Goal: Task Accomplishment & Management: Complete application form

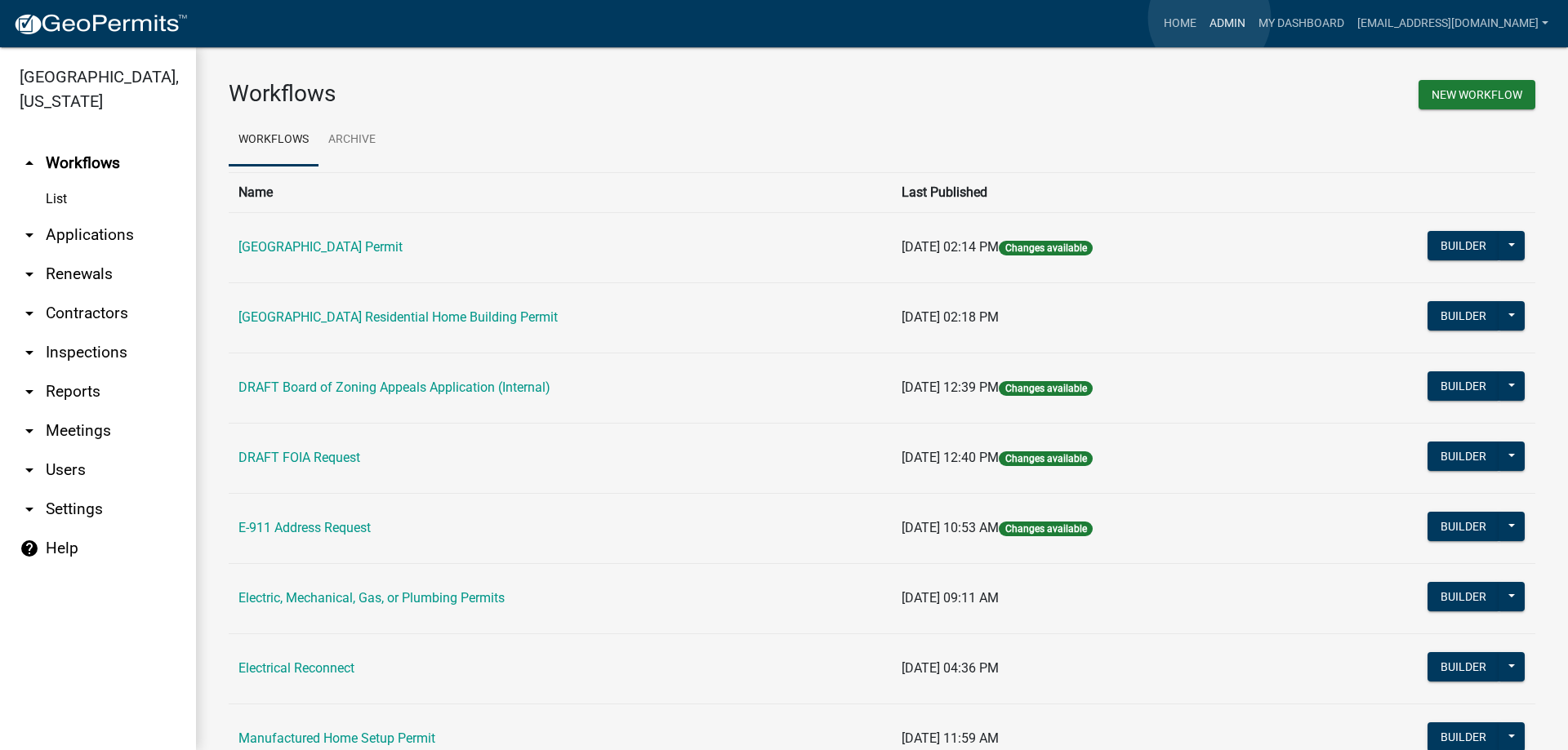
click at [1210, 18] on link "Admin" at bounding box center [1228, 24] width 49 height 31
click at [83, 229] on link "arrow_drop_down Applications" at bounding box center [98, 235] width 196 height 40
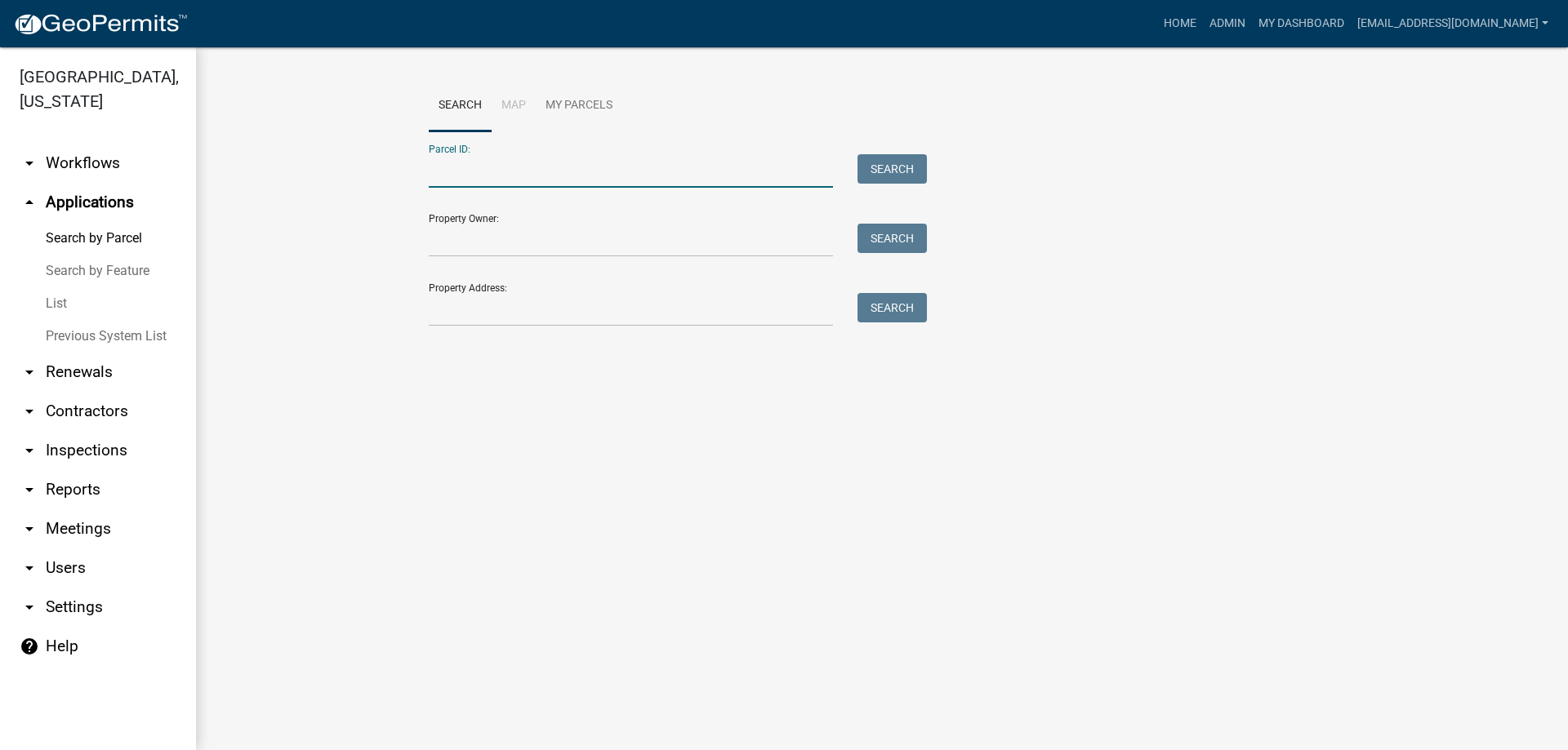
click at [494, 171] on input "Parcel ID:" at bounding box center [631, 171] width 404 height 34
click at [893, 169] on button "Search" at bounding box center [892, 168] width 69 height 29
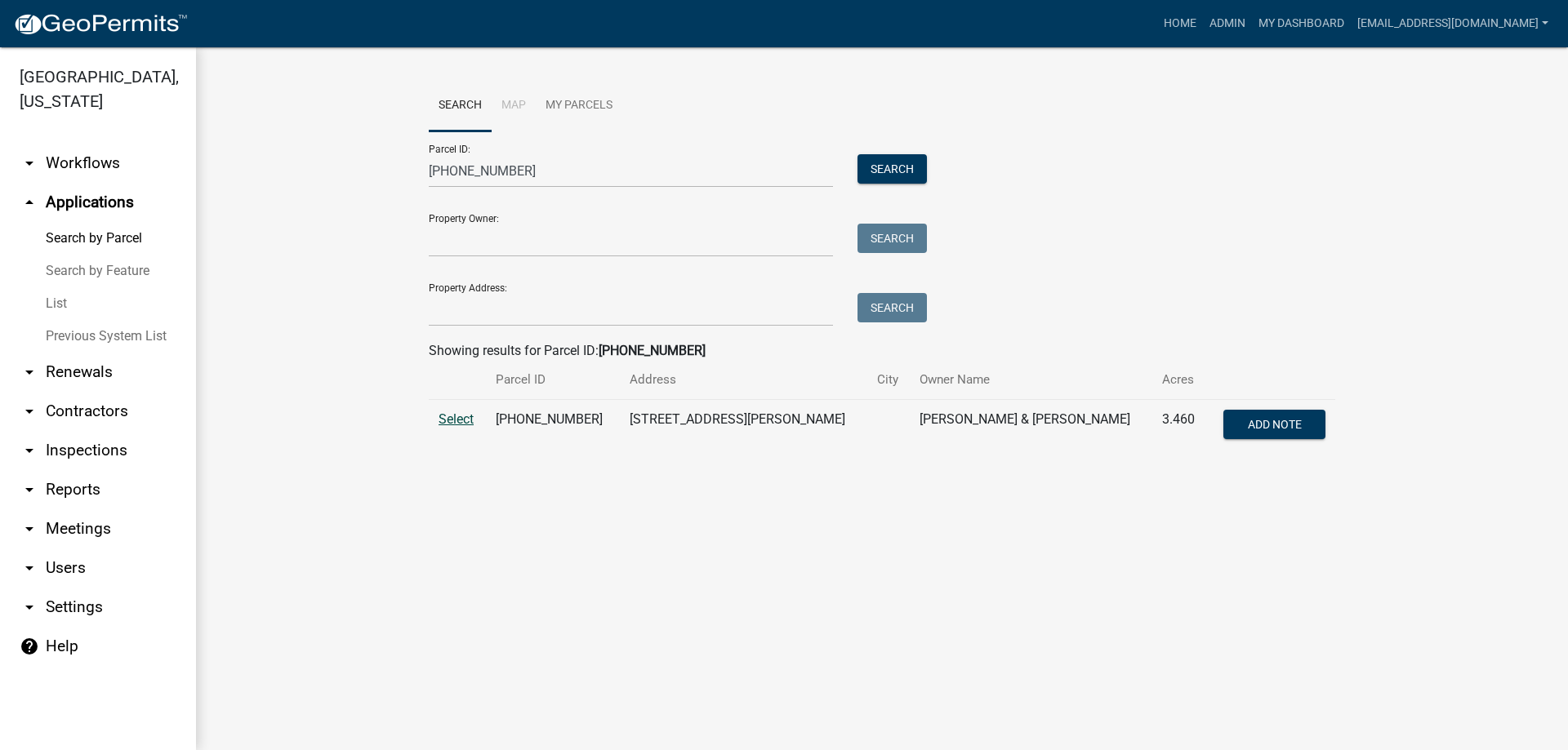
click at [456, 418] on span "Select" at bounding box center [456, 419] width 35 height 15
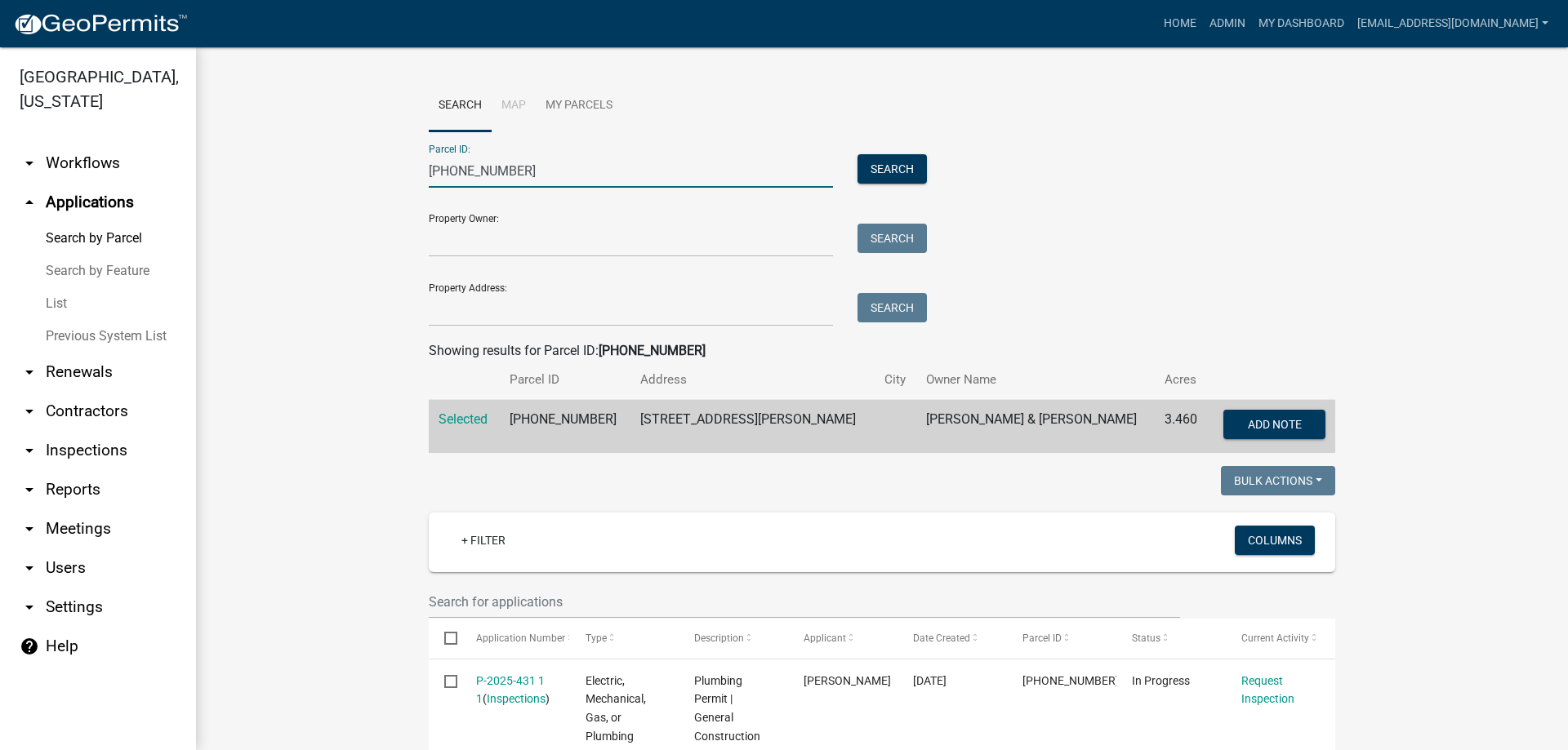
click at [531, 166] on input "[PHONE_NUMBER]" at bounding box center [631, 171] width 404 height 34
type input "1"
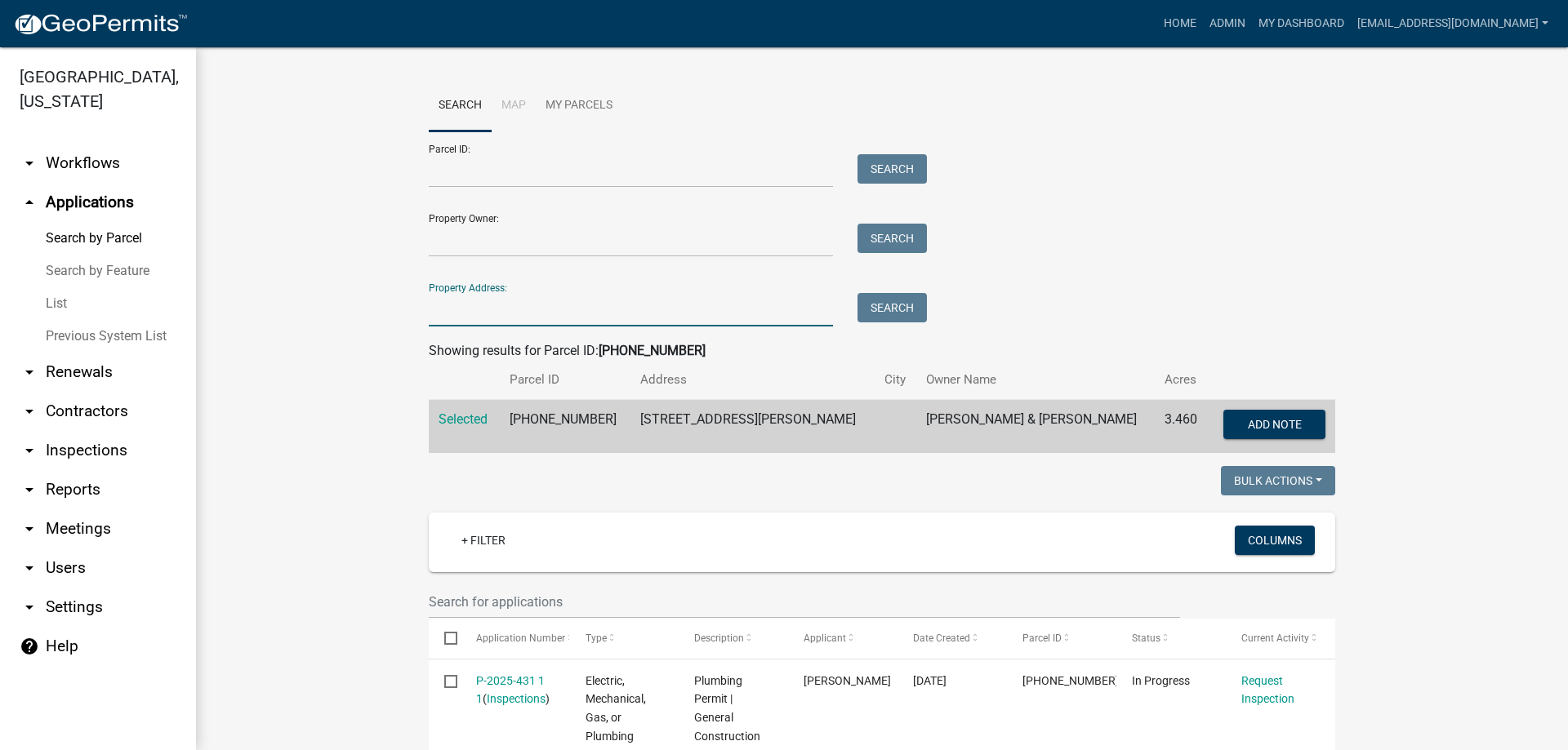
click at [491, 307] on input "Property Address:" at bounding box center [631, 310] width 404 height 34
type input "79 [PERSON_NAME]"
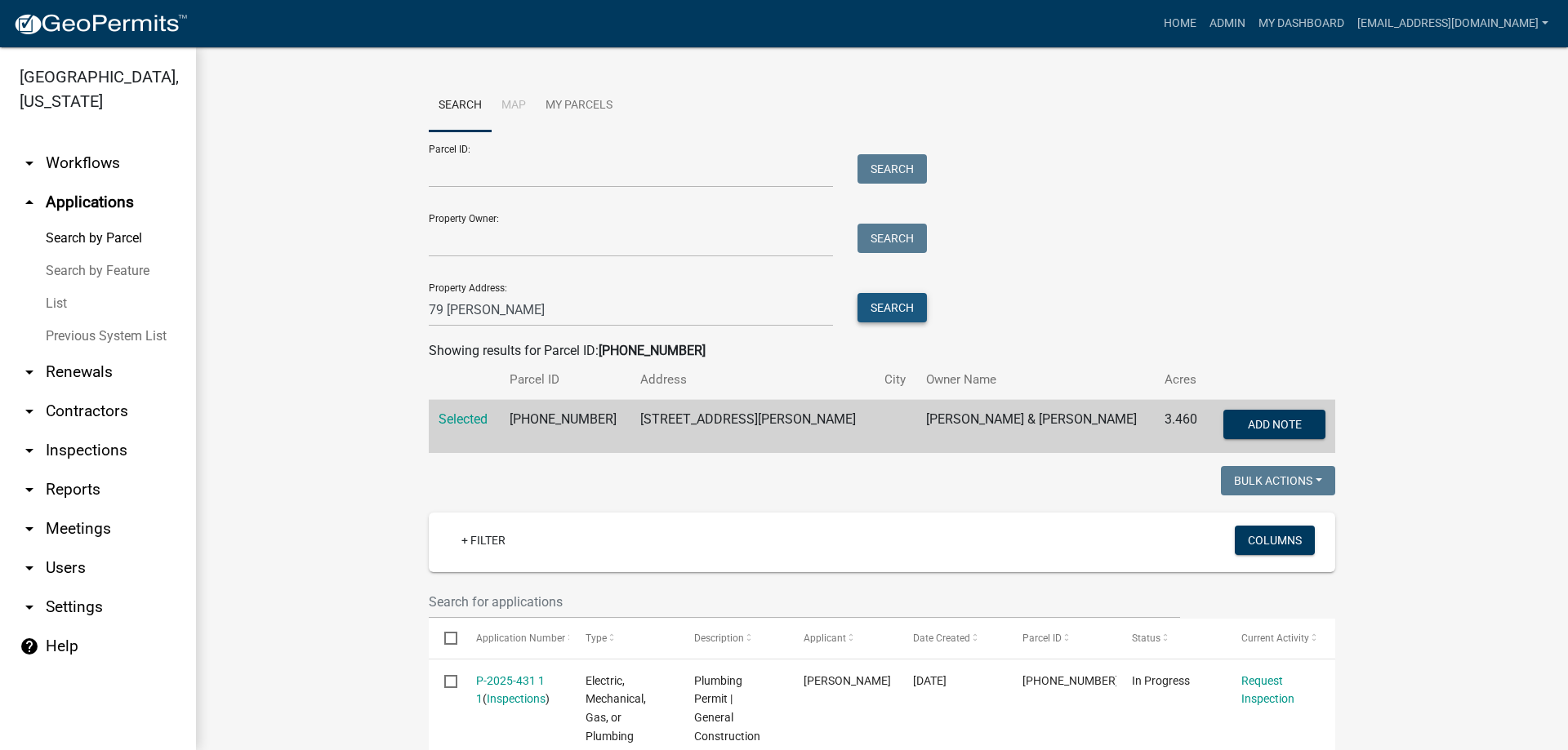
click at [877, 303] on button "Search" at bounding box center [892, 307] width 69 height 29
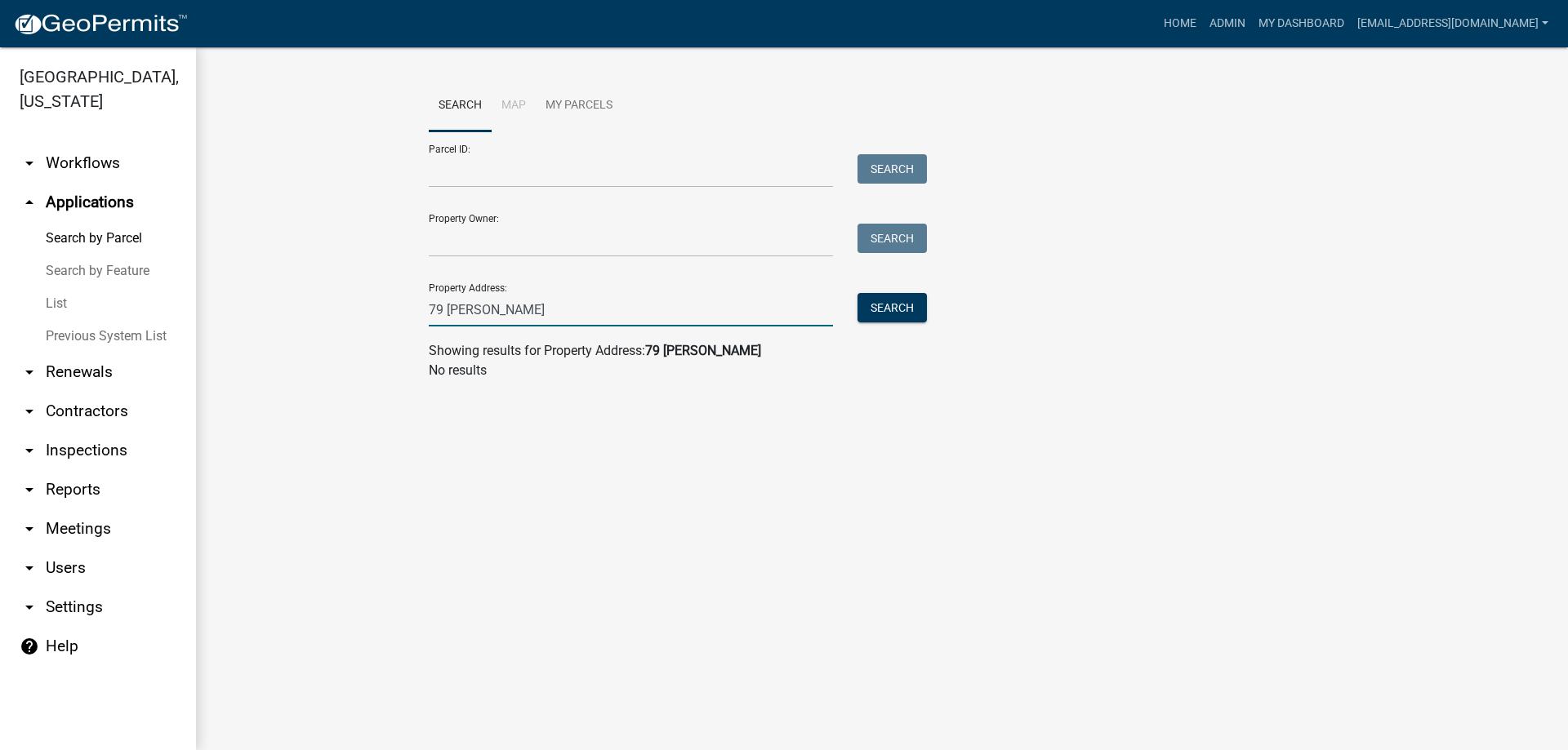
click at [507, 309] on input "79 [PERSON_NAME]" at bounding box center [631, 310] width 404 height 34
click at [49, 304] on link "List" at bounding box center [98, 303] width 196 height 33
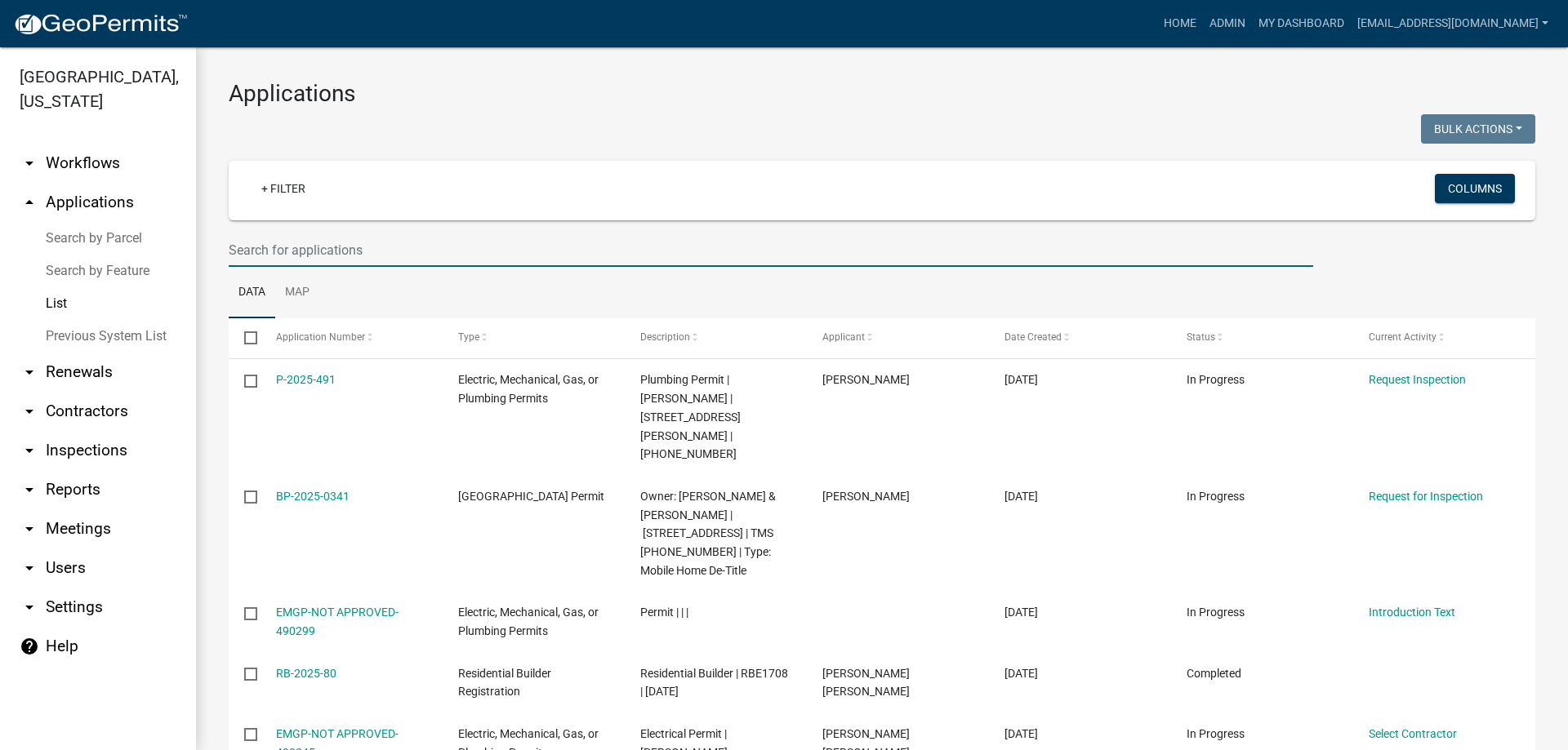
click at [340, 253] on input "text" at bounding box center [771, 250] width 1085 height 34
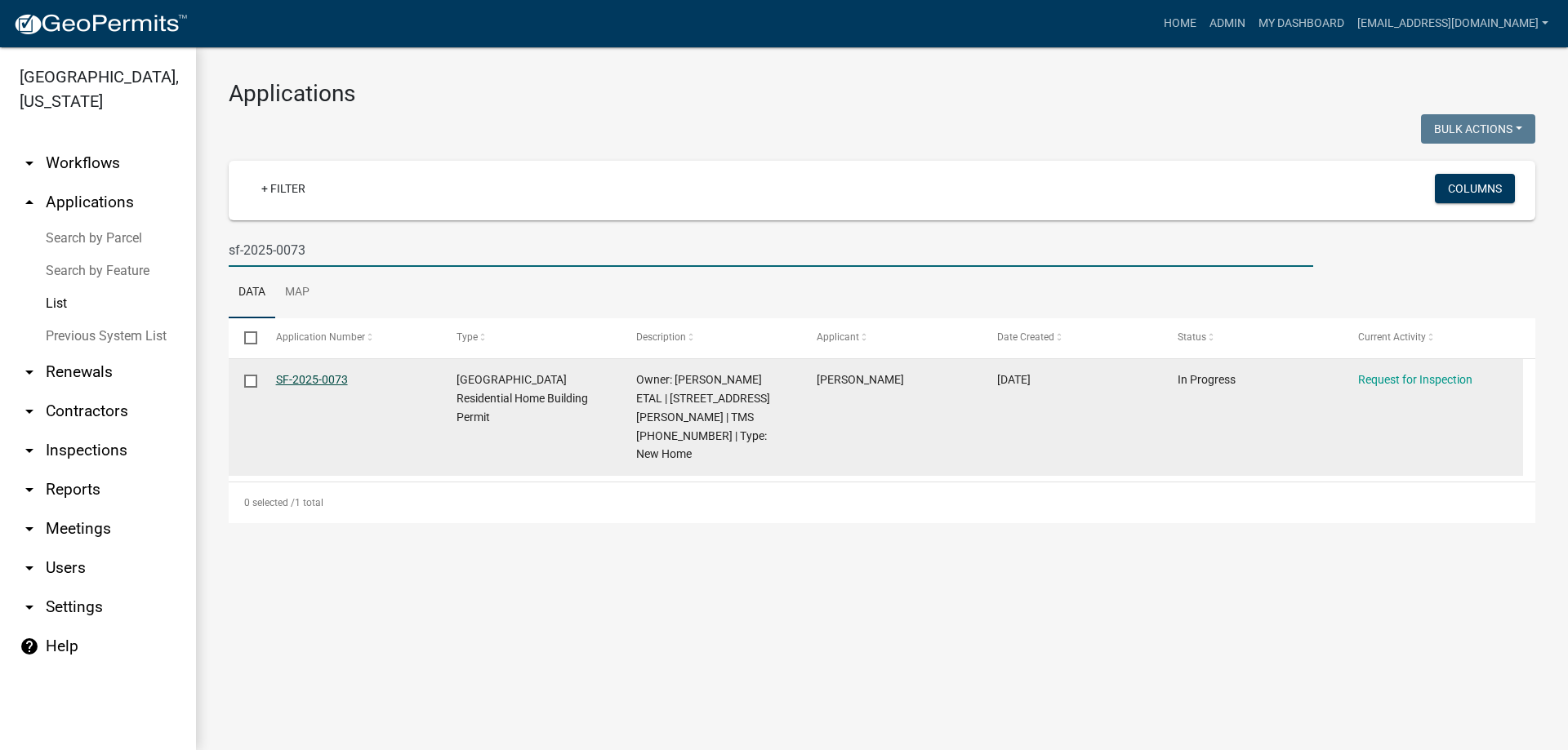
type input "sf-2025-0073"
click at [309, 374] on link "SF-2025-0073" at bounding box center [312, 380] width 72 height 13
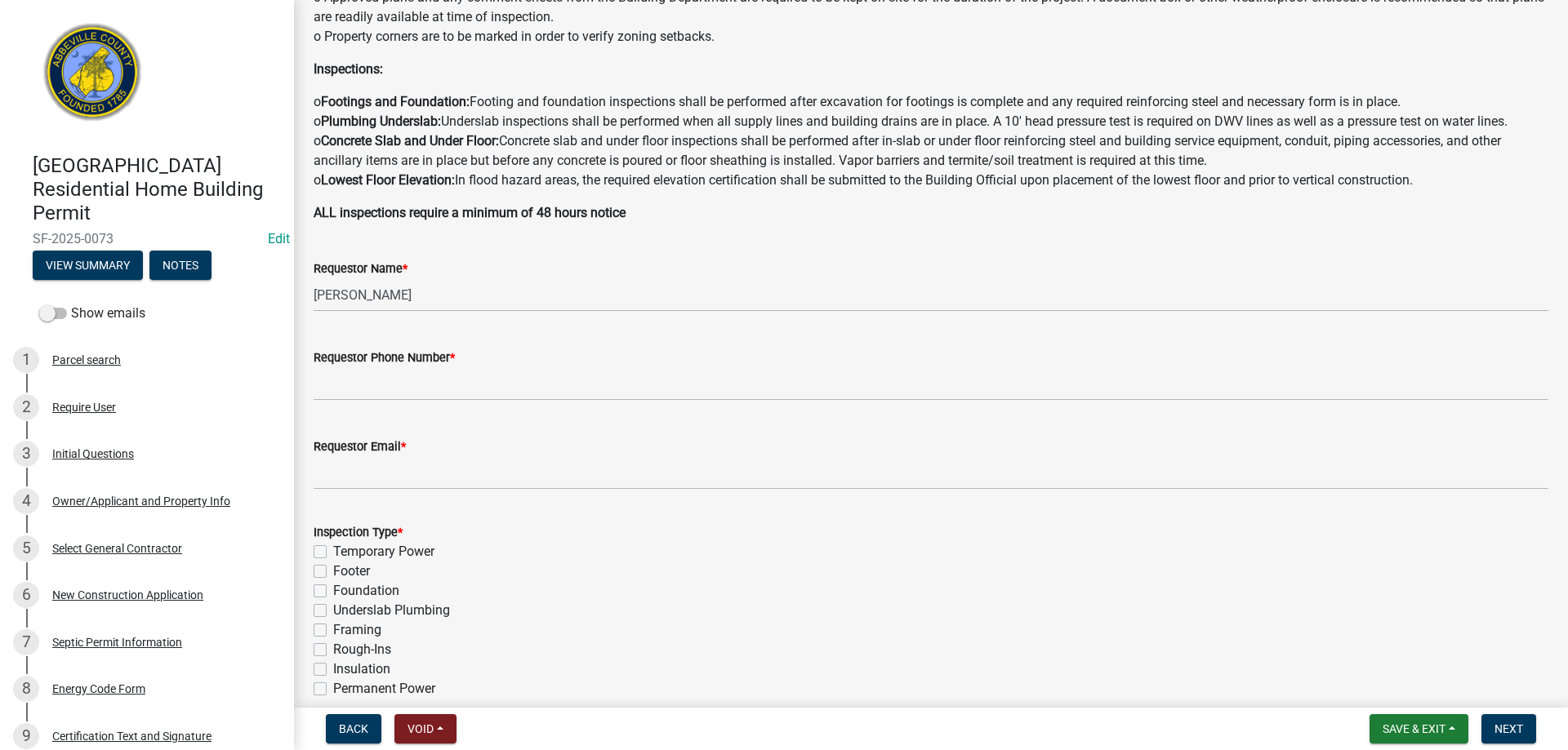
scroll to position [327, 0]
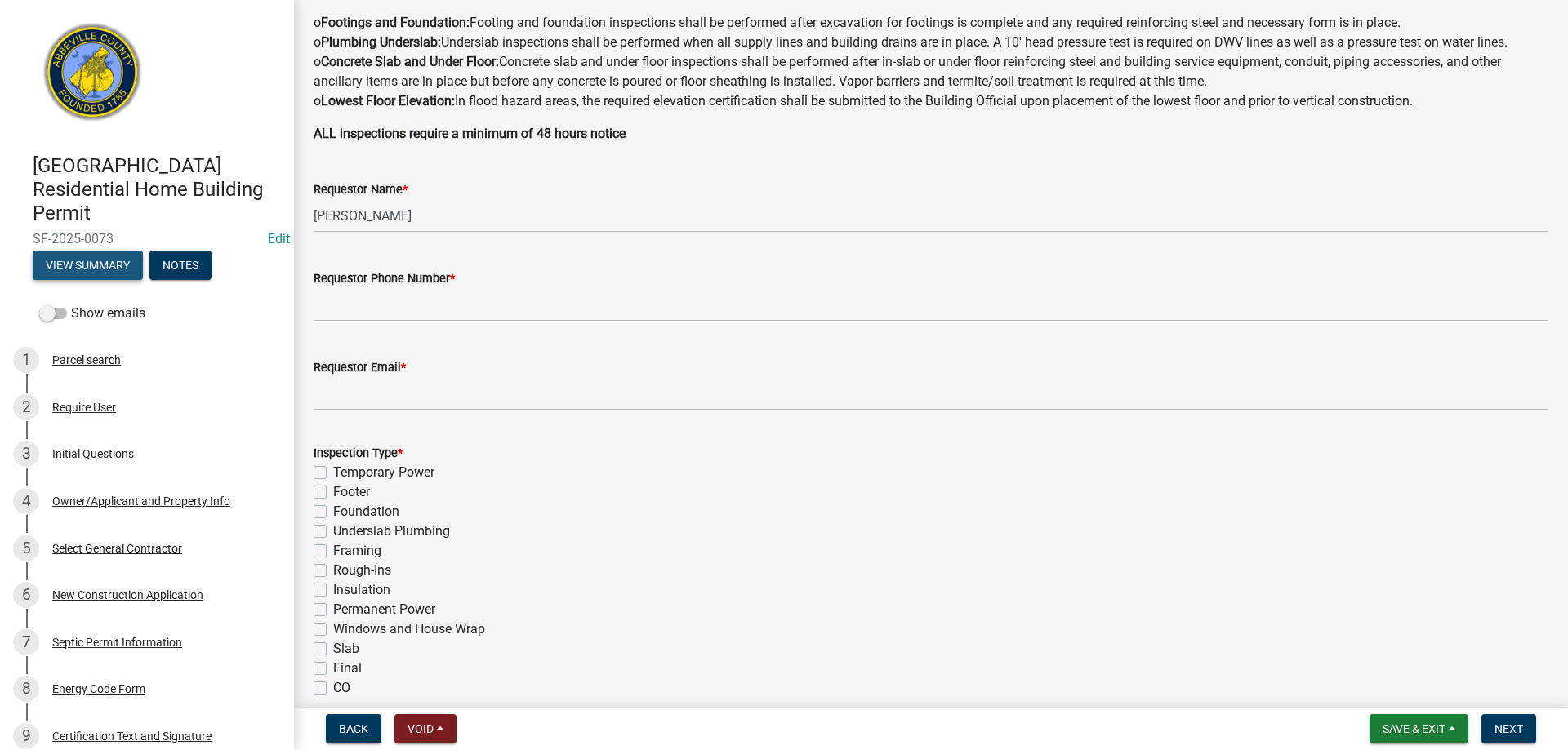
click at [110, 263] on button "View Summary" at bounding box center [88, 265] width 110 height 29
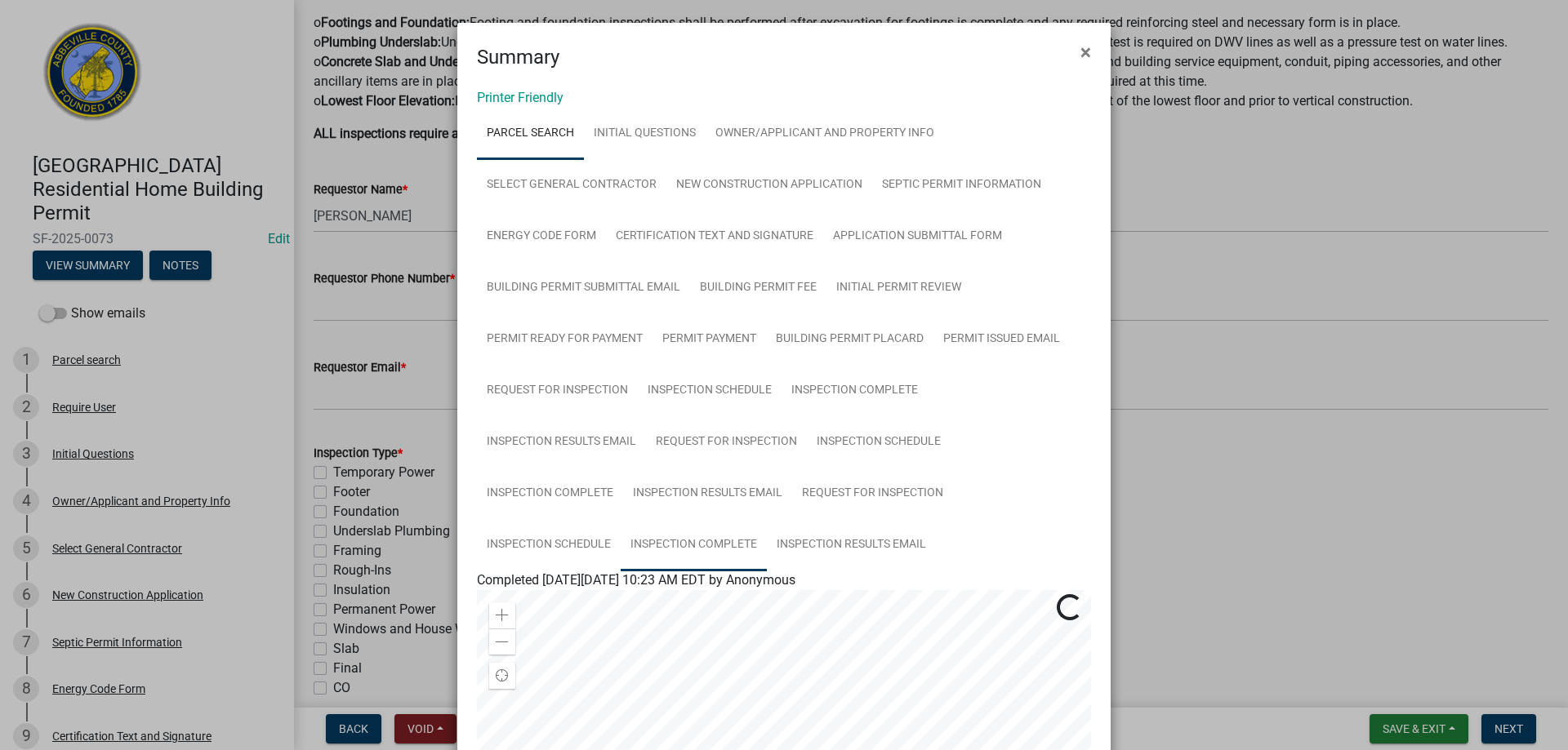
click at [686, 548] on link "Inspection Complete" at bounding box center [694, 545] width 147 height 52
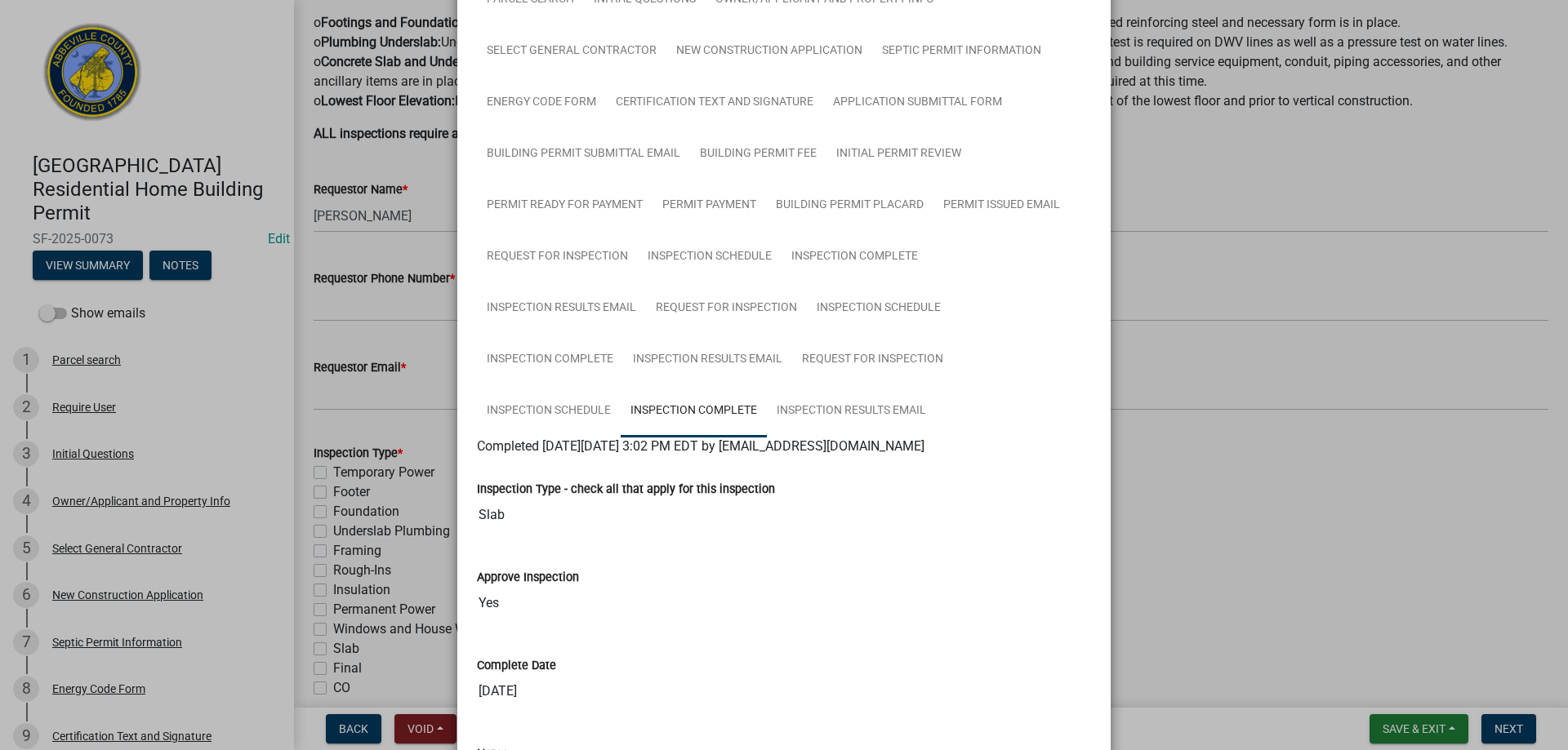
scroll to position [0, 0]
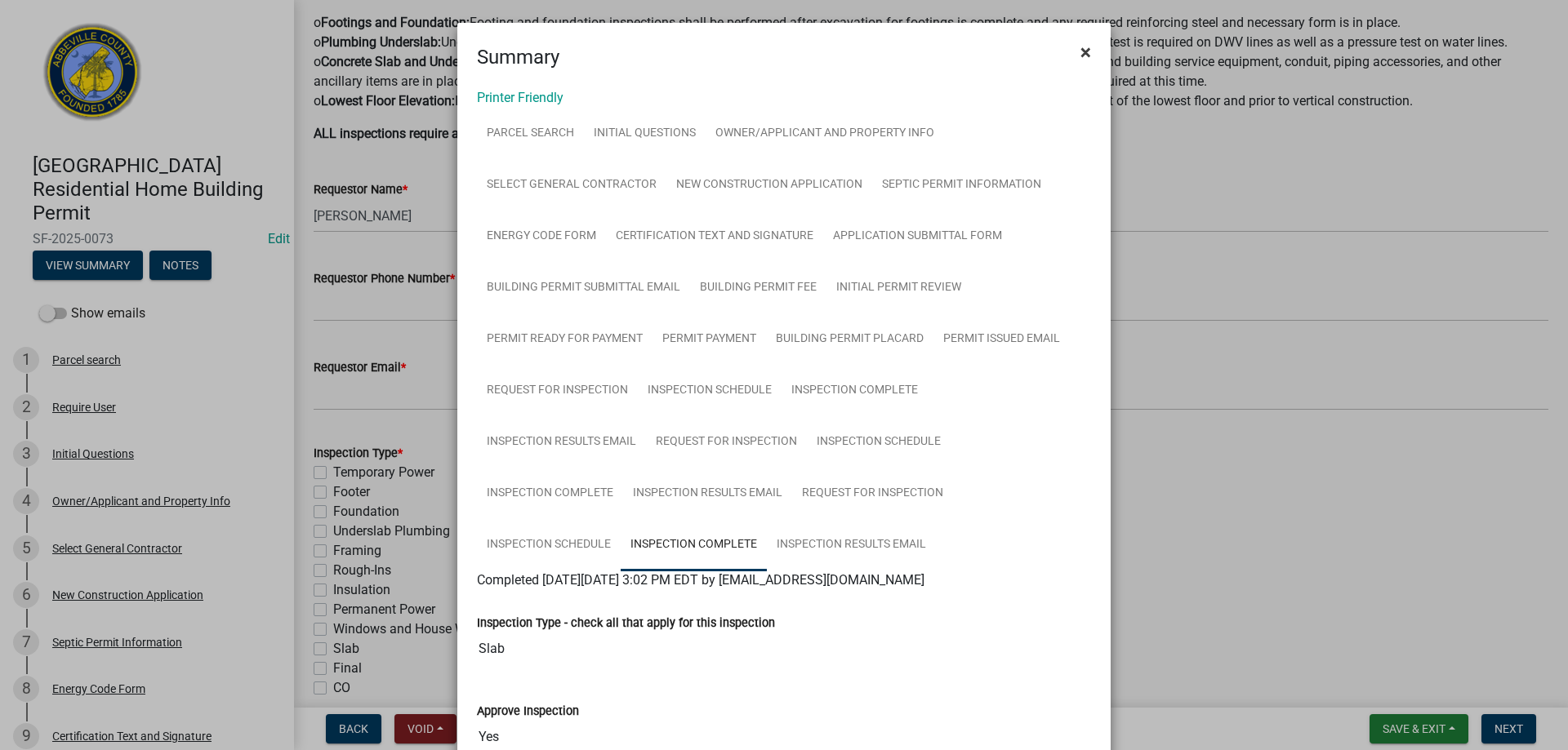
click at [1081, 50] on span "×" at bounding box center [1085, 51] width 11 height 23
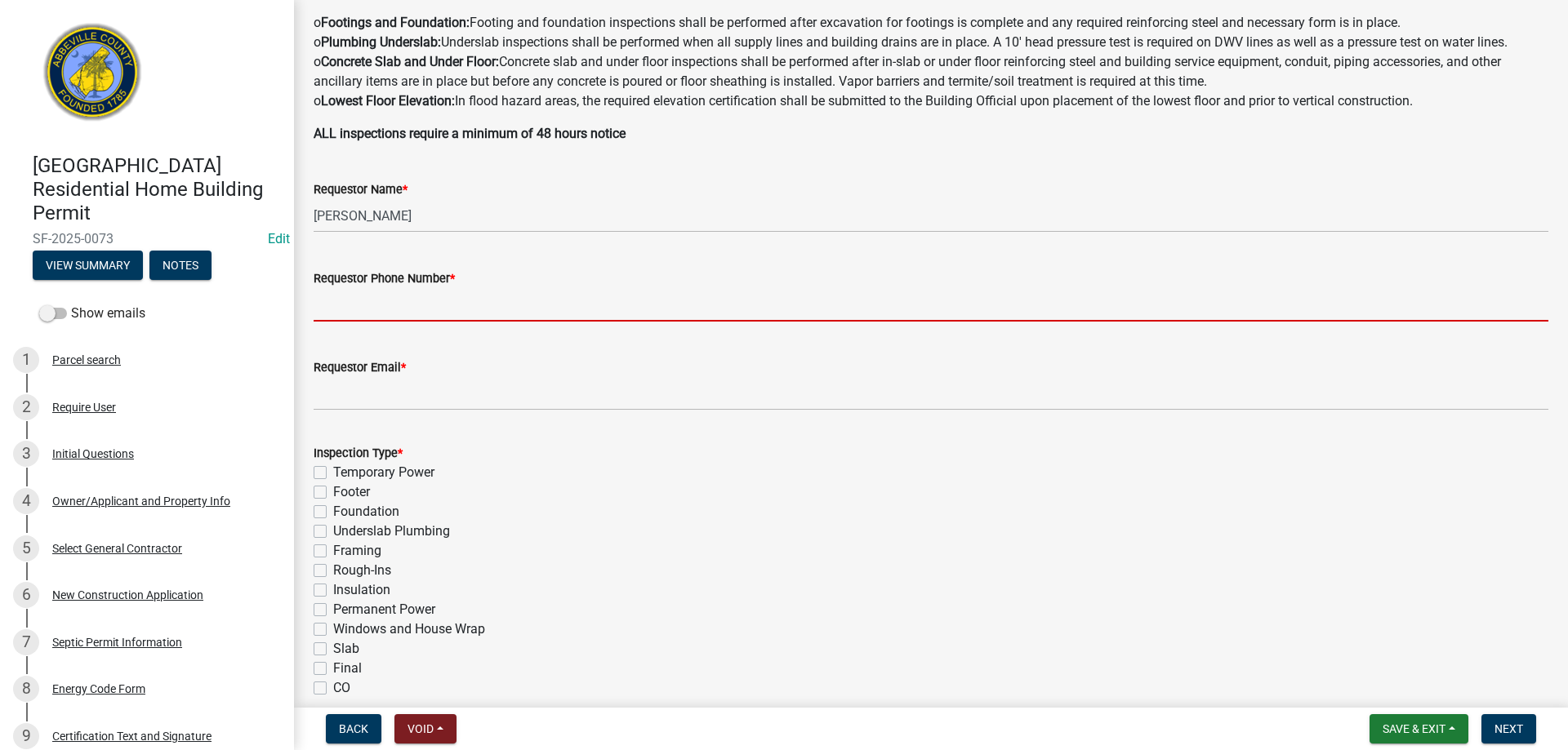
click at [412, 303] on input "Requestor Phone Number *" at bounding box center [931, 305] width 1235 height 34
type input "8643789750"
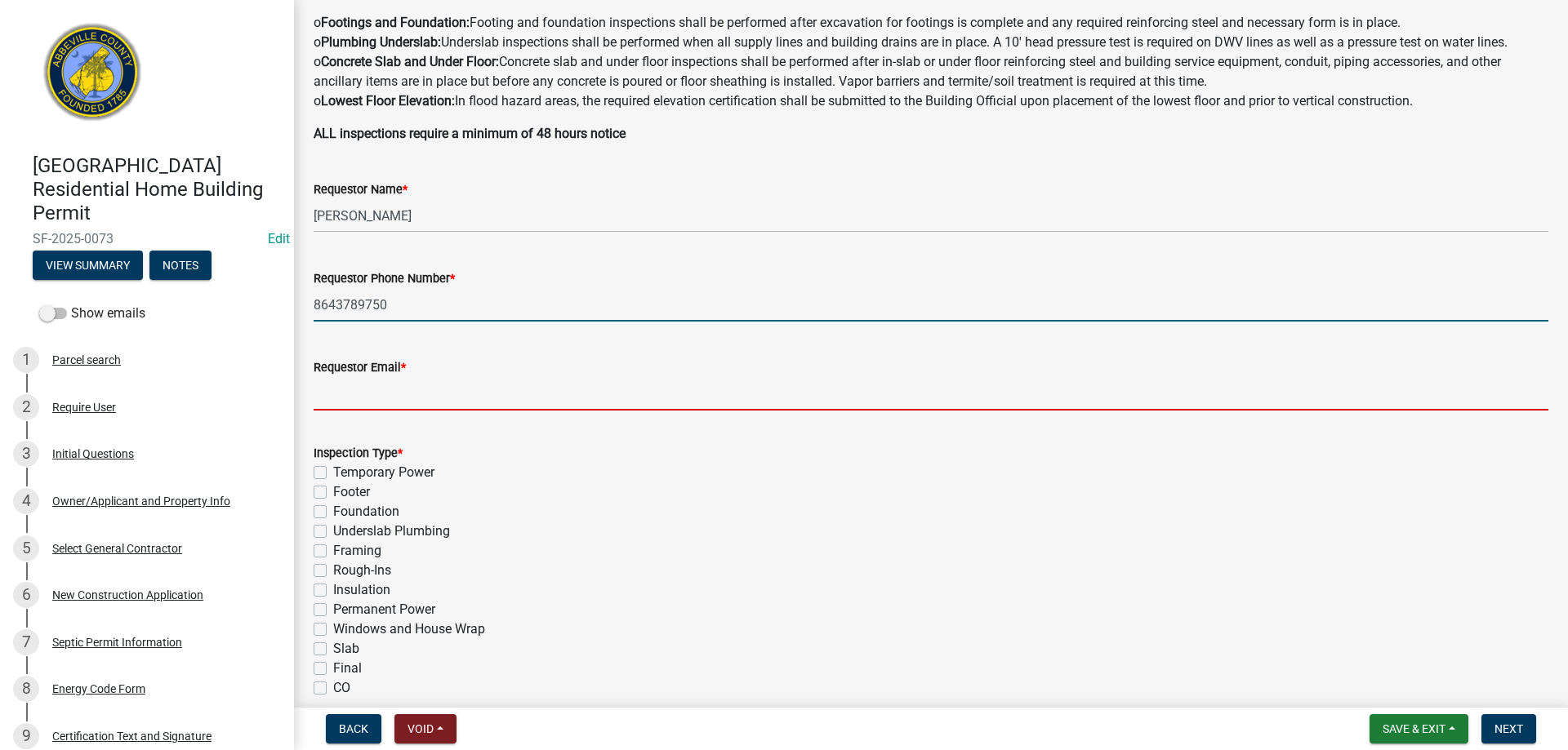
type input "[EMAIL_ADDRESS][DOMAIN_NAME]"
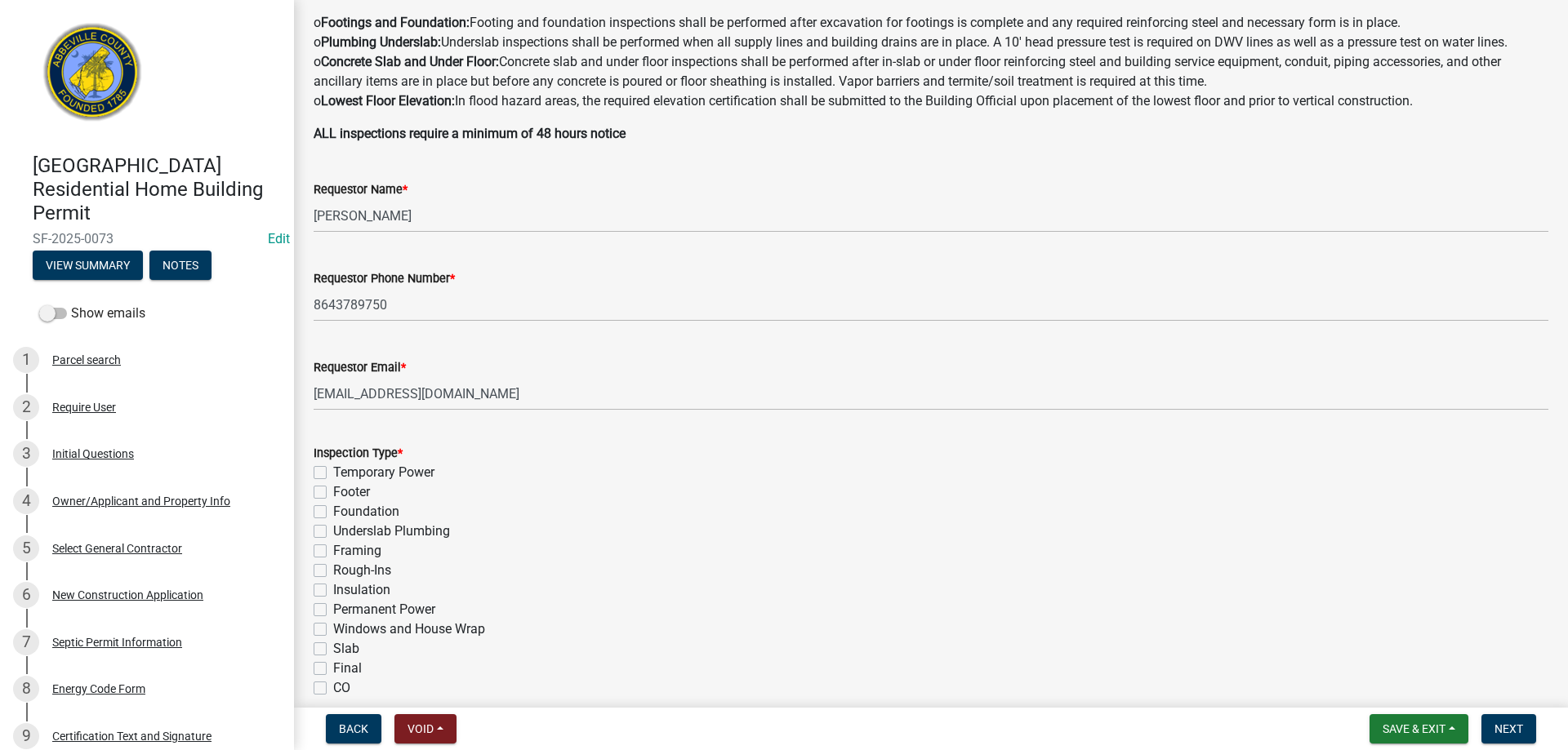
click at [333, 568] on label "Rough-Ins" at bounding box center [362, 570] width 58 height 19
click at [333, 568] on input "Rough-Ins" at bounding box center [339, 566] width 11 height 11
checkbox input "true"
checkbox input "false"
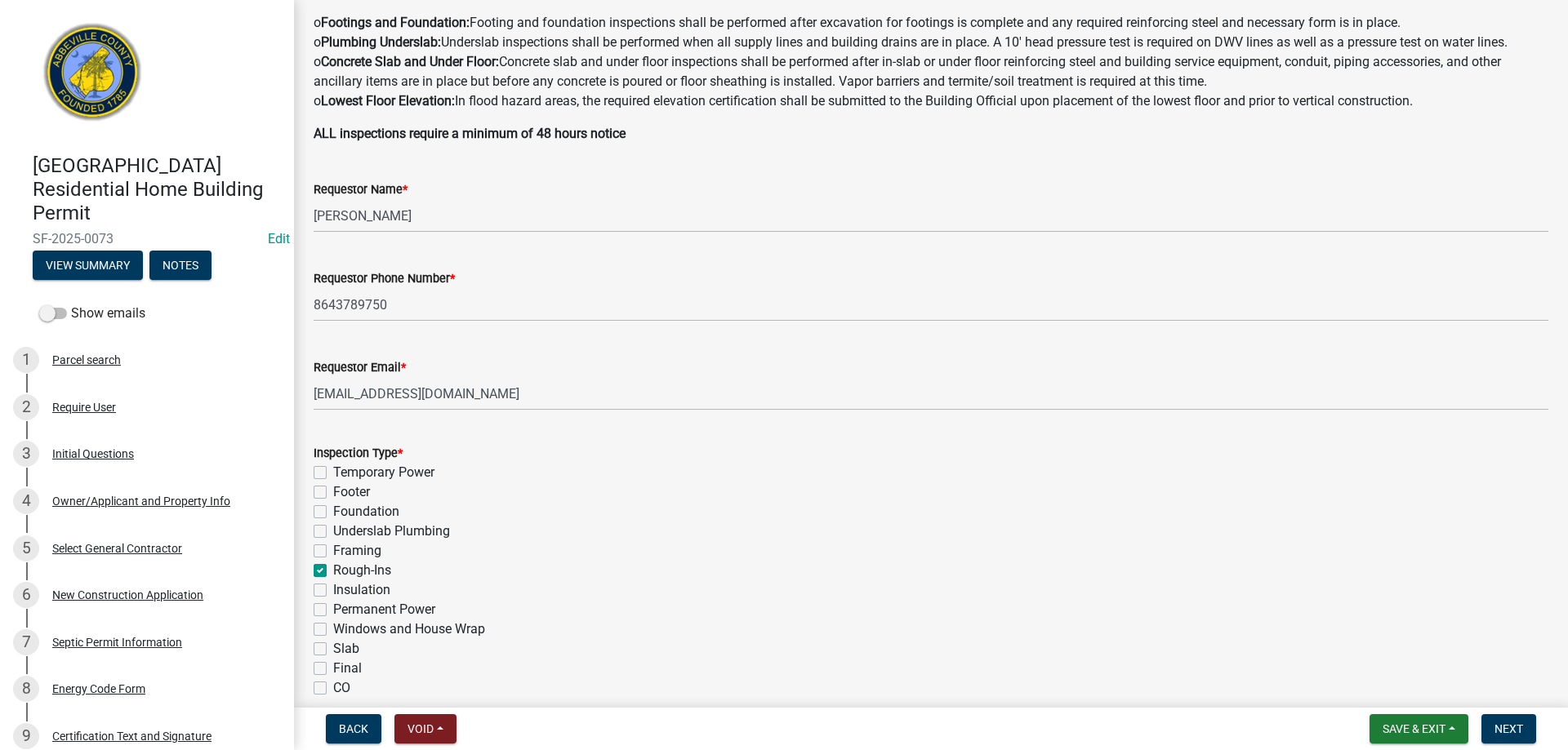
checkbox input "false"
checkbox input "true"
checkbox input "false"
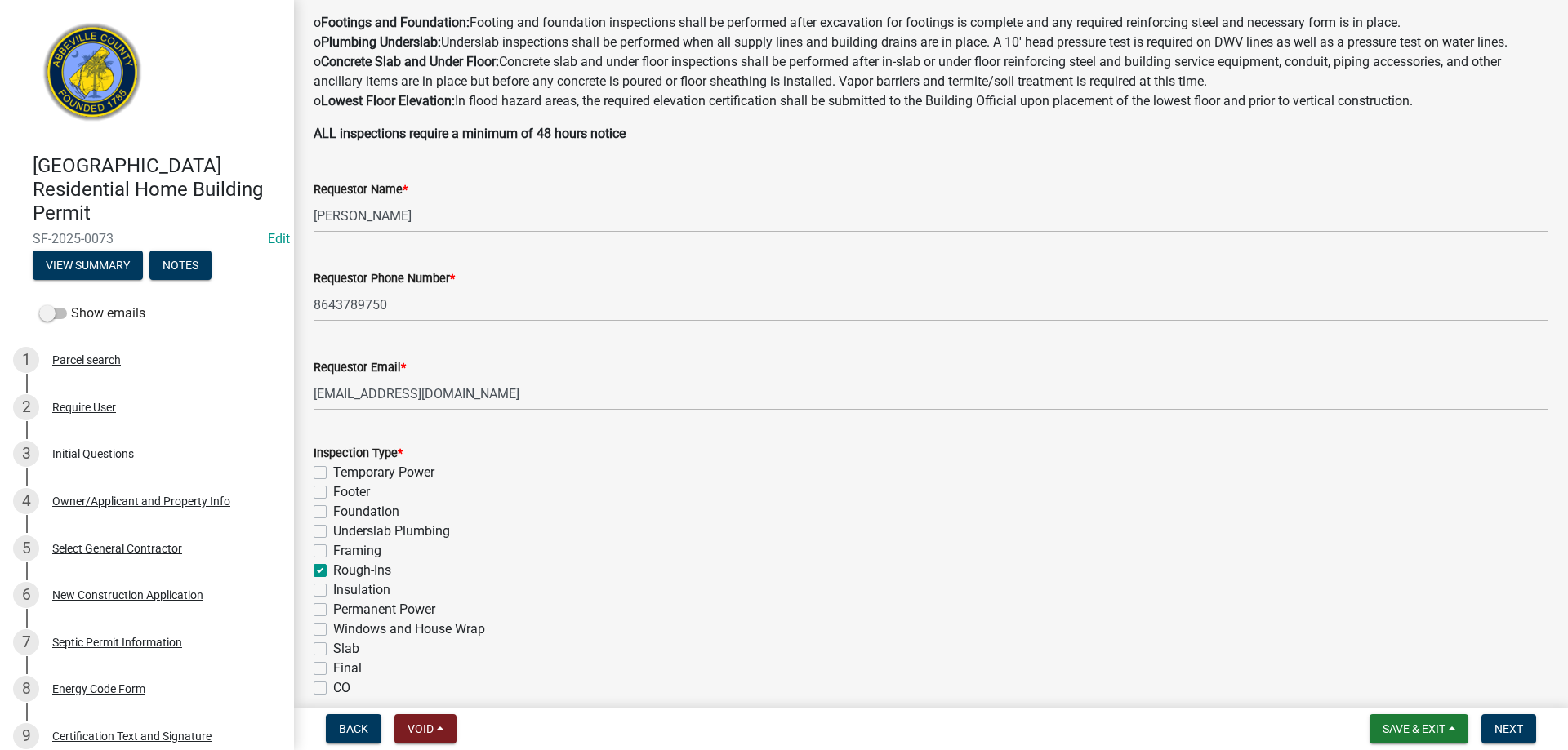
checkbox input "false"
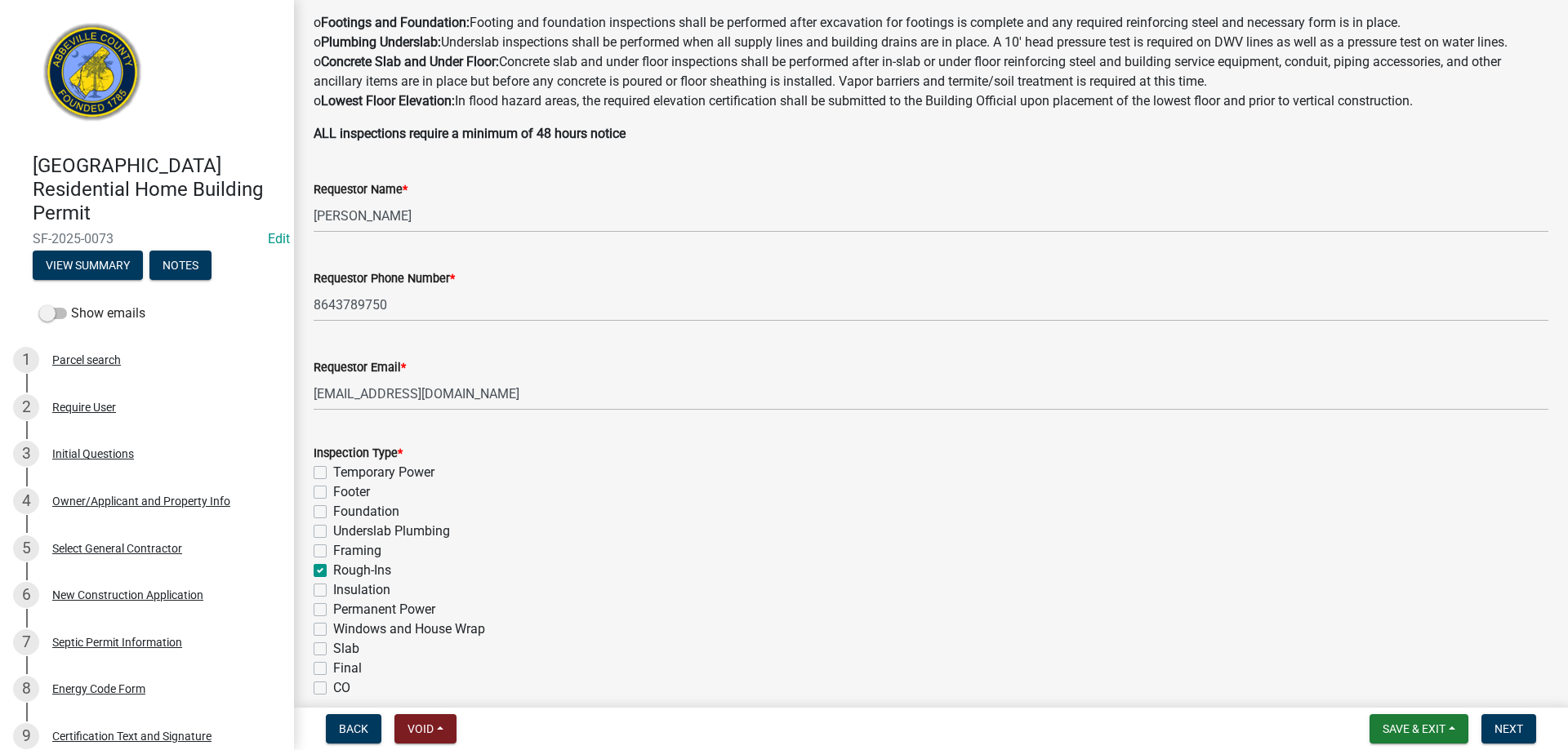
checkbox input "false"
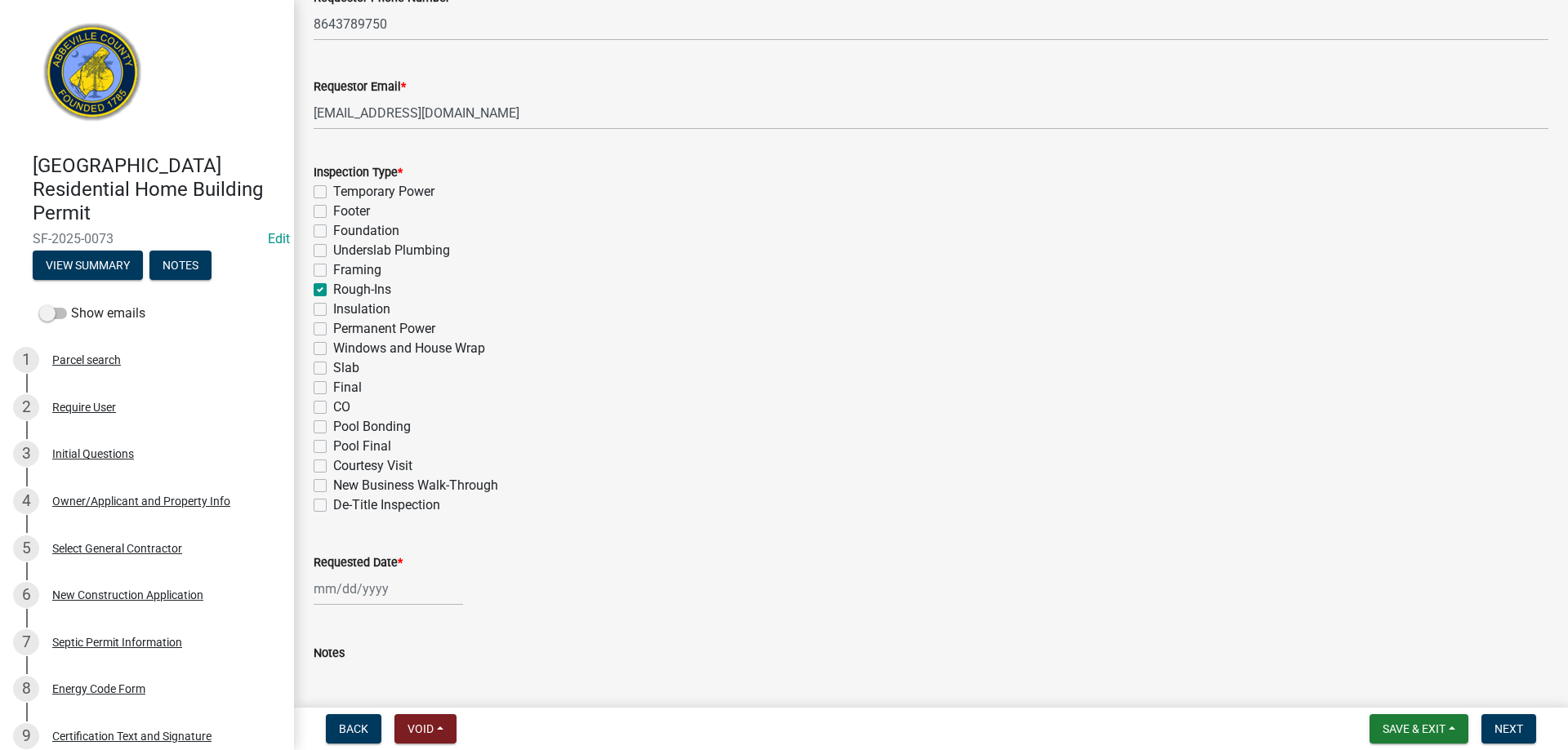
scroll to position [653, 0]
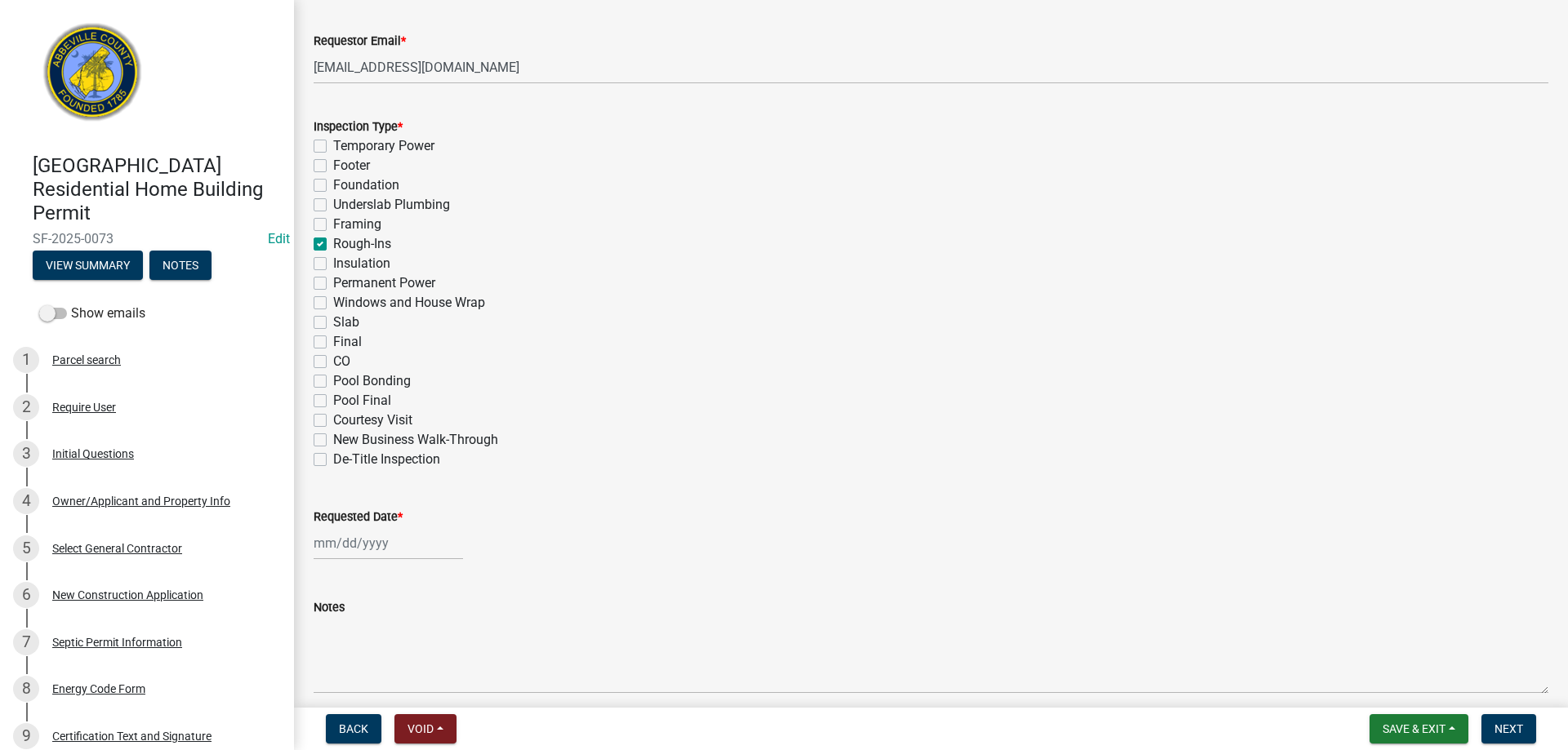
click at [333, 303] on label "Windows and House Wrap" at bounding box center [409, 302] width 152 height 19
click at [333, 303] on input "Windows and House Wrap" at bounding box center [339, 298] width 11 height 11
checkbox input "true"
checkbox input "false"
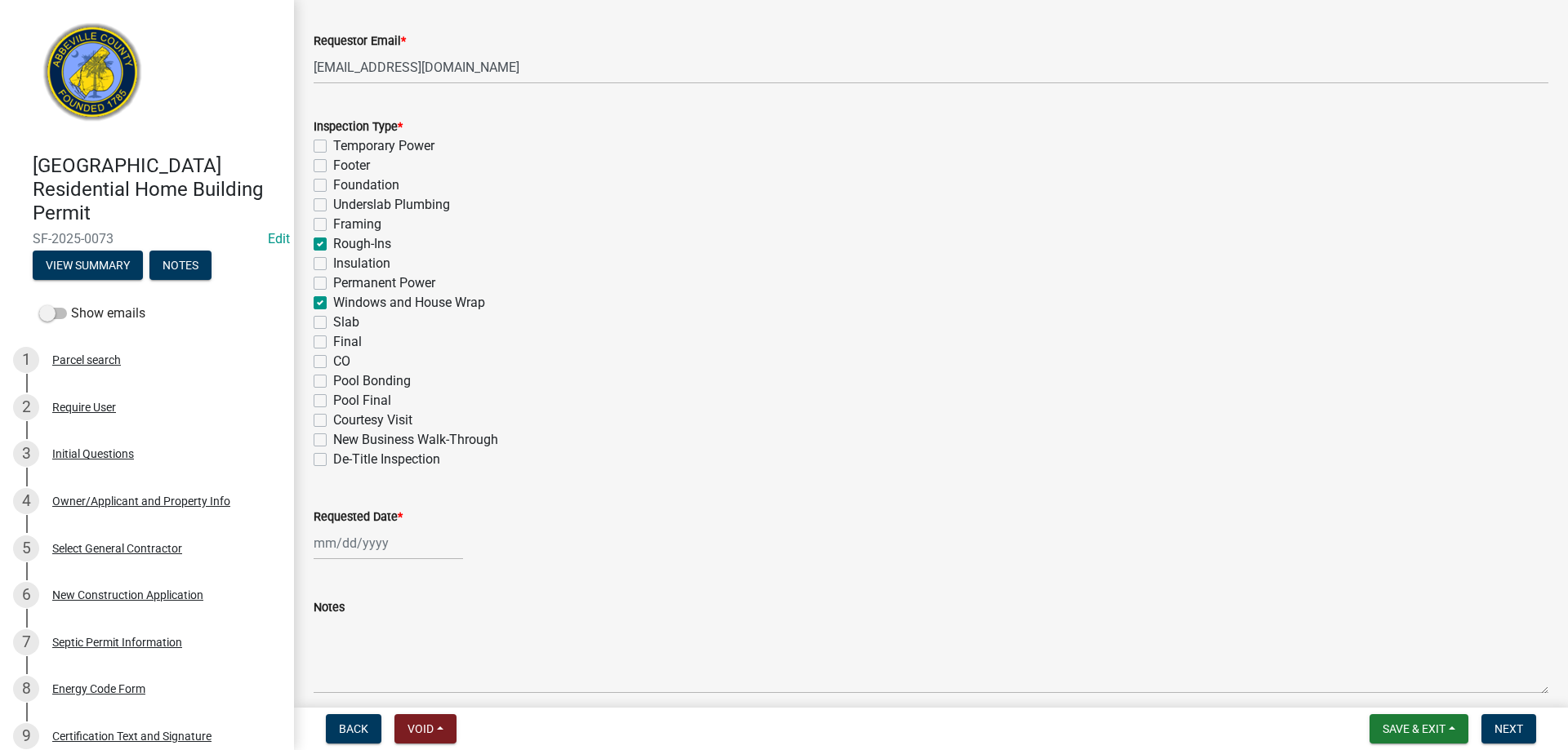
checkbox input "false"
checkbox input "true"
checkbox input "false"
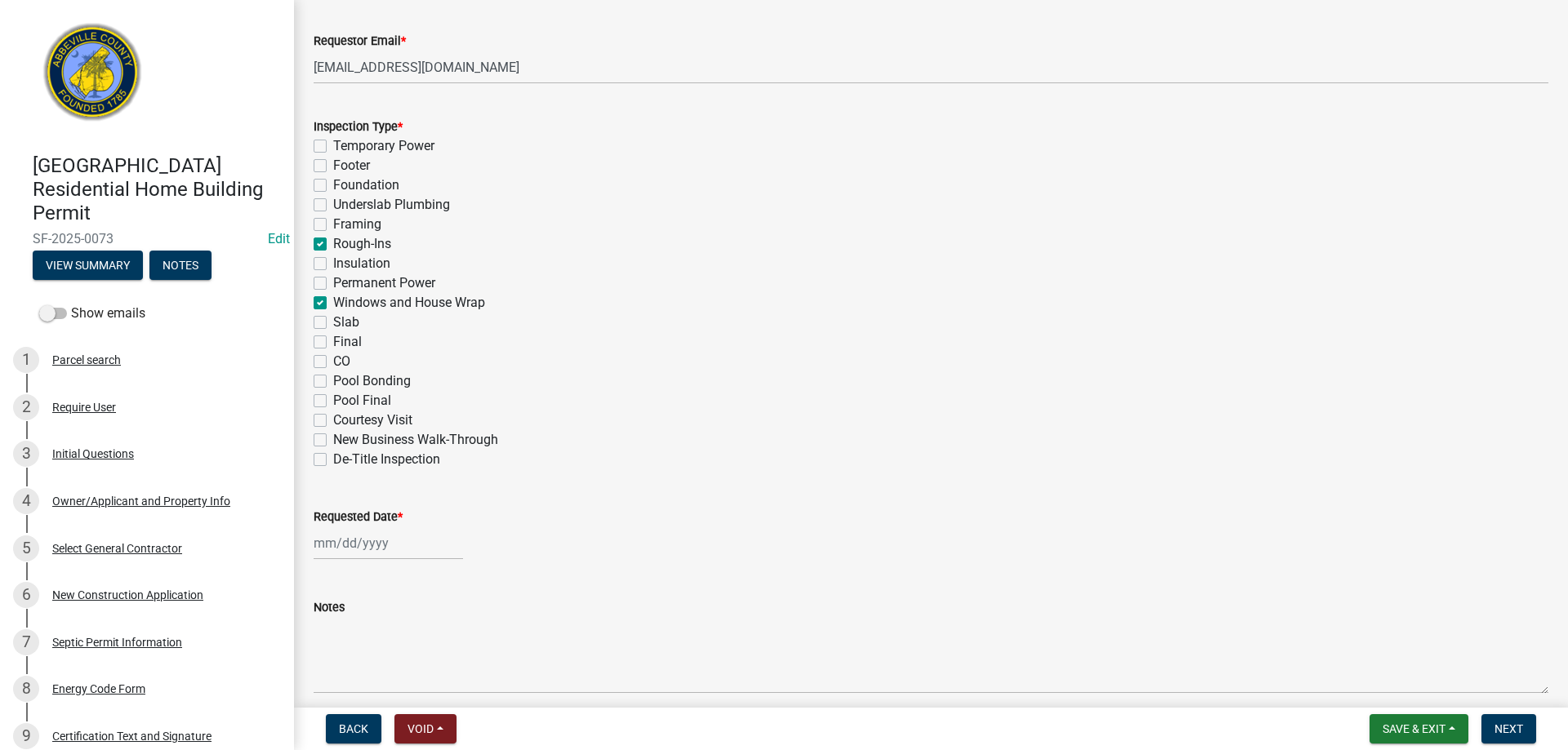
checkbox input "false"
checkbox input "true"
checkbox input "false"
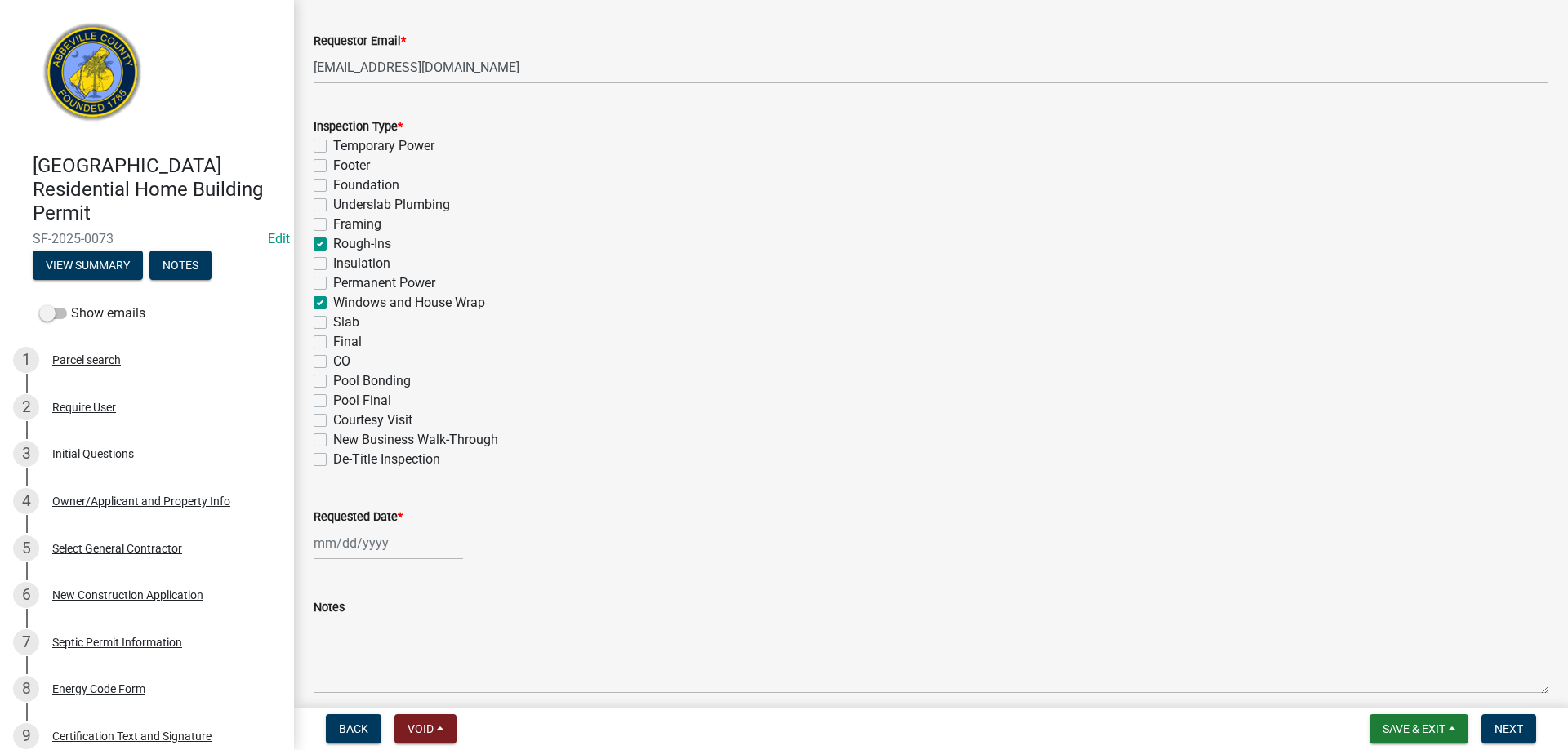
checkbox input "false"
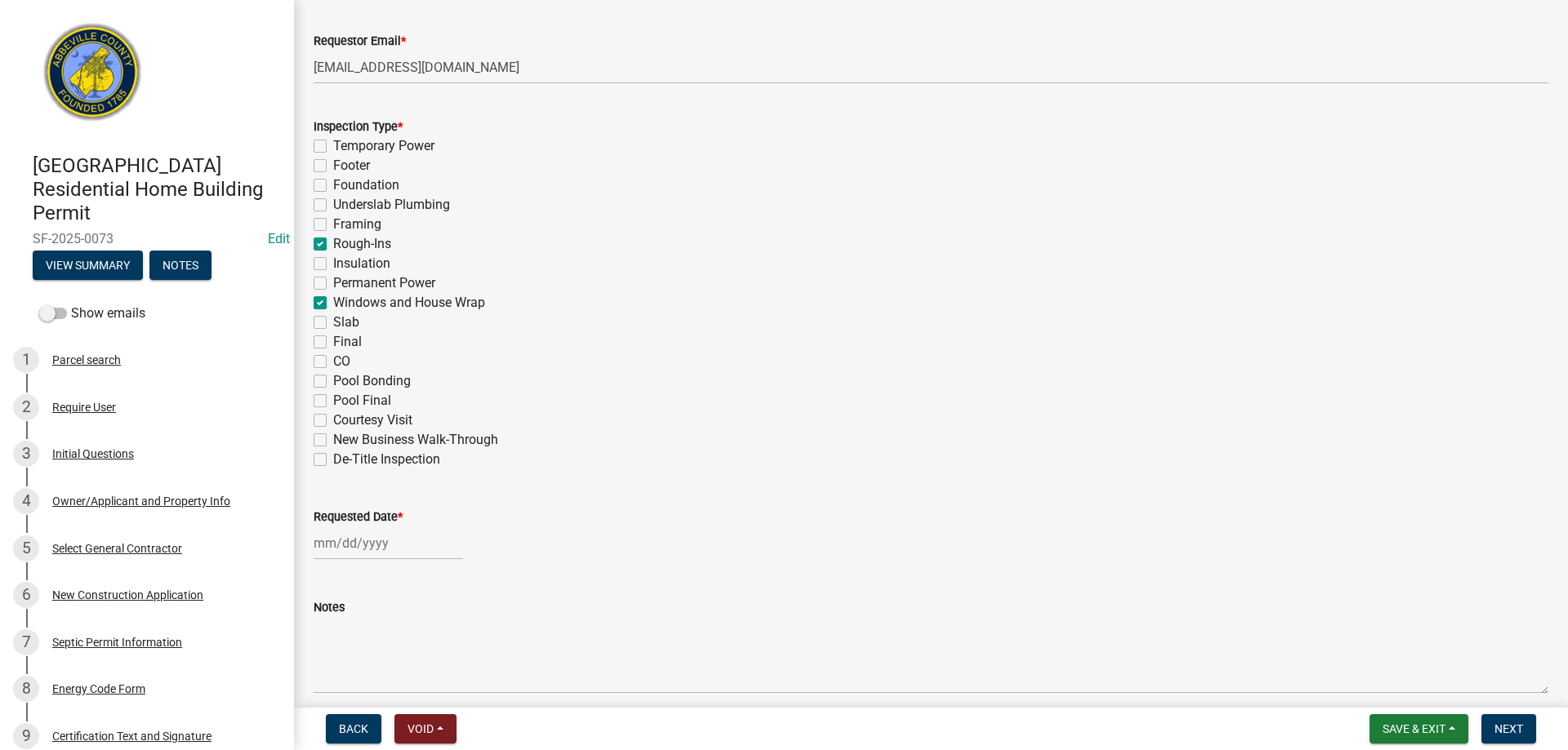
select select "10"
select select "2025"
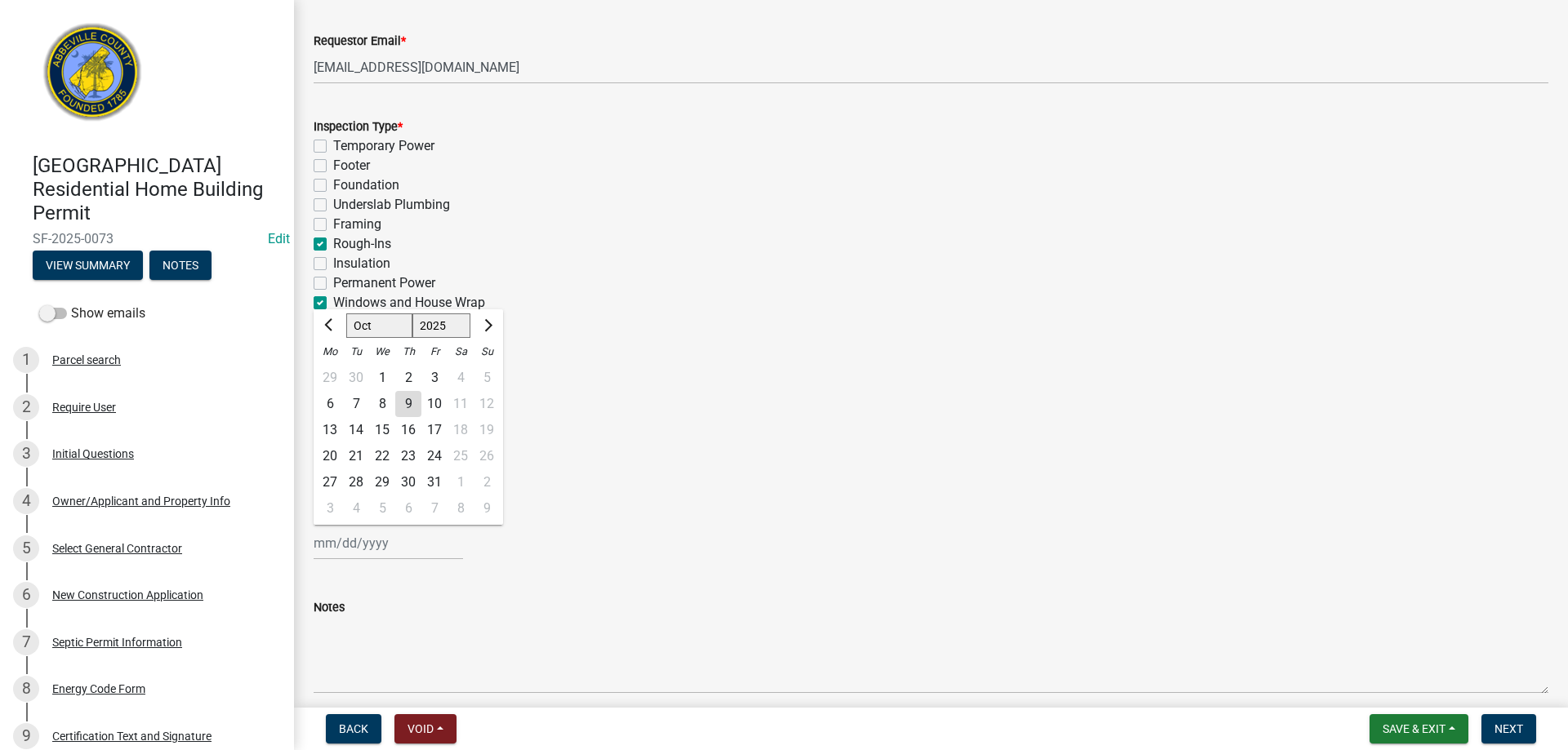
click at [367, 547] on div "[PERSON_NAME] Feb Mar Apr [PERSON_NAME][DATE] Oct Nov [DATE] 1526 1527 1528 152…" at bounding box center [388, 544] width 150 height 34
click at [401, 397] on div "9" at bounding box center [408, 404] width 26 height 26
type input "[DATE]"
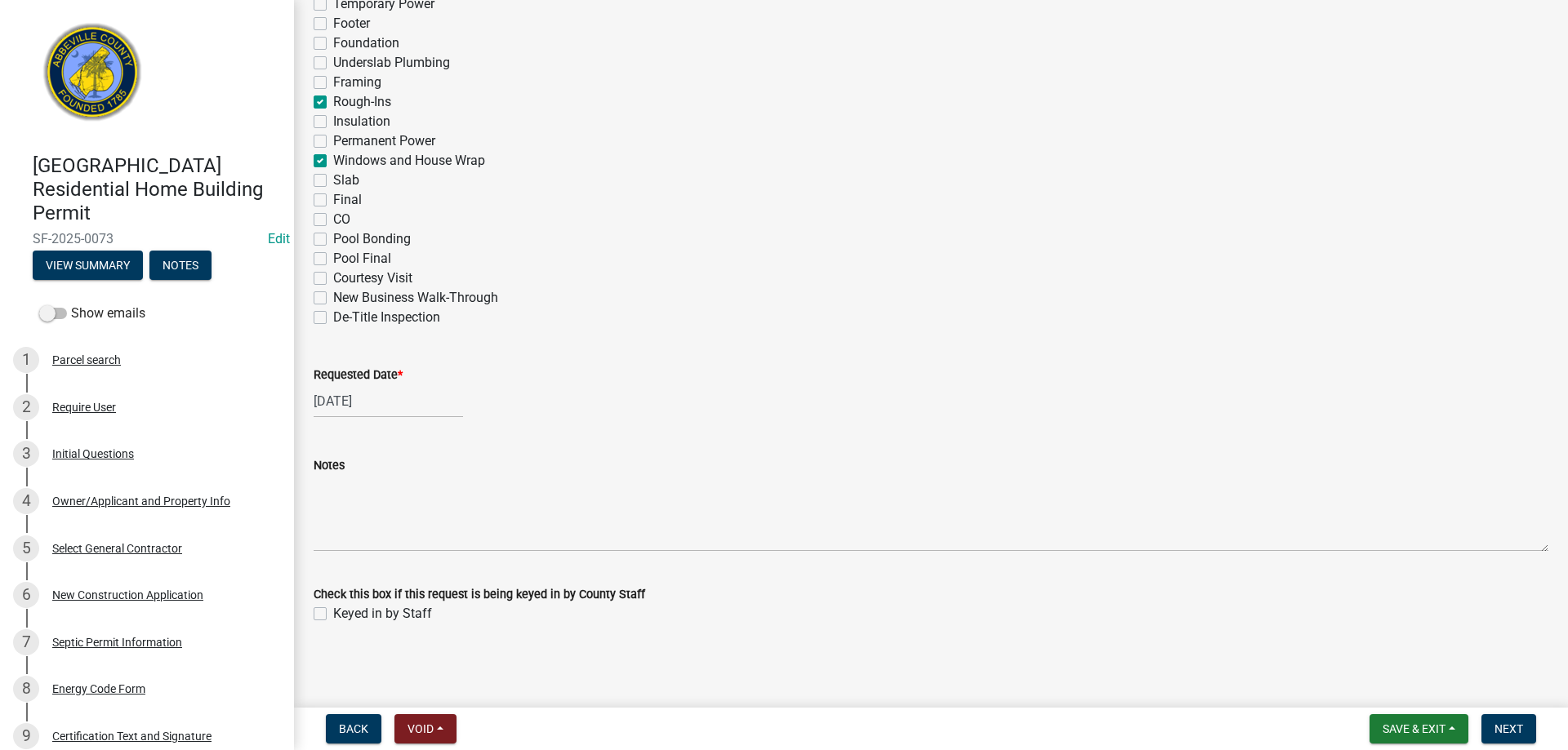
scroll to position [796, 0]
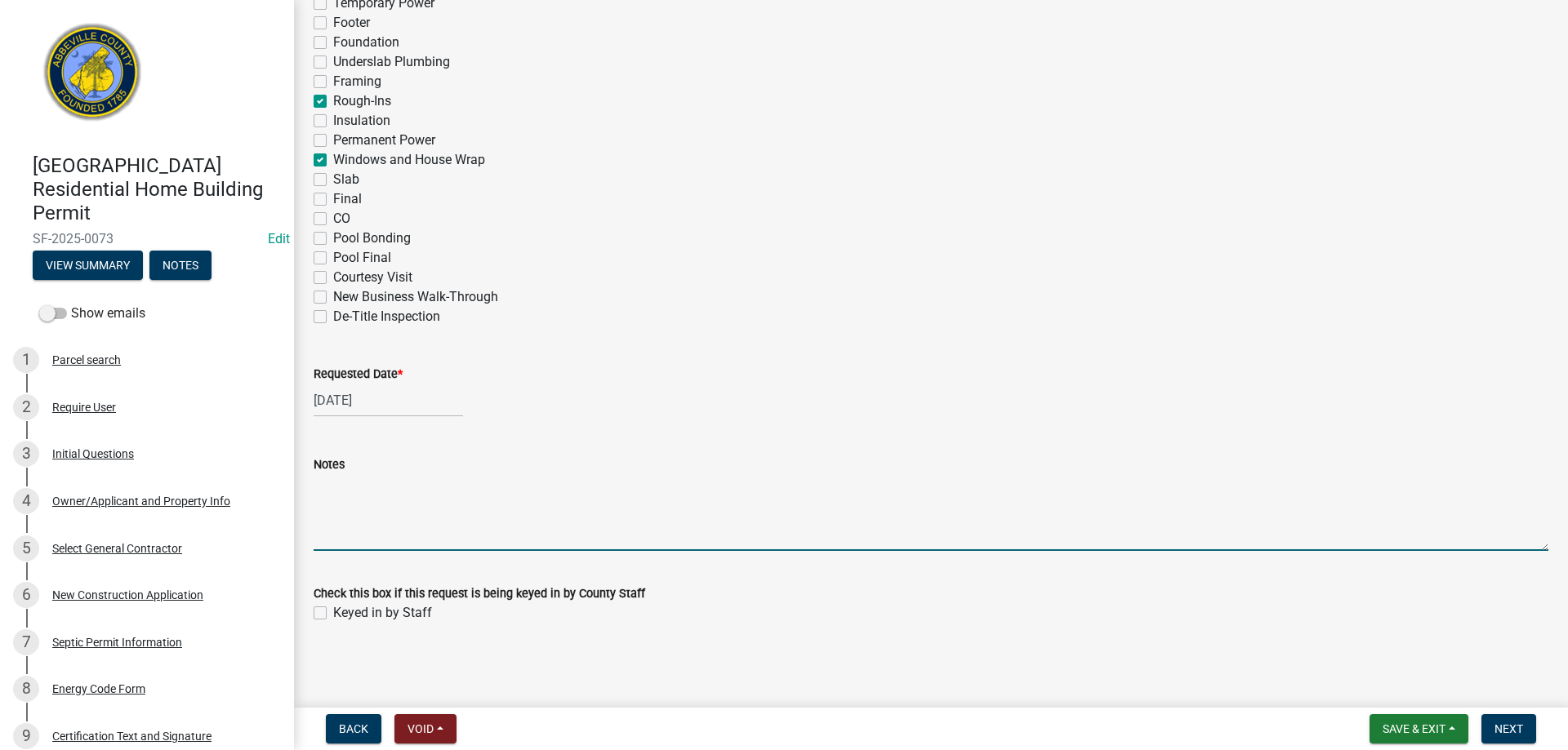
click at [315, 523] on textarea "Notes" at bounding box center [931, 513] width 1235 height 77
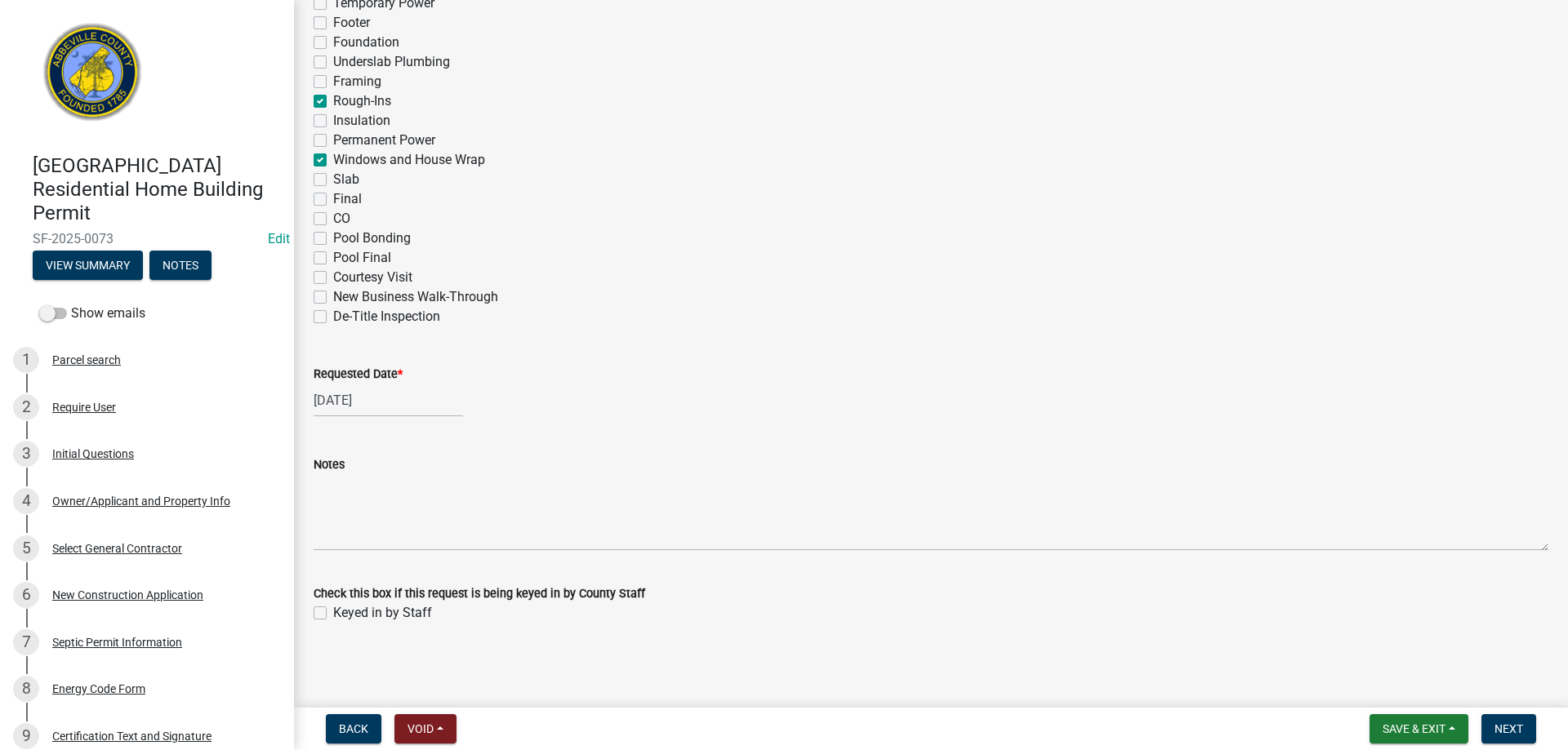
click at [333, 615] on label "Keyed in by Staff" at bounding box center [382, 613] width 99 height 19
click at [333, 614] on input "Keyed in by Staff" at bounding box center [339, 609] width 11 height 11
checkbox input "true"
click at [1503, 726] on span "Next" at bounding box center [1509, 729] width 29 height 13
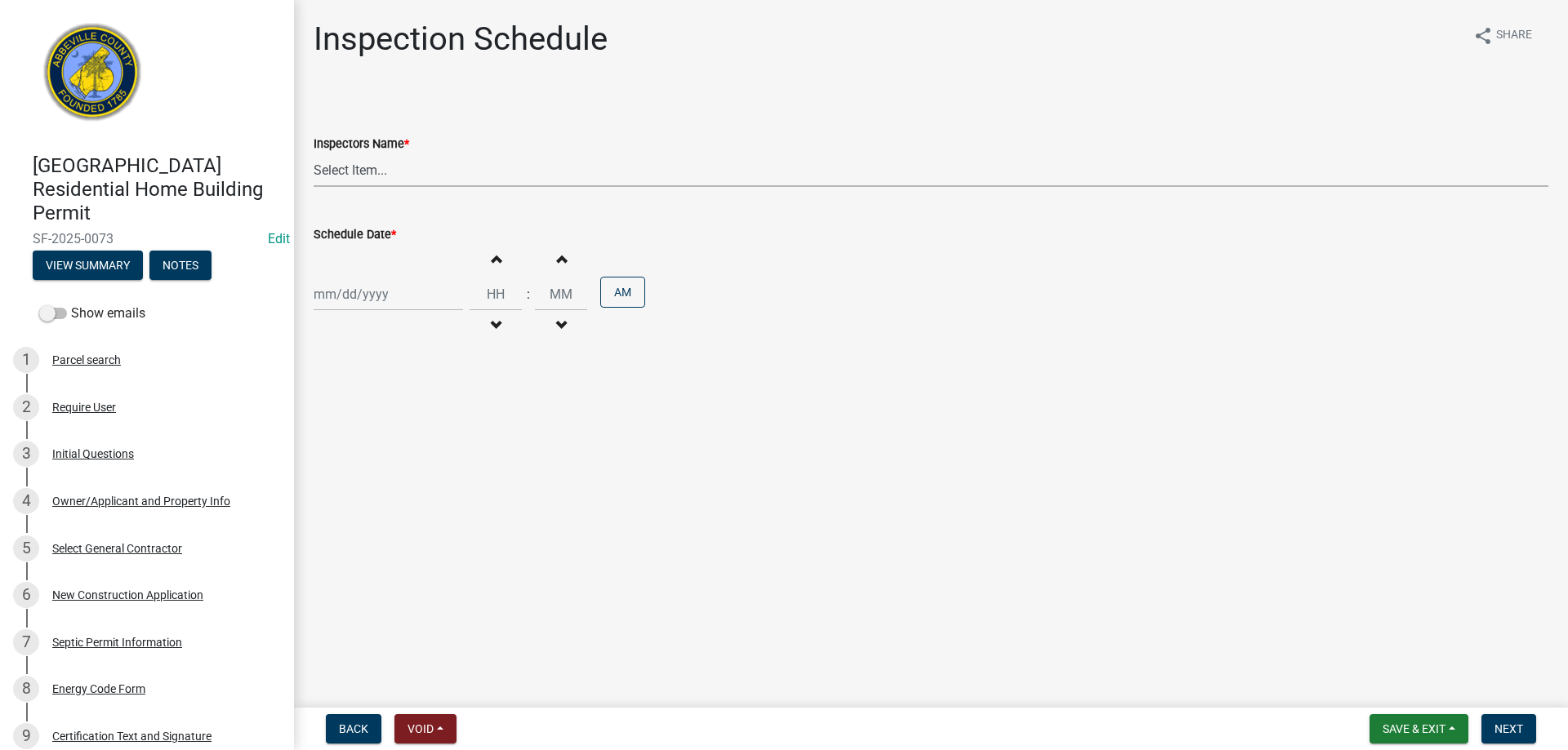
click at [369, 174] on select "Select Item... [EMAIL_ADDRESS][DOMAIN_NAME] ([PERSON_NAME]) [EMAIL_ADDRESS][DOM…" at bounding box center [931, 170] width 1235 height 34
select select "896ec84b-7942-43b9-a78d-4f1554b7930c"
click at [313, 153] on select "Select Item... [EMAIL_ADDRESS][DOMAIN_NAME] ([PERSON_NAME]) [EMAIL_ADDRESS][DOM…" at bounding box center [931, 170] width 1235 height 34
select select "10"
select select "2025"
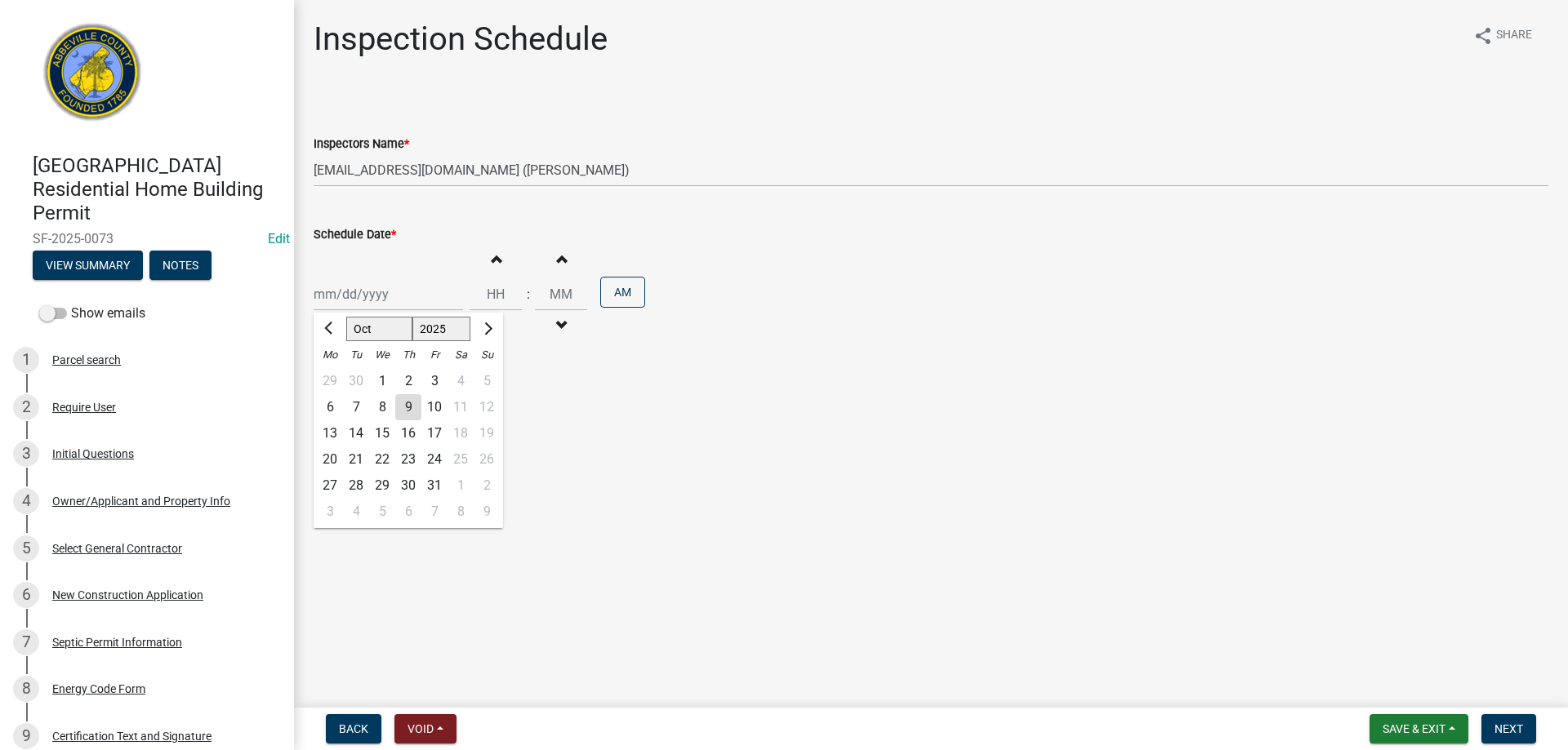
click at [378, 301] on div "[PERSON_NAME] Feb Mar Apr [PERSON_NAME][DATE] Oct Nov [DATE] 1526 1527 1528 152…" at bounding box center [388, 295] width 150 height 34
click at [408, 403] on div "9" at bounding box center [408, 407] width 26 height 26
type input "[DATE]"
click at [617, 291] on button "AM" at bounding box center [622, 292] width 45 height 31
type input "12"
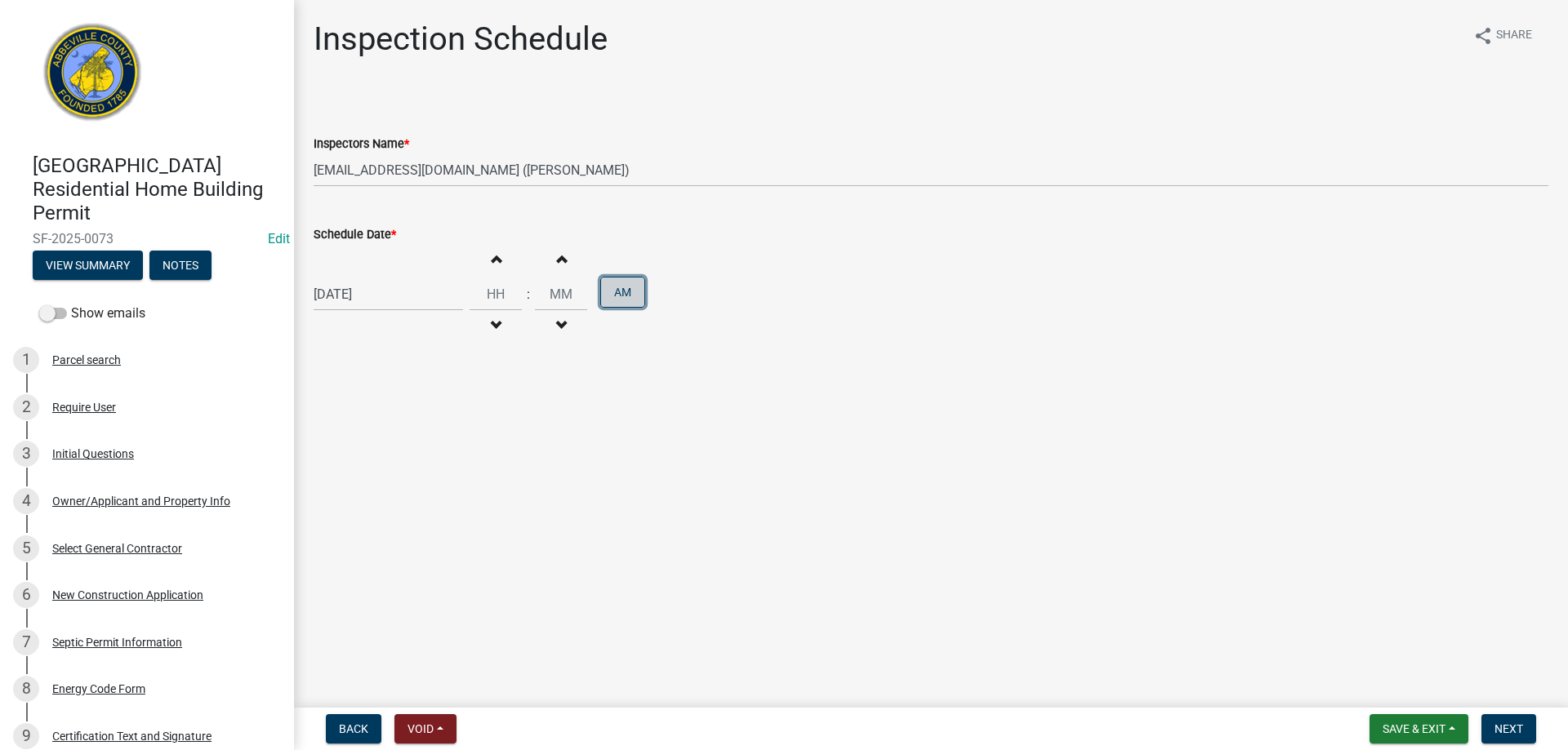
type input "00"
click at [1510, 724] on span "Next" at bounding box center [1509, 729] width 29 height 13
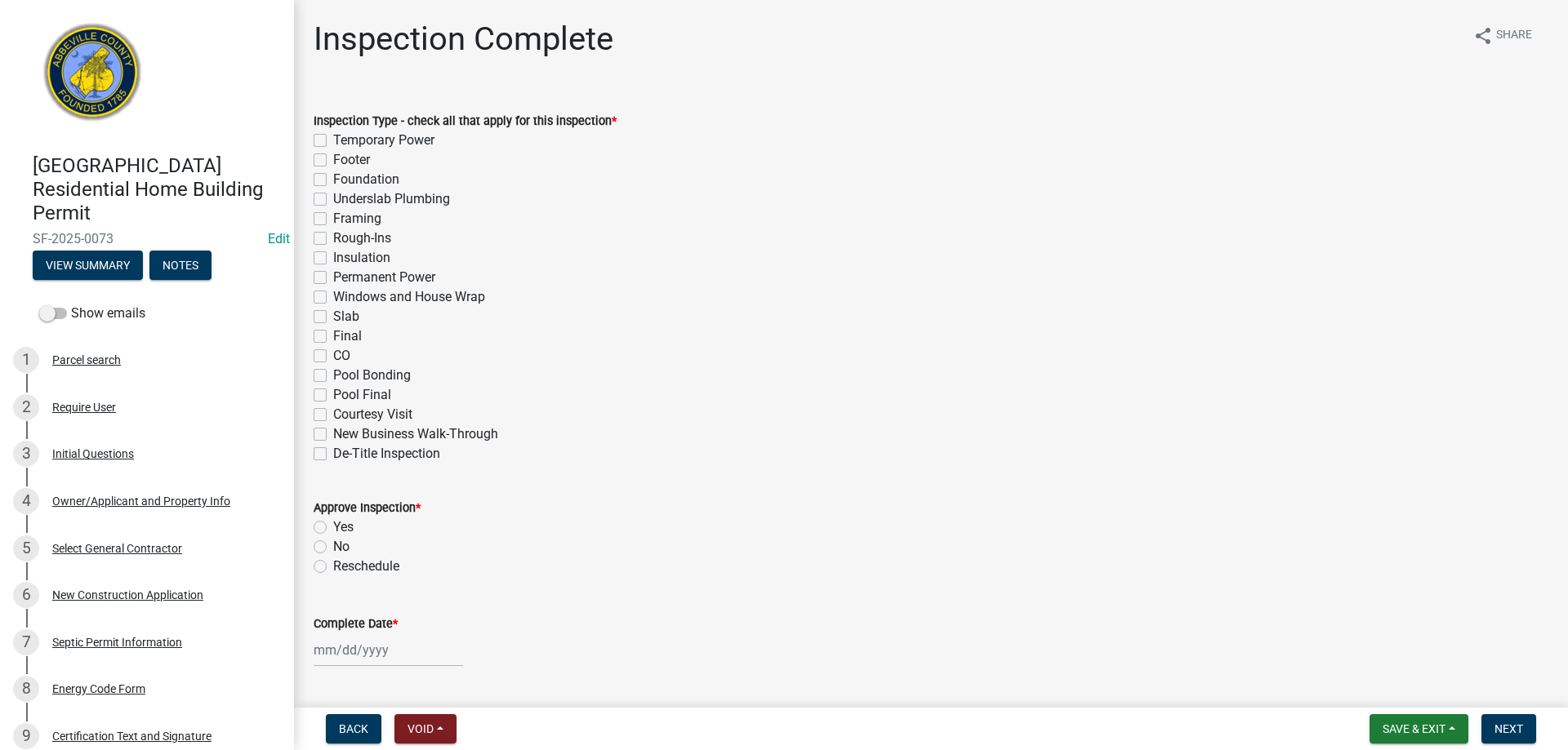
click at [333, 236] on label "Rough-Ins" at bounding box center [362, 238] width 58 height 19
click at [333, 236] on input "Rough-Ins" at bounding box center [339, 234] width 11 height 11
checkbox input "true"
checkbox input "false"
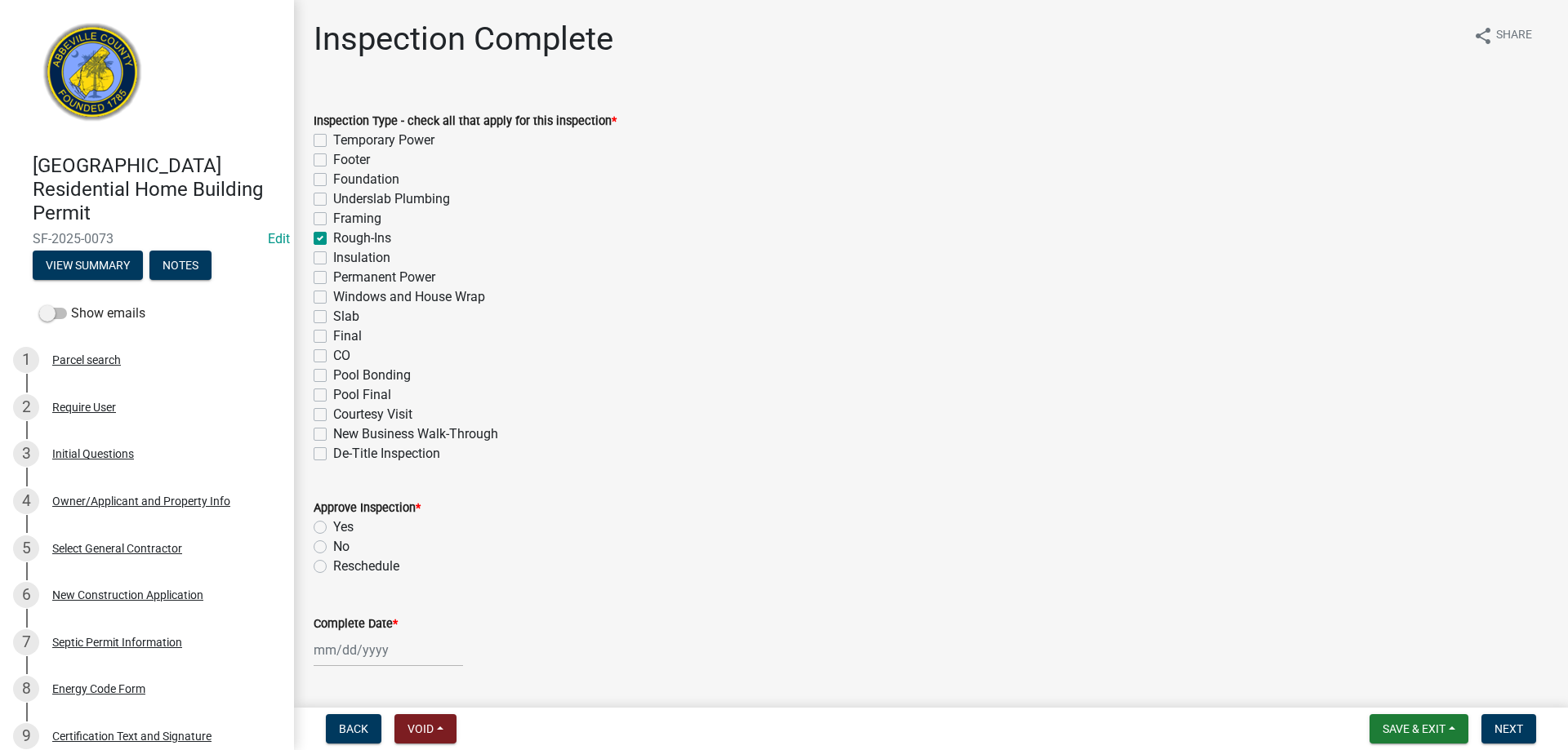
checkbox input "false"
checkbox input "true"
checkbox input "false"
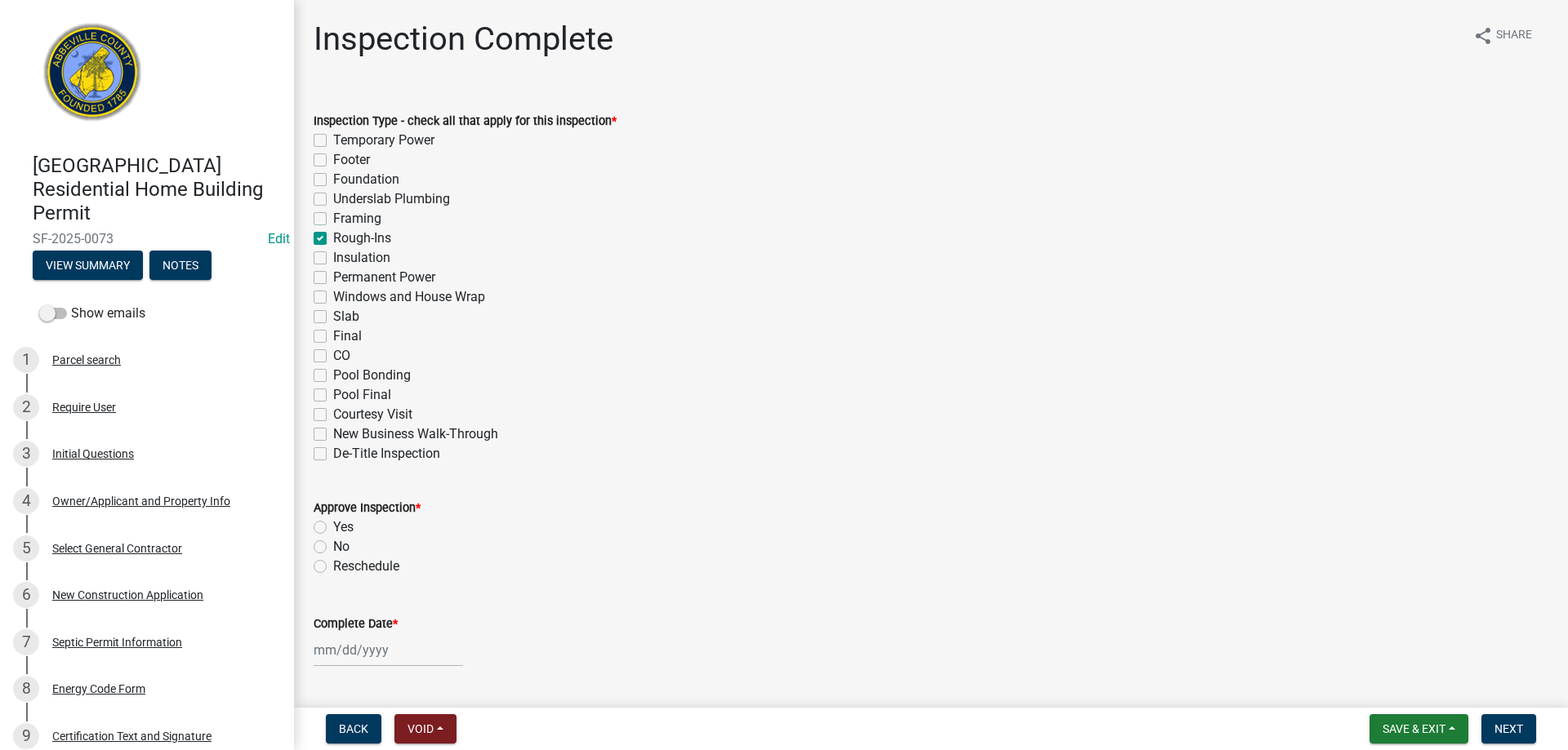
checkbox input "false"
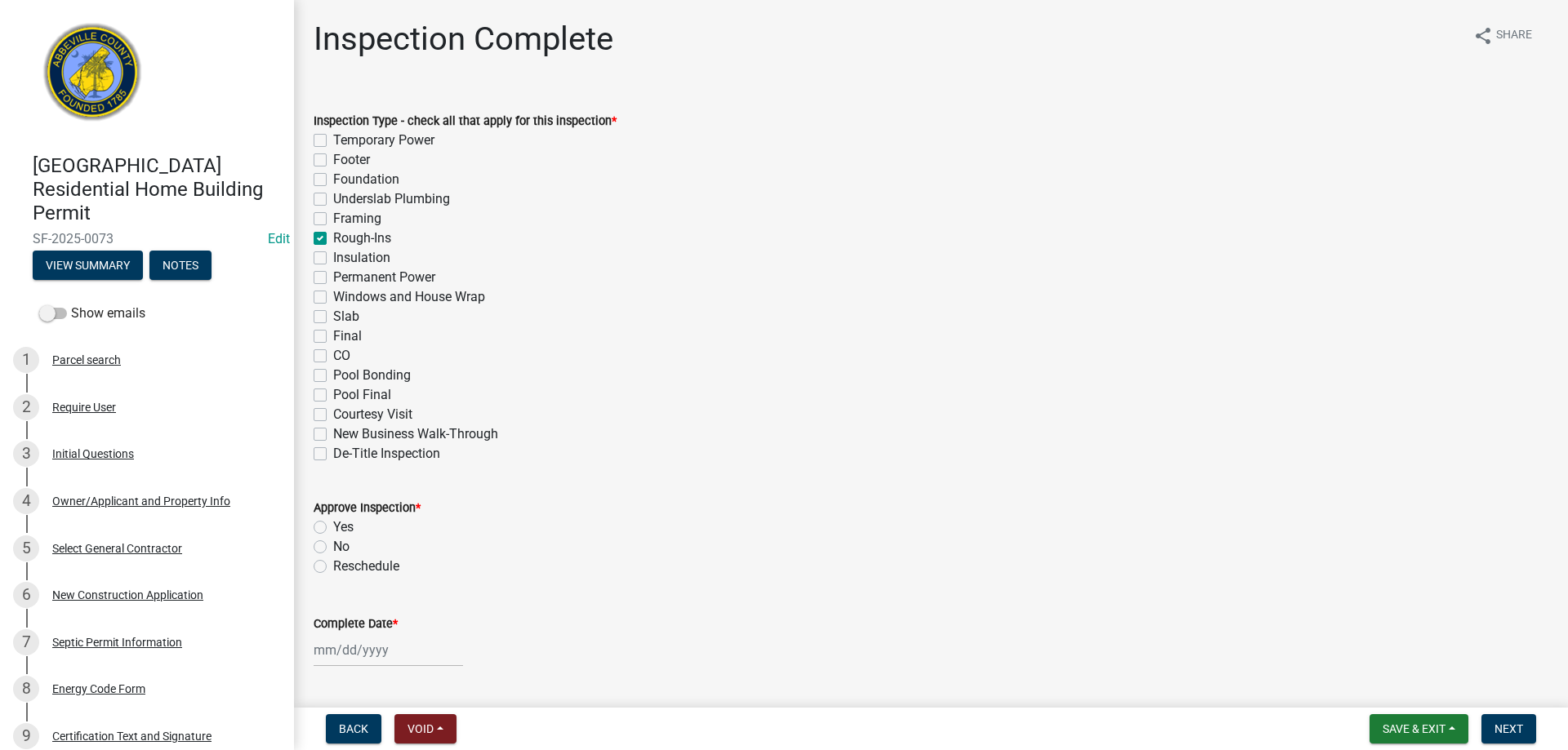
checkbox input "false"
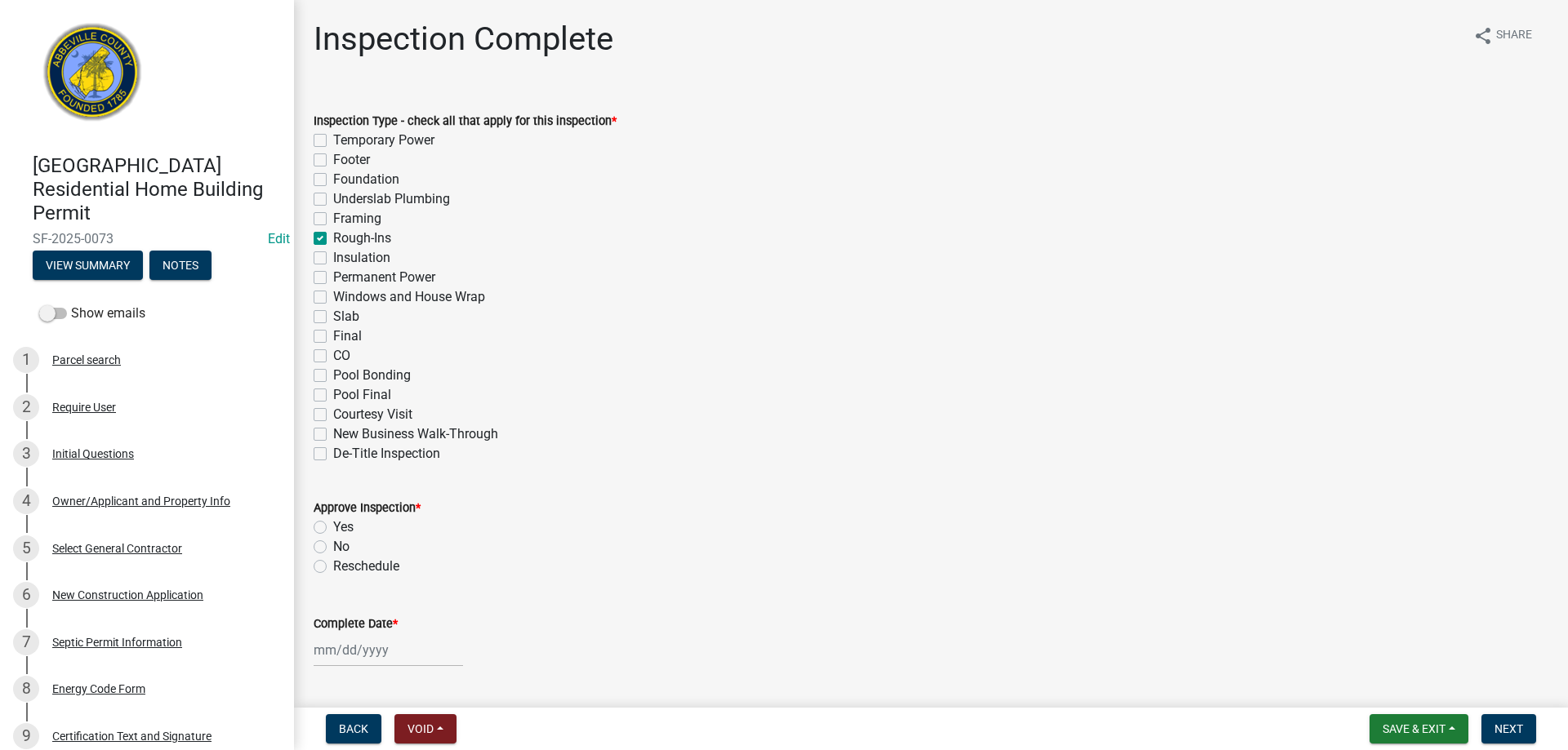
click at [333, 215] on label "Framing" at bounding box center [357, 218] width 48 height 19
click at [333, 215] on input "Framing" at bounding box center [339, 214] width 11 height 11
checkbox input "true"
checkbox input "false"
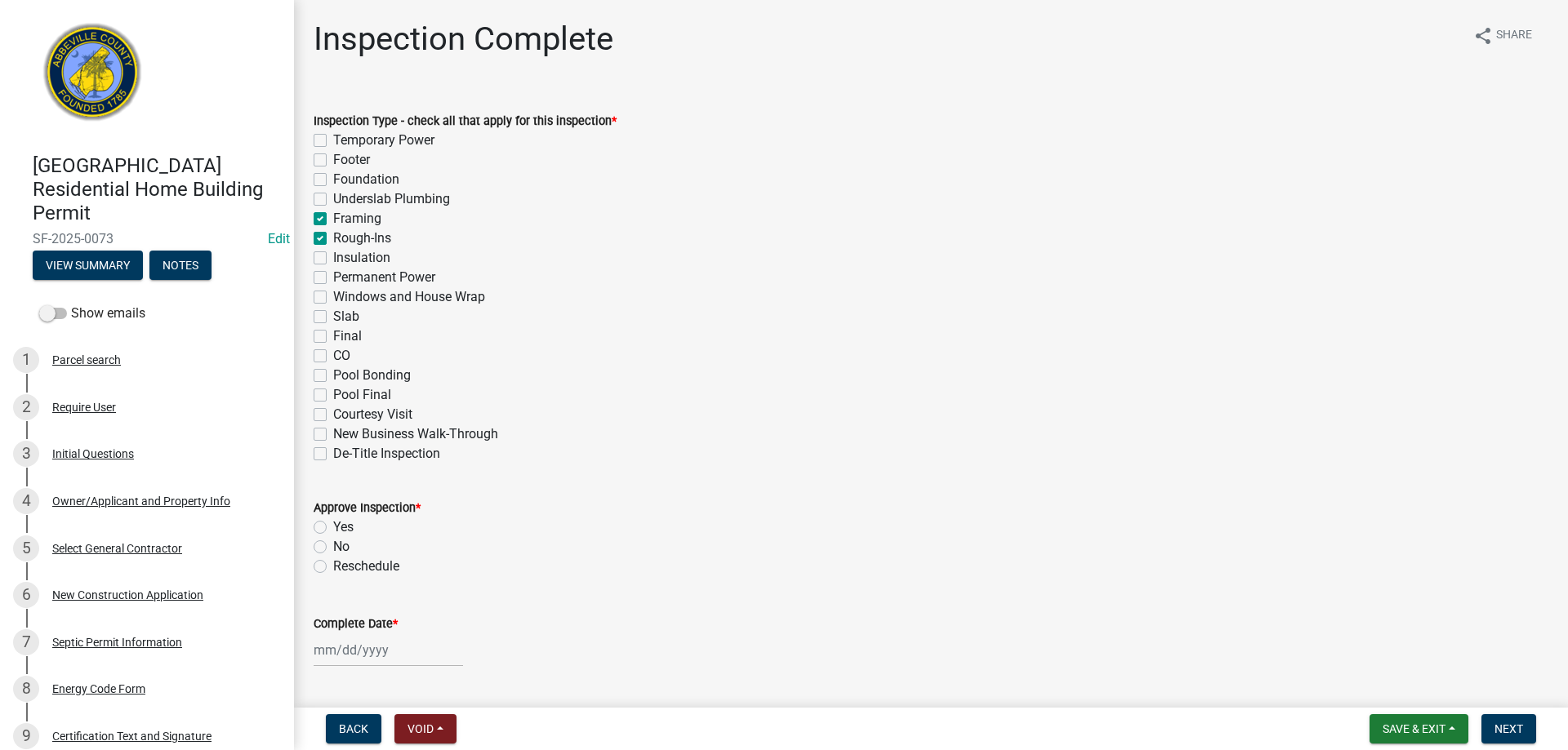
checkbox input "false"
checkbox input "true"
checkbox input "false"
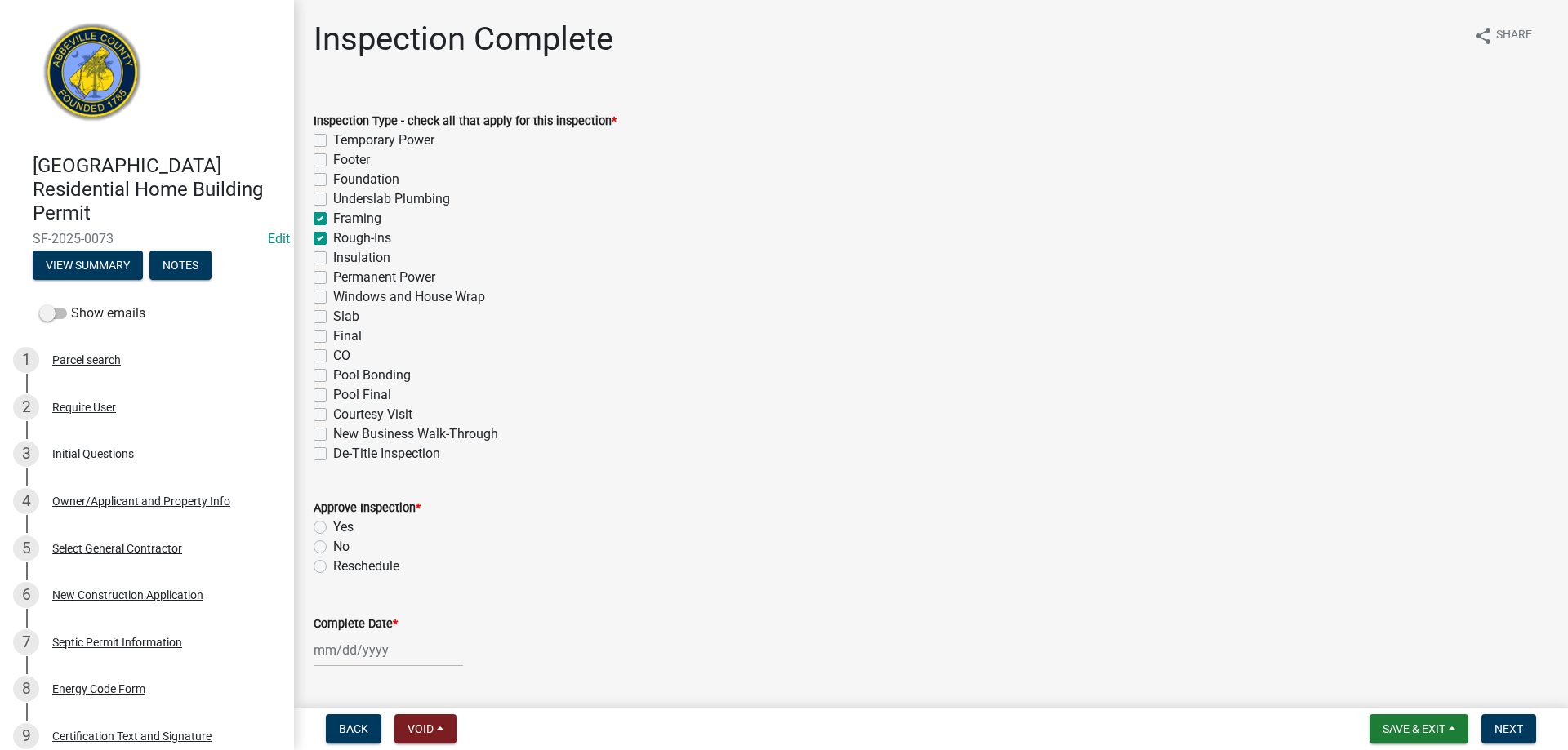
checkbox input "false"
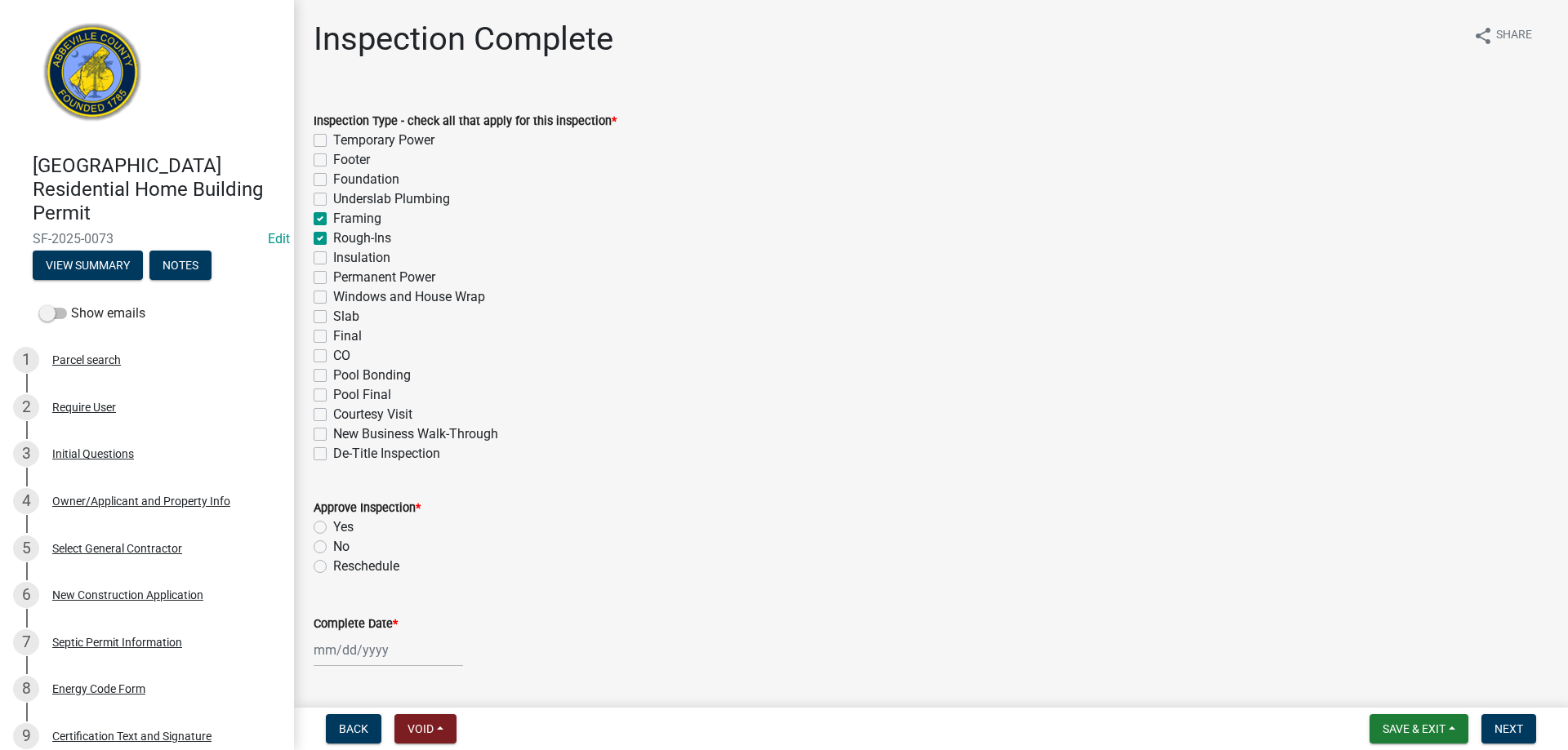
checkbox input "false"
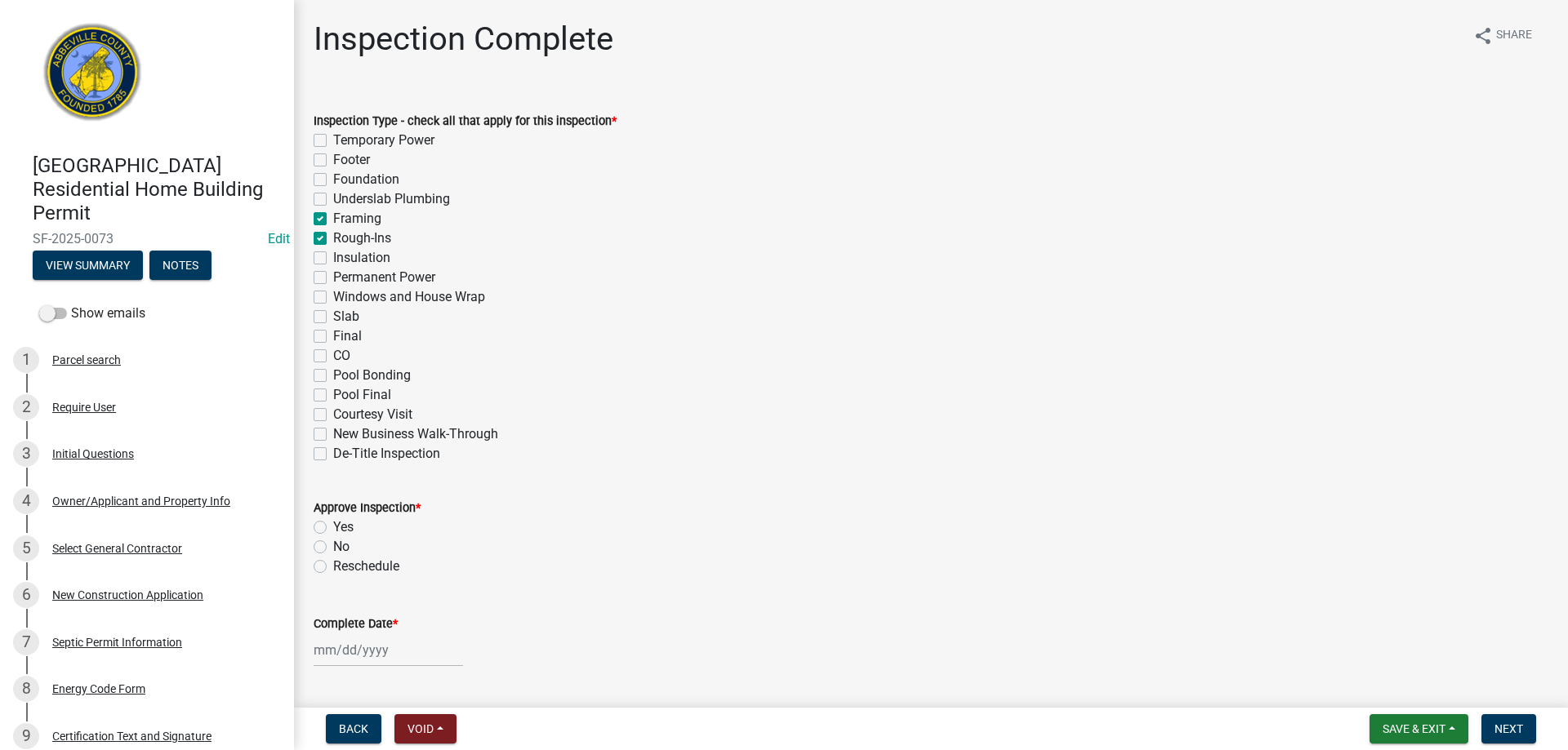
click at [333, 297] on label "Windows and House Wrap" at bounding box center [409, 296] width 152 height 19
click at [333, 297] on input "Windows and House Wrap" at bounding box center [339, 292] width 11 height 11
checkbox input "true"
checkbox input "false"
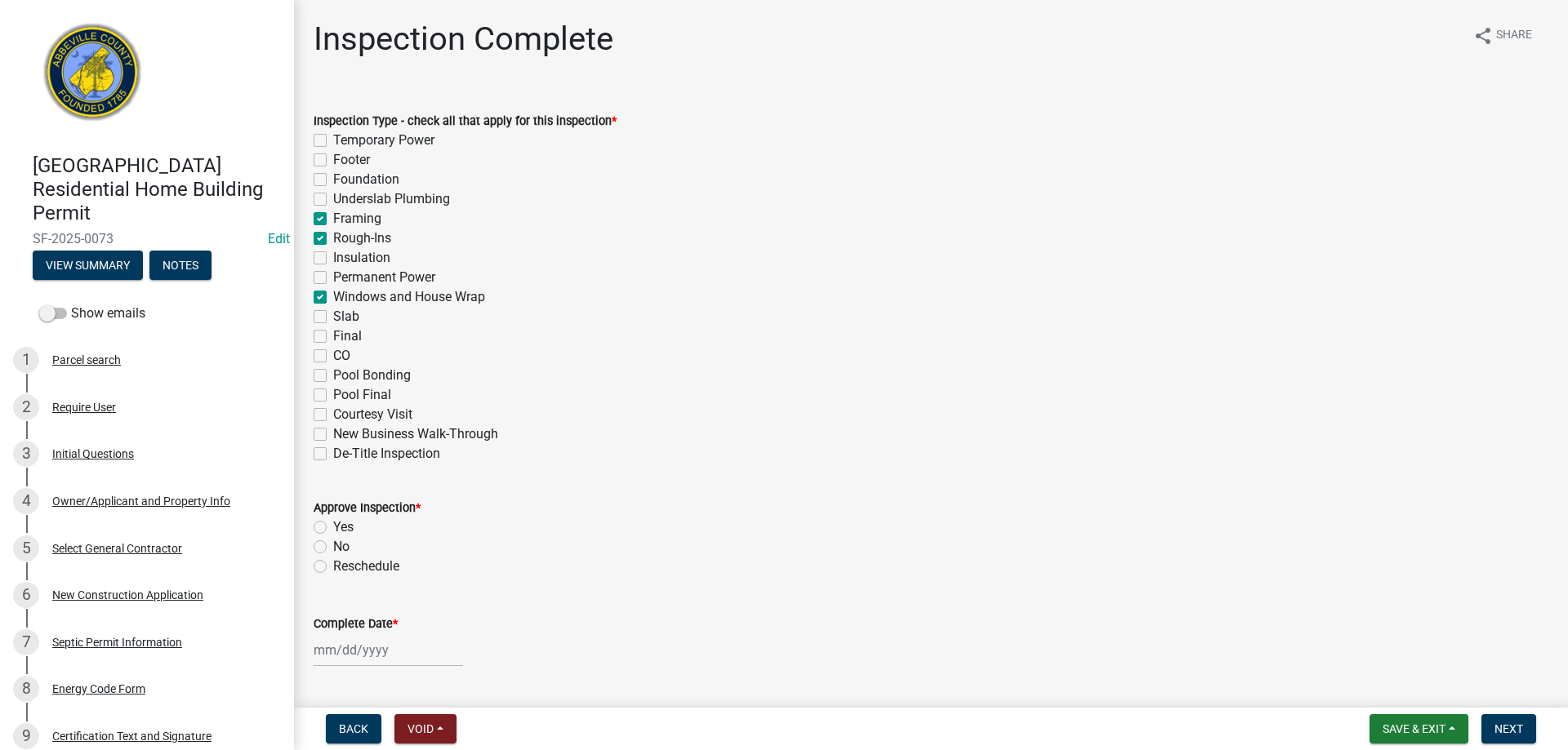
checkbox input "false"
checkbox input "true"
checkbox input "false"
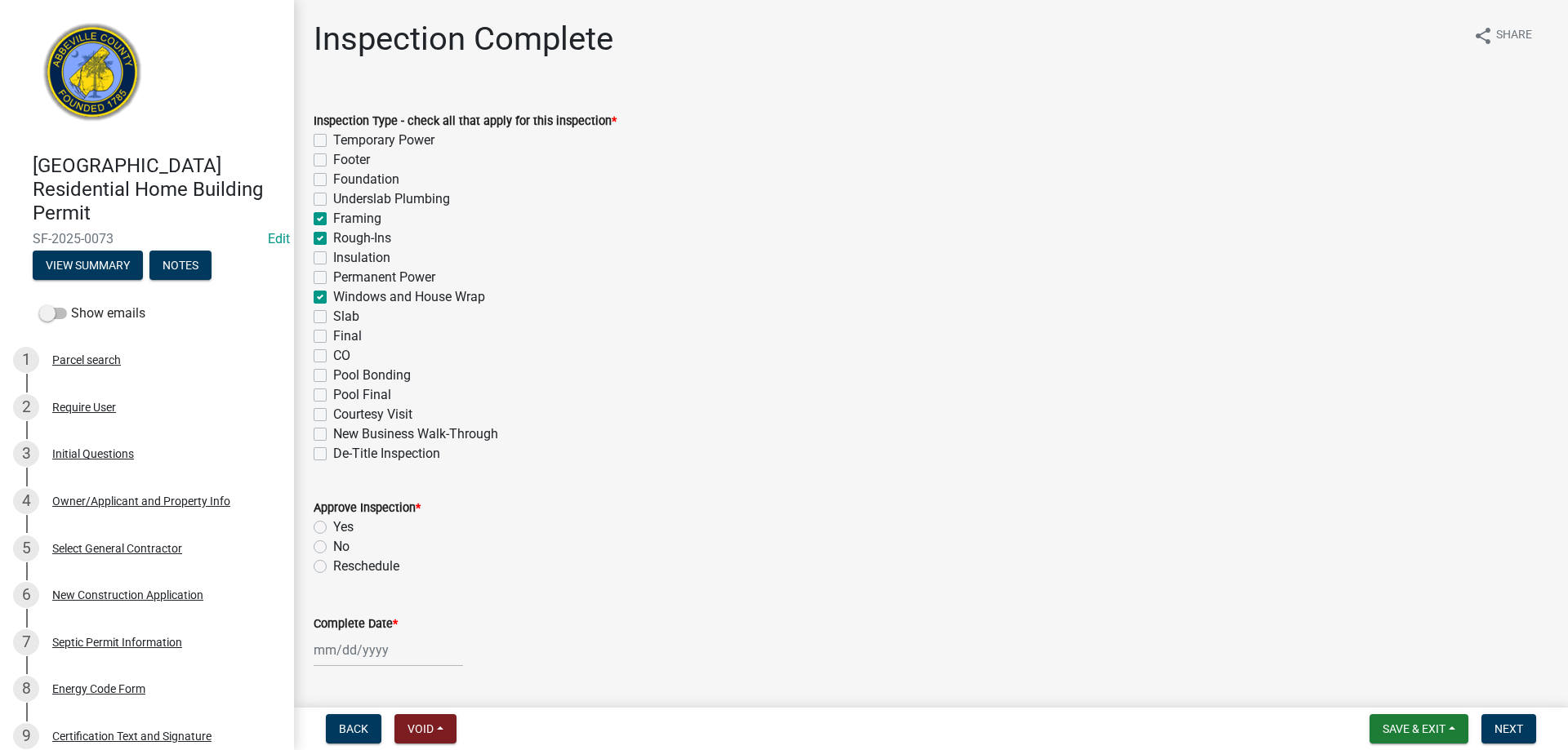
checkbox input "false"
checkbox input "true"
checkbox input "false"
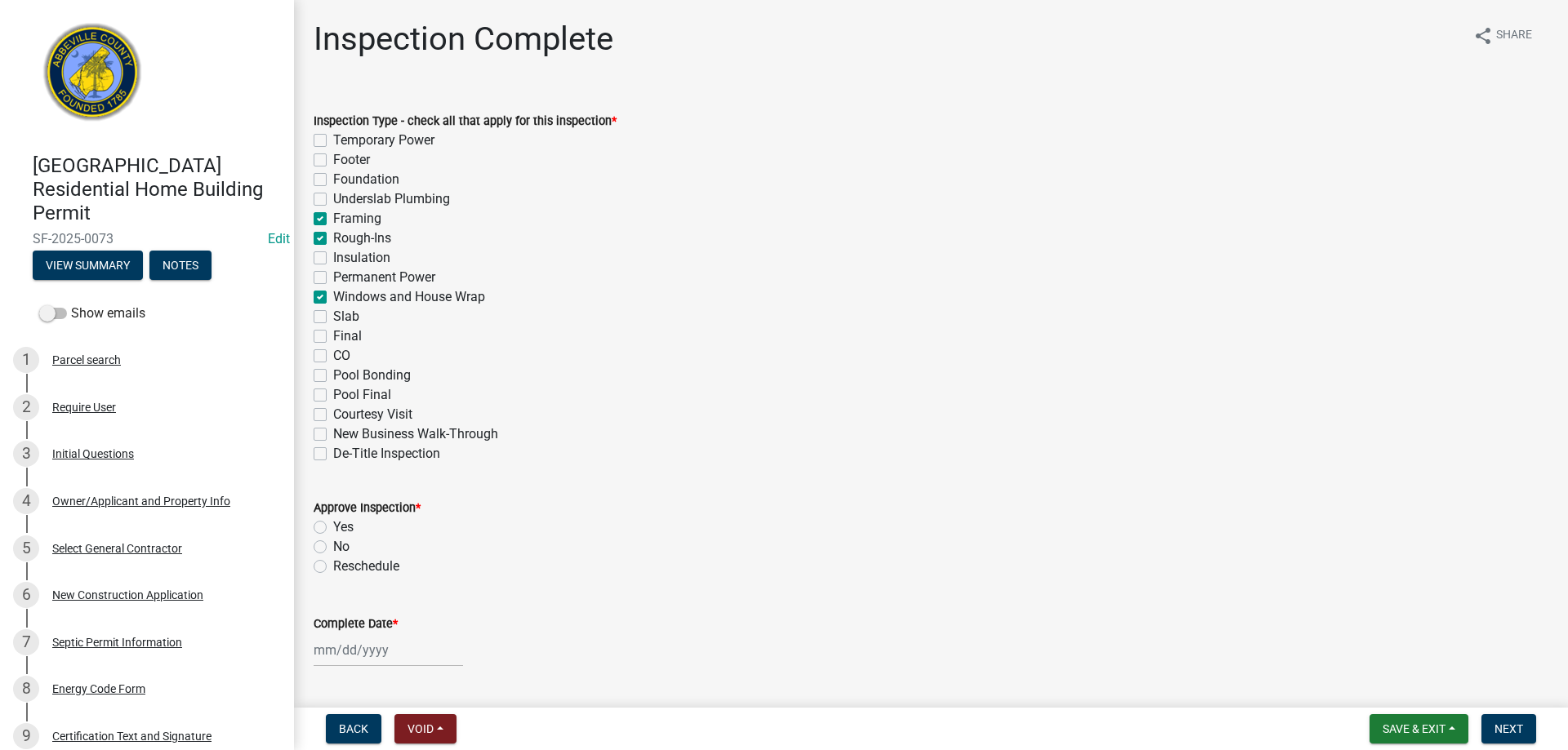
checkbox input "false"
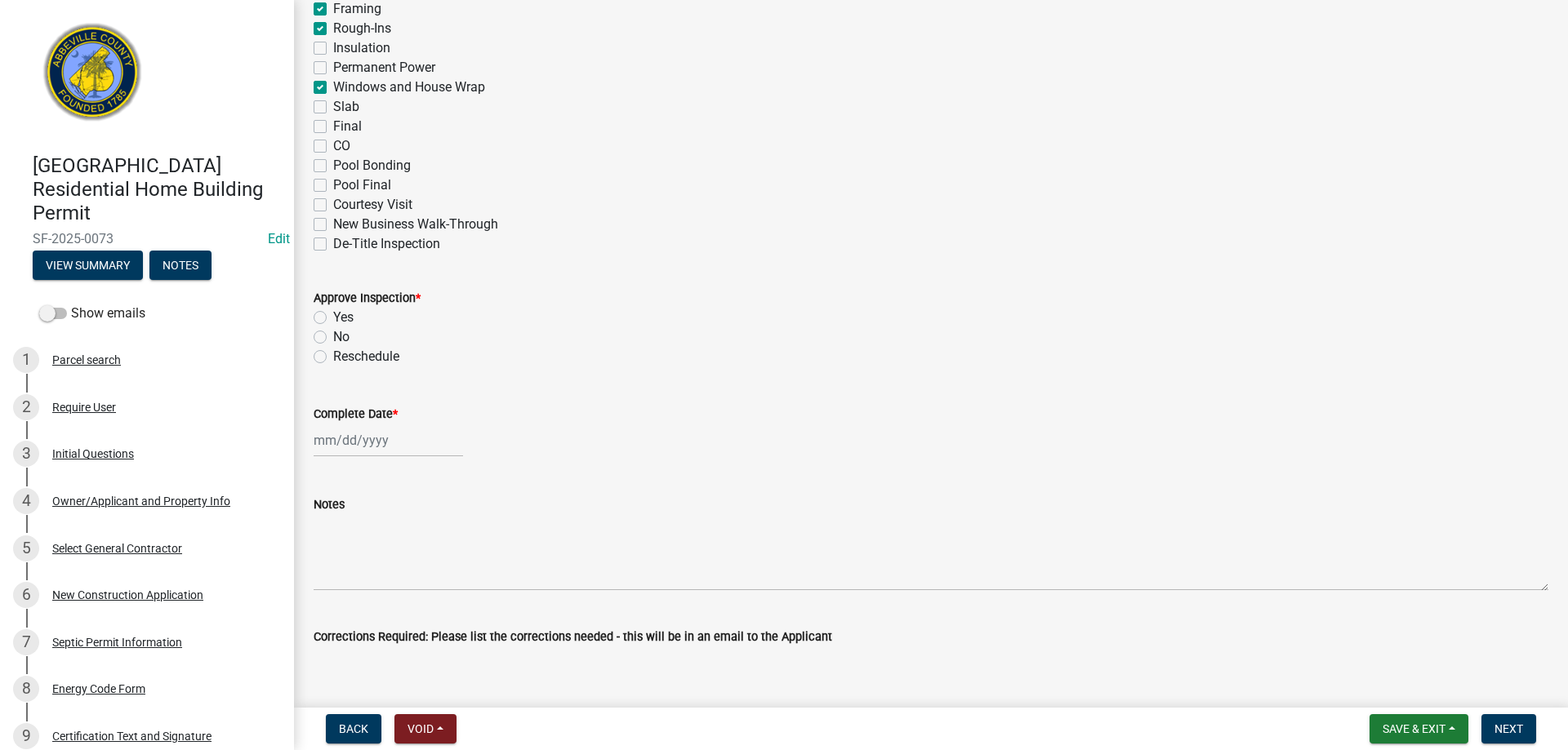
scroll to position [327, 0]
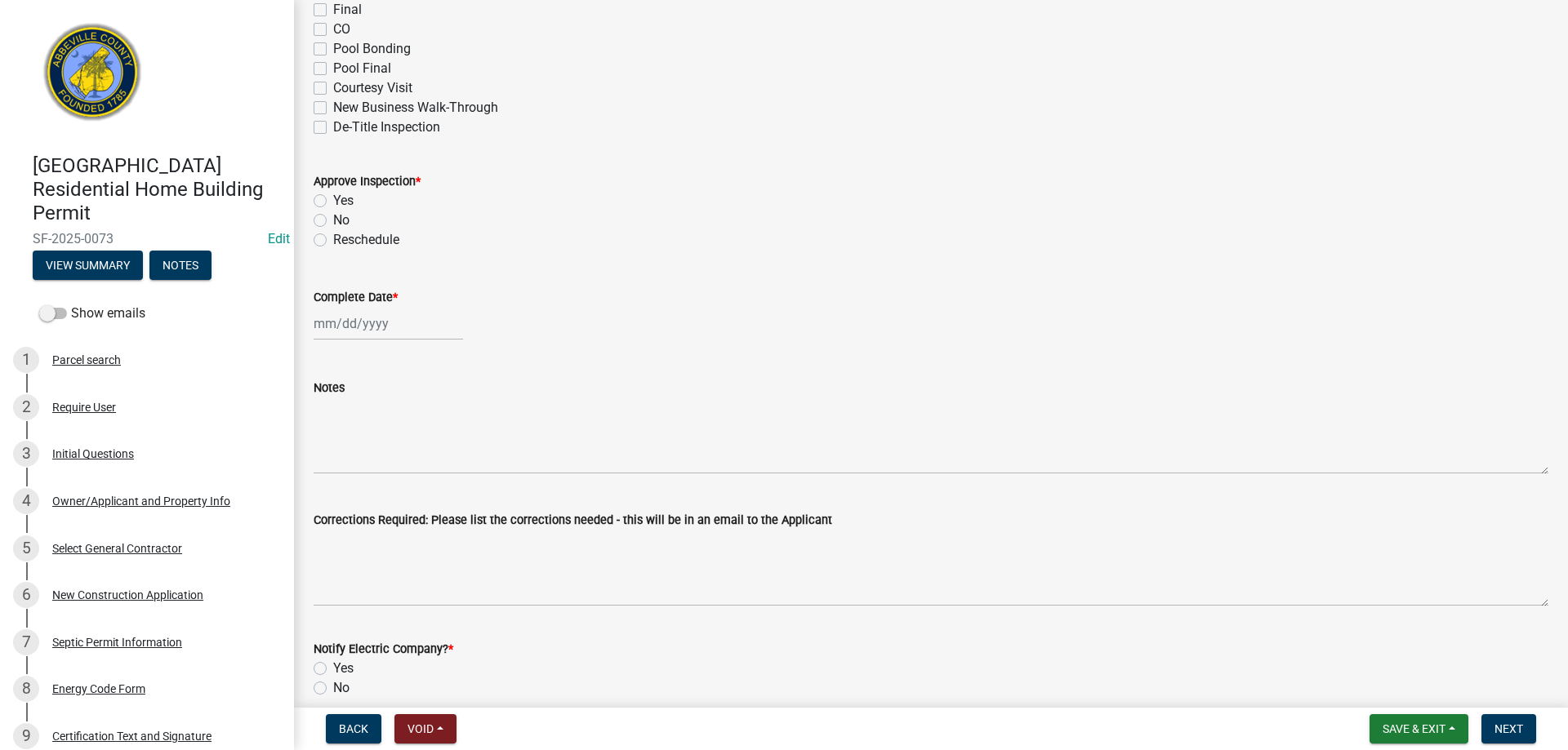
click at [333, 221] on label "No" at bounding box center [341, 220] width 16 height 19
click at [333, 221] on input "No" at bounding box center [339, 215] width 11 height 11
radio input "true"
select select "10"
select select "2025"
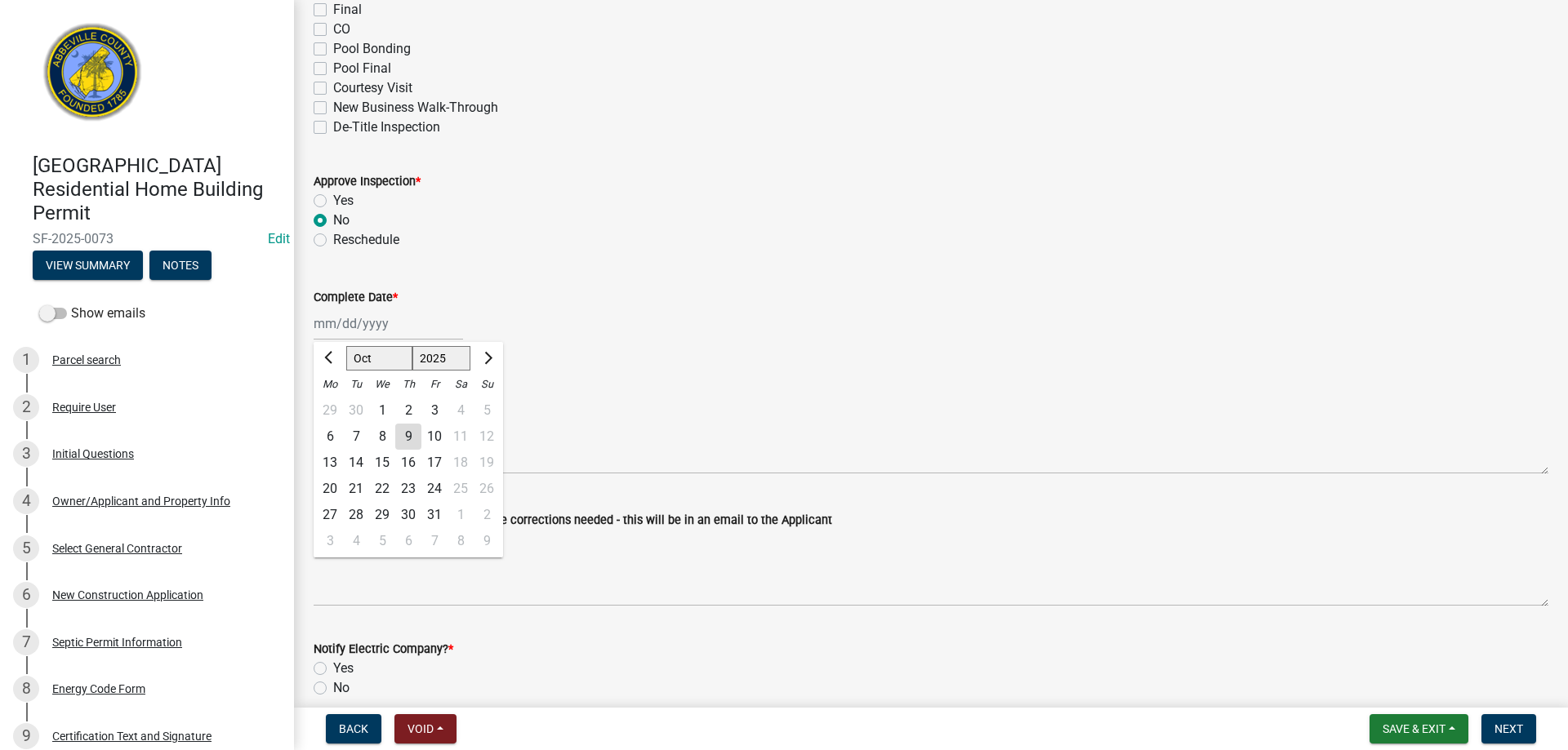
click at [368, 326] on div "[PERSON_NAME] Feb Mar Apr [PERSON_NAME][DATE] Oct Nov [DATE] 1526 1527 1528 152…" at bounding box center [388, 324] width 150 height 34
click at [408, 434] on div "9" at bounding box center [408, 436] width 26 height 26
type input "[DATE]"
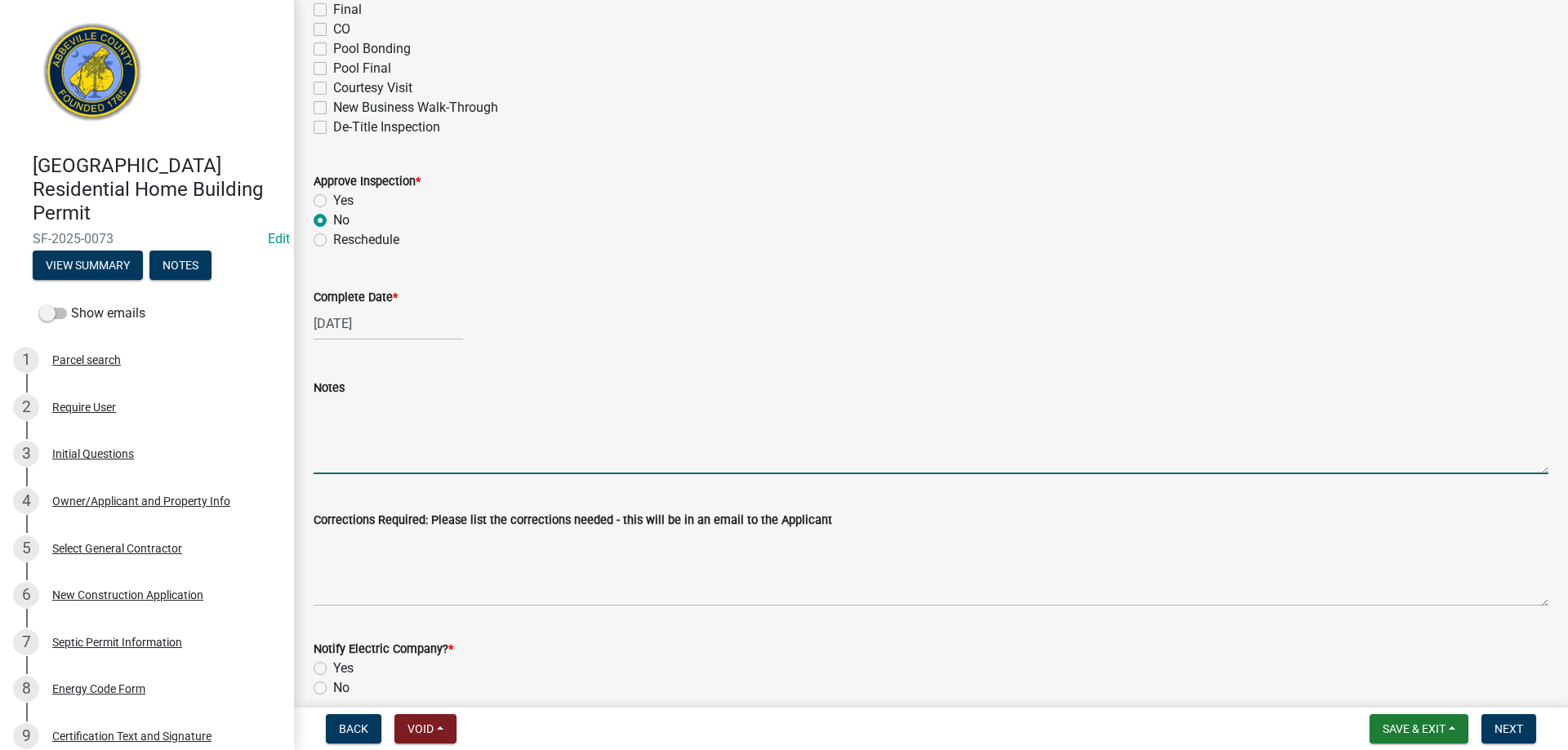
drag, startPoint x: 358, startPoint y: 449, endPoint x: 705, endPoint y: 269, distance: 390.9
click at [359, 449] on textarea "Notes" at bounding box center [931, 435] width 1235 height 77
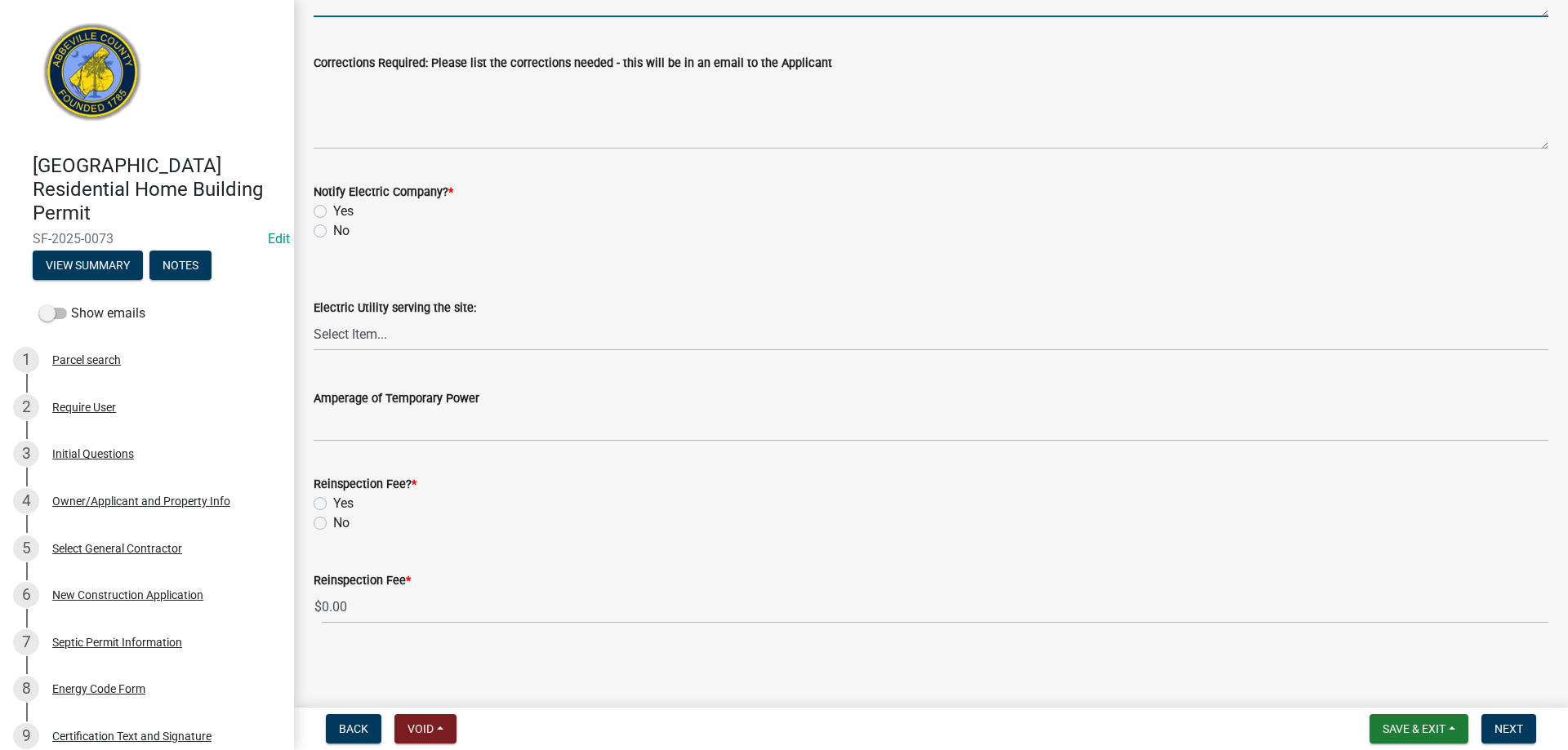
scroll to position [785, 0]
type textarea "Fire caulk and nail guards required see electrical rough in"
click at [333, 231] on label "No" at bounding box center [341, 230] width 16 height 19
click at [333, 231] on input "No" at bounding box center [339, 226] width 11 height 11
radio input "true"
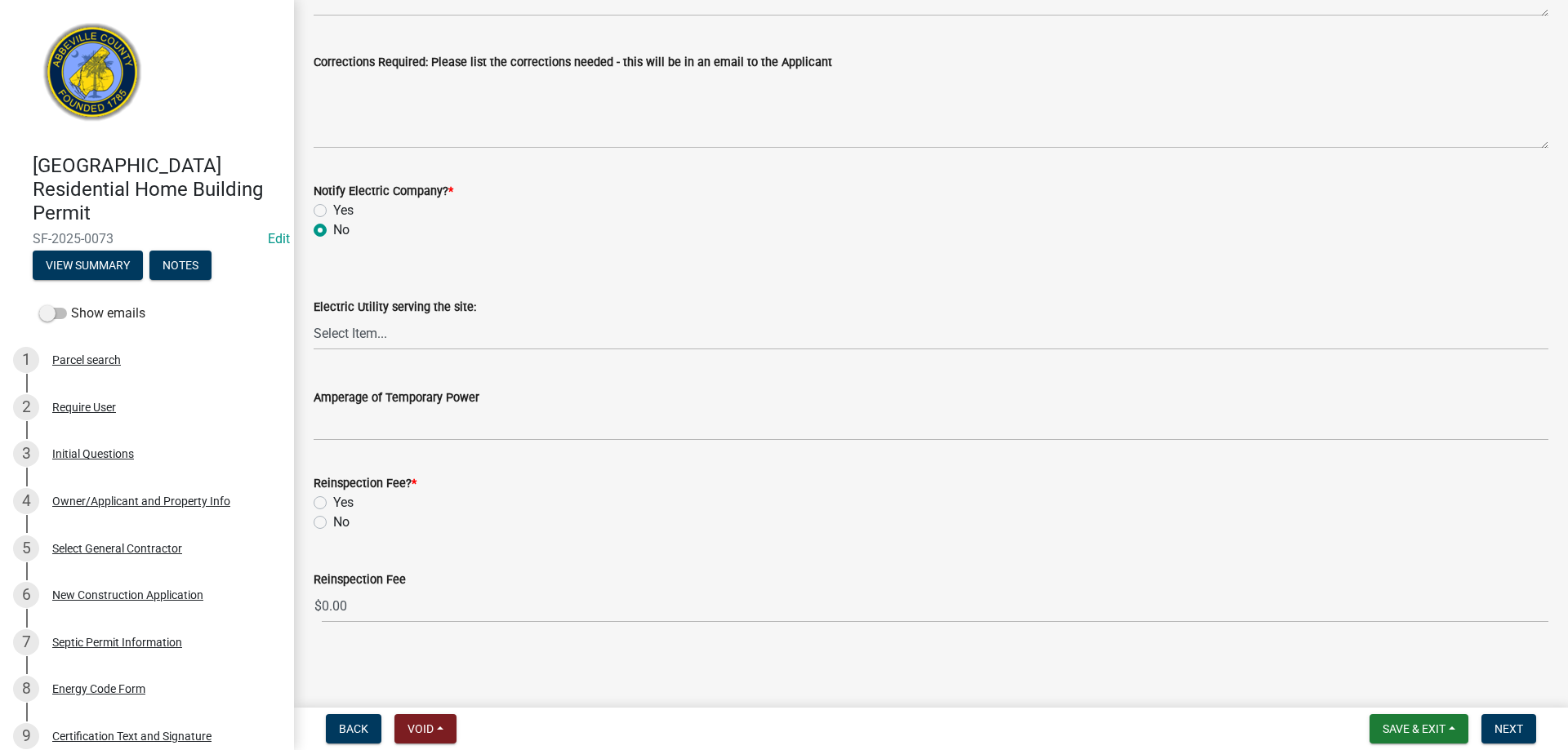
click at [333, 524] on label "No" at bounding box center [341, 522] width 16 height 19
click at [333, 524] on input "No" at bounding box center [339, 518] width 11 height 11
radio input "true"
click at [1509, 721] on button "Next" at bounding box center [1509, 729] width 55 height 29
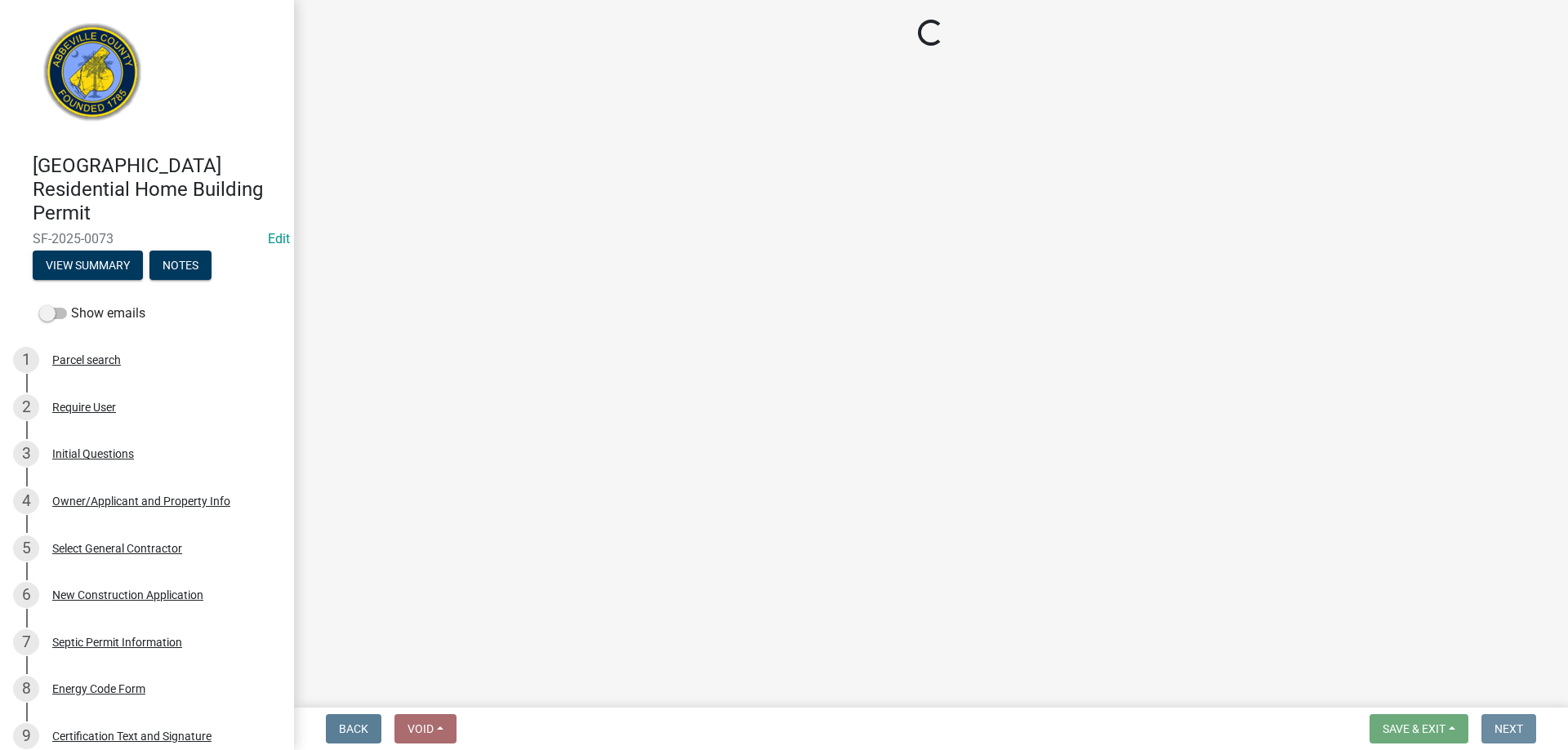
scroll to position [0, 0]
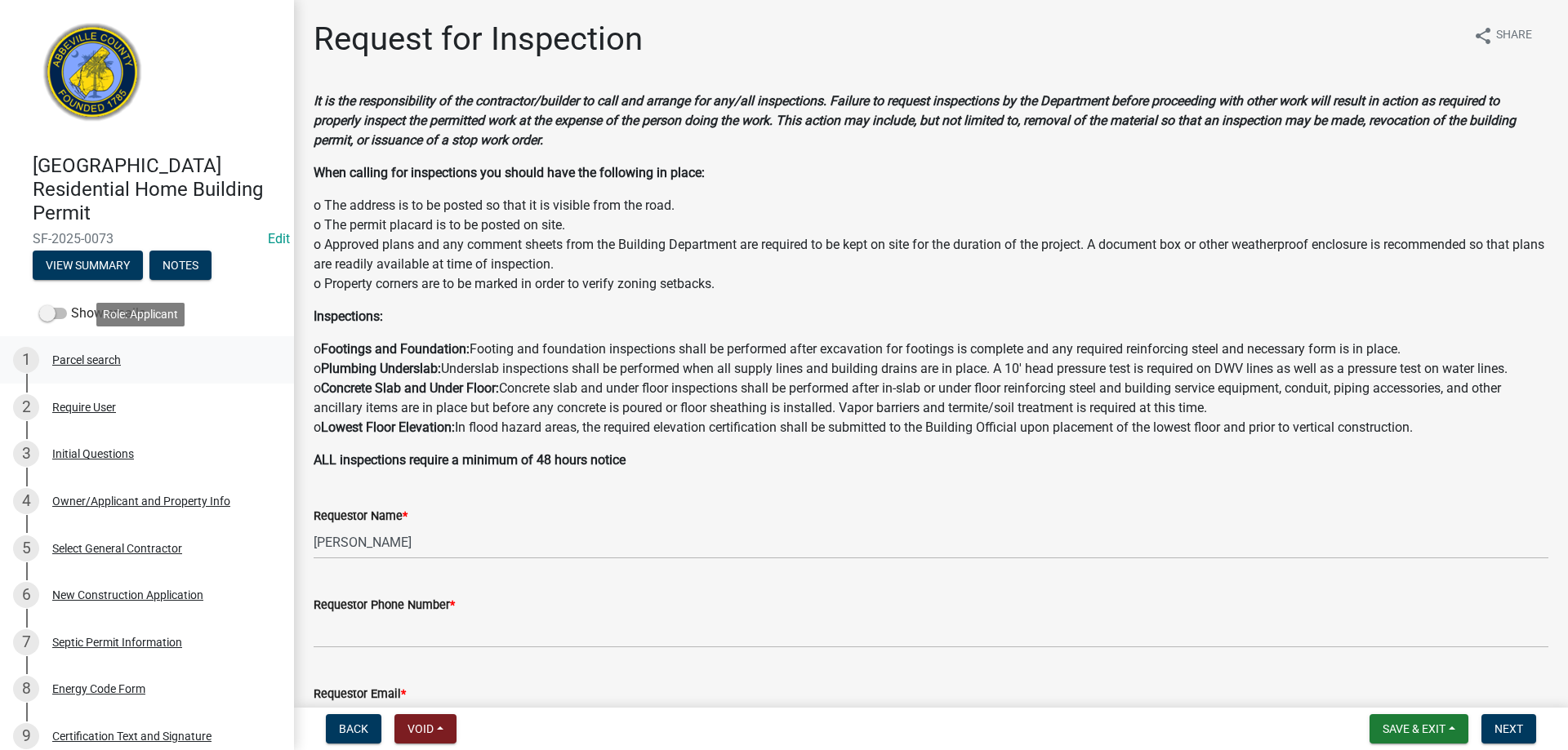
click at [88, 357] on div "Parcel search" at bounding box center [86, 360] width 68 height 12
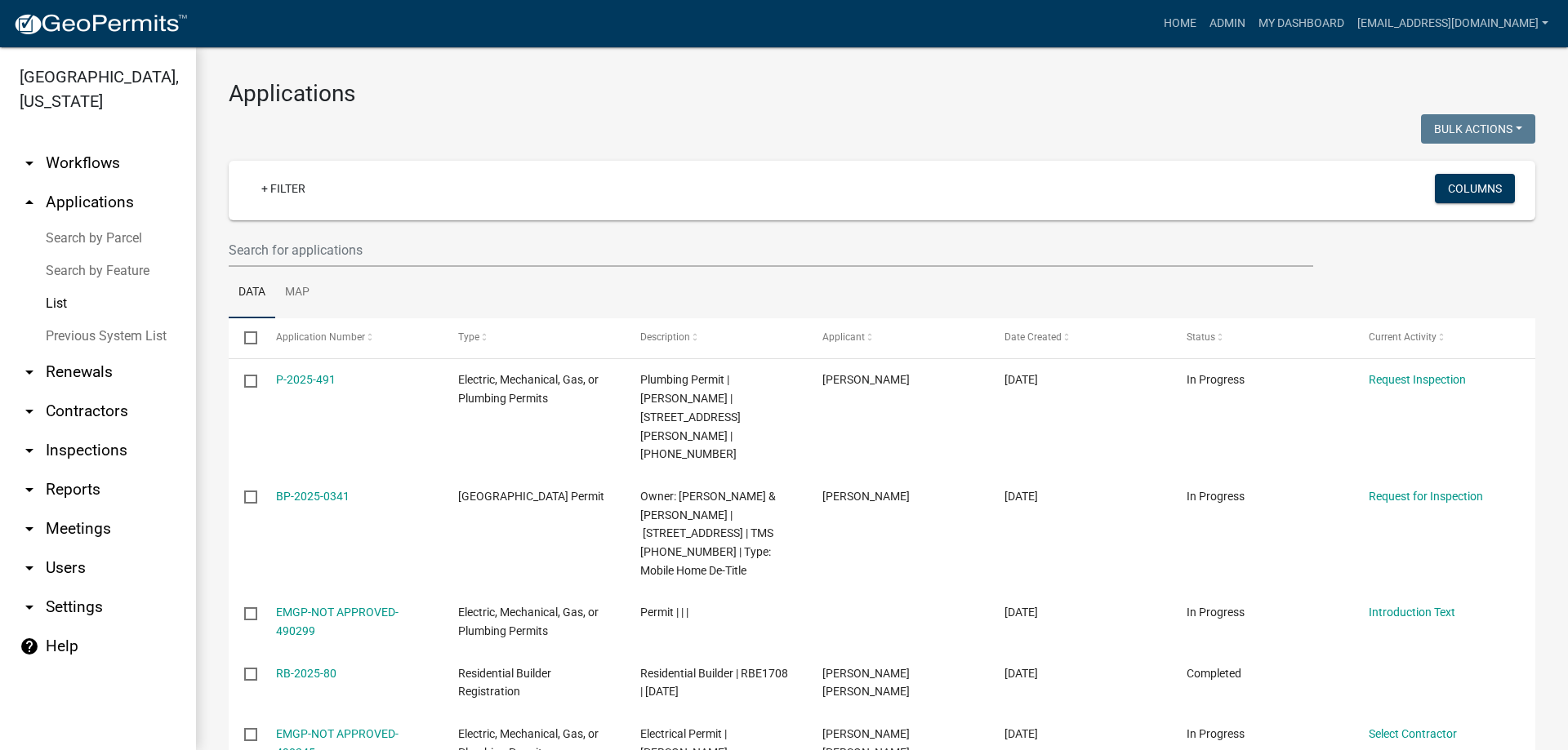
click at [84, 237] on link "Search by Parcel" at bounding box center [98, 238] width 196 height 33
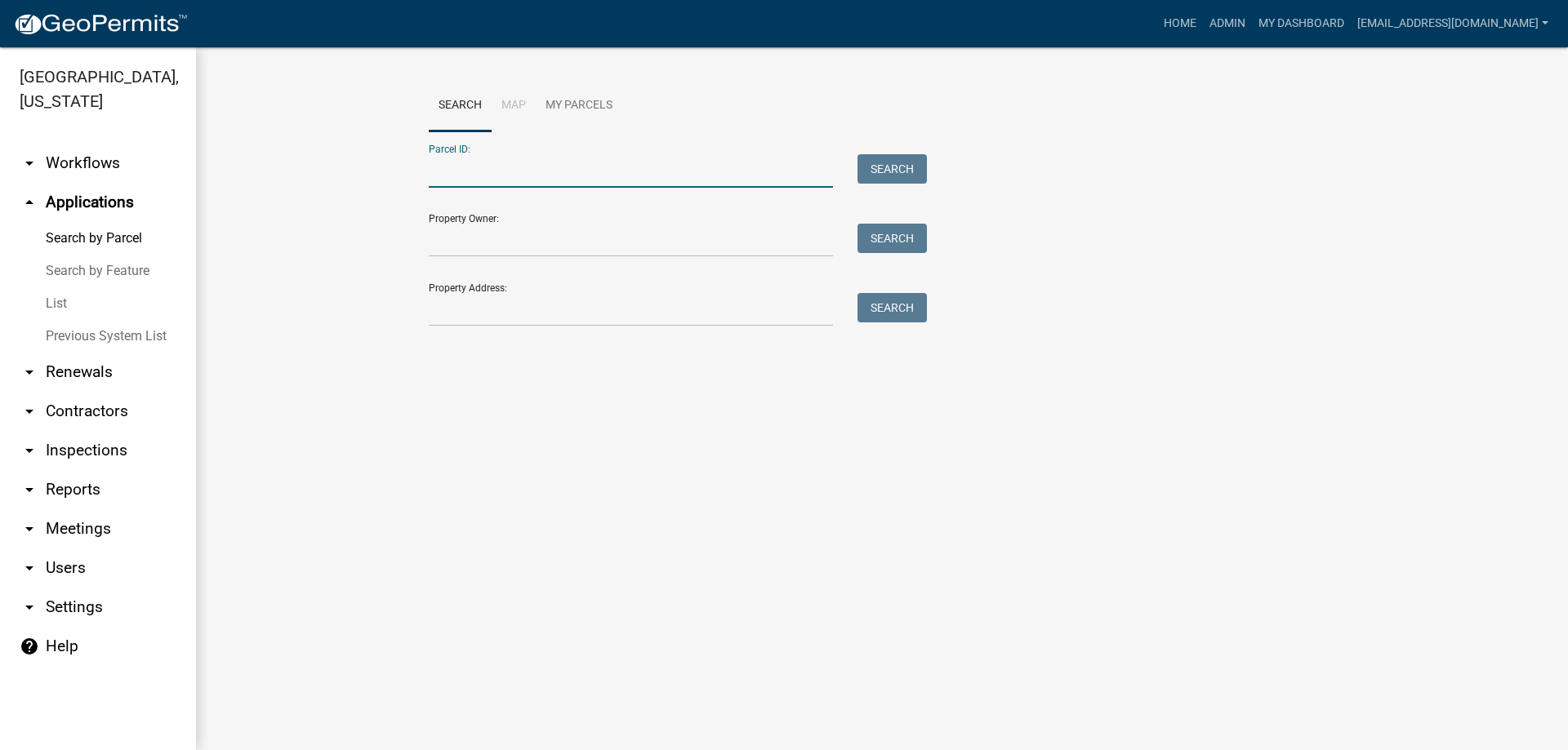
click at [504, 168] on input "Parcel ID:" at bounding box center [631, 171] width 404 height 34
type input "[PHONE_NUMBER]"
click at [885, 167] on button "Search" at bounding box center [892, 168] width 69 height 29
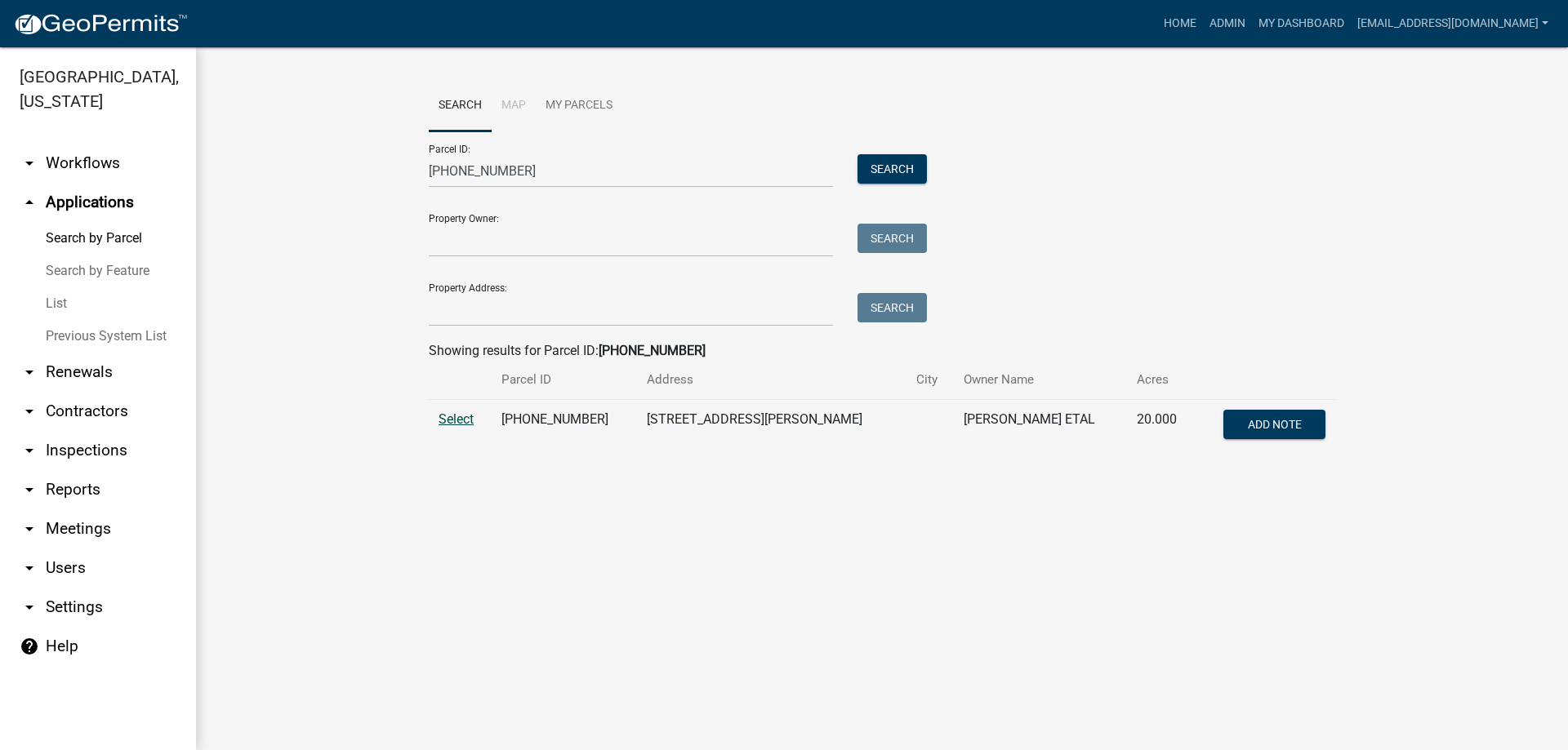
click at [457, 418] on span "Select" at bounding box center [456, 419] width 35 height 15
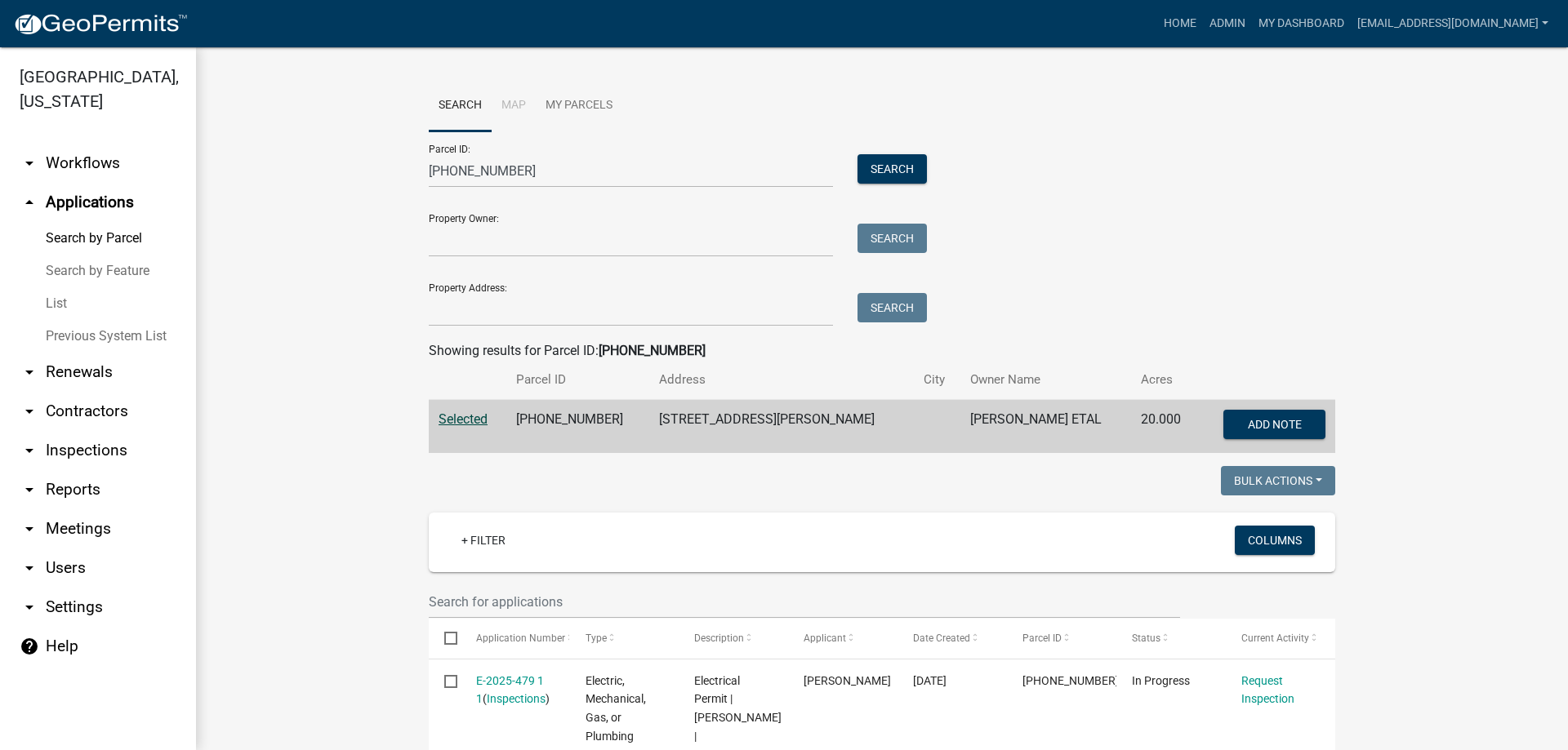
scroll to position [327, 0]
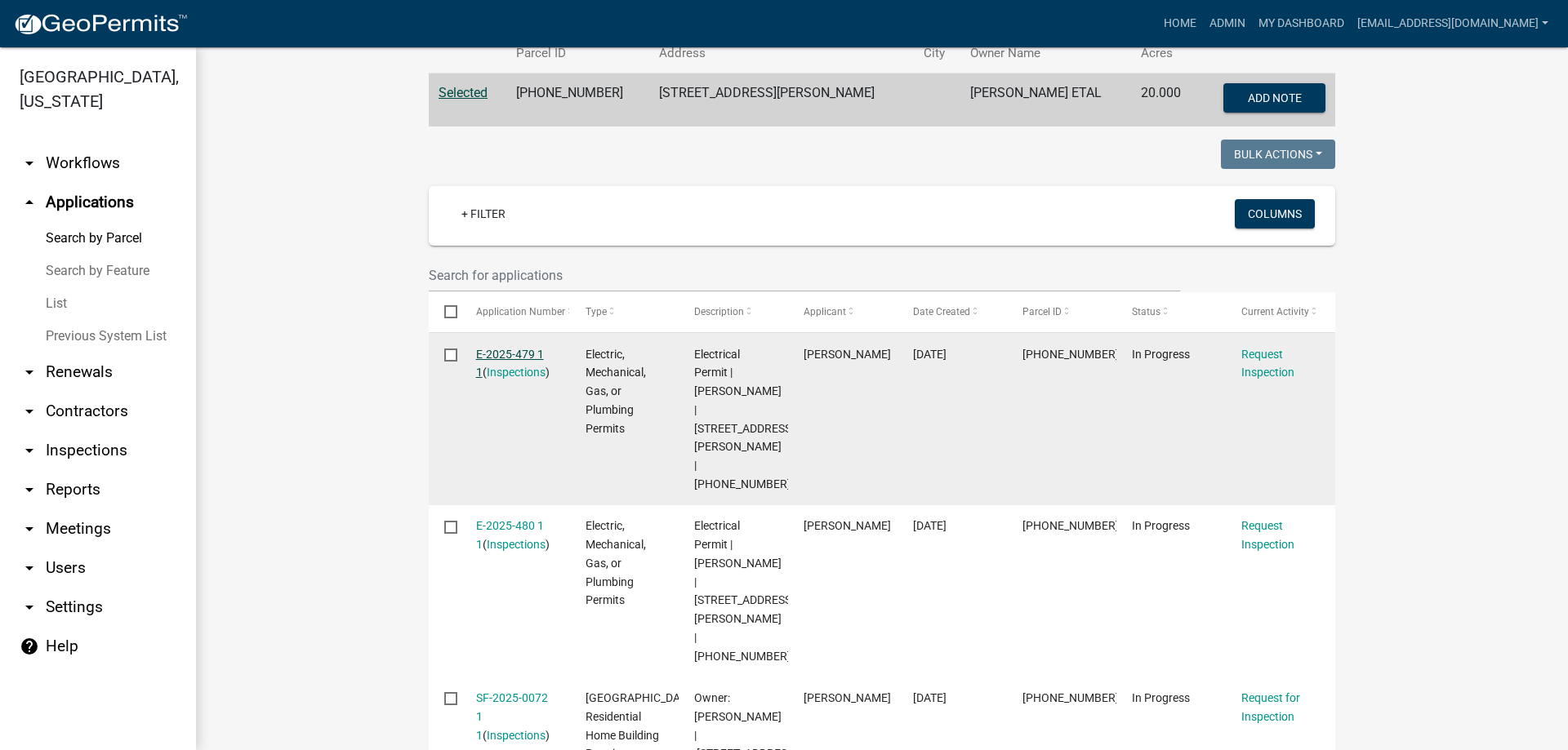
click at [504, 349] on link "E-2025-479 1 1" at bounding box center [509, 364] width 68 height 32
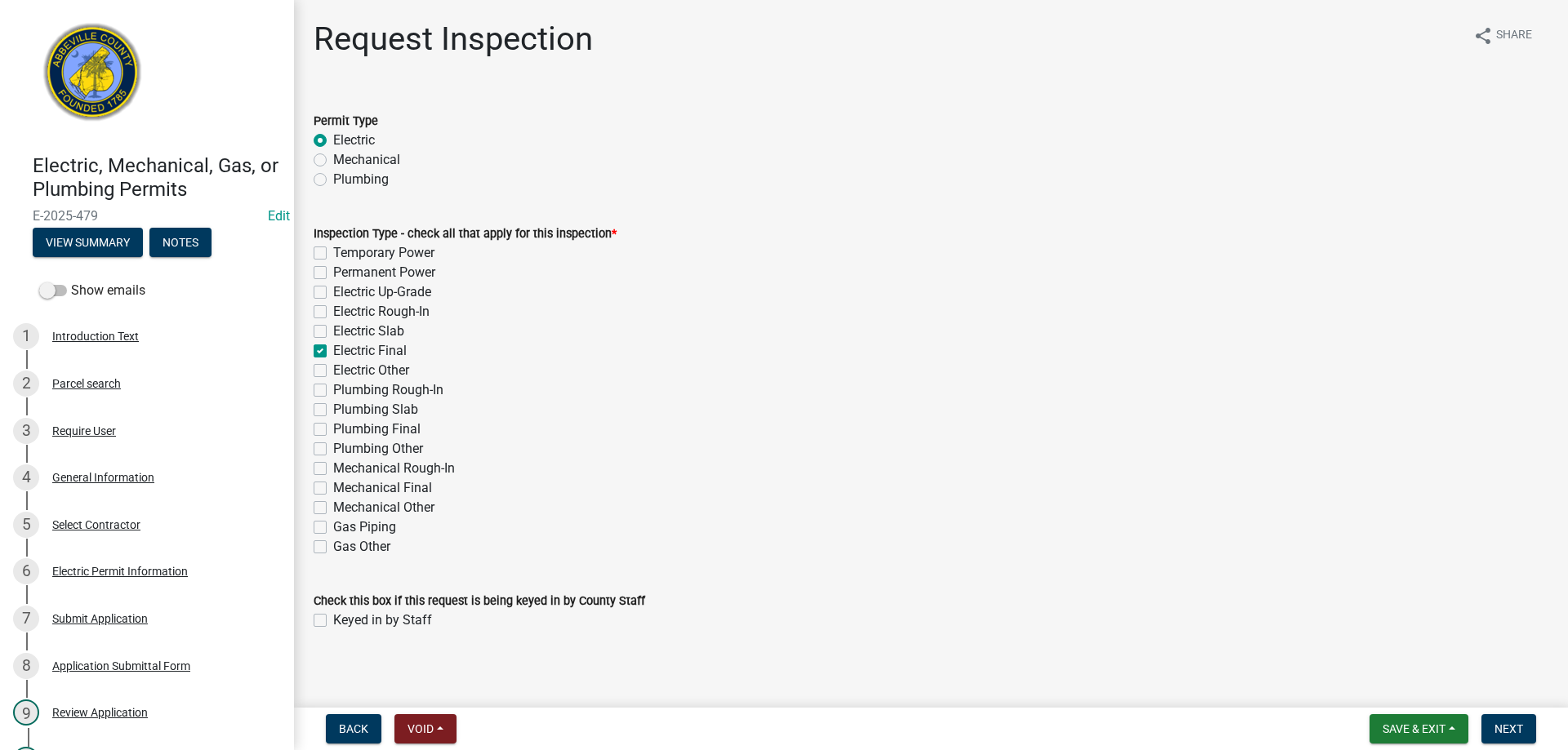
click at [333, 350] on label "Electric Final" at bounding box center [370, 350] width 73 height 19
click at [333, 350] on input "Electric Final" at bounding box center [339, 346] width 11 height 11
checkbox input "false"
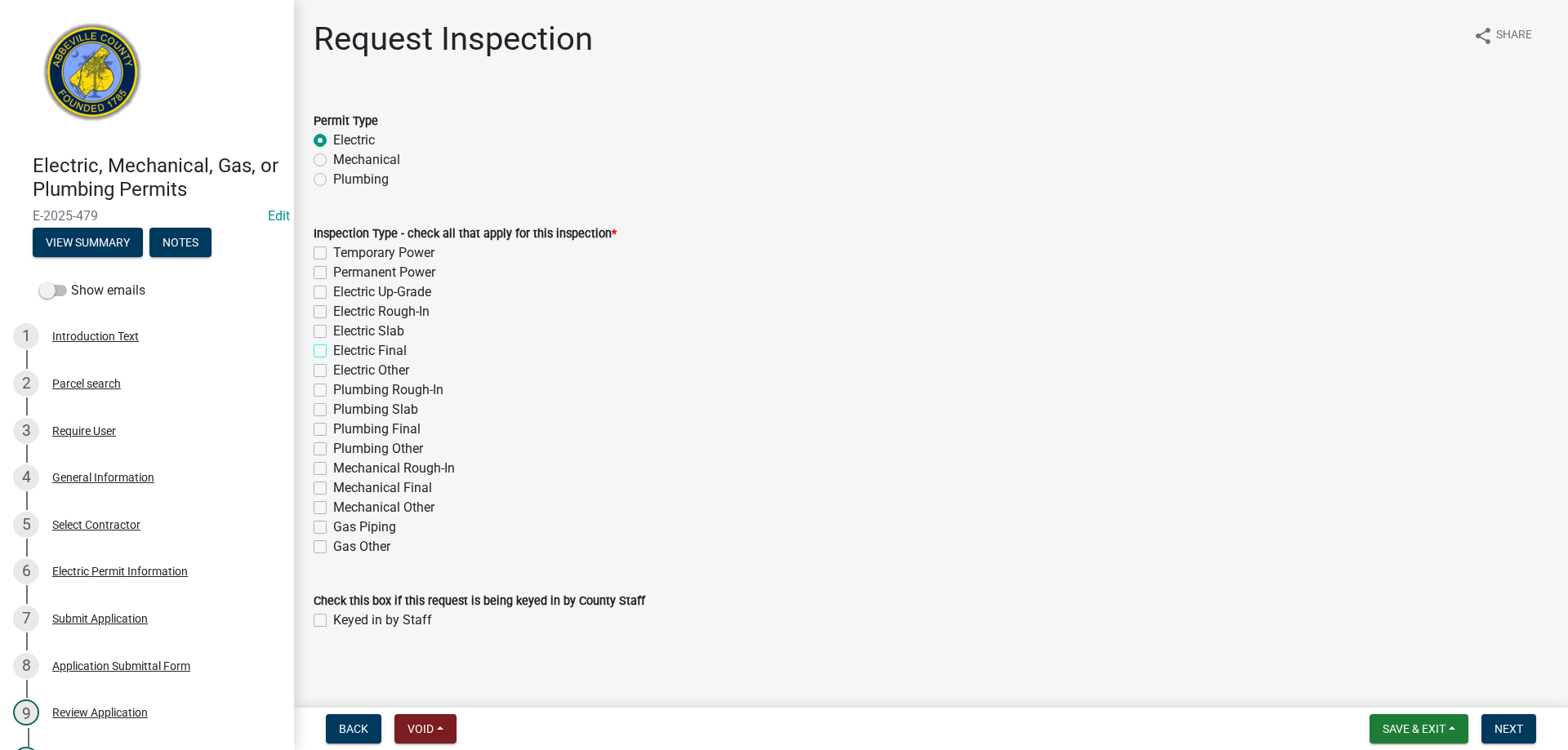
checkbox input "false"
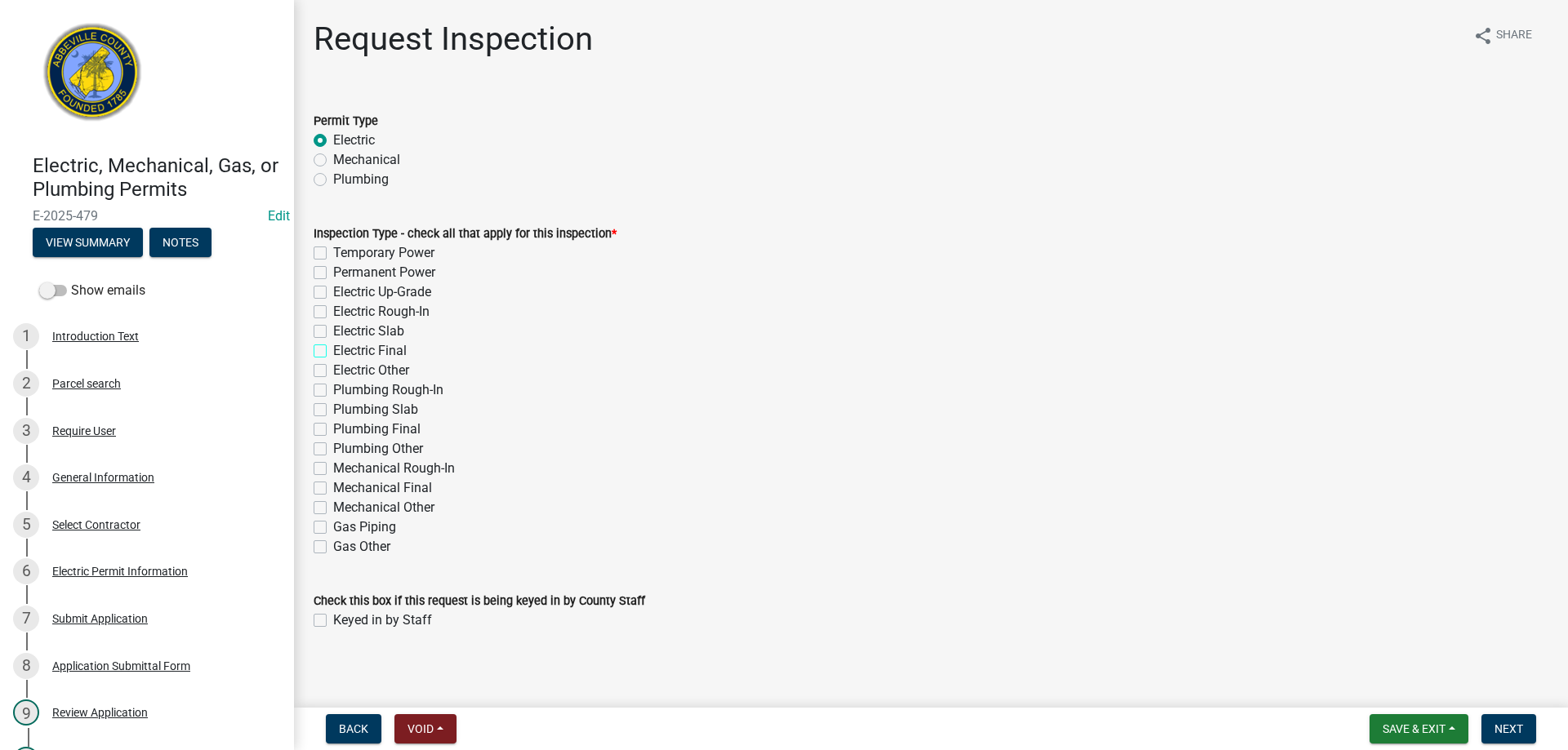
checkbox input "false"
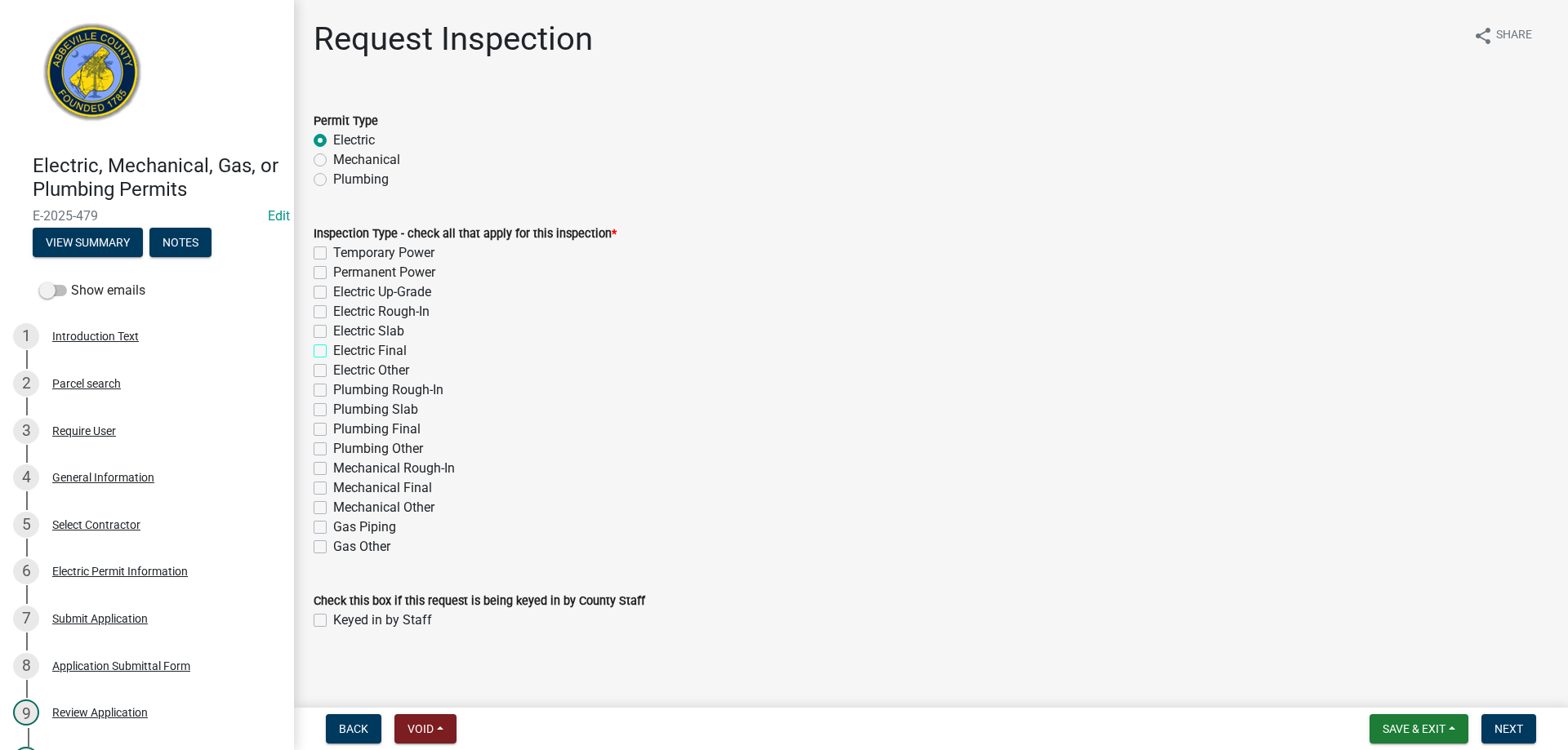
checkbox input "false"
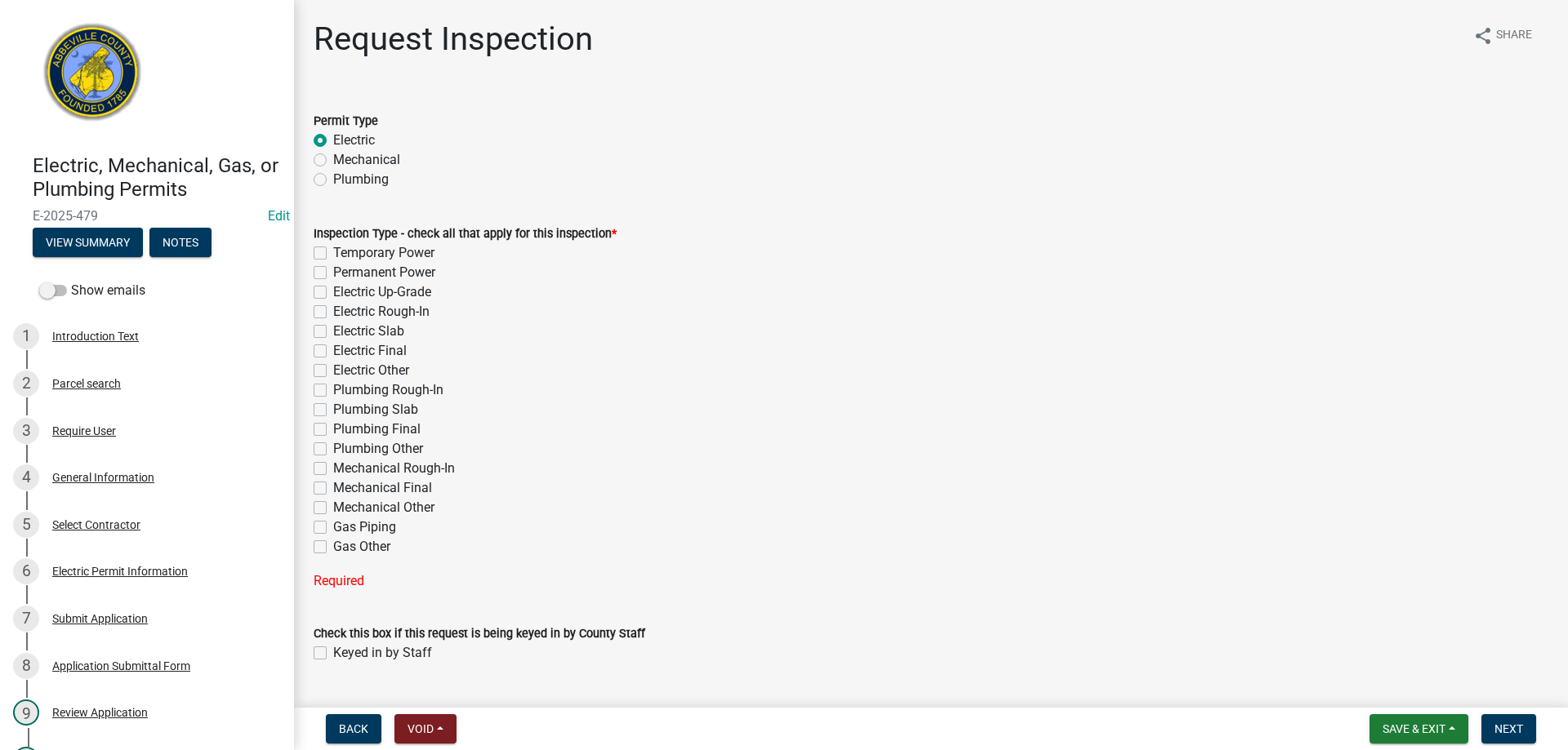
click at [333, 311] on label "Electric Rough-In" at bounding box center [381, 311] width 96 height 19
click at [333, 311] on input "Electric Rough-In" at bounding box center [339, 307] width 11 height 11
checkbox input "true"
checkbox input "false"
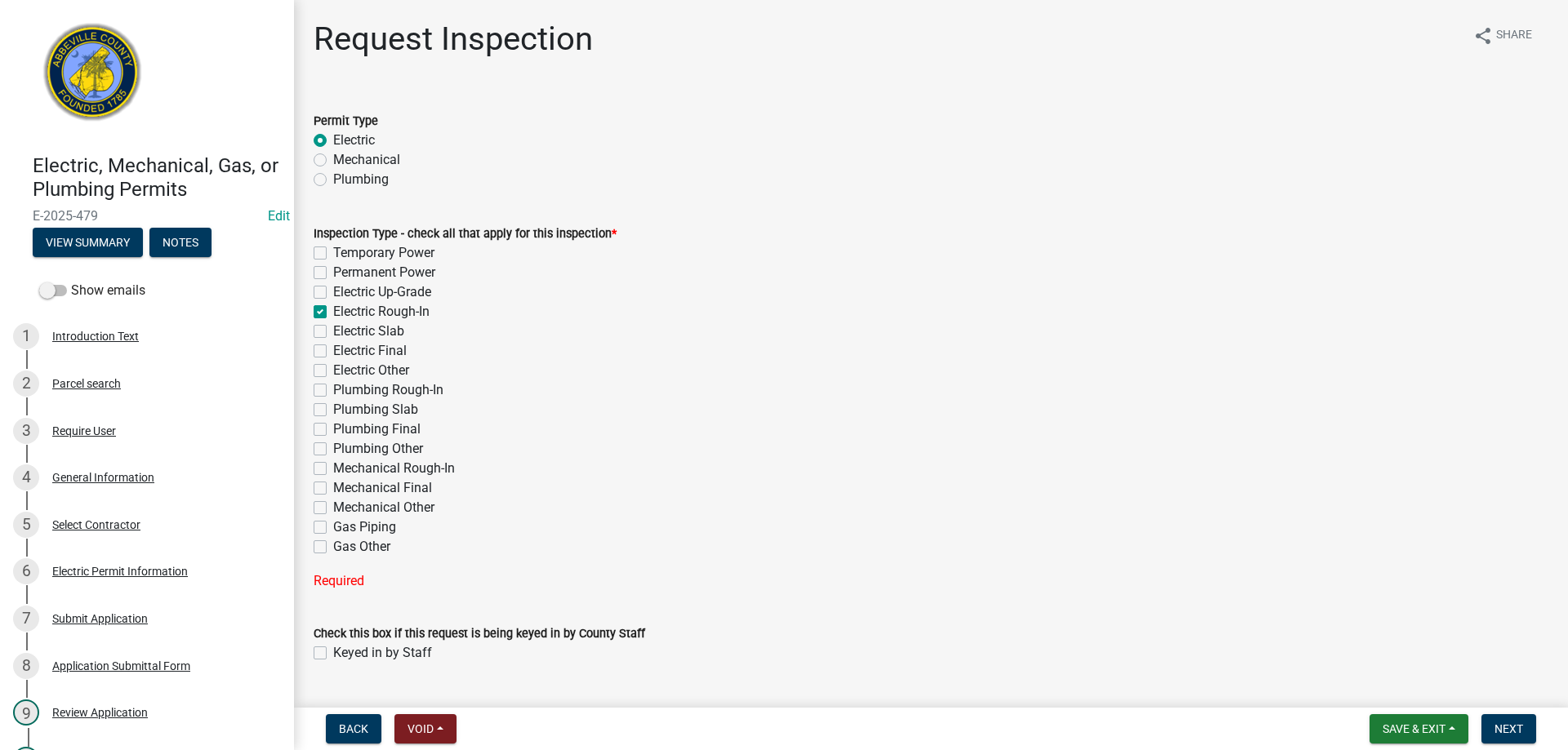
checkbox input "false"
checkbox input "true"
checkbox input "false"
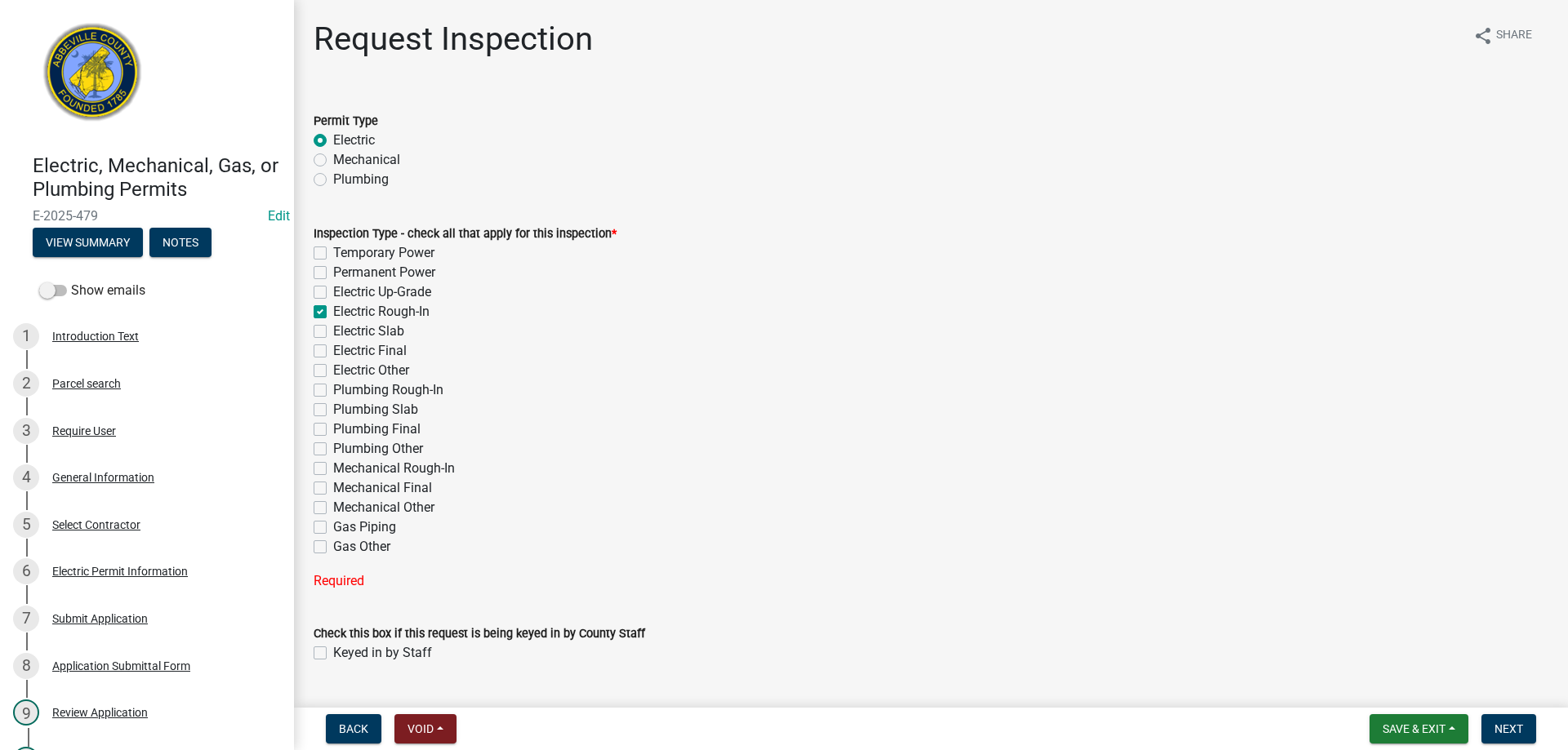
checkbox input "false"
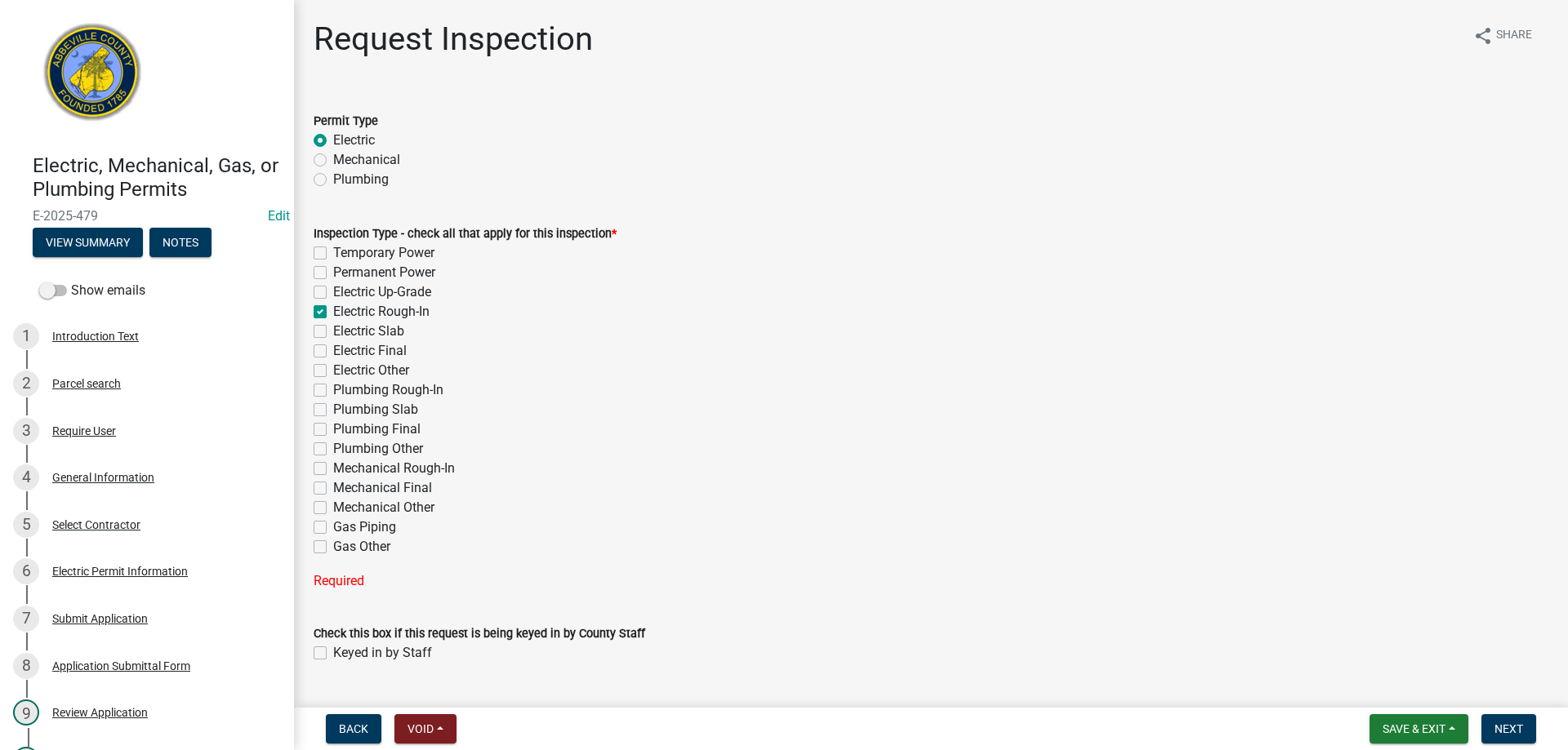
checkbox input "false"
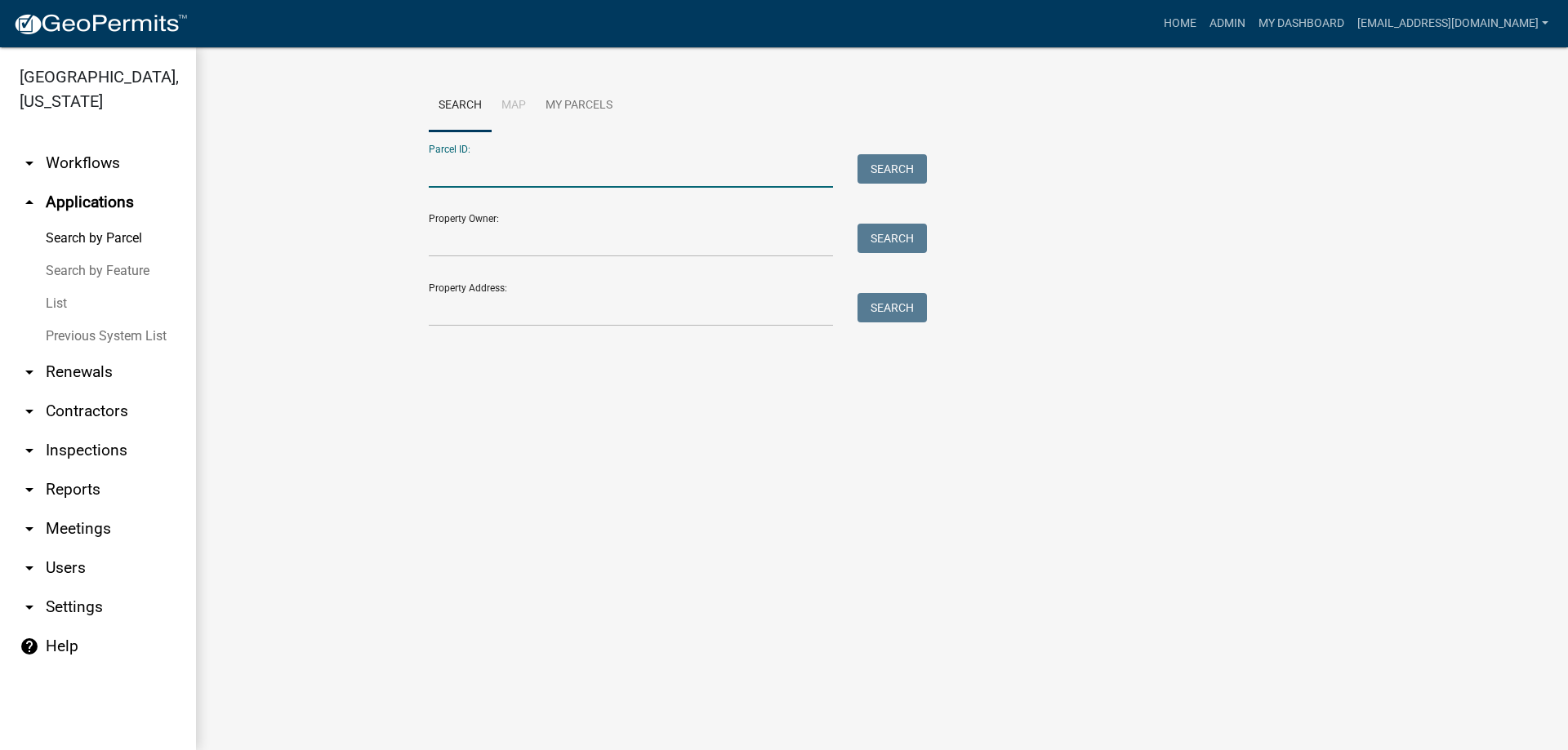
click at [512, 171] on input "Parcel ID:" at bounding box center [631, 171] width 404 height 34
type input "[PHONE_NUMBER]"
click at [890, 169] on button "Search" at bounding box center [892, 168] width 69 height 29
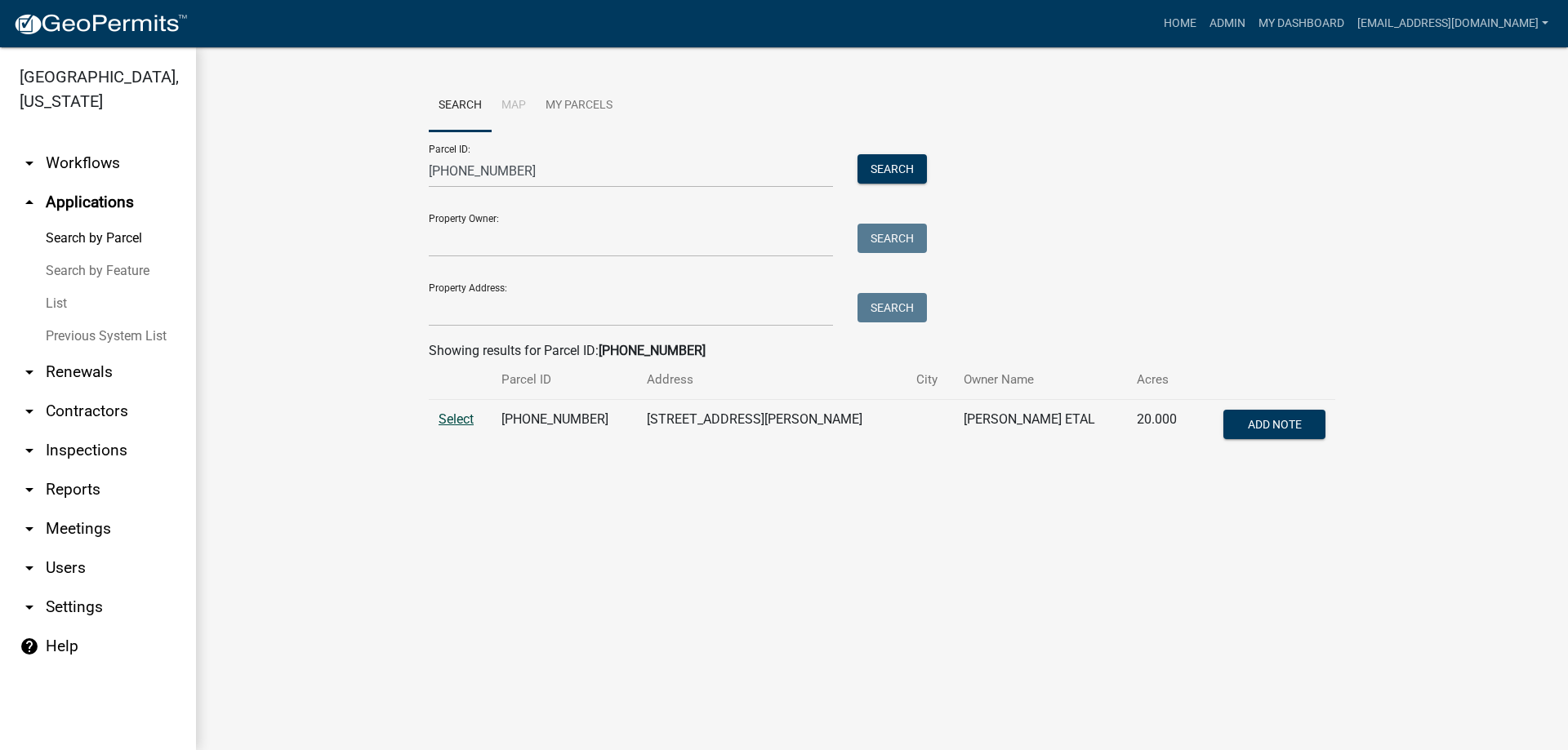
click at [457, 418] on span "Select" at bounding box center [456, 419] width 35 height 15
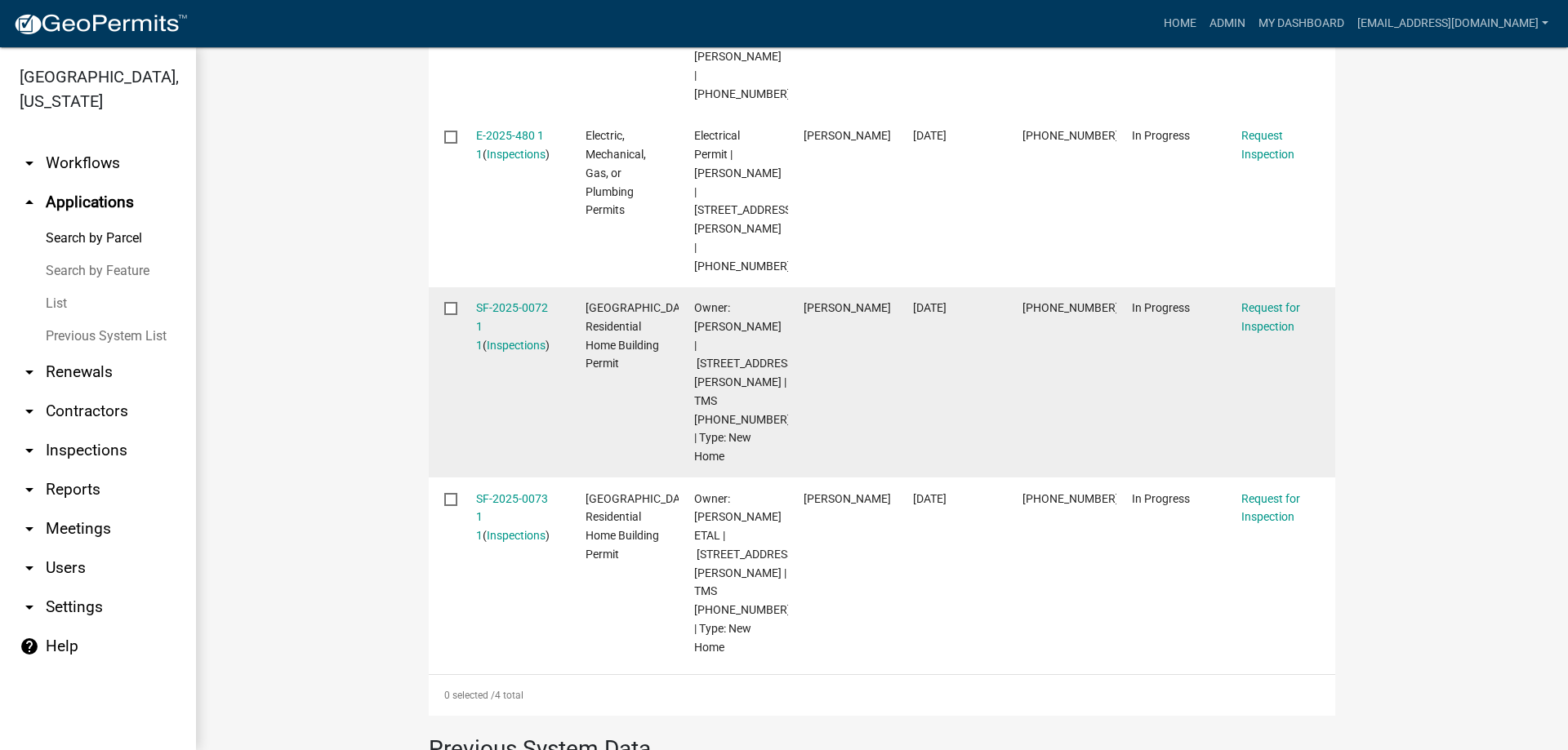
scroll to position [503, 0]
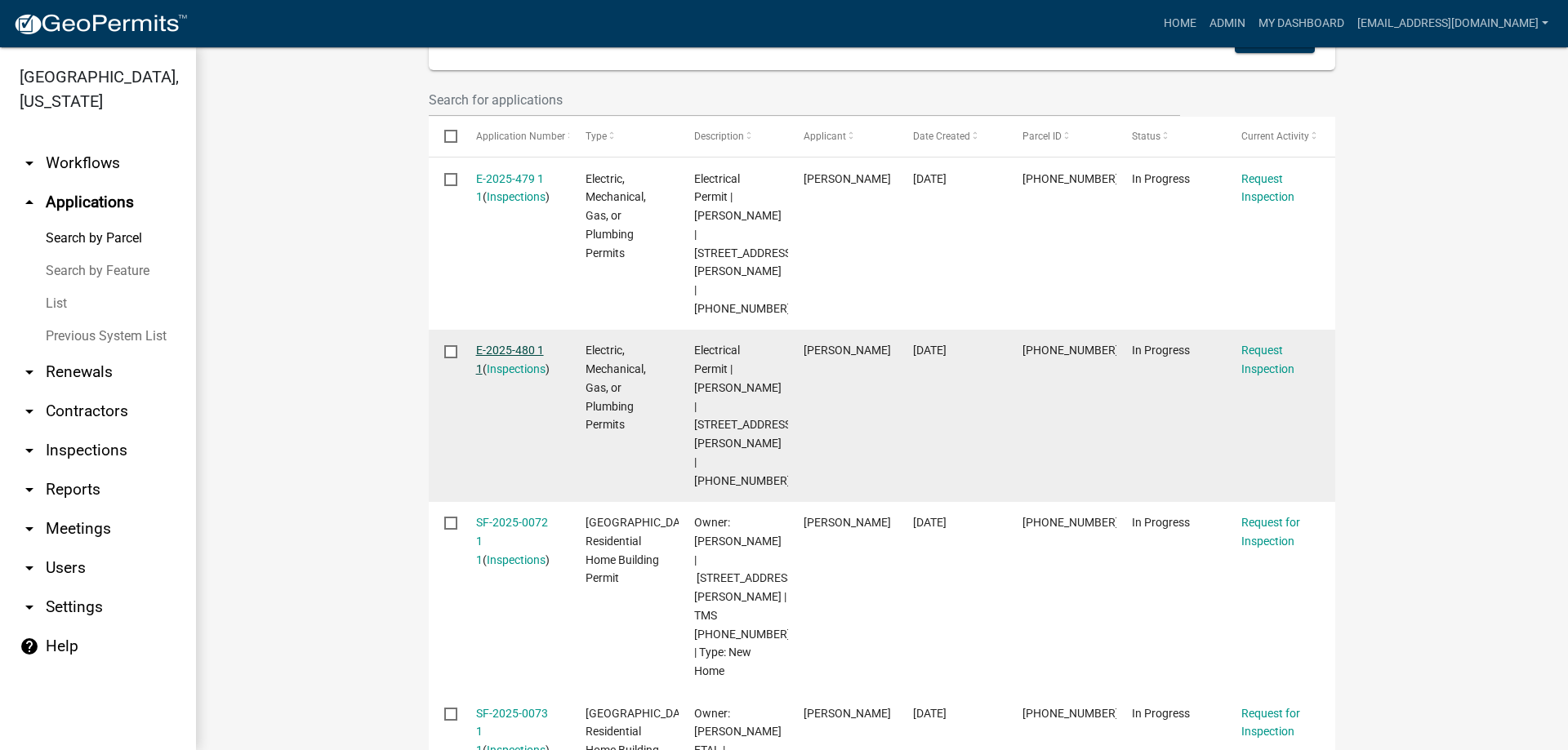
click at [514, 343] on link "E-2025-480 1 1" at bounding box center [509, 359] width 68 height 32
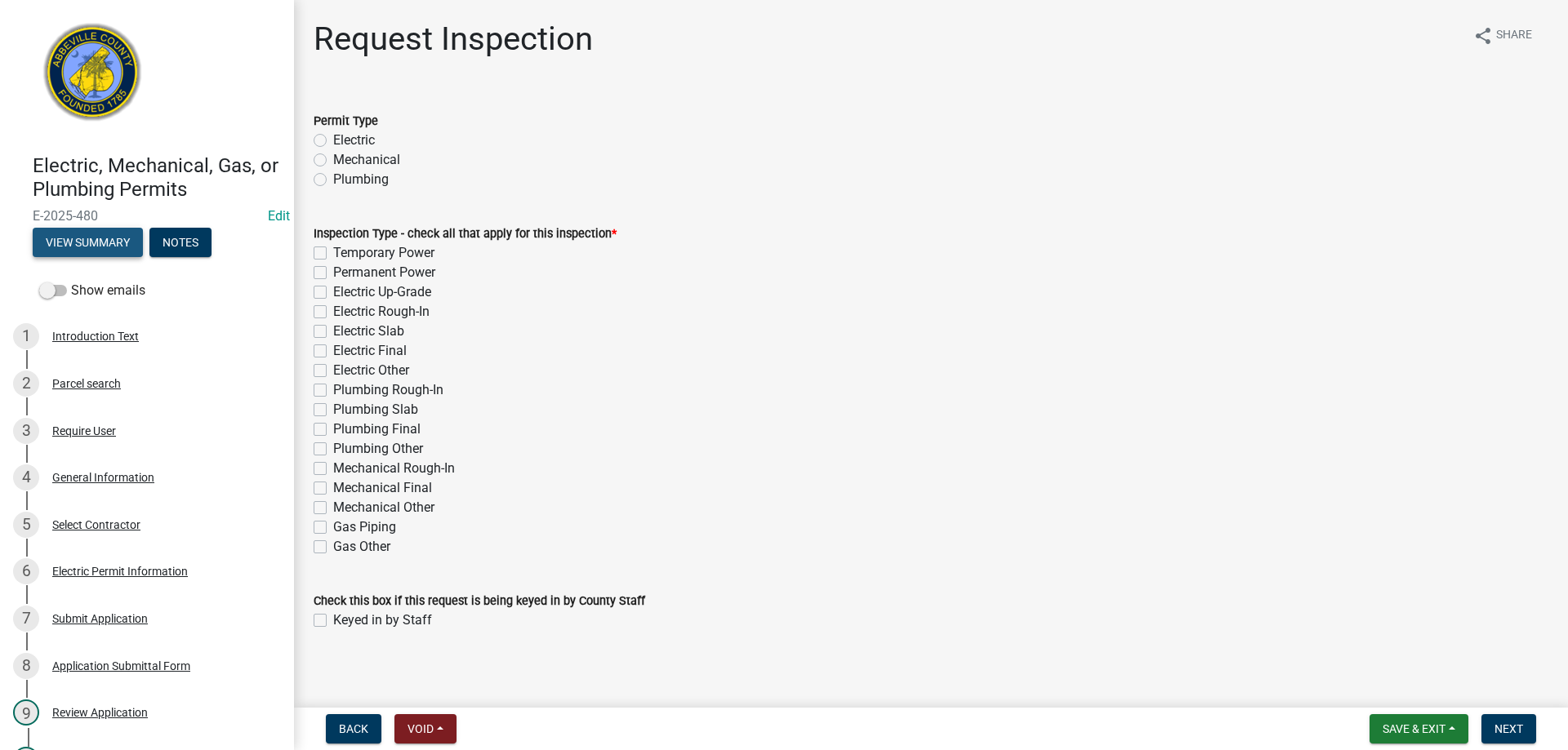
click at [96, 241] on button "View Summary" at bounding box center [88, 242] width 110 height 29
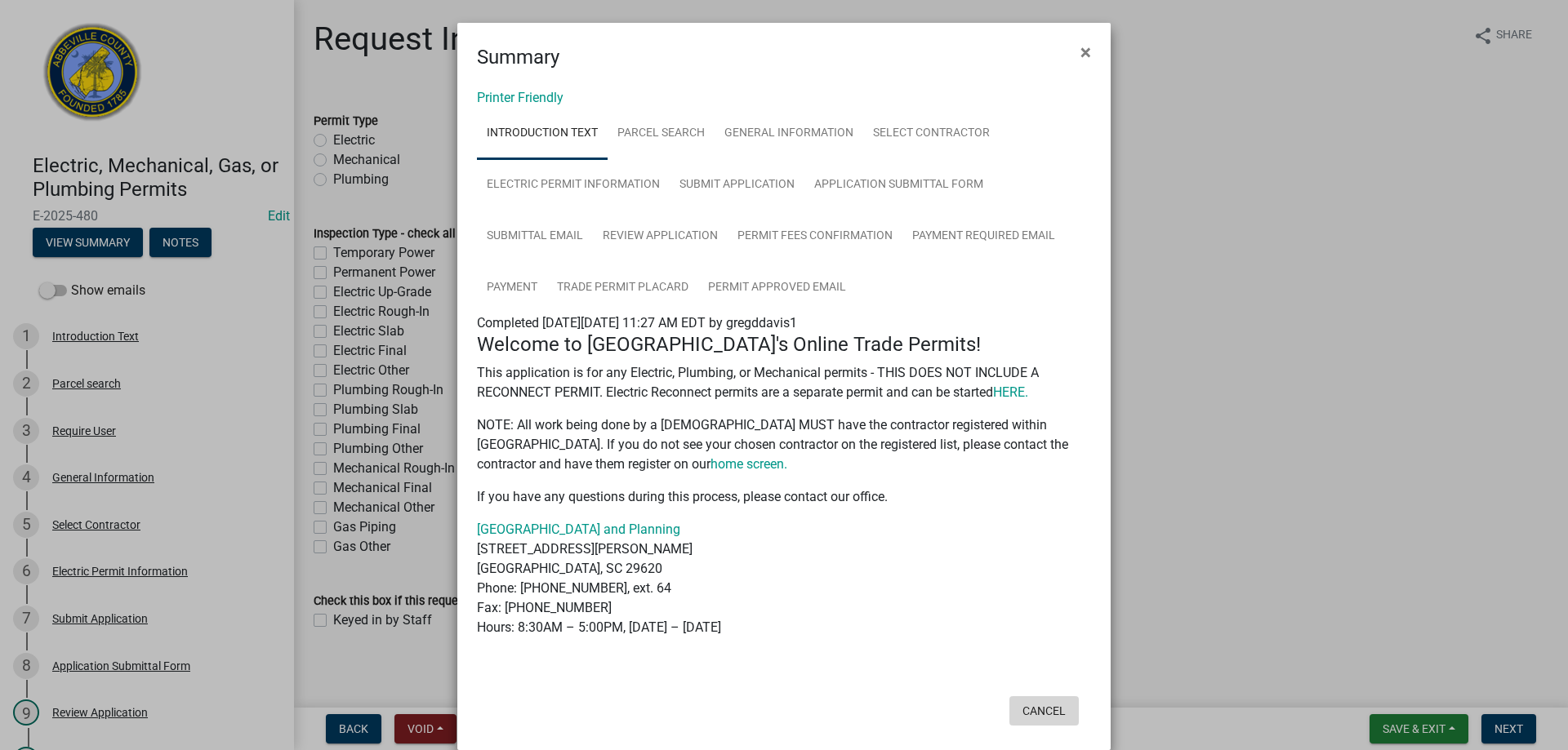
click at [1033, 709] on button "Cancel" at bounding box center [1044, 710] width 69 height 29
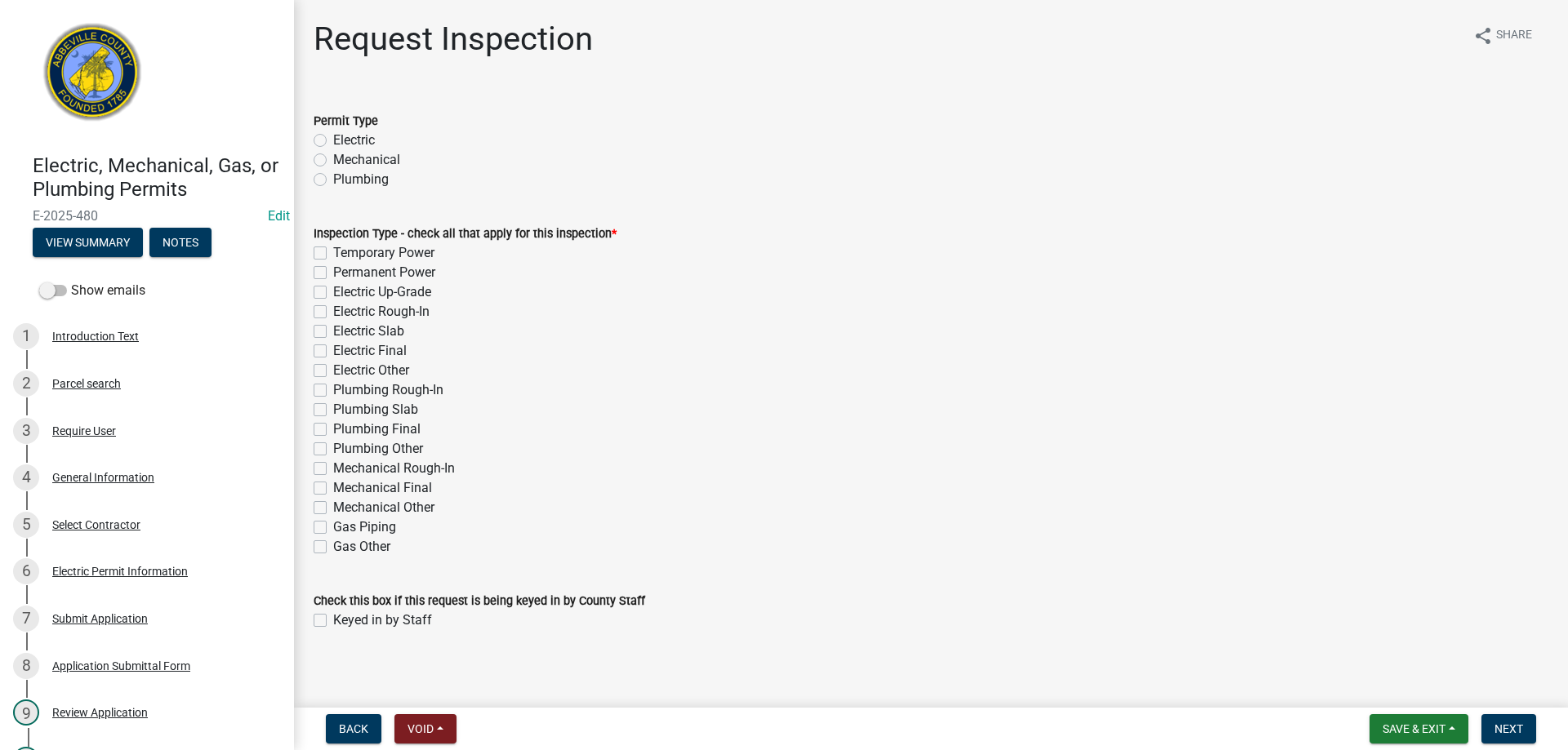
click at [333, 312] on label "Electric Rough-In" at bounding box center [381, 311] width 96 height 19
click at [333, 312] on input "Electric Rough-In" at bounding box center [339, 307] width 11 height 11
checkbox input "true"
checkbox input "false"
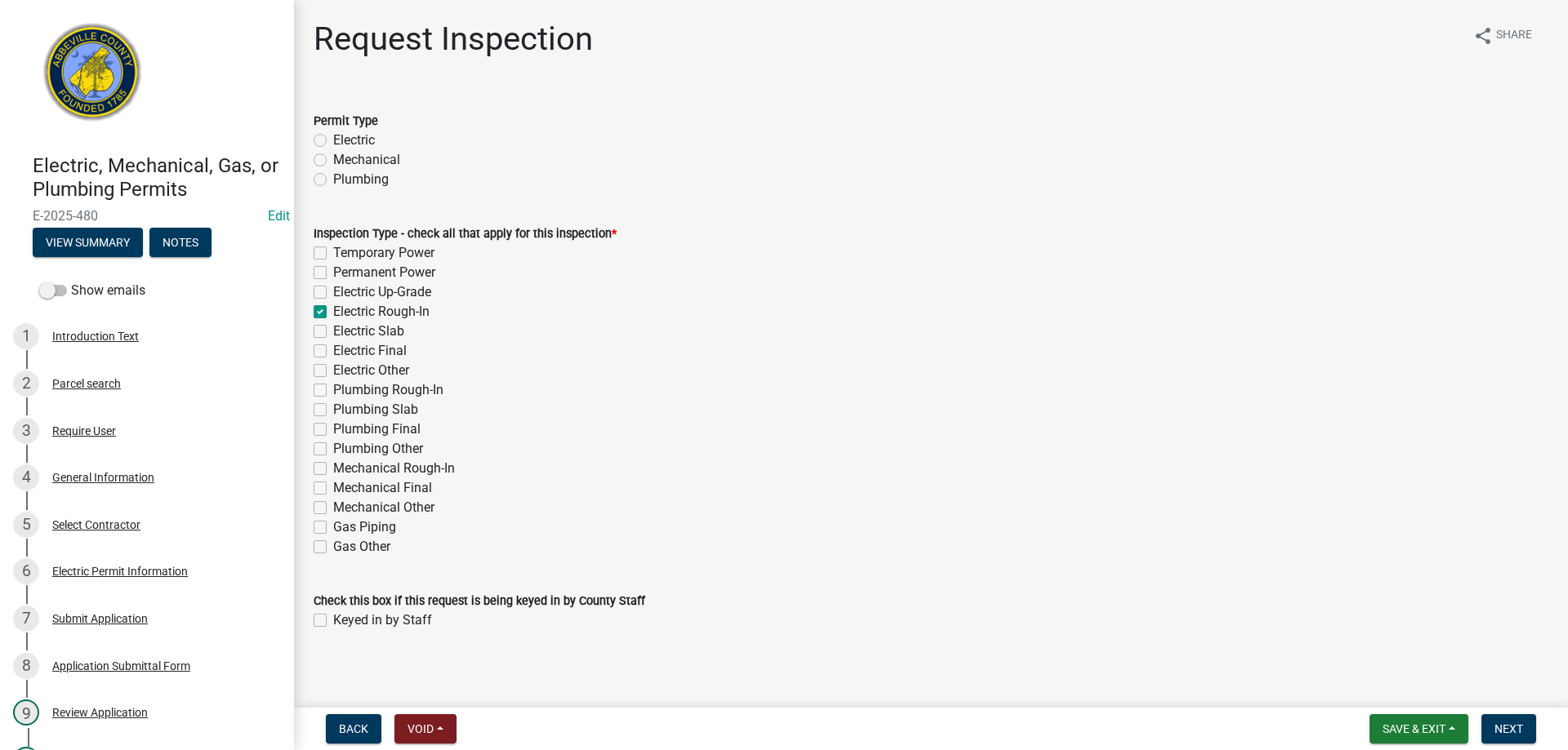
checkbox input "false"
checkbox input "true"
checkbox input "false"
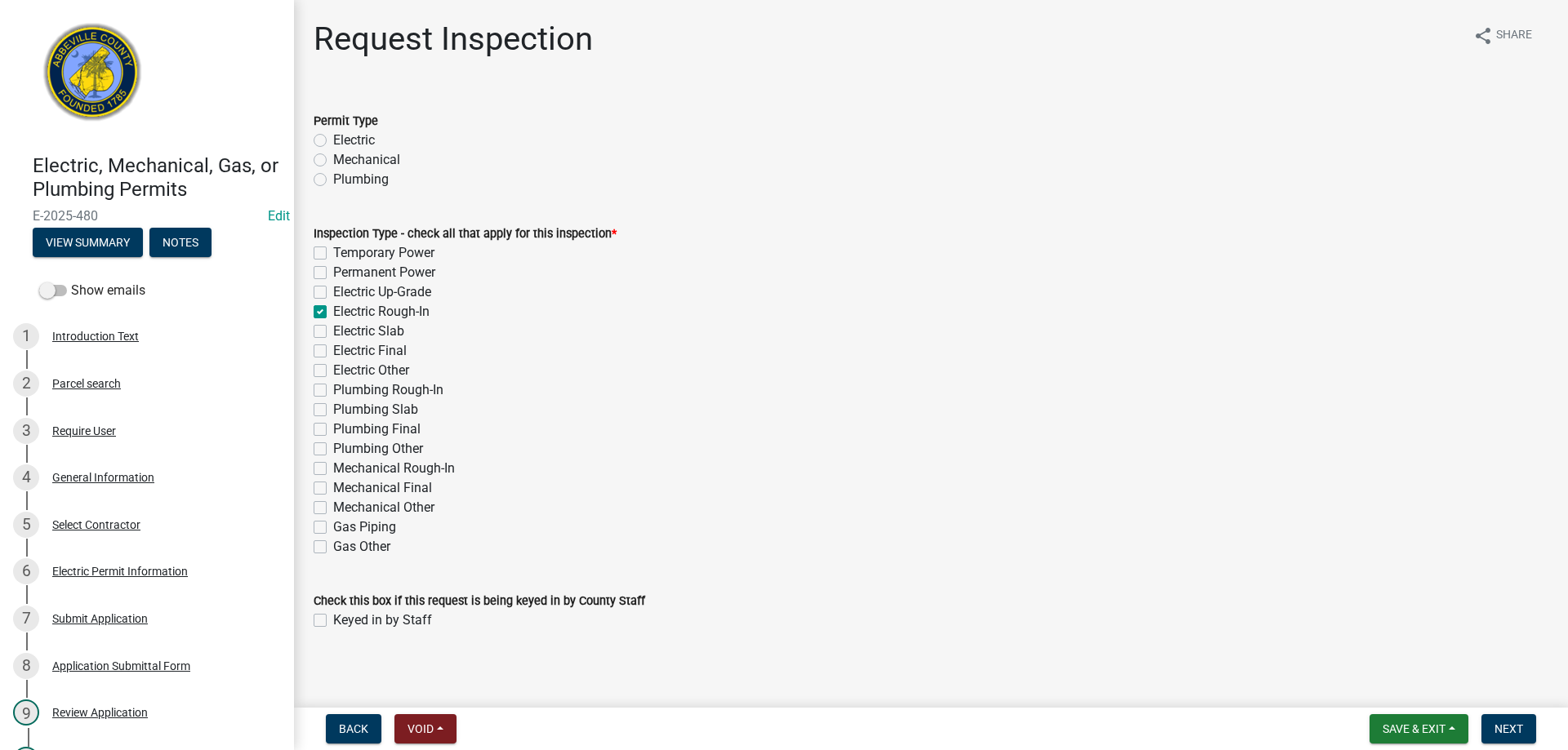
checkbox input "false"
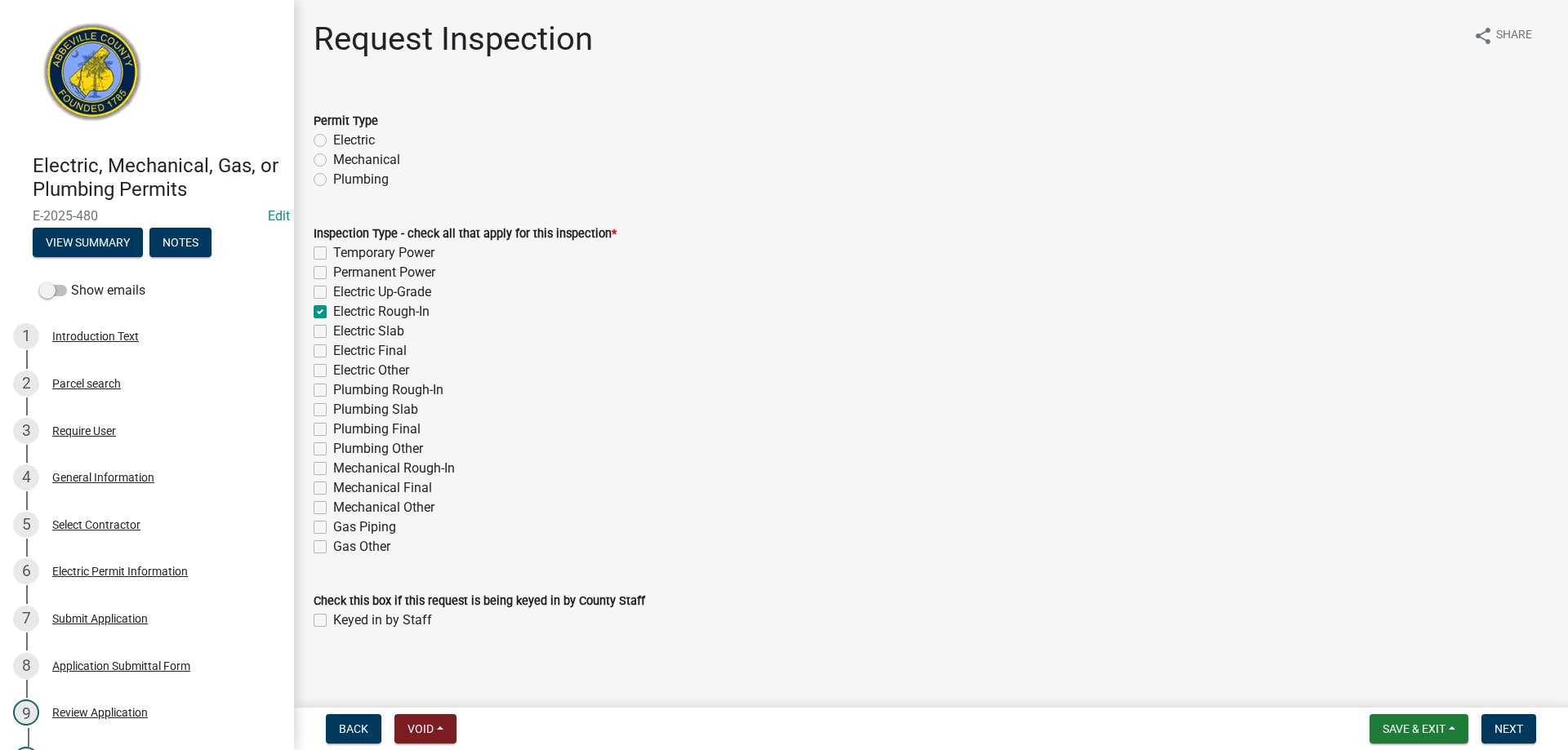
checkbox input "false"
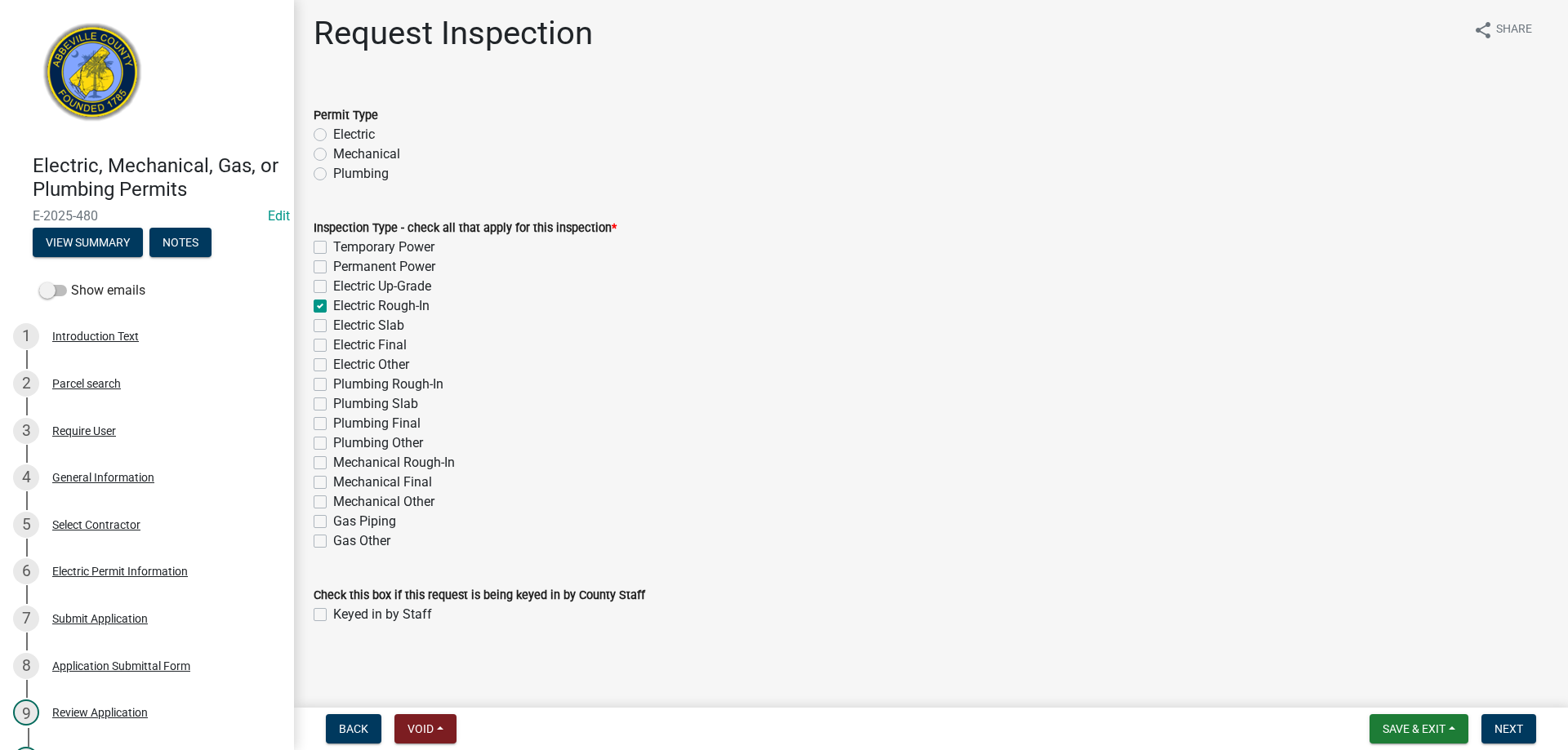
scroll to position [8, 0]
click at [333, 134] on label "Electric" at bounding box center [354, 132] width 41 height 19
click at [333, 134] on input "Electric" at bounding box center [339, 128] width 11 height 11
radio input "true"
click at [333, 616] on label "Keyed in by Staff" at bounding box center [382, 613] width 99 height 19
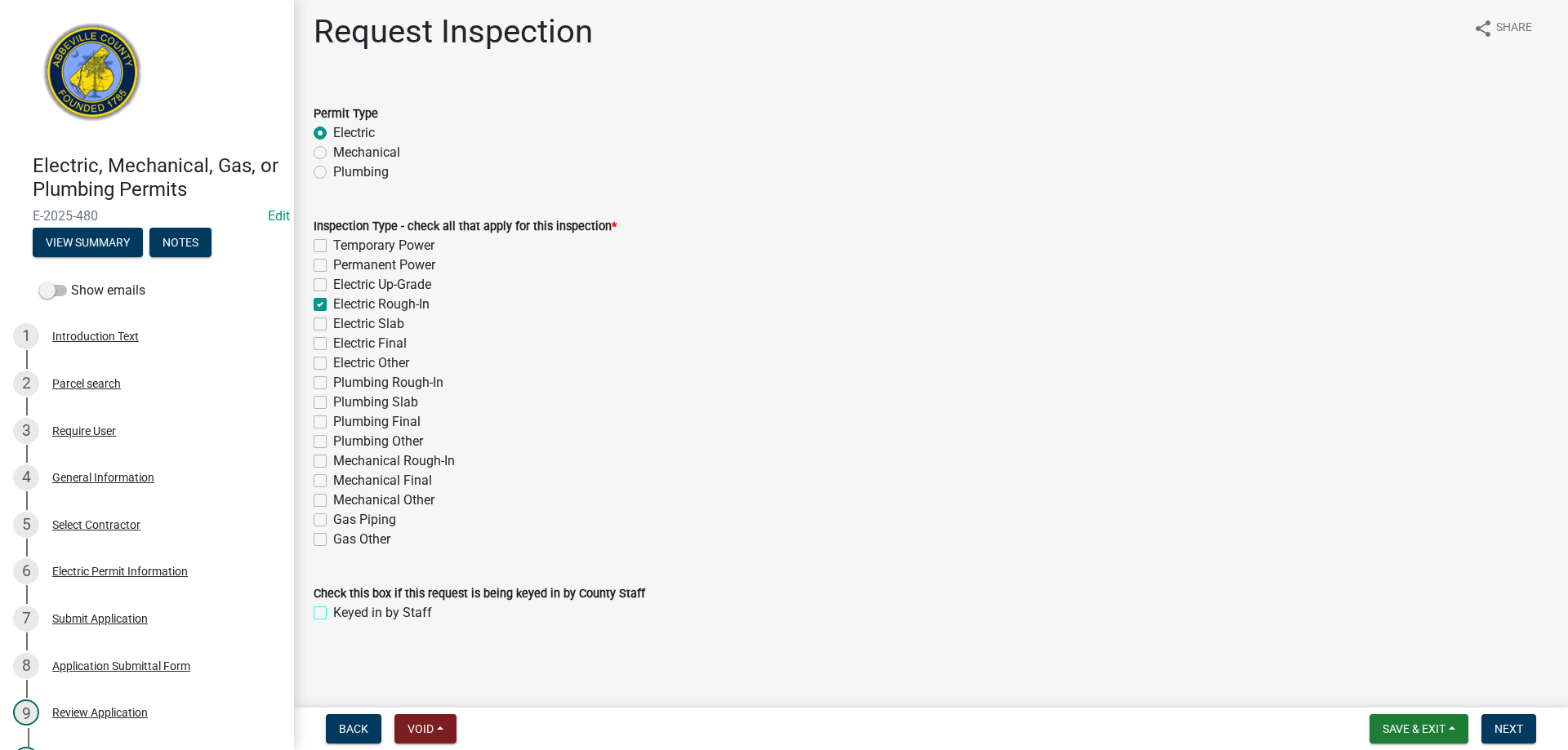
click at [333, 614] on input "Keyed in by Staff" at bounding box center [339, 609] width 11 height 11
checkbox input "true"
click at [1489, 731] on button "Next" at bounding box center [1509, 729] width 55 height 29
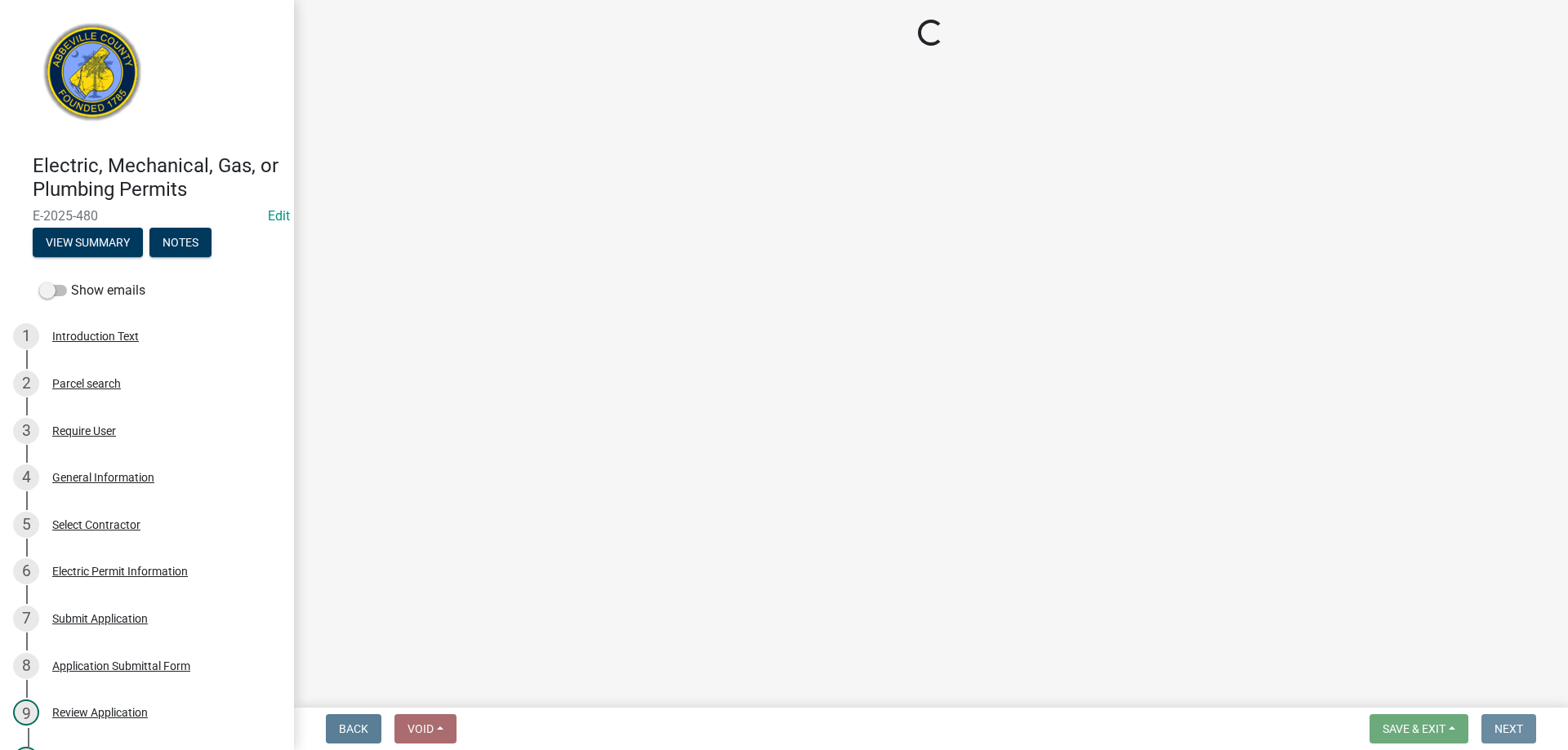
scroll to position [0, 0]
select select "896ec84b-7942-43b9-a78d-4f1554b7930c"
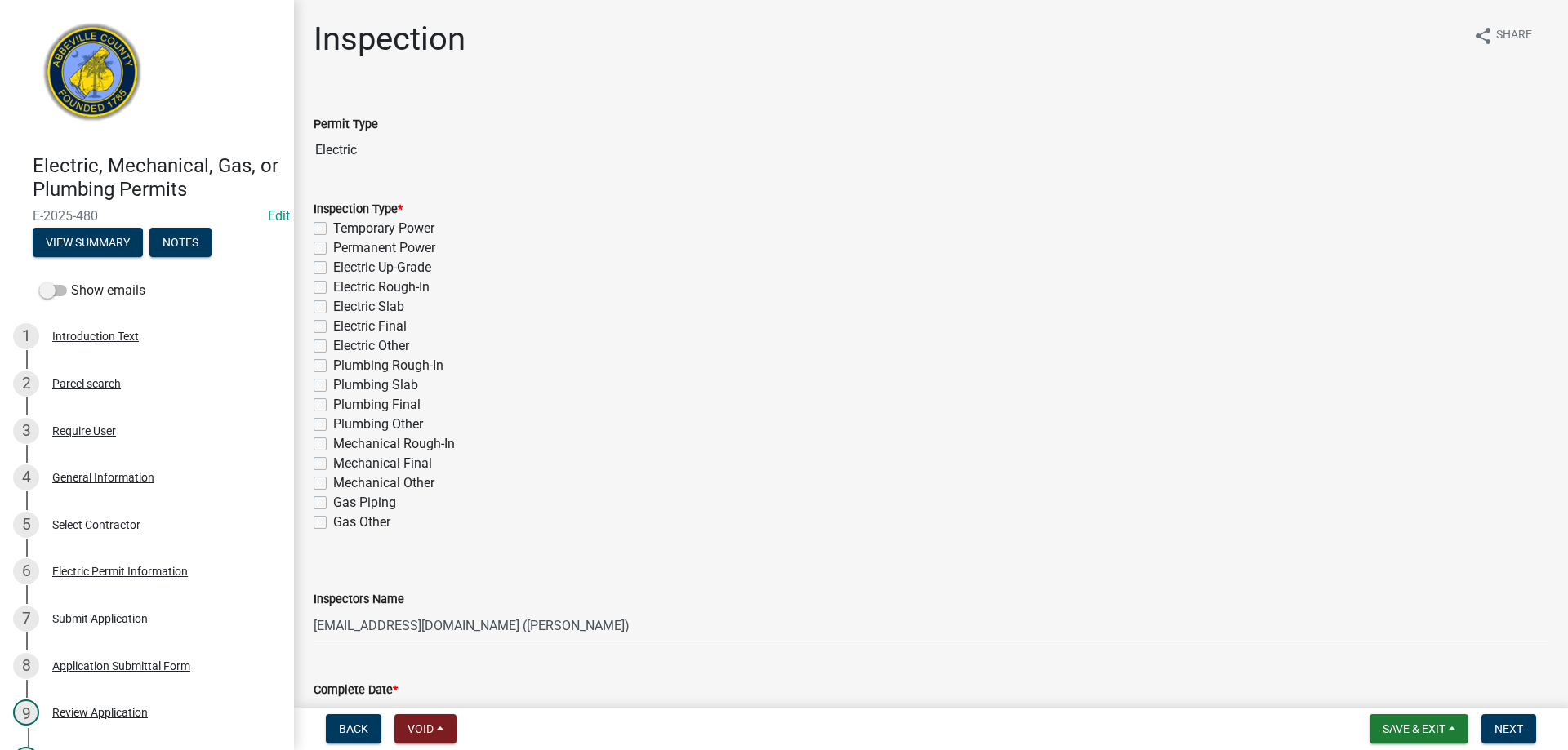
click at [333, 288] on label "Electric Rough-In" at bounding box center [381, 287] width 96 height 19
click at [333, 288] on input "Electric Rough-In" at bounding box center [339, 283] width 11 height 11
checkbox input "true"
checkbox input "false"
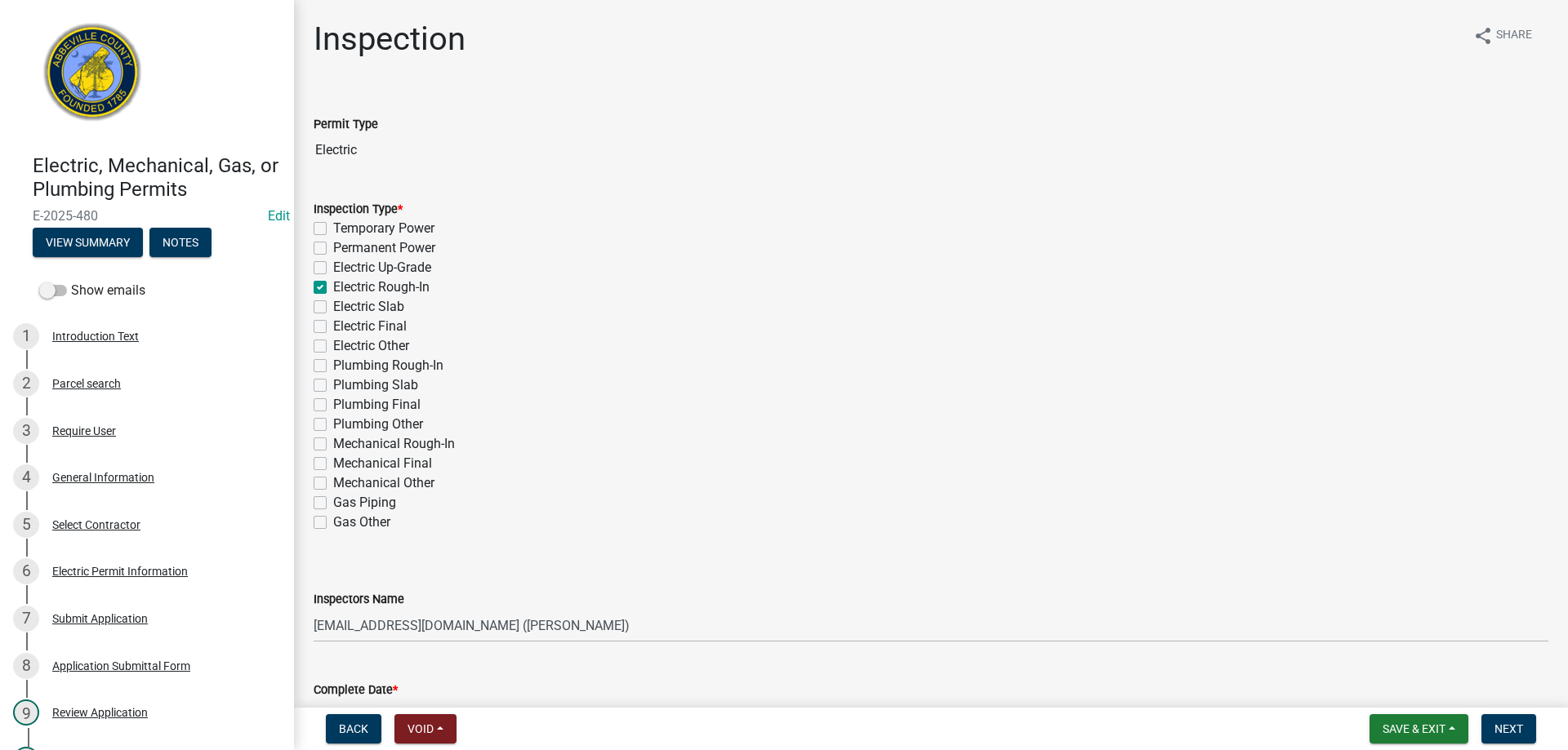
checkbox input "false"
checkbox input "true"
checkbox input "false"
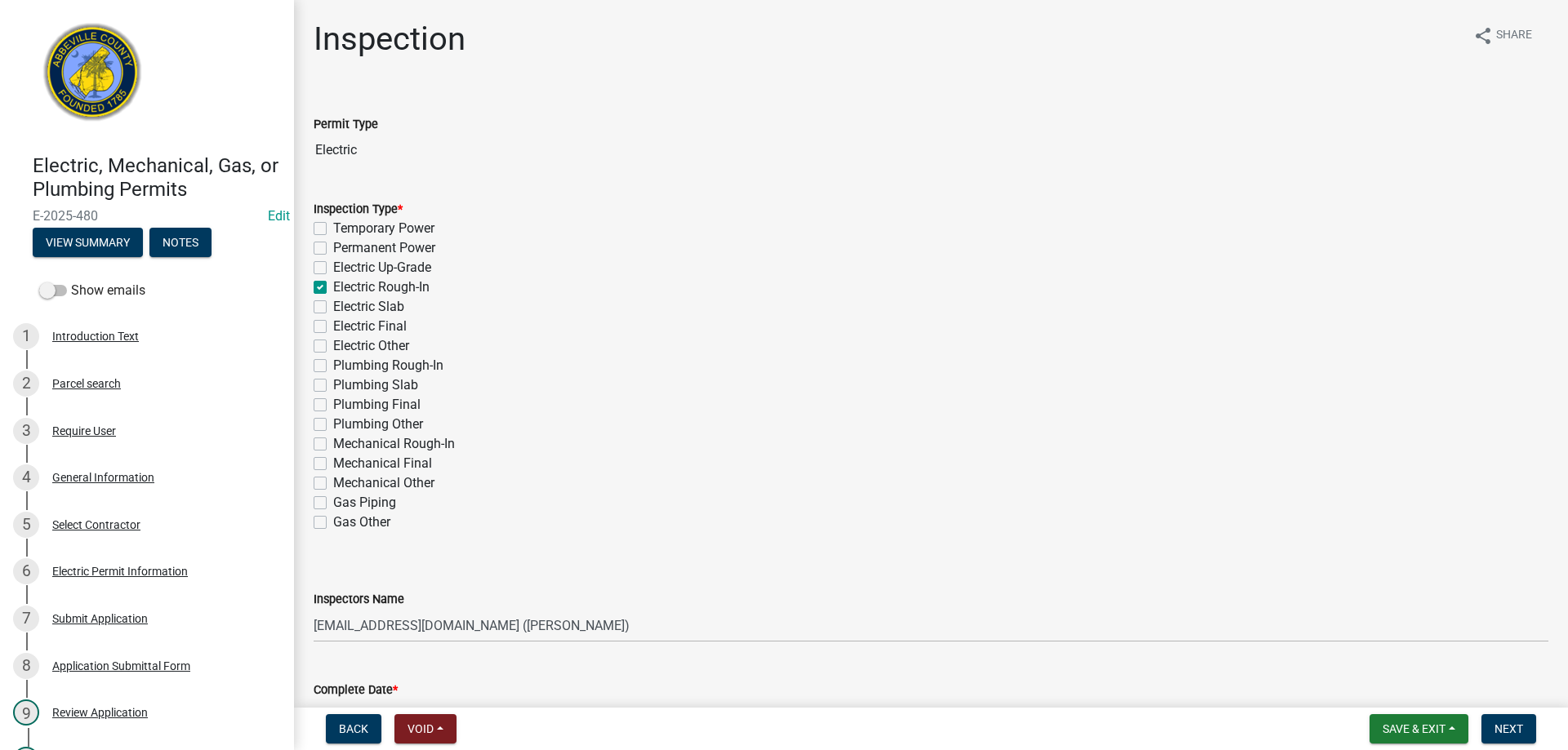
checkbox input "false"
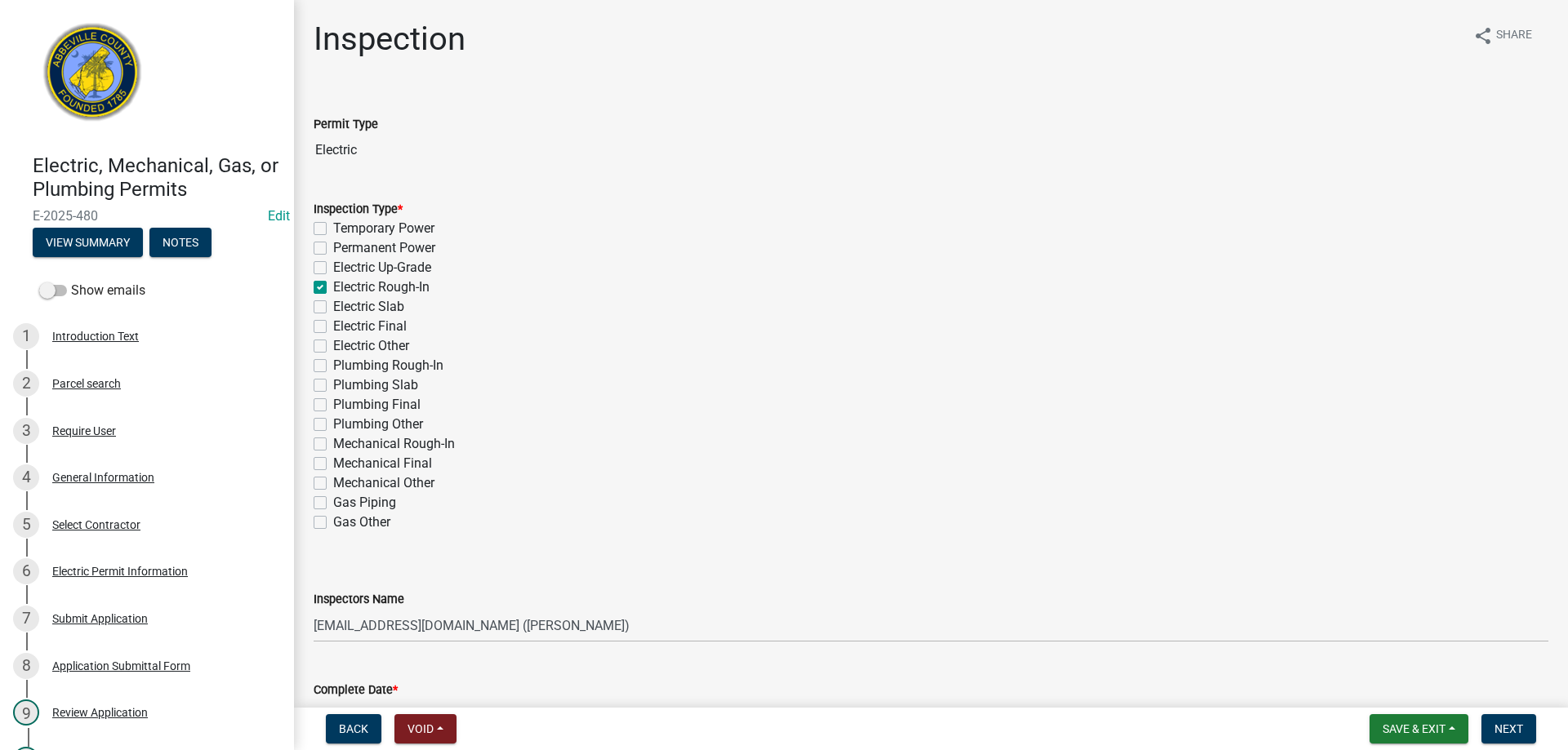
checkbox input "false"
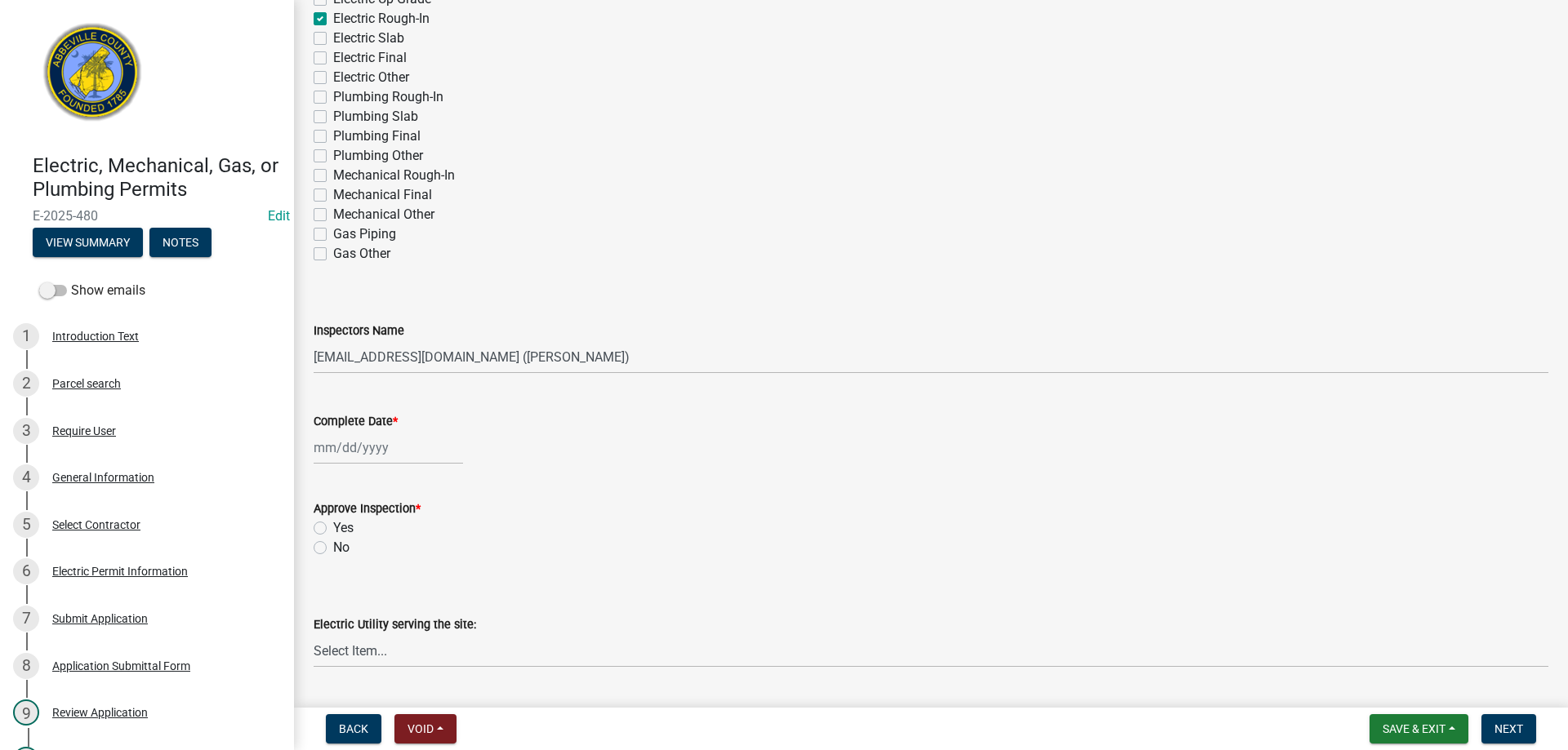
scroll to position [327, 0]
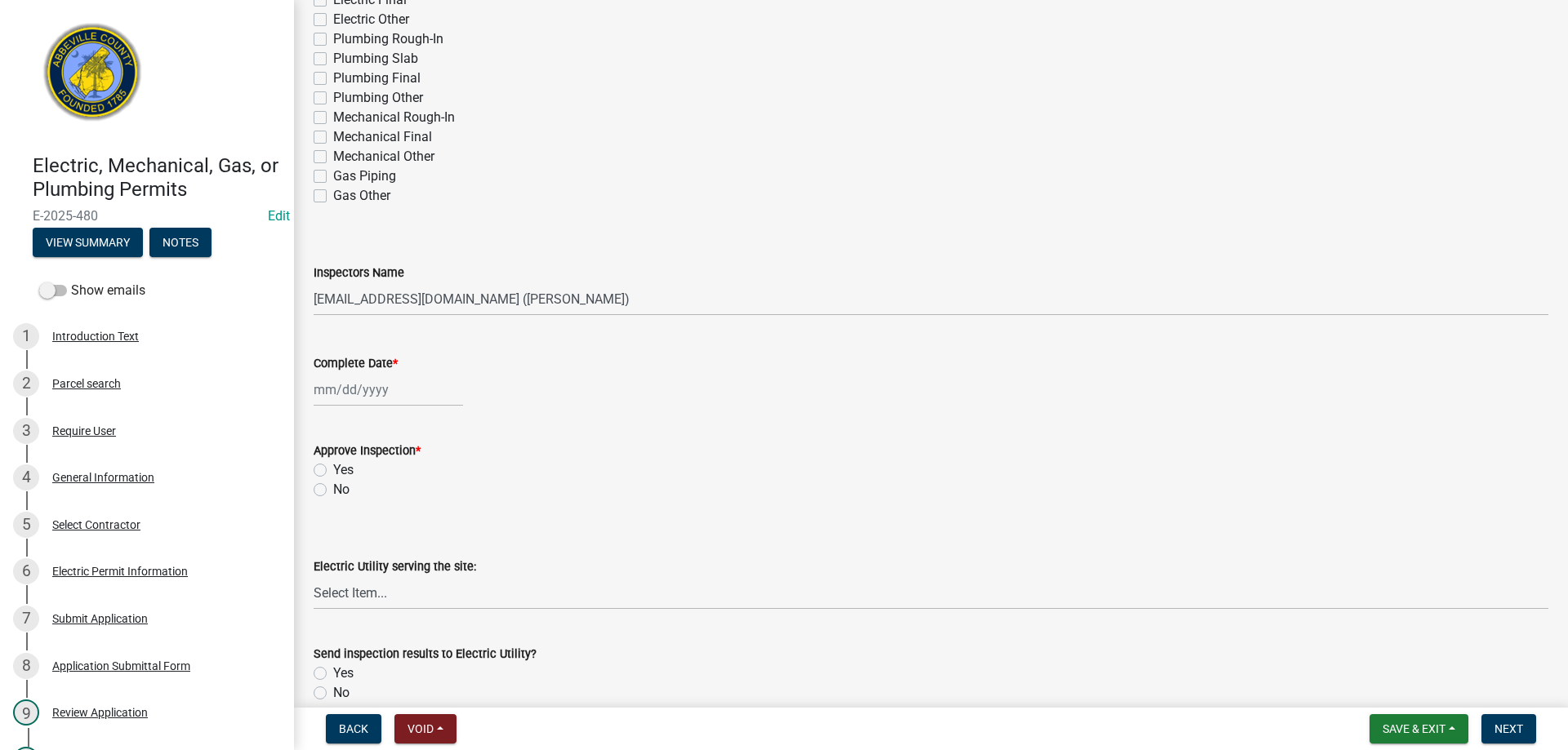
click at [381, 391] on div at bounding box center [388, 390] width 150 height 34
select select "10"
select select "2025"
click at [403, 502] on div "9" at bounding box center [408, 503] width 26 height 26
type input "[DATE]"
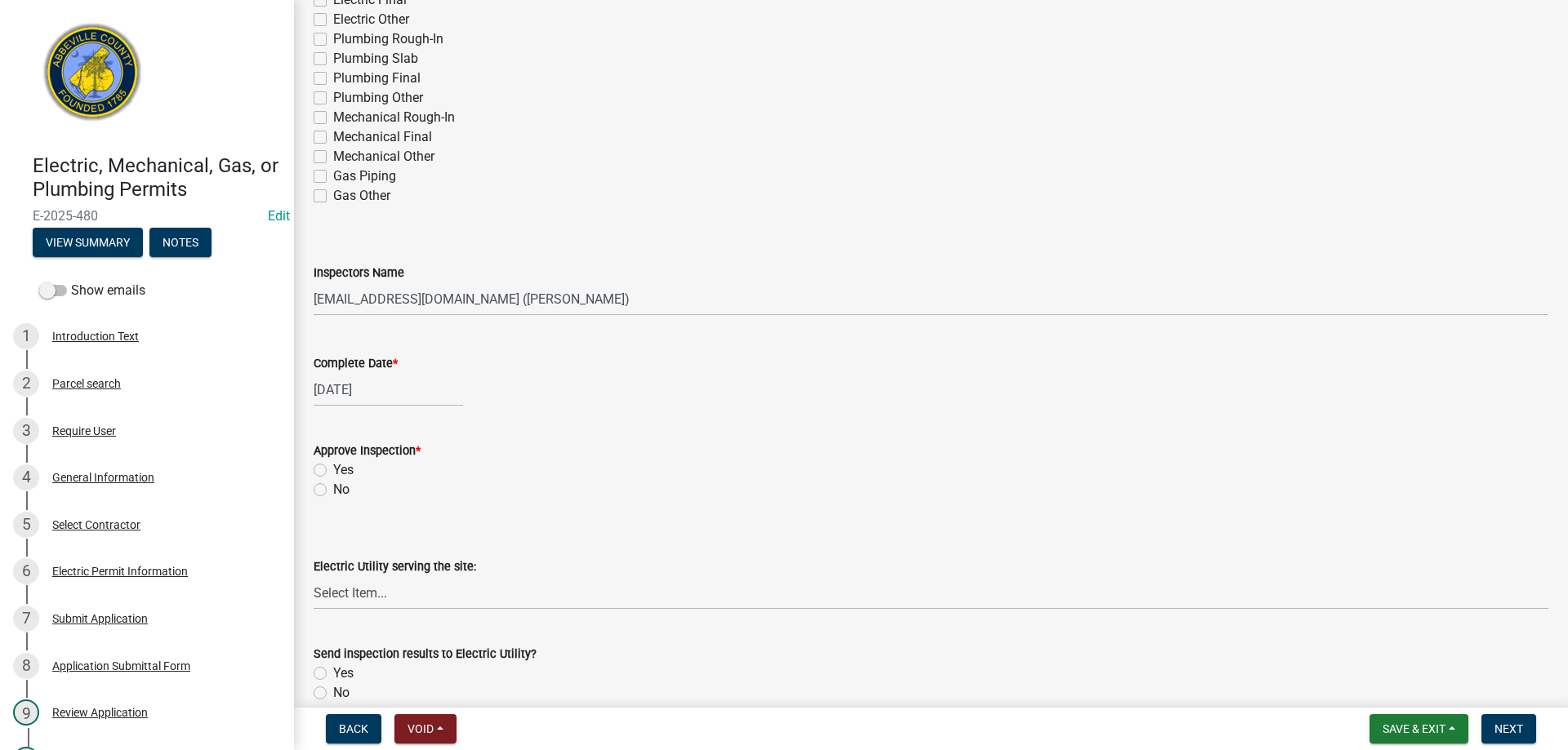
click at [333, 492] on label "No" at bounding box center [341, 489] width 16 height 19
click at [333, 491] on input "No" at bounding box center [339, 485] width 11 height 11
radio input "true"
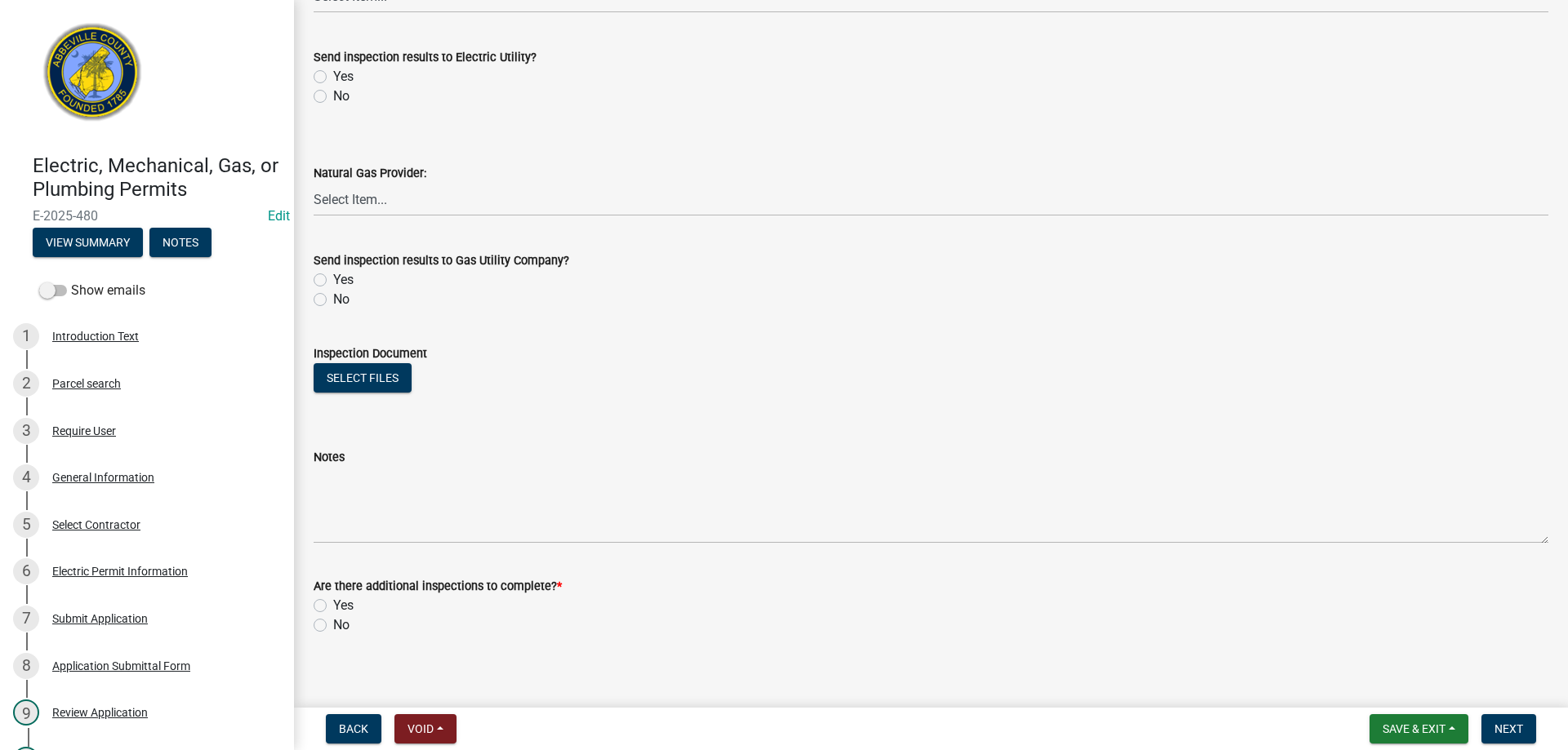
scroll to position [936, 0]
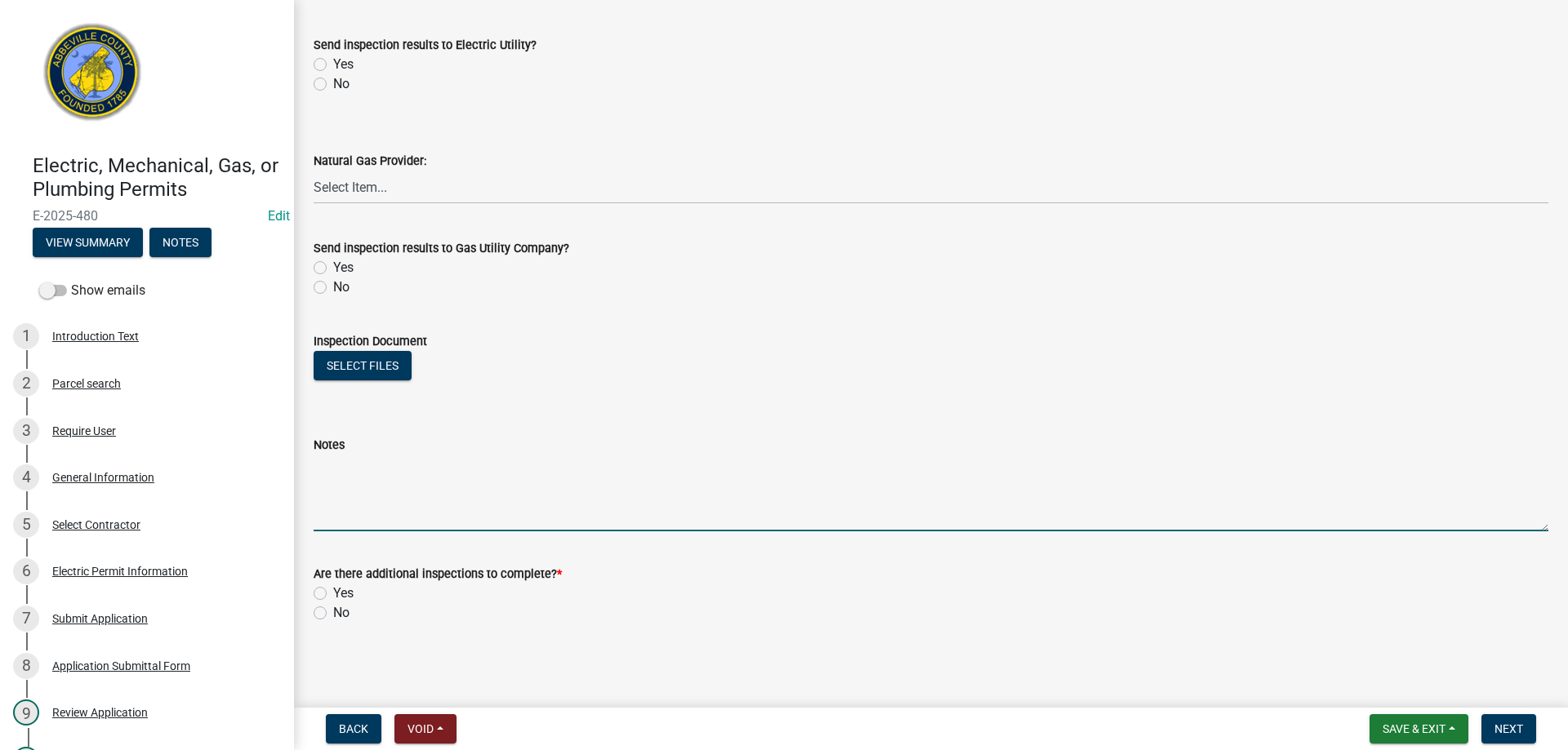
click at [336, 476] on textarea "Notes" at bounding box center [931, 492] width 1235 height 77
click at [370, 466] on textarea "Nailguards required in corner of kitchen area to right of kitchen sink (high at…" at bounding box center [931, 492] width 1235 height 77
click at [816, 469] on textarea "Nailguard required in corner of kitchen area to right of kitchen sink (high at …" at bounding box center [931, 492] width 1235 height 77
type textarea "Nailguard required in corner of kitchen area to right of kitchen sink (high at …"
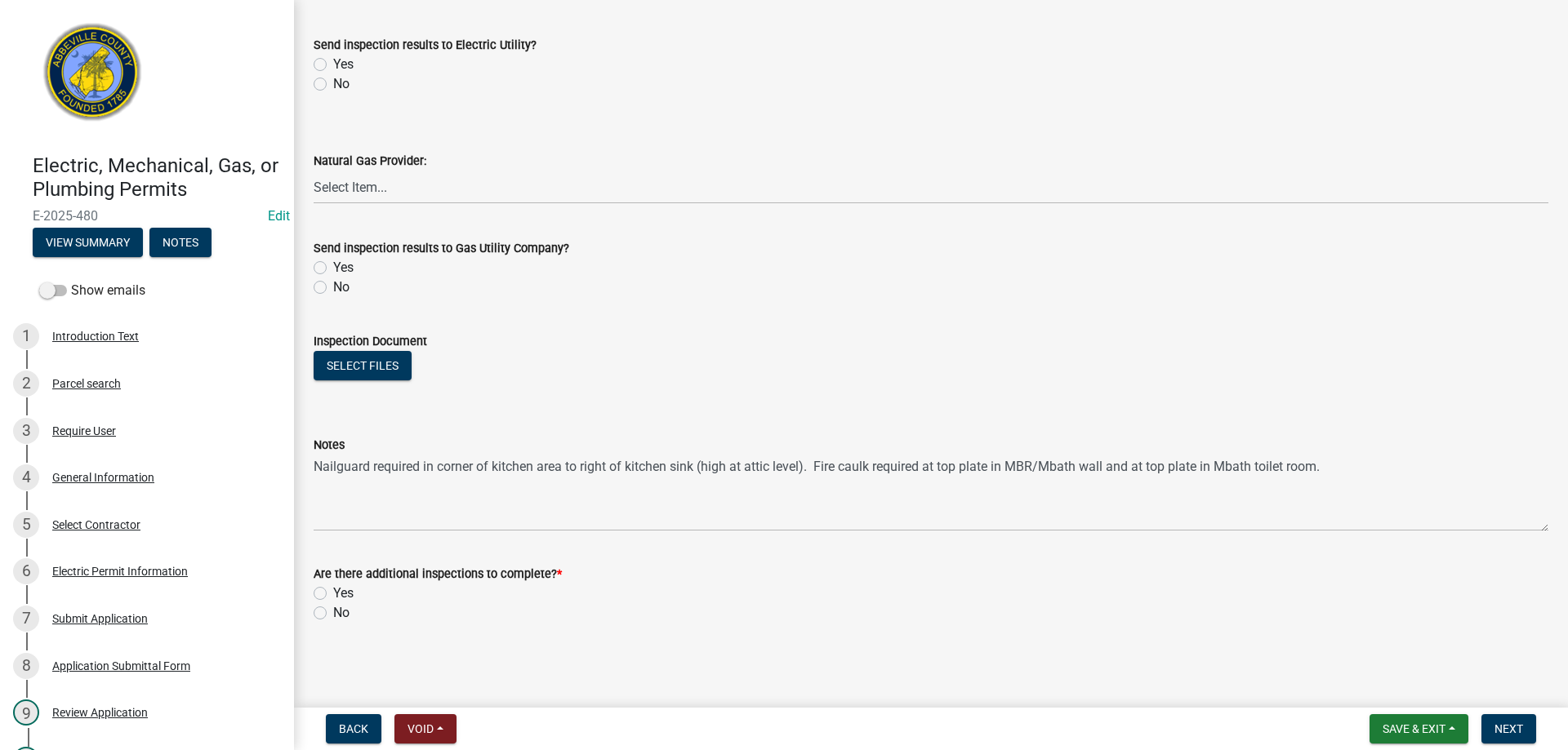
click at [333, 593] on label "Yes" at bounding box center [344, 593] width 20 height 19
click at [333, 593] on input "Yes" at bounding box center [339, 589] width 11 height 11
radio input "true"
click at [1510, 724] on span "Next" at bounding box center [1509, 729] width 29 height 13
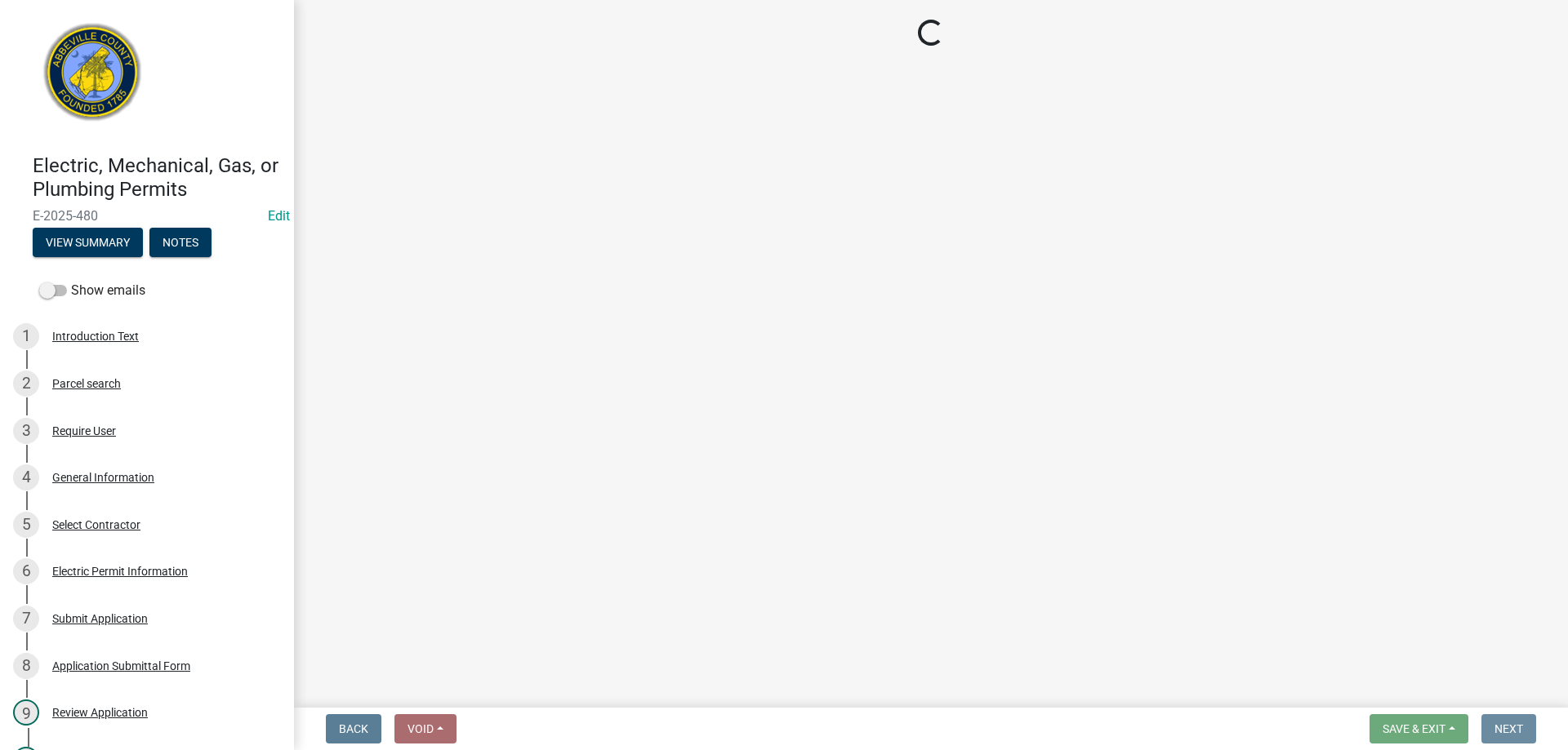
scroll to position [0, 0]
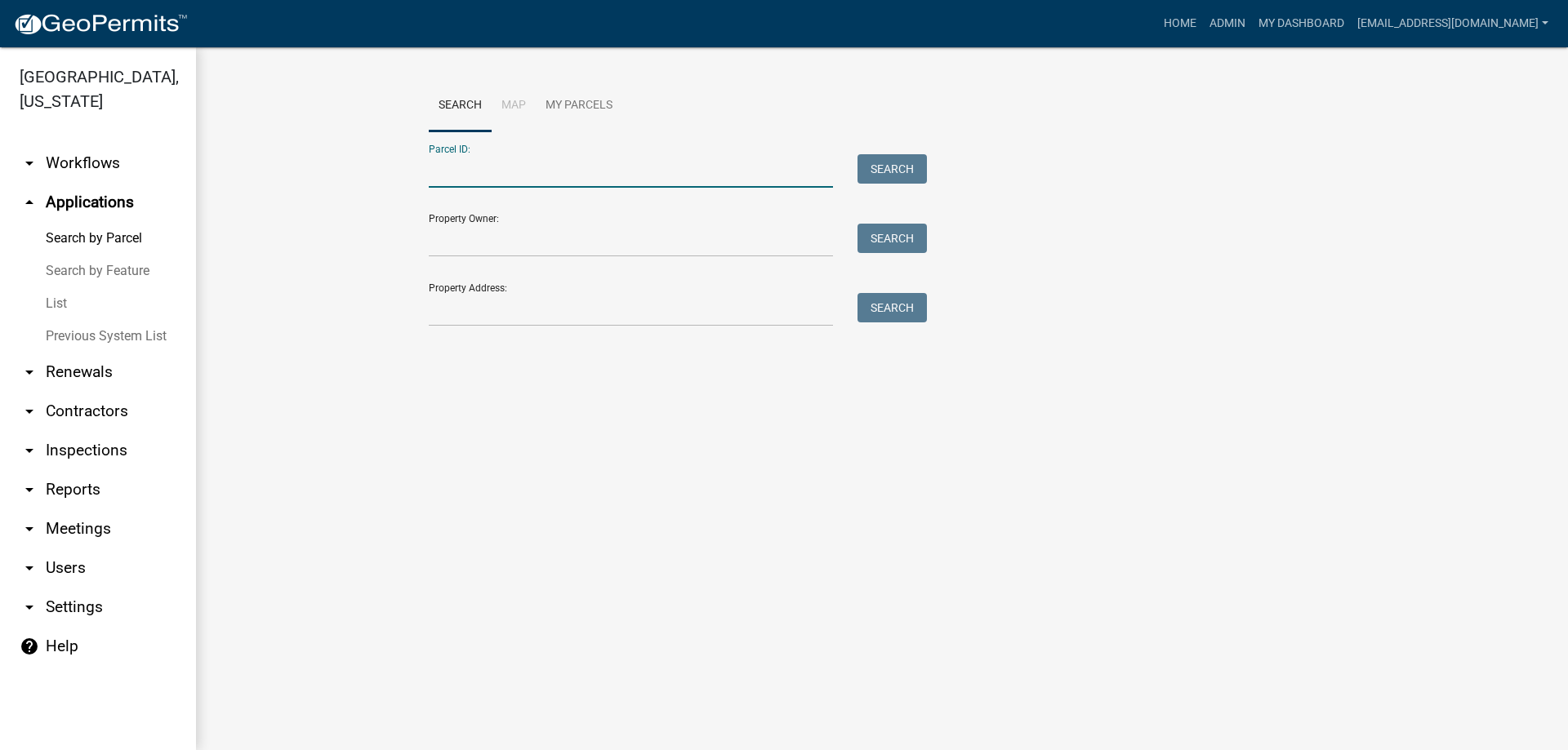
click at [504, 178] on input "Parcel ID:" at bounding box center [631, 171] width 404 height 34
type input "[PHONE_NUMBER]"
click at [895, 164] on button "Search" at bounding box center [892, 168] width 69 height 29
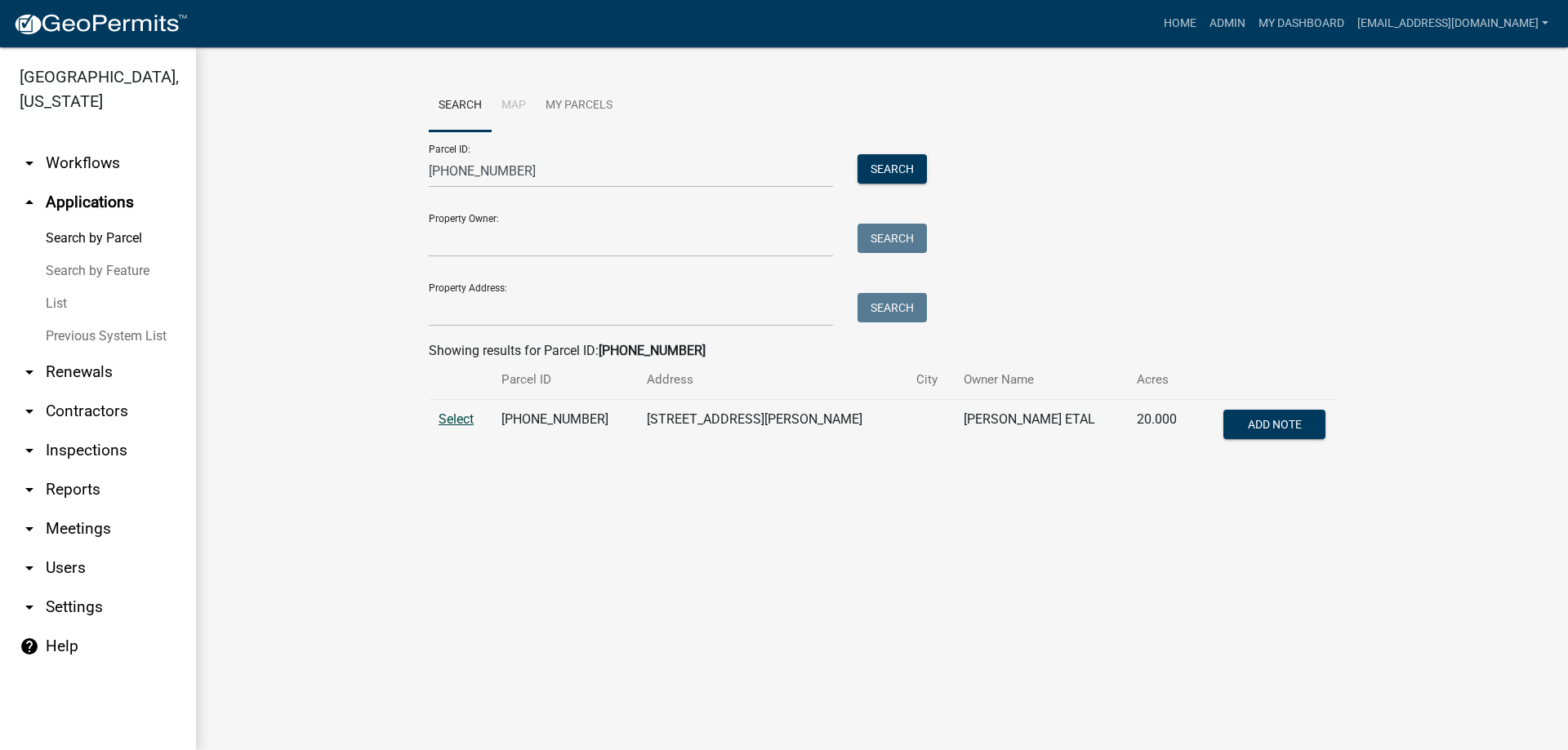
click at [457, 419] on span "Select" at bounding box center [456, 419] width 35 height 15
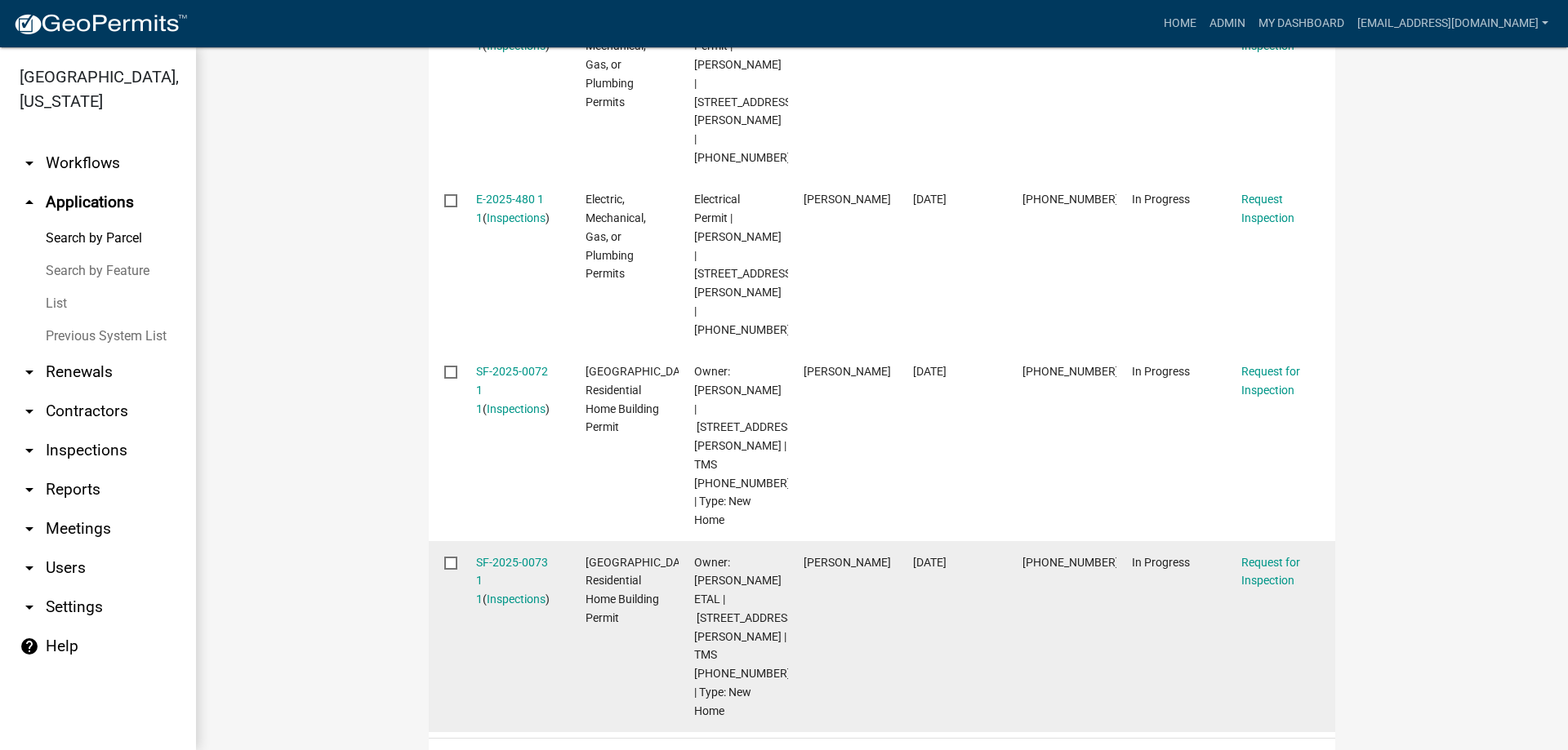
scroll to position [572, 0]
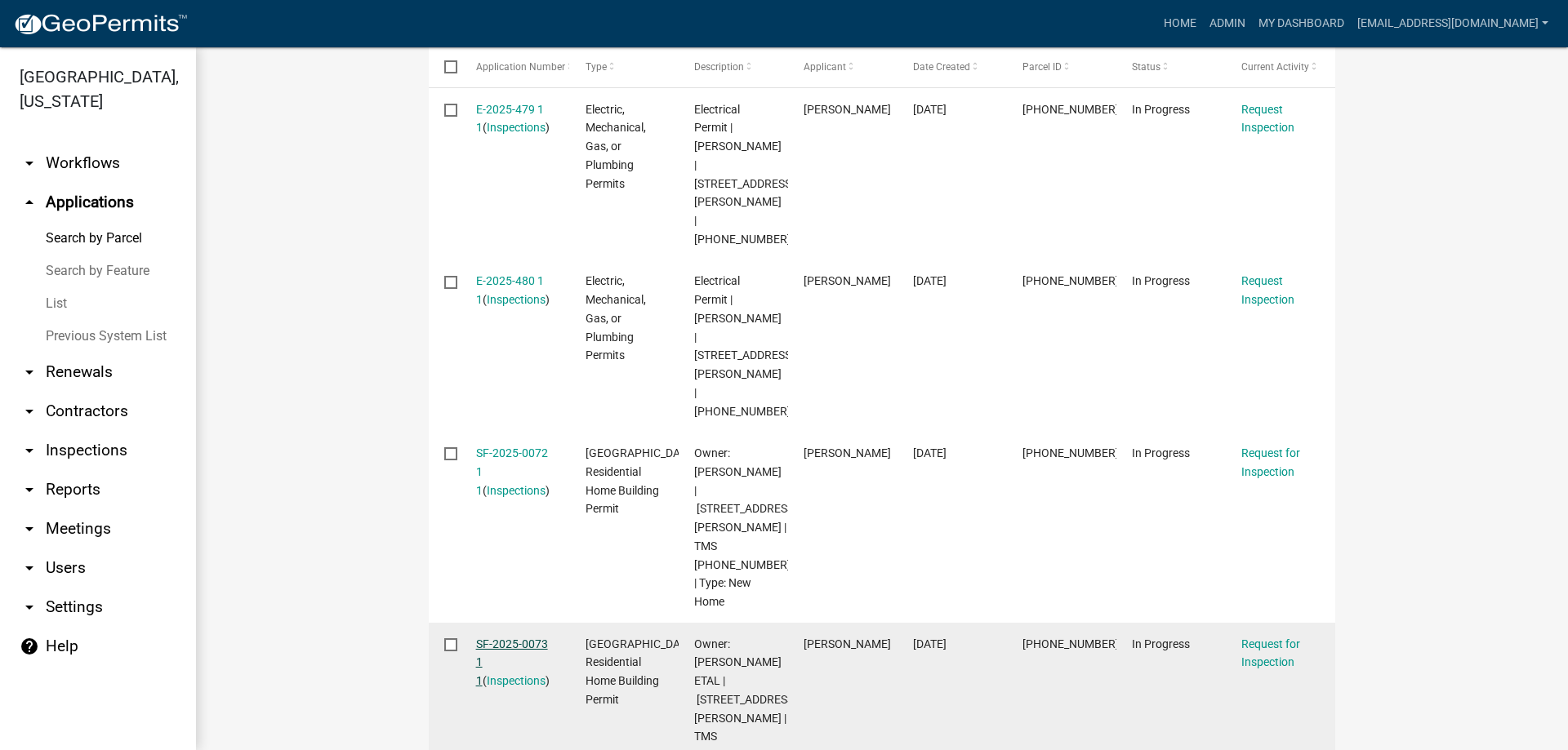
click at [493, 638] on link "SF-2025-0073 1 1" at bounding box center [511, 663] width 72 height 51
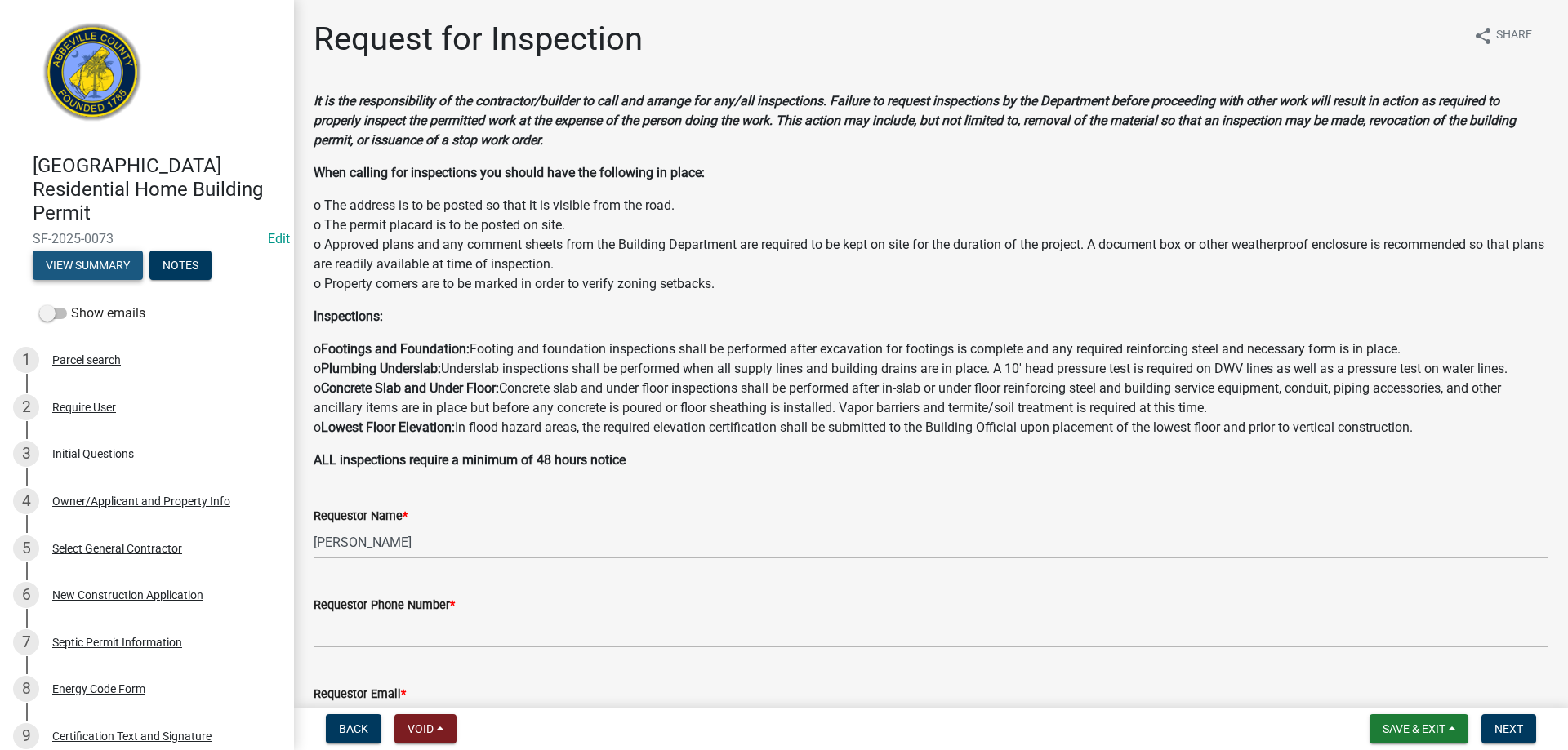
click at [85, 266] on button "View Summary" at bounding box center [88, 265] width 110 height 29
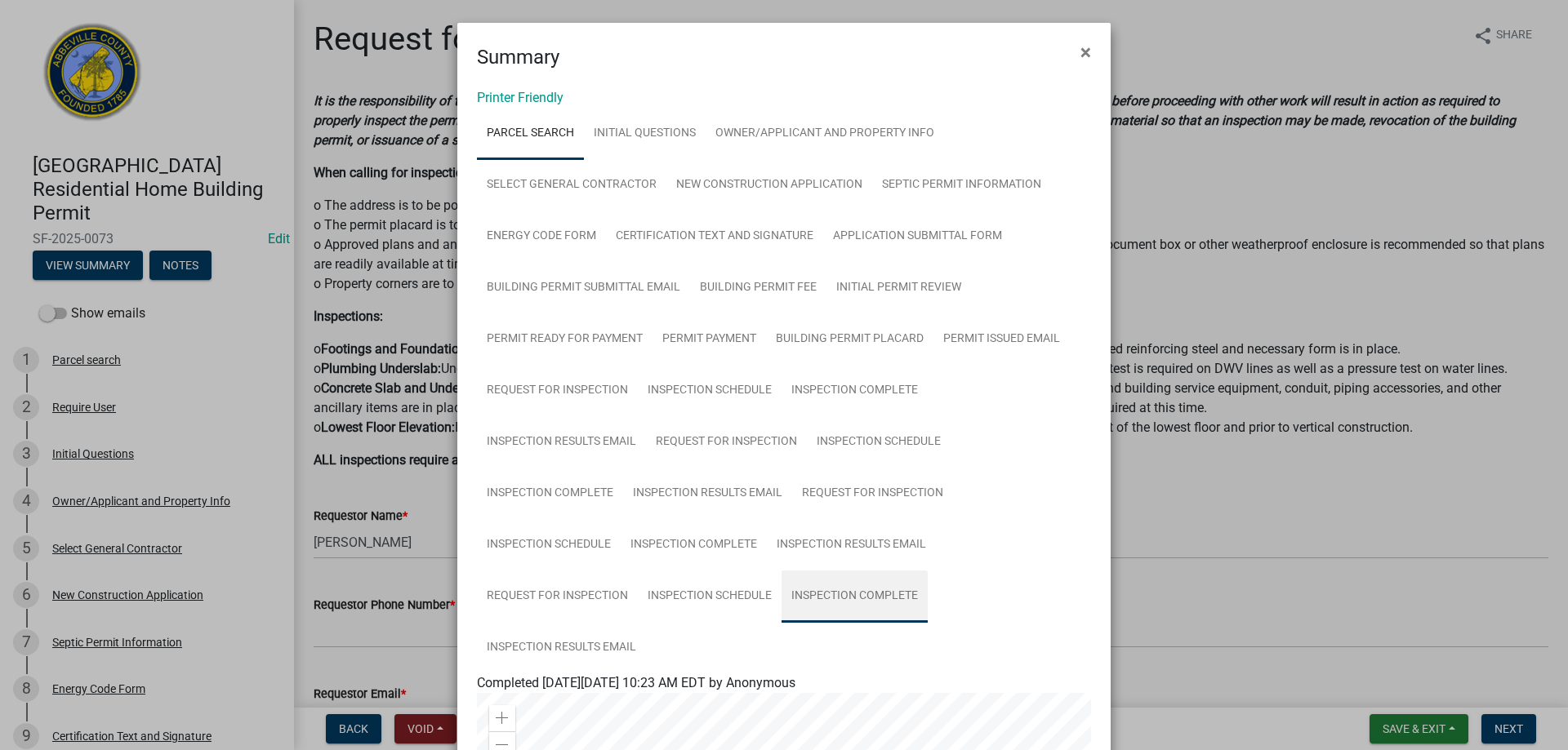
click at [850, 595] on link "Inspection Complete" at bounding box center [855, 597] width 147 height 52
click at [1080, 52] on span "×" at bounding box center [1085, 51] width 11 height 23
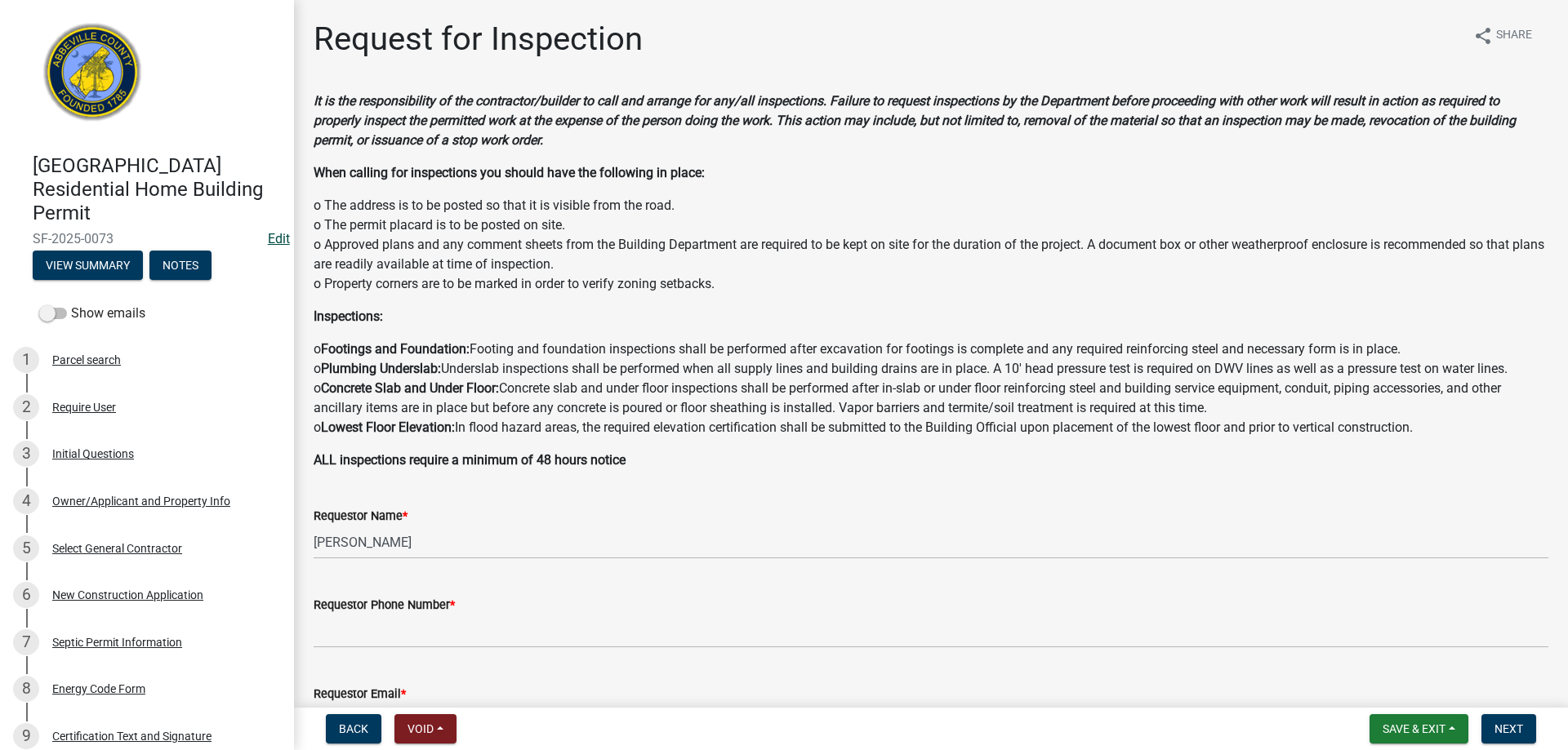
click at [268, 237] on link "Edit" at bounding box center [279, 239] width 22 height 15
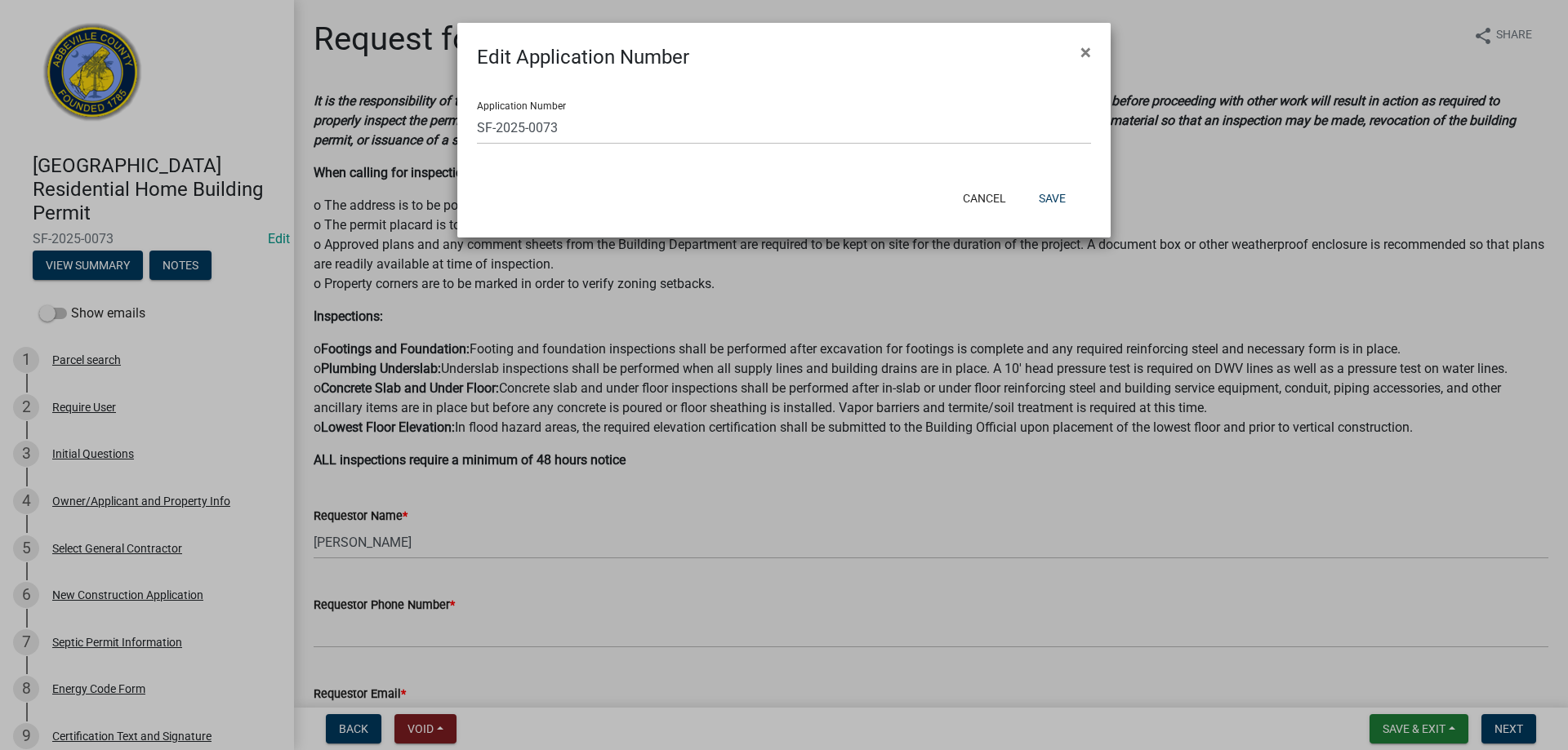
click at [255, 284] on ngb-modal-window "Edit Application Number × Application Number SF-2025-0073 Cancel Save" at bounding box center [784, 375] width 1568 height 750
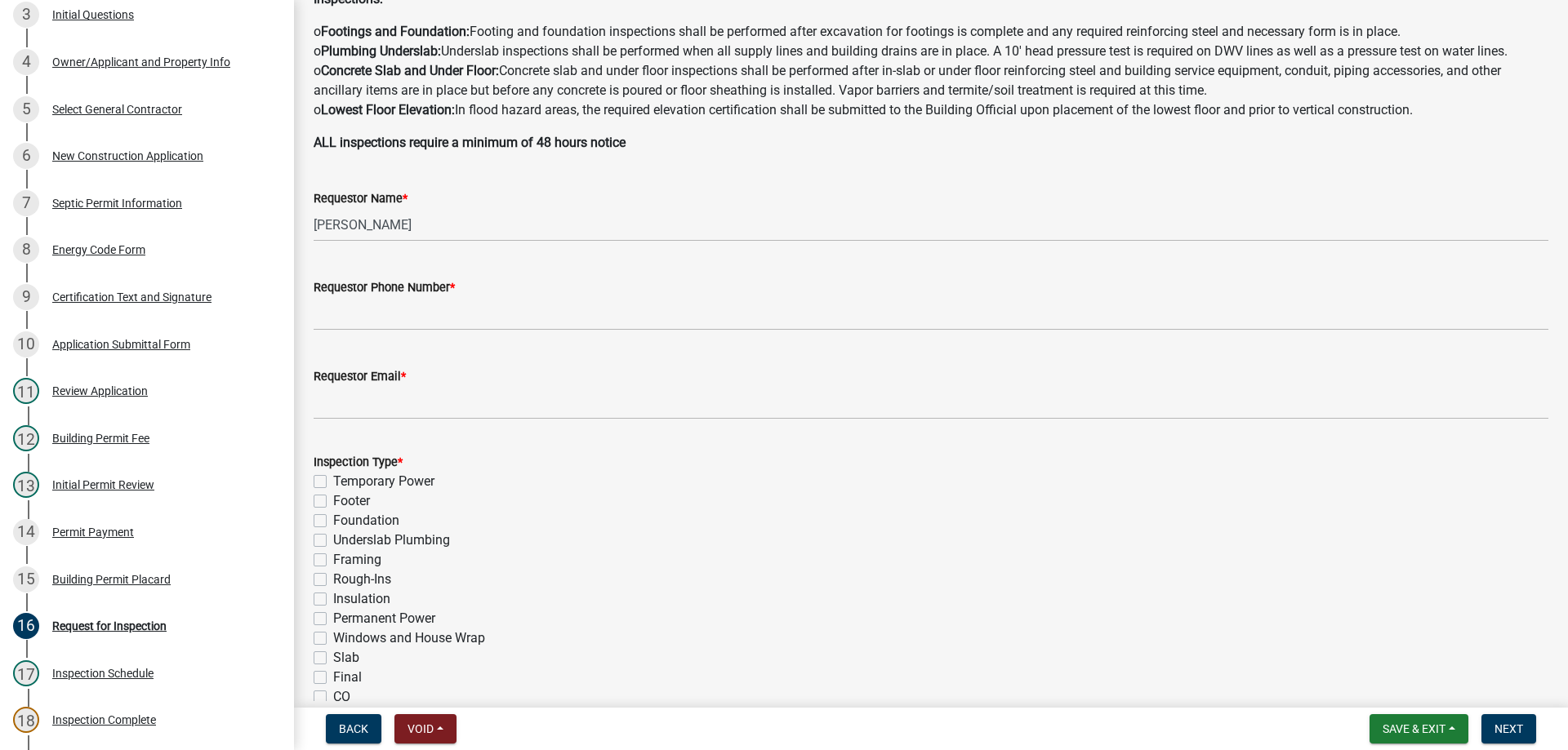
scroll to position [327, 0]
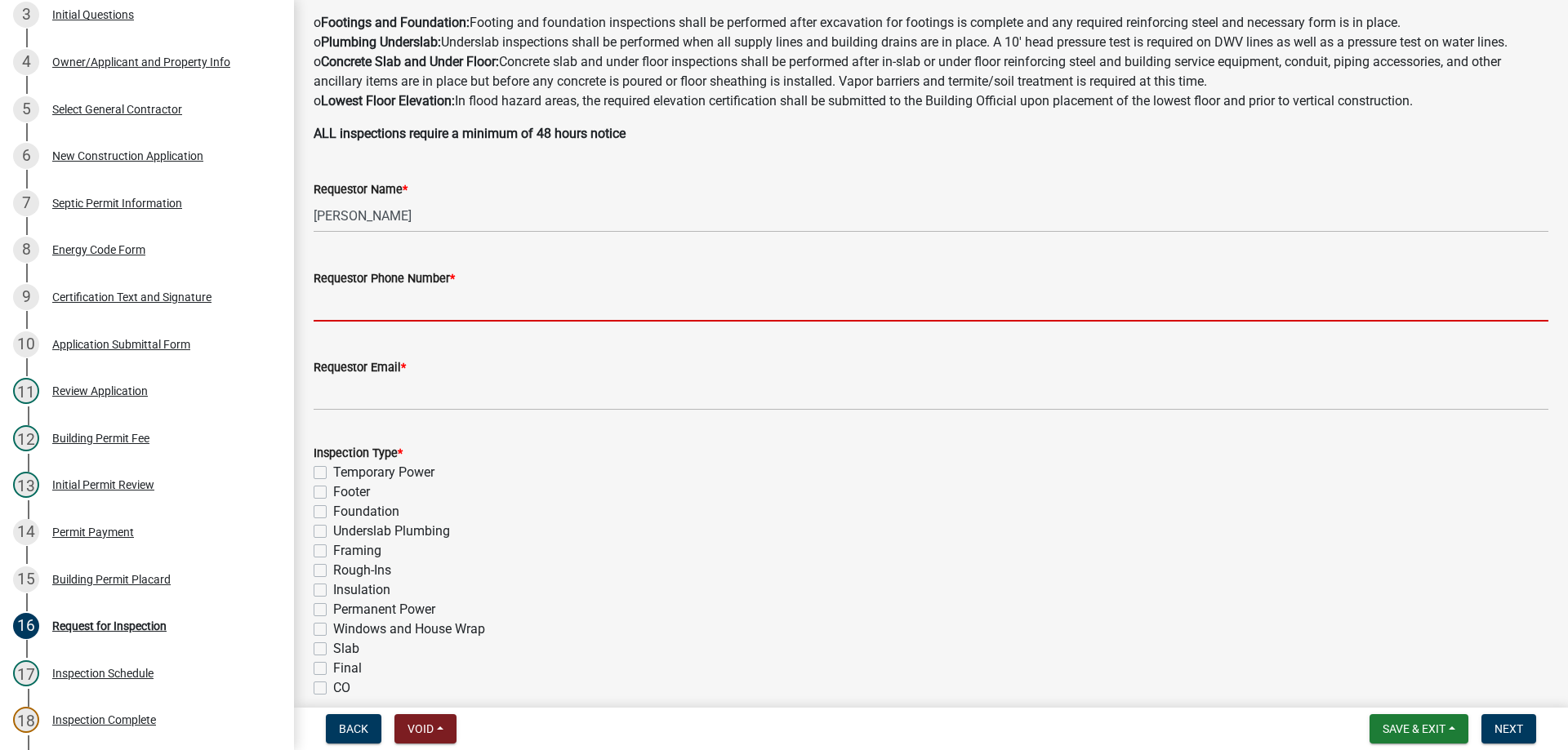
click at [398, 292] on input "Requestor Phone Number *" at bounding box center [931, 305] width 1235 height 34
type input "8643789750"
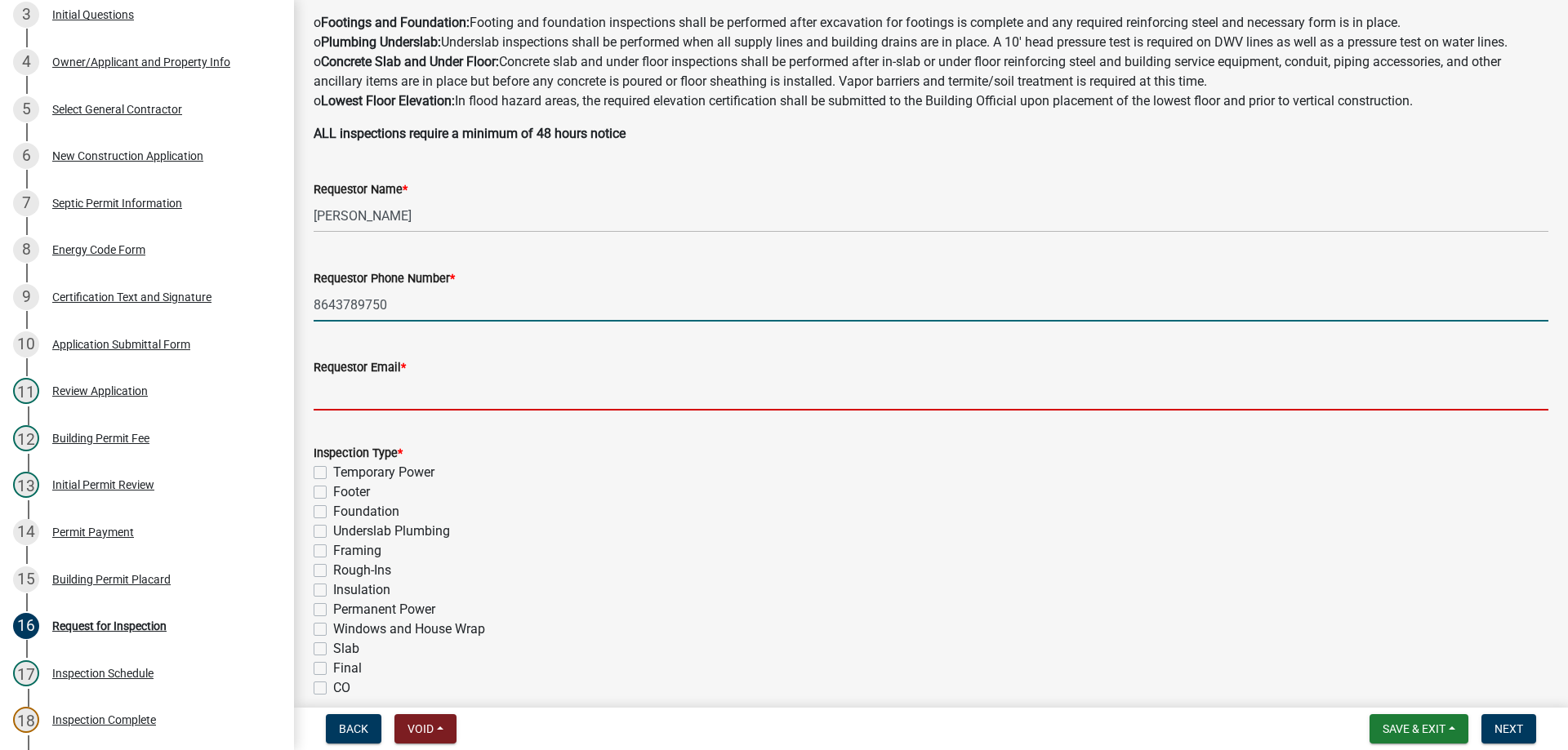
type input "[EMAIL_ADDRESS][DOMAIN_NAME]"
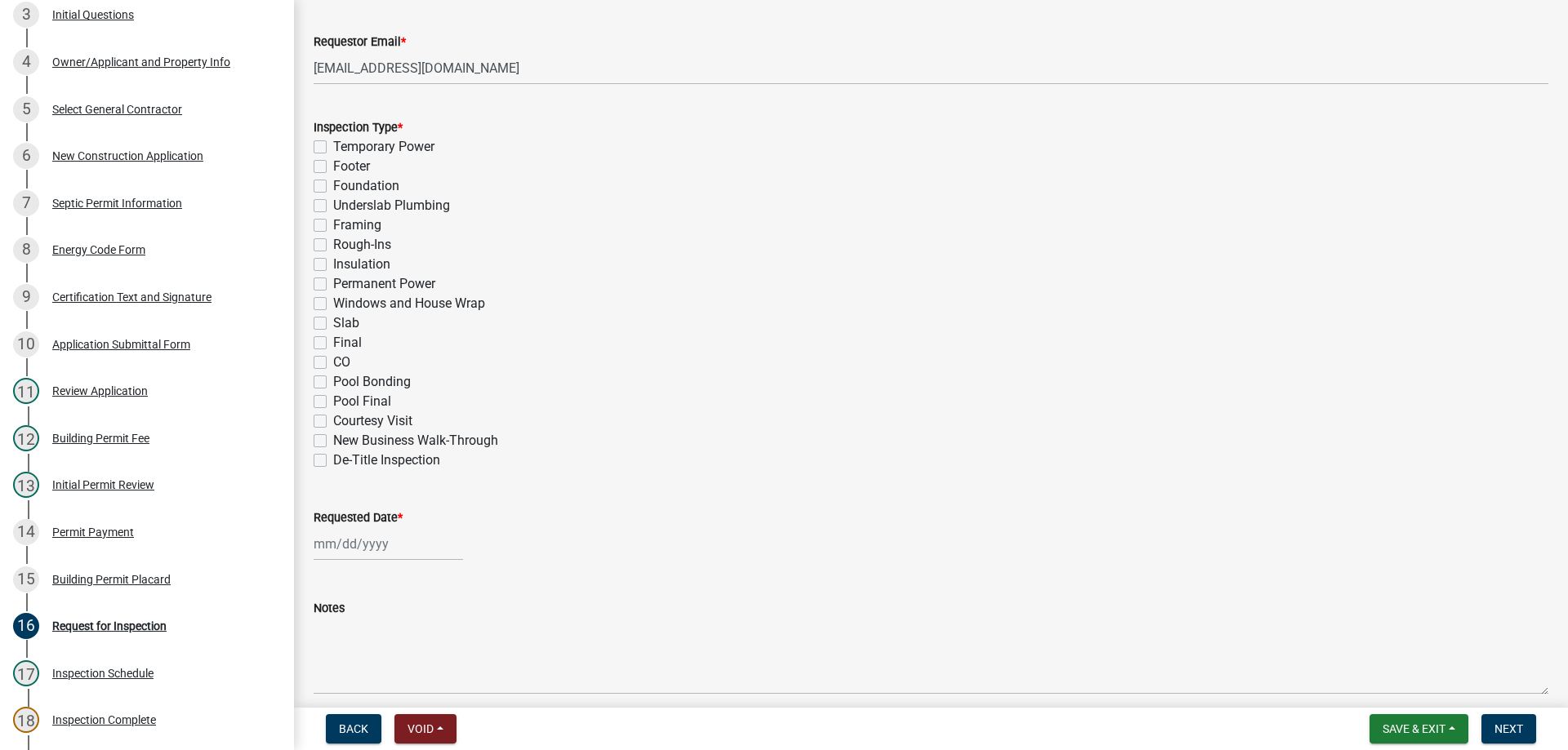
scroll to position [653, 0]
click at [333, 241] on label "Rough-Ins" at bounding box center [362, 243] width 58 height 19
click at [333, 241] on input "Rough-Ins" at bounding box center [339, 239] width 11 height 11
checkbox input "true"
checkbox input "false"
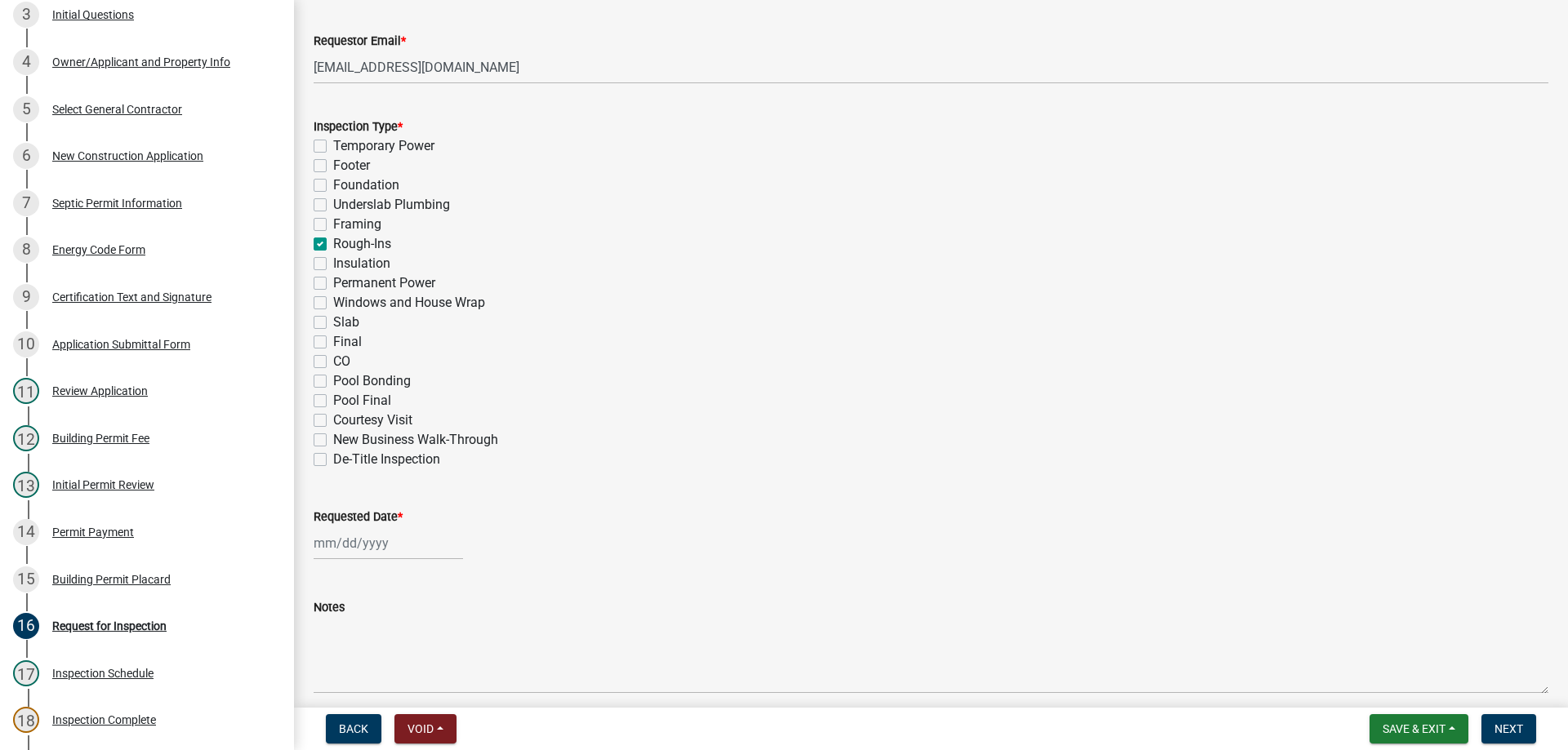
checkbox input "false"
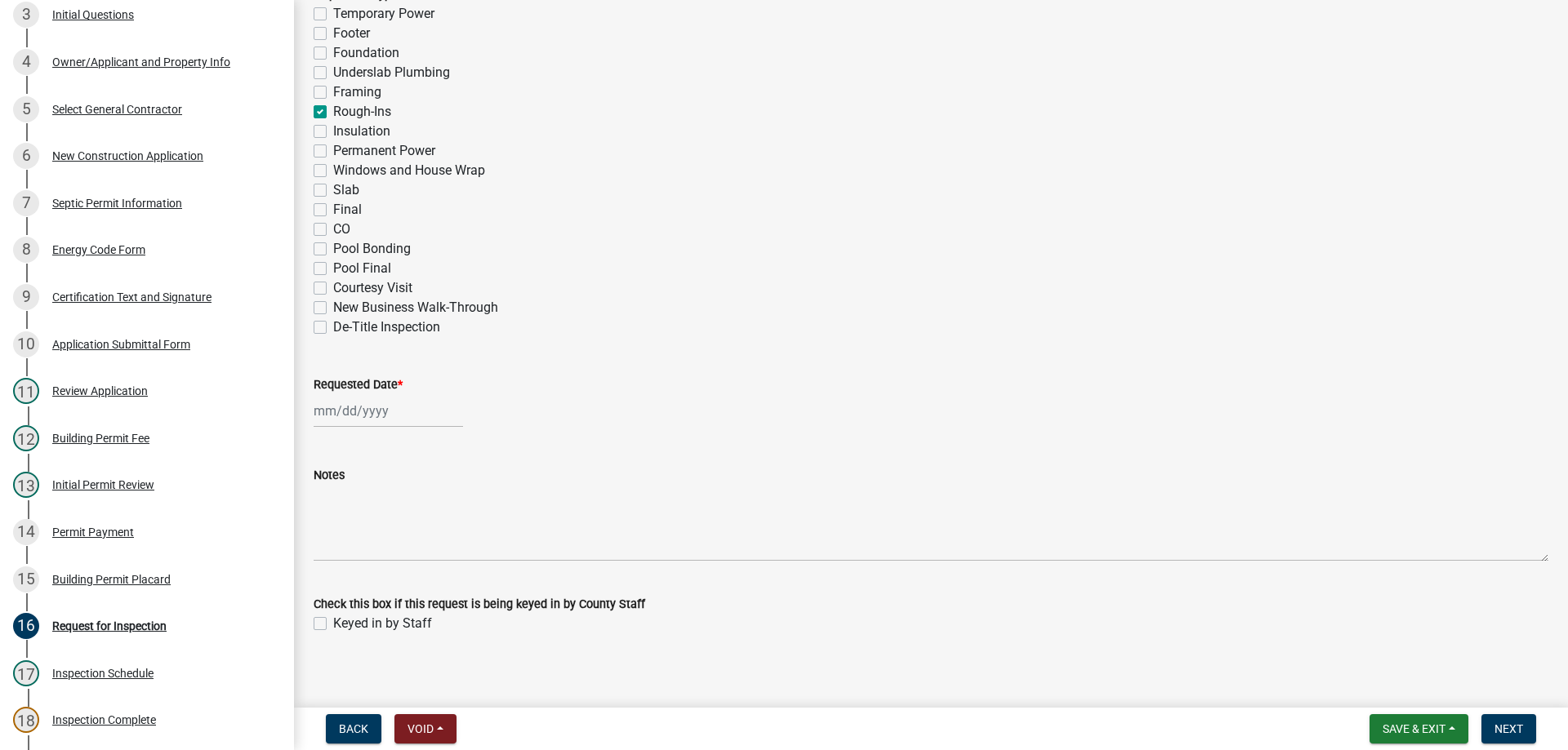
scroll to position [796, 0]
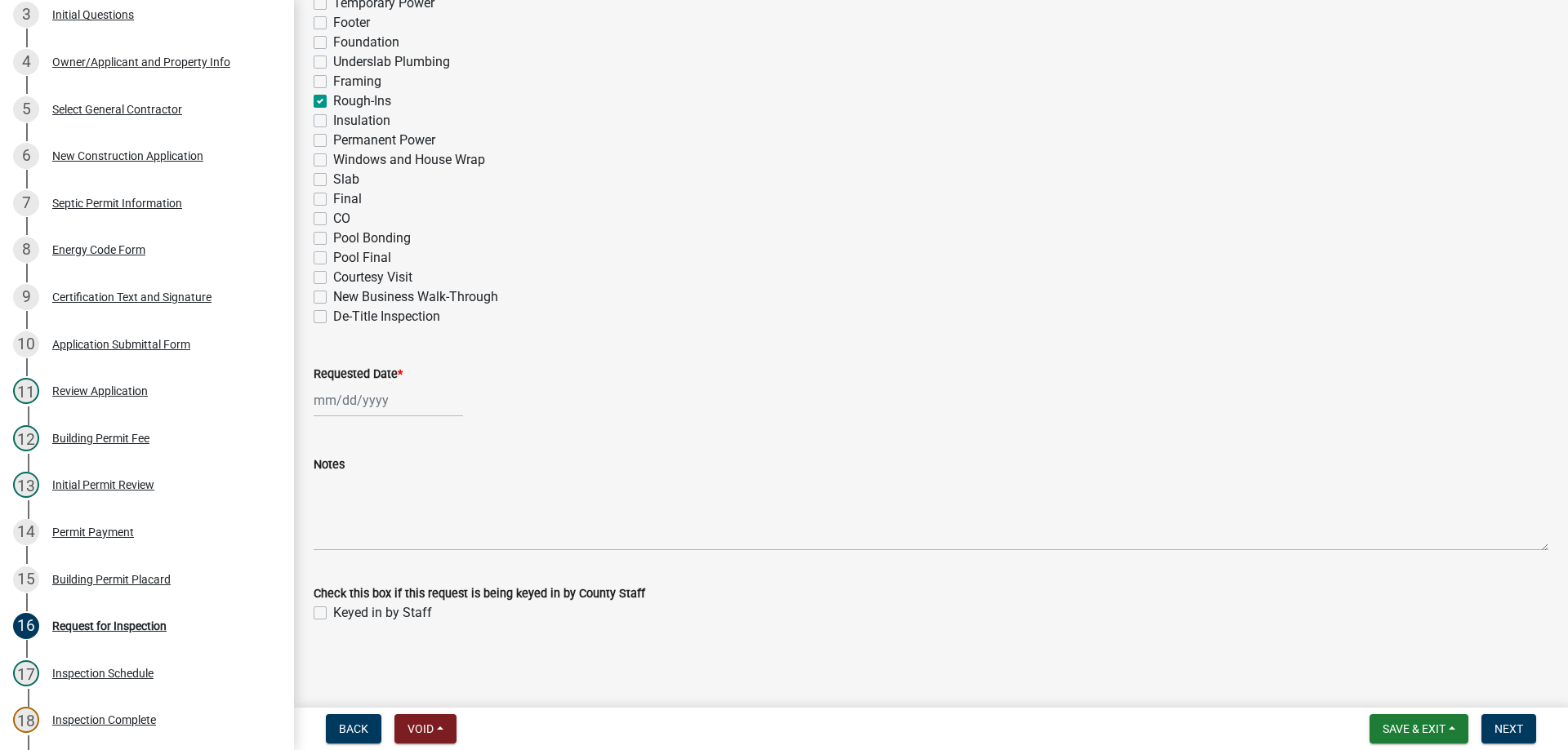
click at [369, 396] on div at bounding box center [388, 401] width 150 height 34
drag, startPoint x: 410, startPoint y: 509, endPoint x: 459, endPoint y: 503, distance: 49.4
click at [413, 509] on div "9" at bounding box center [408, 513] width 26 height 26
drag, startPoint x: 321, startPoint y: 615, endPoint x: 509, endPoint y: 612, distance: 188.0
click at [333, 612] on label "Keyed in by Staff" at bounding box center [382, 613] width 99 height 19
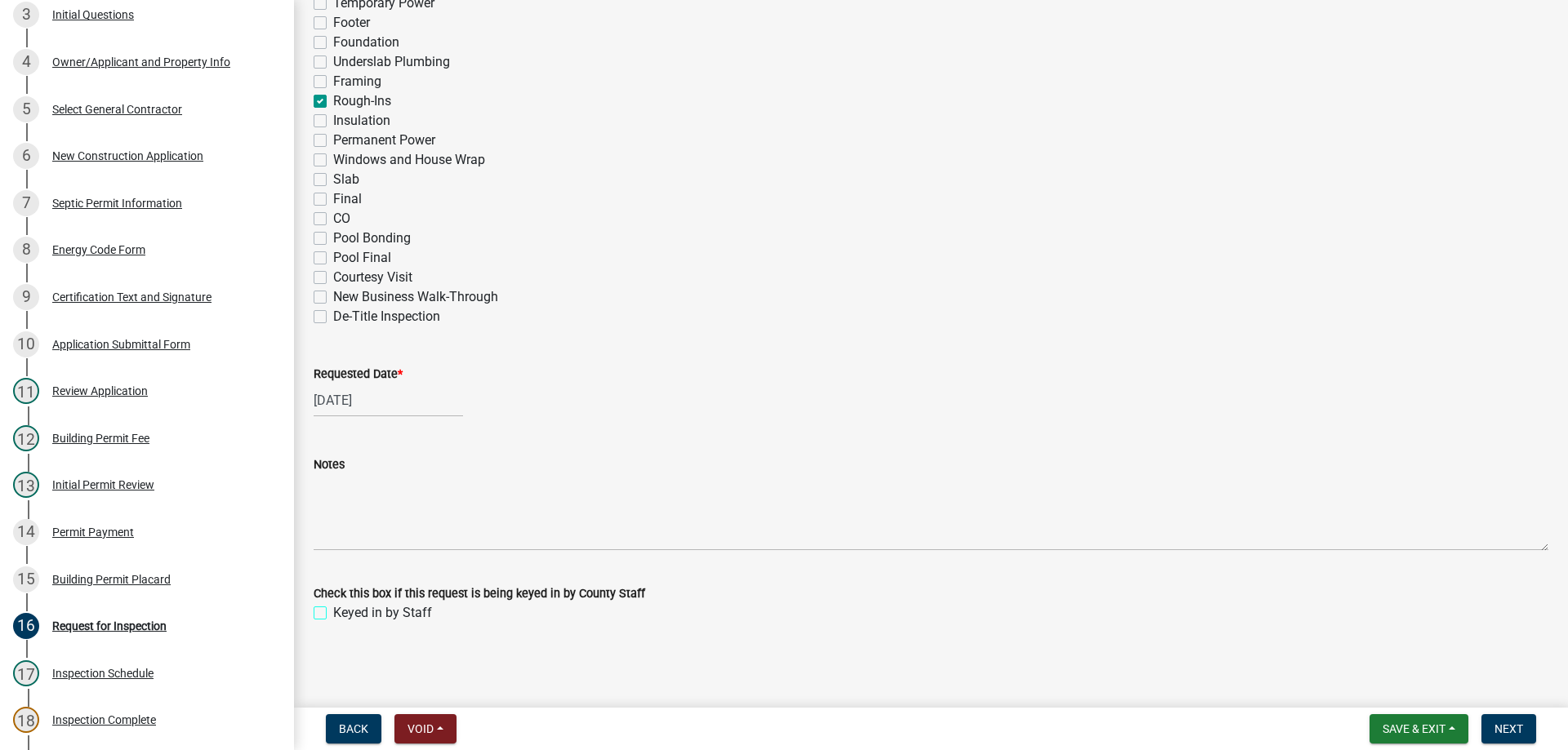
click at [333, 612] on input "Keyed in by Staff" at bounding box center [339, 609] width 11 height 11
click at [1496, 729] on span "Next" at bounding box center [1509, 729] width 29 height 13
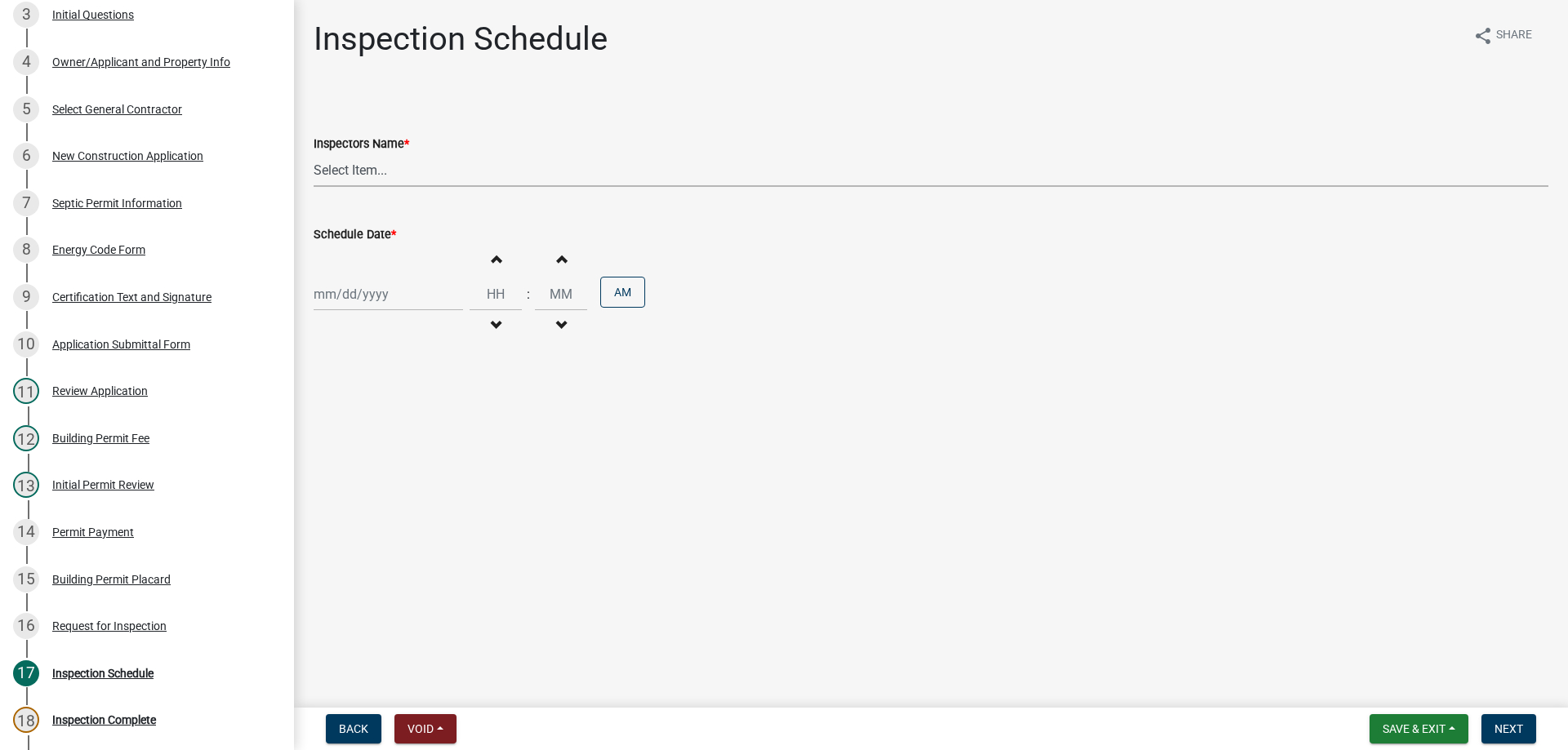
click at [380, 167] on select "Select Item... [EMAIL_ADDRESS][DOMAIN_NAME] ([PERSON_NAME]) [EMAIL_ADDRESS][DOM…" at bounding box center [931, 170] width 1235 height 34
click at [313, 153] on select "Select Item... [EMAIL_ADDRESS][DOMAIN_NAME] ([PERSON_NAME]) [EMAIL_ADDRESS][DOM…" at bounding box center [931, 170] width 1235 height 34
click at [369, 301] on div "[PERSON_NAME] Feb Mar Apr [PERSON_NAME][DATE] Oct Nov [DATE] 1526 1527 1528 152…" at bounding box center [388, 295] width 150 height 34
click at [406, 401] on div "9" at bounding box center [408, 407] width 26 height 26
click at [620, 289] on button "AM" at bounding box center [622, 292] width 45 height 31
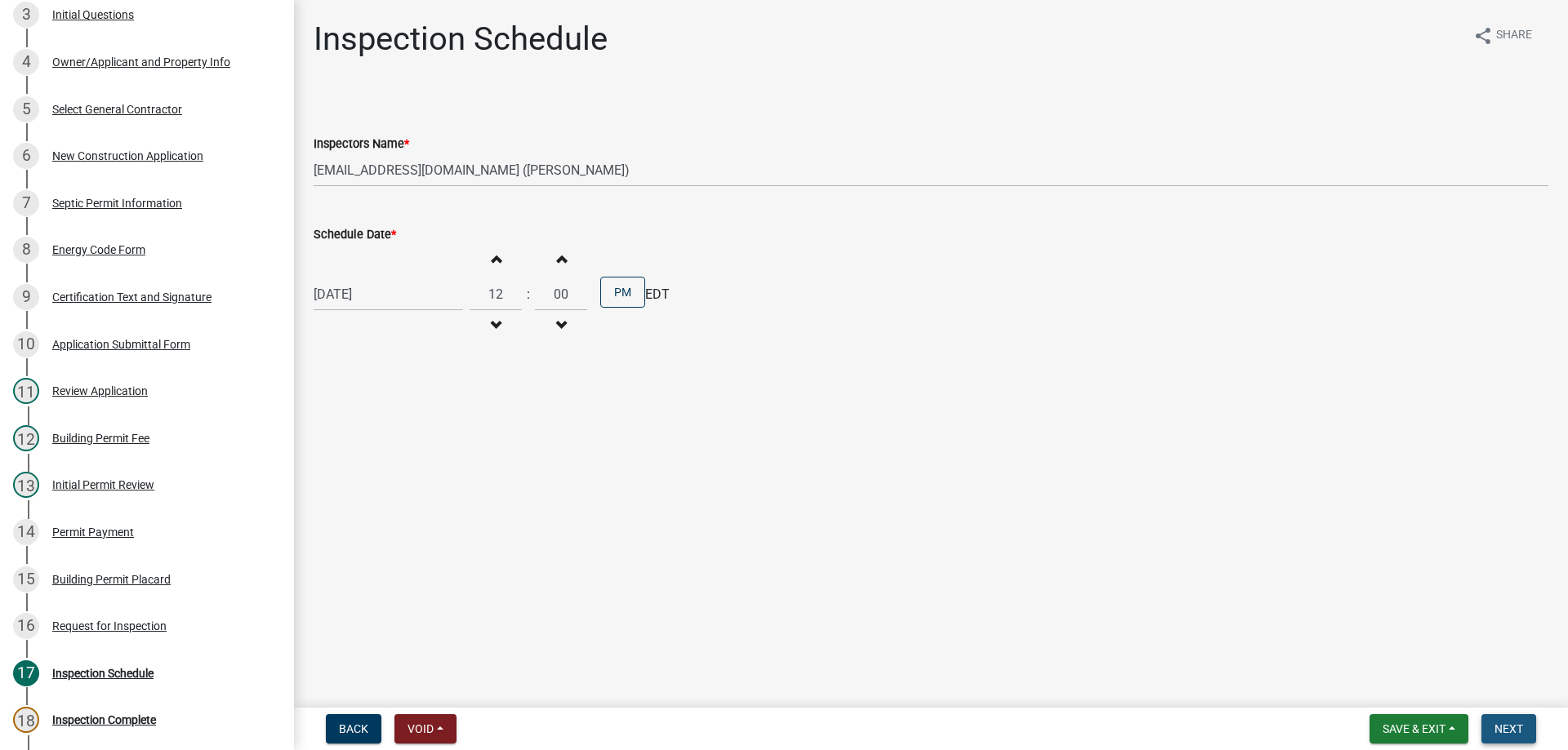
click at [1511, 728] on span "Next" at bounding box center [1509, 729] width 29 height 13
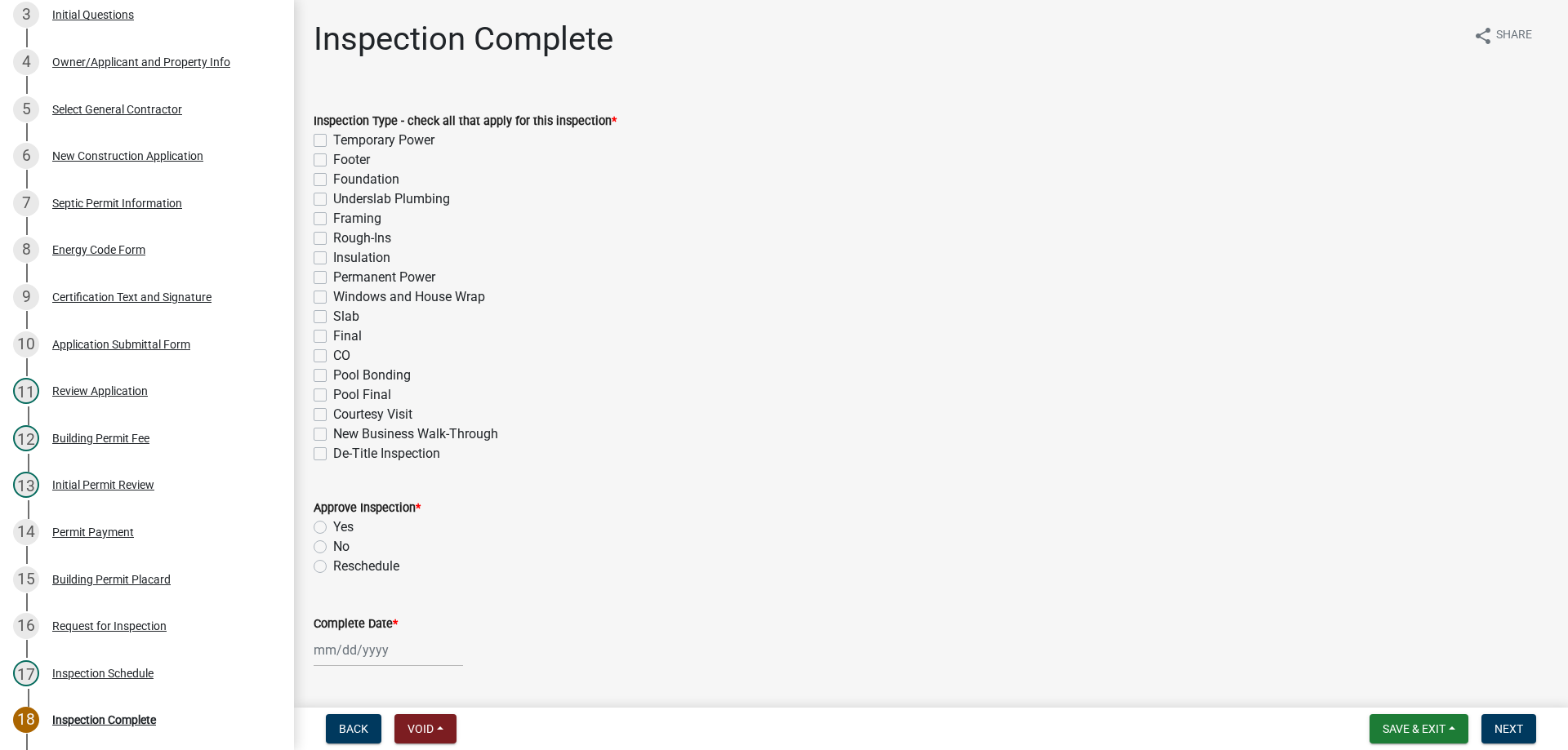
click at [333, 238] on label "Rough-Ins" at bounding box center [362, 238] width 58 height 19
click at [333, 238] on input "Rough-Ins" at bounding box center [339, 234] width 11 height 11
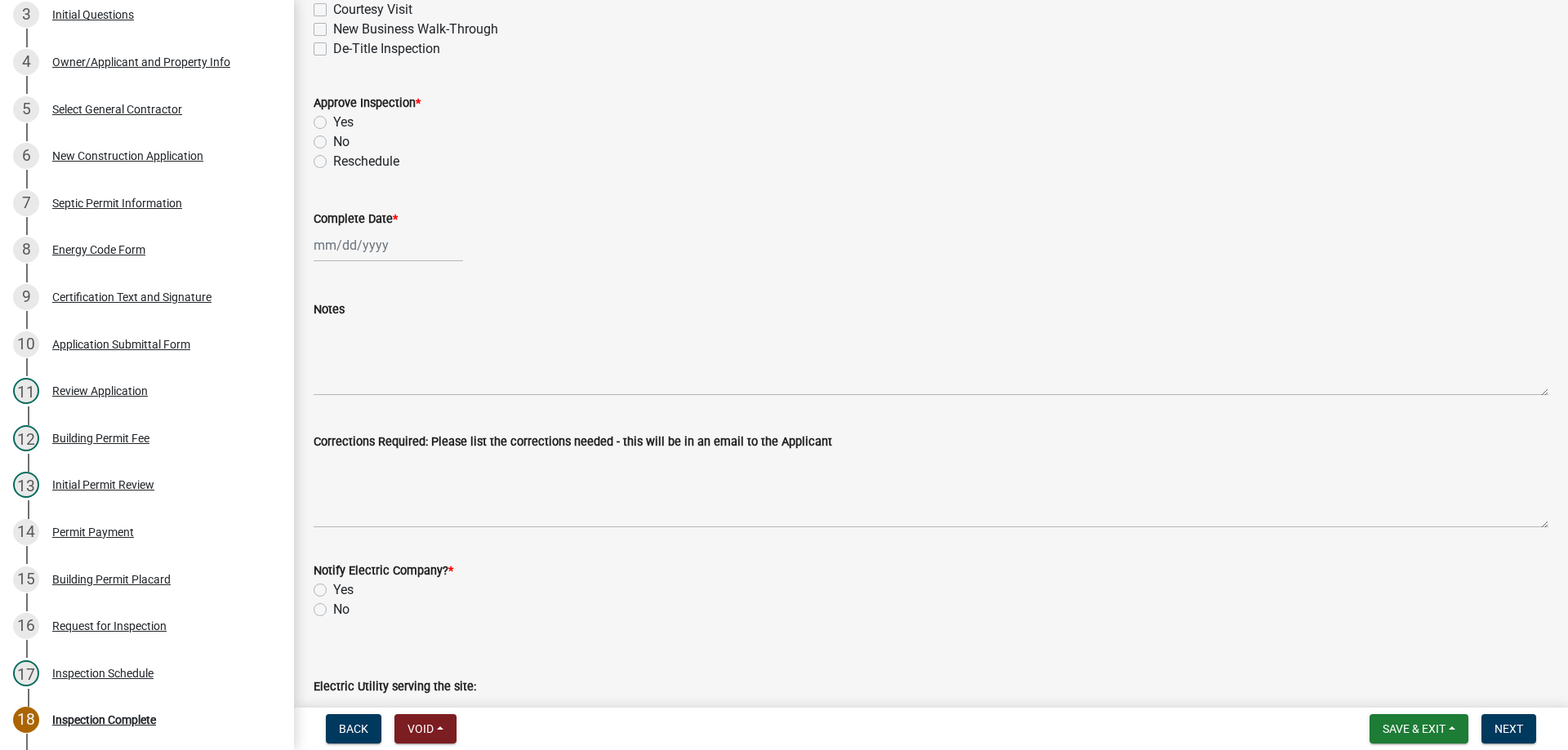
scroll to position [408, 0]
click at [333, 136] on label "No" at bounding box center [341, 138] width 16 height 19
click at [333, 136] on input "No" at bounding box center [339, 134] width 11 height 11
click at [366, 232] on div at bounding box center [388, 242] width 150 height 34
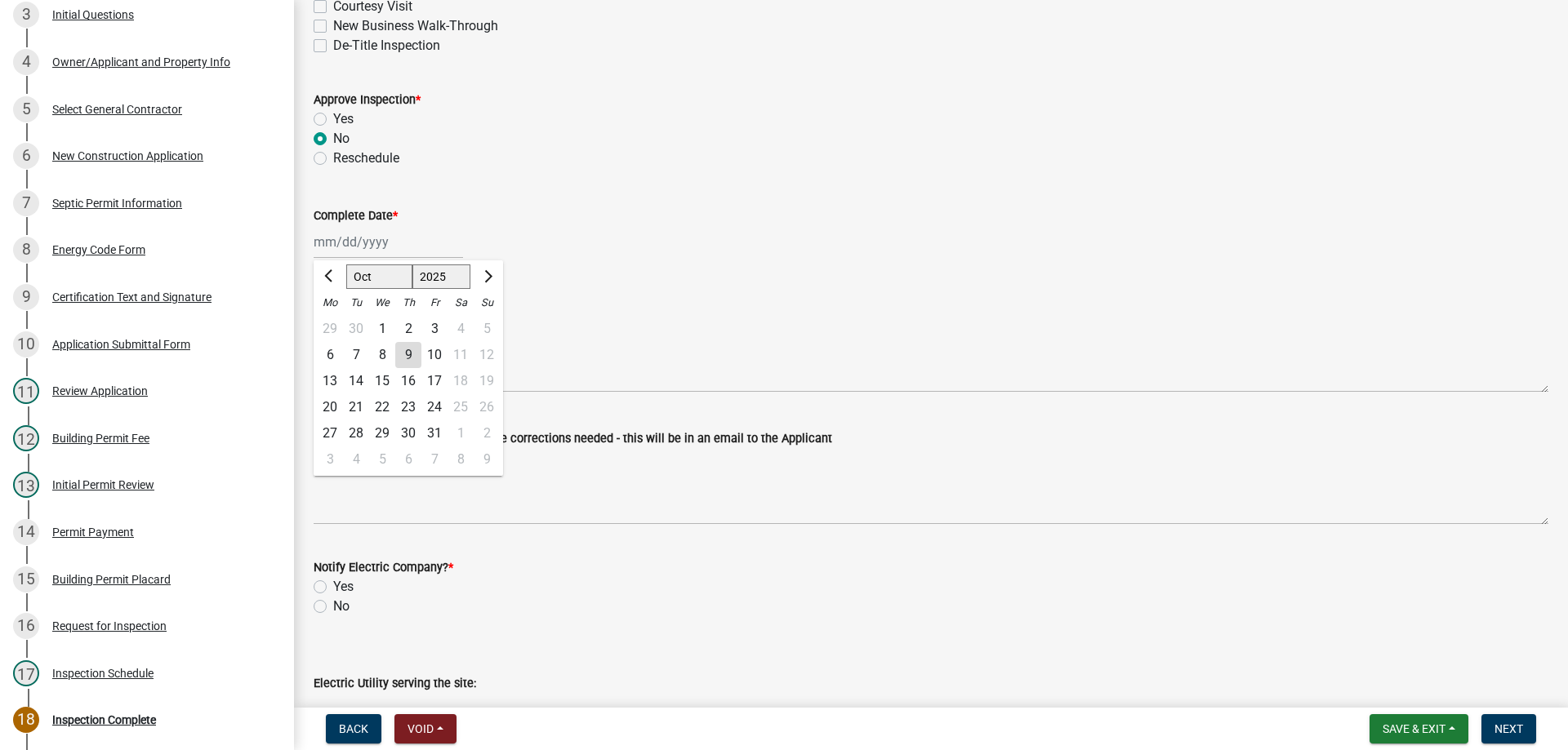
click at [408, 352] on div "9" at bounding box center [408, 354] width 26 height 26
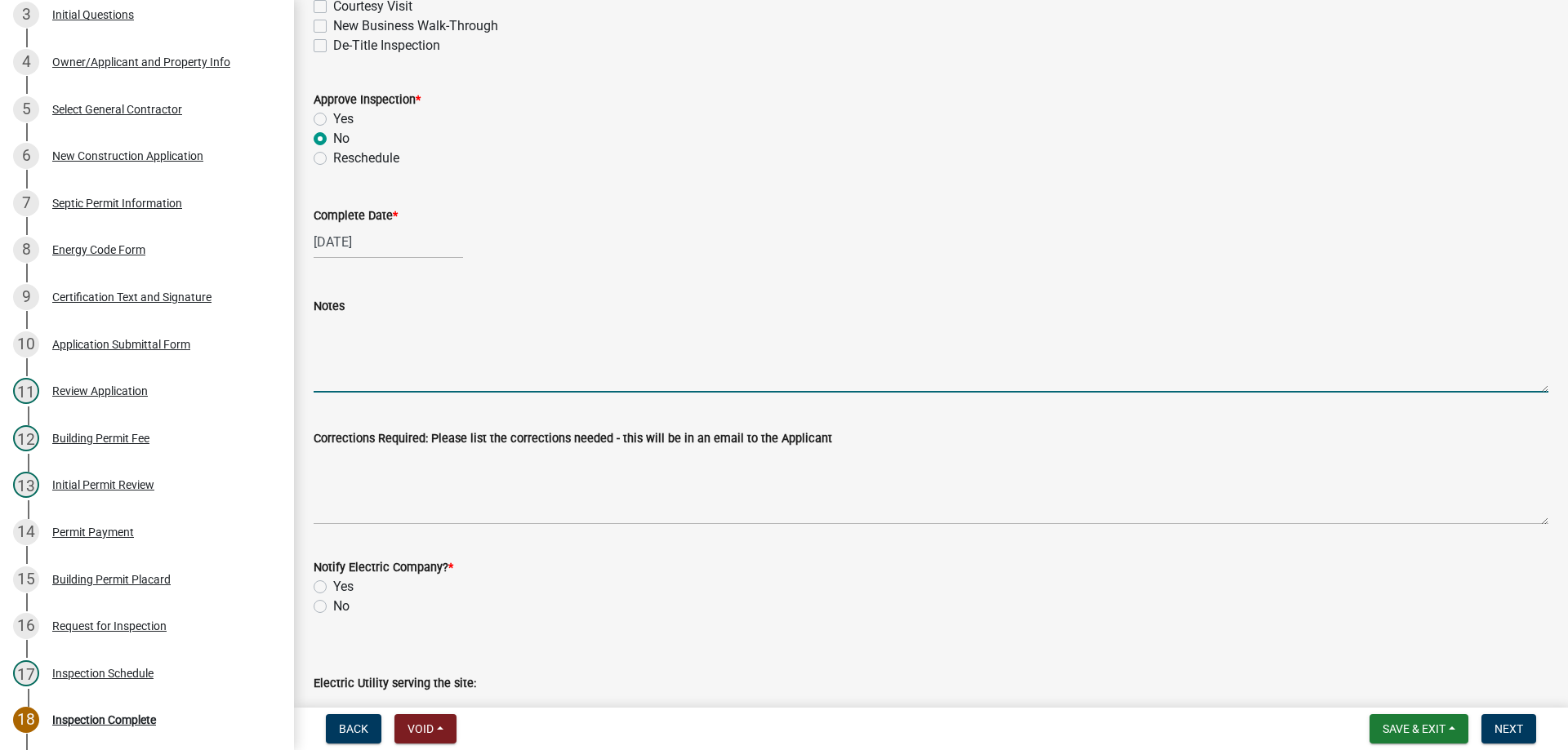
drag, startPoint x: 353, startPoint y: 363, endPoint x: 624, endPoint y: 258, distance: 290.6
click at [360, 359] on textarea "Notes" at bounding box center [931, 354] width 1235 height 77
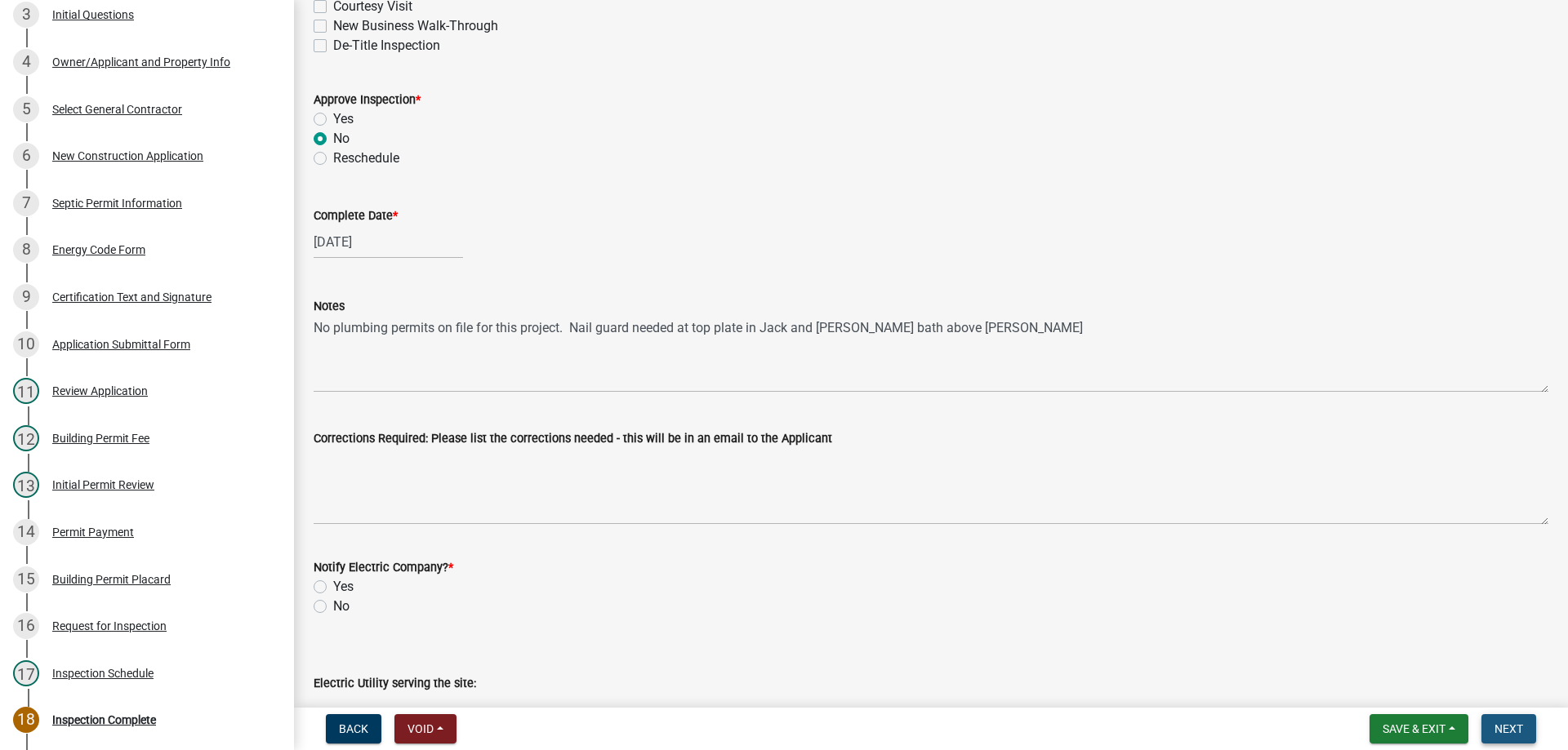
click at [1503, 729] on span "Next" at bounding box center [1509, 729] width 29 height 13
click at [333, 609] on label "No" at bounding box center [341, 606] width 16 height 19
click at [333, 608] on input "No" at bounding box center [339, 602] width 11 height 11
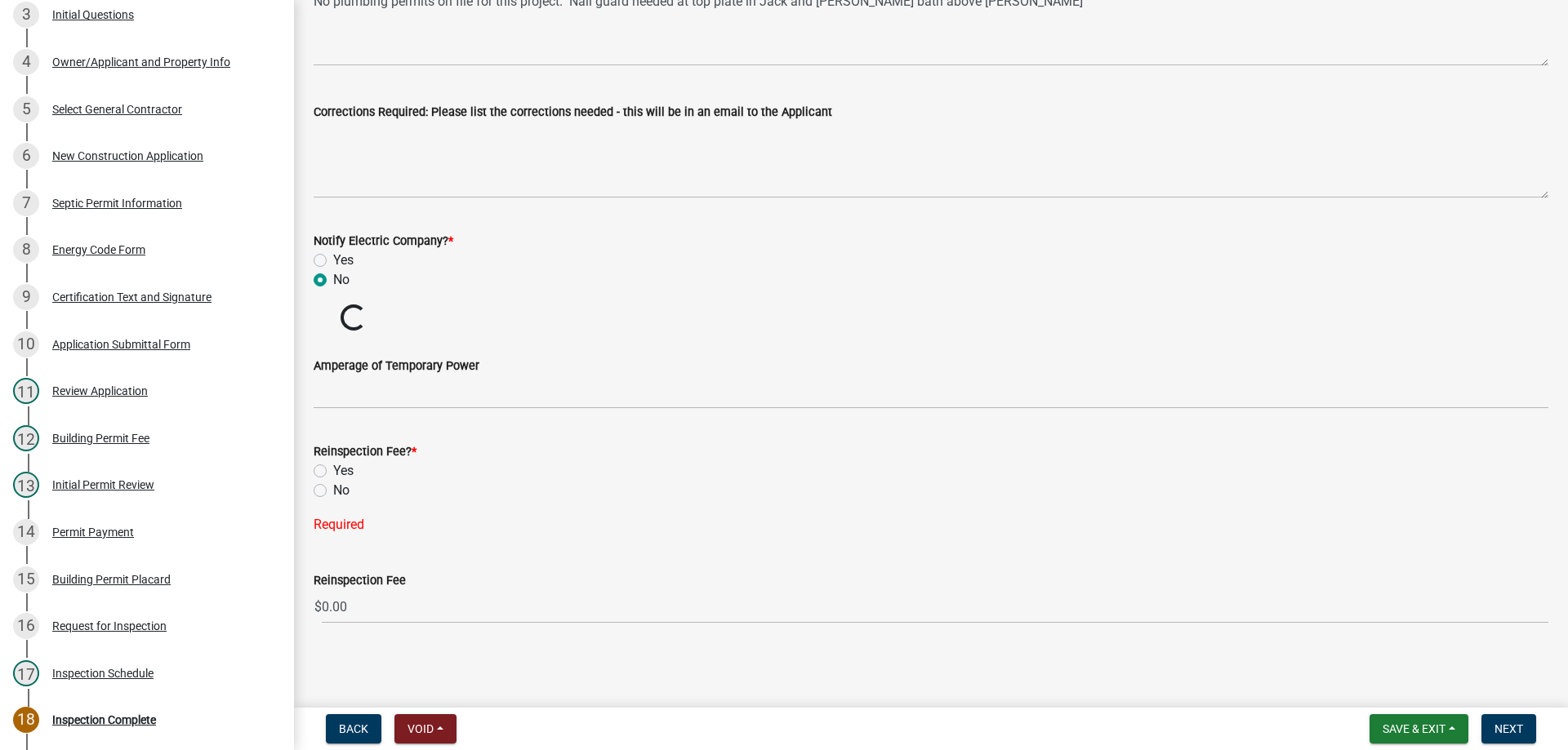
scroll to position [736, 0]
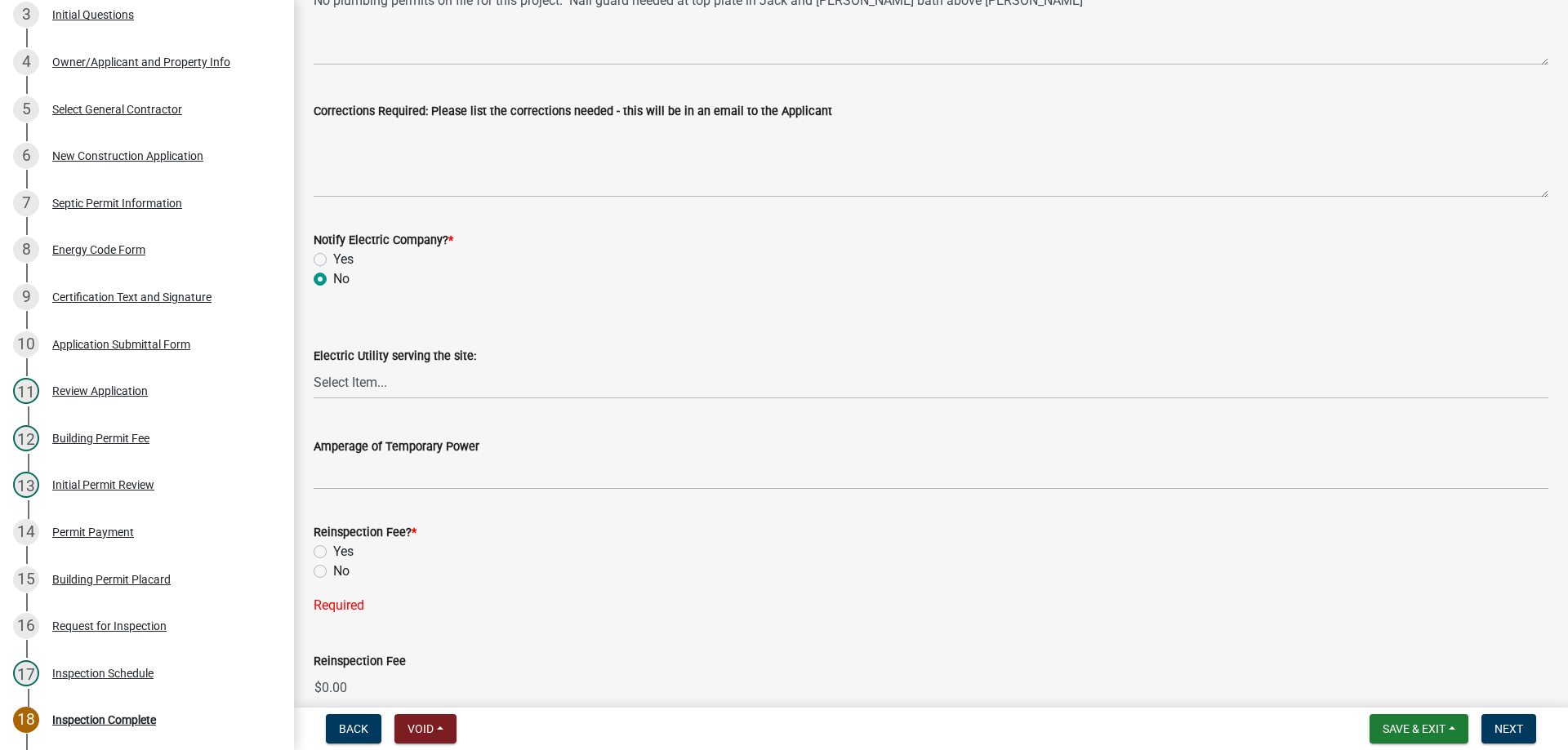
click at [333, 572] on label "No" at bounding box center [341, 571] width 16 height 19
click at [333, 572] on input "No" at bounding box center [339, 566] width 11 height 11
click at [1518, 715] on button "Next" at bounding box center [1509, 729] width 55 height 29
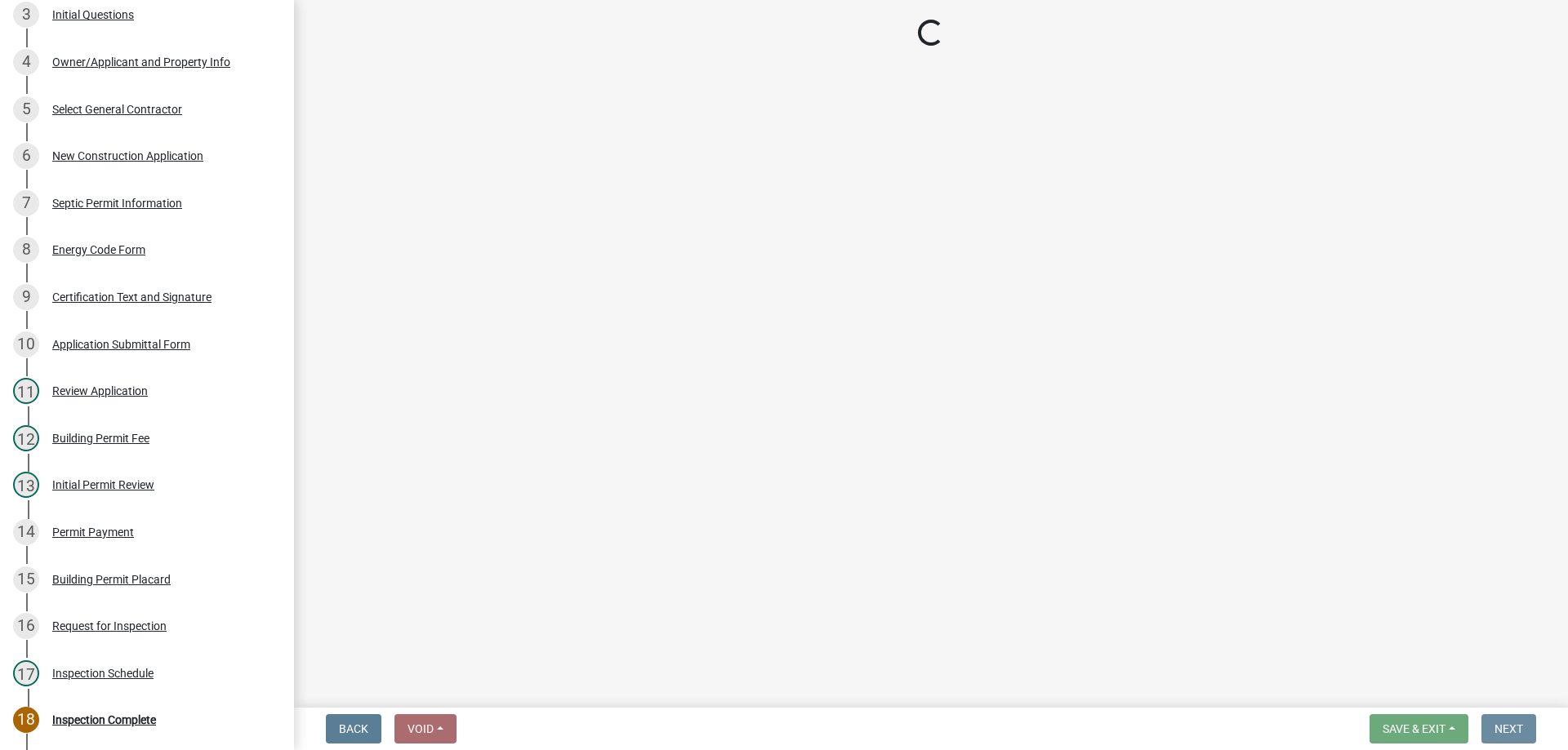
scroll to position [0, 0]
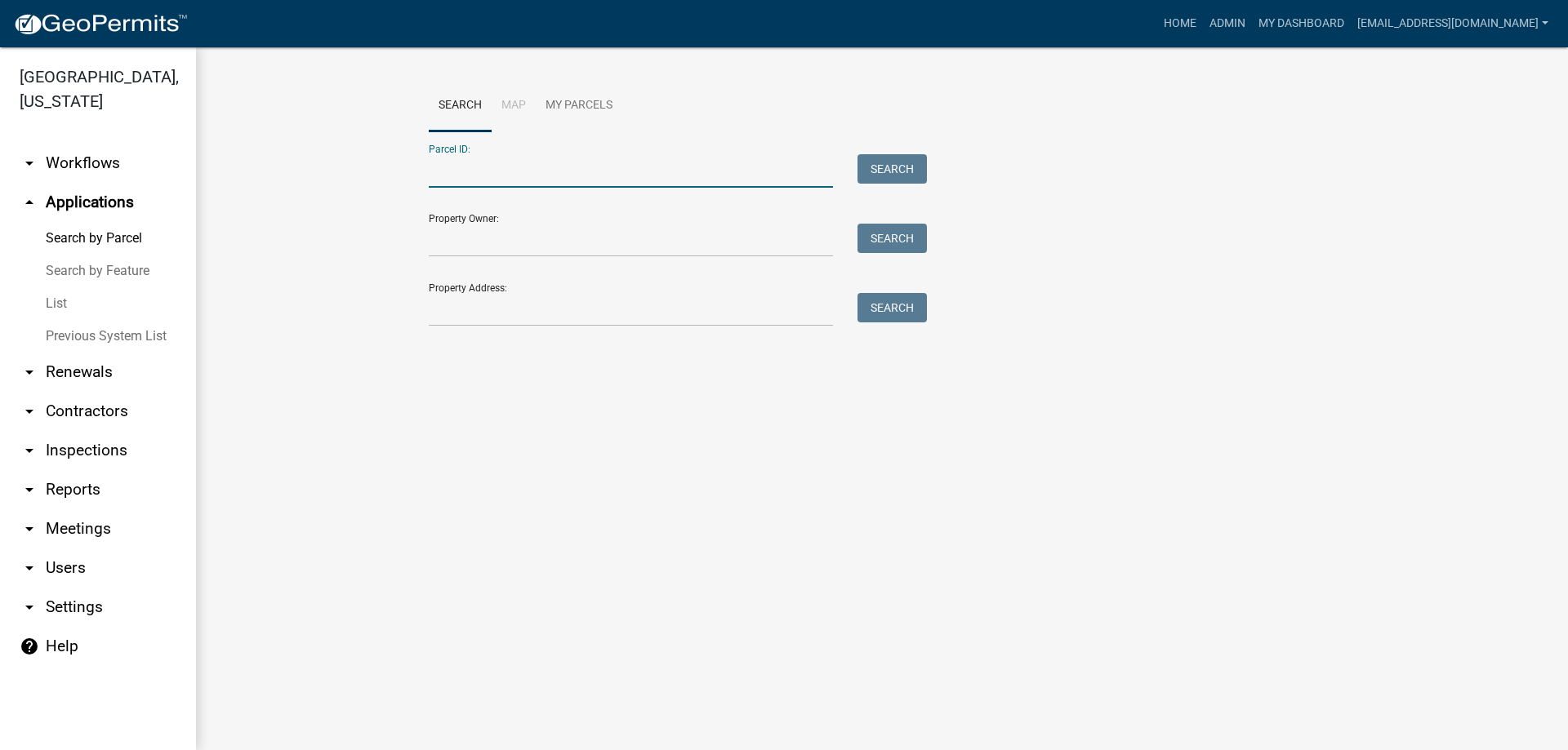
click at [512, 173] on input "Parcel ID:" at bounding box center [631, 171] width 404 height 34
click at [904, 162] on button "Search" at bounding box center [892, 168] width 69 height 29
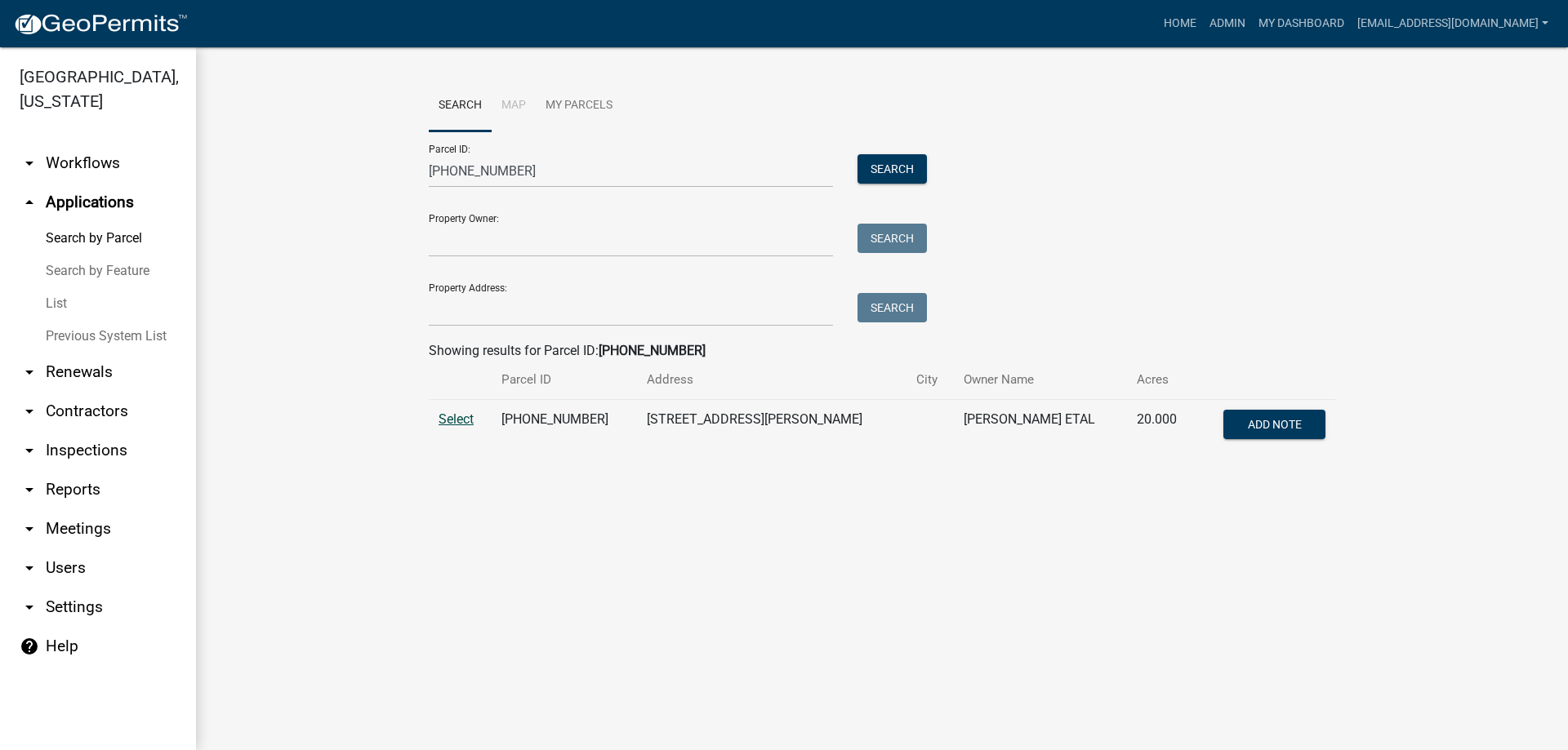
click at [451, 422] on span "Select" at bounding box center [456, 419] width 35 height 15
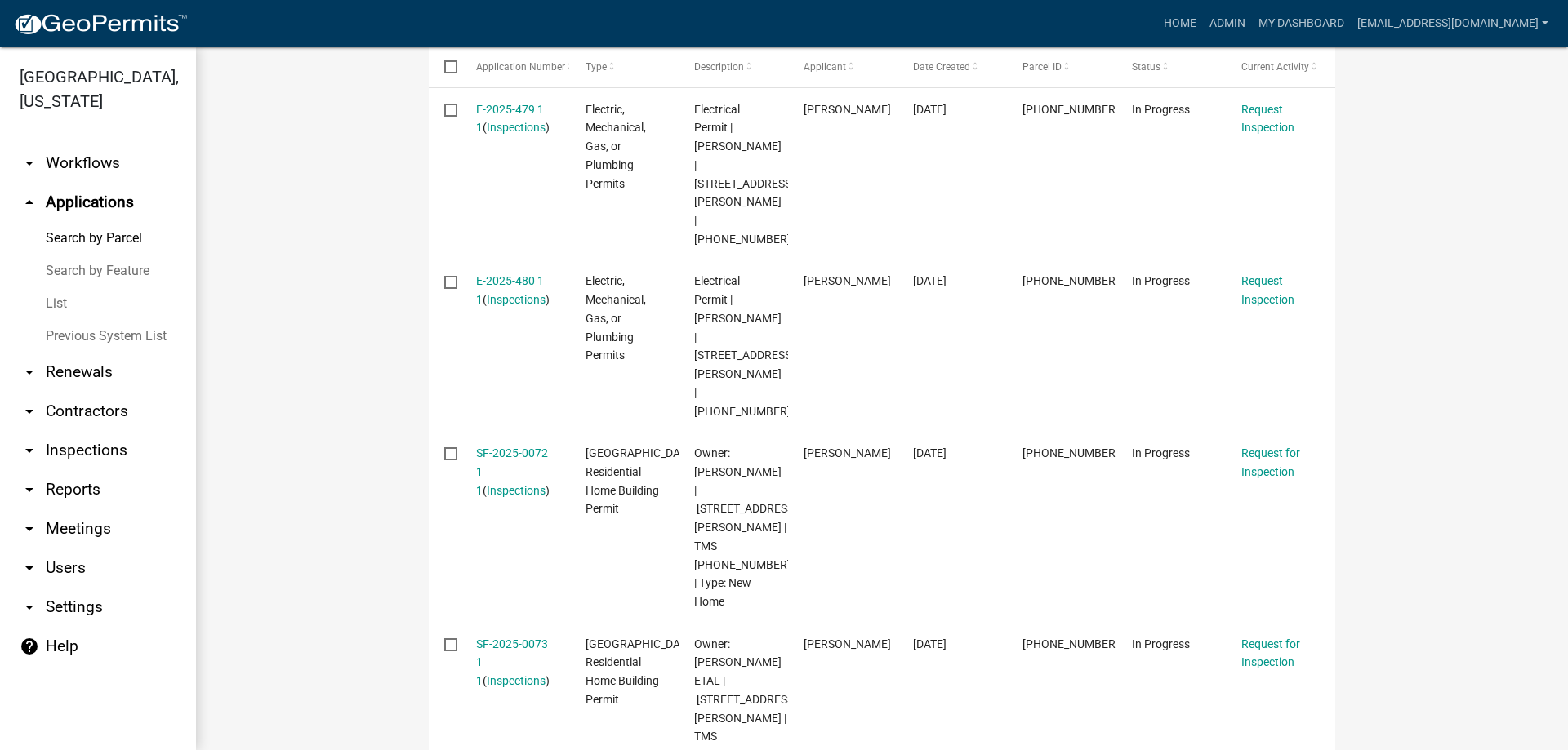
scroll to position [490, 0]
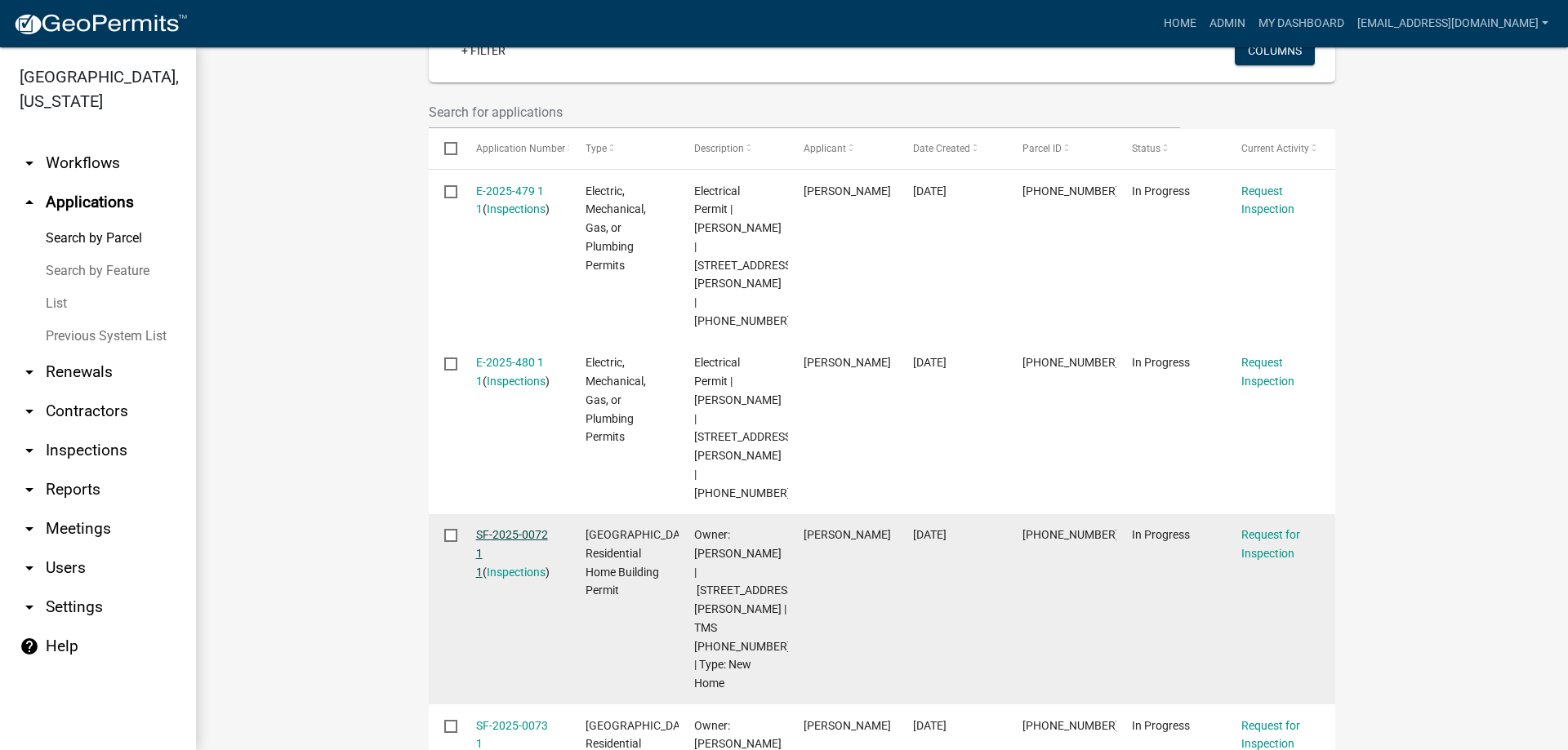
click at [504, 529] on link "SF-2025-0072 1 1" at bounding box center [511, 554] width 72 height 51
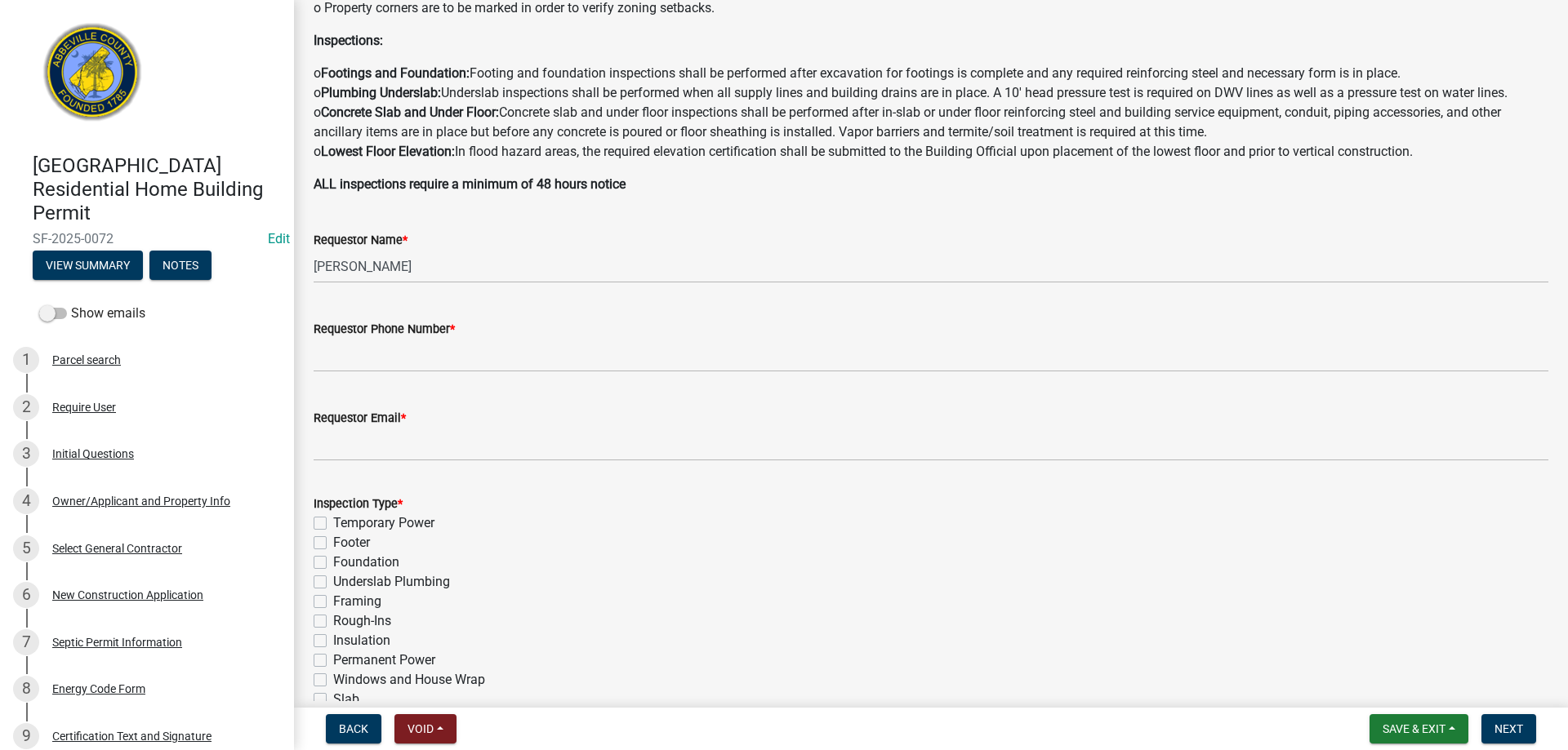
scroll to position [327, 0]
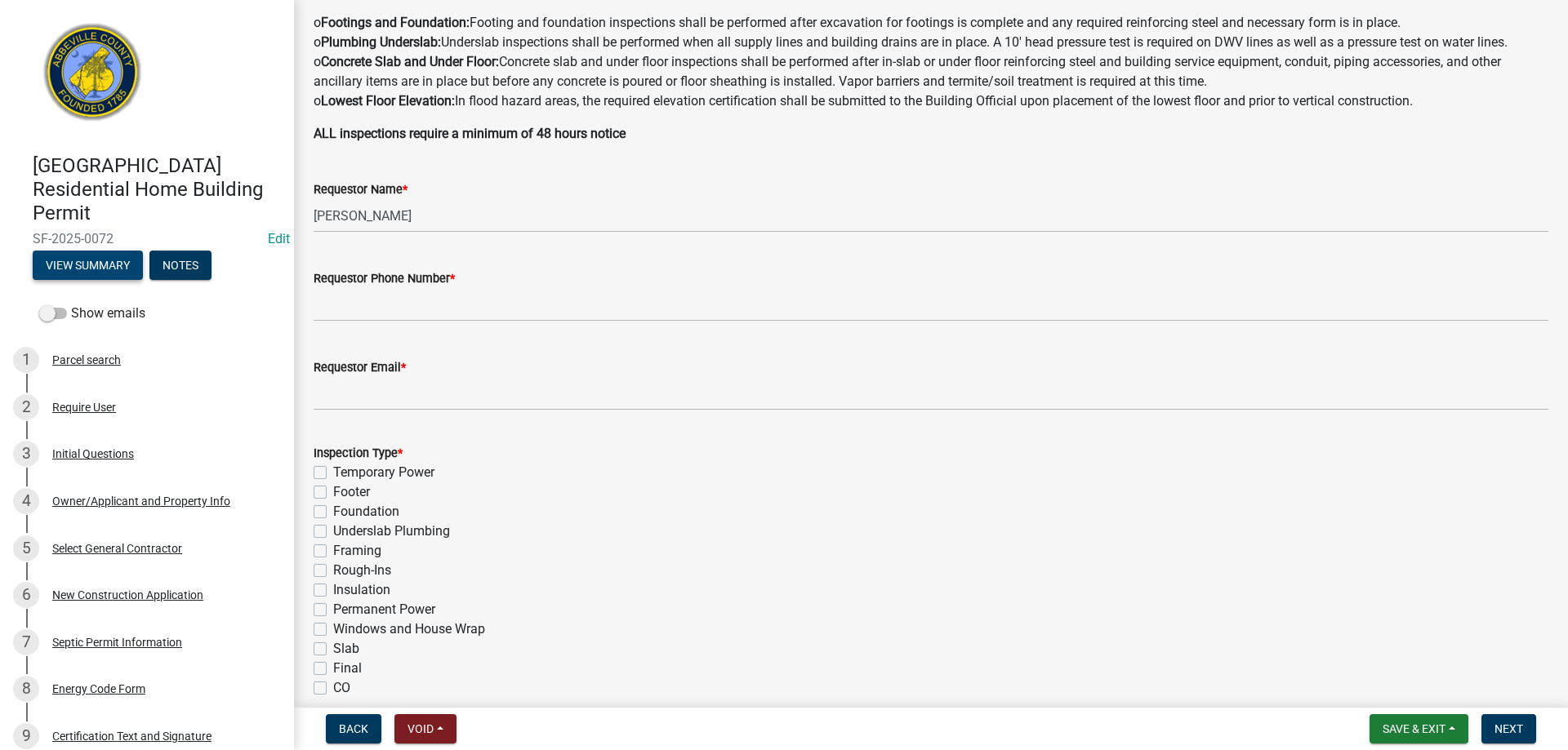
click at [92, 266] on button "View Summary" at bounding box center [88, 265] width 110 height 29
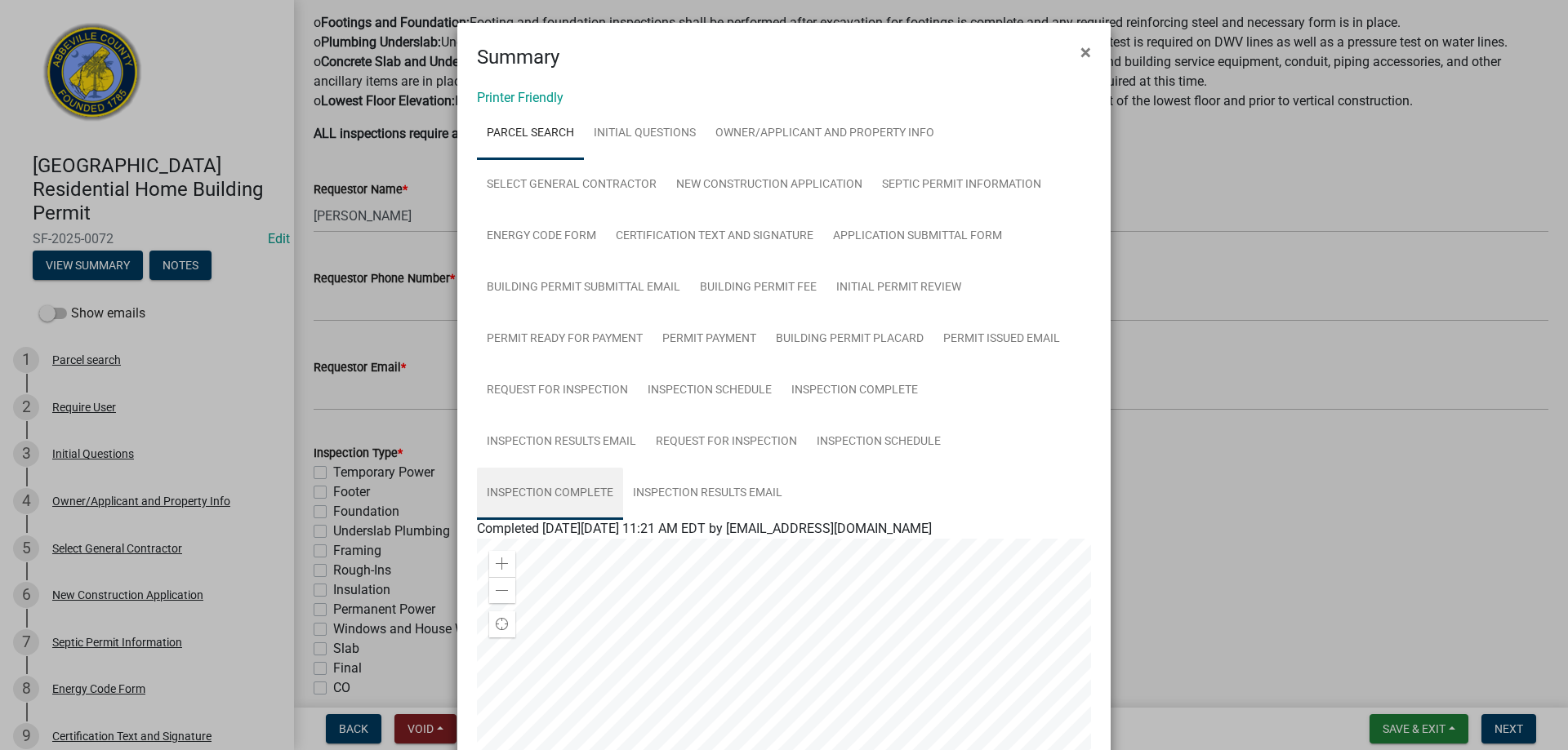
click at [554, 492] on link "Inspection Complete" at bounding box center [550, 494] width 147 height 52
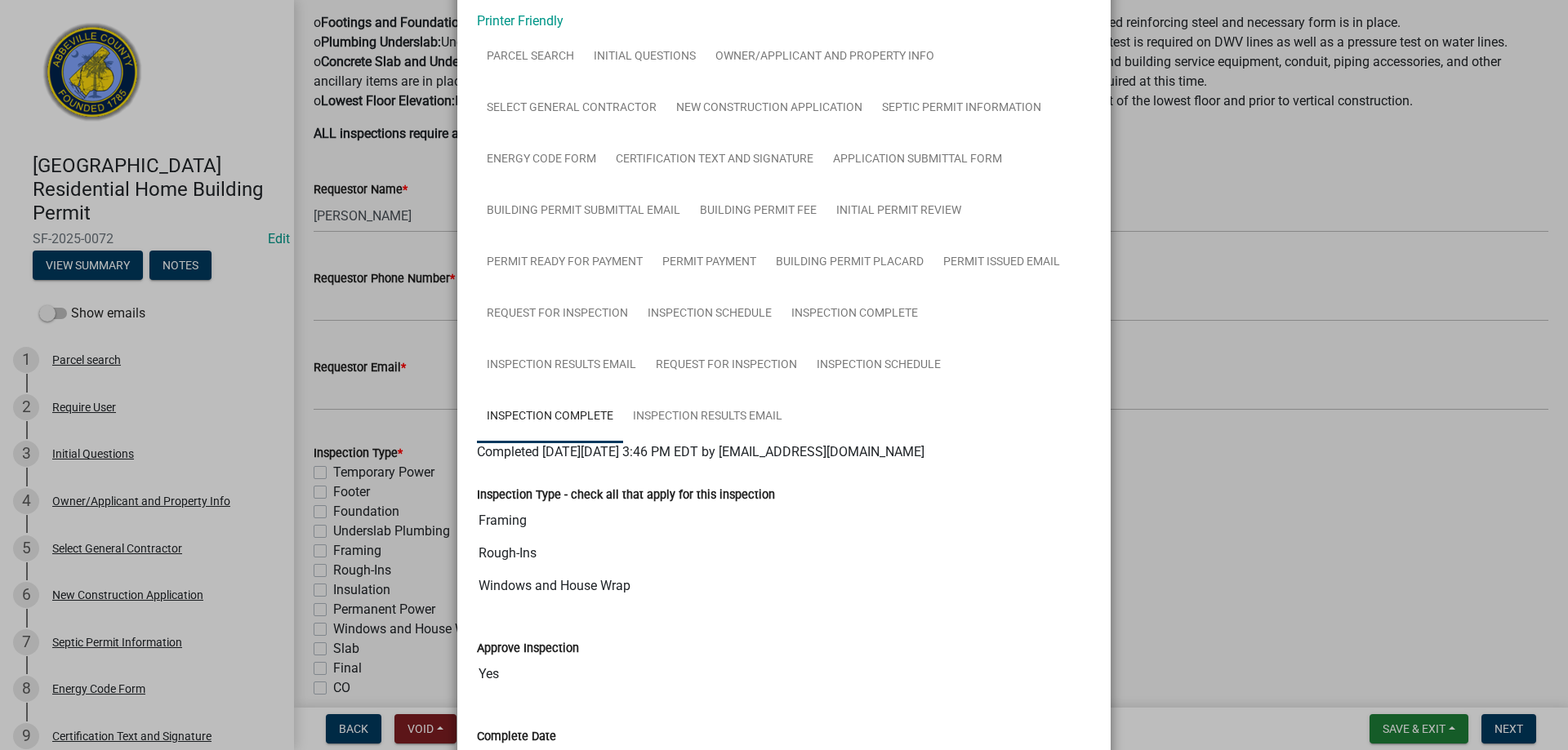
scroll to position [0, 0]
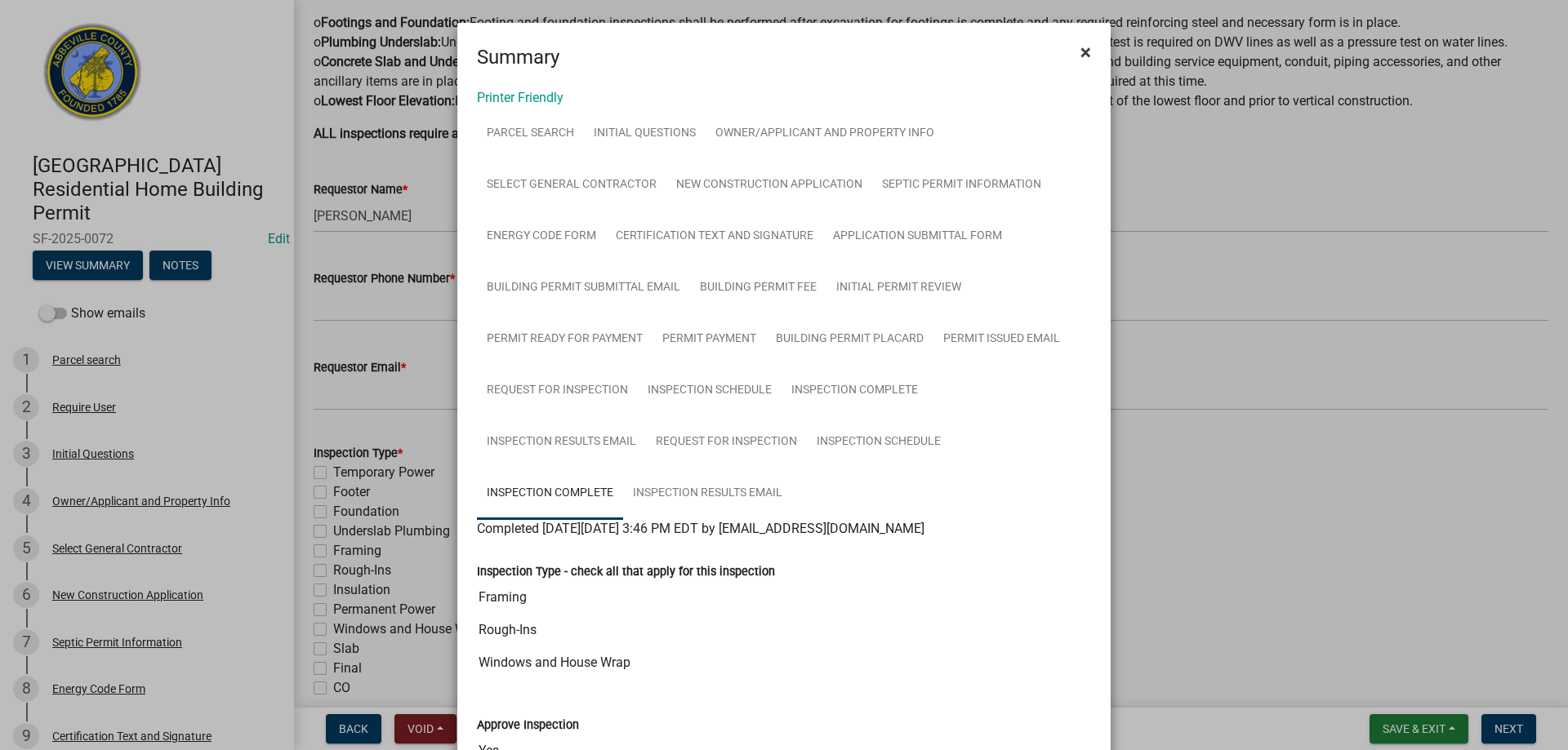
click at [1080, 52] on span "×" at bounding box center [1085, 51] width 11 height 23
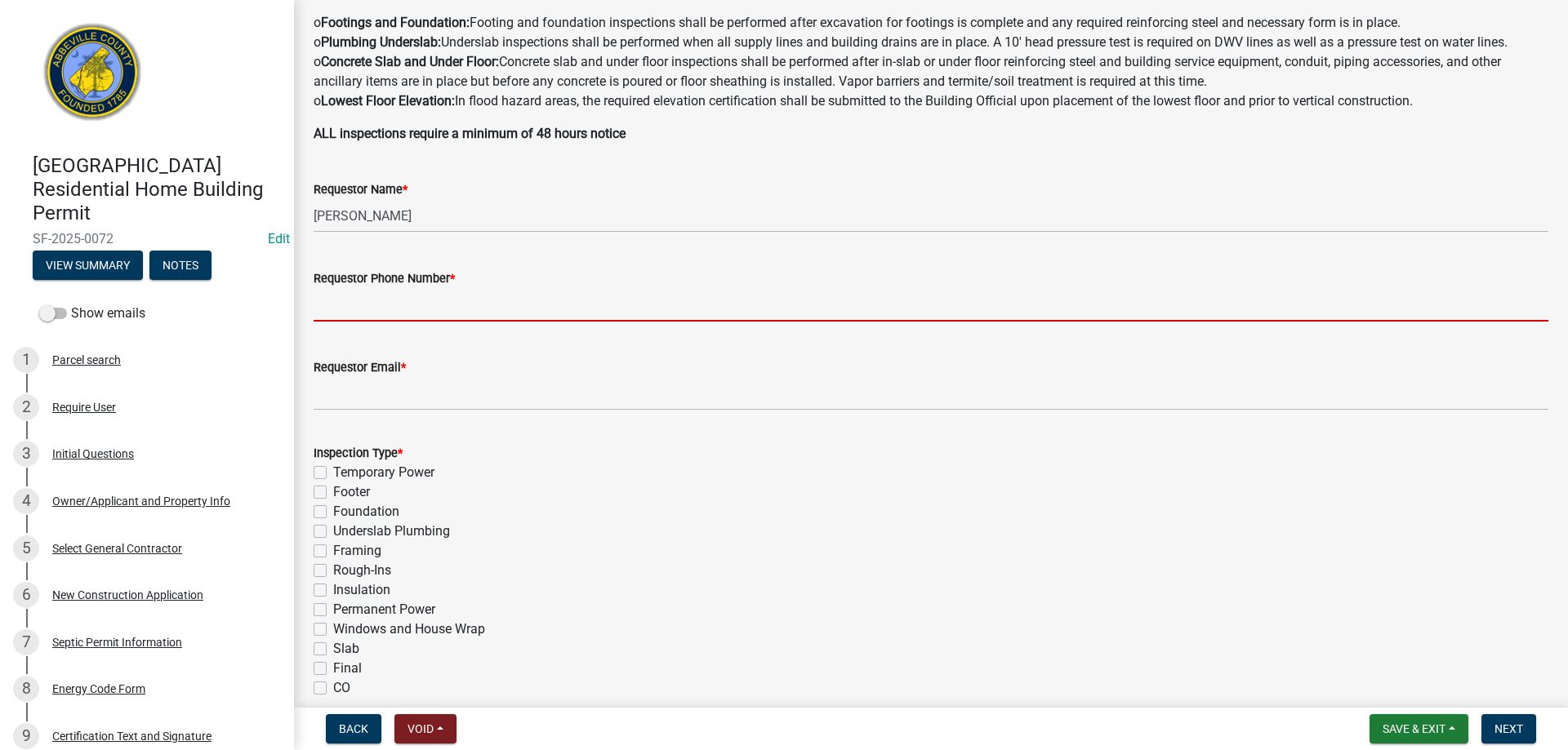
click at [396, 315] on input "Requestor Phone Number *" at bounding box center [931, 305] width 1235 height 34
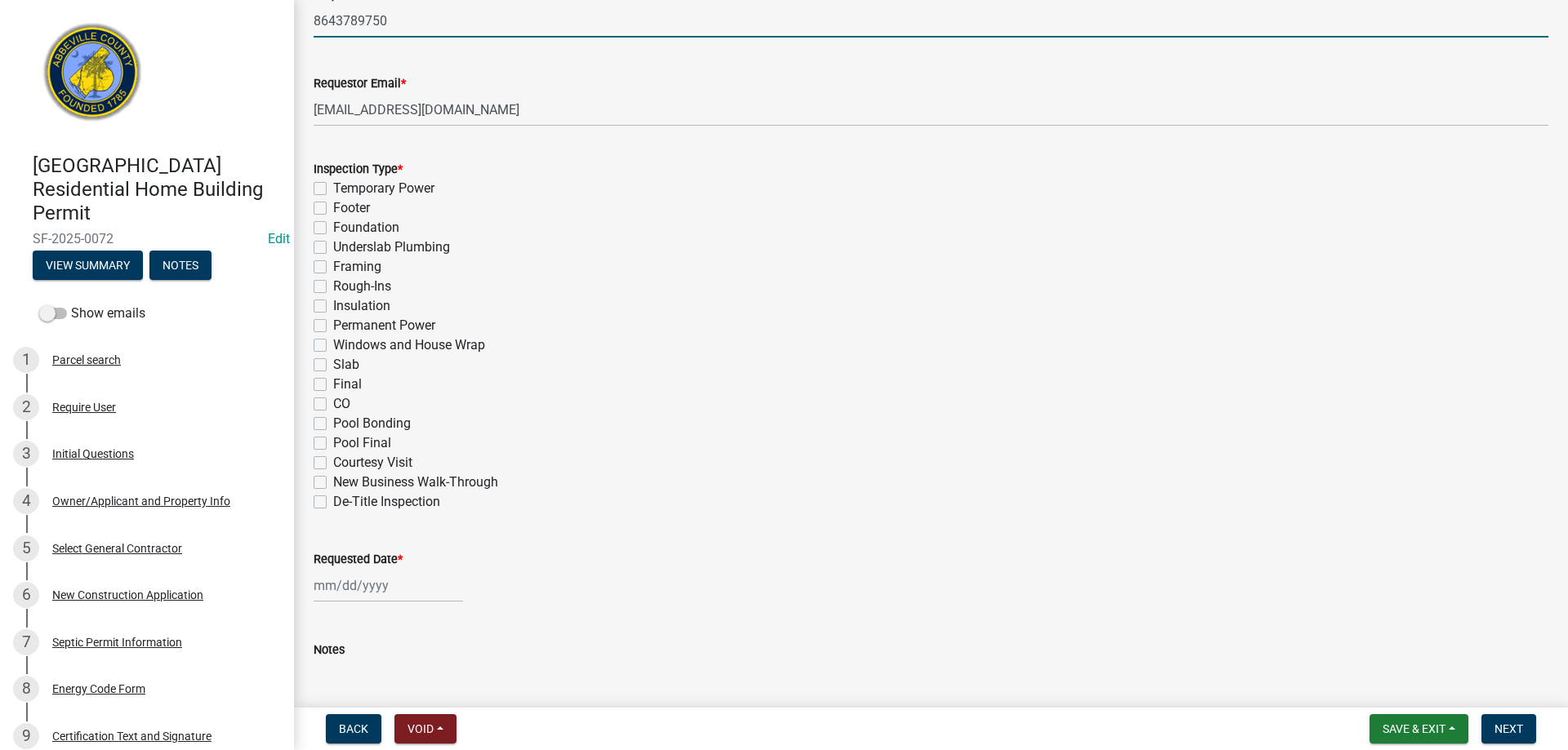
scroll to position [653, 0]
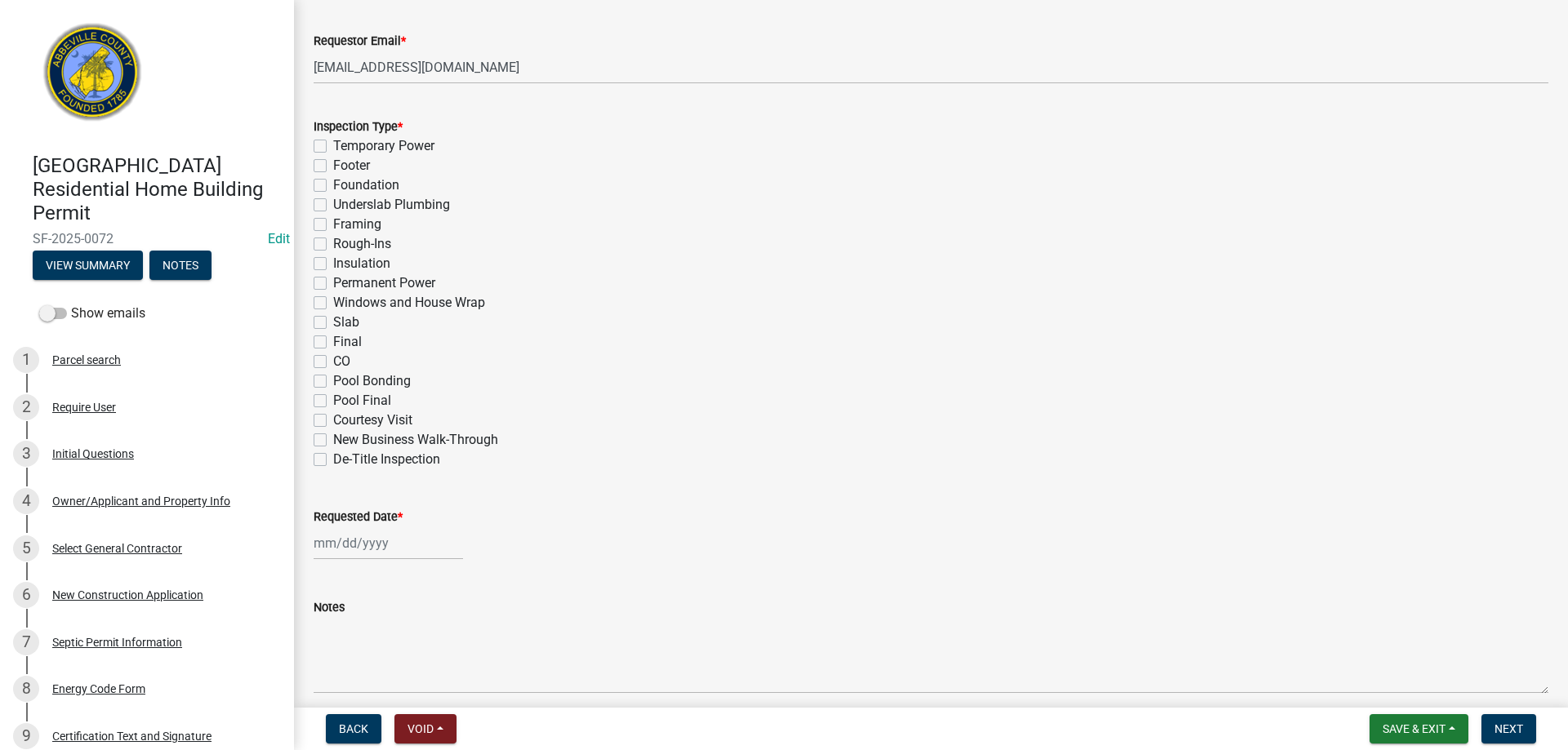
click at [333, 260] on label "Insulation" at bounding box center [362, 263] width 57 height 19
click at [333, 260] on input "Insulation" at bounding box center [339, 259] width 11 height 11
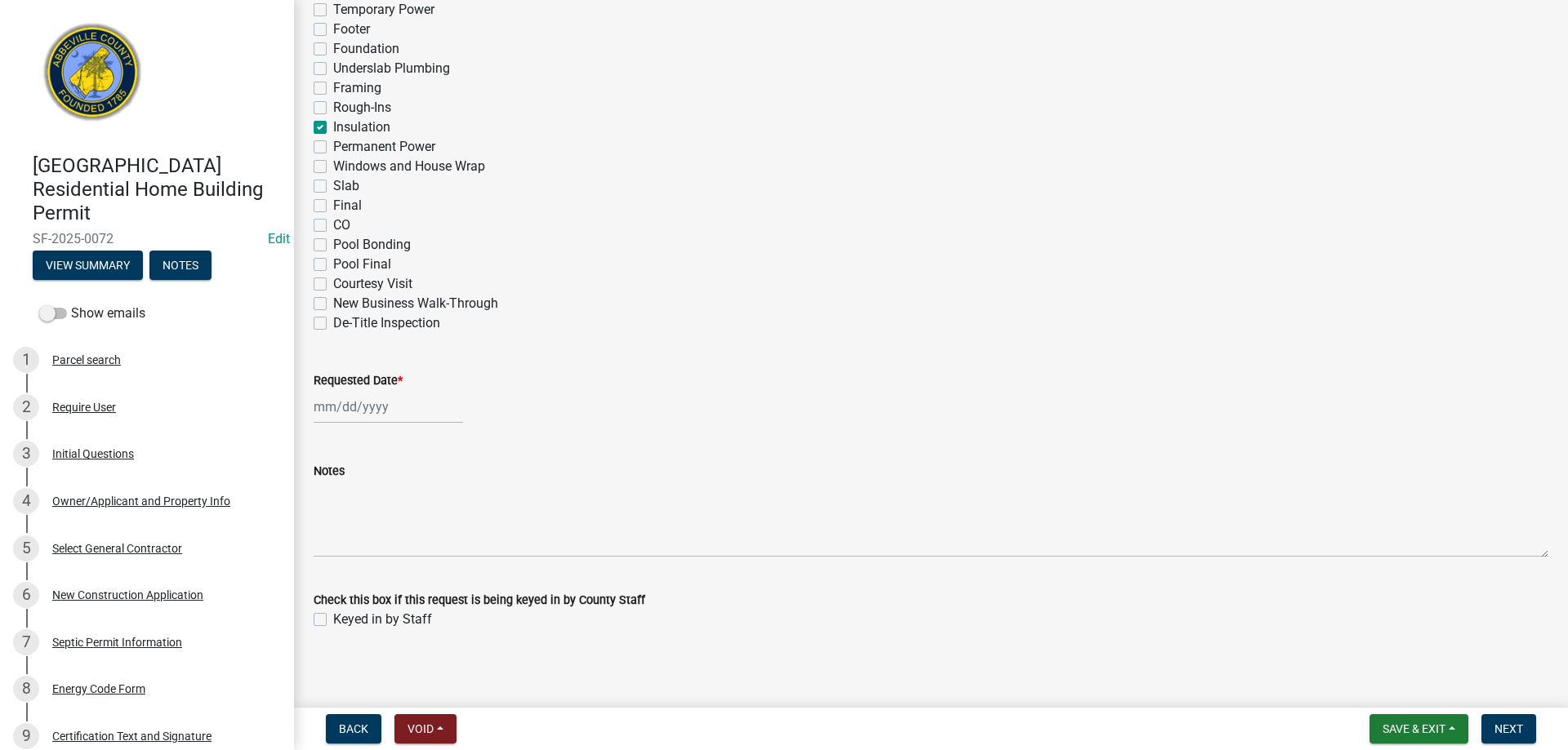
scroll to position [796, 0]
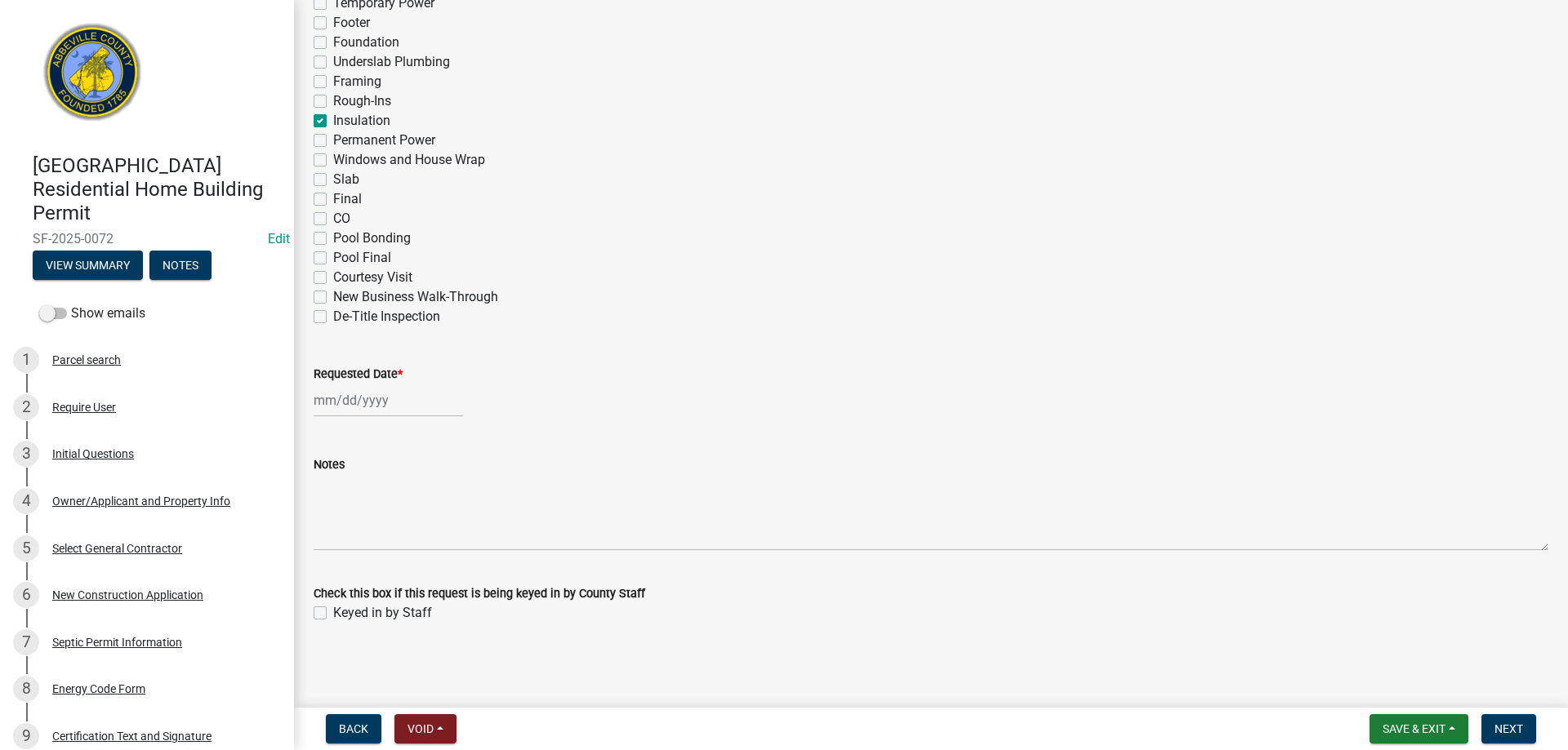
click at [344, 395] on div at bounding box center [388, 401] width 150 height 34
click at [405, 511] on div "9" at bounding box center [408, 513] width 26 height 26
click at [333, 613] on label "Keyed in by Staff" at bounding box center [382, 613] width 99 height 19
click at [333, 613] on input "Keyed in by Staff" at bounding box center [339, 609] width 11 height 11
click at [1512, 726] on span "Next" at bounding box center [1509, 729] width 29 height 13
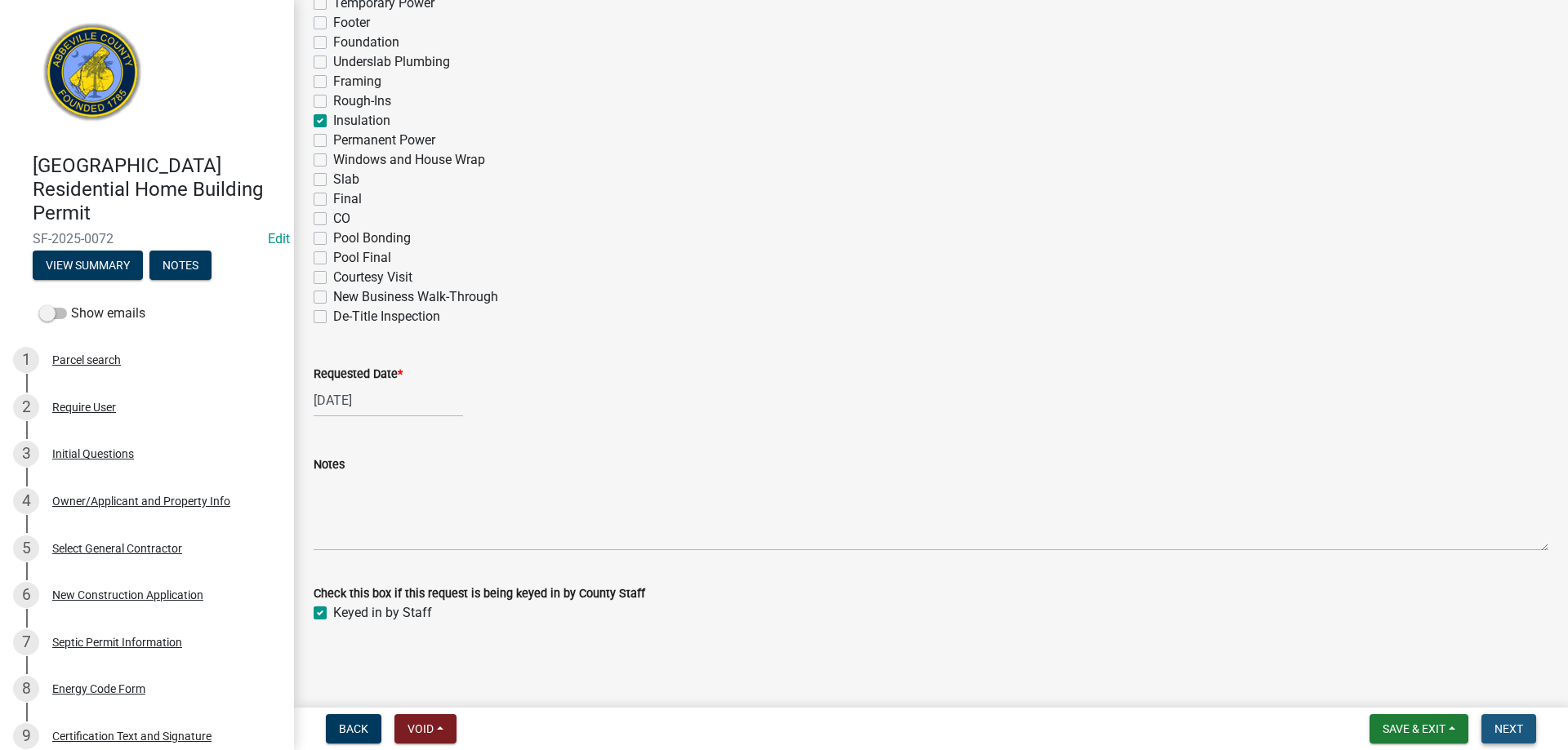
scroll to position [0, 0]
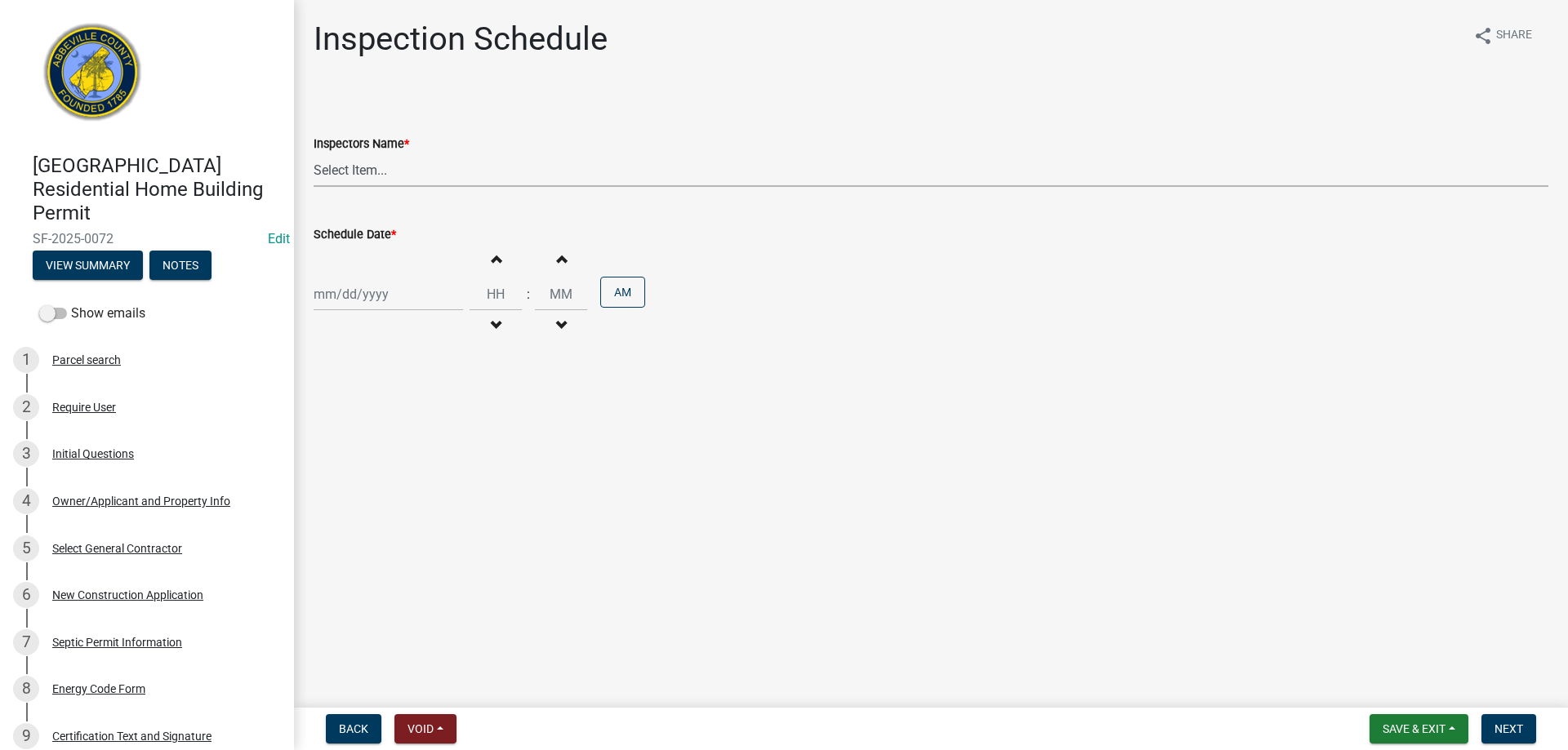
click at [365, 167] on select "Select Item... [EMAIL_ADDRESS][DOMAIN_NAME] ([PERSON_NAME]) [EMAIL_ADDRESS][DOM…" at bounding box center [931, 170] width 1235 height 34
click at [313, 153] on select "Select Item... [EMAIL_ADDRESS][DOMAIN_NAME] ([PERSON_NAME]) [EMAIL_ADDRESS][DOM…" at bounding box center [931, 170] width 1235 height 34
click at [367, 302] on div "[PERSON_NAME] Feb Mar Apr [PERSON_NAME][DATE] Oct Nov [DATE] 1526 1527 1528 152…" at bounding box center [388, 295] width 150 height 34
click at [408, 406] on div "9" at bounding box center [408, 407] width 26 height 26
click at [600, 285] on button "AM" at bounding box center [622, 292] width 45 height 31
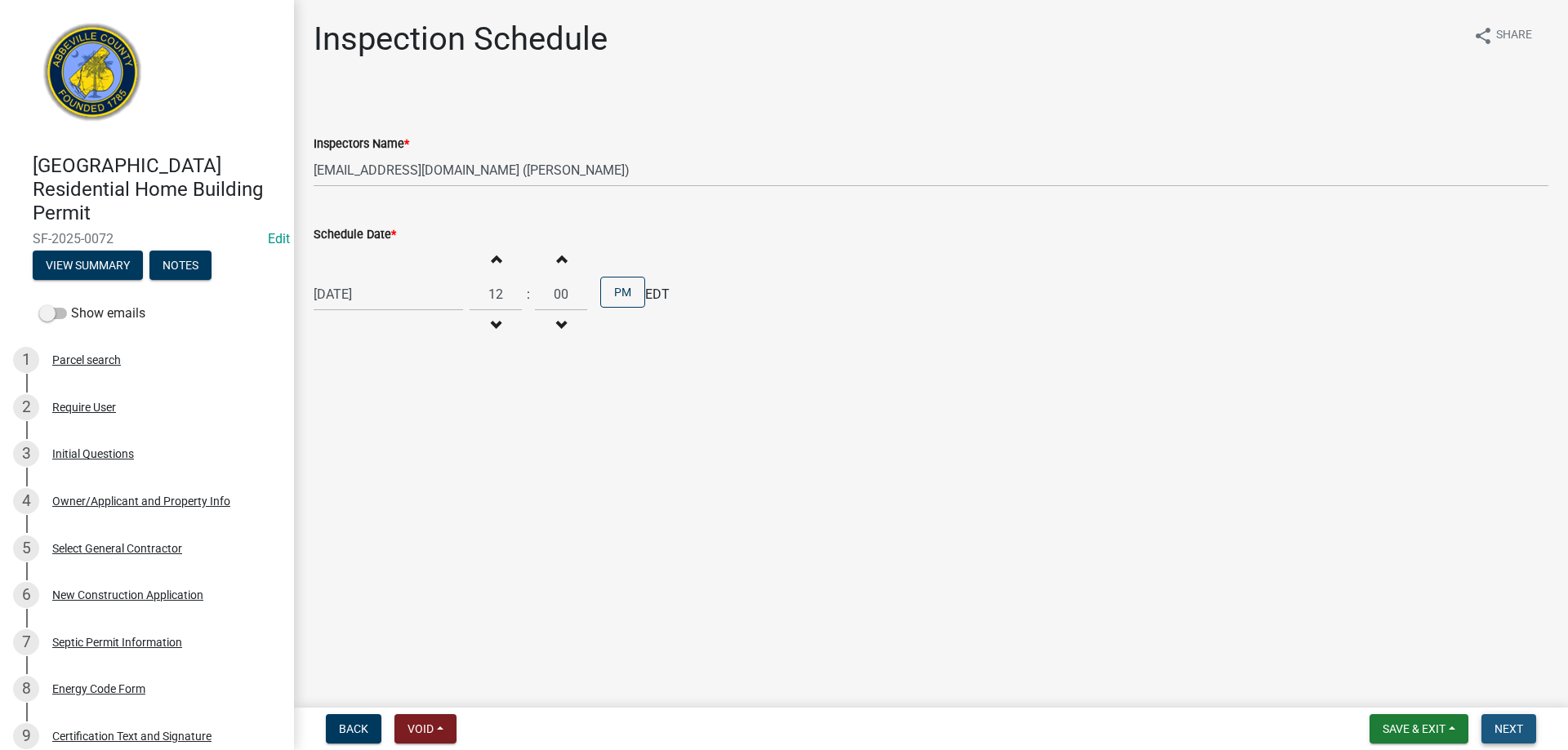
click at [1518, 722] on span "Next" at bounding box center [1509, 729] width 29 height 13
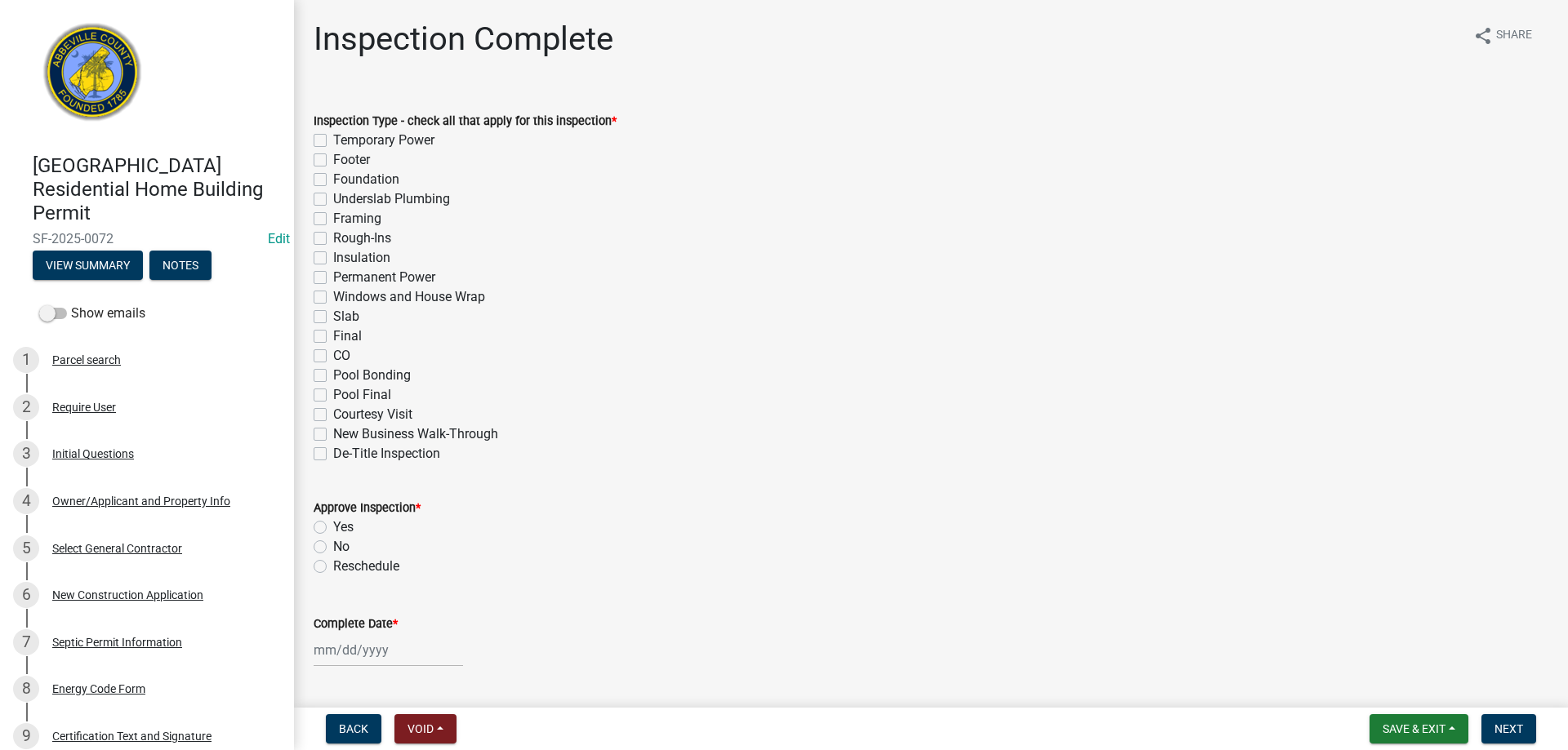
click at [333, 258] on label "Insulation" at bounding box center [362, 258] width 57 height 19
click at [333, 258] on input "Insulation" at bounding box center [339, 253] width 11 height 11
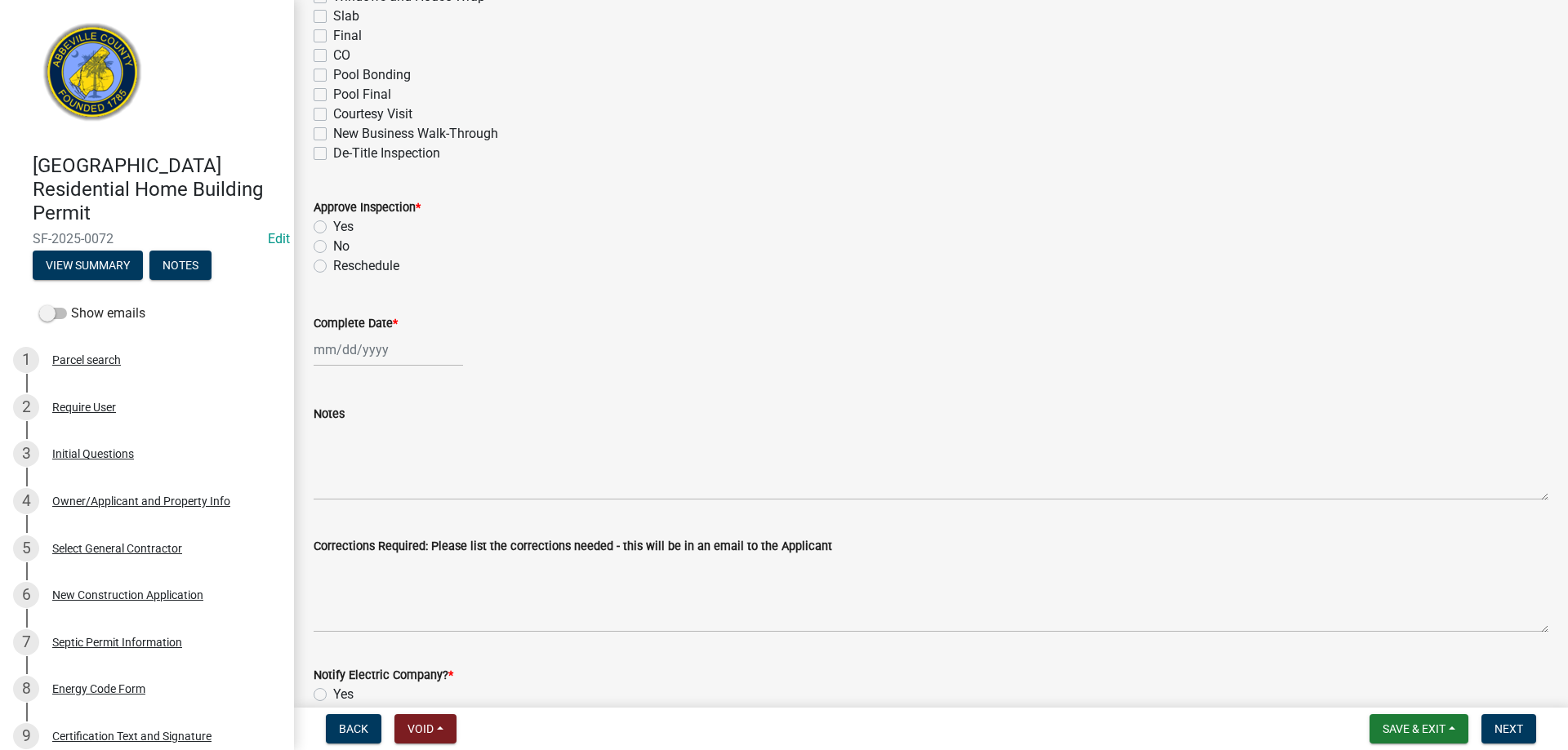
scroll to position [408, 0]
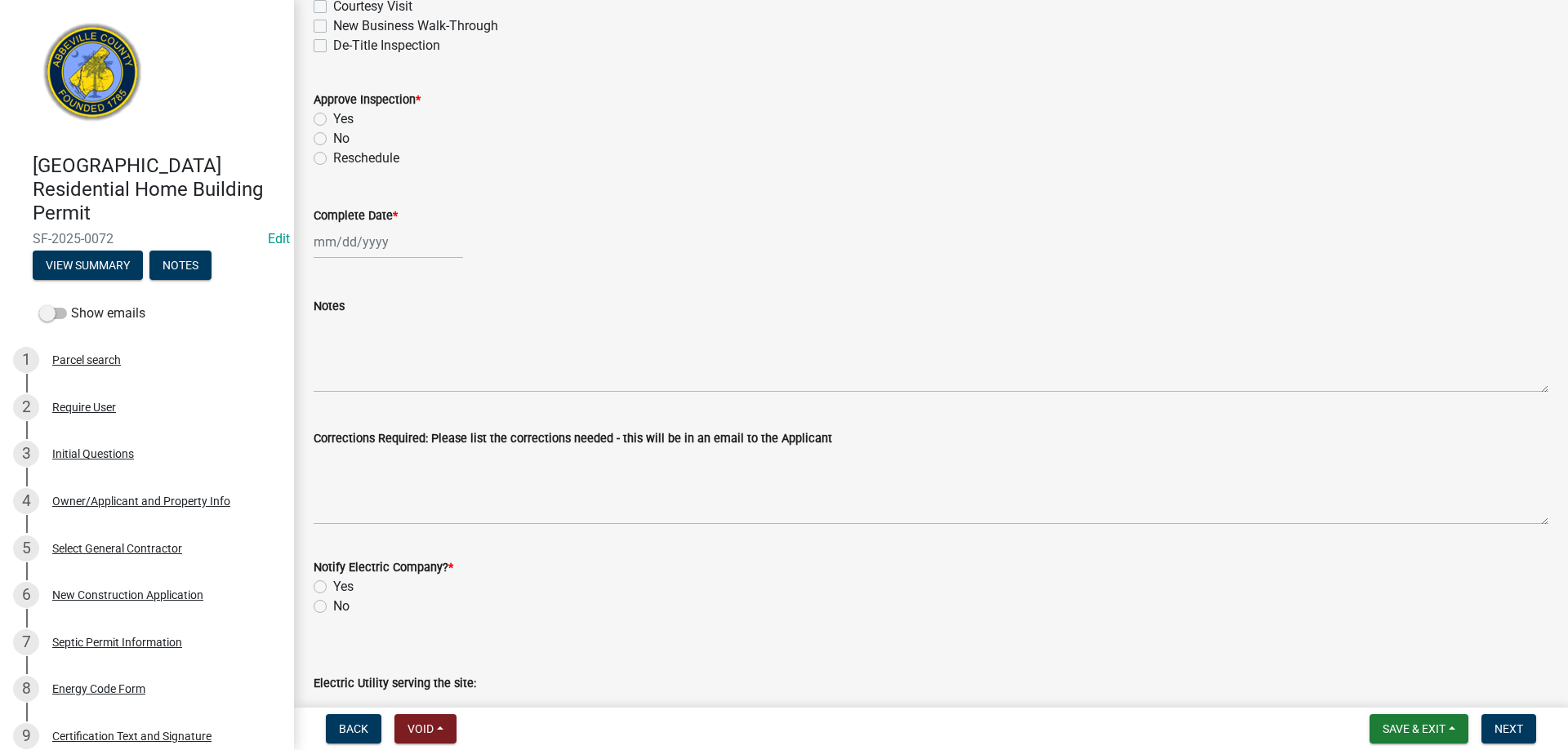
click at [333, 118] on label "Yes" at bounding box center [344, 119] width 20 height 19
click at [333, 118] on input "Yes" at bounding box center [339, 114] width 11 height 11
click at [381, 239] on div at bounding box center [388, 242] width 150 height 34
click at [405, 356] on div "9" at bounding box center [408, 354] width 26 height 26
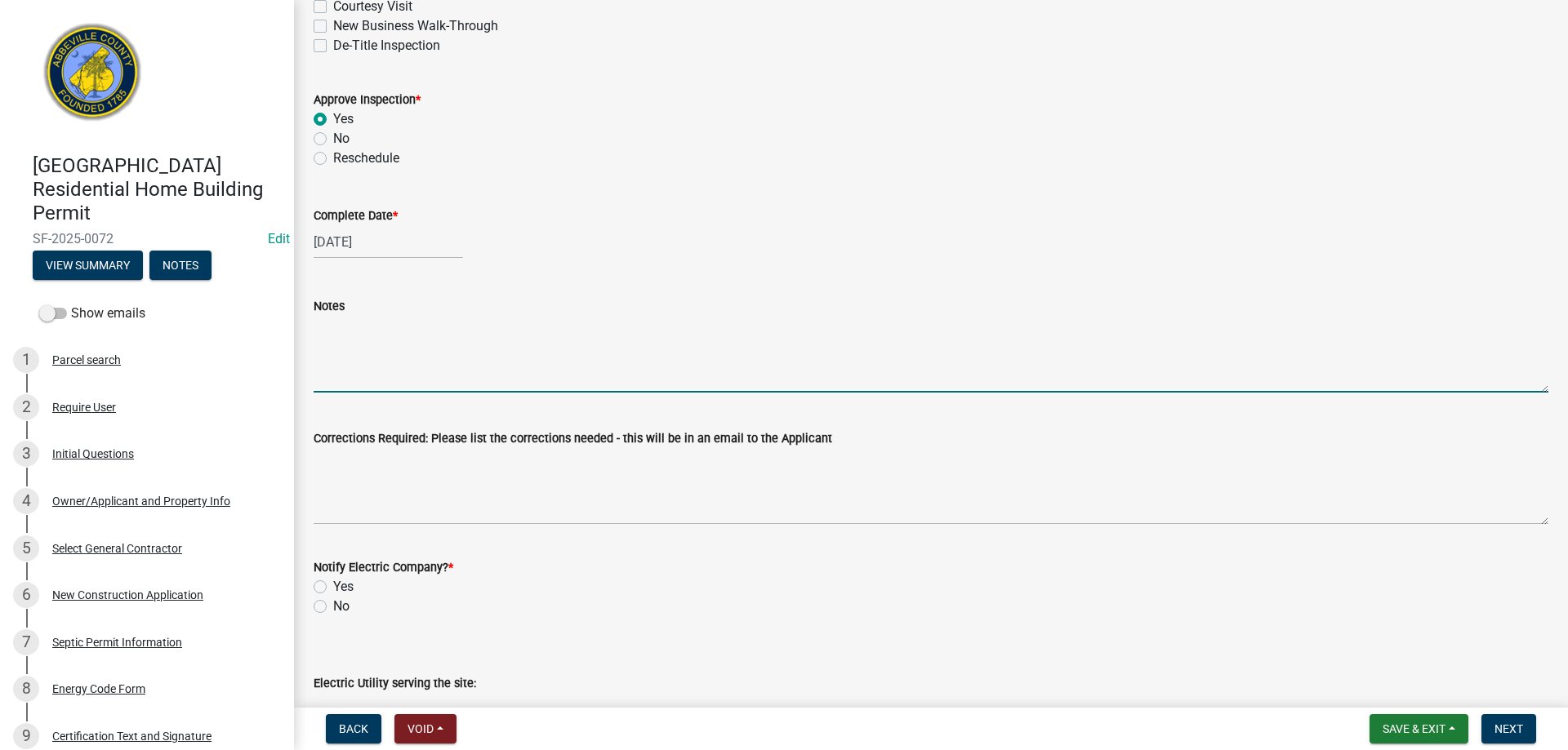
drag, startPoint x: 384, startPoint y: 367, endPoint x: 486, endPoint y: 299, distance: 122.6
click at [395, 359] on textarea "Notes" at bounding box center [931, 354] width 1235 height 77
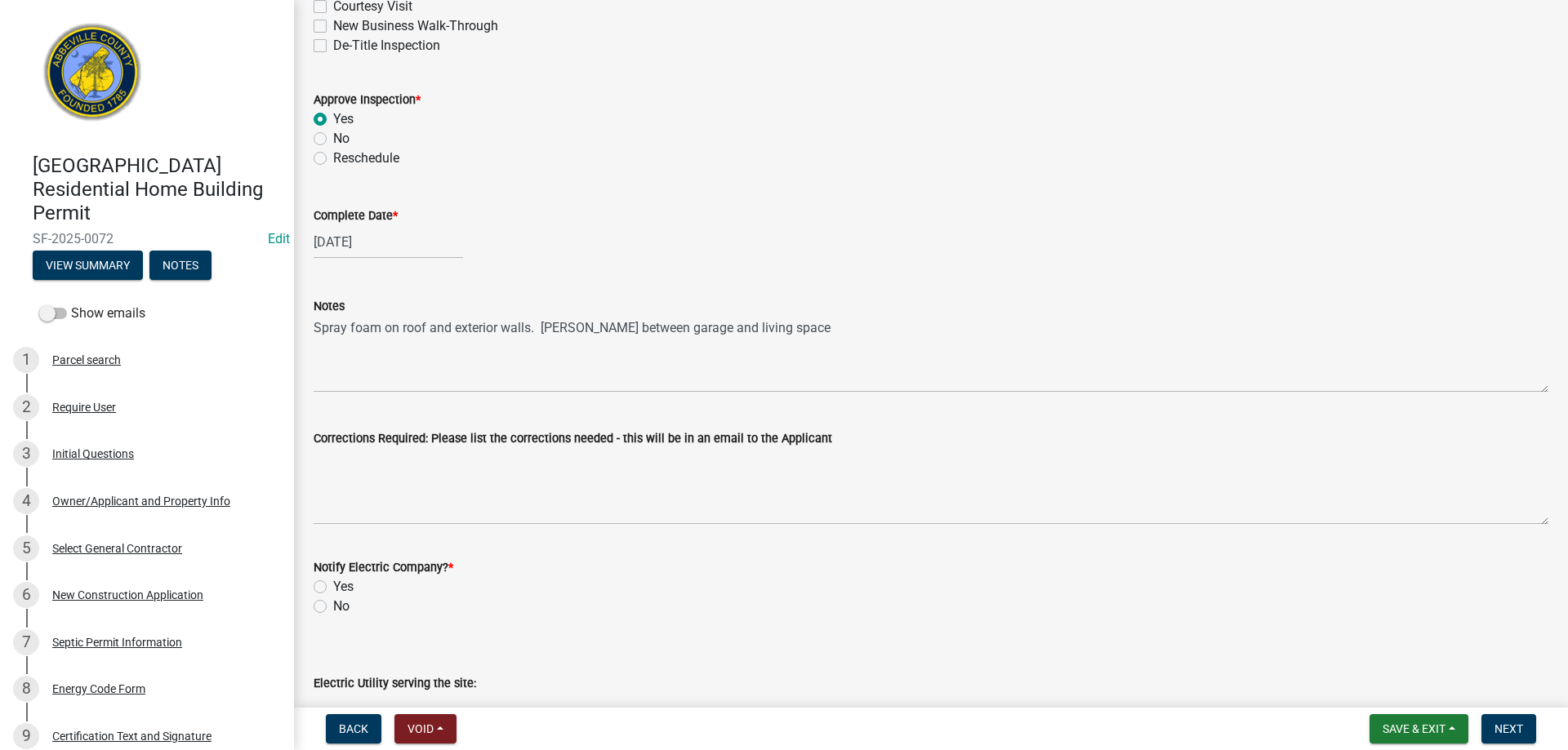
click at [333, 606] on label "No" at bounding box center [341, 606] width 16 height 19
click at [333, 606] on input "No" at bounding box center [339, 602] width 11 height 11
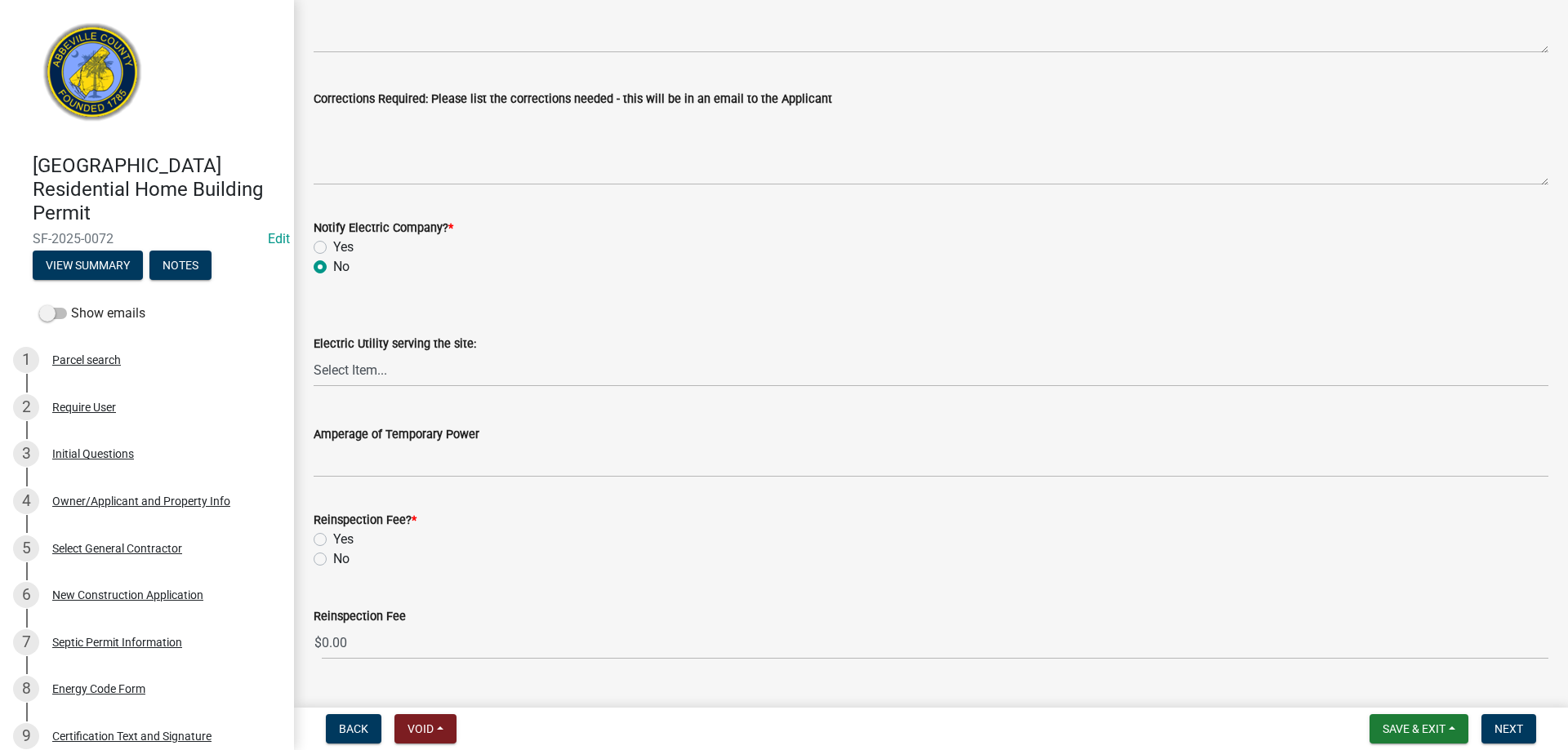
scroll to position [785, 0]
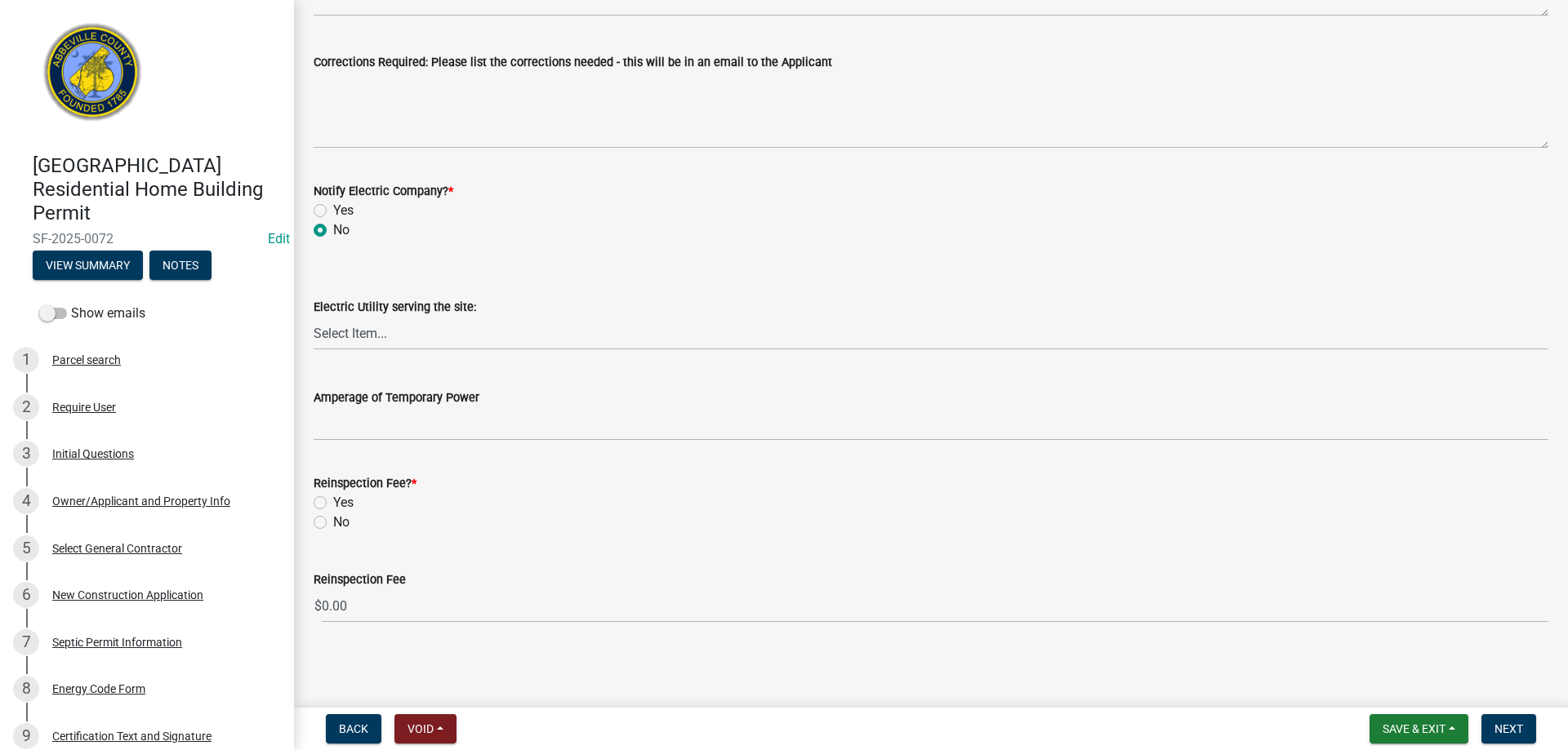
click at [333, 525] on label "No" at bounding box center [341, 522] width 16 height 19
click at [333, 524] on input "No" at bounding box center [339, 518] width 11 height 11
click at [1507, 721] on button "Next" at bounding box center [1509, 729] width 55 height 29
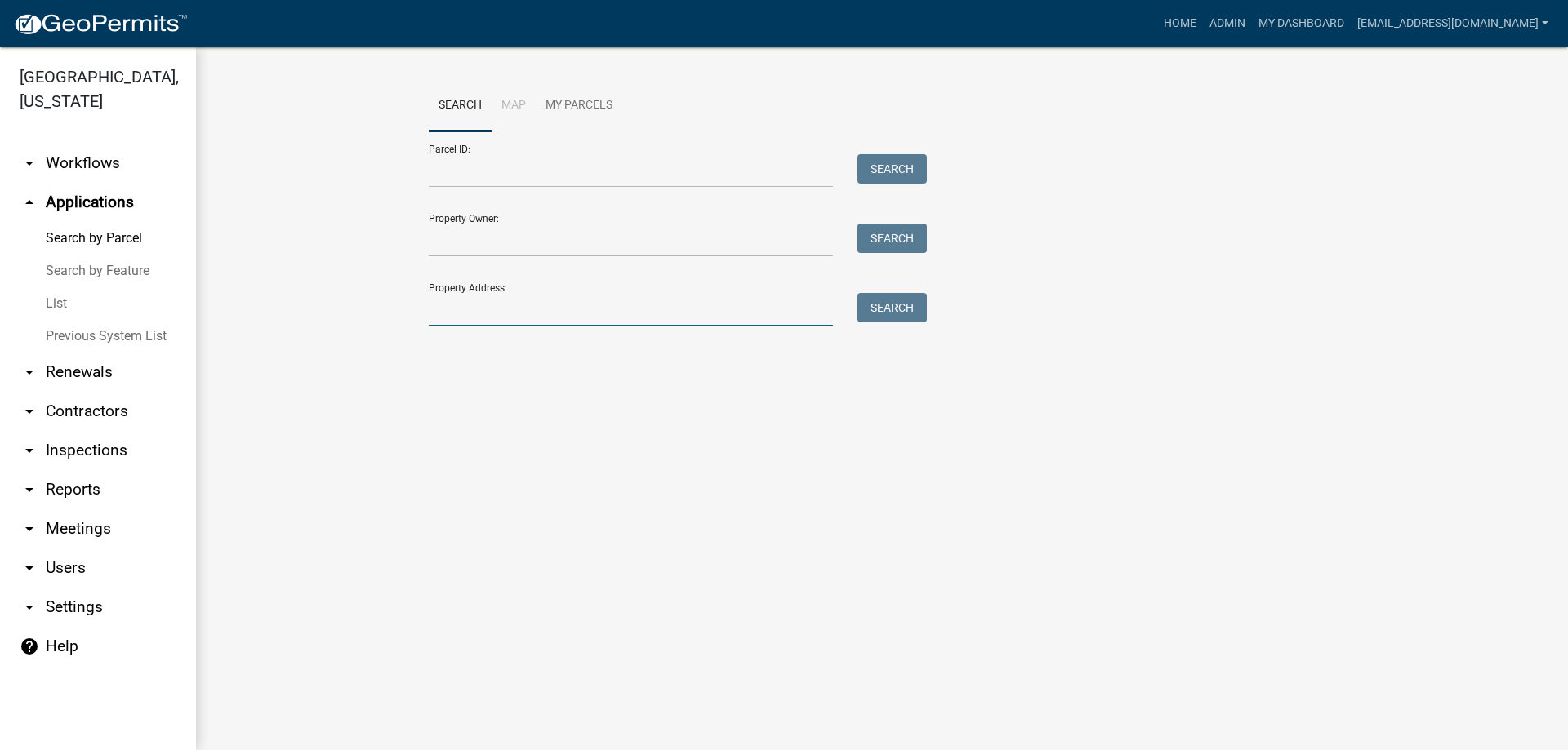
click at [585, 319] on input "Property Address:" at bounding box center [631, 310] width 404 height 34
click at [888, 304] on button "Search" at bounding box center [892, 307] width 69 height 29
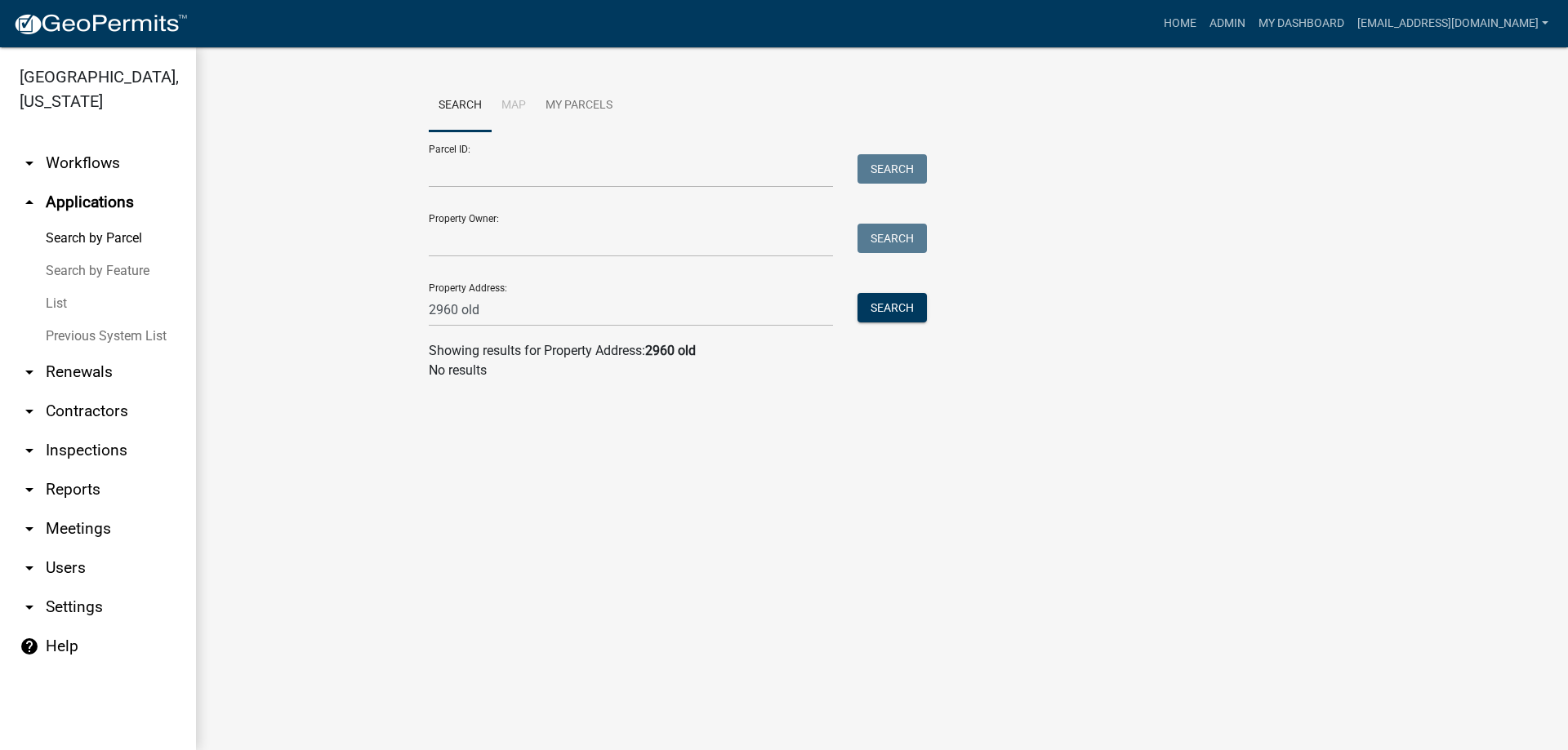
click at [61, 306] on link "List" at bounding box center [98, 303] width 196 height 33
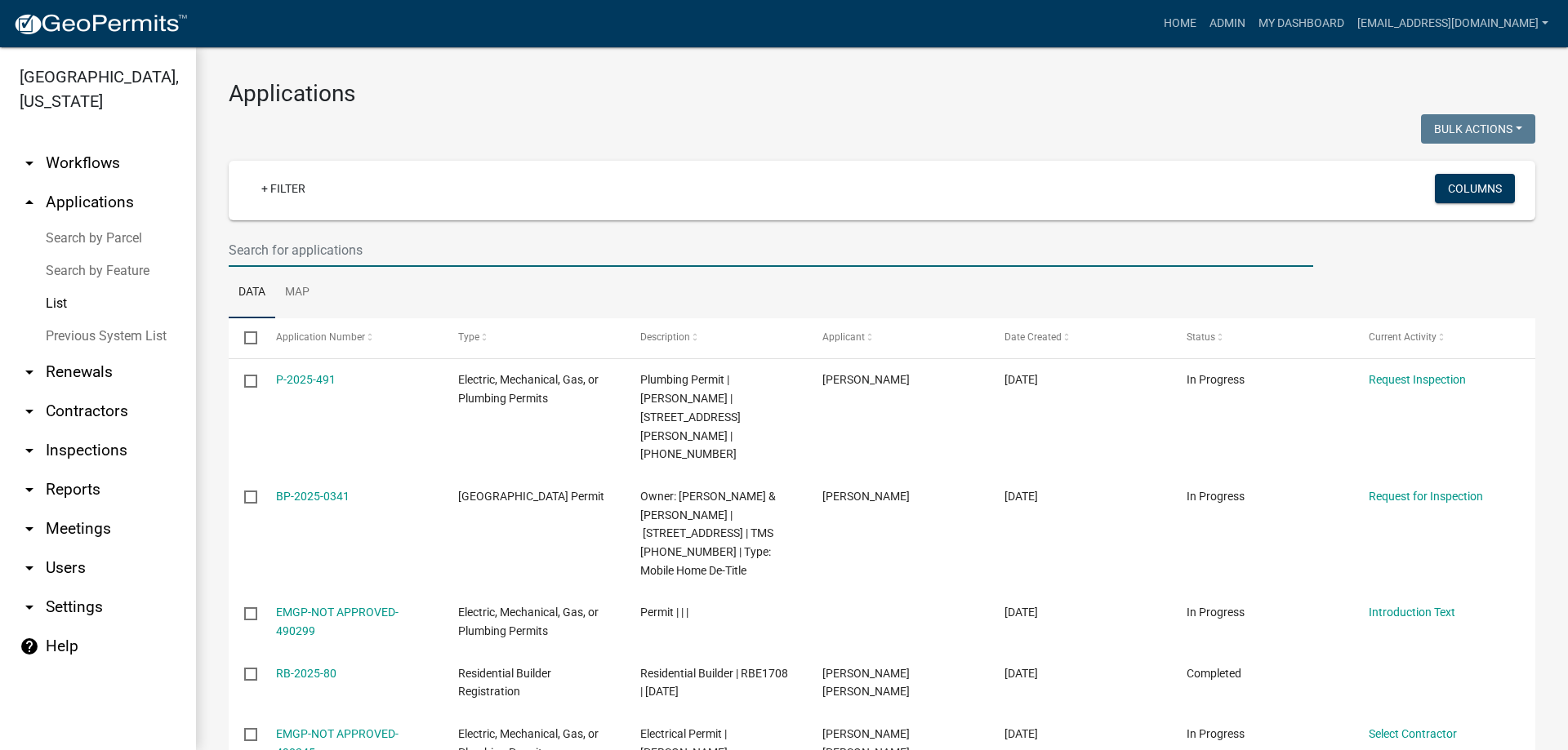
click at [349, 258] on input "text" at bounding box center [771, 250] width 1085 height 34
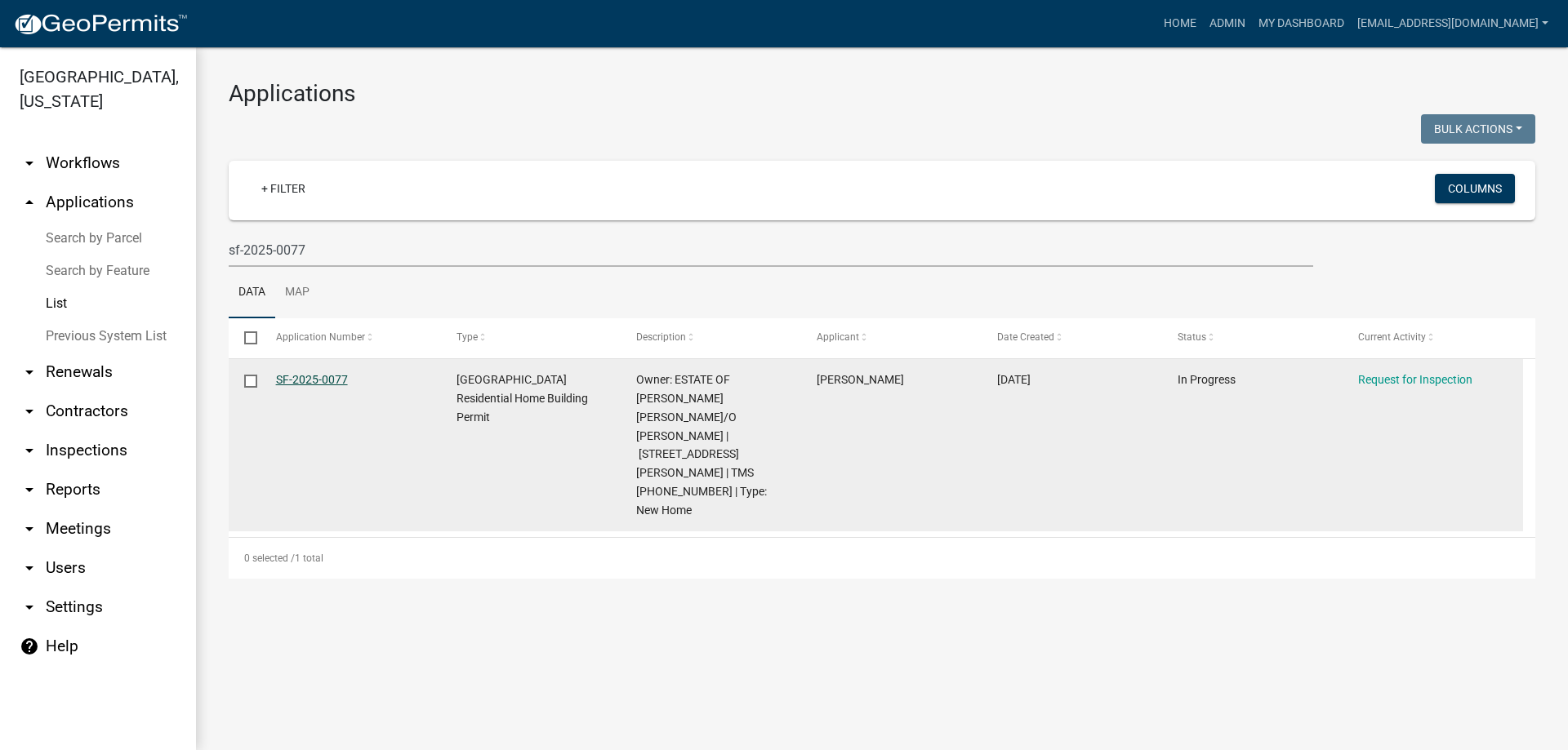
click at [307, 378] on link "SF-2025-0077" at bounding box center [312, 380] width 72 height 13
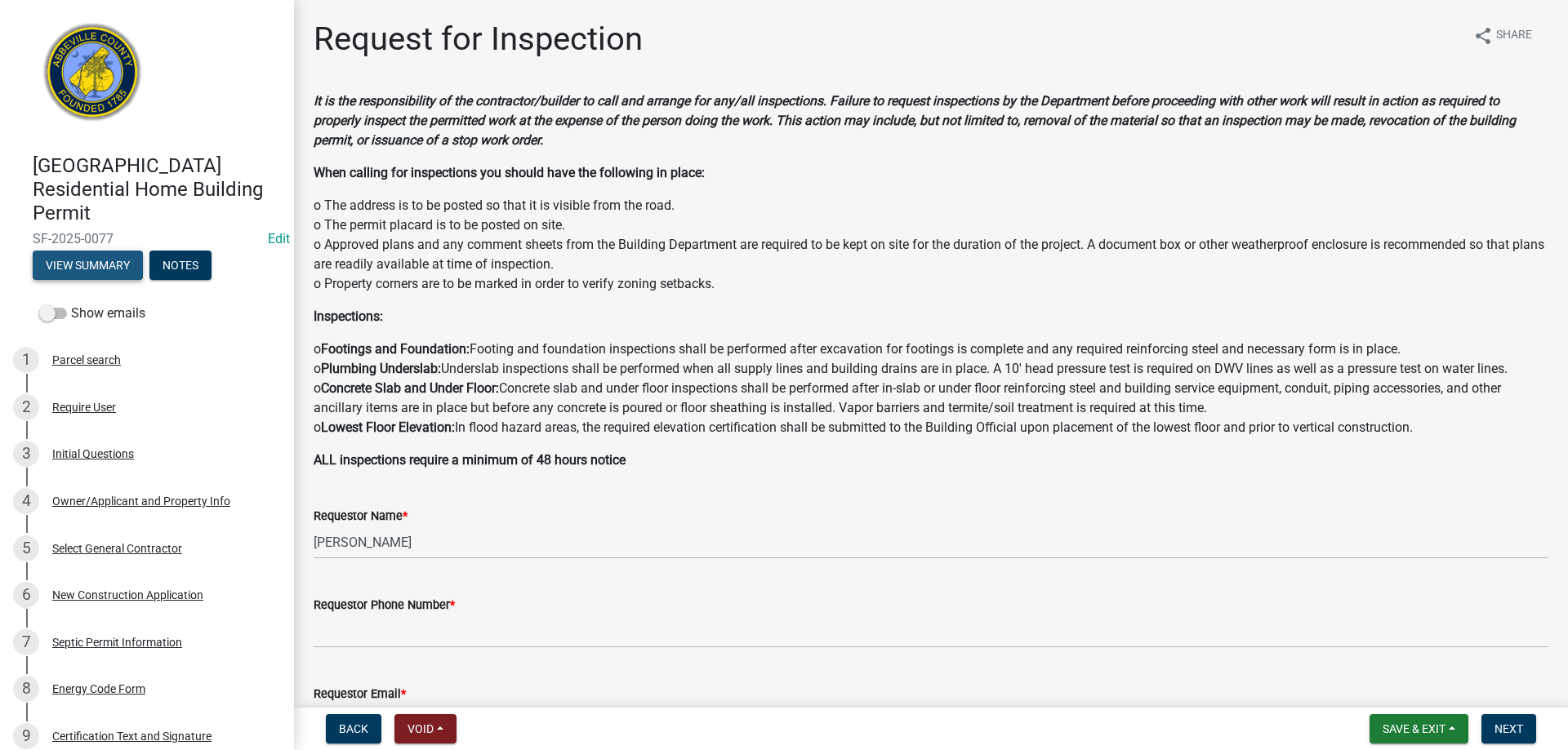
click at [113, 265] on button "View Summary" at bounding box center [88, 265] width 110 height 29
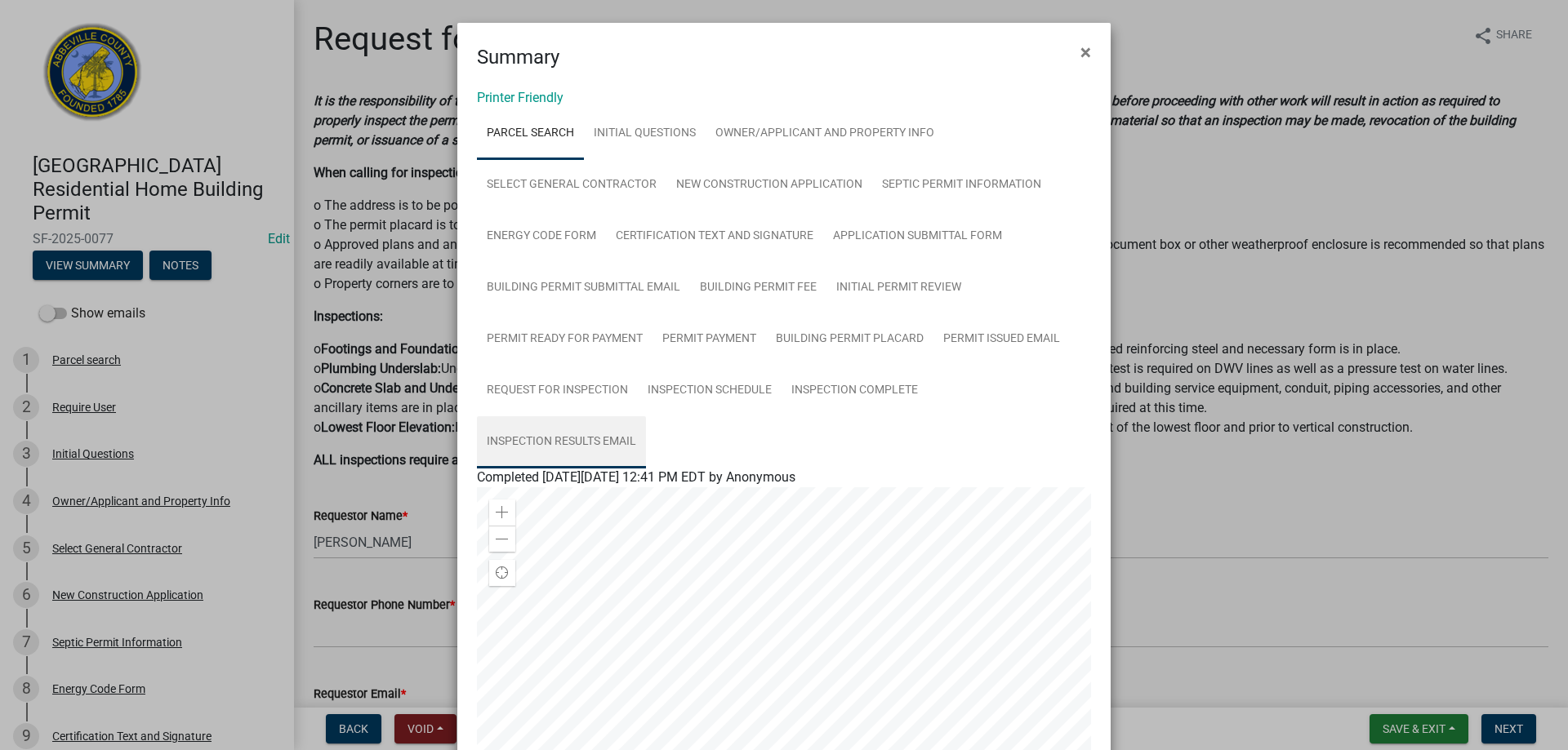
click at [552, 439] on link "Inspection Results Email" at bounding box center [561, 443] width 169 height 52
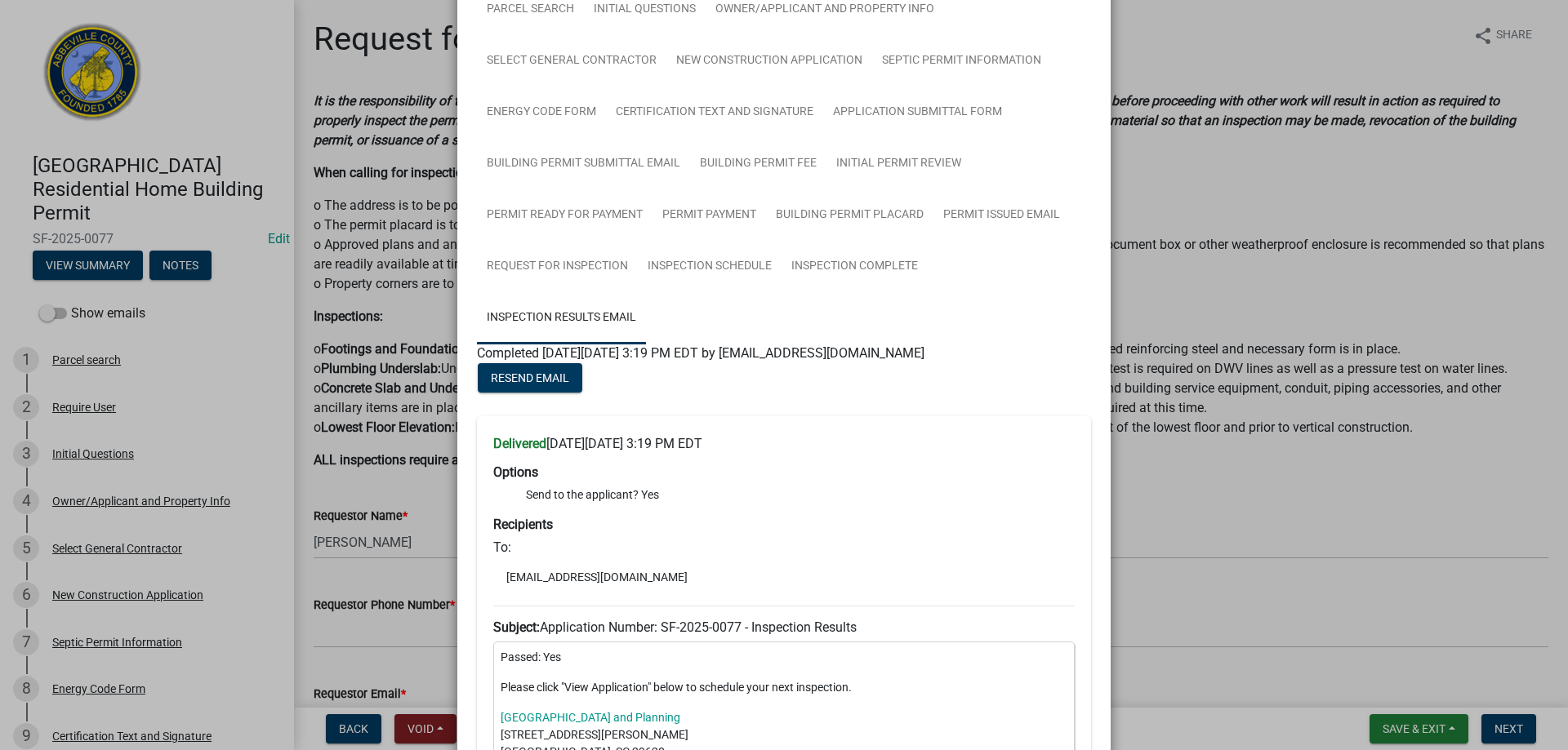
scroll to position [118, 0]
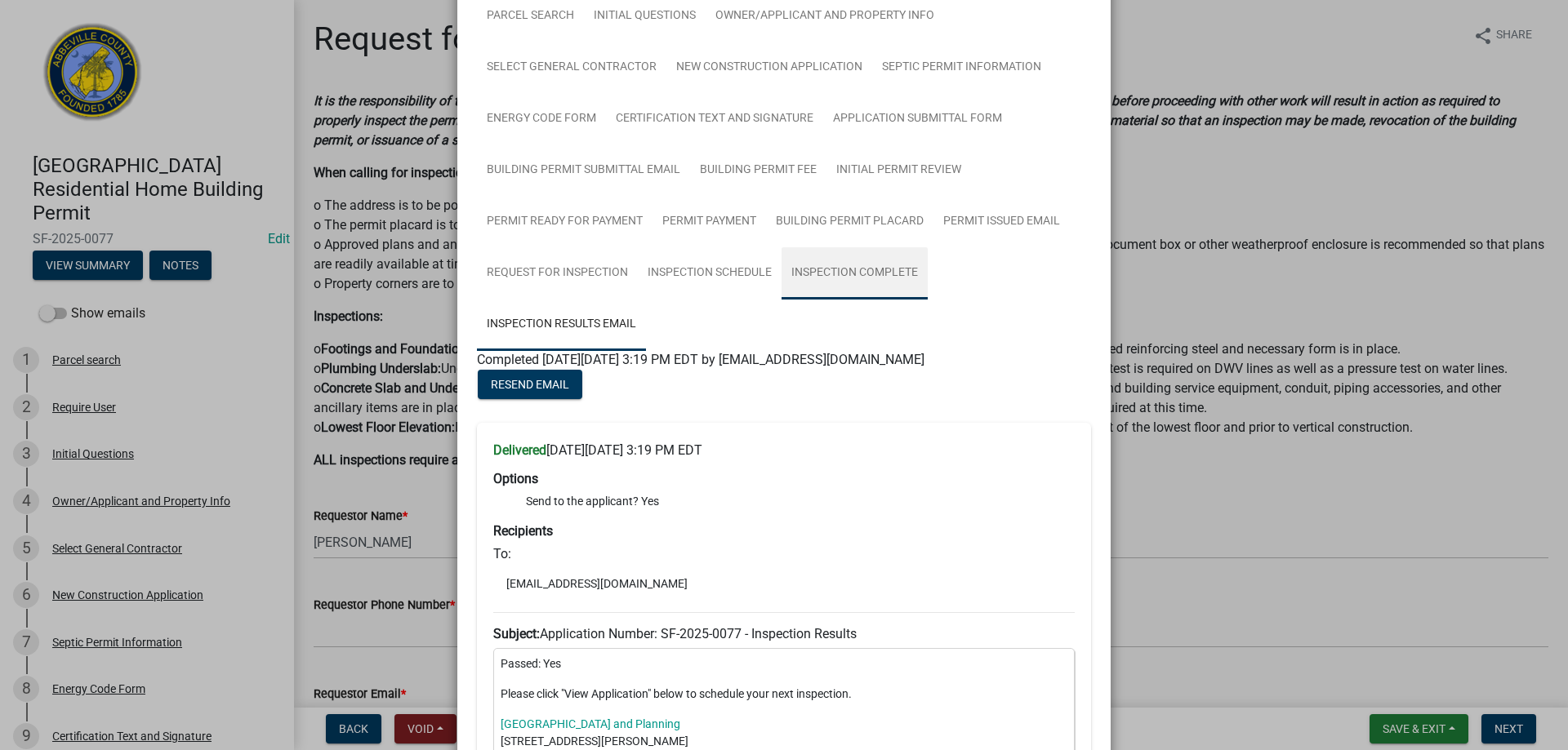
click at [852, 269] on link "Inspection Complete" at bounding box center [855, 274] width 147 height 52
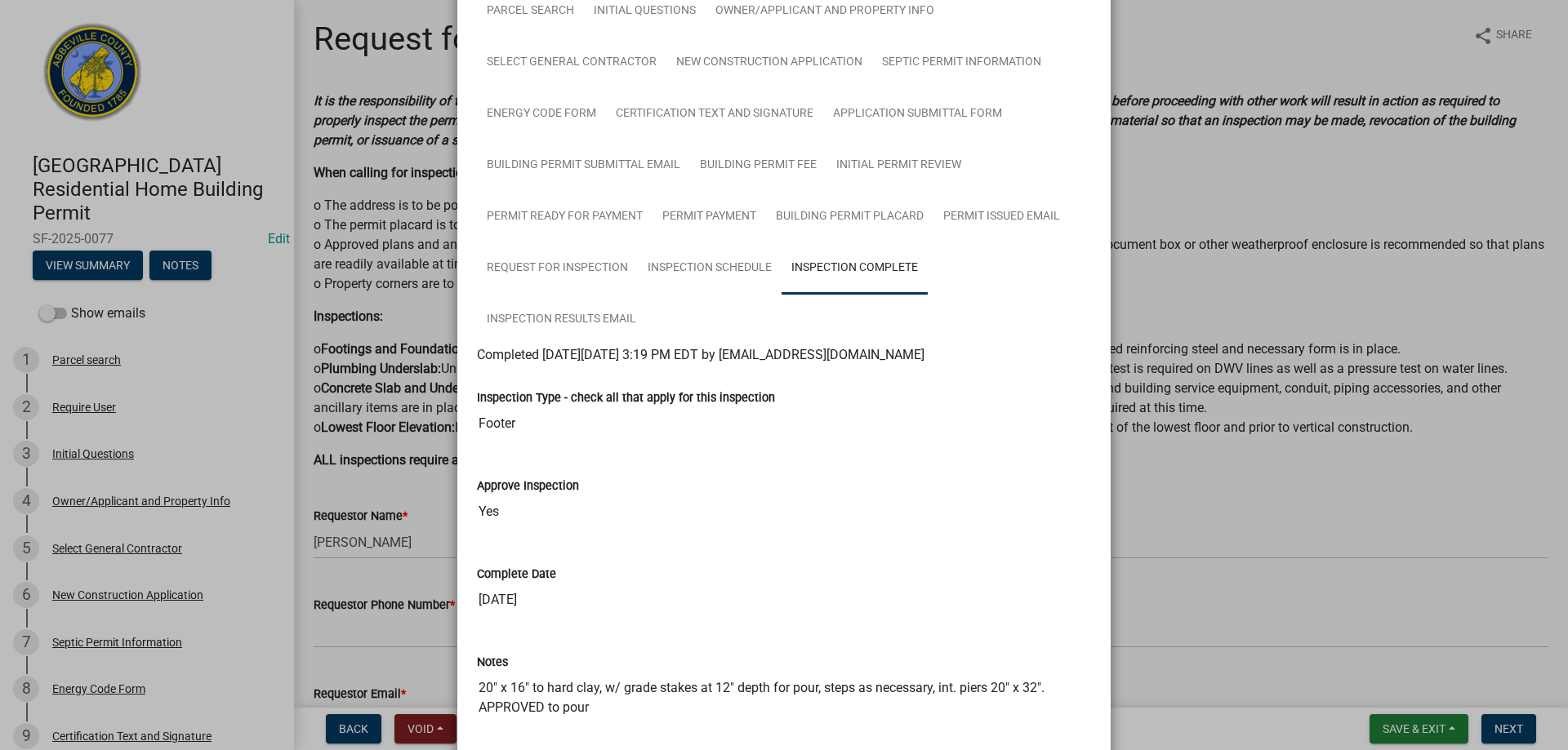
scroll to position [0, 0]
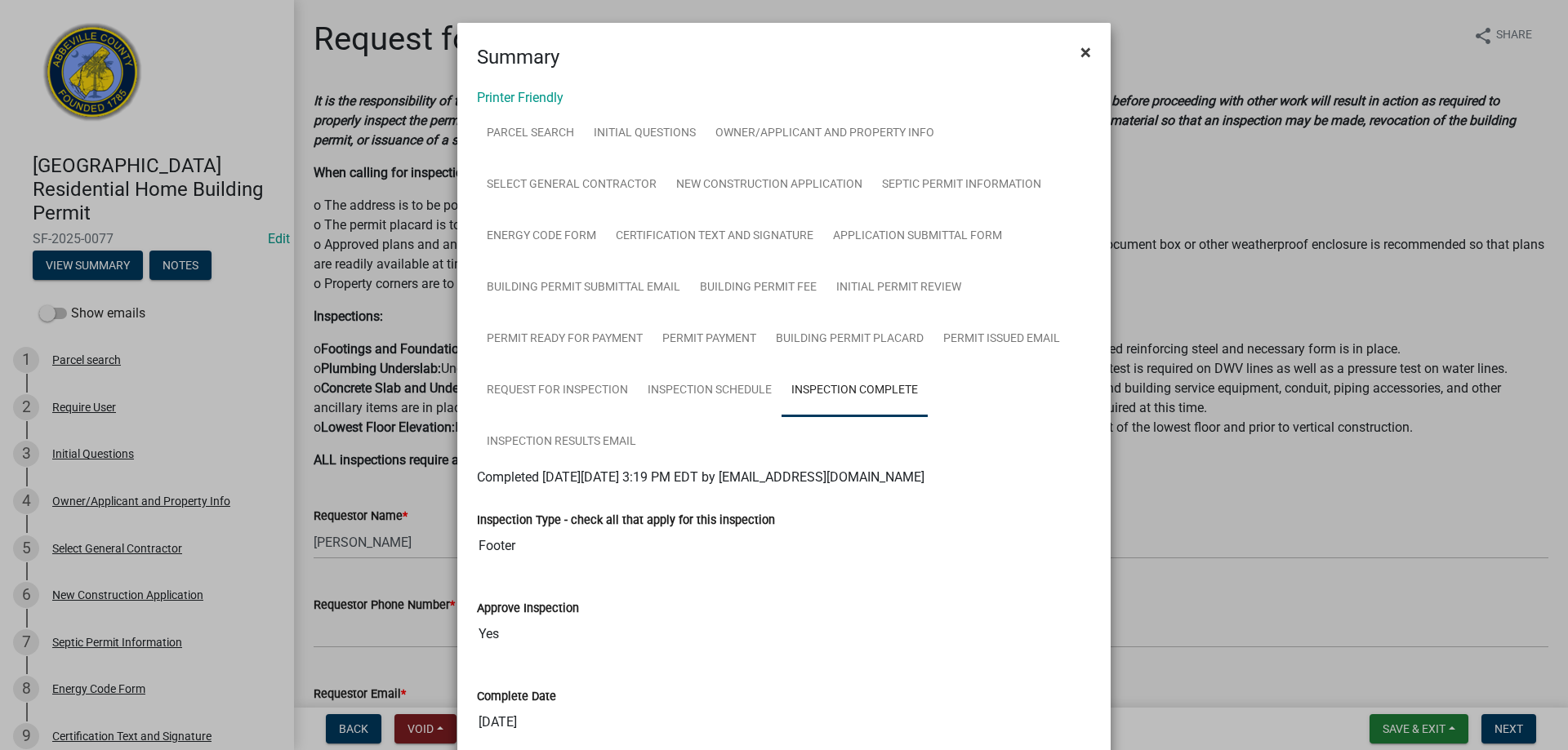
click at [1080, 46] on span "×" at bounding box center [1085, 51] width 11 height 23
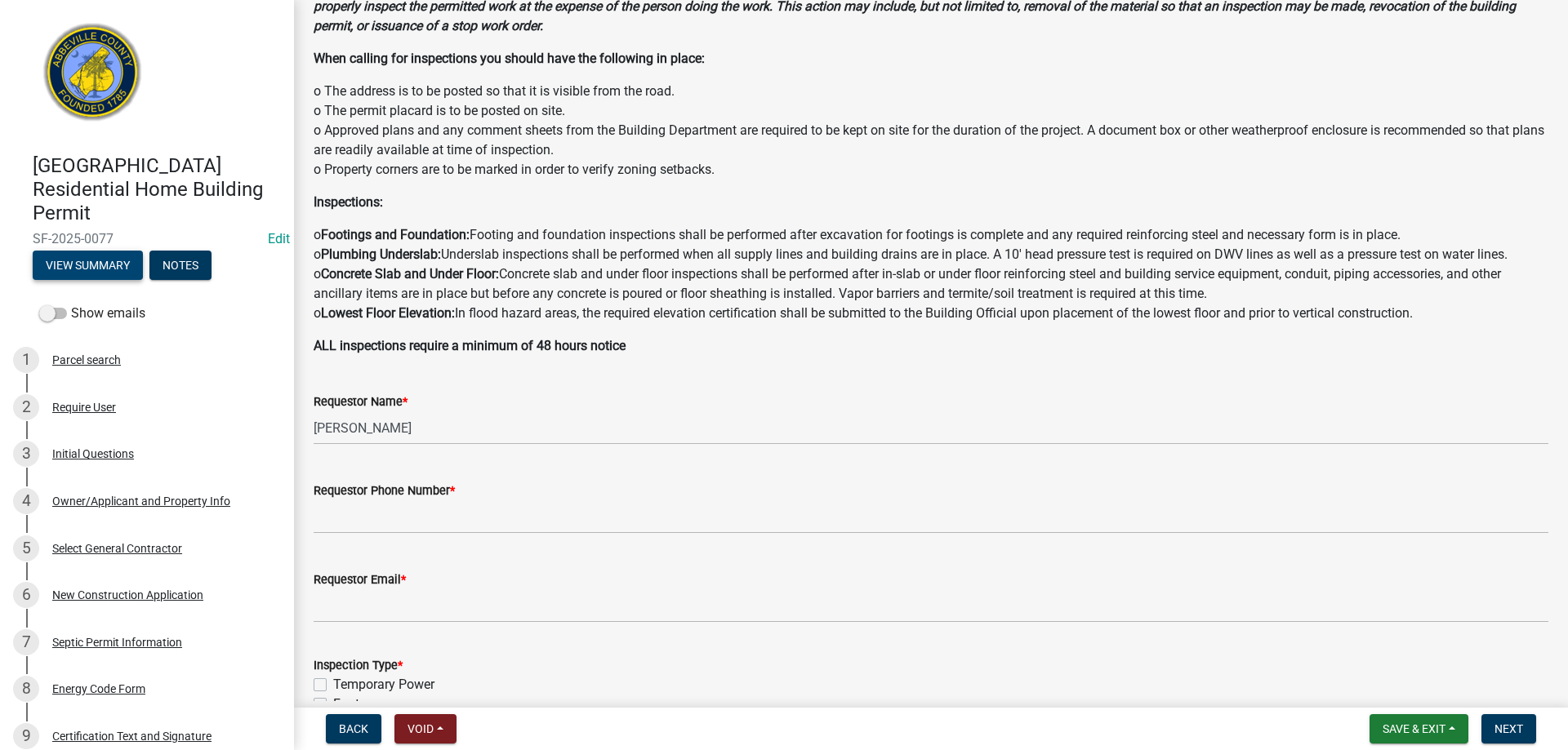
scroll to position [327, 0]
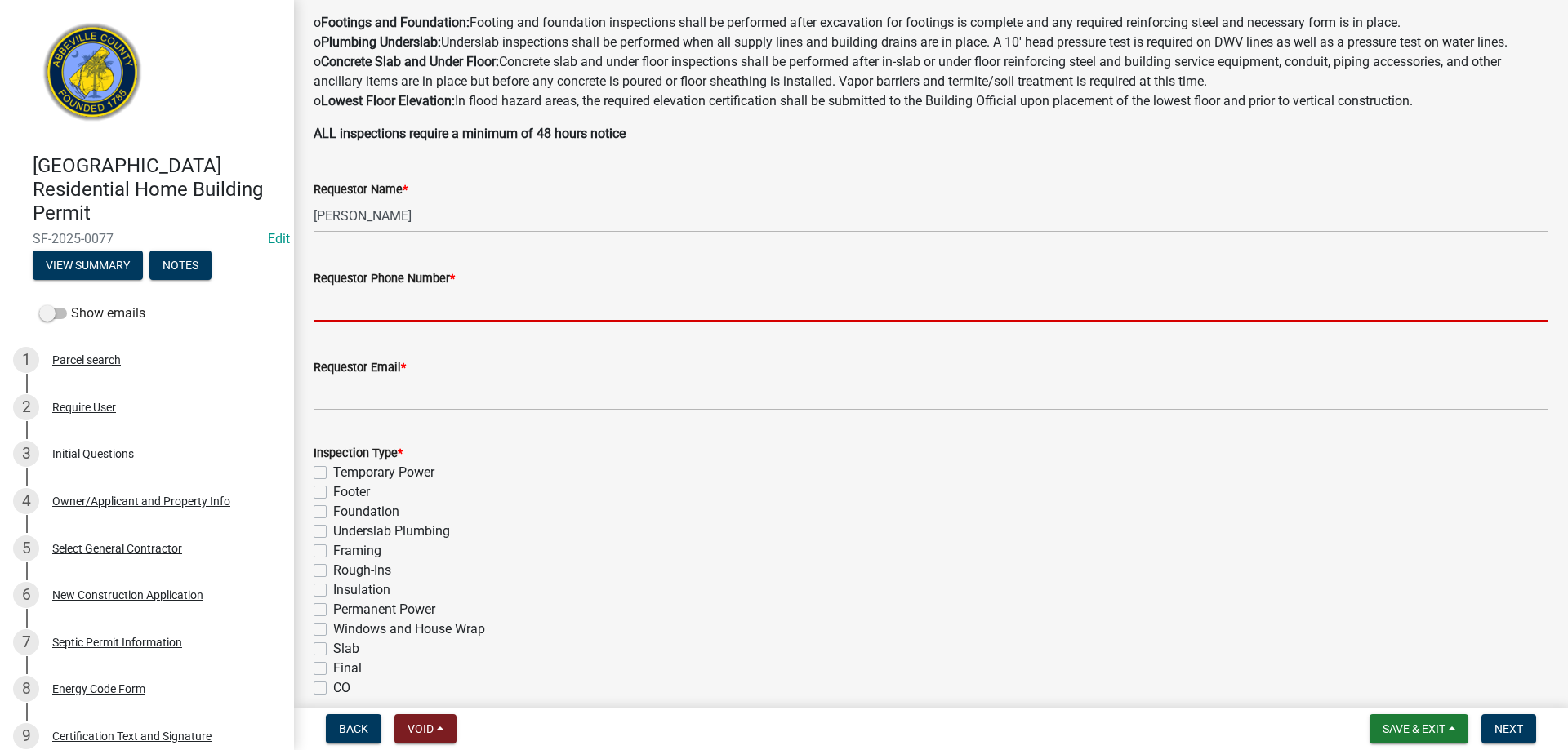
click at [373, 304] on input "Requestor Phone Number *" at bounding box center [931, 305] width 1235 height 34
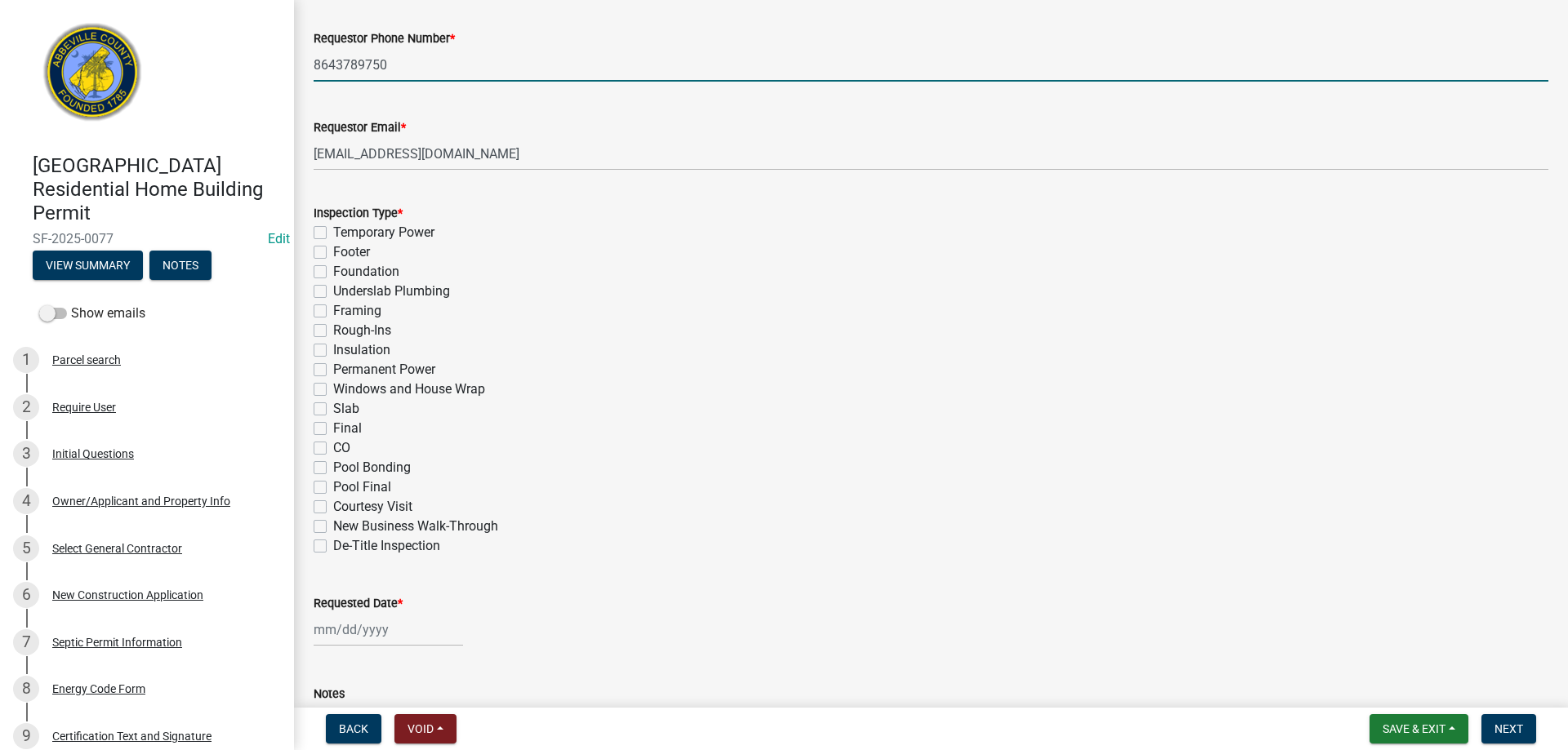
scroll to position [572, 0]
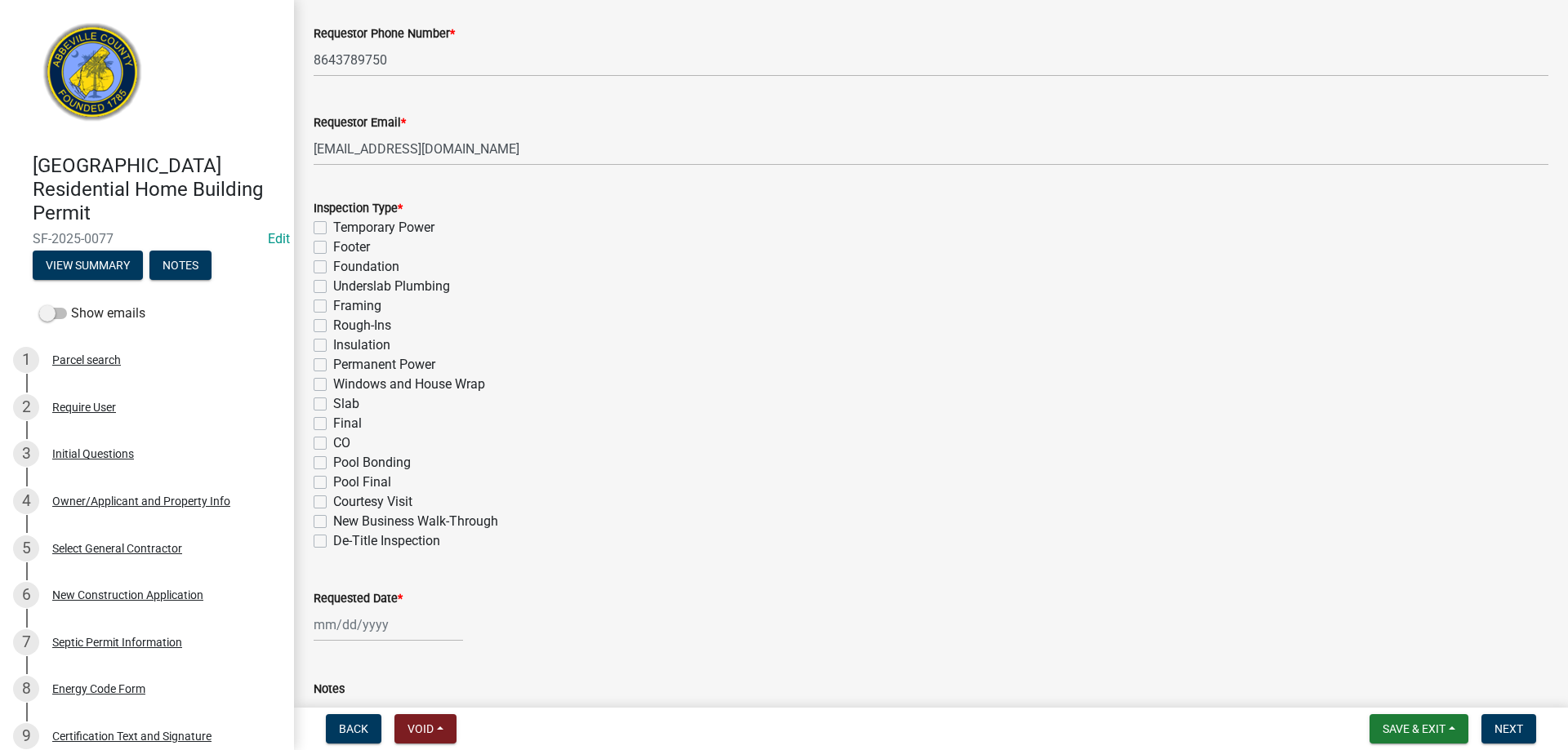
click at [333, 303] on label "Framing" at bounding box center [357, 306] width 48 height 19
click at [333, 303] on input "Framing" at bounding box center [339, 301] width 11 height 11
click at [333, 323] on label "Rough-Ins" at bounding box center [362, 325] width 58 height 19
click at [333, 323] on input "Rough-Ins" at bounding box center [339, 321] width 11 height 11
click at [333, 382] on label "Windows and House Wrap" at bounding box center [409, 384] width 152 height 19
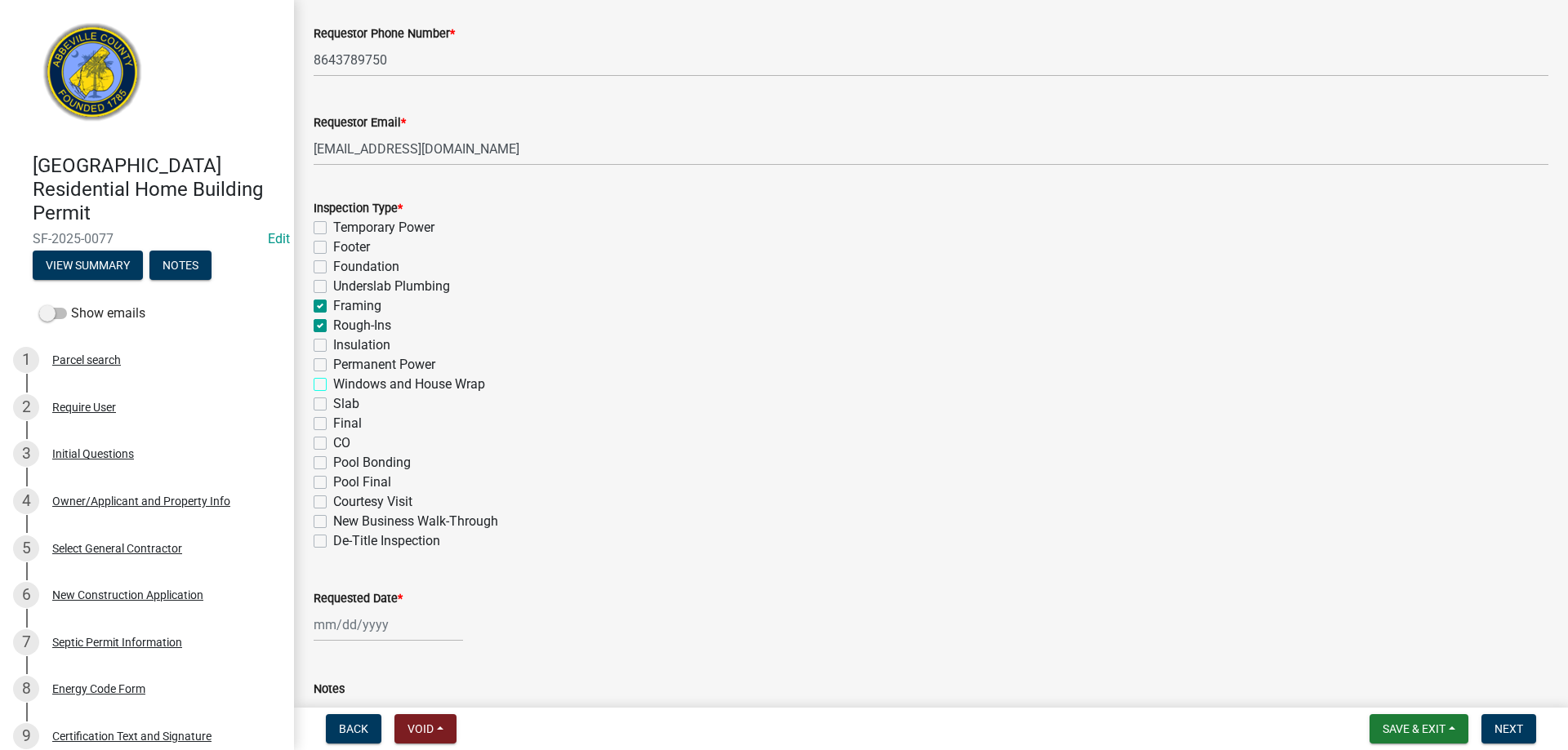
click at [333, 382] on input "Windows and House Wrap" at bounding box center [339, 380] width 11 height 11
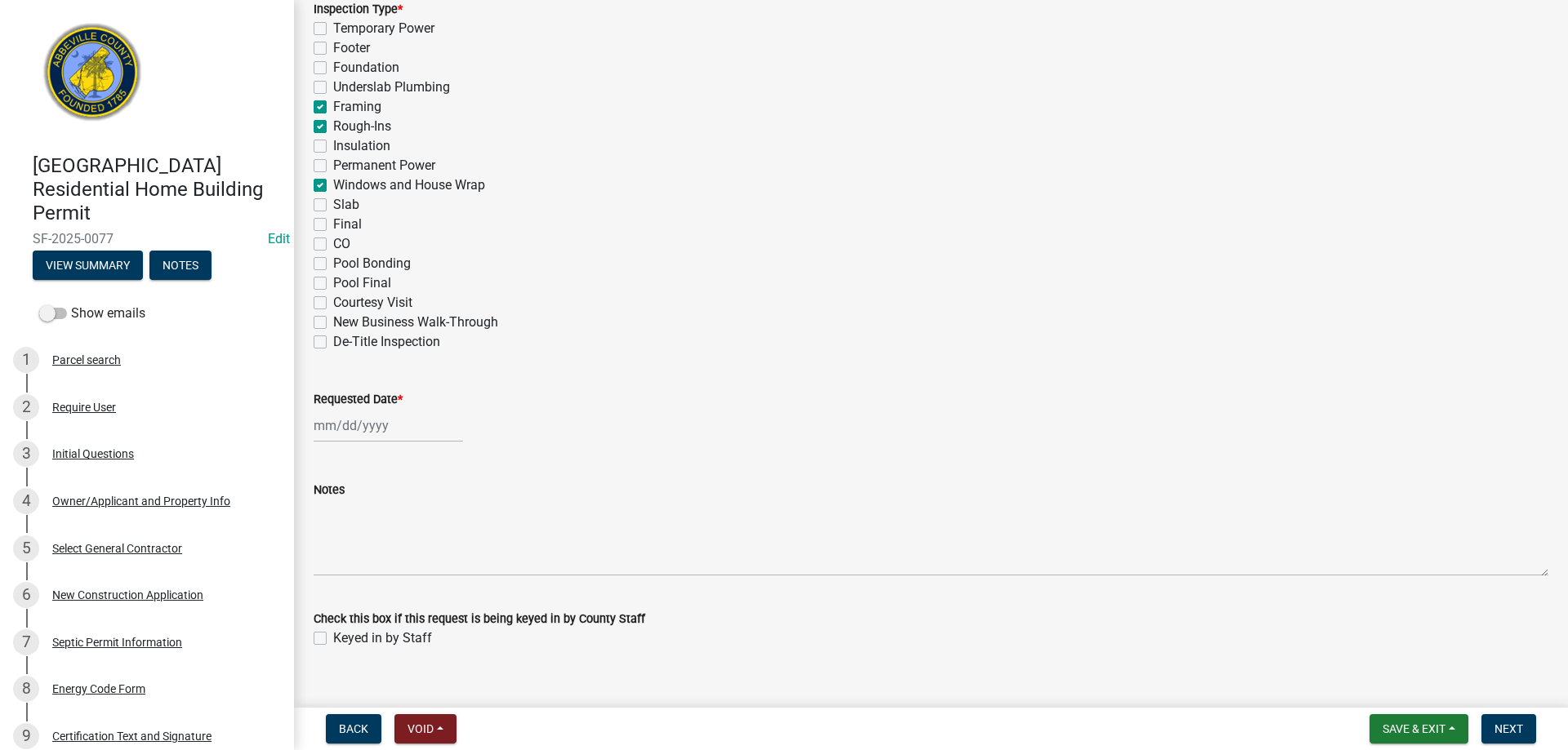
scroll to position [796, 0]
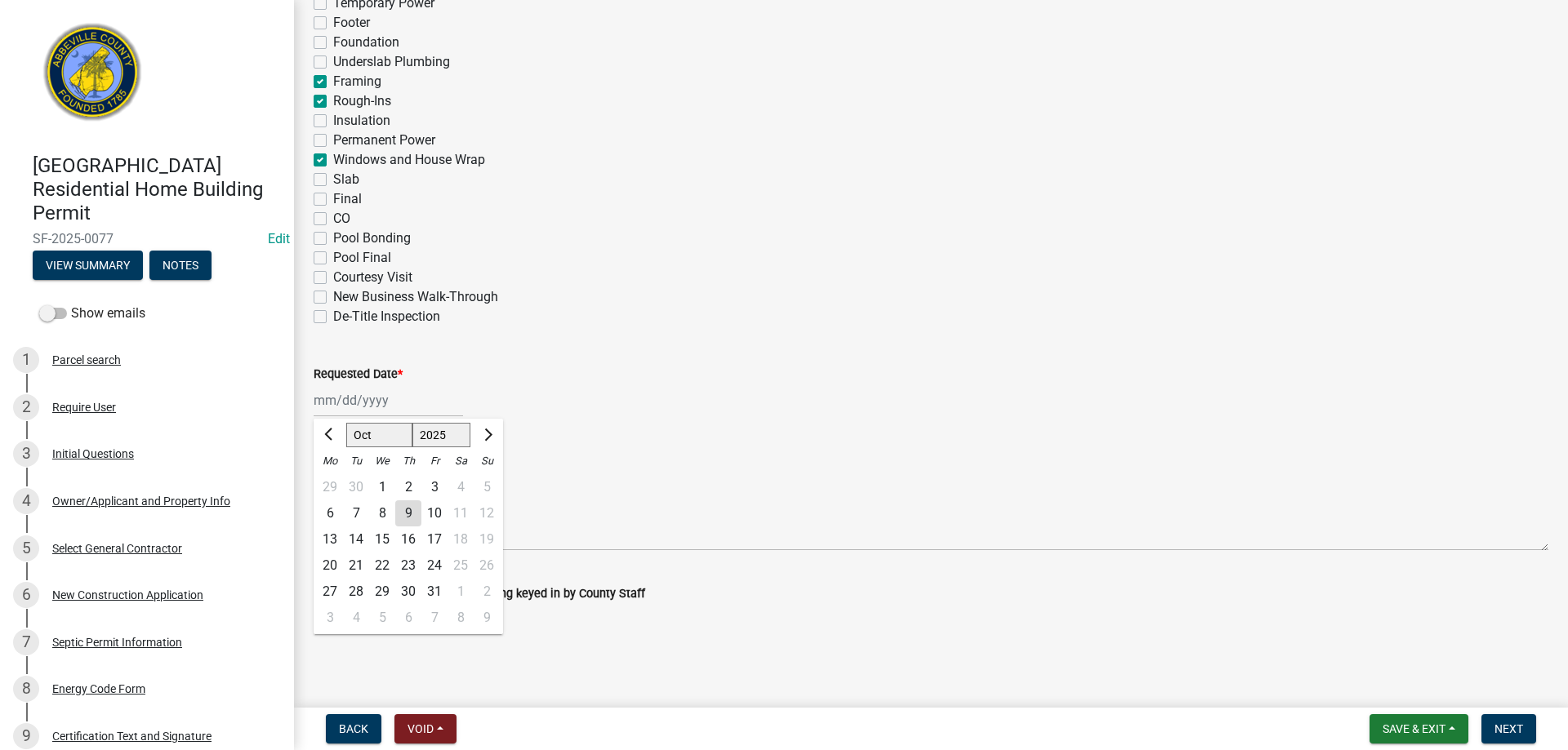
click at [359, 396] on div "[PERSON_NAME] Feb Mar Apr [PERSON_NAME][DATE] Oct Nov [DATE] 1526 1527 1528 152…" at bounding box center [388, 401] width 150 height 34
click at [413, 508] on div "9" at bounding box center [408, 513] width 26 height 26
click at [333, 614] on label "Keyed in by Staff" at bounding box center [382, 613] width 99 height 19
click at [333, 614] on input "Keyed in by Staff" at bounding box center [339, 609] width 11 height 11
click at [1508, 733] on span "Next" at bounding box center [1509, 729] width 29 height 13
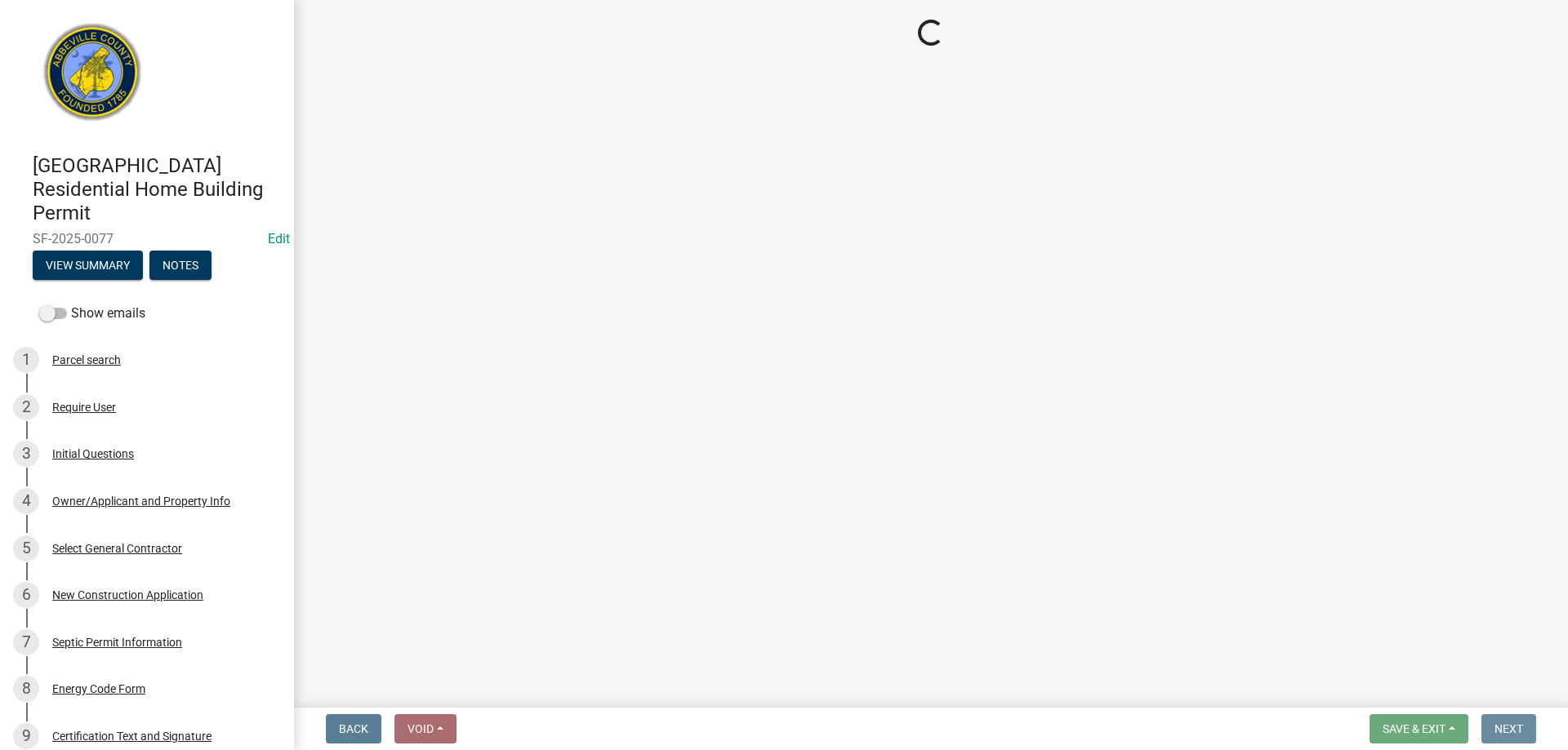
scroll to position [0, 0]
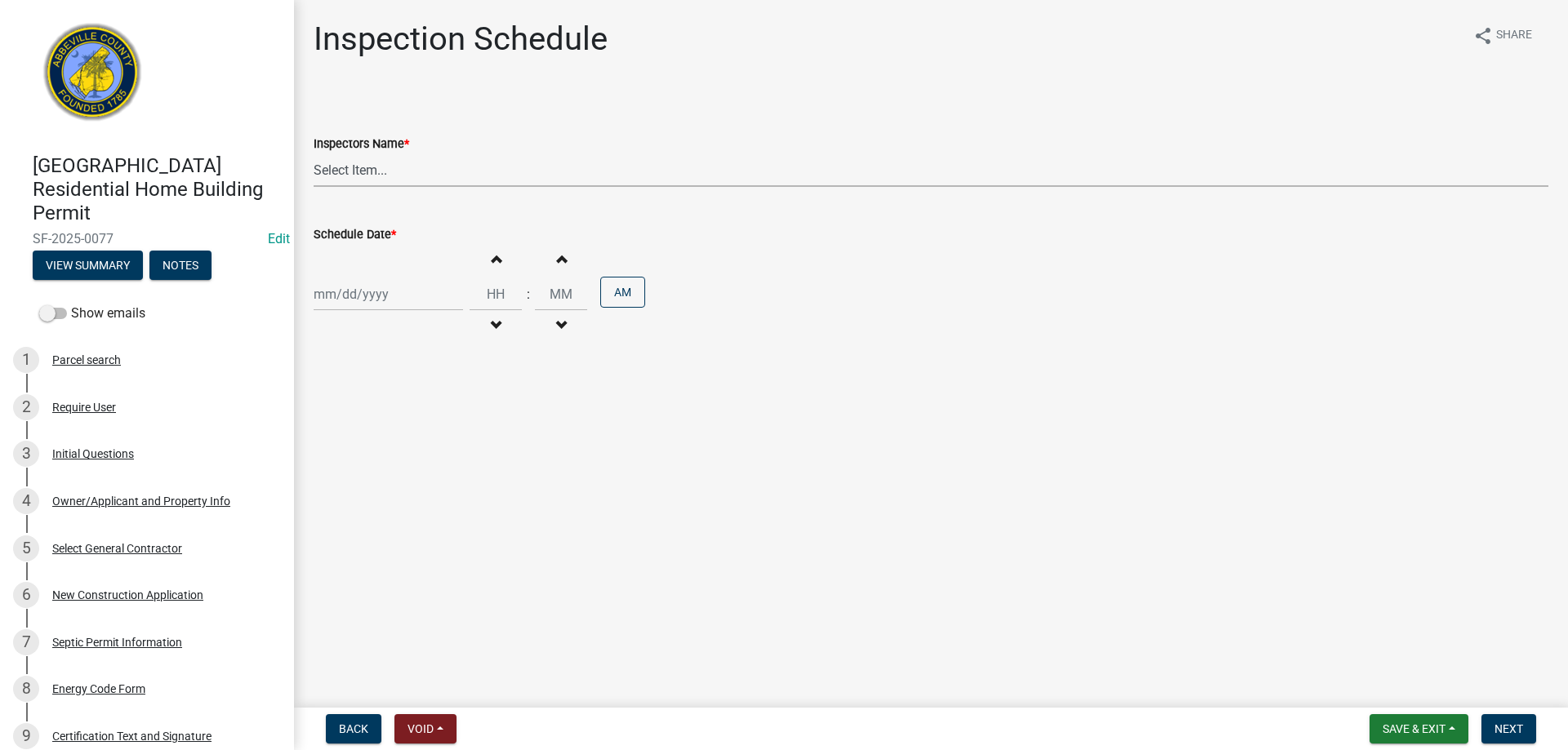
click at [360, 167] on select "Select Item... [EMAIL_ADDRESS][DOMAIN_NAME] ([PERSON_NAME]) [EMAIL_ADDRESS][DOM…" at bounding box center [931, 170] width 1235 height 34
click at [313, 153] on select "Select Item... [EMAIL_ADDRESS][DOMAIN_NAME] ([PERSON_NAME]) [EMAIL_ADDRESS][DOM…" at bounding box center [931, 170] width 1235 height 34
click at [388, 296] on div at bounding box center [388, 295] width 150 height 34
click at [404, 409] on div "9" at bounding box center [408, 407] width 26 height 26
click at [631, 300] on button "AM" at bounding box center [622, 292] width 45 height 31
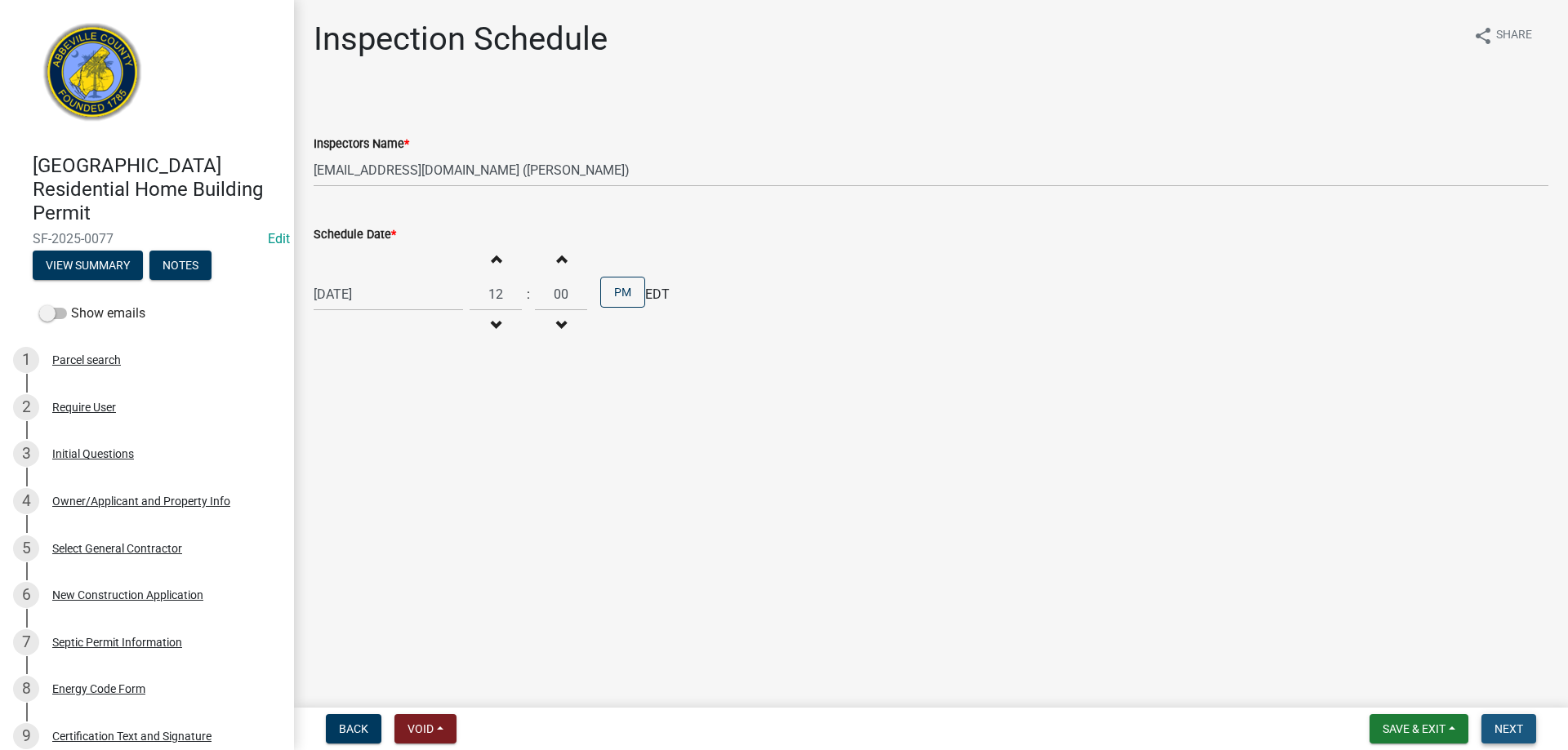
click at [1500, 726] on span "Next" at bounding box center [1509, 729] width 29 height 13
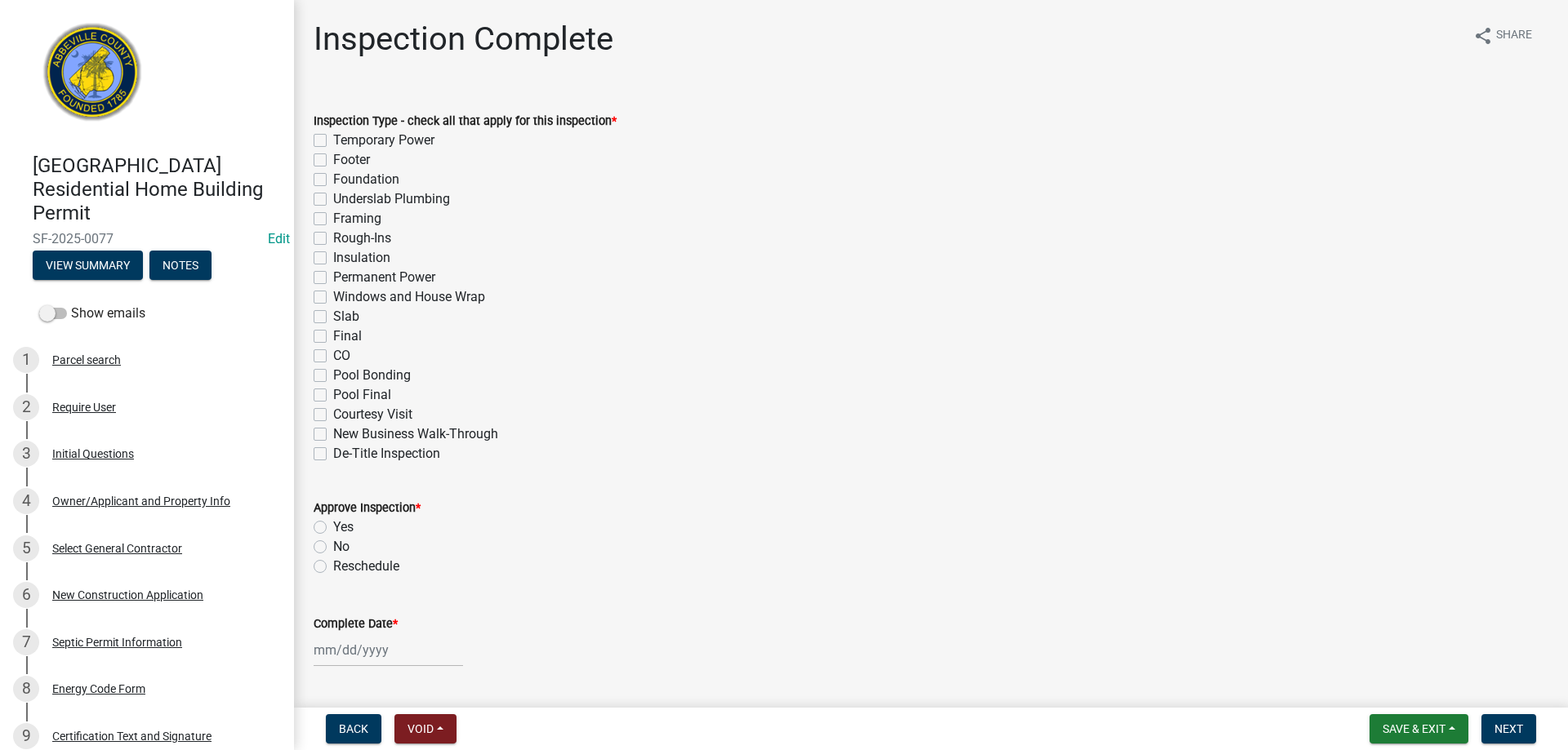
click at [333, 215] on label "Framing" at bounding box center [357, 218] width 48 height 19
click at [333, 215] on input "Framing" at bounding box center [339, 214] width 11 height 11
click at [333, 232] on label "Rough-Ins" at bounding box center [362, 238] width 58 height 19
click at [333, 232] on input "Rough-Ins" at bounding box center [339, 234] width 11 height 11
click at [333, 297] on label "Windows and House Wrap" at bounding box center [409, 296] width 152 height 19
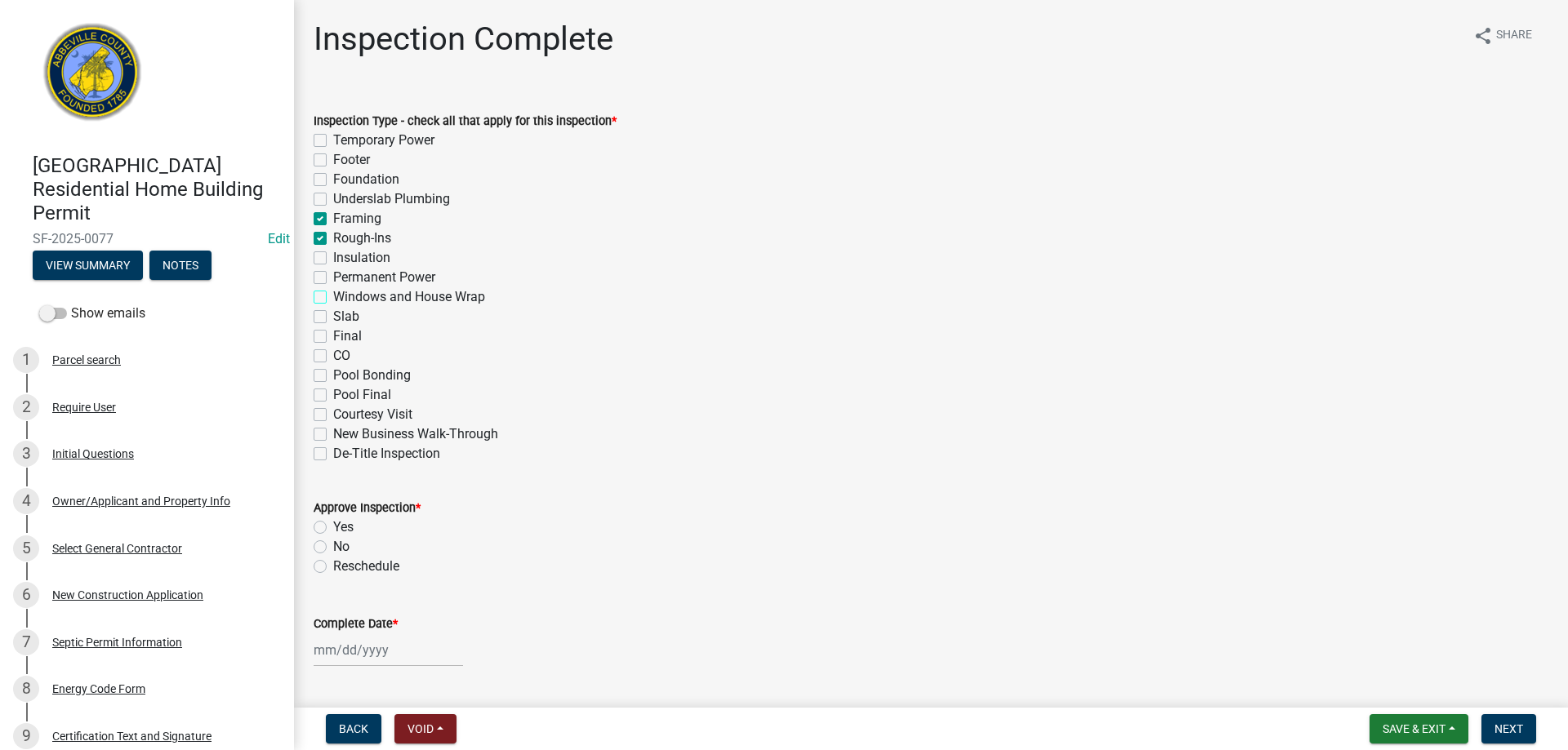
click at [333, 297] on input "Windows and House Wrap" at bounding box center [339, 292] width 11 height 11
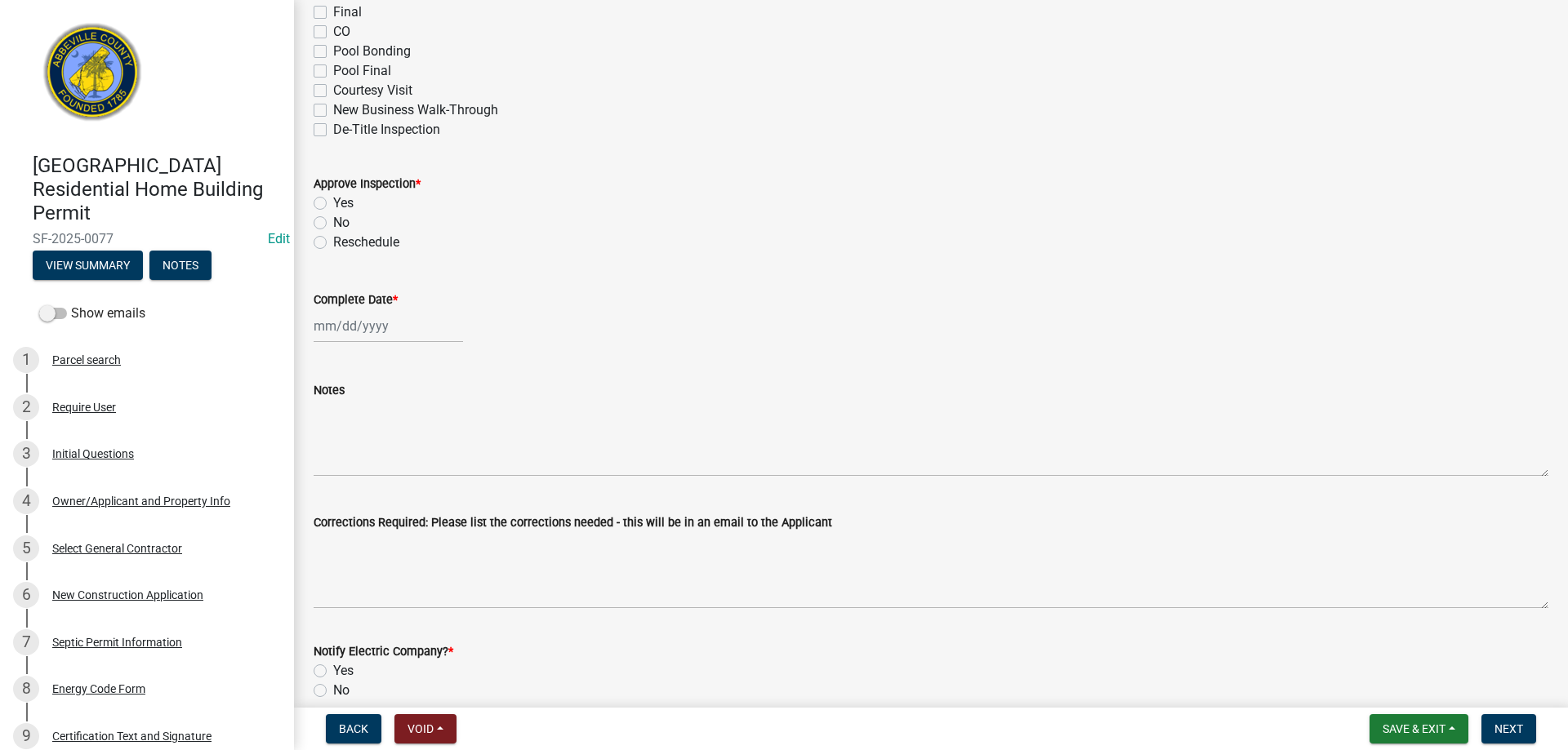
scroll to position [408, 0]
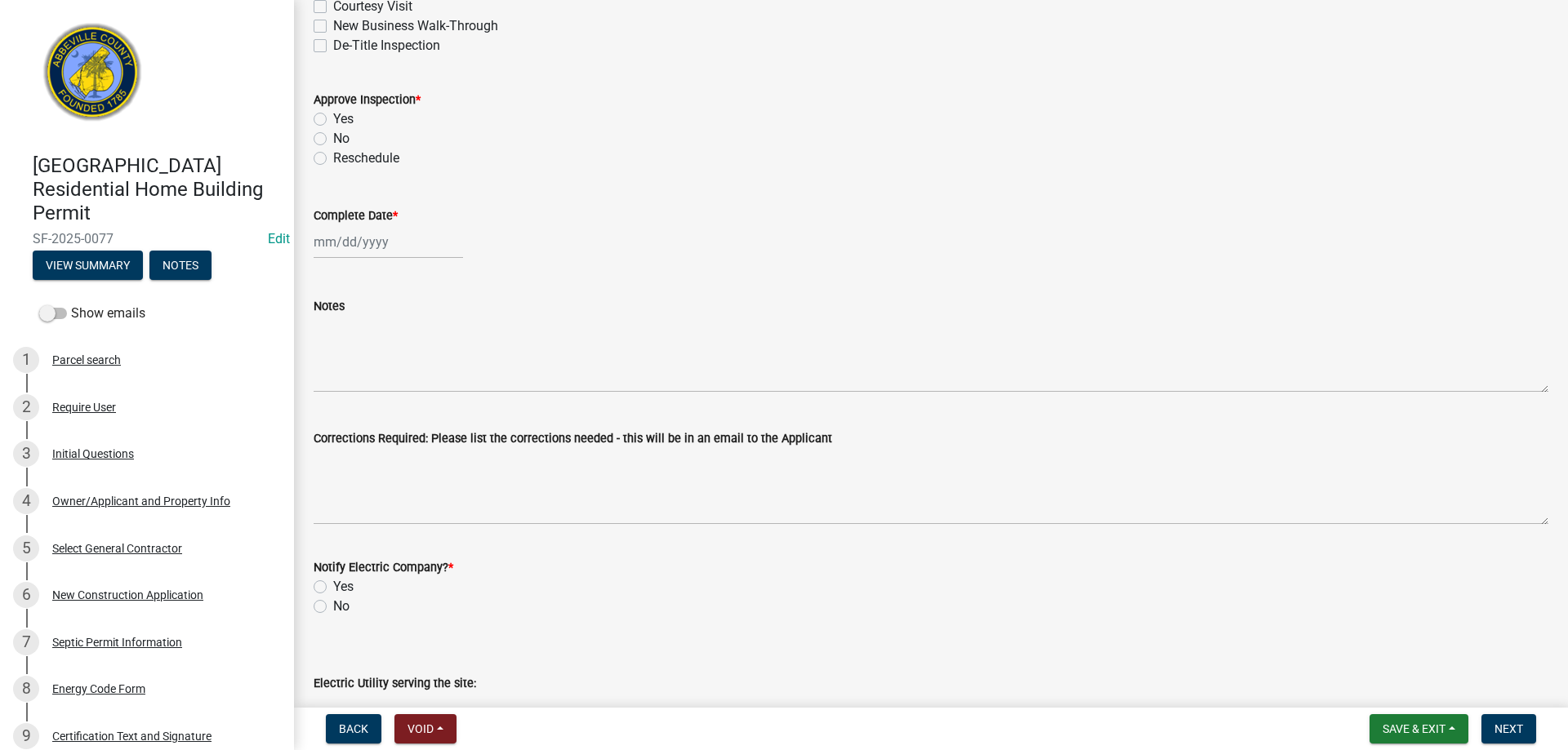
click at [333, 140] on label "No" at bounding box center [341, 138] width 16 height 19
click at [333, 140] on input "No" at bounding box center [339, 134] width 11 height 11
click at [380, 250] on div at bounding box center [388, 242] width 150 height 34
click at [403, 349] on div "9" at bounding box center [408, 354] width 26 height 26
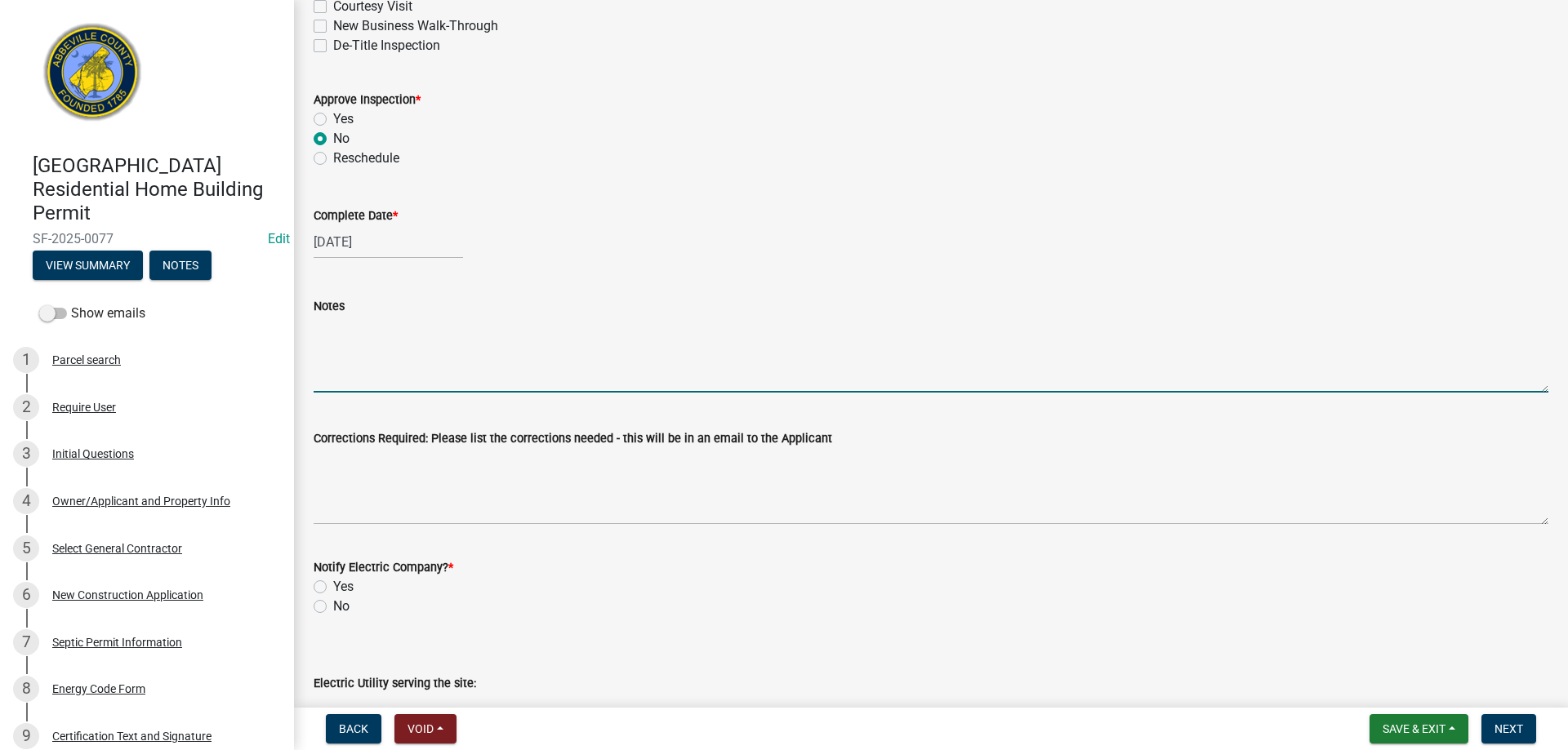
drag, startPoint x: 370, startPoint y: 383, endPoint x: 847, endPoint y: 141, distance: 534.9
click at [393, 356] on textarea "Notes" at bounding box center [931, 354] width 1235 height 77
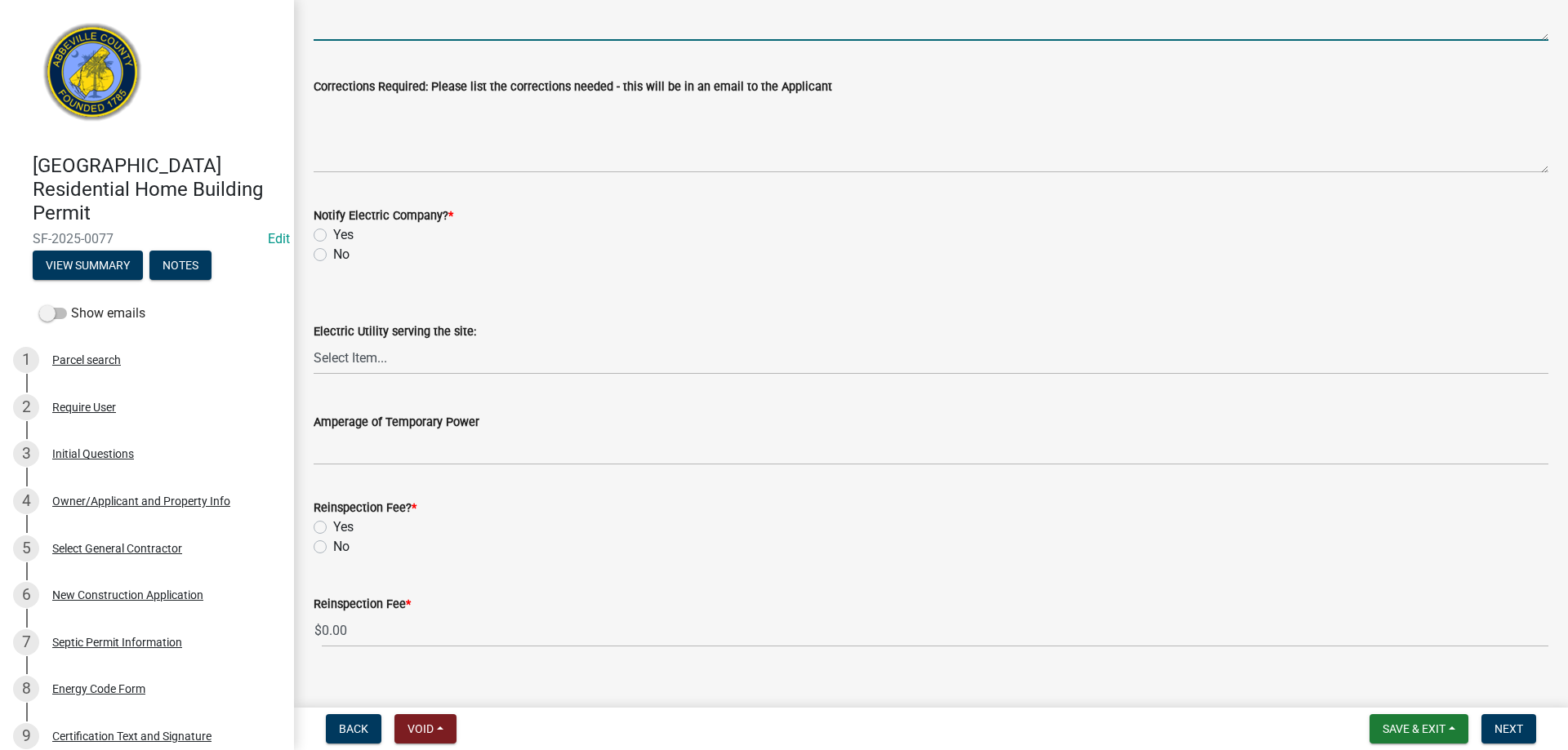
scroll to position [785, 0]
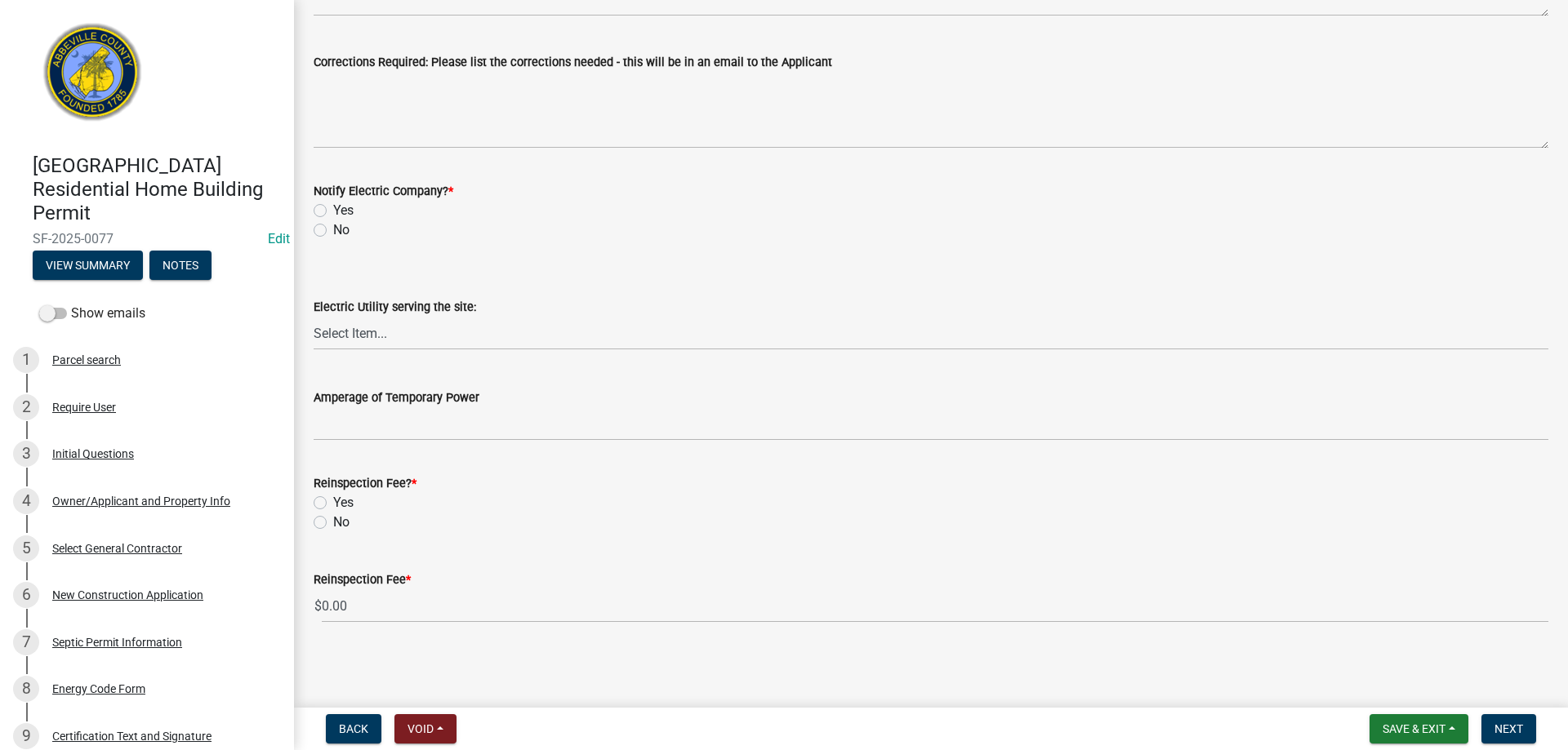
click at [333, 226] on label "No" at bounding box center [341, 230] width 16 height 19
click at [333, 226] on input "No" at bounding box center [339, 226] width 11 height 11
click at [333, 524] on label "No" at bounding box center [341, 522] width 16 height 19
click at [333, 524] on input "No" at bounding box center [339, 518] width 11 height 11
click at [1507, 731] on span "Next" at bounding box center [1509, 729] width 29 height 13
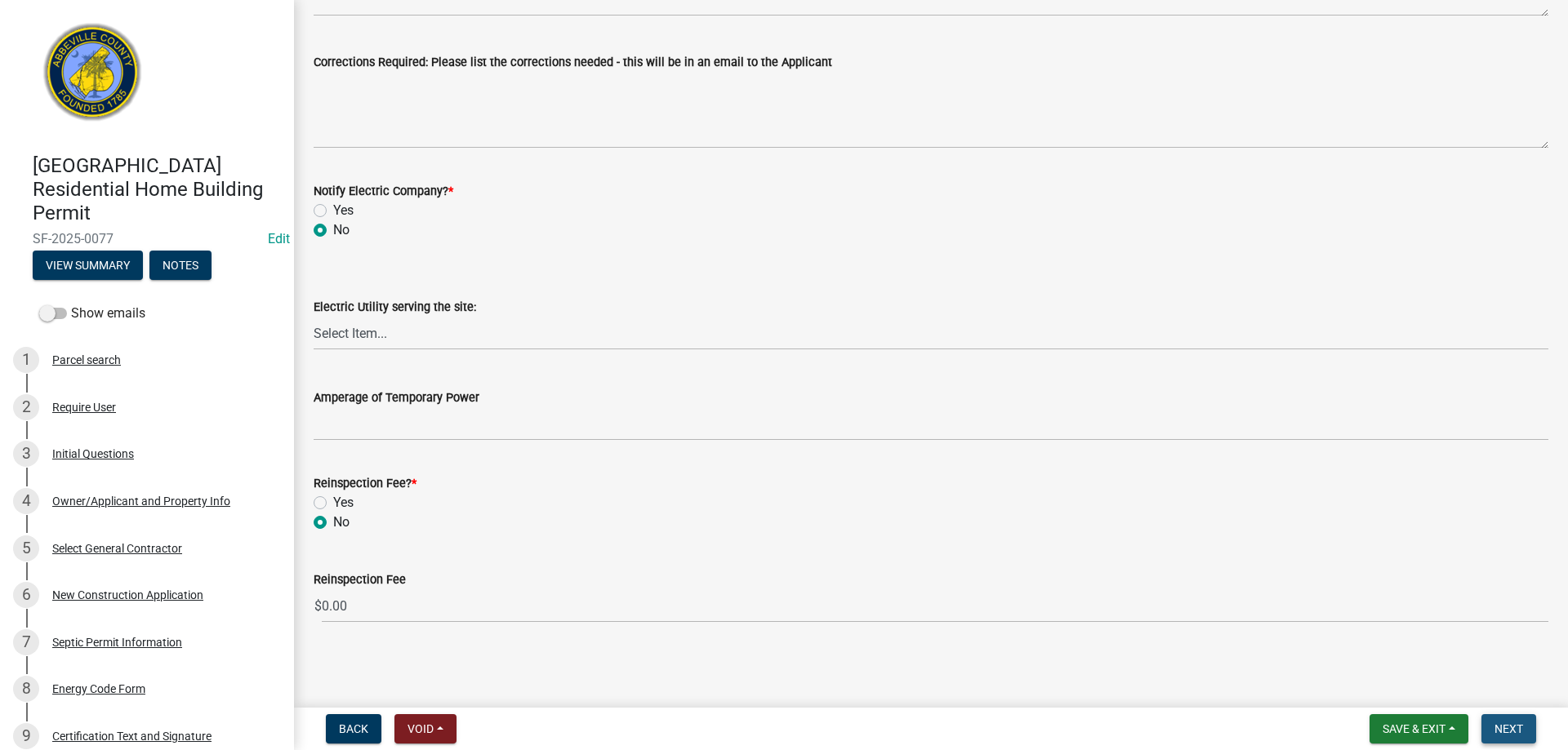
scroll to position [0, 0]
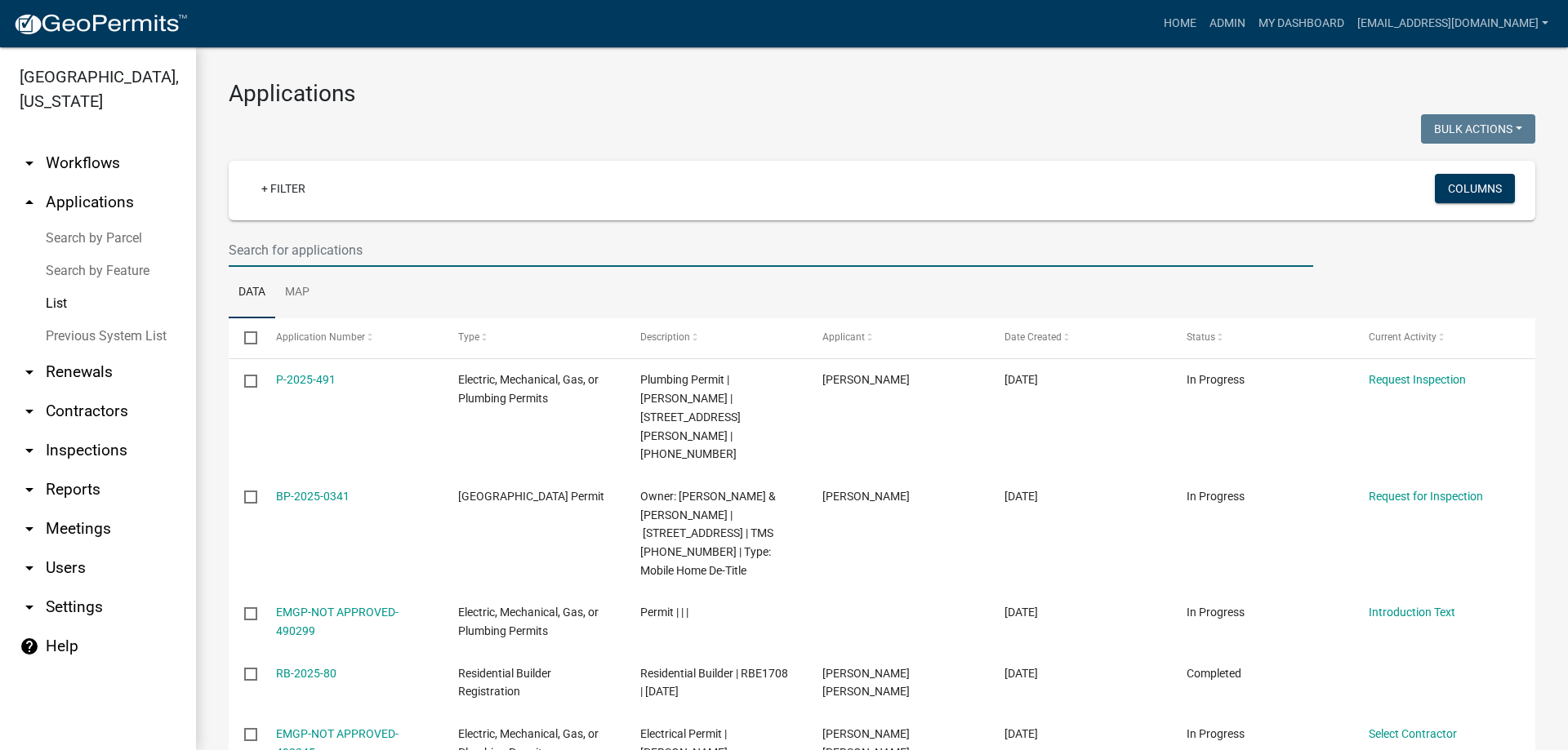
click at [344, 244] on input "text" at bounding box center [771, 250] width 1085 height 34
click at [83, 199] on link "arrow_drop_up Applications" at bounding box center [98, 202] width 196 height 40
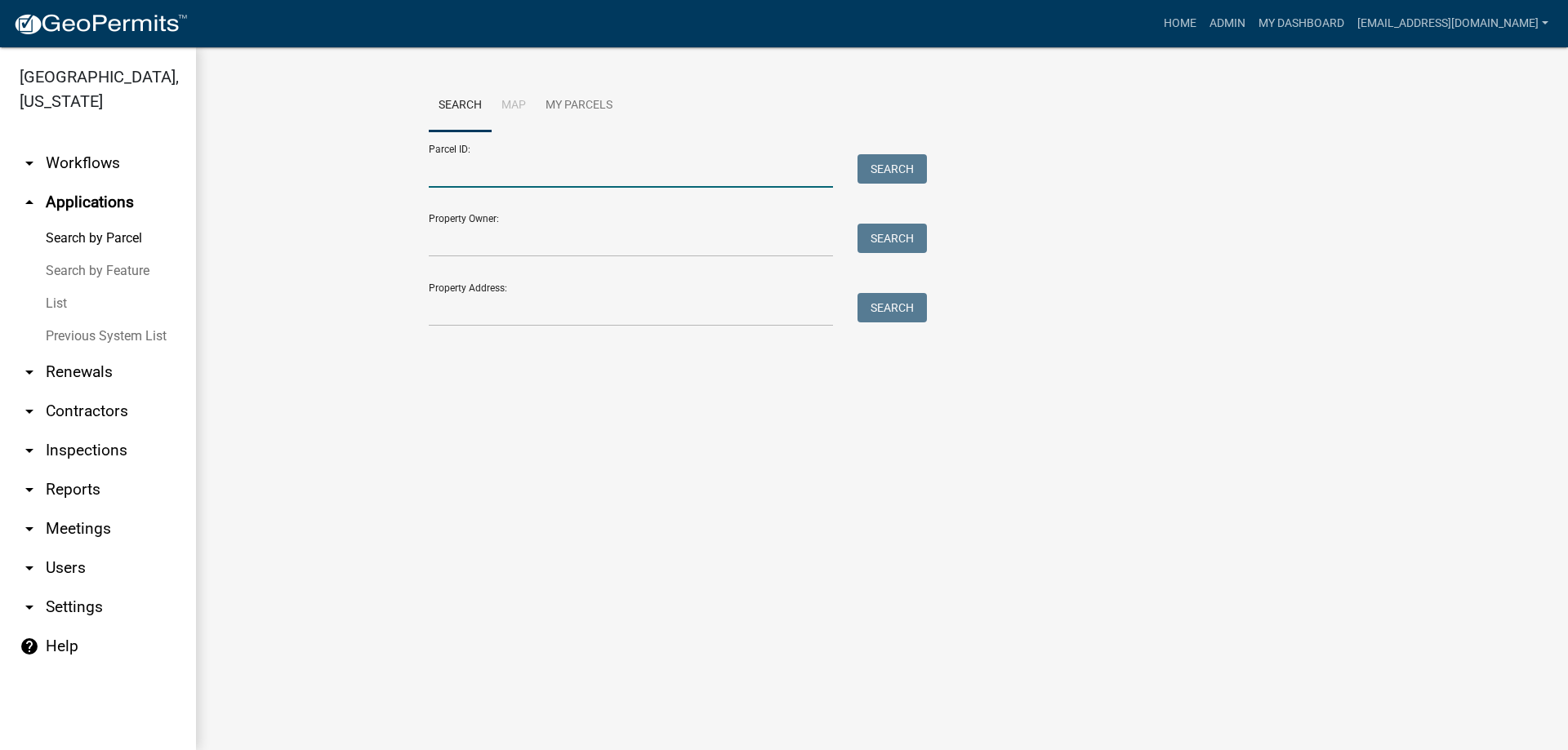
click at [493, 178] on input "Parcel ID:" at bounding box center [631, 171] width 404 height 34
click at [871, 170] on button "Search" at bounding box center [892, 168] width 69 height 29
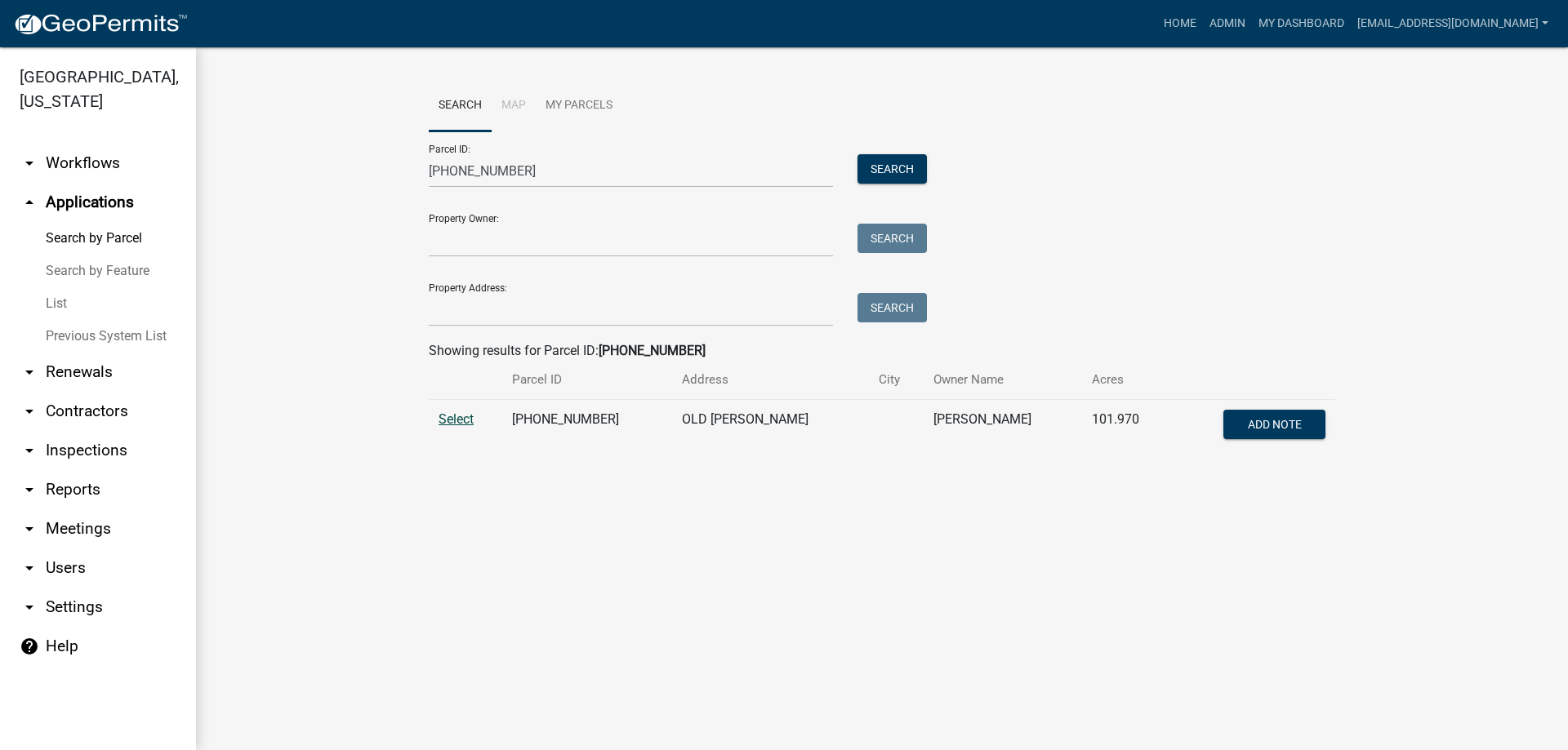
click at [451, 420] on span "Select" at bounding box center [456, 419] width 35 height 15
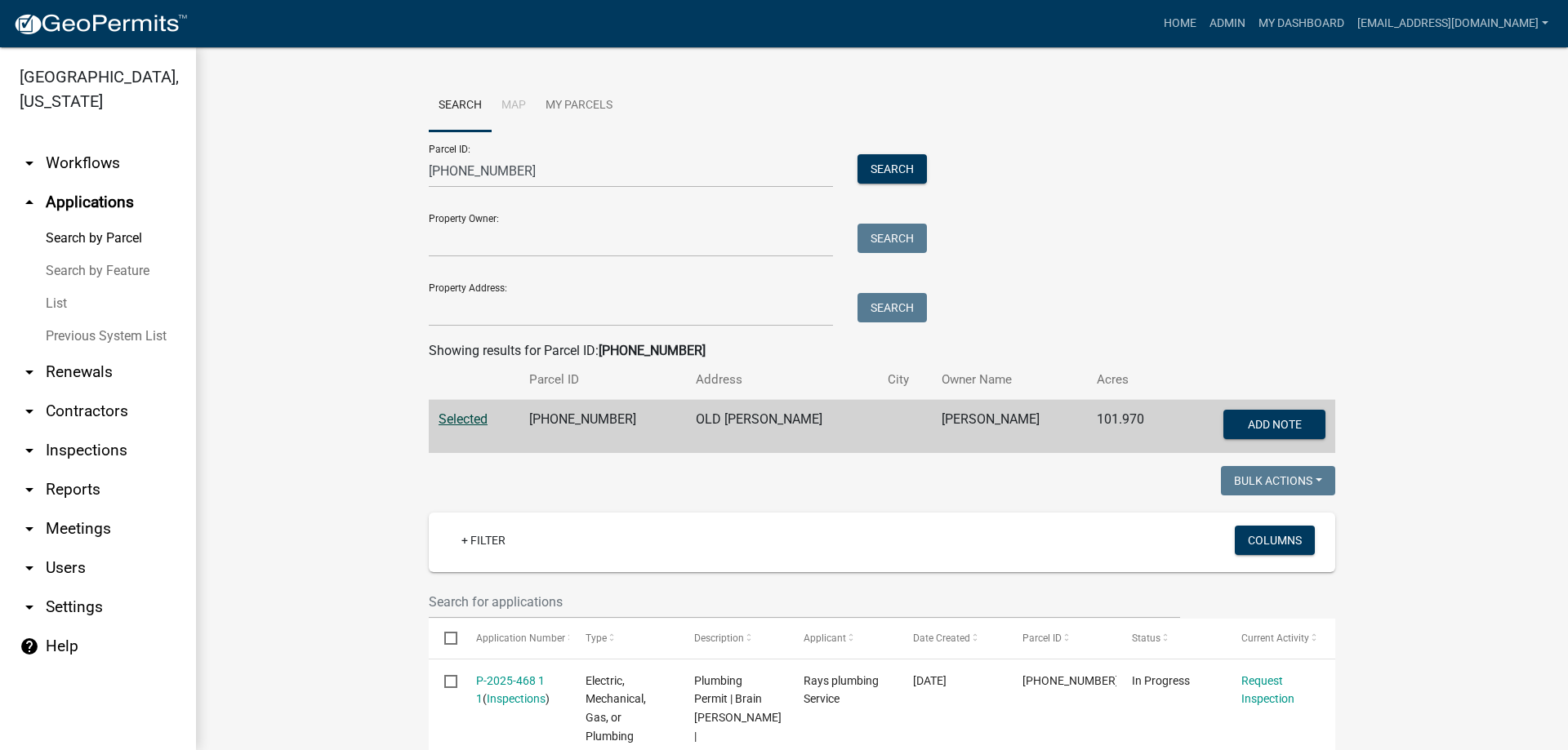
scroll to position [408, 0]
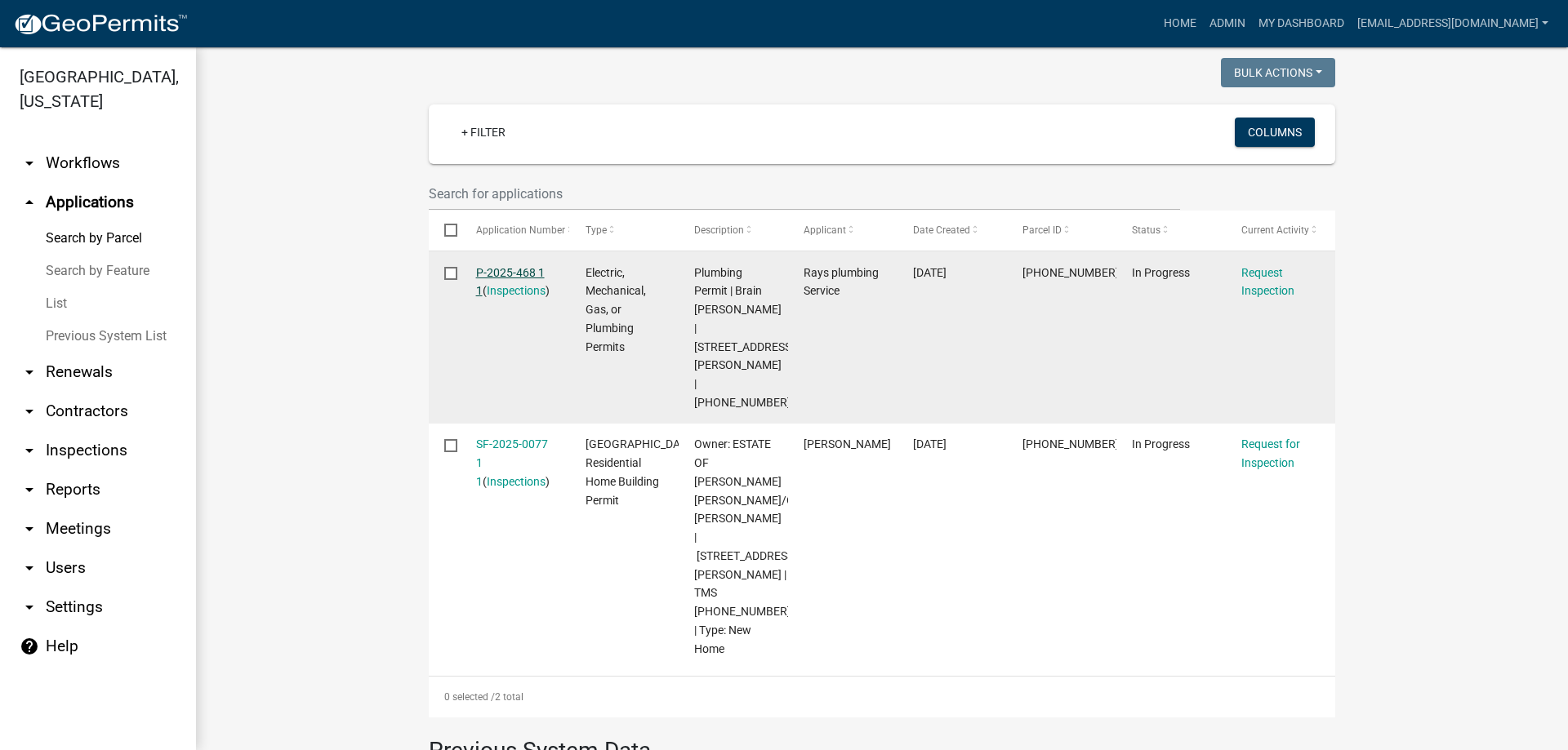
click at [509, 272] on link "P-2025-468 1 1" at bounding box center [509, 282] width 68 height 32
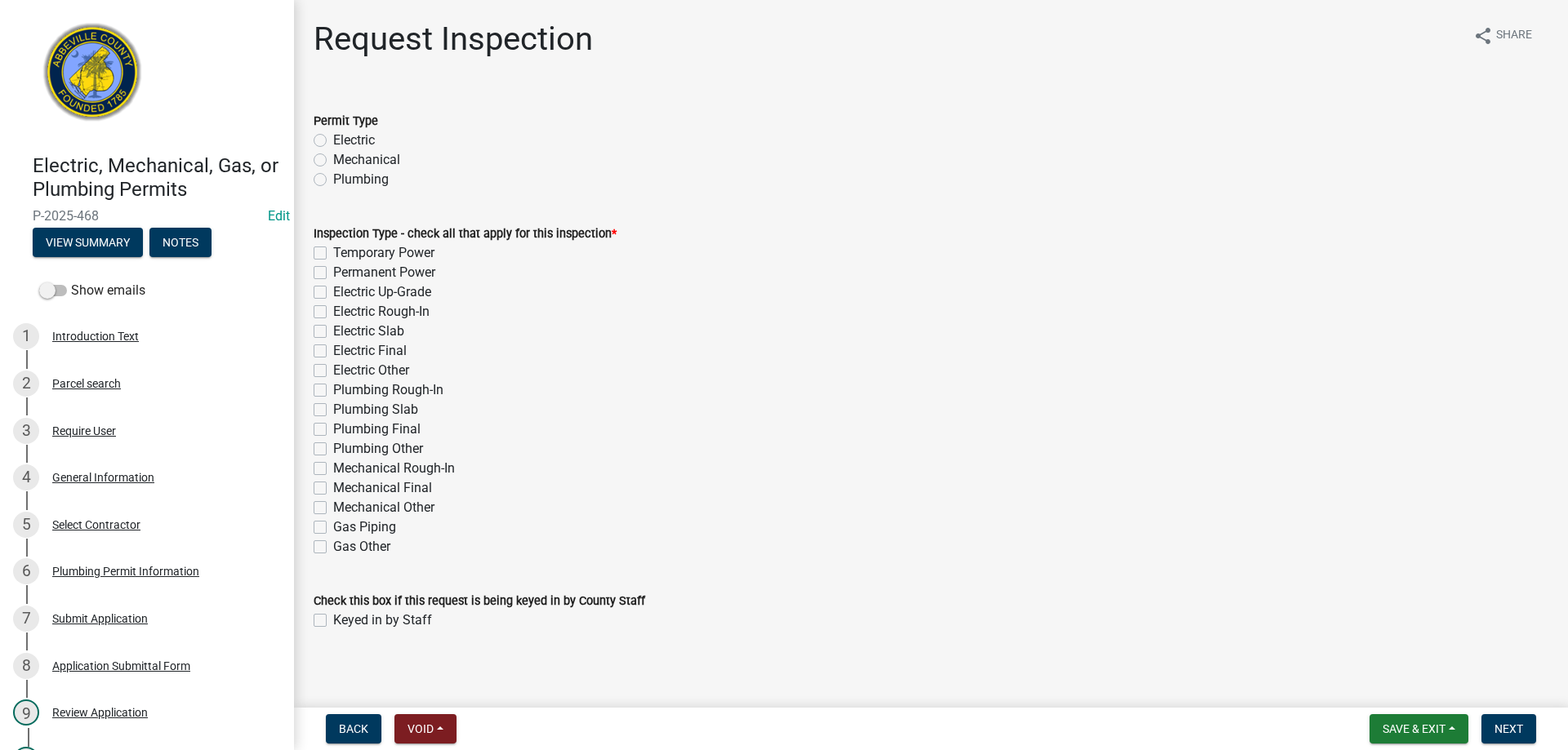
click at [333, 180] on label "Plumbing" at bounding box center [361, 179] width 56 height 19
click at [333, 180] on input "Plumbing" at bounding box center [339, 175] width 11 height 11
drag, startPoint x: 321, startPoint y: 387, endPoint x: 467, endPoint y: 374, distance: 146.6
click at [333, 387] on label "Plumbing Rough-In" at bounding box center [388, 390] width 110 height 19
click at [333, 387] on input "Plumbing Rough-In" at bounding box center [339, 386] width 11 height 11
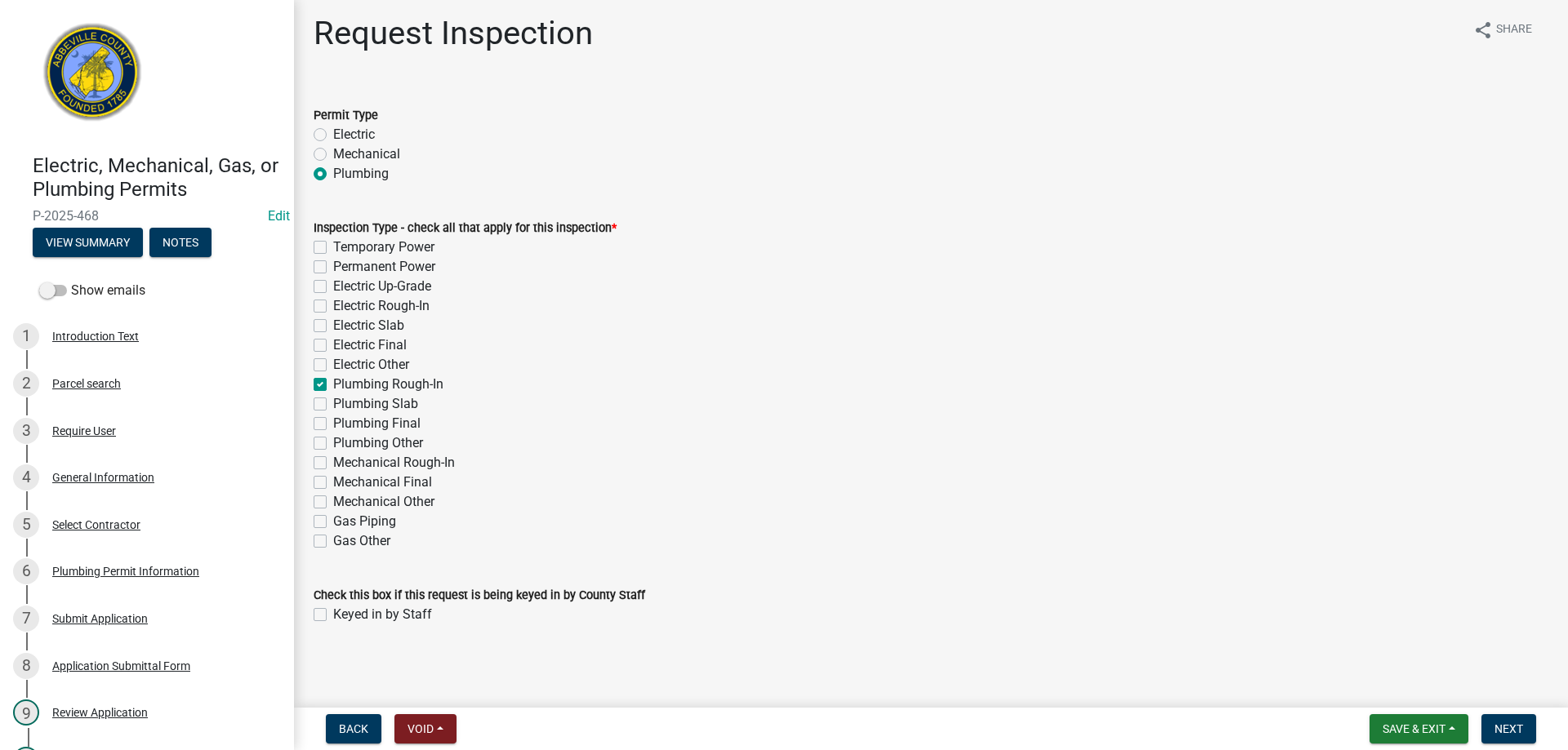
scroll to position [8, 0]
click at [333, 612] on label "Keyed in by Staff" at bounding box center [382, 613] width 99 height 19
click at [333, 612] on input "Keyed in by Staff" at bounding box center [339, 609] width 11 height 11
click at [1510, 722] on span "Next" at bounding box center [1509, 729] width 29 height 13
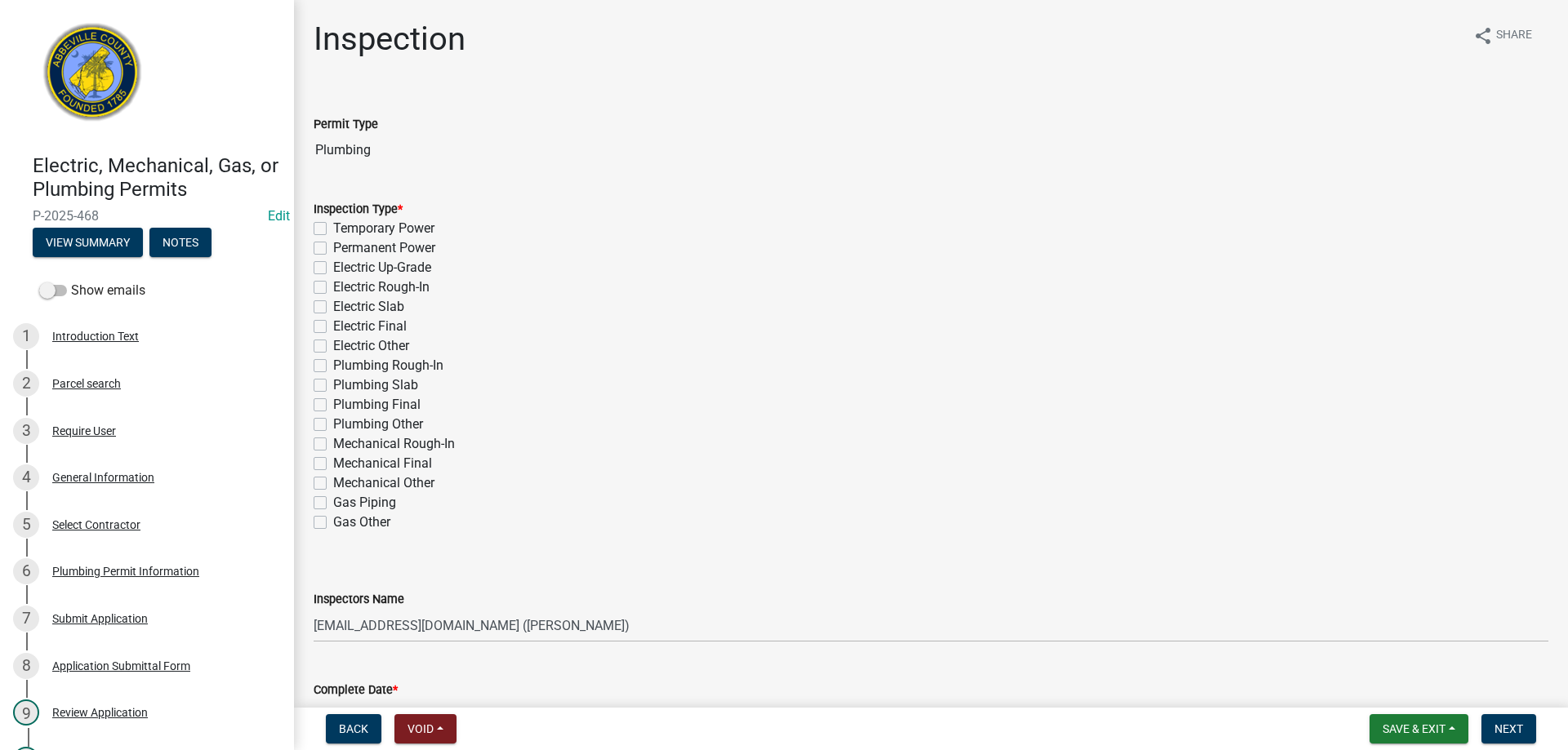
click at [333, 367] on label "Plumbing Rough-In" at bounding box center [388, 365] width 110 height 19
click at [333, 367] on input "Plumbing Rough-In" at bounding box center [339, 361] width 11 height 11
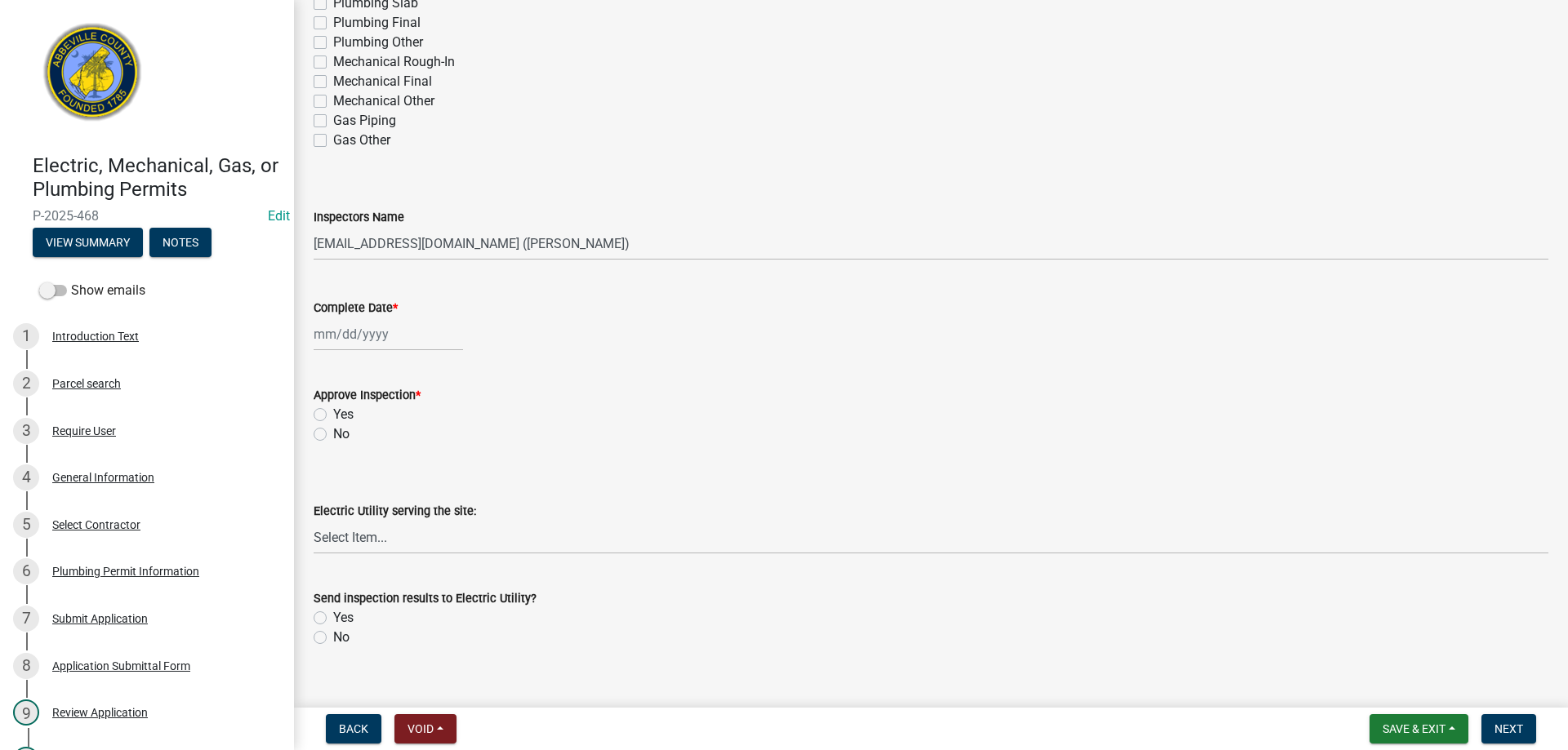
scroll to position [408, 0]
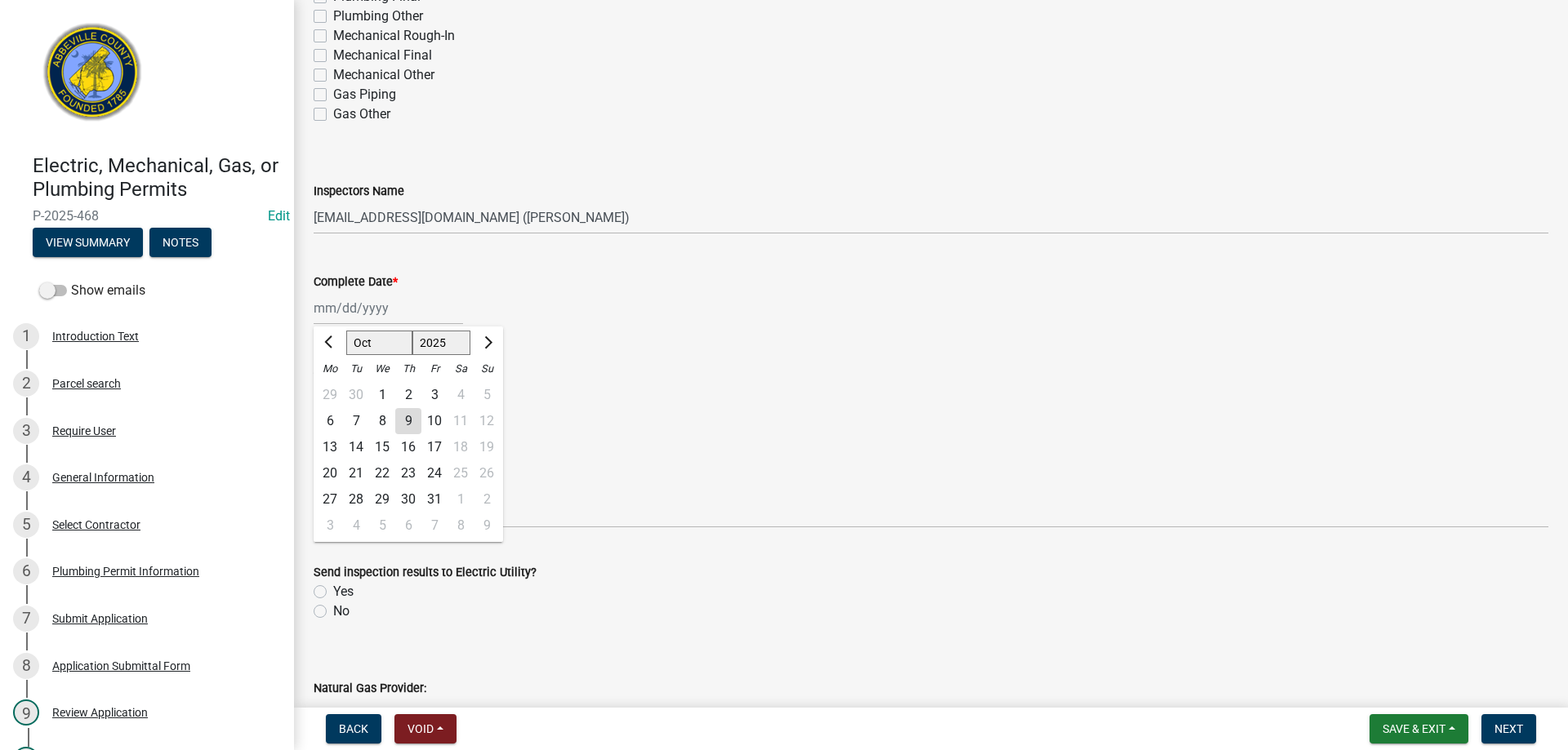
click at [351, 310] on div "[PERSON_NAME] Feb Mar Apr [PERSON_NAME][DATE] Oct Nov [DATE] 1526 1527 1528 152…" at bounding box center [388, 308] width 150 height 34
click at [406, 417] on div "9" at bounding box center [408, 421] width 26 height 26
click at [333, 386] on label "Yes" at bounding box center [344, 388] width 20 height 19
click at [333, 386] on input "Yes" at bounding box center [339, 384] width 11 height 11
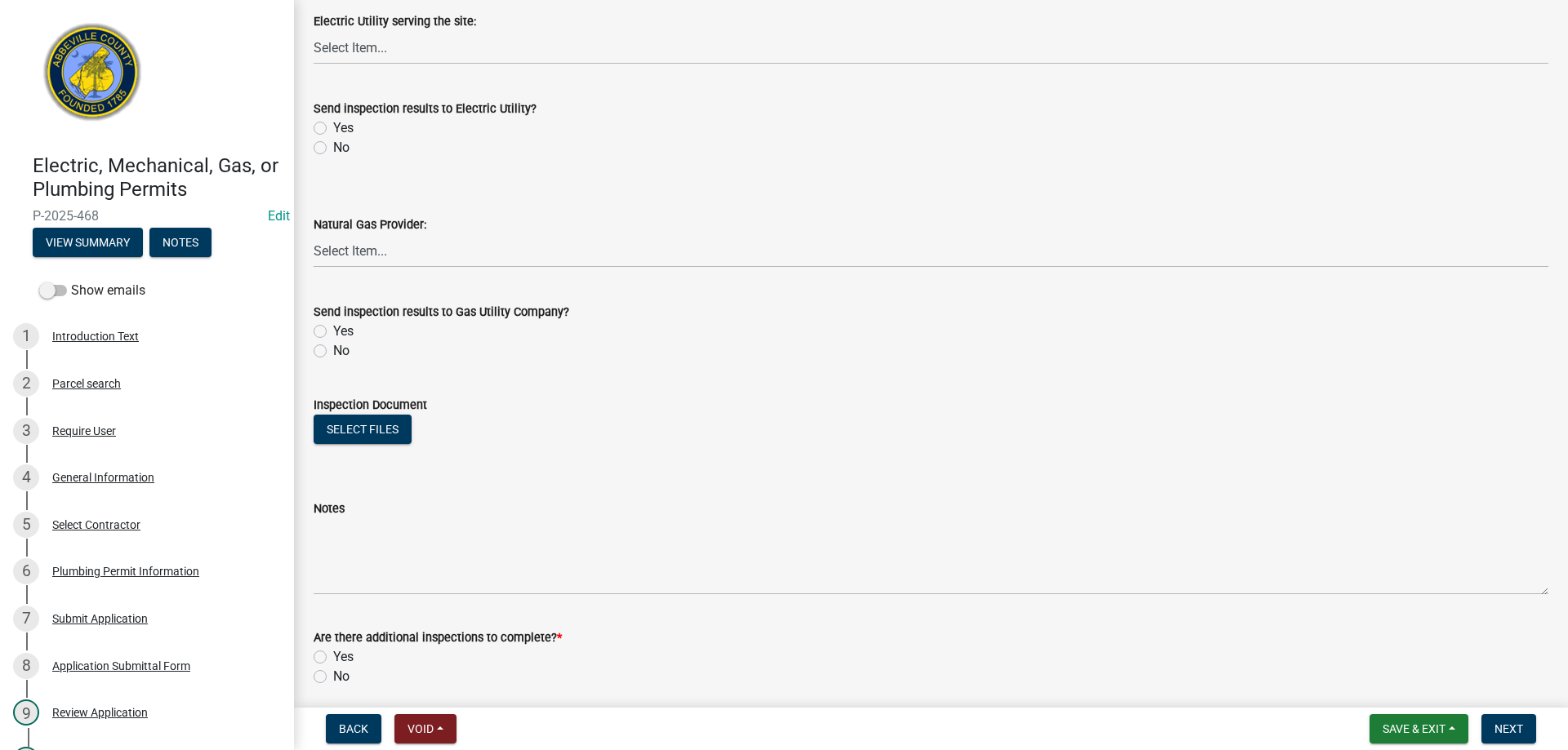
scroll to position [936, 0]
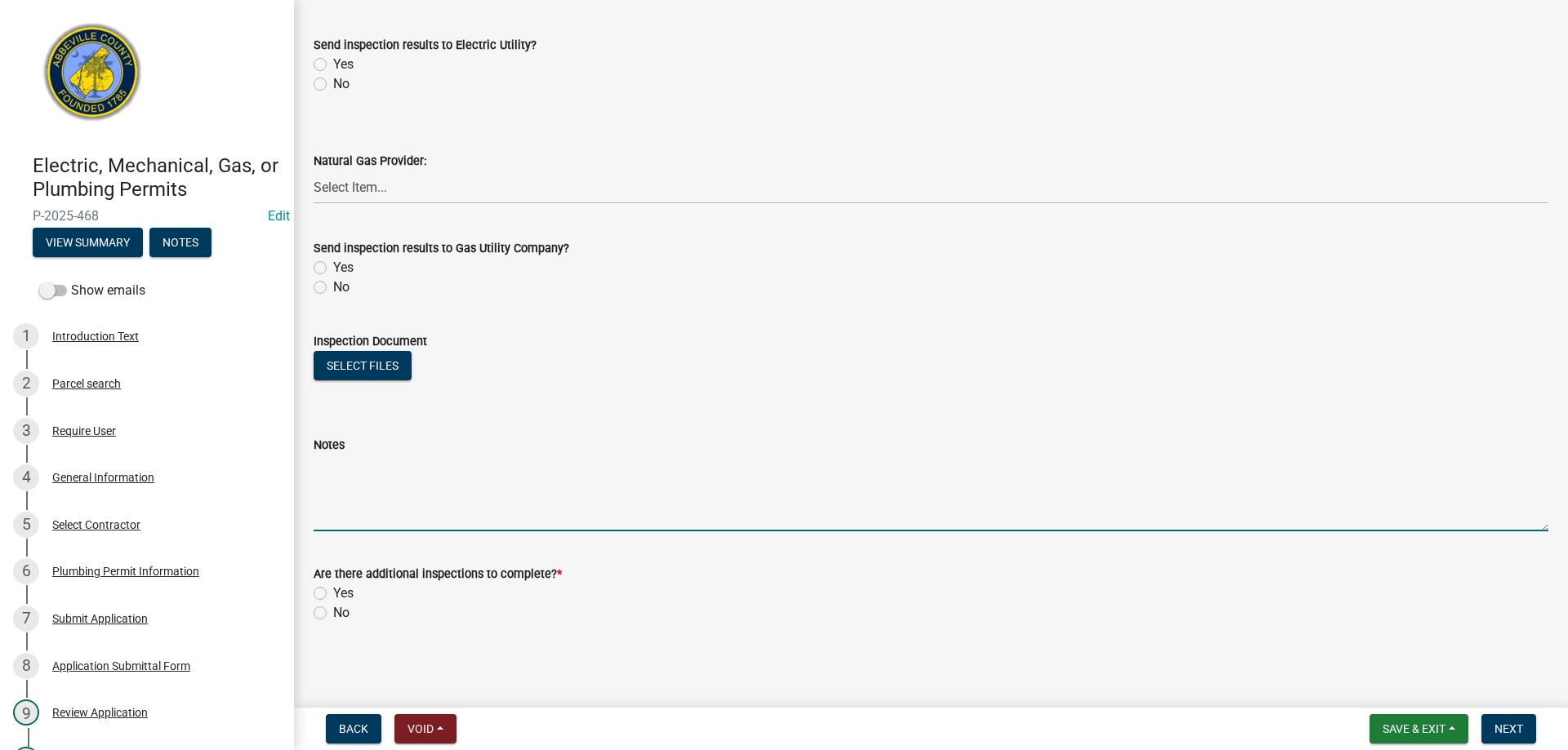
drag, startPoint x: 359, startPoint y: 514, endPoint x: 638, endPoint y: 350, distance: 323.6
click at [378, 501] on textarea "Notes" at bounding box center [931, 492] width 1235 height 77
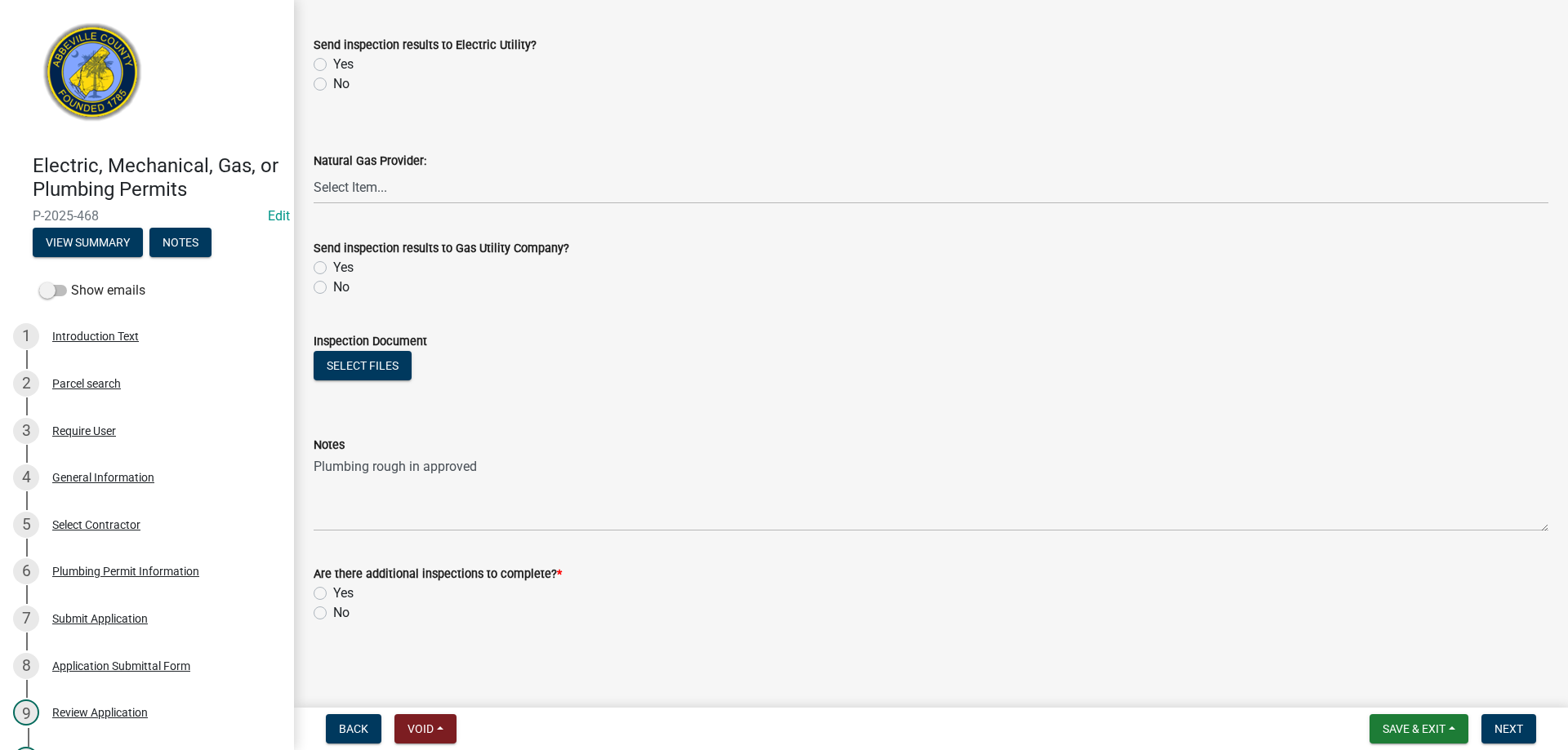
click at [333, 596] on label "Yes" at bounding box center [344, 593] width 20 height 19
click at [333, 594] on input "Yes" at bounding box center [339, 589] width 11 height 11
click at [1505, 728] on span "Next" at bounding box center [1509, 729] width 29 height 13
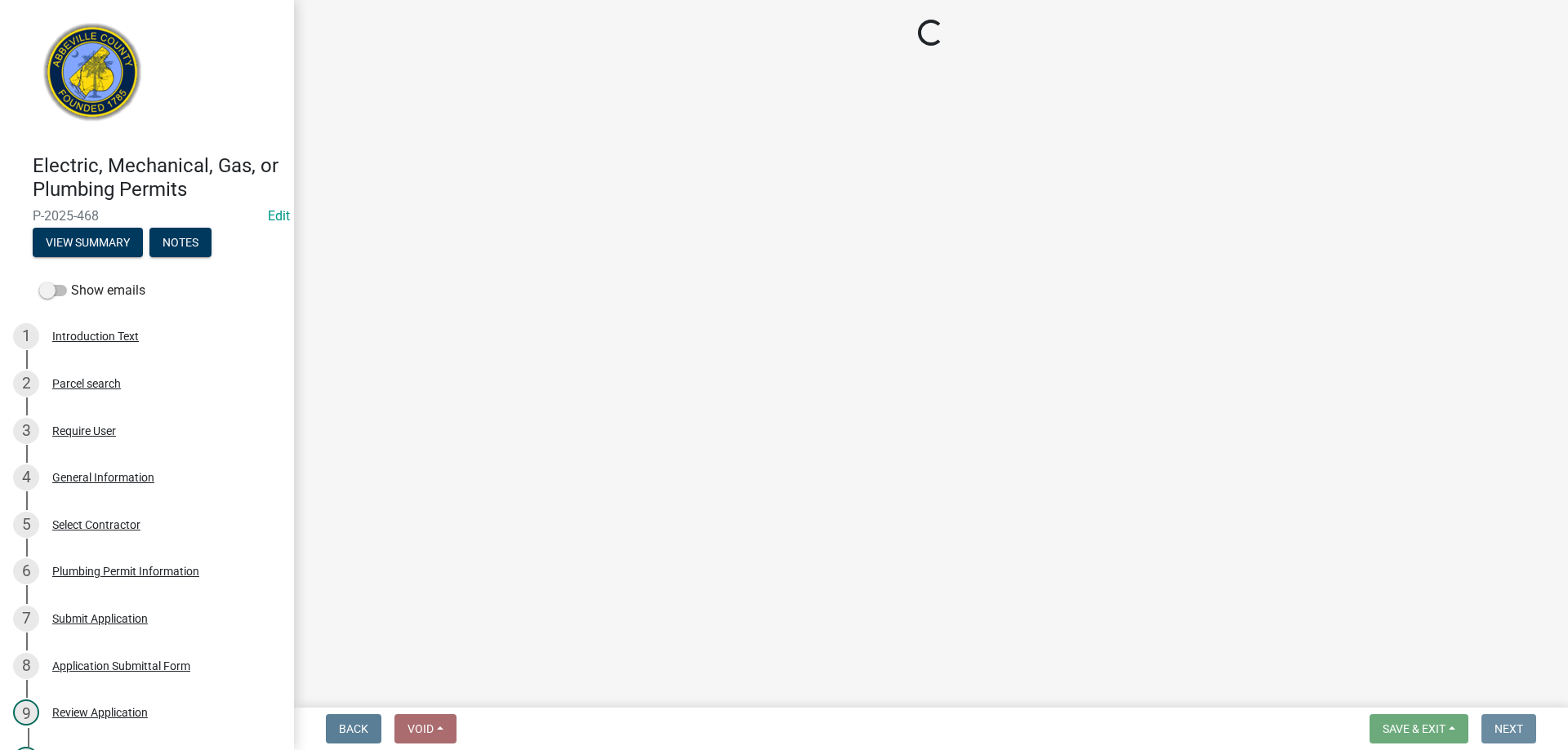
scroll to position [0, 0]
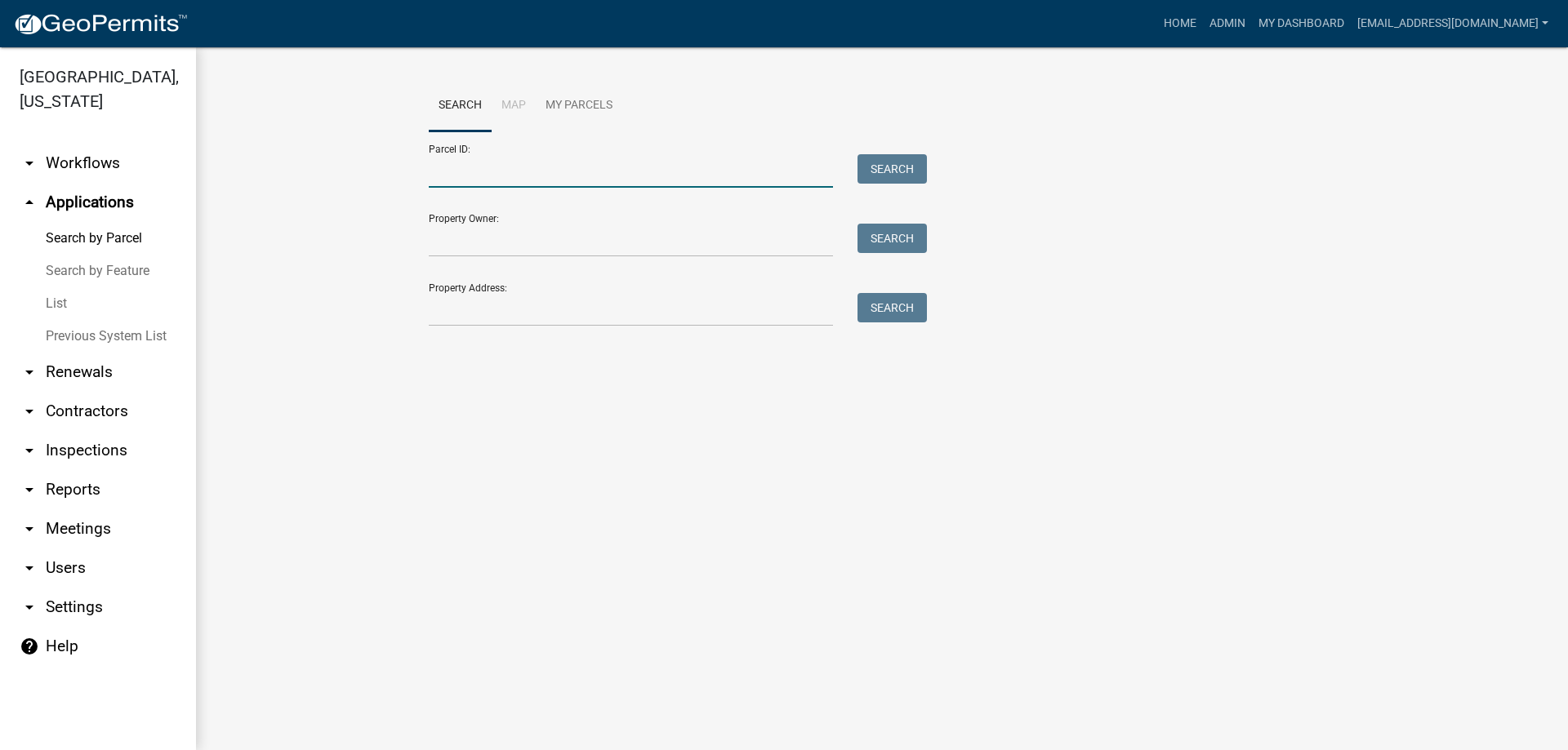
click at [505, 162] on input "Parcel ID:" at bounding box center [631, 171] width 404 height 34
click at [901, 161] on button "Search" at bounding box center [892, 168] width 69 height 29
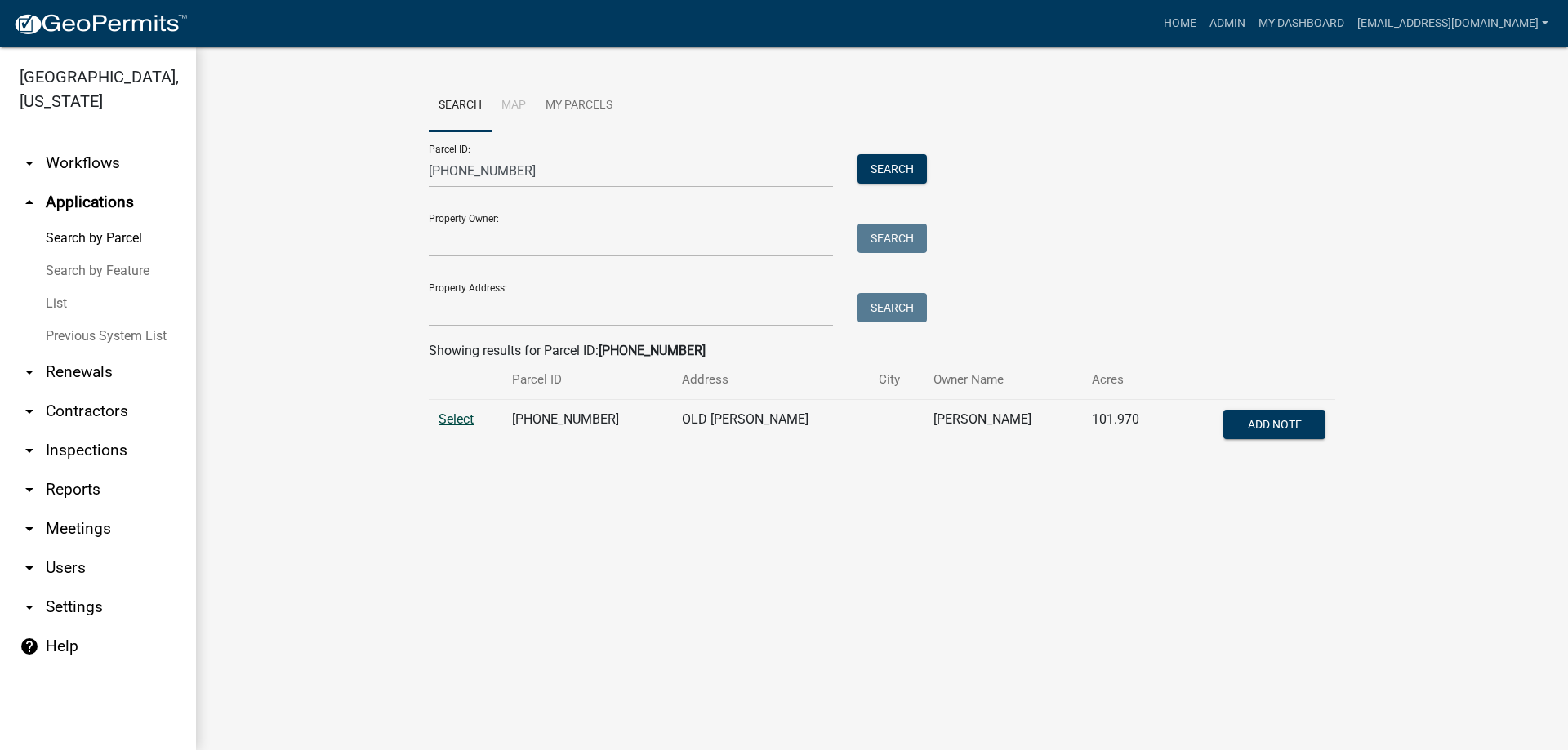
click at [451, 416] on span "Select" at bounding box center [456, 419] width 35 height 15
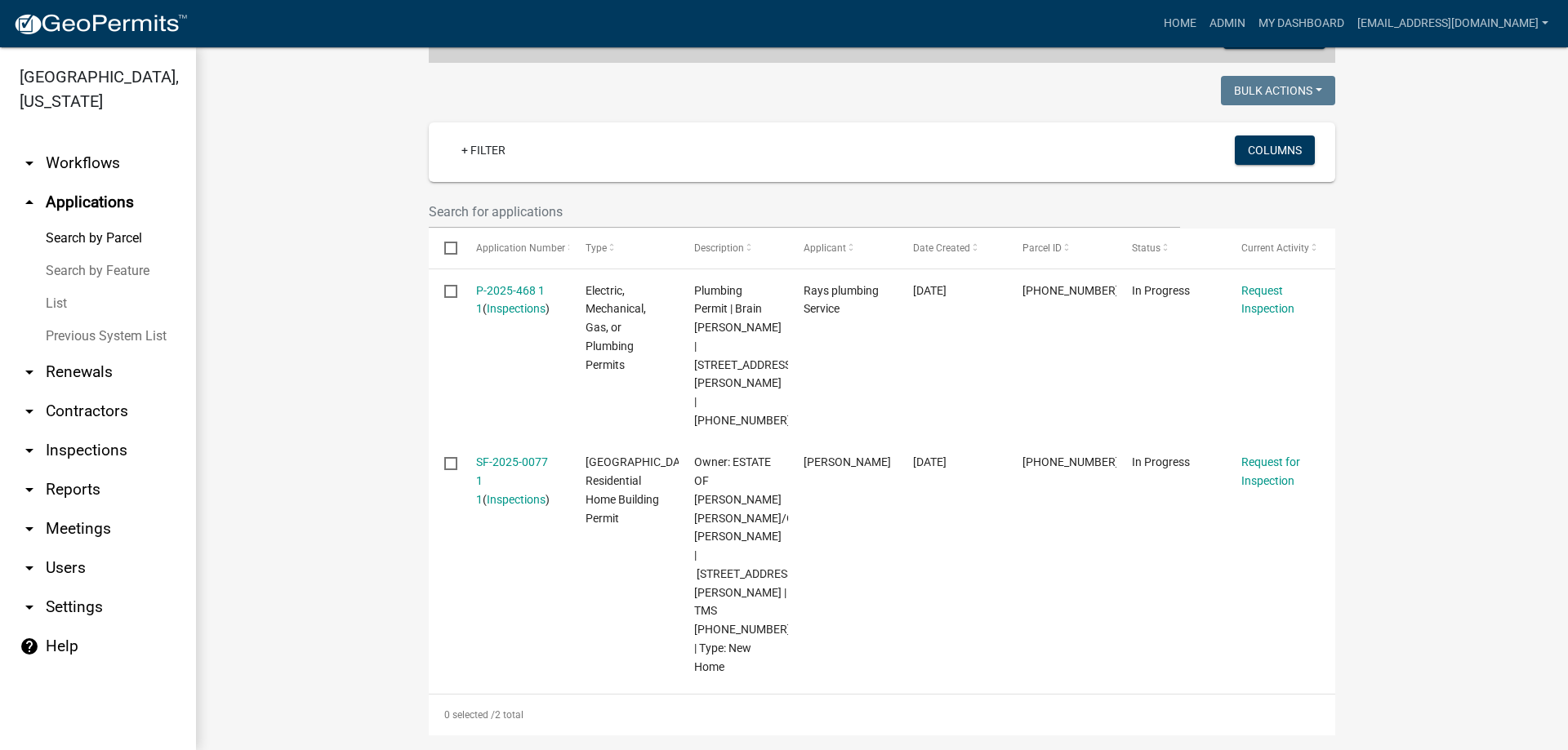
scroll to position [490, 0]
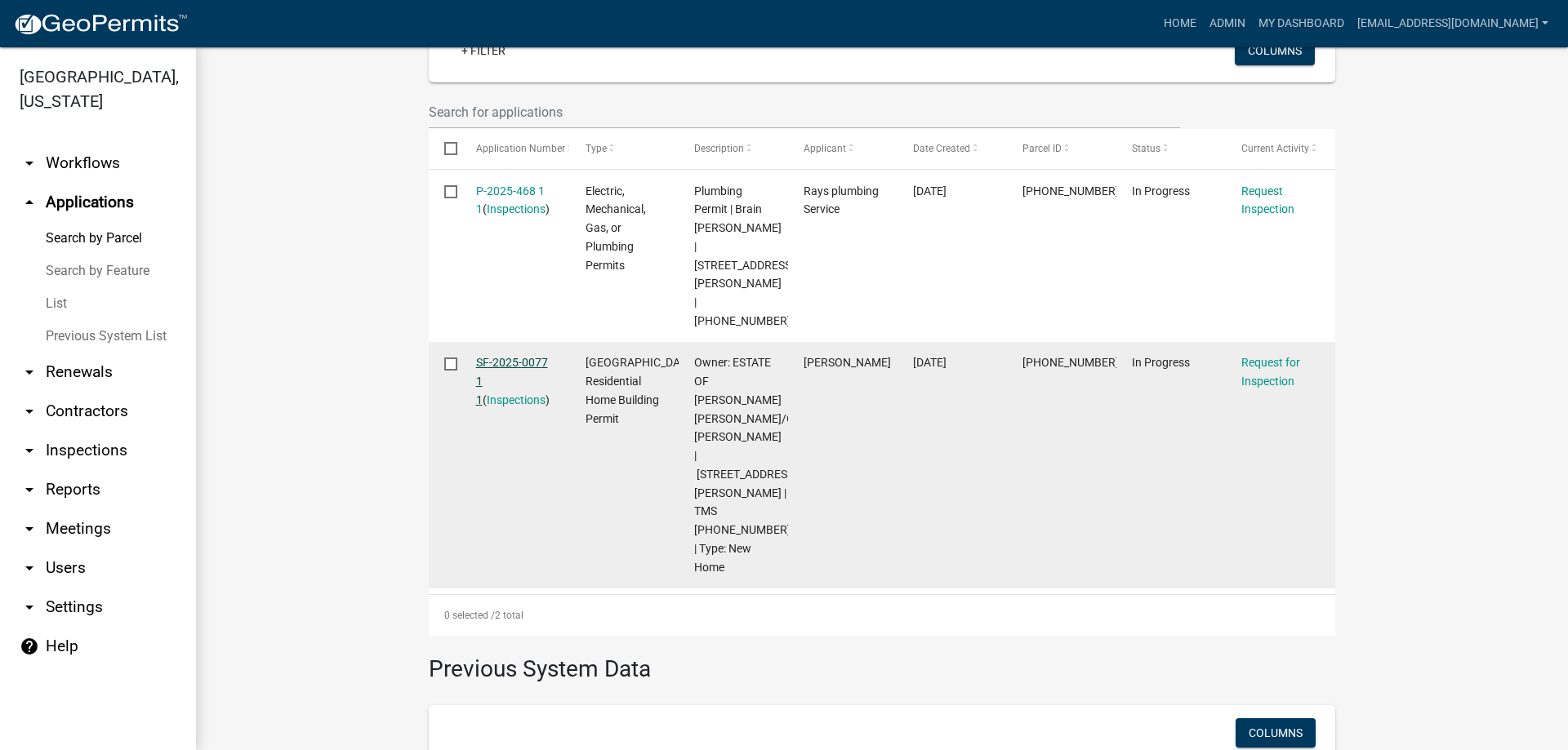
click at [504, 356] on link "SF-2025-0077 1 1" at bounding box center [511, 381] width 72 height 51
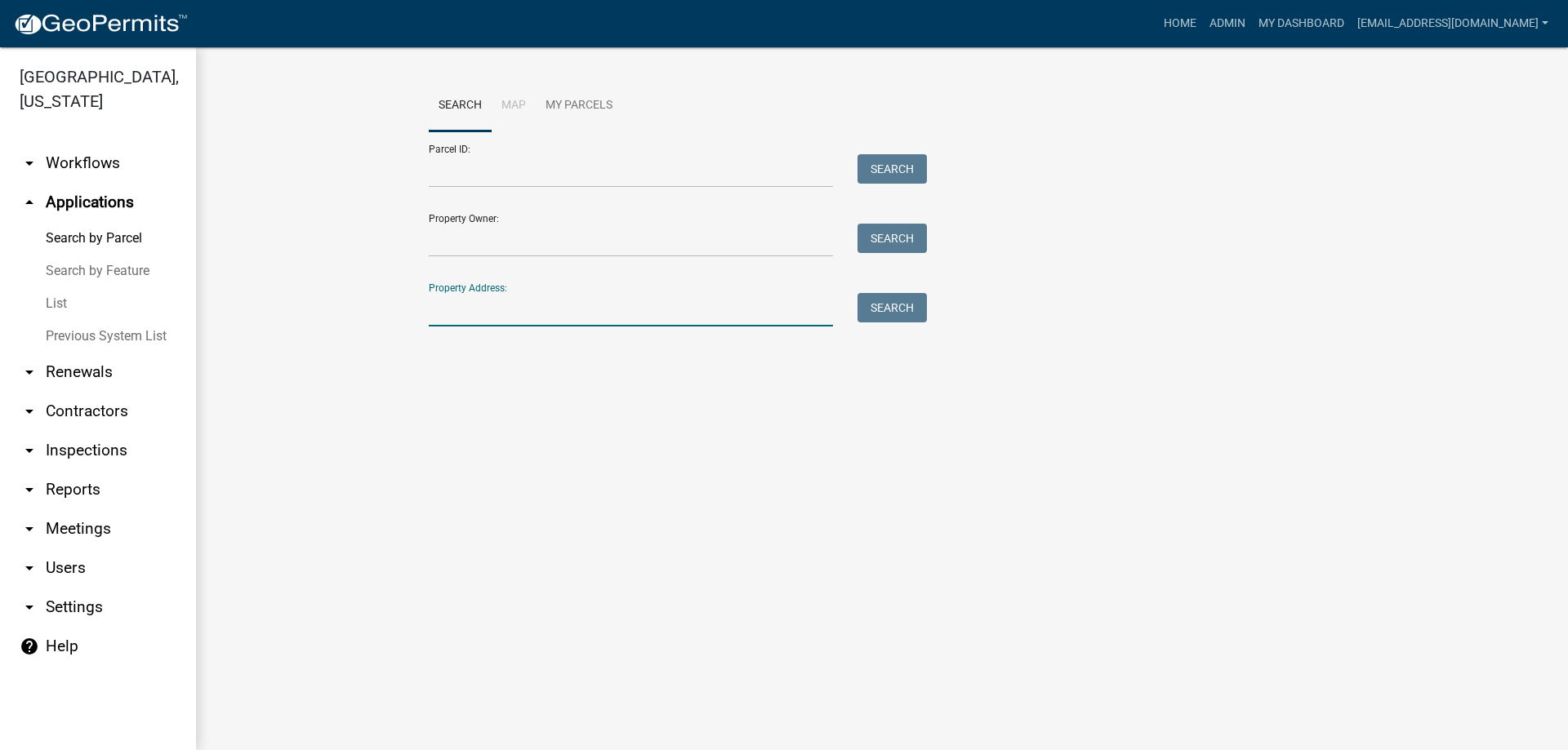
click at [516, 311] on input "Property Address:" at bounding box center [631, 310] width 404 height 34
click at [905, 306] on button "Search" at bounding box center [892, 307] width 69 height 29
click at [523, 310] on input "[PHONE_NUMBER]" at bounding box center [631, 310] width 404 height 34
click at [515, 171] on input "Parcel ID:" at bounding box center [631, 171] width 404 height 34
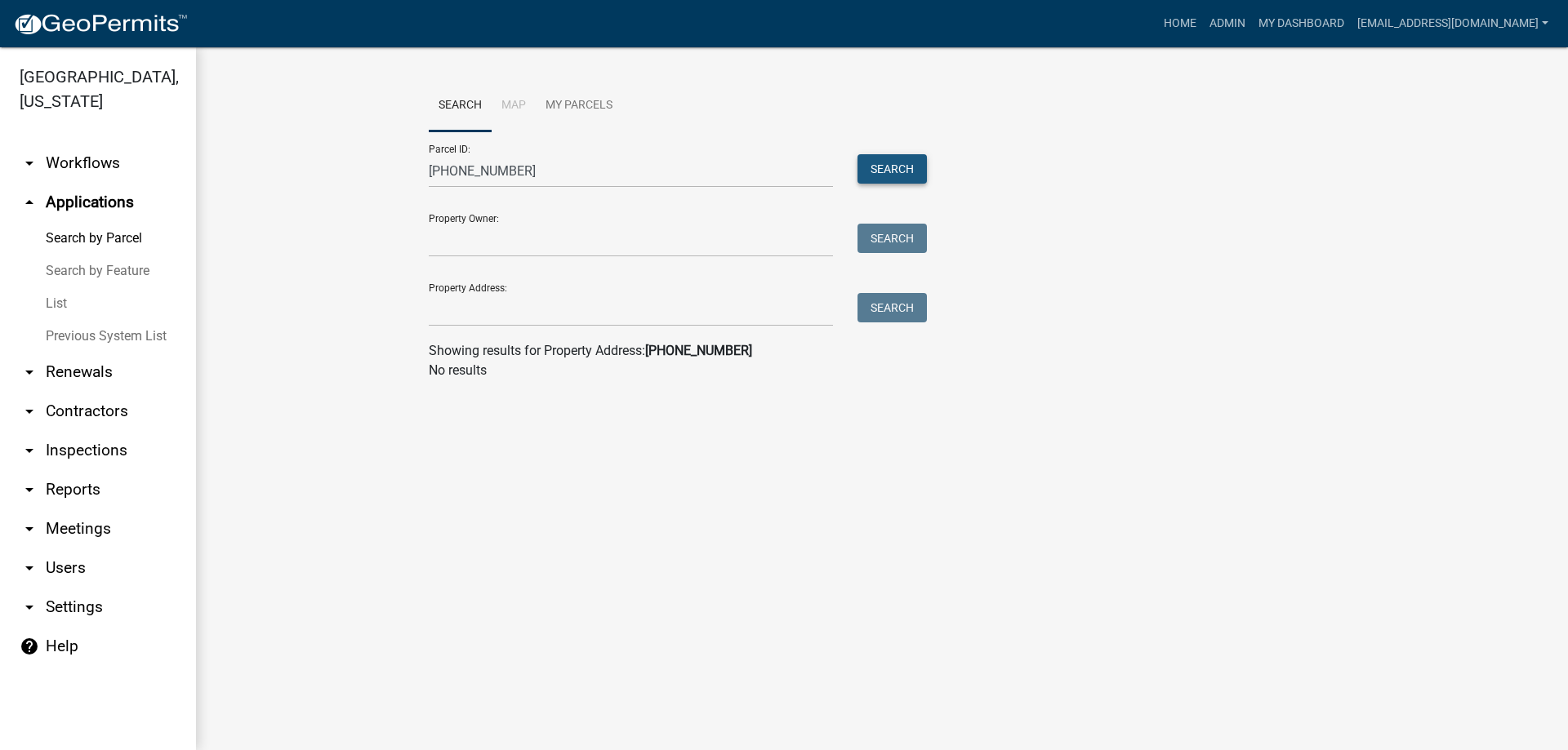
click at [865, 160] on button "Search" at bounding box center [892, 168] width 69 height 29
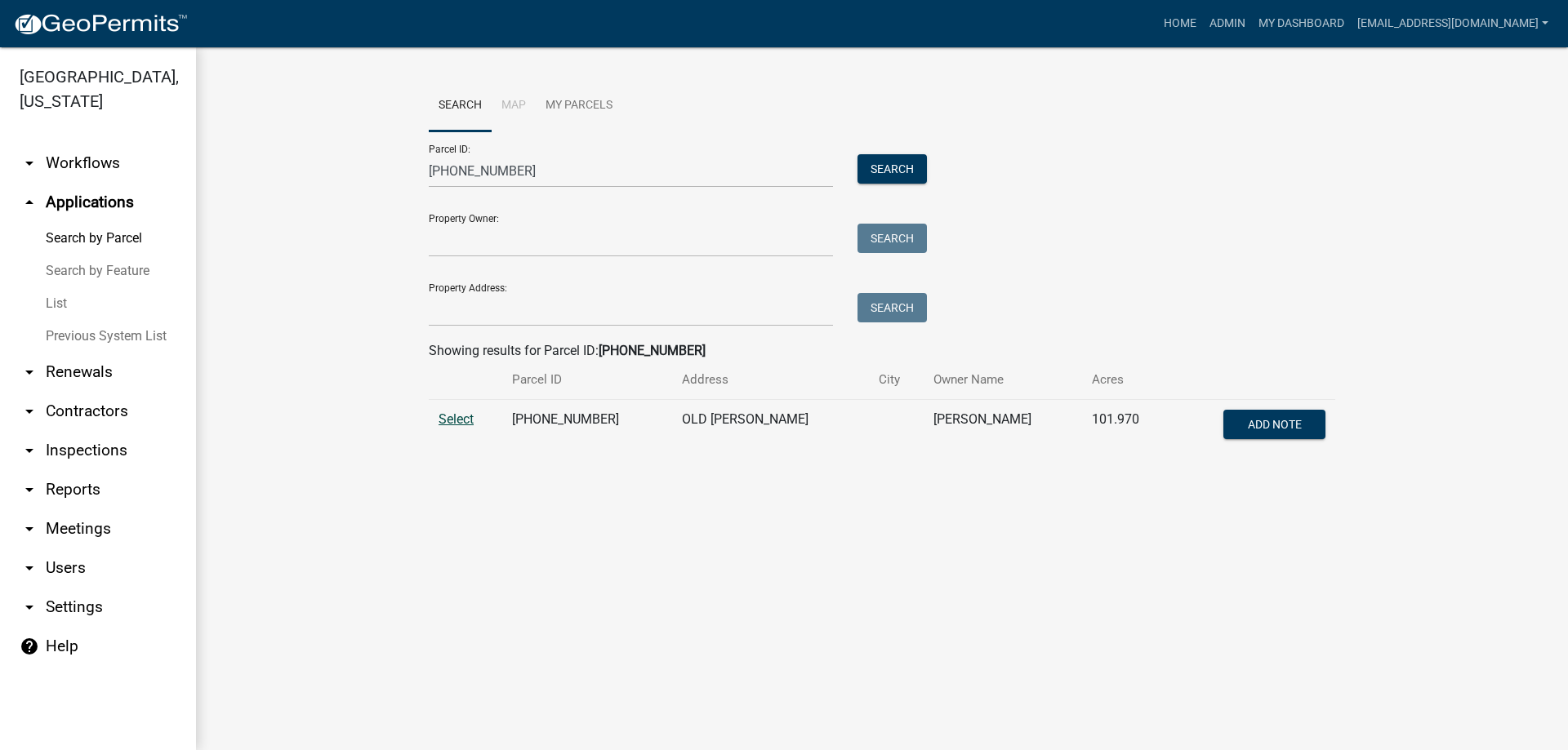
click at [457, 420] on span "Select" at bounding box center [456, 419] width 35 height 15
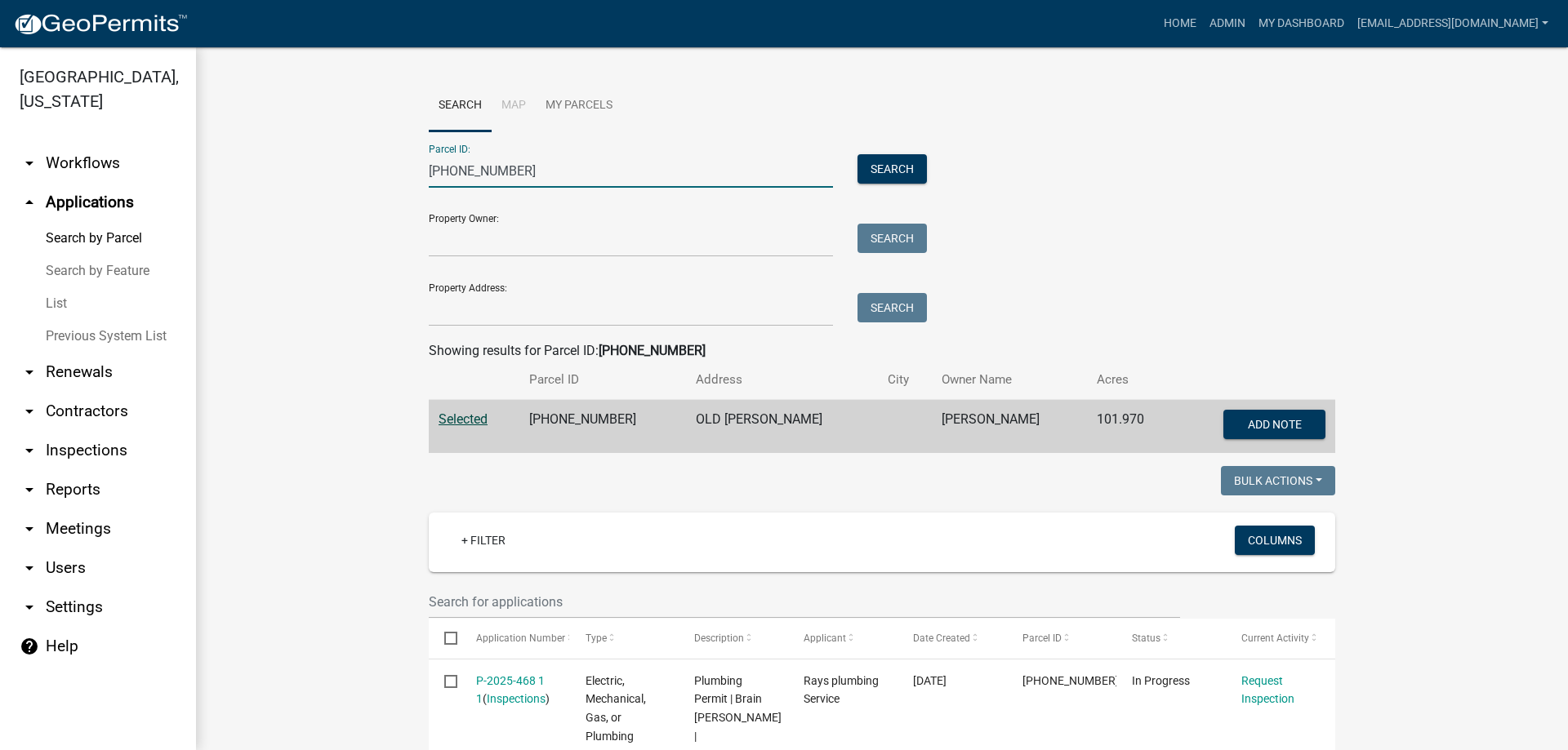
click at [548, 174] on input "[PHONE_NUMBER]" at bounding box center [631, 171] width 404 height 34
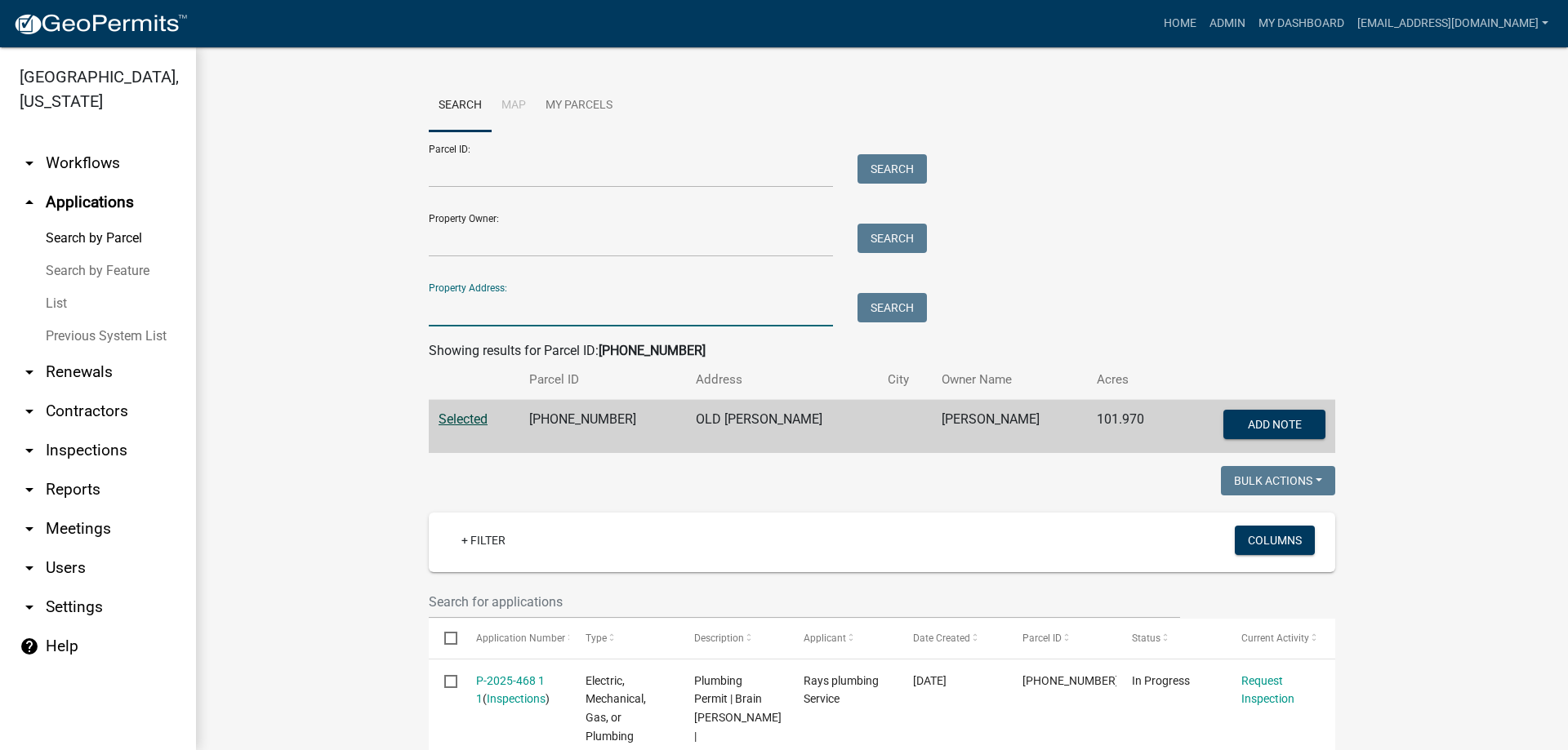
click at [517, 305] on input "Property Address:" at bounding box center [631, 310] width 404 height 34
click at [896, 302] on button "Search" at bounding box center [892, 307] width 69 height 29
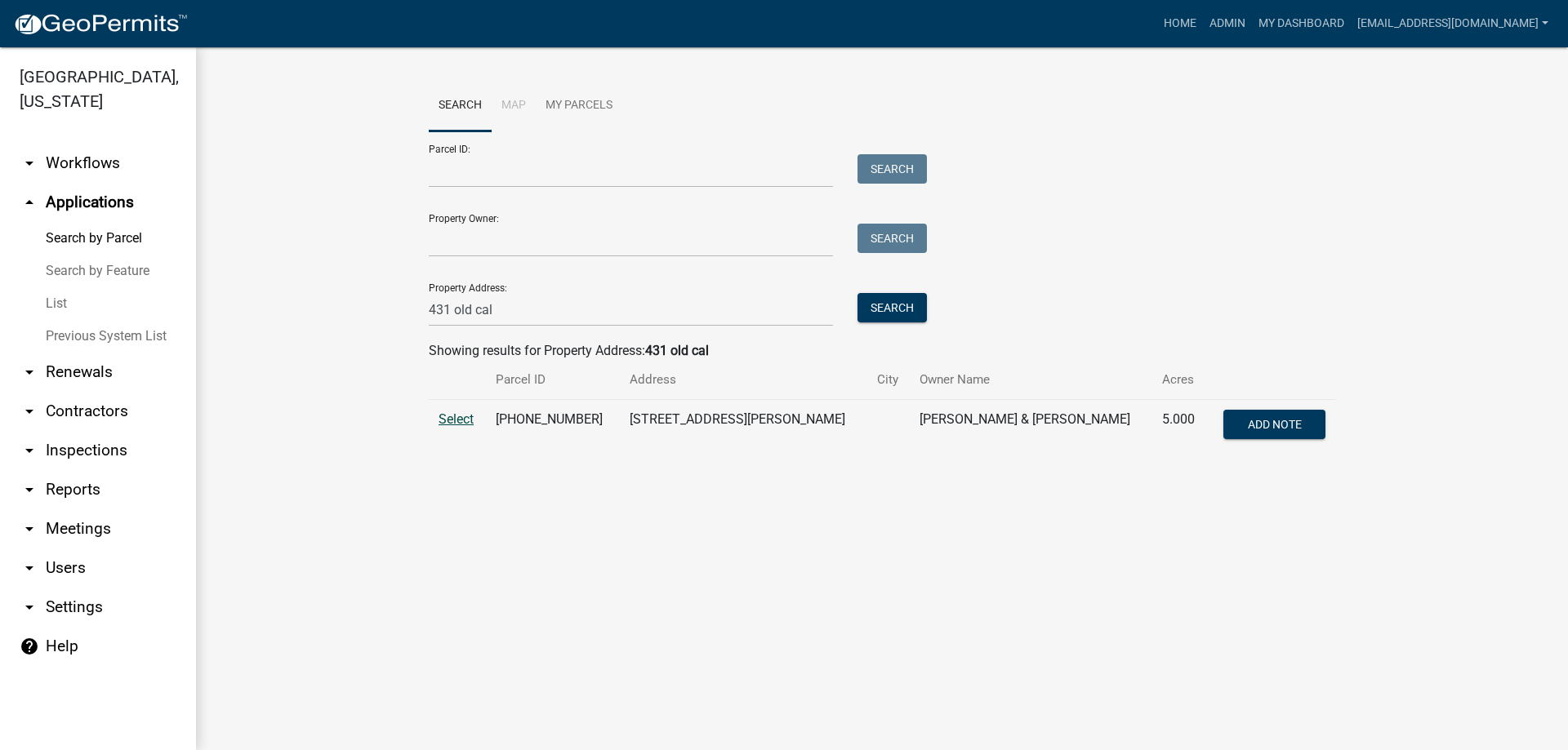
click at [457, 415] on span "Select" at bounding box center [456, 419] width 35 height 15
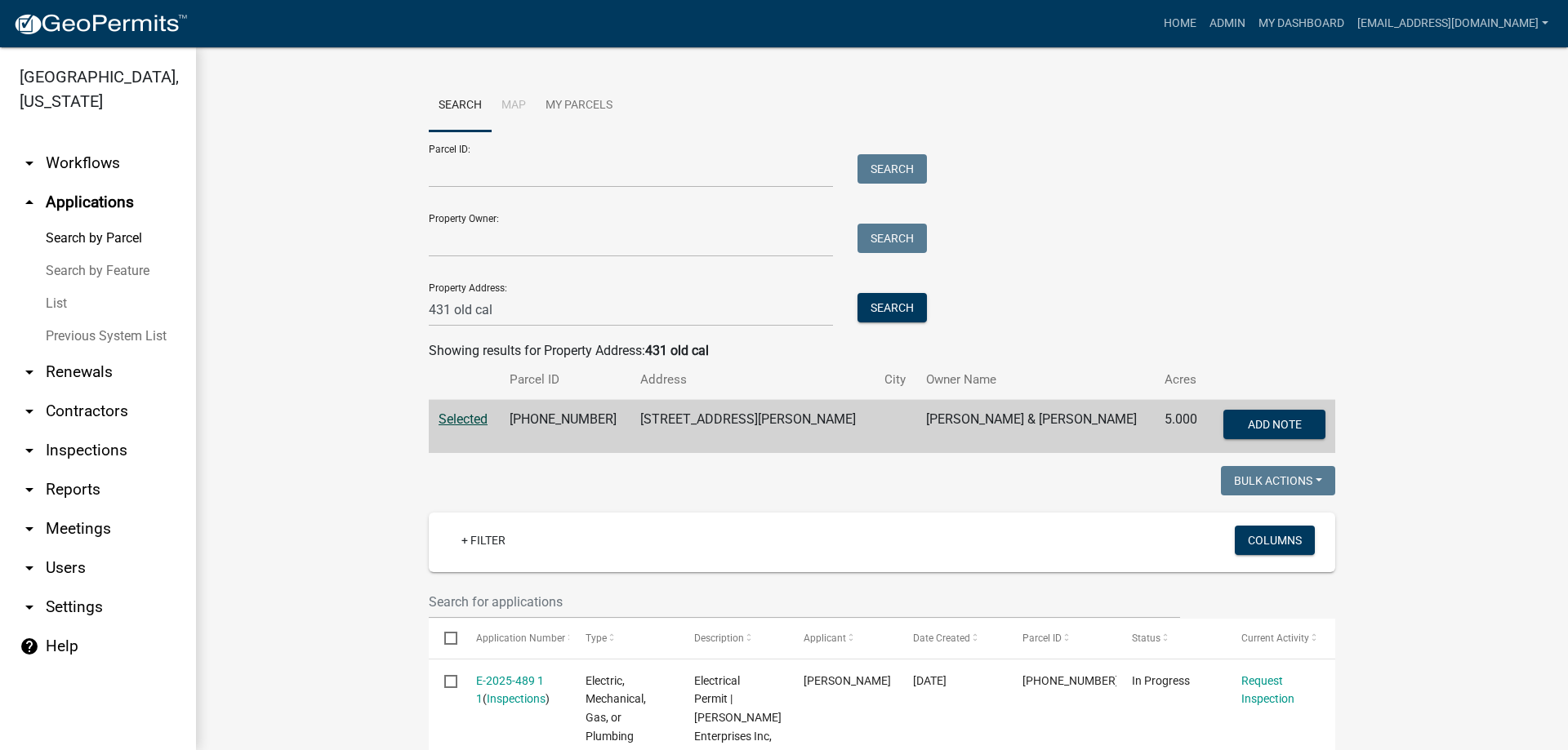
scroll to position [408, 0]
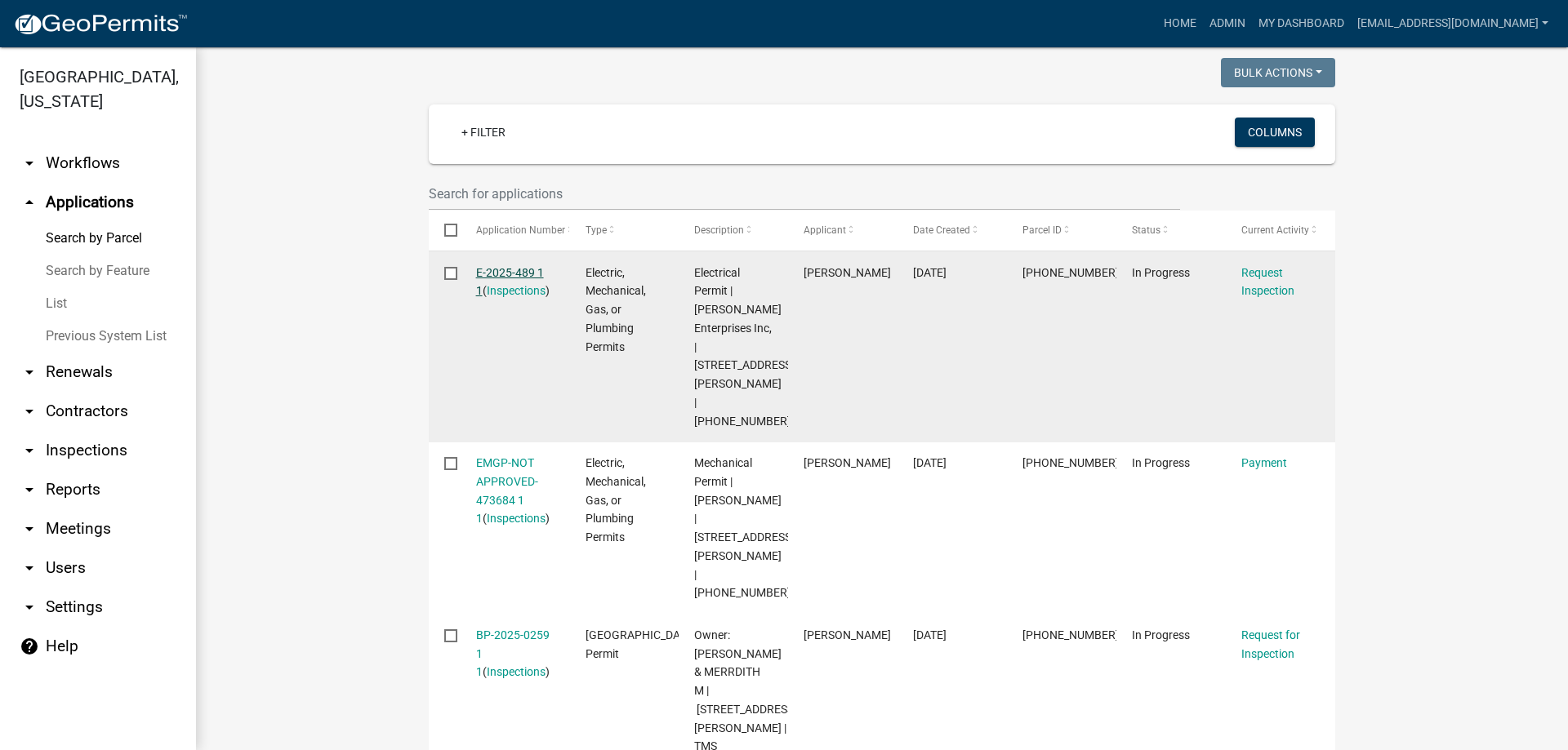
click at [504, 272] on link "E-2025-489 1 1" at bounding box center [509, 282] width 68 height 32
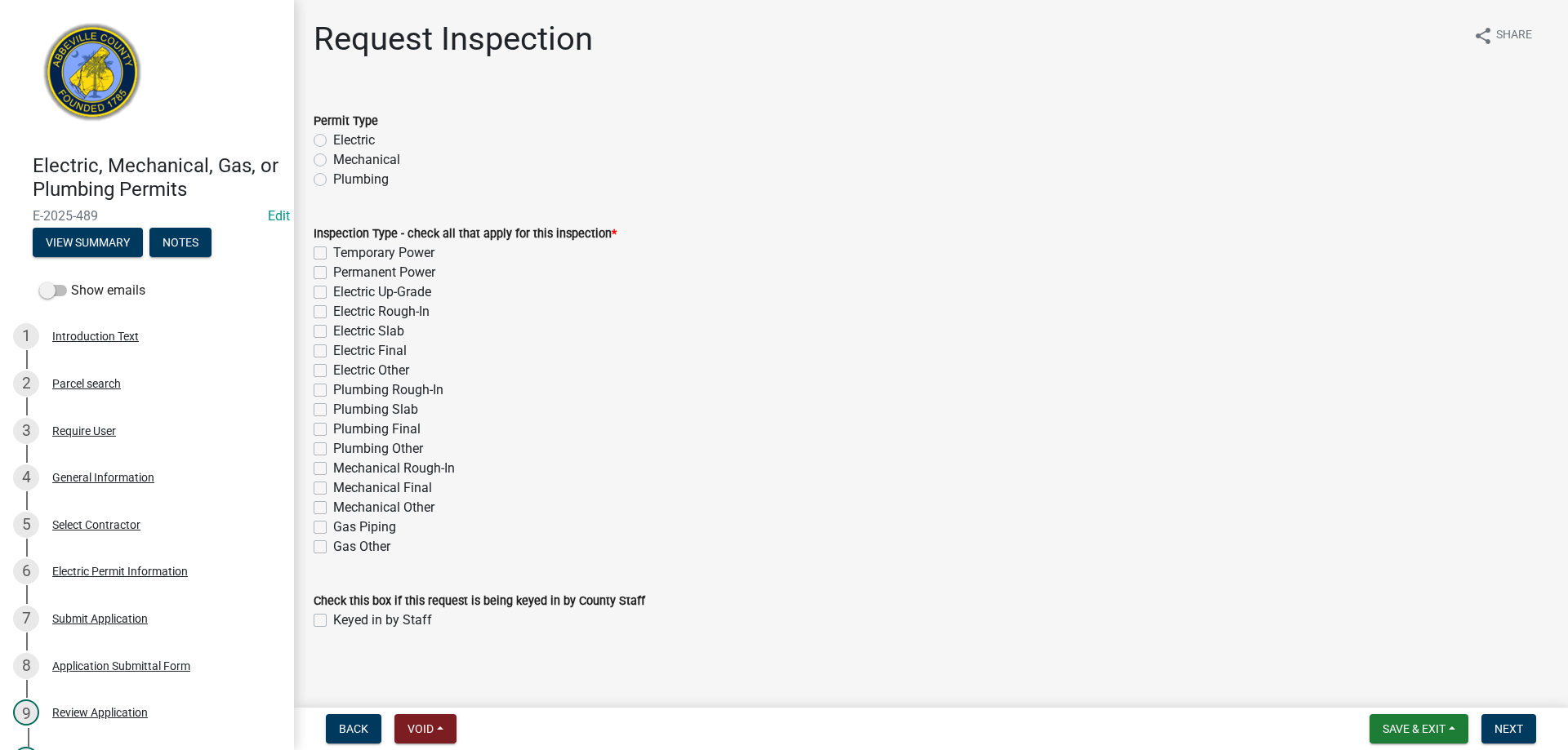
click at [333, 134] on label "Electric" at bounding box center [354, 140] width 41 height 19
click at [333, 134] on input "Electric" at bounding box center [339, 136] width 11 height 11
drag, startPoint x: 319, startPoint y: 271, endPoint x: 327, endPoint y: 276, distance: 9.4
click at [333, 272] on label "Permanent Power" at bounding box center [384, 272] width 102 height 19
click at [333, 272] on input "Permanent Power" at bounding box center [339, 268] width 11 height 11
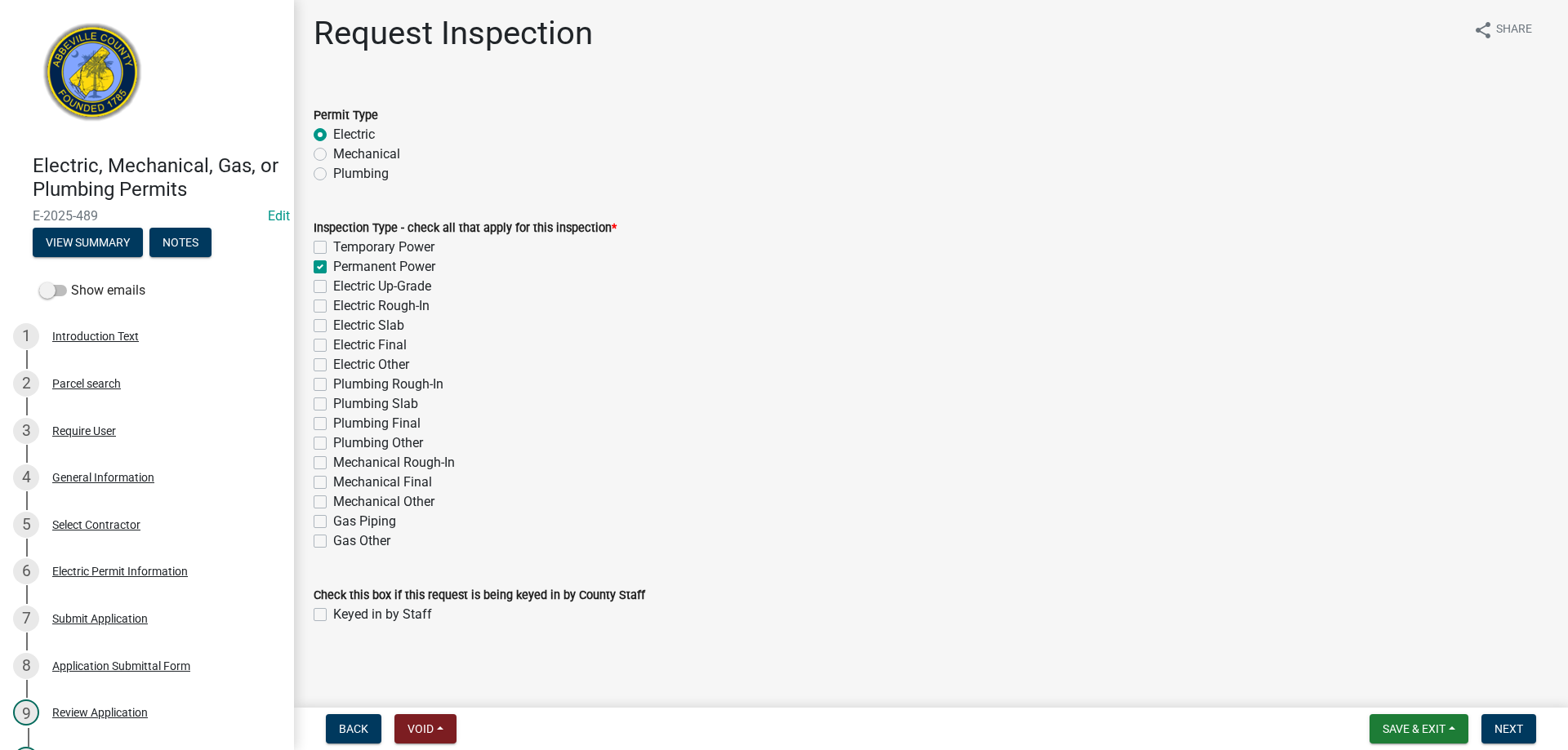
scroll to position [8, 0]
click at [333, 611] on label "Keyed in by Staff" at bounding box center [382, 613] width 99 height 19
click at [333, 611] on input "Keyed in by Staff" at bounding box center [339, 609] width 11 height 11
click at [1517, 727] on span "Next" at bounding box center [1509, 729] width 29 height 13
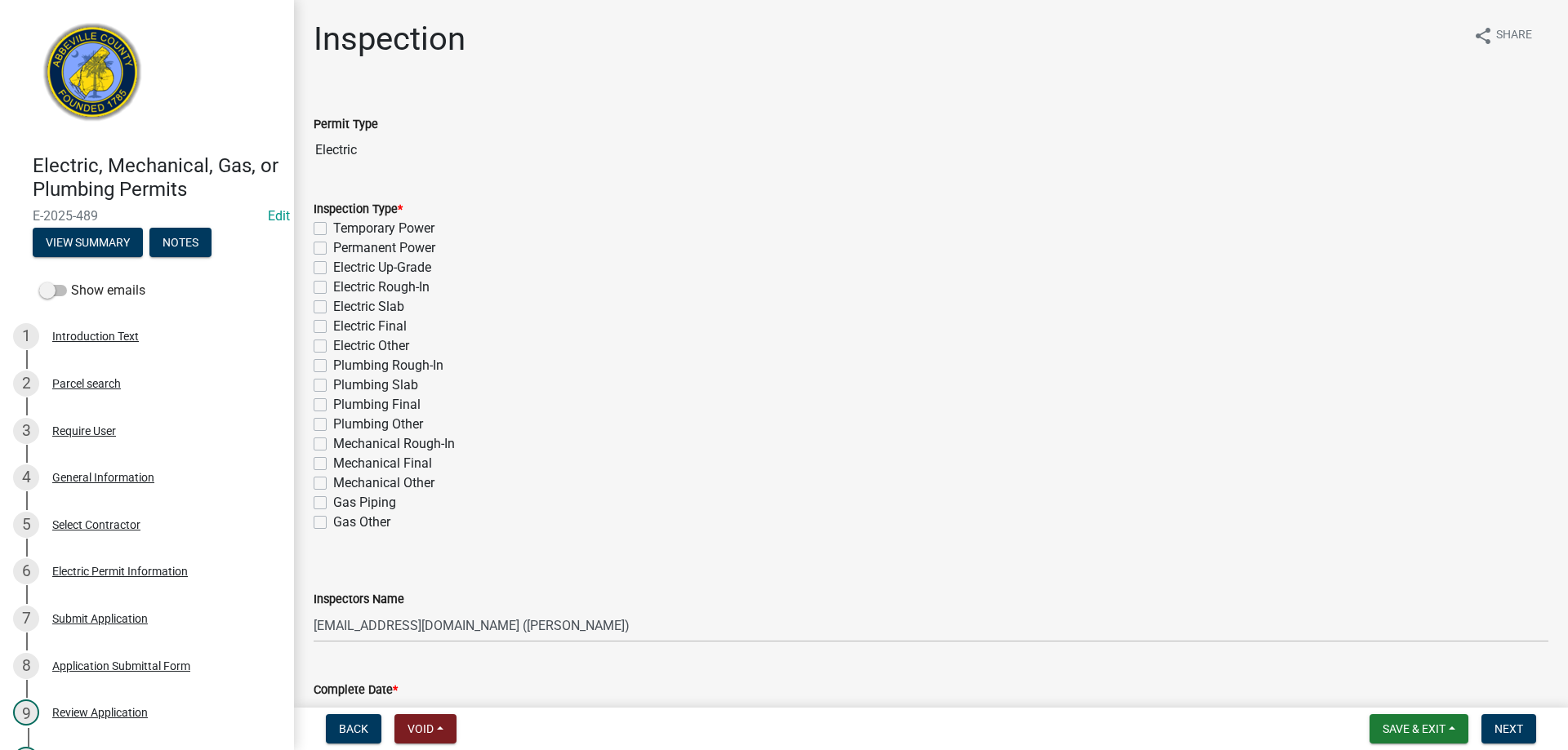
click at [333, 251] on label "Permanent Power" at bounding box center [384, 247] width 102 height 19
click at [333, 249] on input "Permanent Power" at bounding box center [339, 243] width 11 height 11
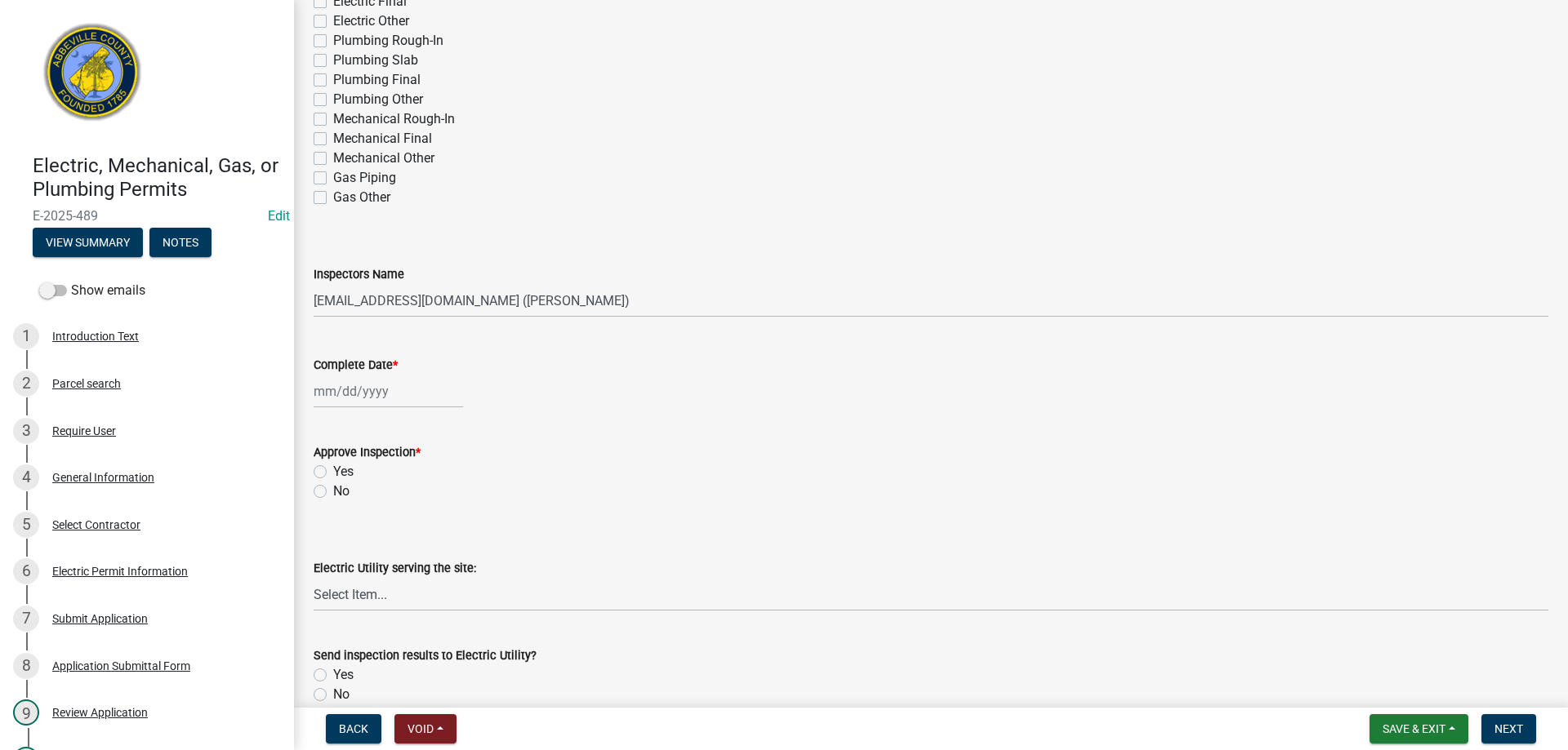
scroll to position [408, 0]
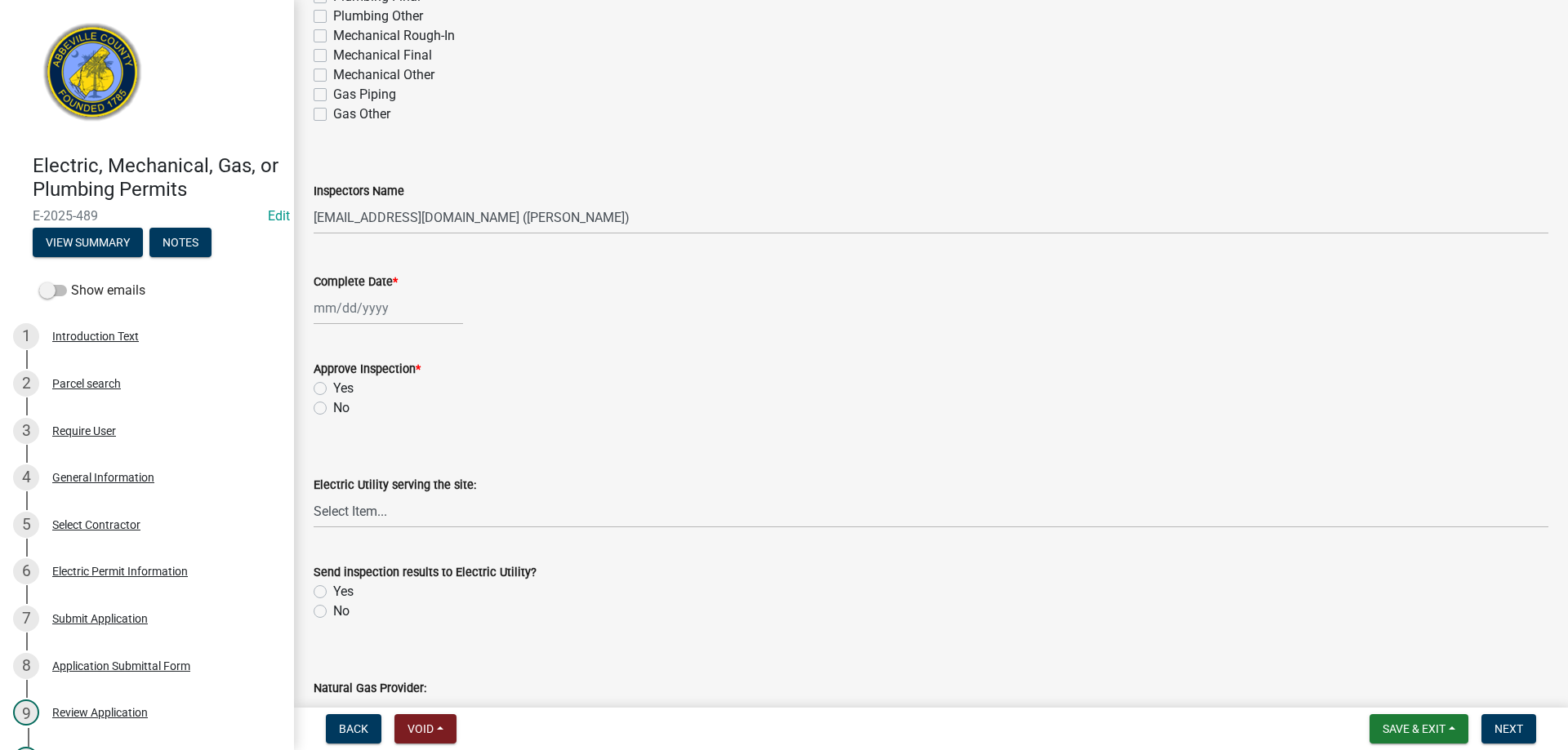
click at [346, 306] on div at bounding box center [388, 308] width 150 height 34
click at [408, 419] on div "9" at bounding box center [408, 421] width 26 height 26
click at [333, 386] on label "Yes" at bounding box center [344, 388] width 20 height 19
click at [333, 386] on input "Yes" at bounding box center [339, 384] width 11 height 11
click at [366, 519] on select "Select Item... Little River Electric Co-Op Laurens Electric Co-Op Duke Energy D…" at bounding box center [931, 512] width 1235 height 34
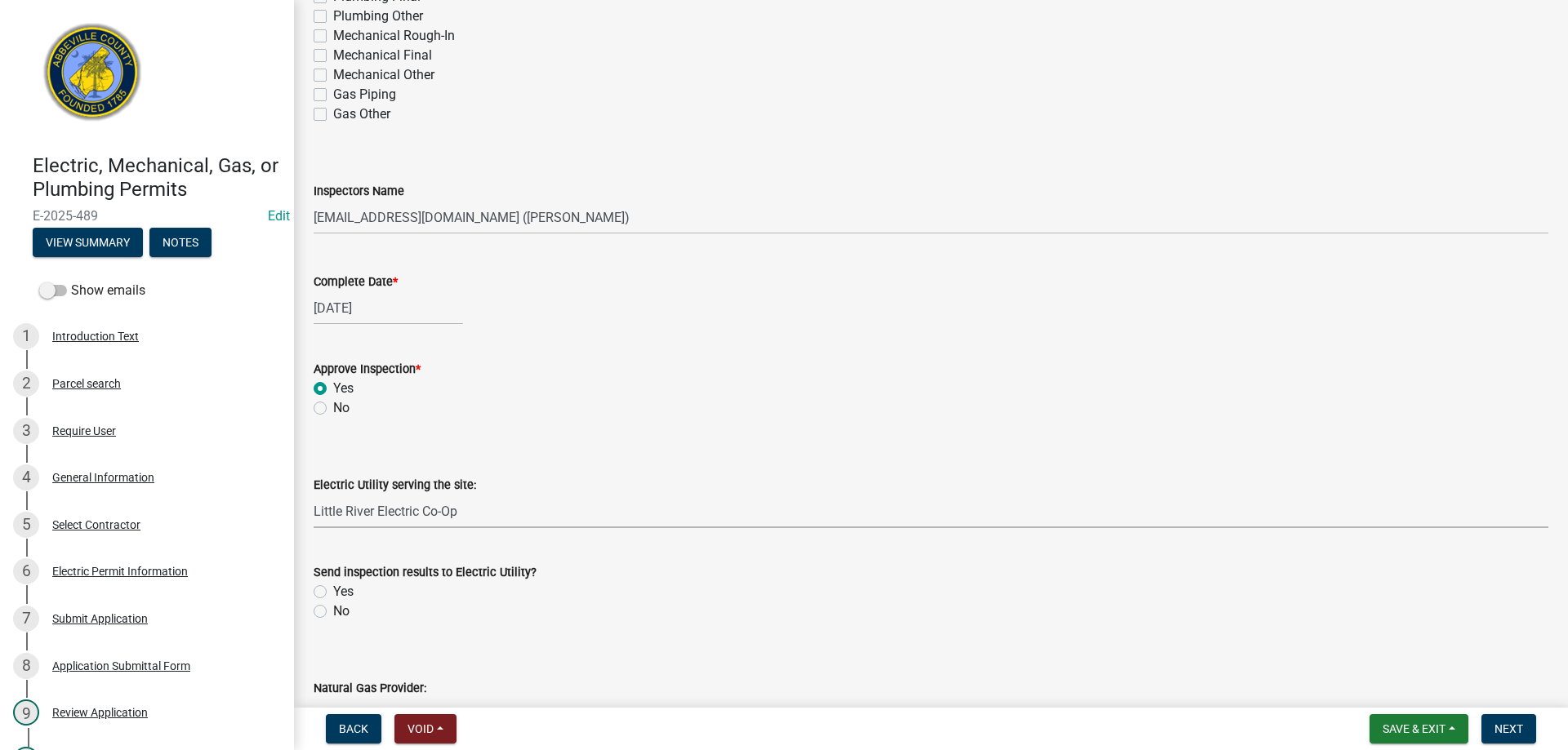
click at [313, 495] on select "Select Item... Little River Electric Co-Op Laurens Electric Co-Op Duke Energy D…" at bounding box center [931, 512] width 1235 height 34
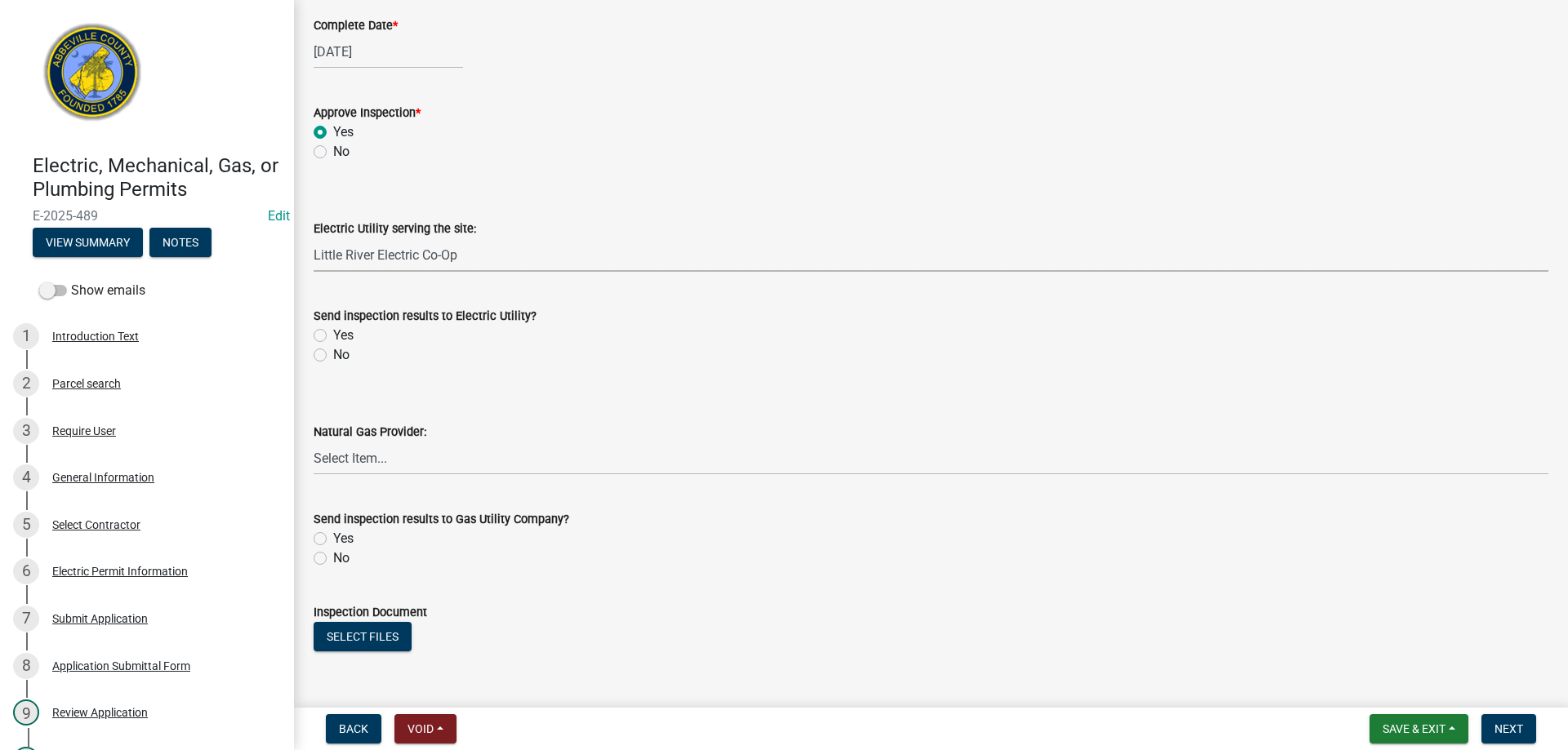
scroll to position [735, 0]
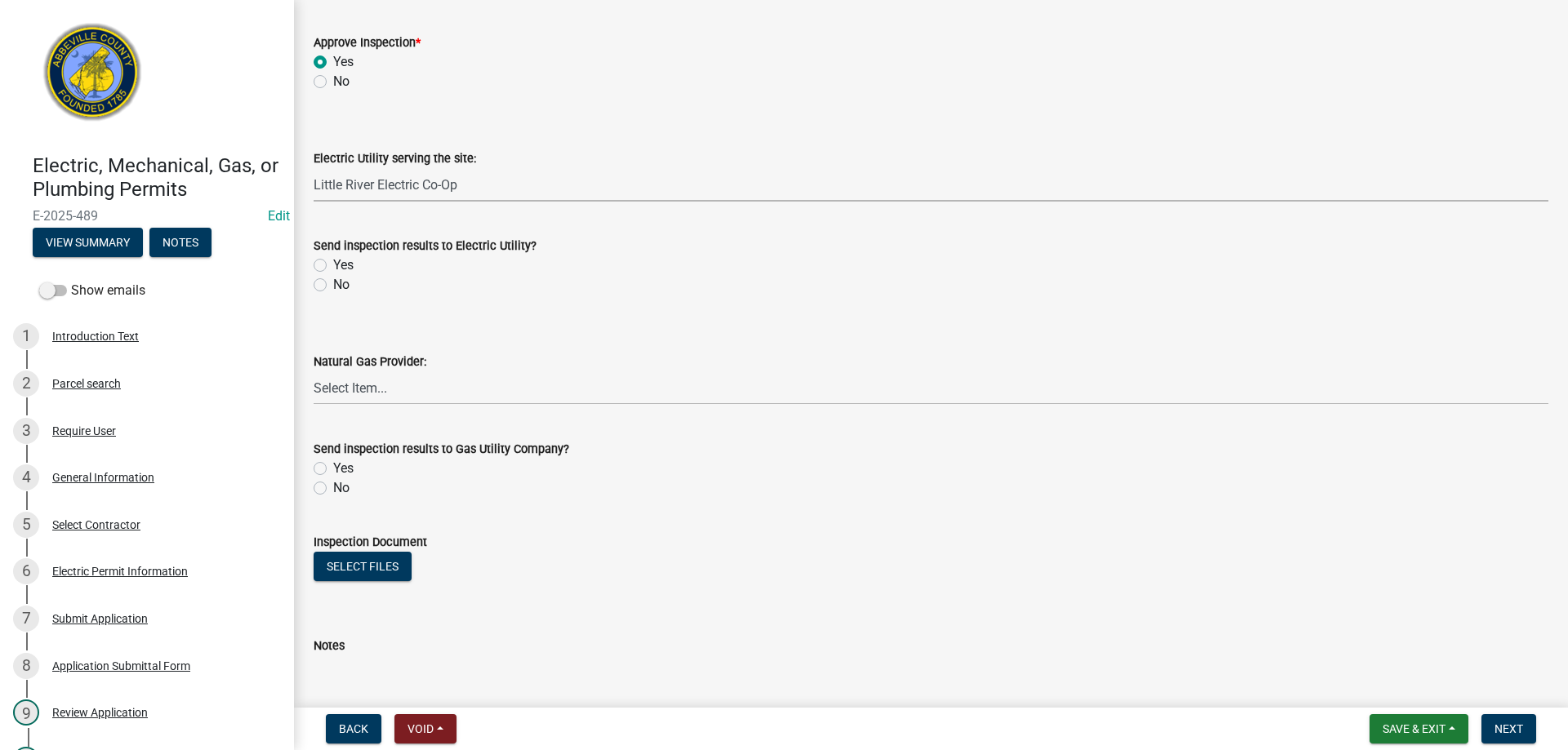
click at [333, 264] on label "Yes" at bounding box center [344, 265] width 20 height 19
click at [333, 264] on input "Yes" at bounding box center [339, 261] width 11 height 11
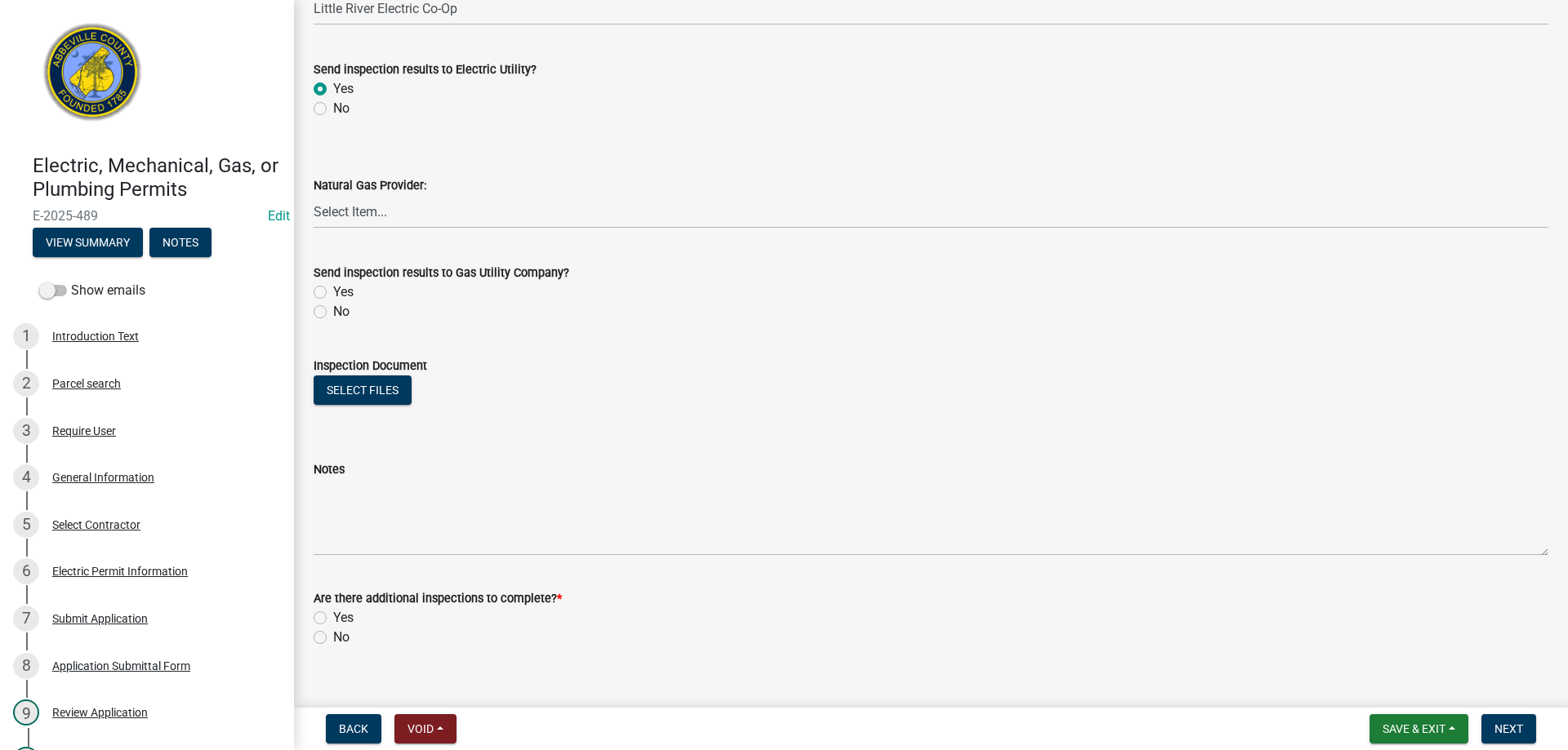
scroll to position [936, 0]
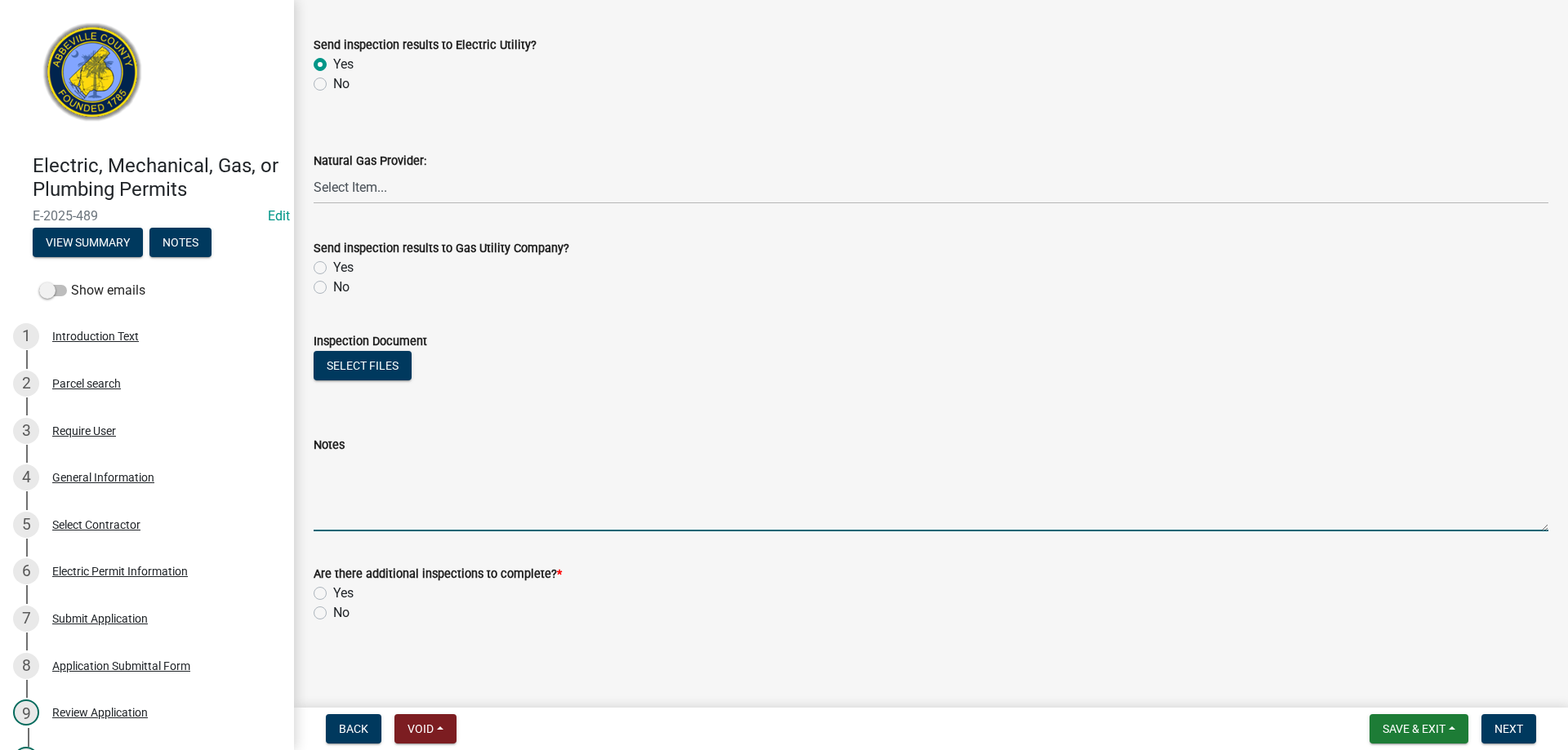
click at [345, 490] on textarea "Notes" at bounding box center [931, 492] width 1235 height 77
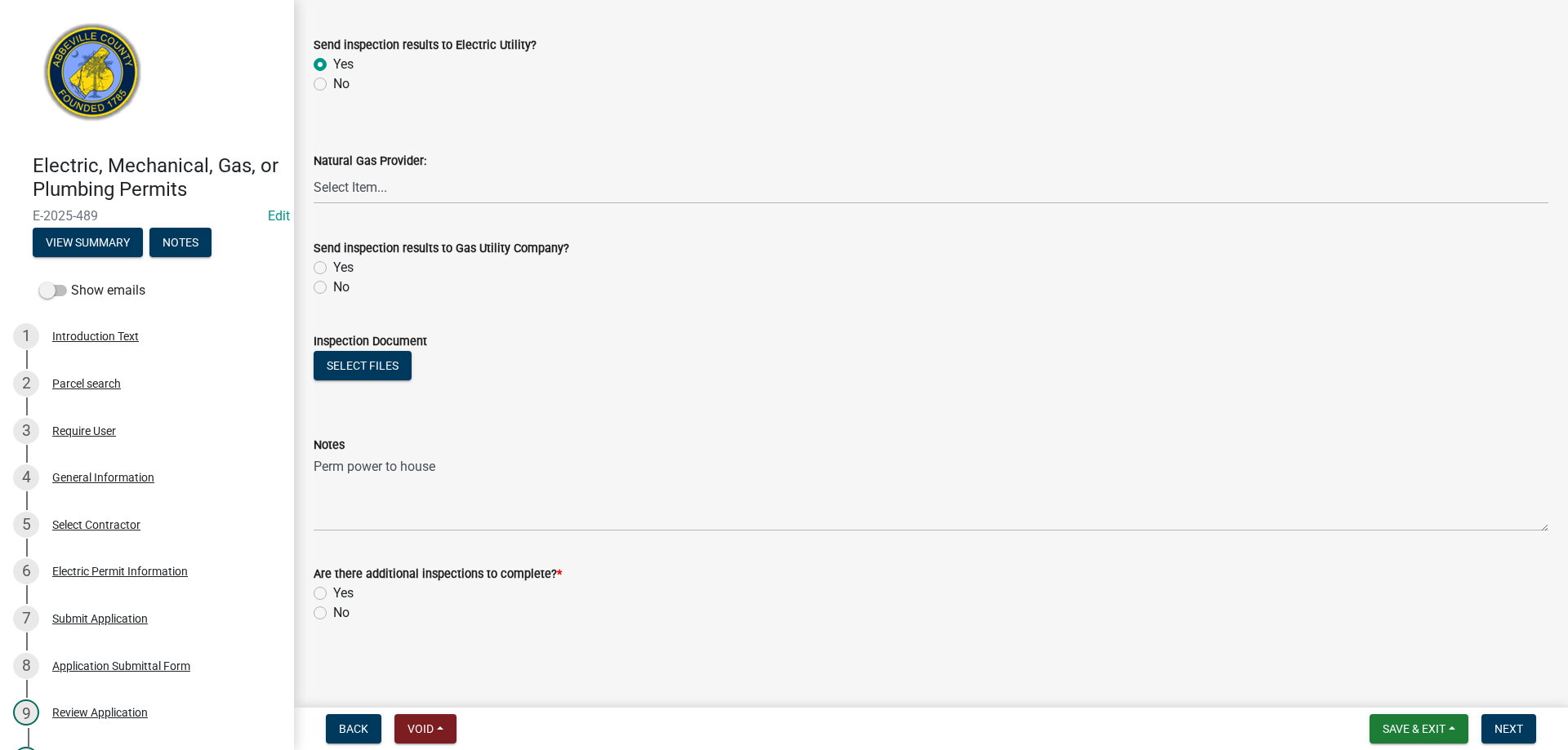
click at [333, 588] on label "Yes" at bounding box center [344, 593] width 20 height 19
click at [333, 588] on input "Yes" at bounding box center [339, 589] width 11 height 11
click at [1512, 726] on span "Next" at bounding box center [1509, 729] width 29 height 13
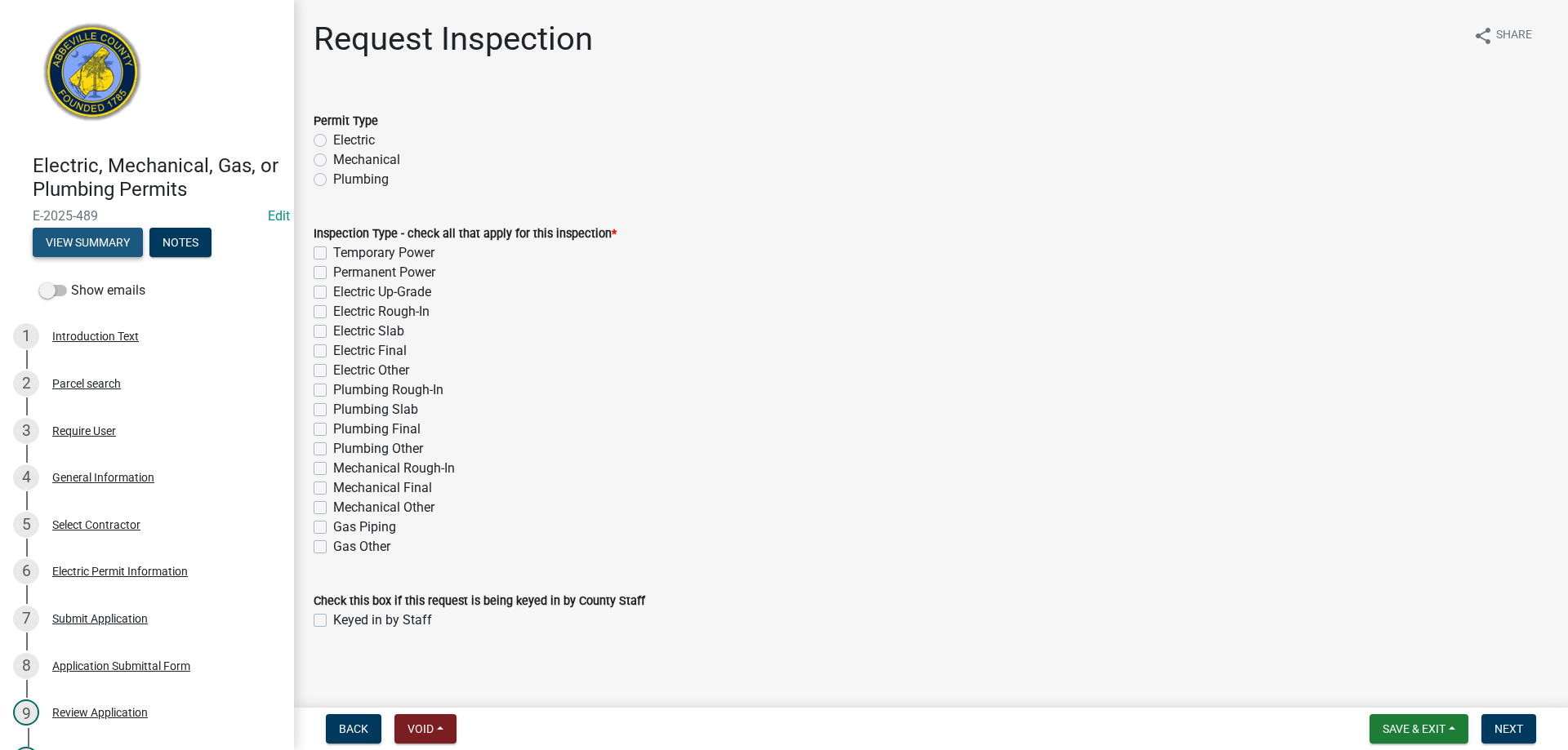
click at [79, 236] on button "View Summary" at bounding box center [88, 242] width 110 height 29
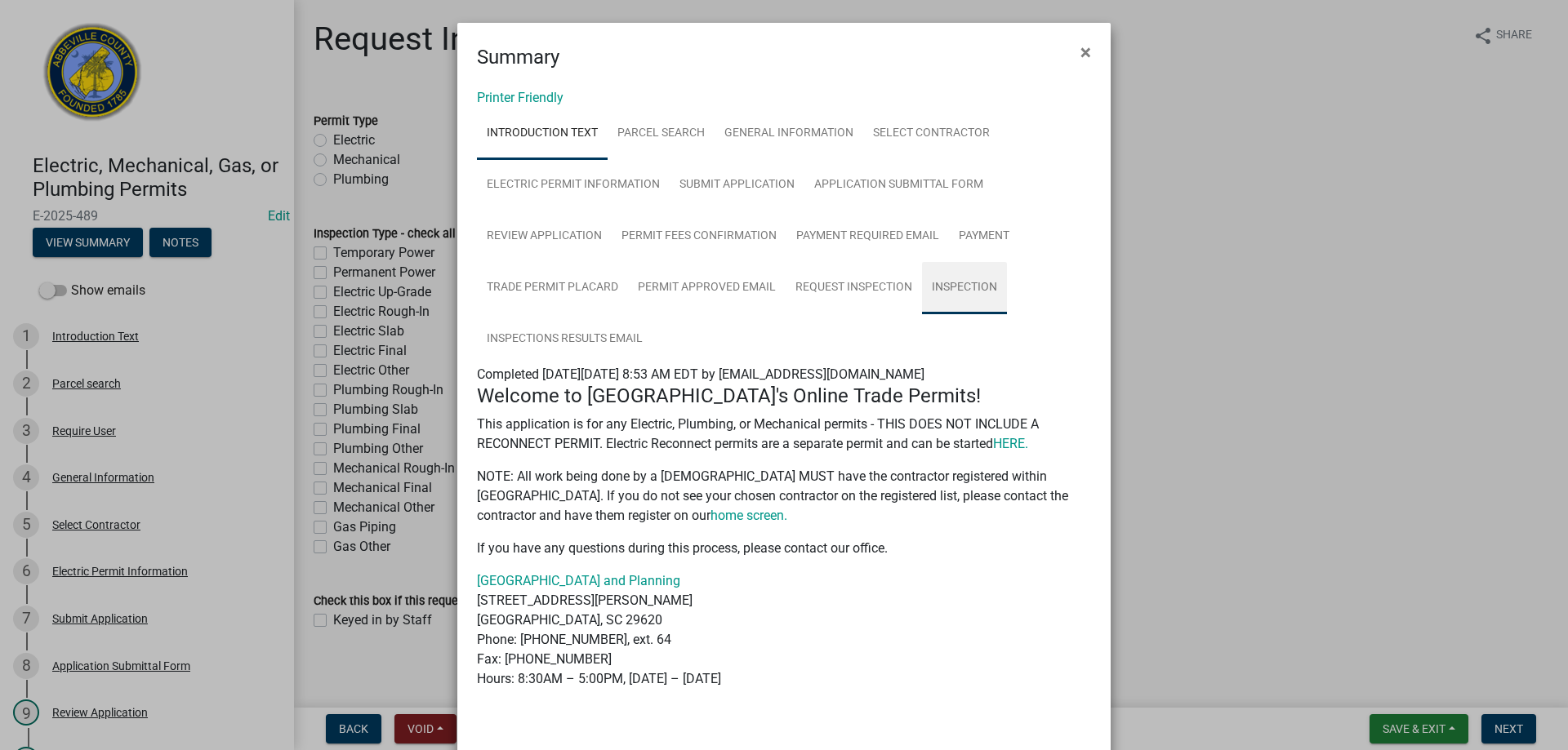
click at [936, 282] on link "Inspection" at bounding box center [964, 288] width 85 height 52
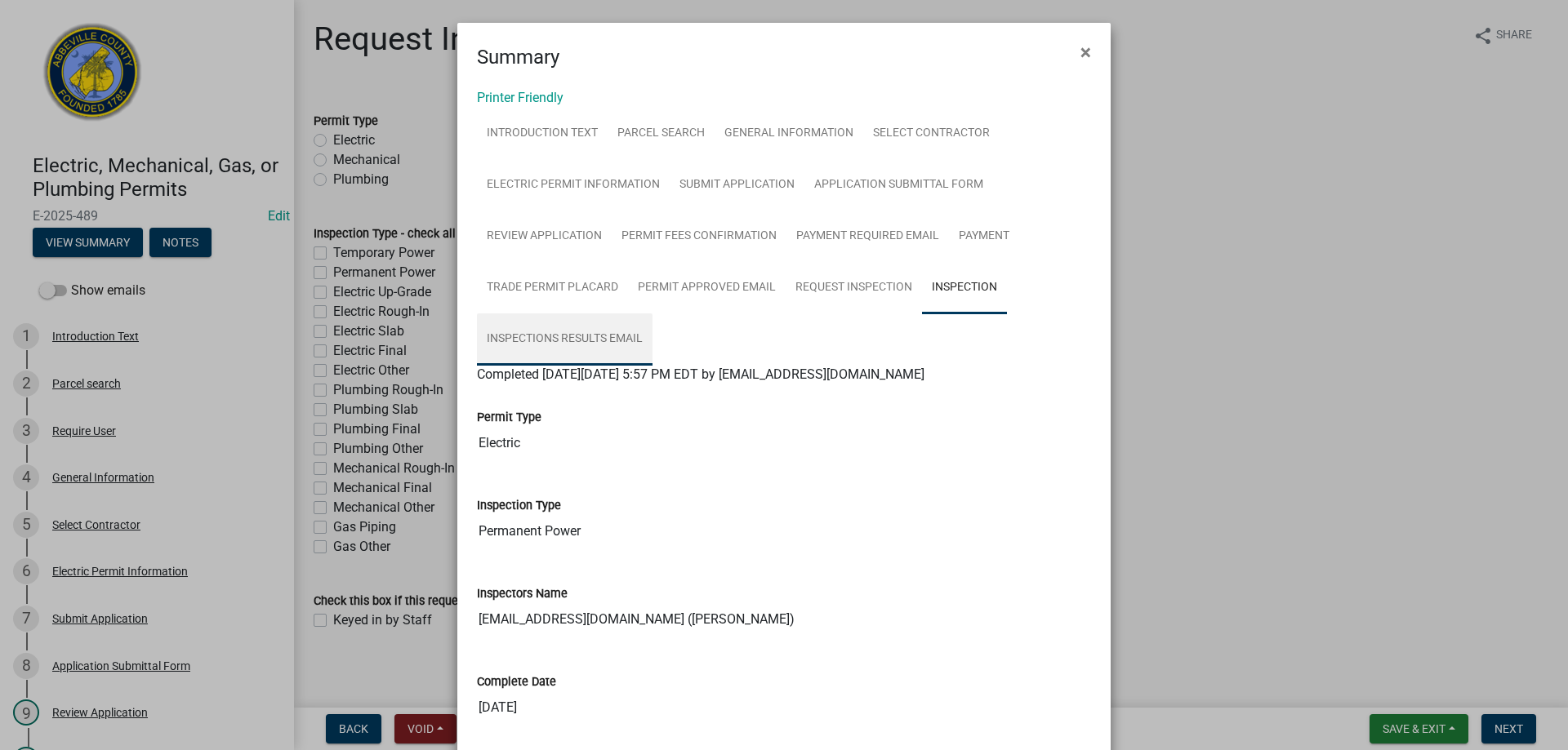
click at [548, 336] on link "Inspections Results Email" at bounding box center [564, 339] width 176 height 52
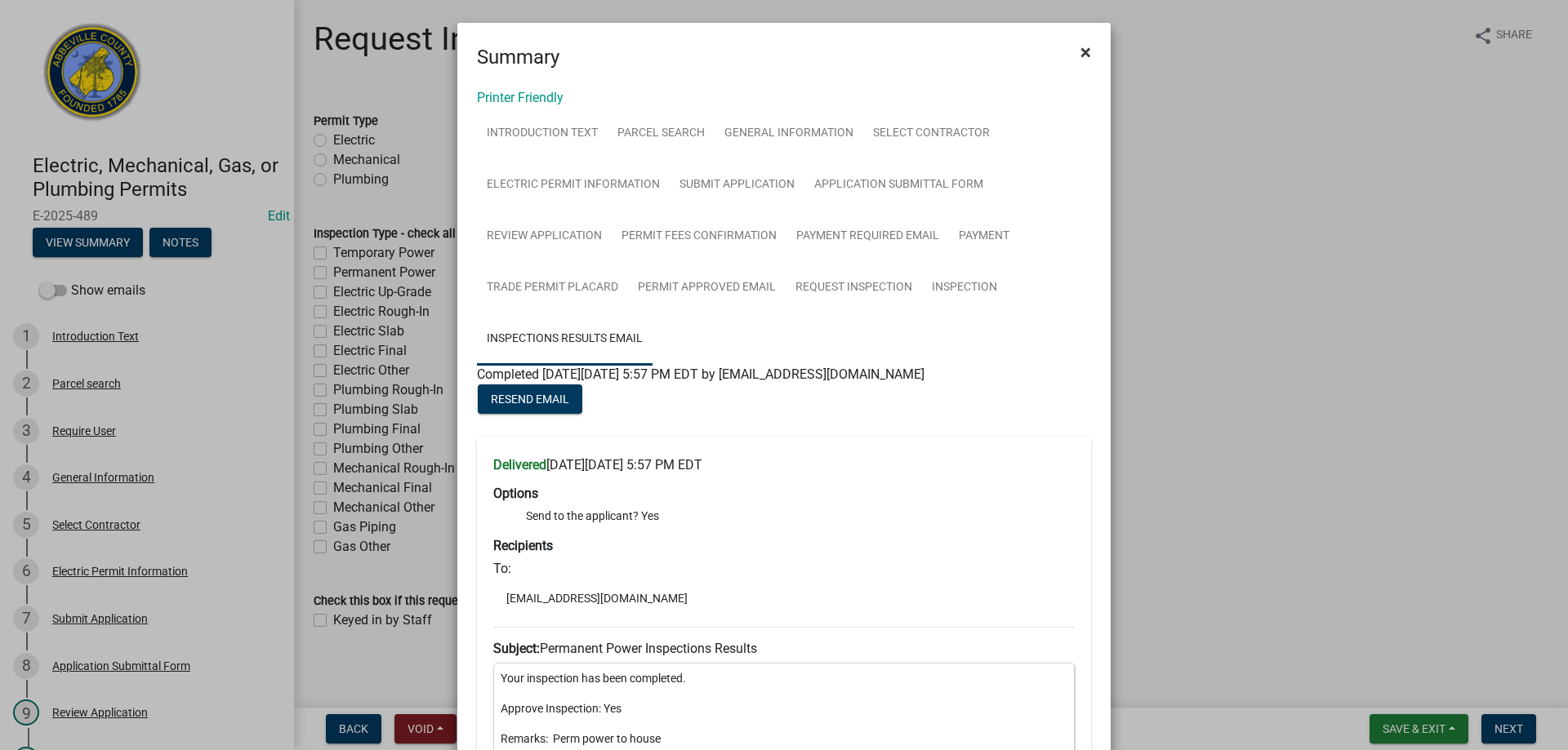
click at [1081, 45] on span "×" at bounding box center [1085, 51] width 11 height 23
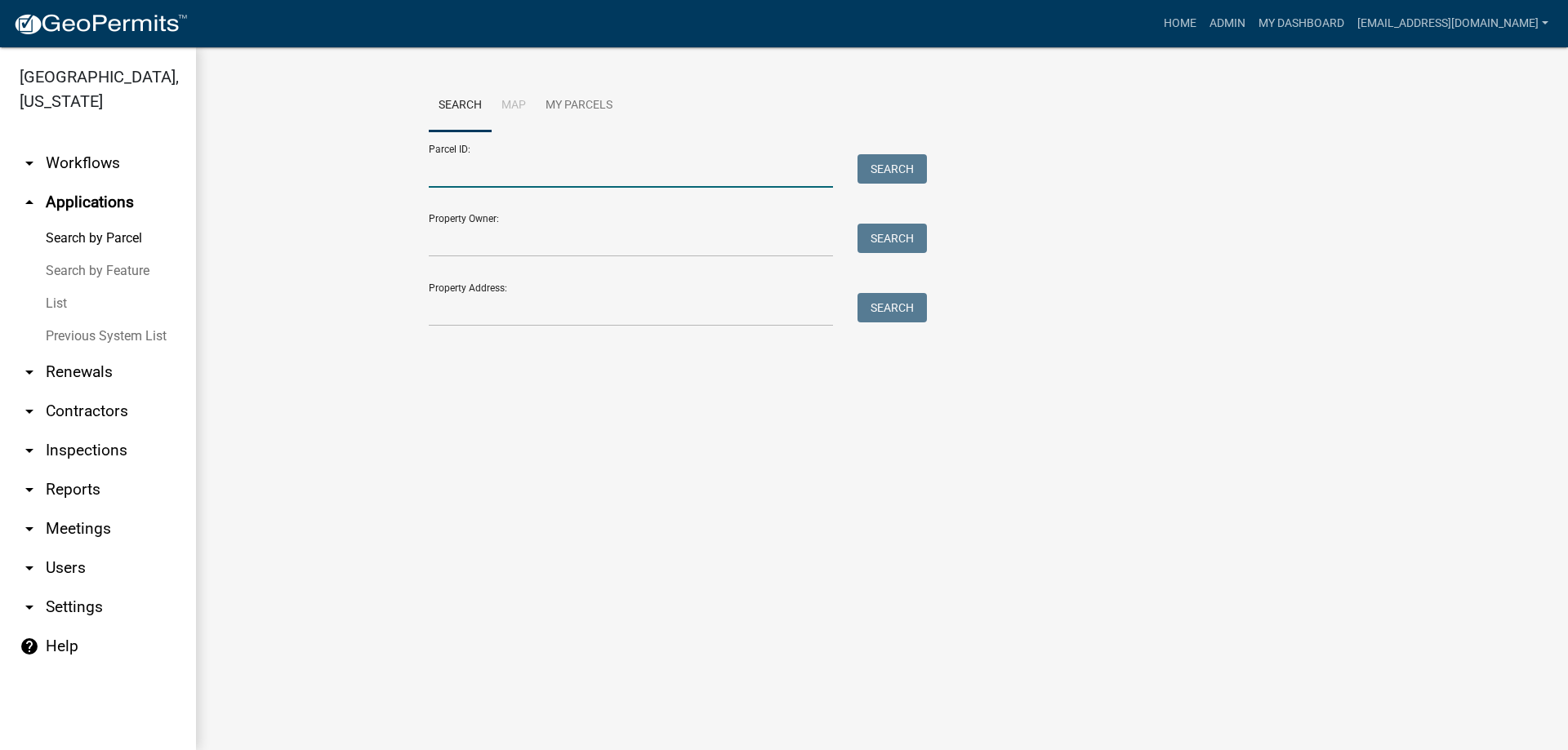
click at [488, 173] on input "Parcel ID:" at bounding box center [631, 171] width 404 height 34
click at [872, 173] on button "Search" at bounding box center [892, 168] width 69 height 29
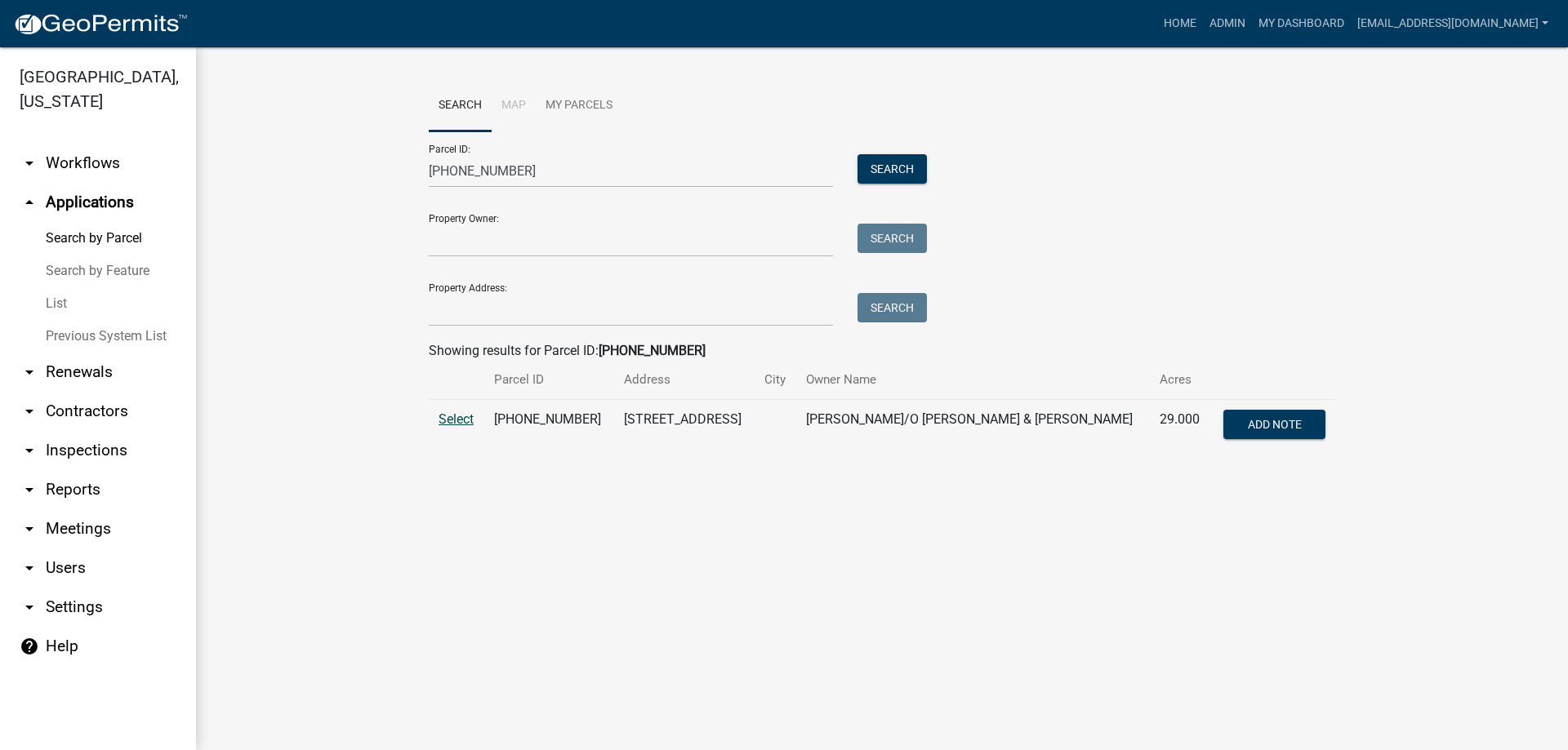
click at [456, 414] on span "Select" at bounding box center [456, 419] width 35 height 15
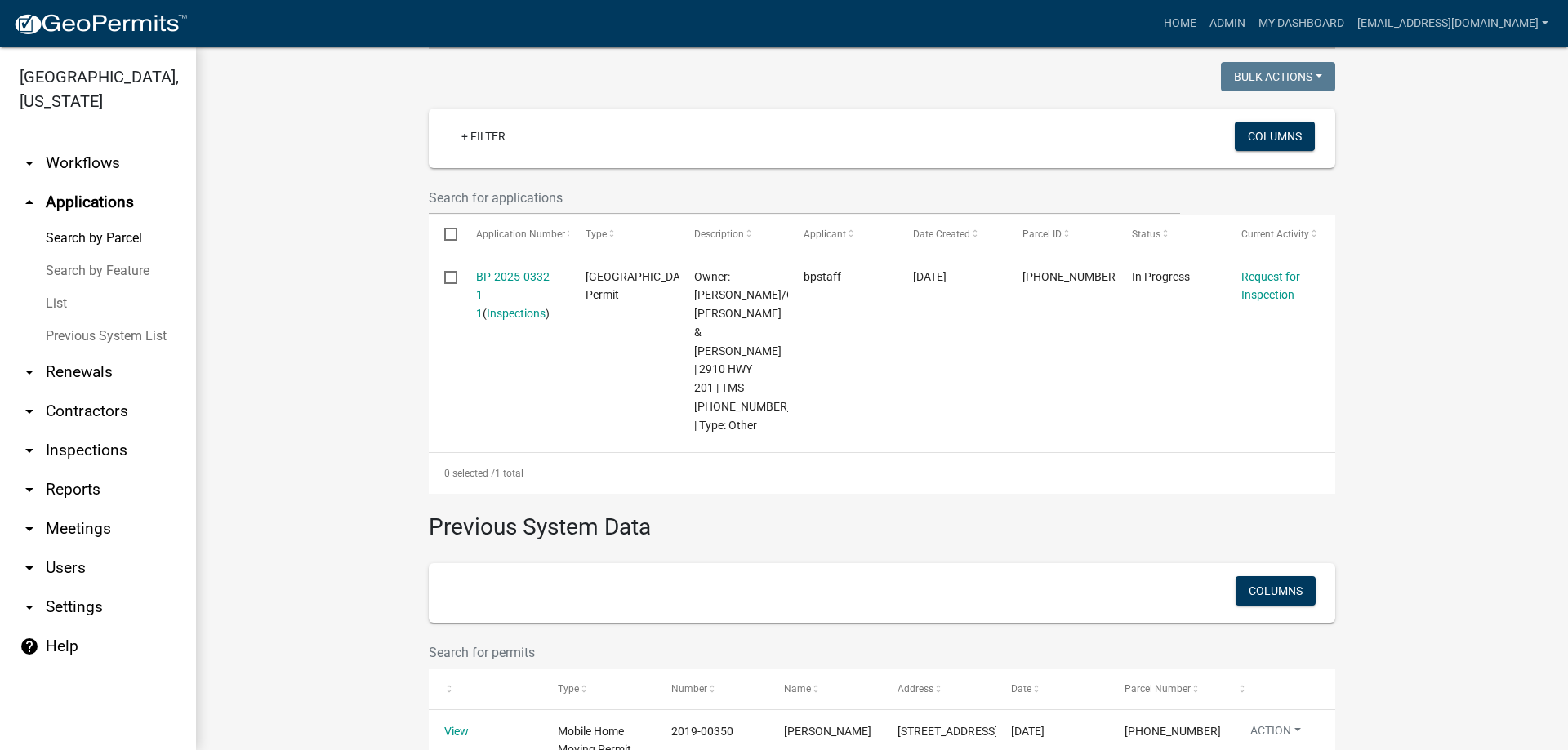
scroll to position [408, 0]
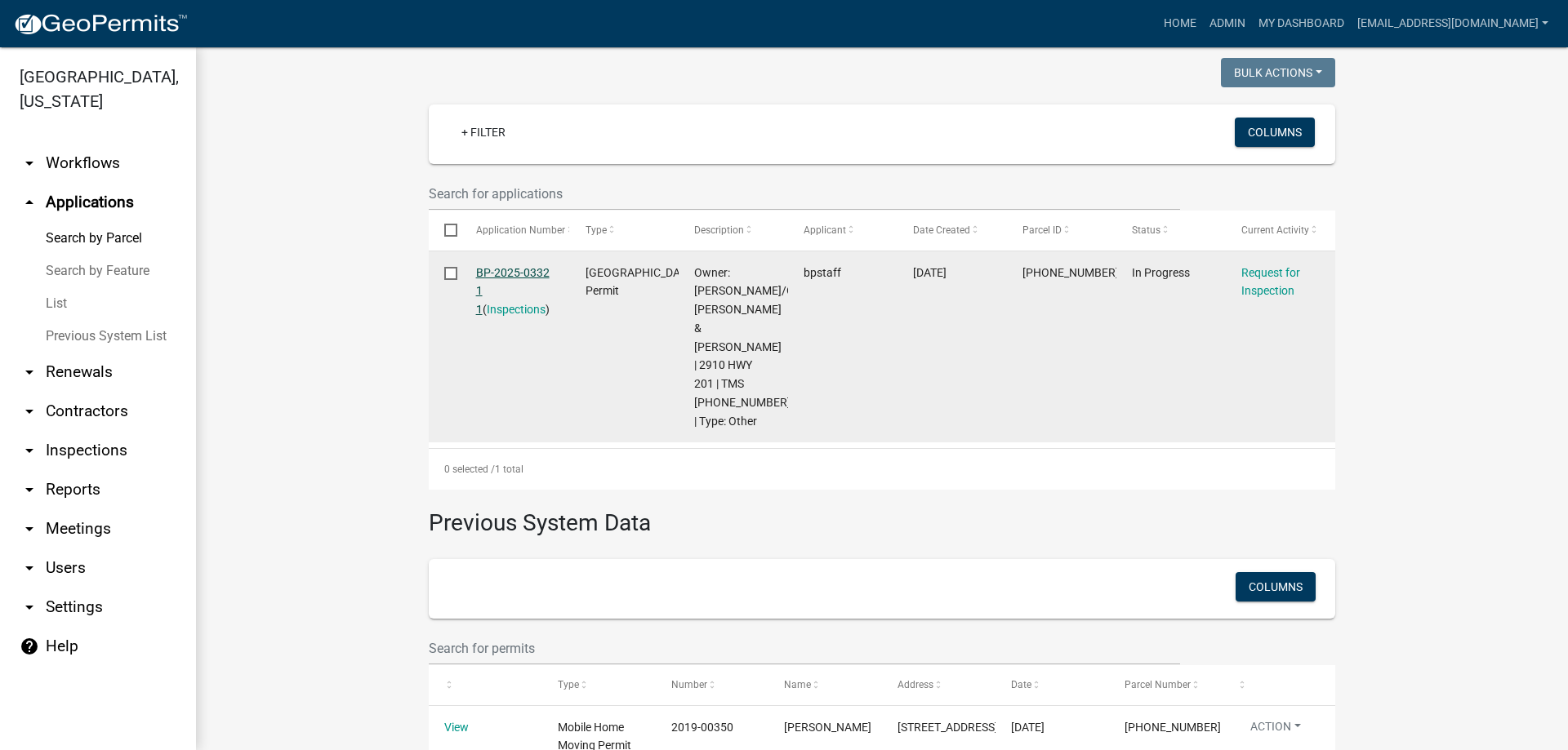
click at [503, 271] on link "BP-2025-0332 1 1" at bounding box center [512, 291] width 73 height 51
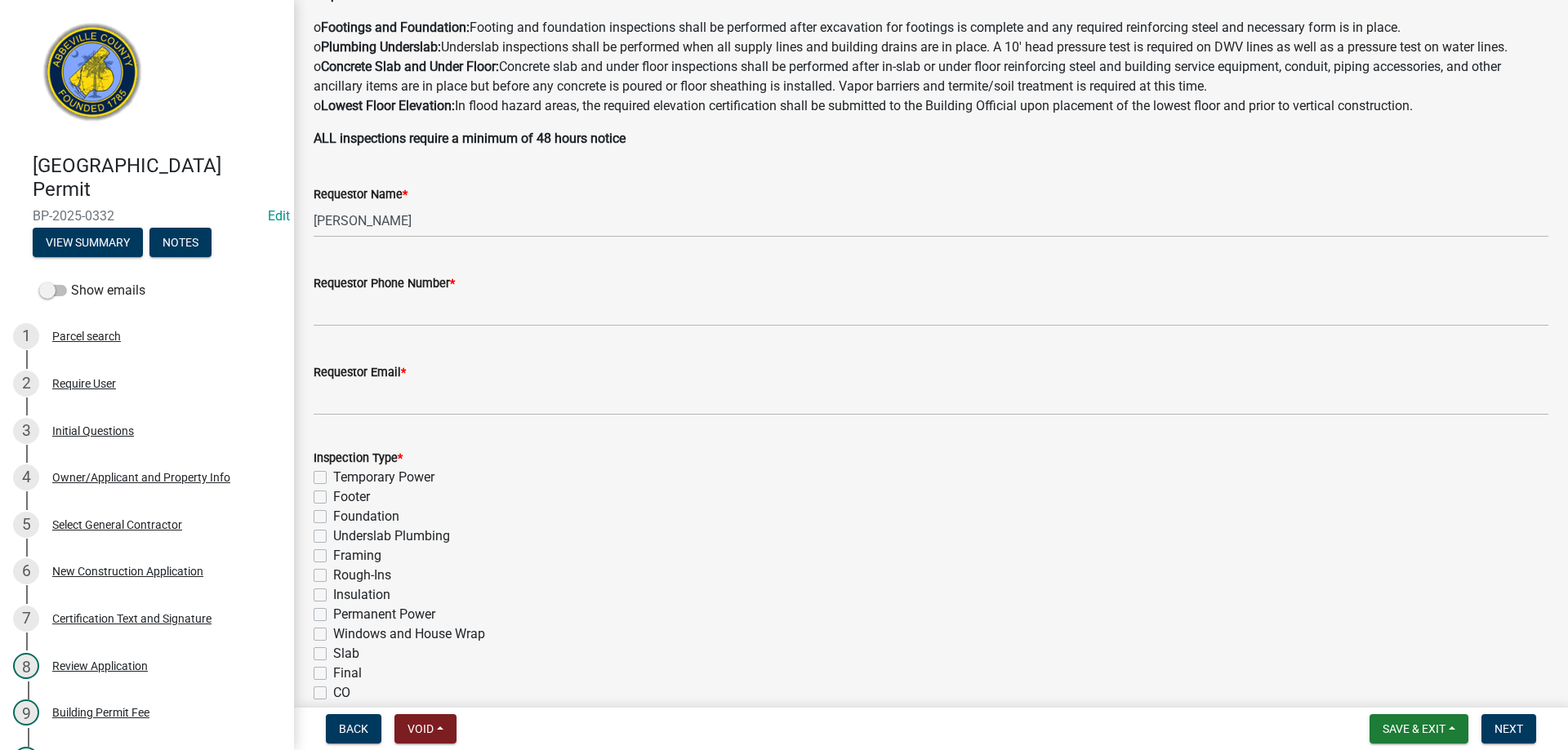
scroll to position [327, 0]
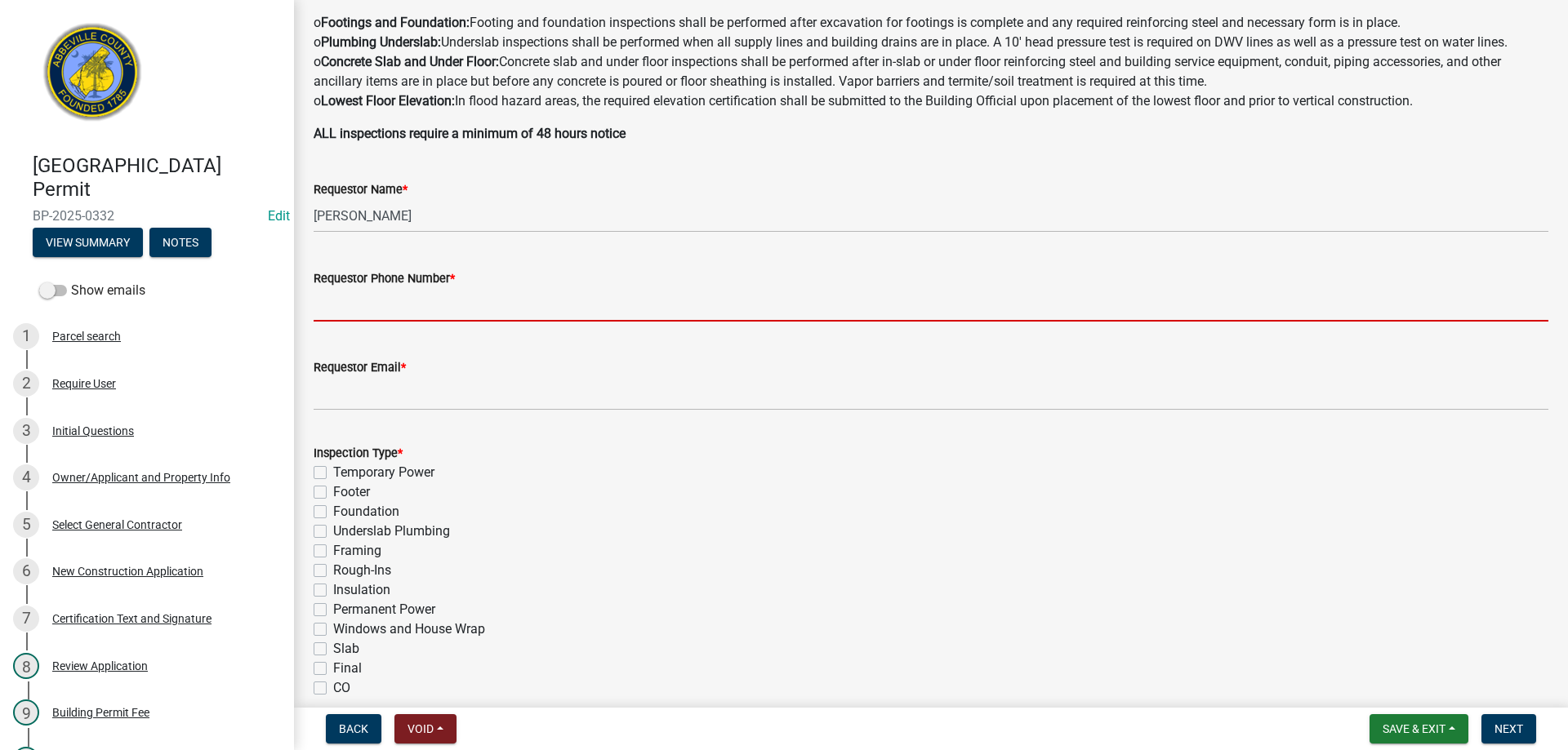
click at [360, 309] on input "Requestor Phone Number *" at bounding box center [931, 305] width 1235 height 34
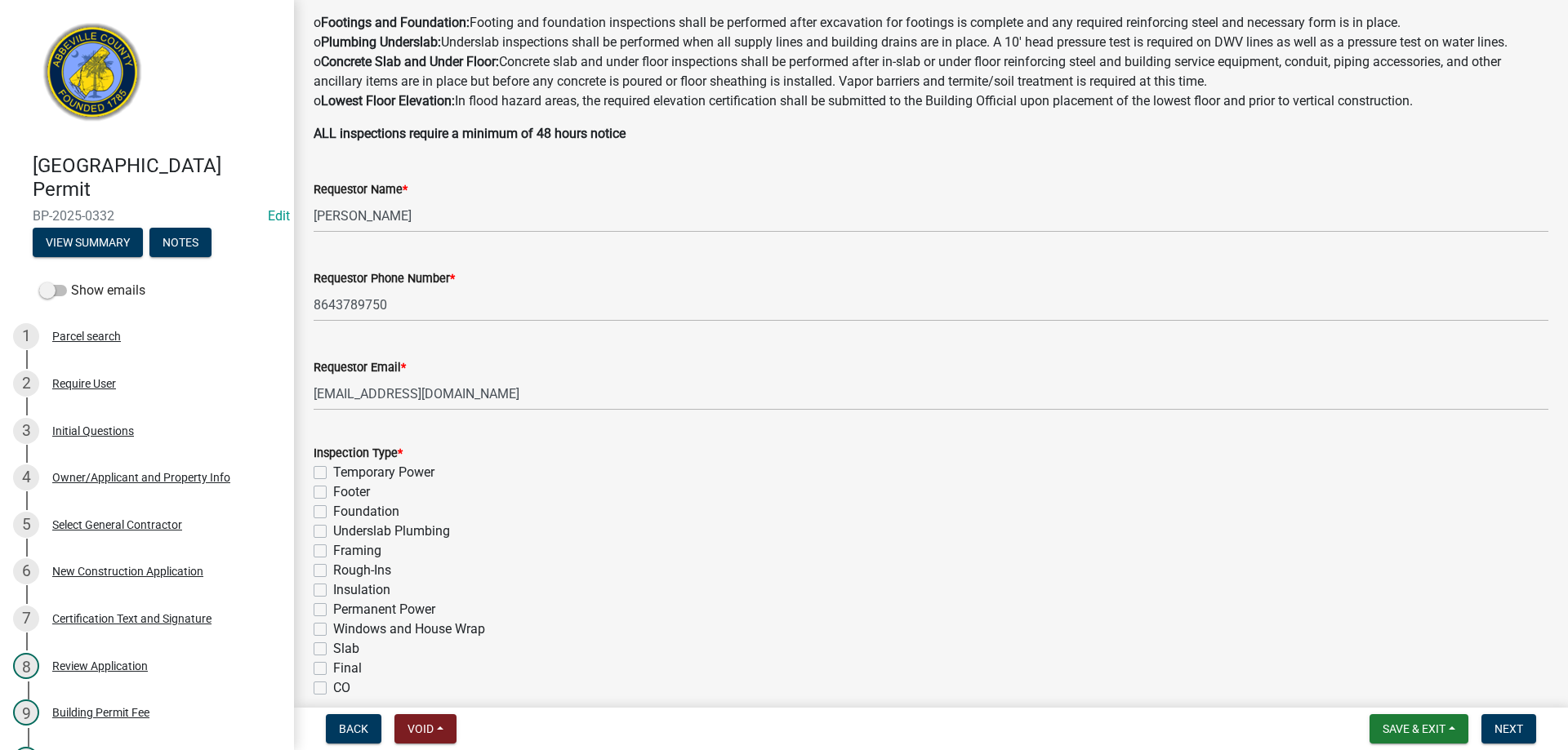
drag, startPoint x: 320, startPoint y: 492, endPoint x: 493, endPoint y: 507, distance: 173.6
click at [333, 492] on label "Footer" at bounding box center [352, 492] width 37 height 19
click at [333, 490] on label "Footer" at bounding box center [352, 492] width 37 height 19
click at [333, 490] on input "Footer" at bounding box center [339, 487] width 11 height 11
click at [1501, 728] on span "Next" at bounding box center [1509, 729] width 29 height 13
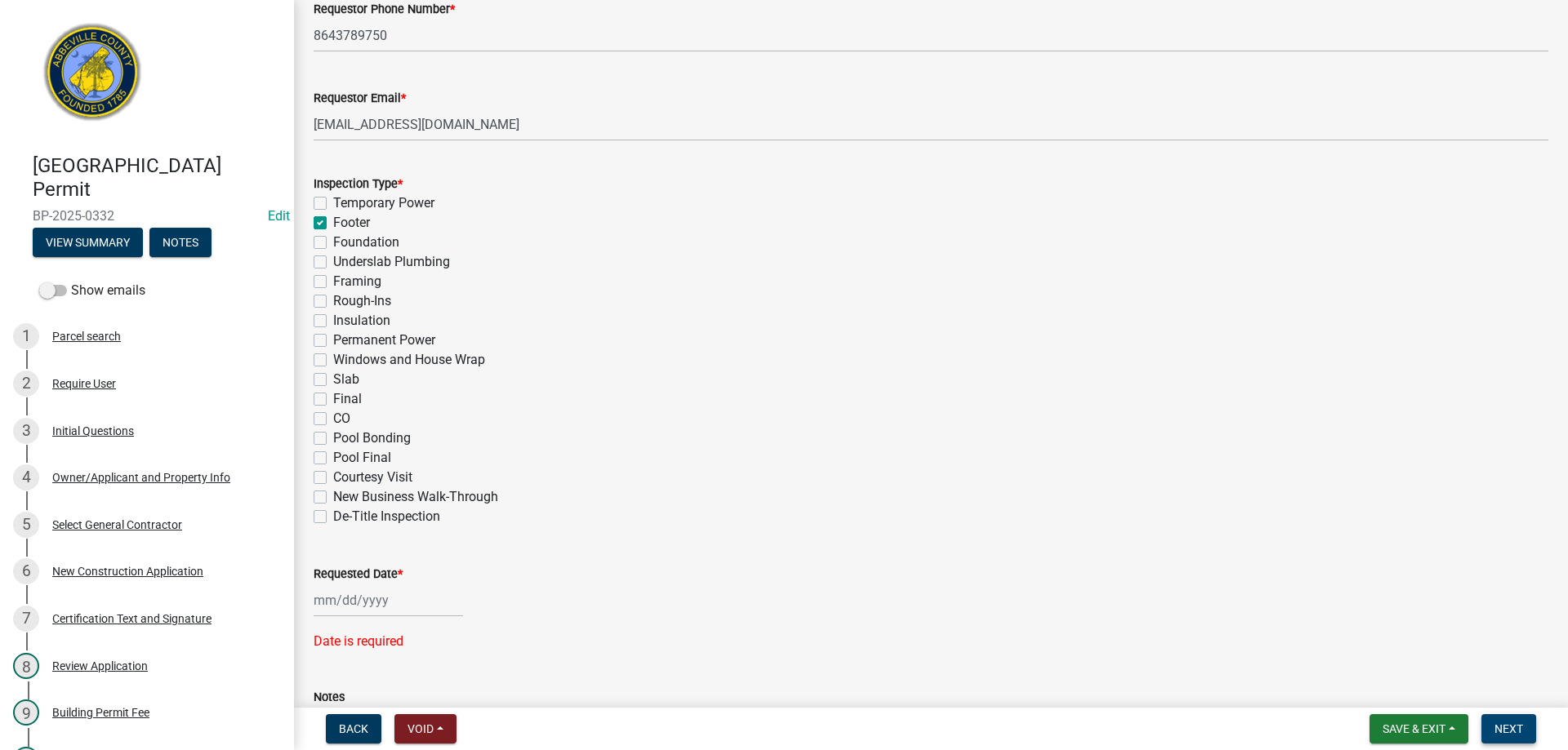
scroll to position [598, 0]
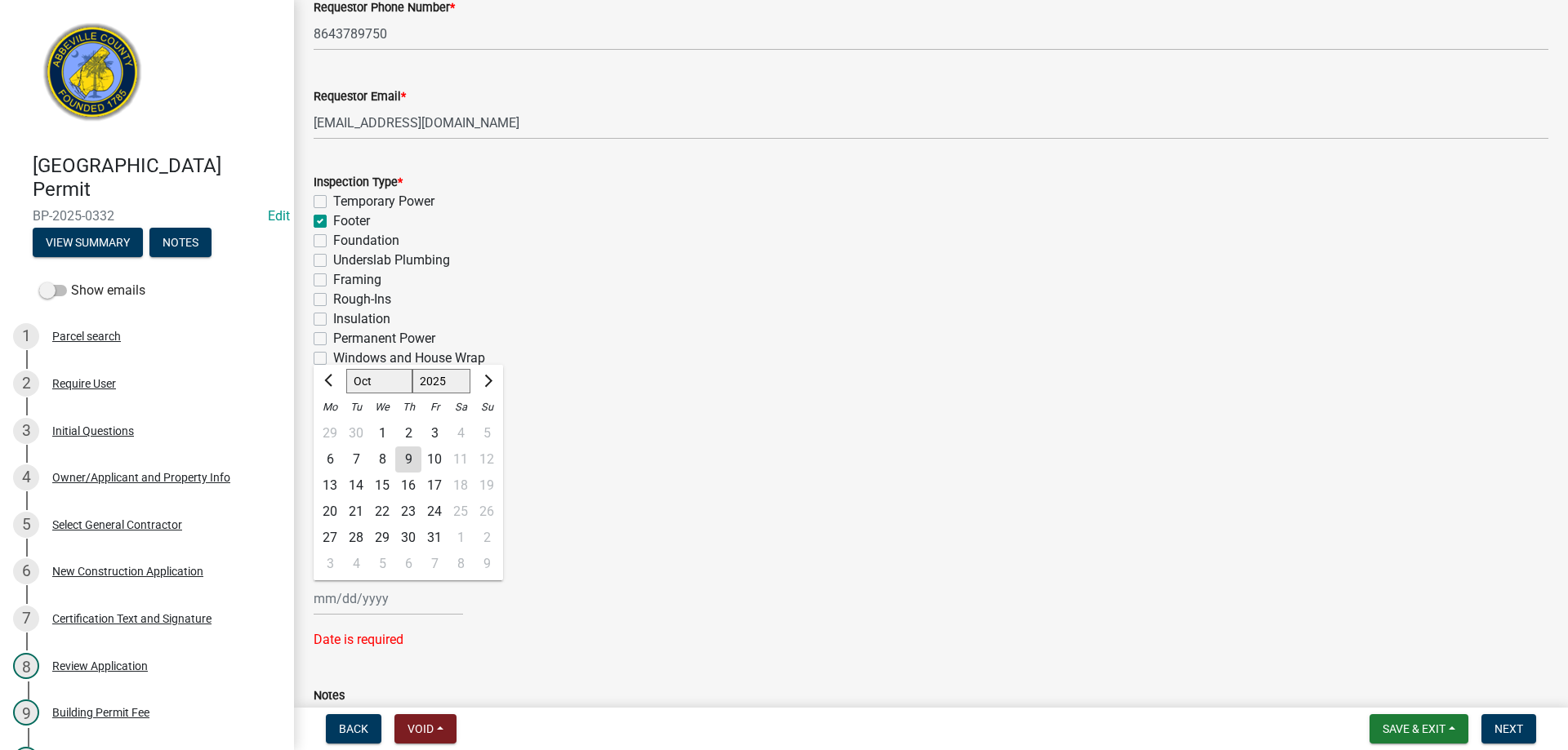
click at [401, 591] on div "[PERSON_NAME] Feb Mar Apr [PERSON_NAME][DATE] Oct Nov [DATE] 1526 1527 1528 152…" at bounding box center [388, 599] width 150 height 34
click at [408, 452] on div "9" at bounding box center [408, 460] width 26 height 26
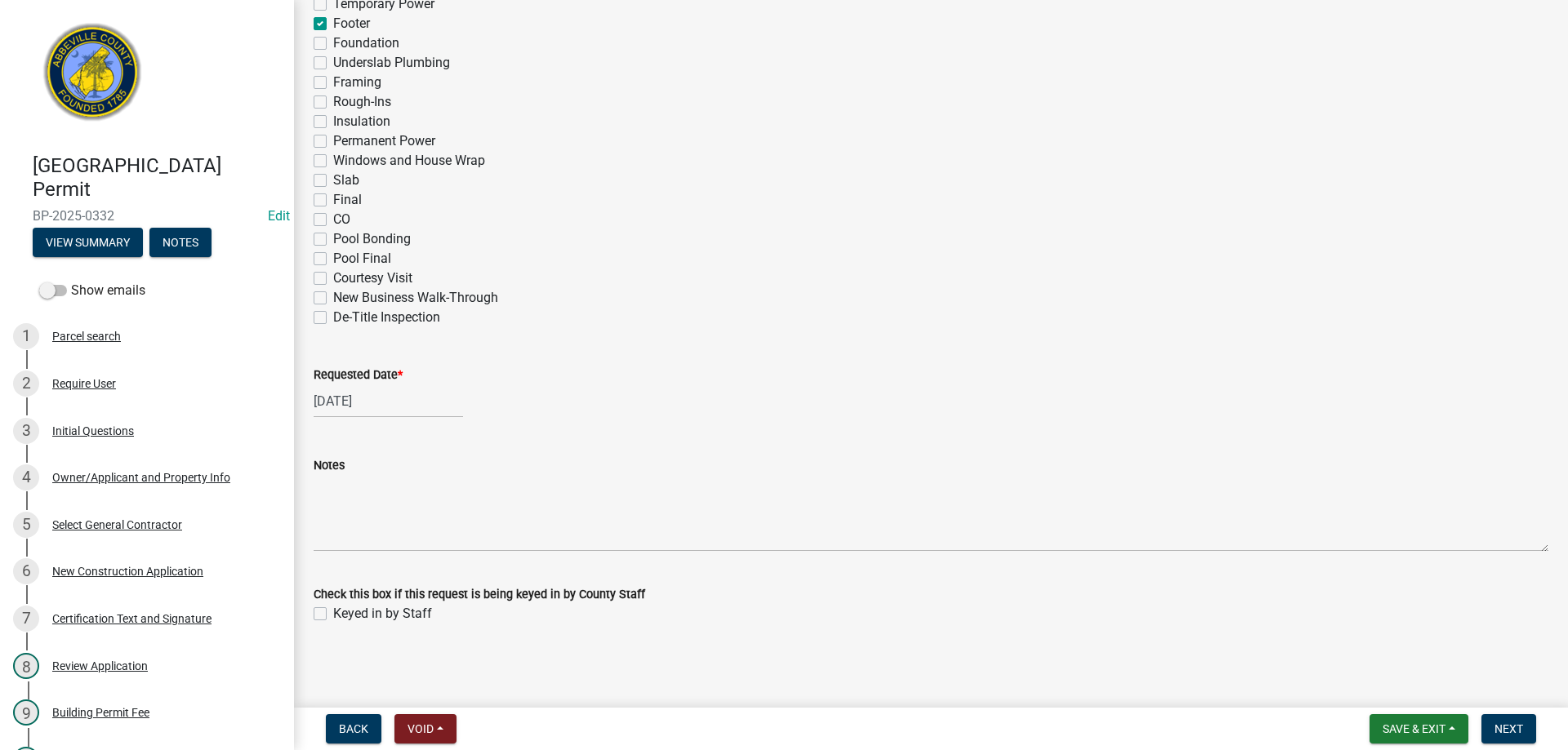
scroll to position [796, 0]
click at [333, 613] on label "Keyed in by Staff" at bounding box center [382, 613] width 99 height 19
click at [333, 613] on input "Keyed in by Staff" at bounding box center [339, 609] width 11 height 11
click at [1501, 730] on span "Next" at bounding box center [1509, 729] width 29 height 13
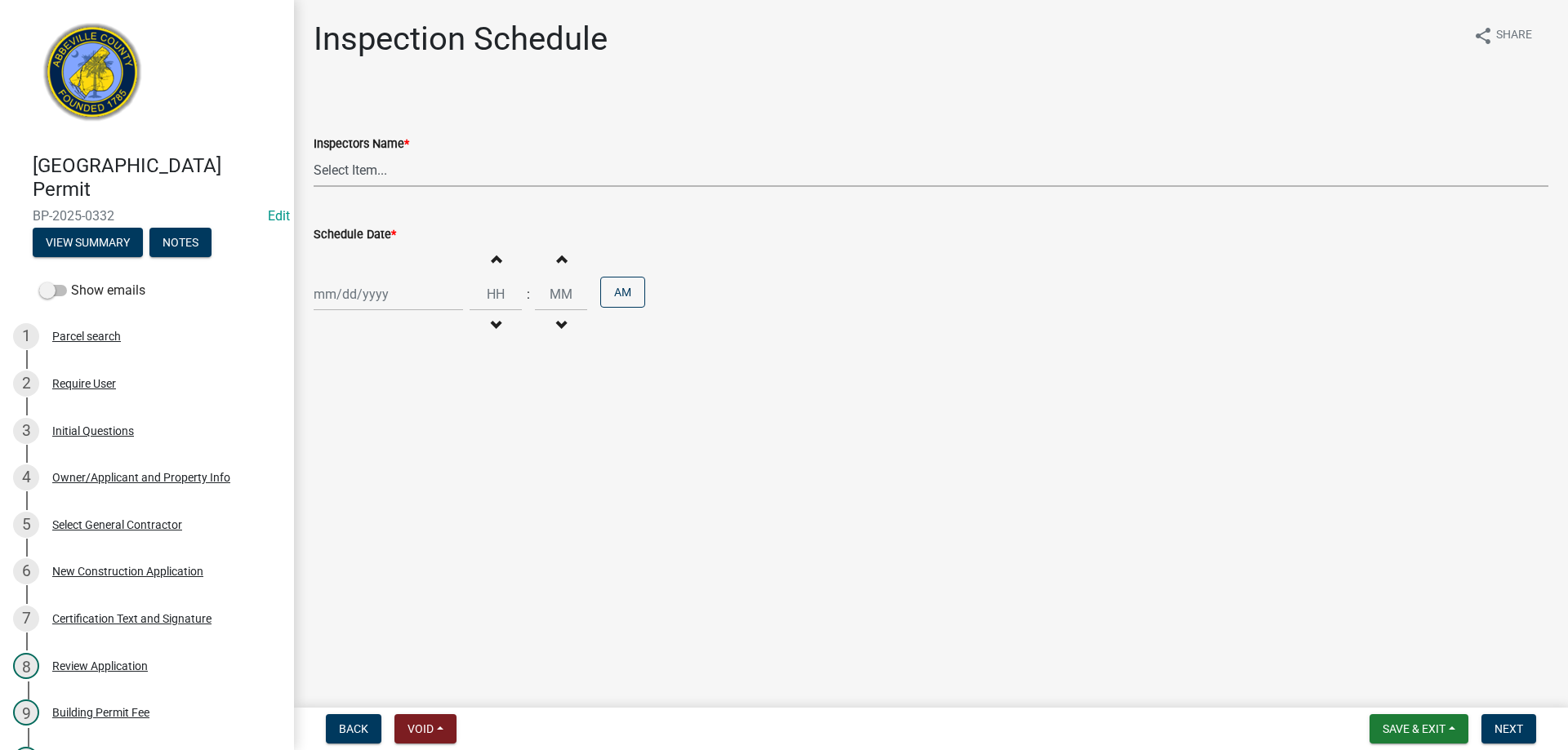
click at [379, 170] on select "Select Item... [EMAIL_ADDRESS][DOMAIN_NAME] ([PERSON_NAME]) [EMAIL_ADDRESS][DOM…" at bounding box center [931, 170] width 1235 height 34
click at [313, 153] on select "Select Item... [EMAIL_ADDRESS][DOMAIN_NAME] ([PERSON_NAME]) [EMAIL_ADDRESS][DOM…" at bounding box center [931, 170] width 1235 height 34
click at [416, 296] on div "[PERSON_NAME] Feb Mar Apr [PERSON_NAME][DATE] Oct Nov [DATE] 1526 1527 1528 152…" at bounding box center [388, 295] width 150 height 34
click at [409, 410] on div "9" at bounding box center [408, 407] width 26 height 26
click at [1500, 721] on button "Next" at bounding box center [1509, 729] width 55 height 29
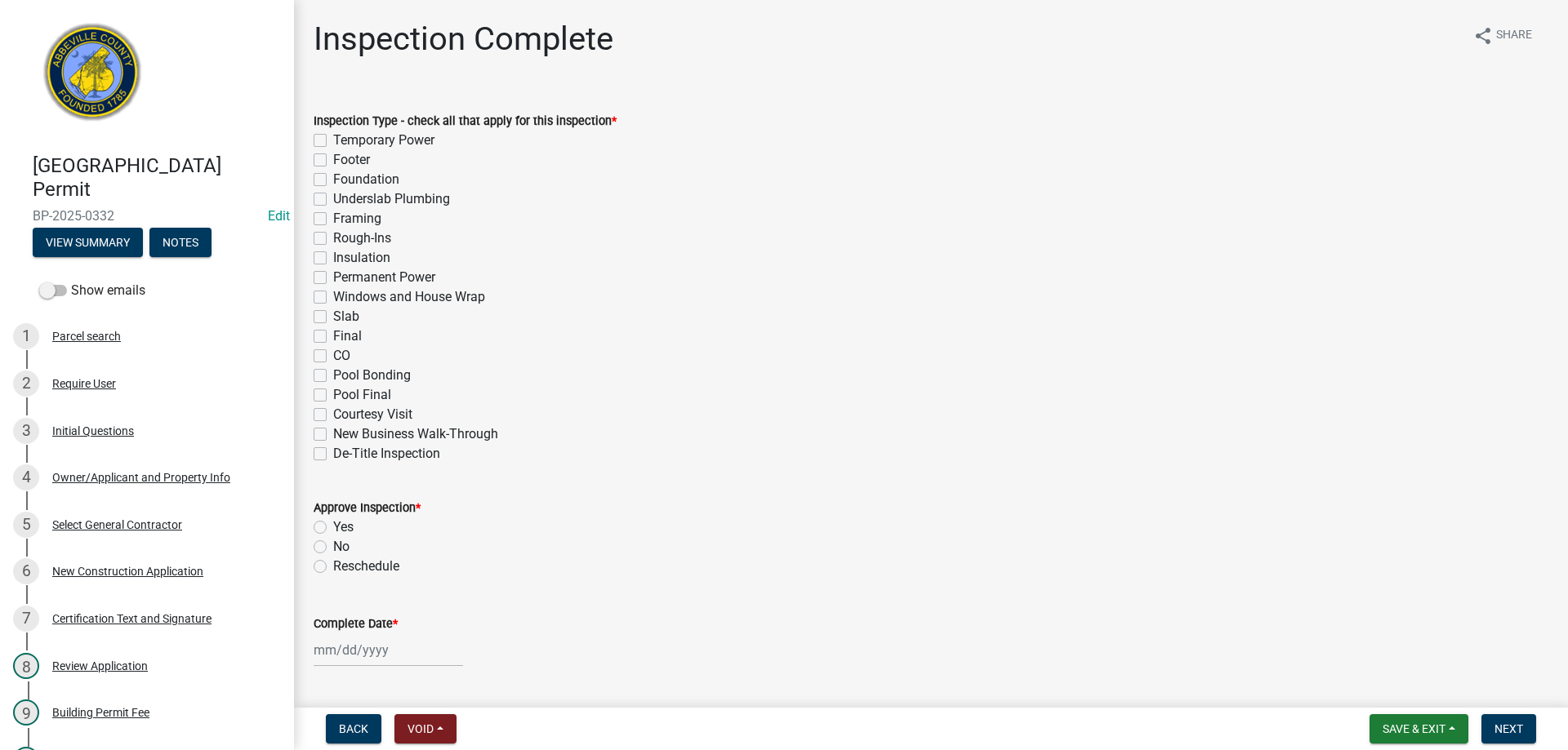
drag, startPoint x: 320, startPoint y: 158, endPoint x: 671, endPoint y: 392, distance: 421.8
click at [333, 161] on label "Footer" at bounding box center [352, 159] width 37 height 19
click at [333, 161] on input "Footer" at bounding box center [339, 155] width 11 height 11
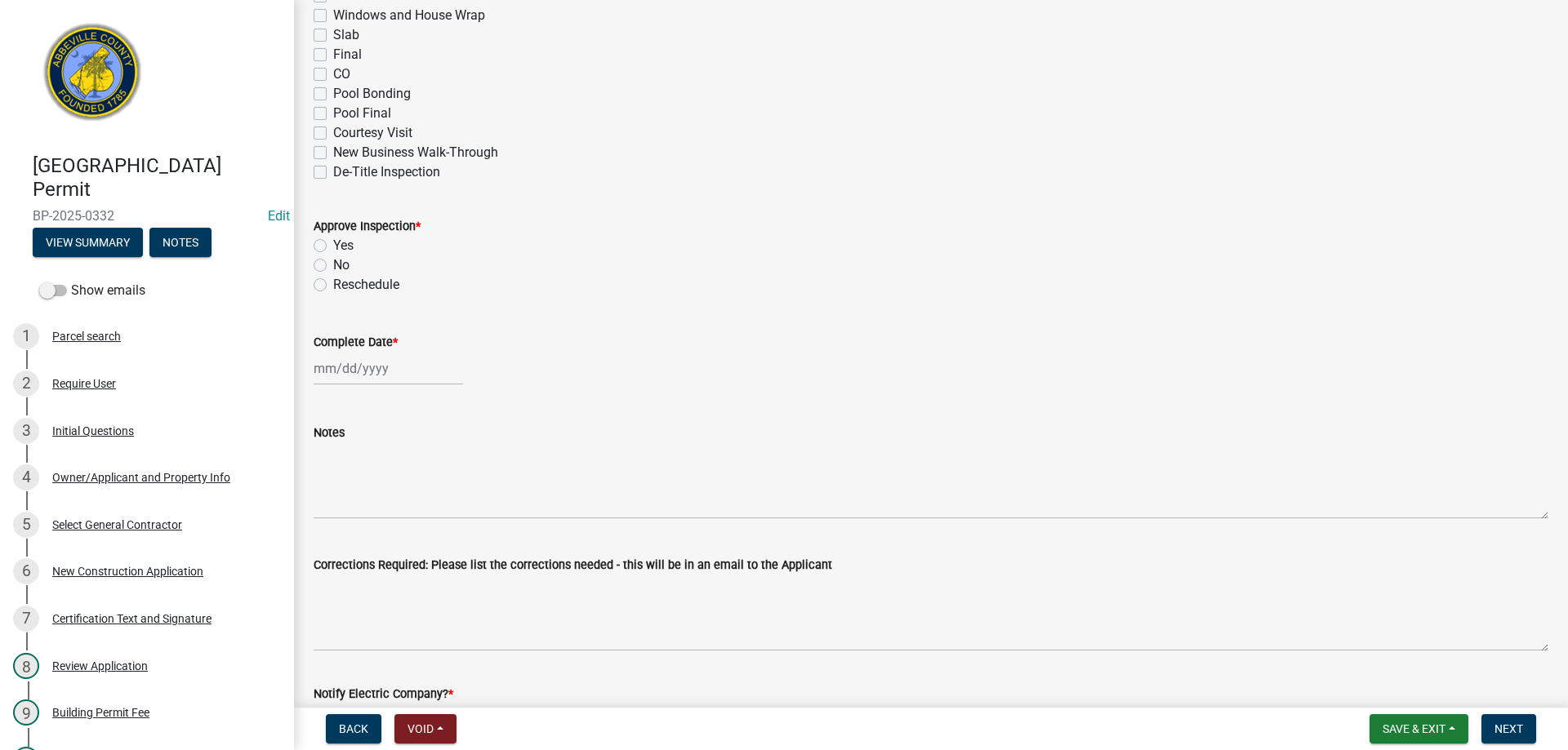
scroll to position [327, 0]
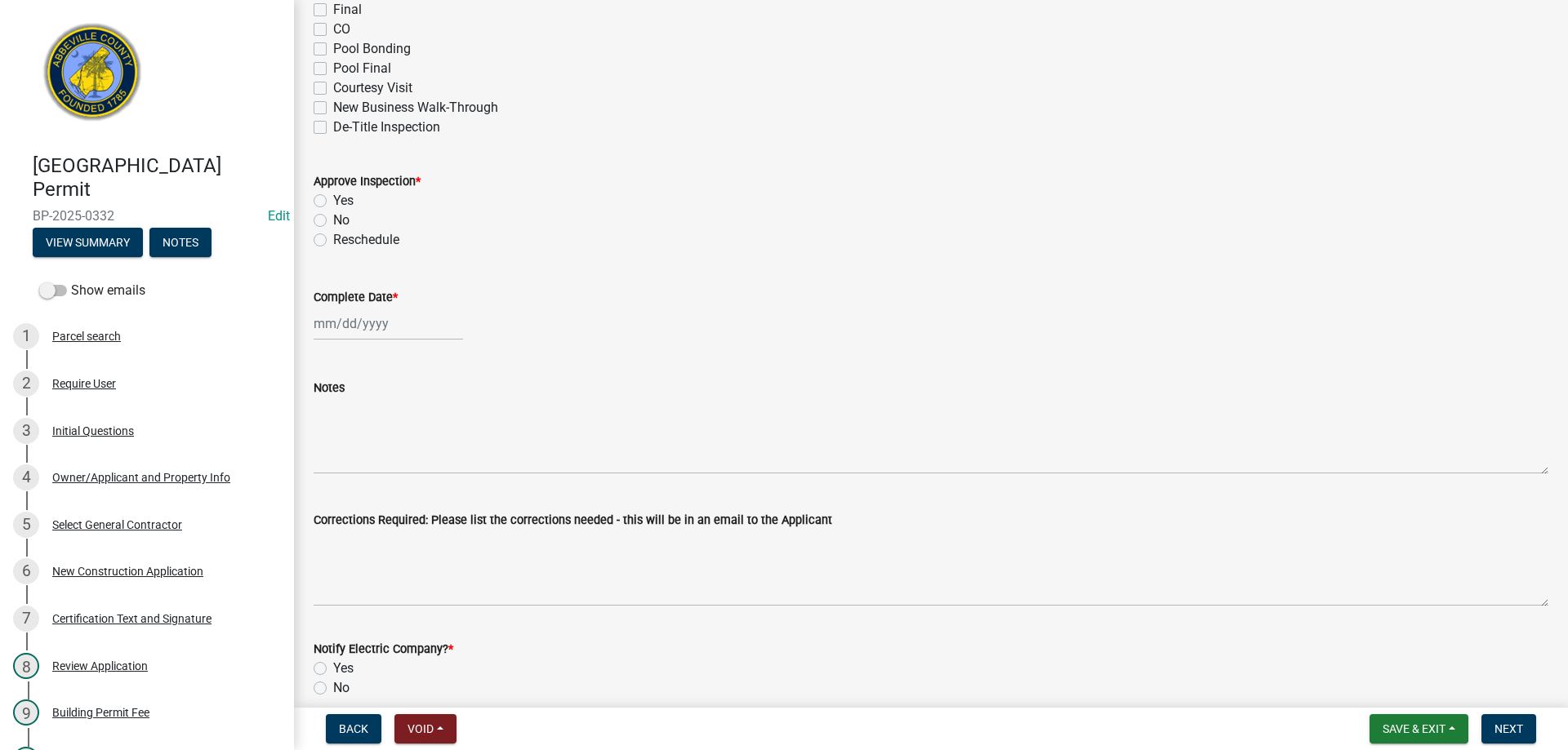
click at [333, 198] on label "Yes" at bounding box center [344, 200] width 20 height 19
click at [333, 198] on input "Yes" at bounding box center [339, 196] width 11 height 11
click at [376, 322] on div at bounding box center [388, 324] width 150 height 34
click at [406, 427] on div "9" at bounding box center [408, 436] width 26 height 26
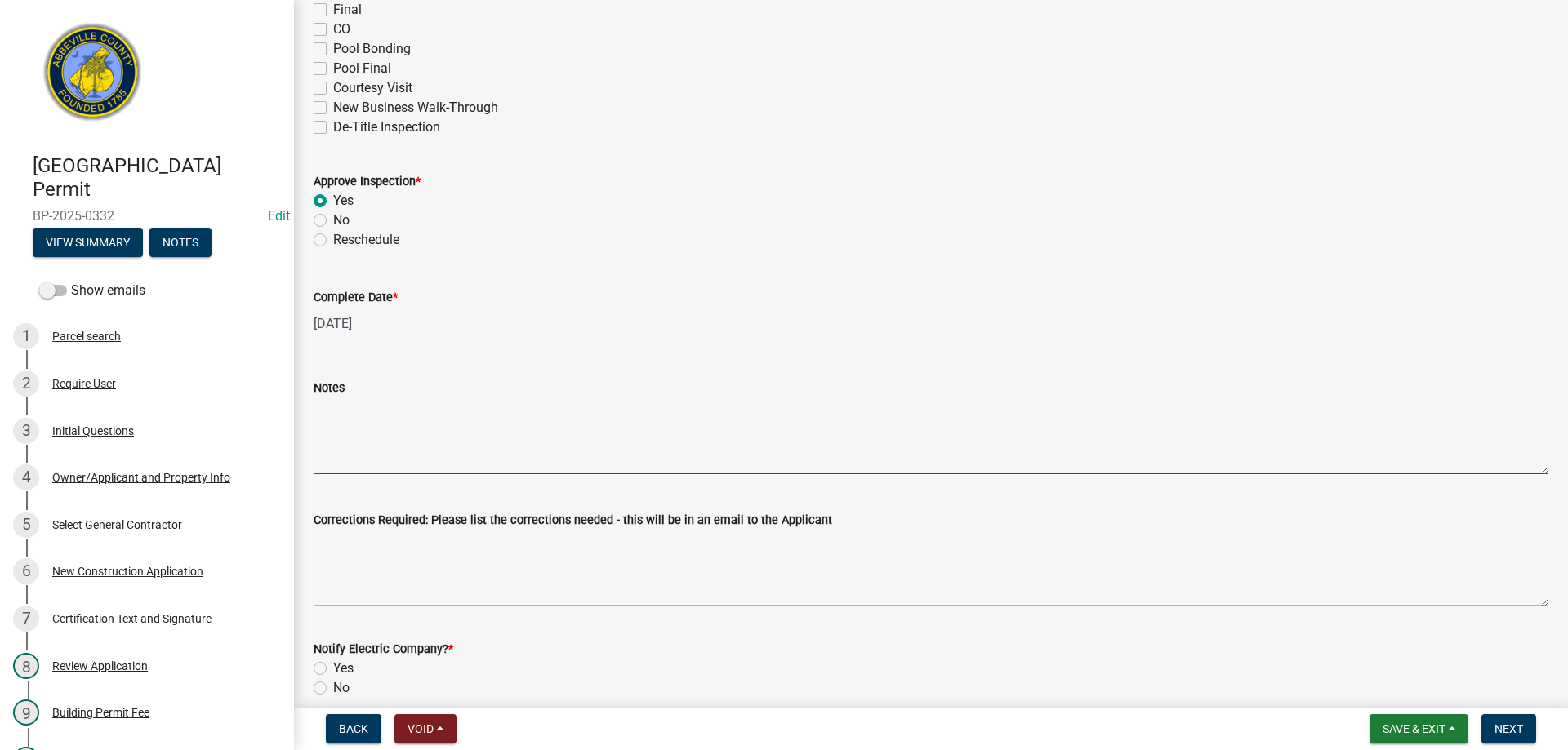
drag, startPoint x: 402, startPoint y: 451, endPoint x: 482, endPoint y: 442, distance: 80.5
click at [416, 449] on textarea "Notes" at bounding box center [931, 435] width 1235 height 77
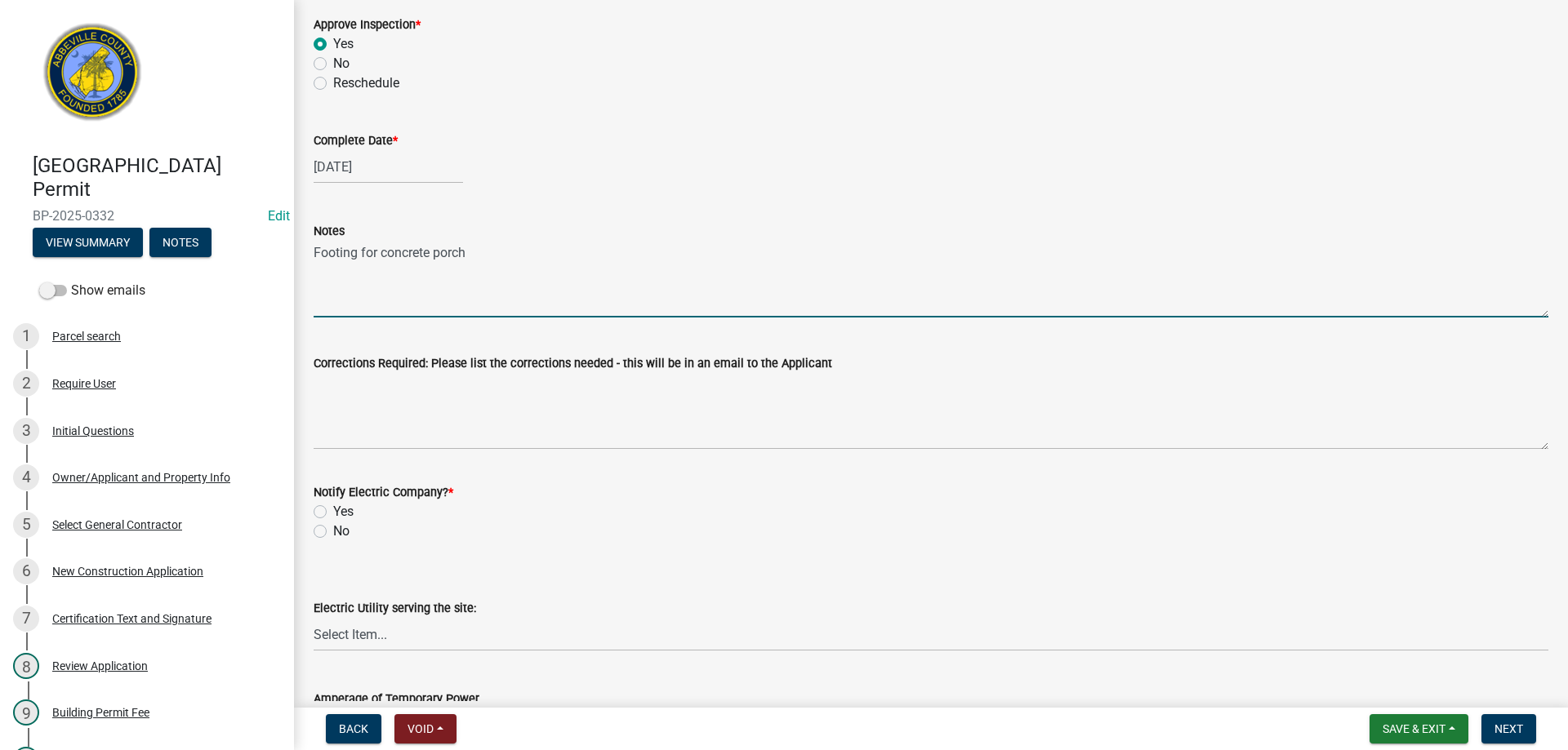
scroll to position [653, 0]
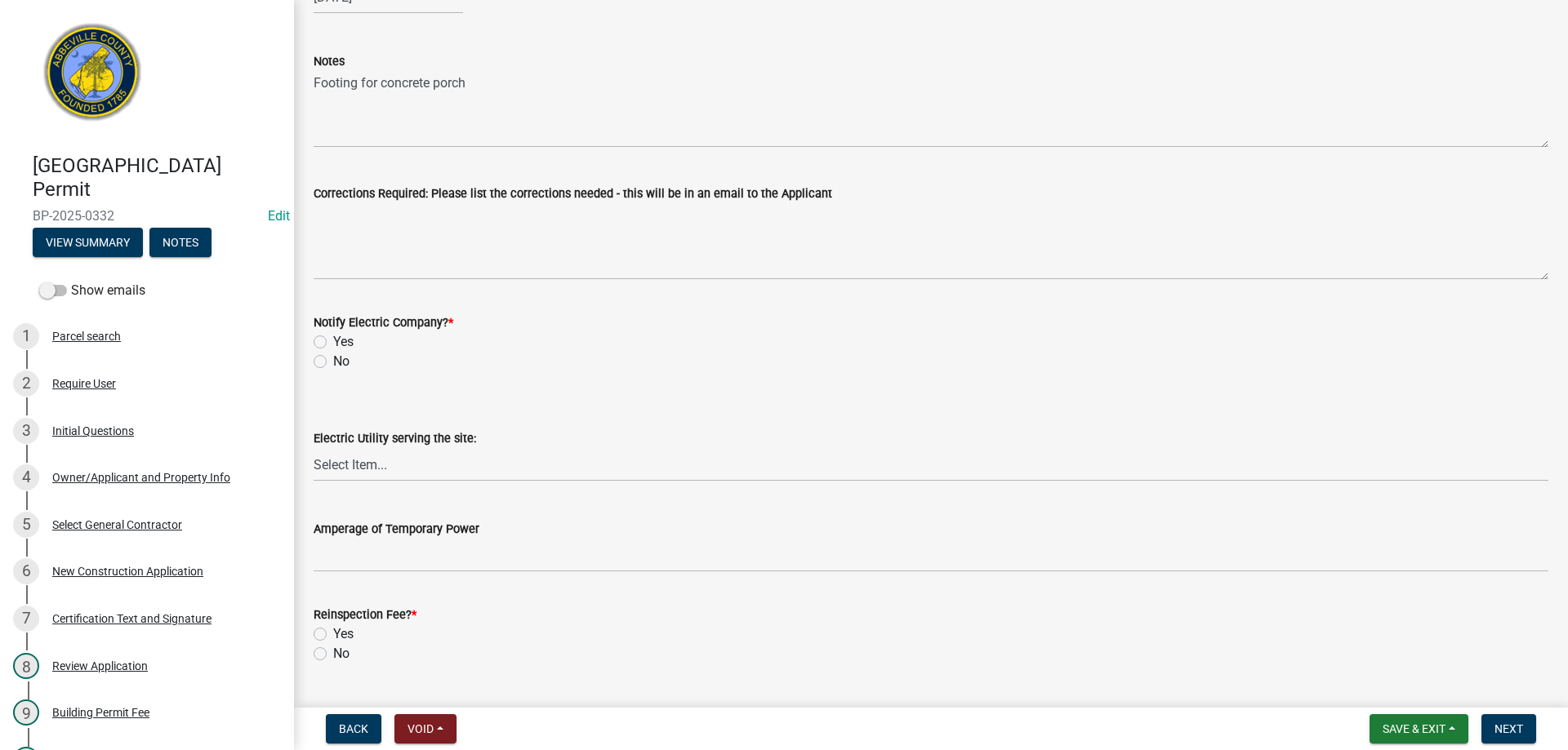
drag, startPoint x: 317, startPoint y: 361, endPoint x: 588, endPoint y: 416, distance: 276.5
click at [333, 362] on label "No" at bounding box center [341, 361] width 16 height 19
click at [333, 362] on input "No" at bounding box center [339, 357] width 11 height 11
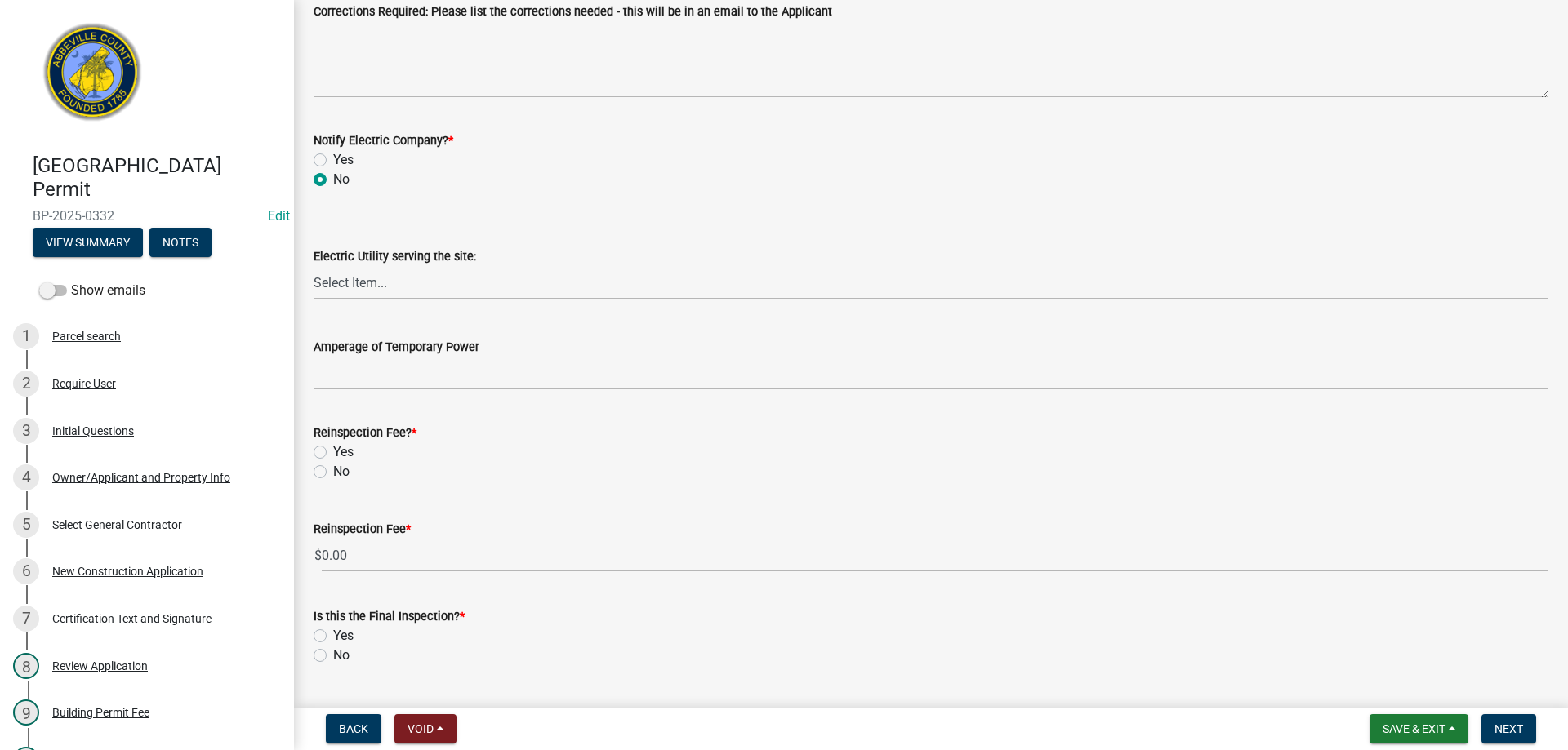
scroll to position [878, 0]
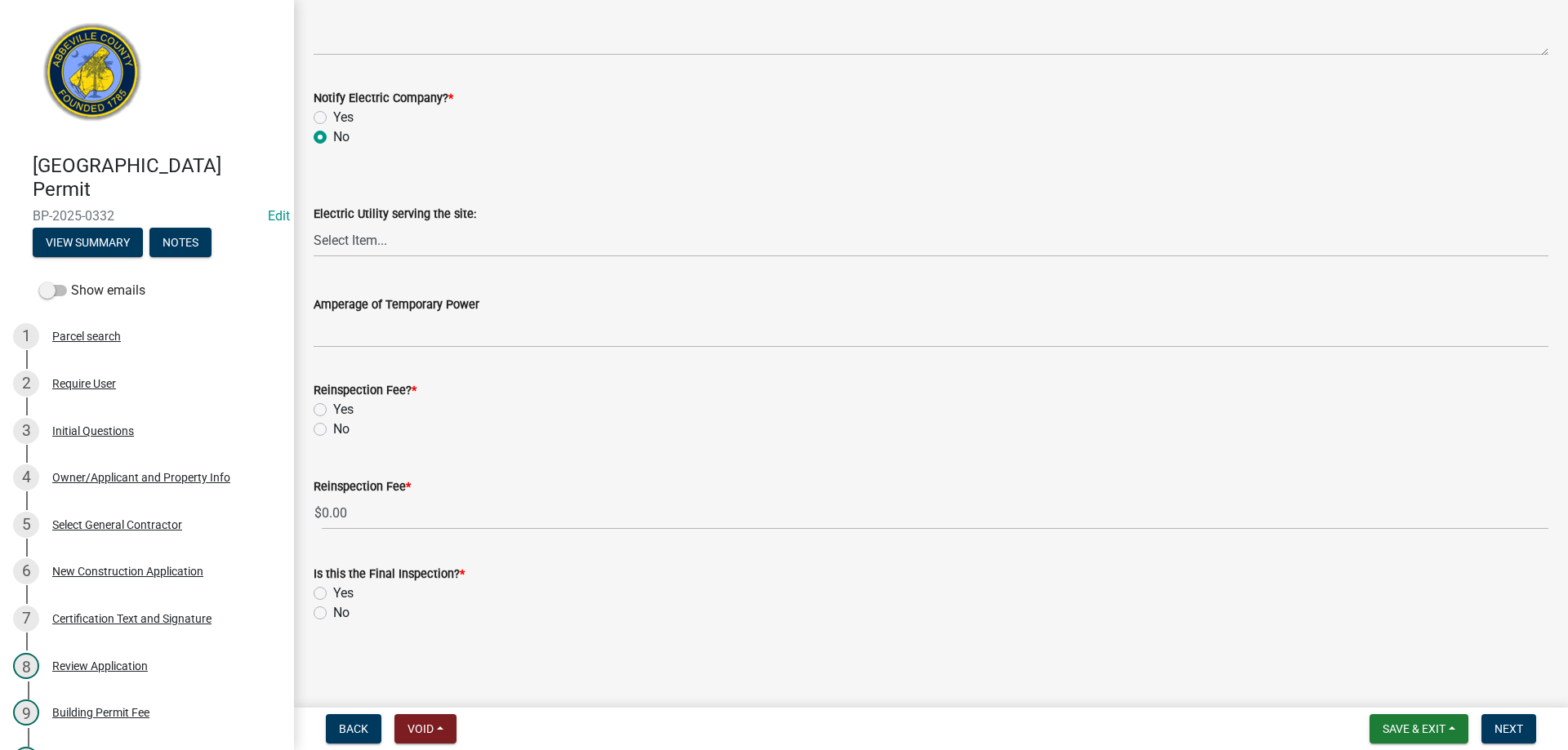
click at [333, 428] on label "No" at bounding box center [341, 429] width 16 height 19
click at [333, 428] on input "No" at bounding box center [339, 425] width 11 height 11
click at [333, 612] on label "No" at bounding box center [341, 613] width 16 height 19
click at [333, 612] on input "No" at bounding box center [339, 609] width 11 height 11
click at [1519, 728] on span "Next" at bounding box center [1509, 729] width 29 height 13
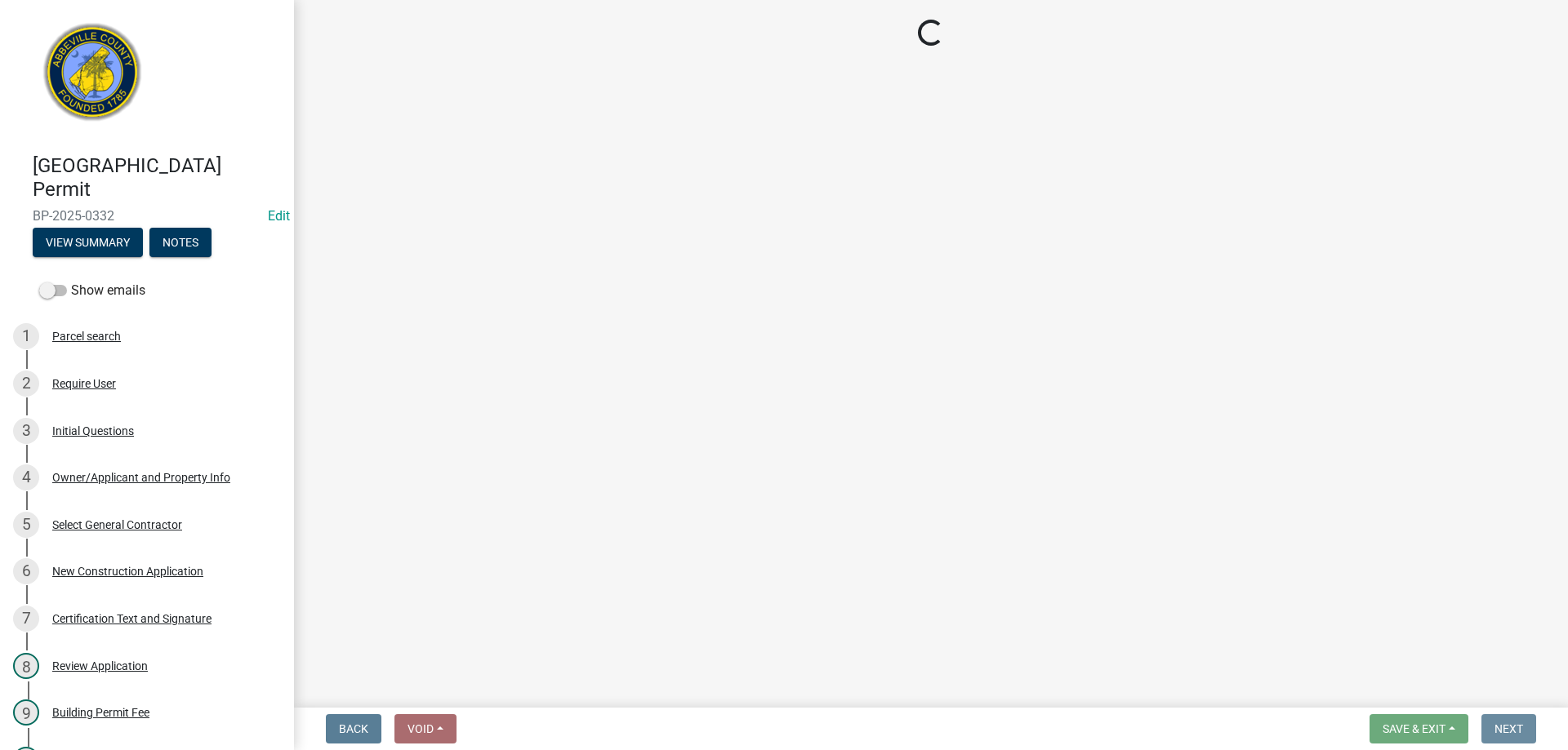
scroll to position [0, 0]
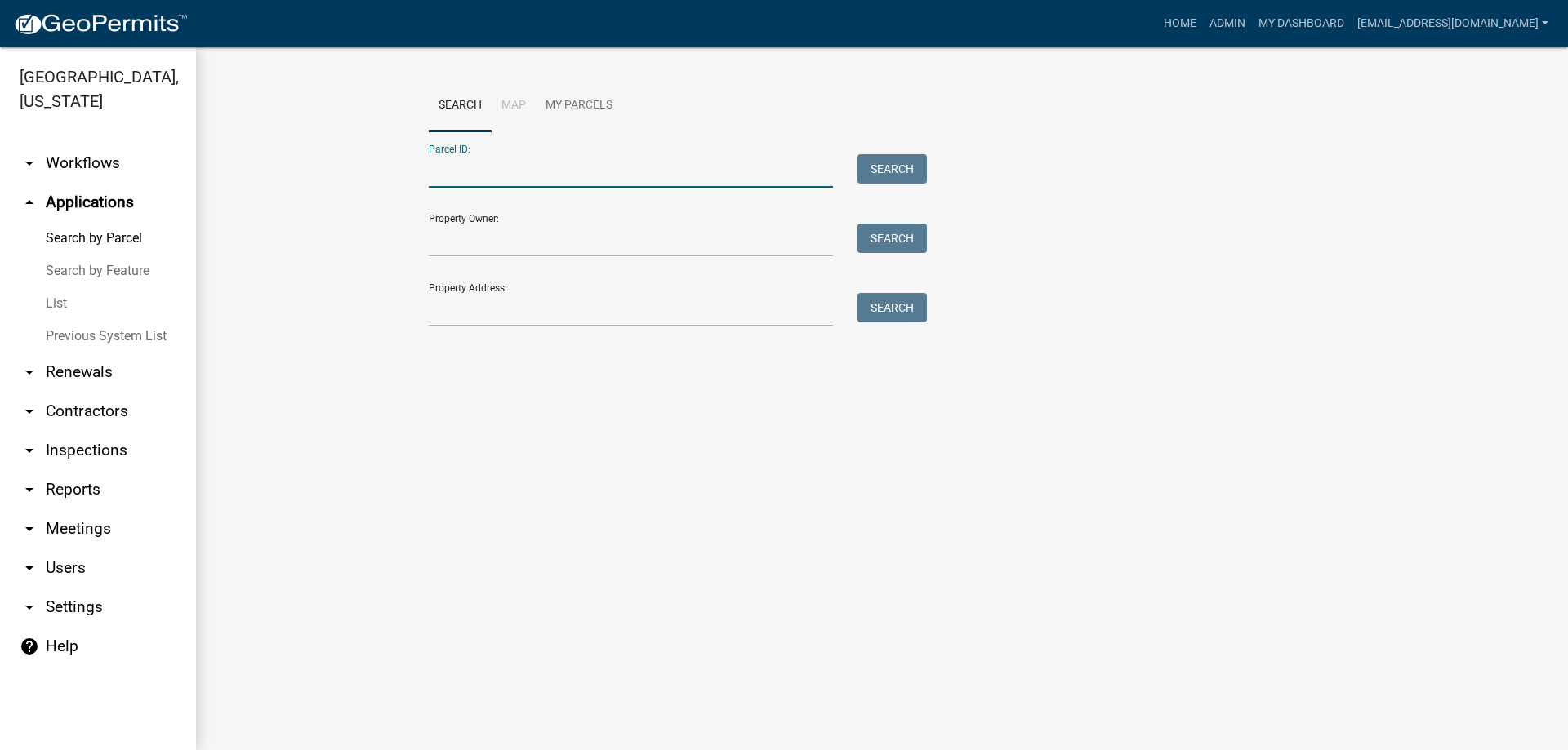
click at [505, 167] on input "Parcel ID:" at bounding box center [631, 171] width 404 height 34
click at [896, 164] on button "Search" at bounding box center [892, 168] width 69 height 29
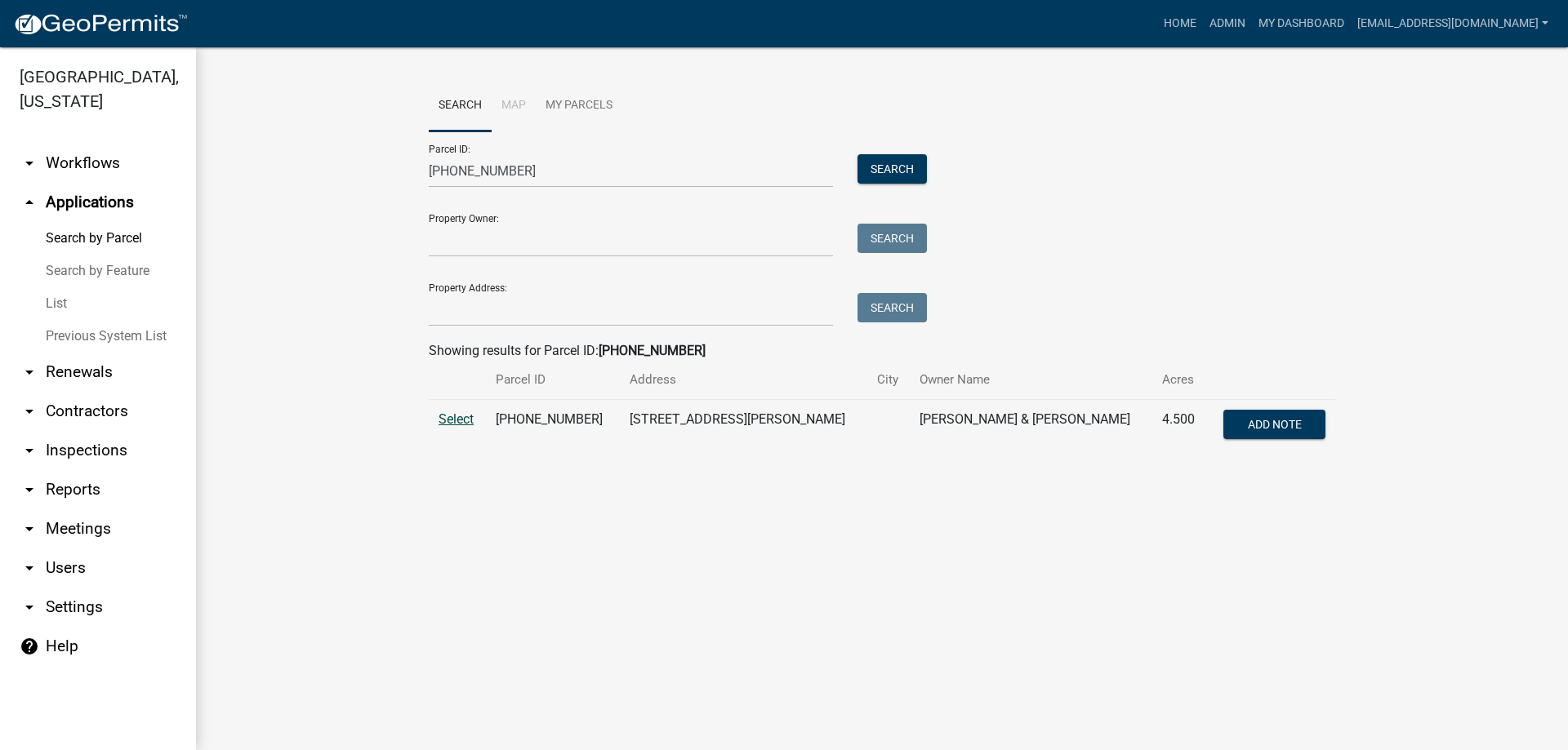
click at [464, 415] on span "Select" at bounding box center [456, 419] width 35 height 15
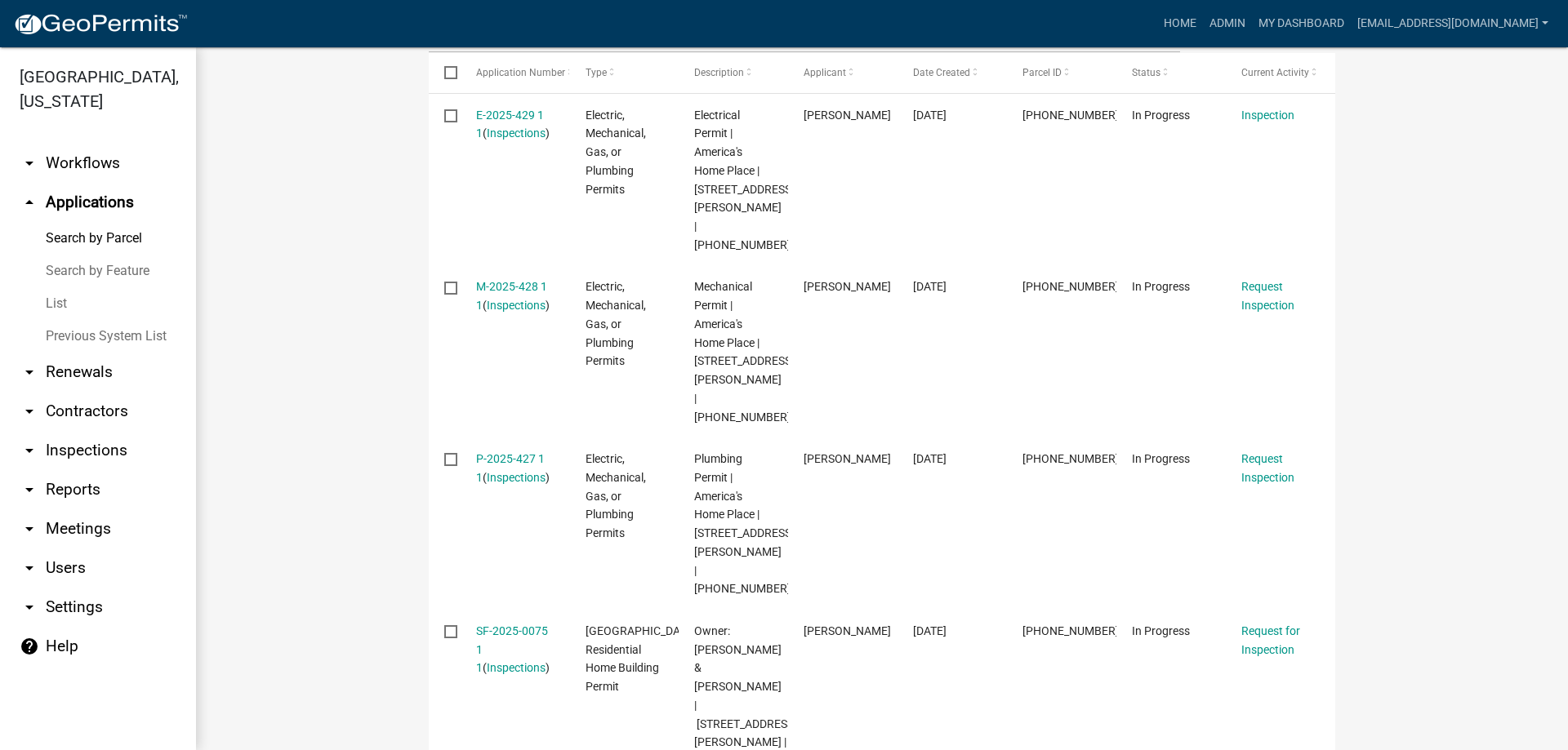
scroll to position [572, 0]
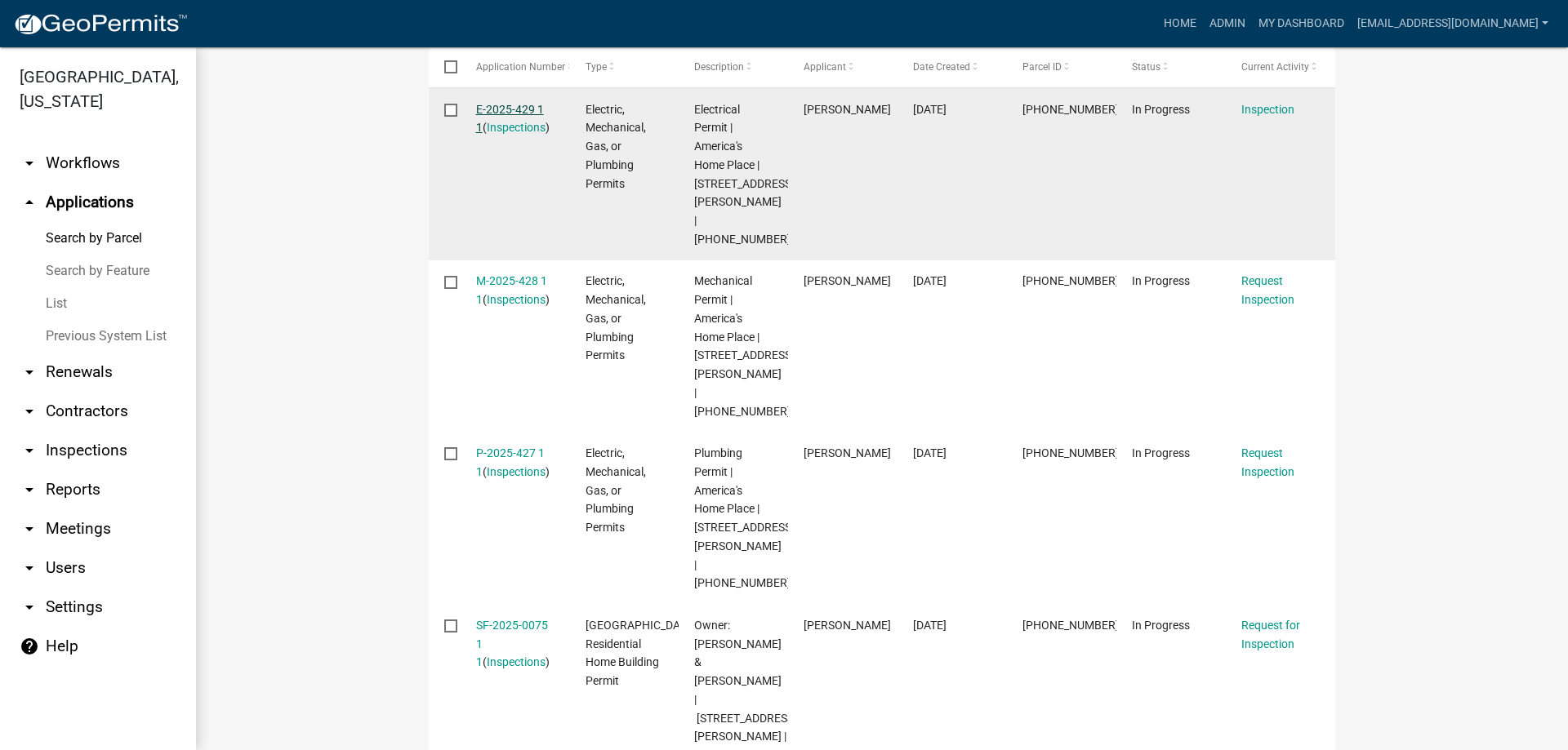
click at [502, 107] on link "E-2025-429 1 1" at bounding box center [509, 119] width 68 height 32
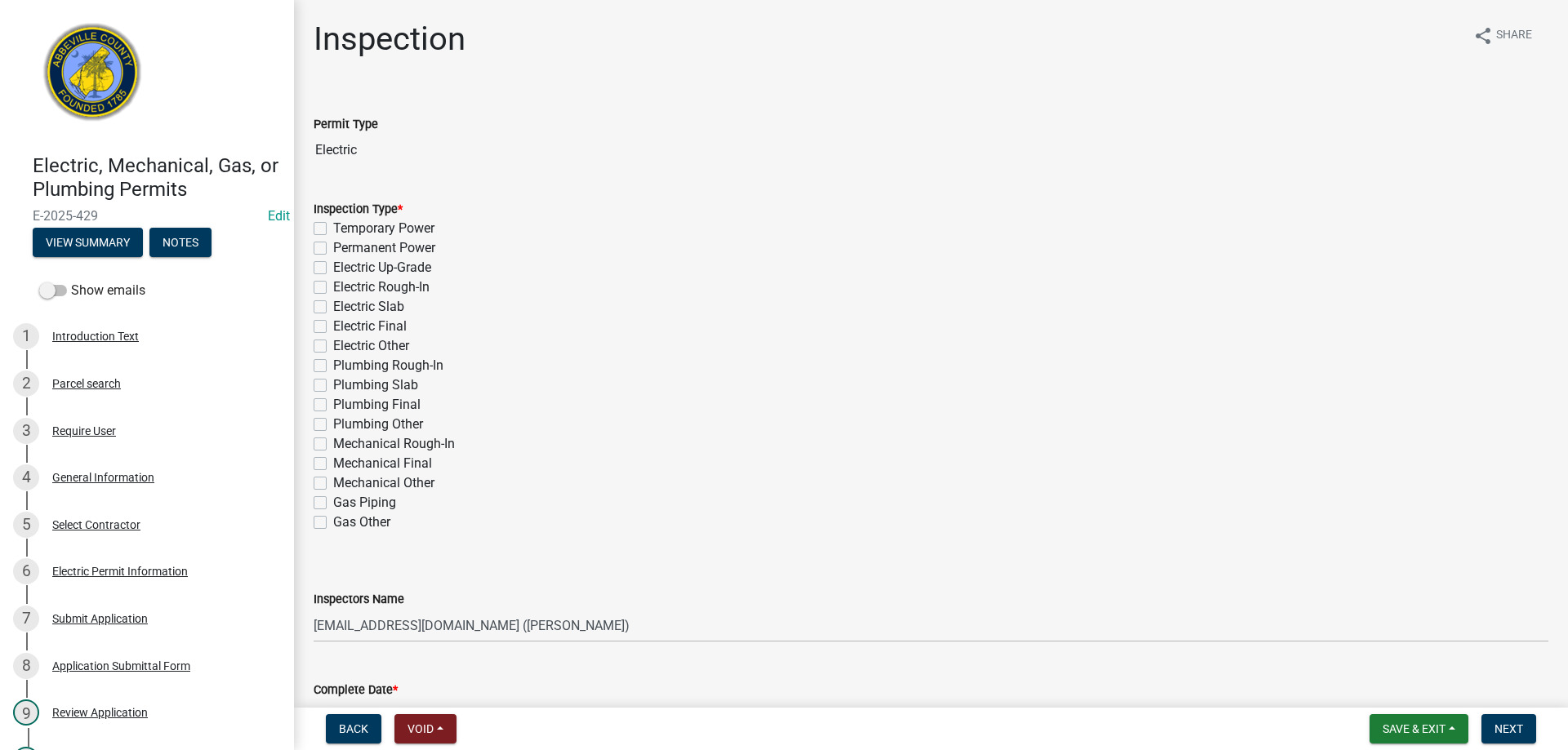
click at [333, 247] on label "Permanent Power" at bounding box center [384, 247] width 102 height 19
click at [333, 247] on input "Permanent Power" at bounding box center [339, 243] width 11 height 11
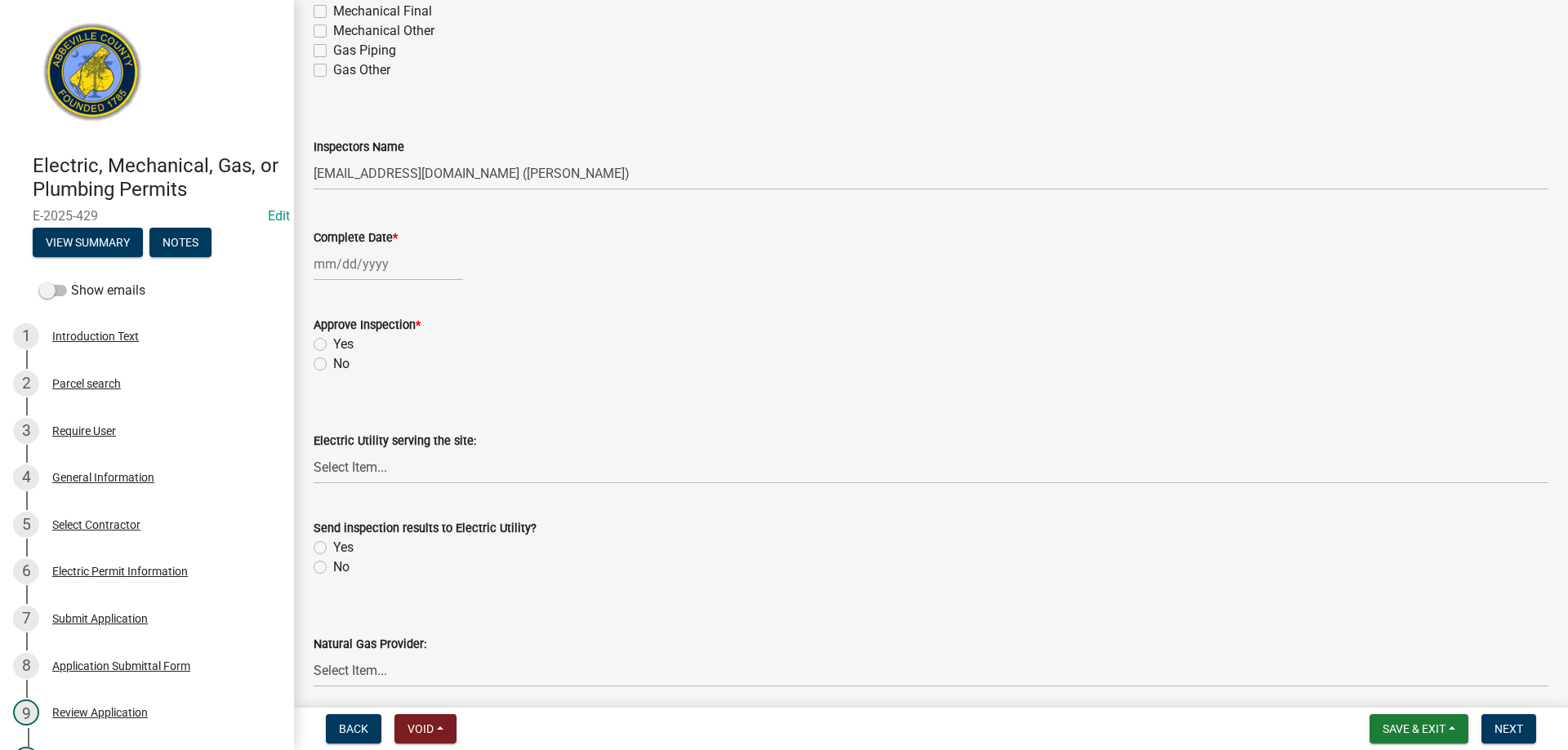
scroll to position [490, 0]
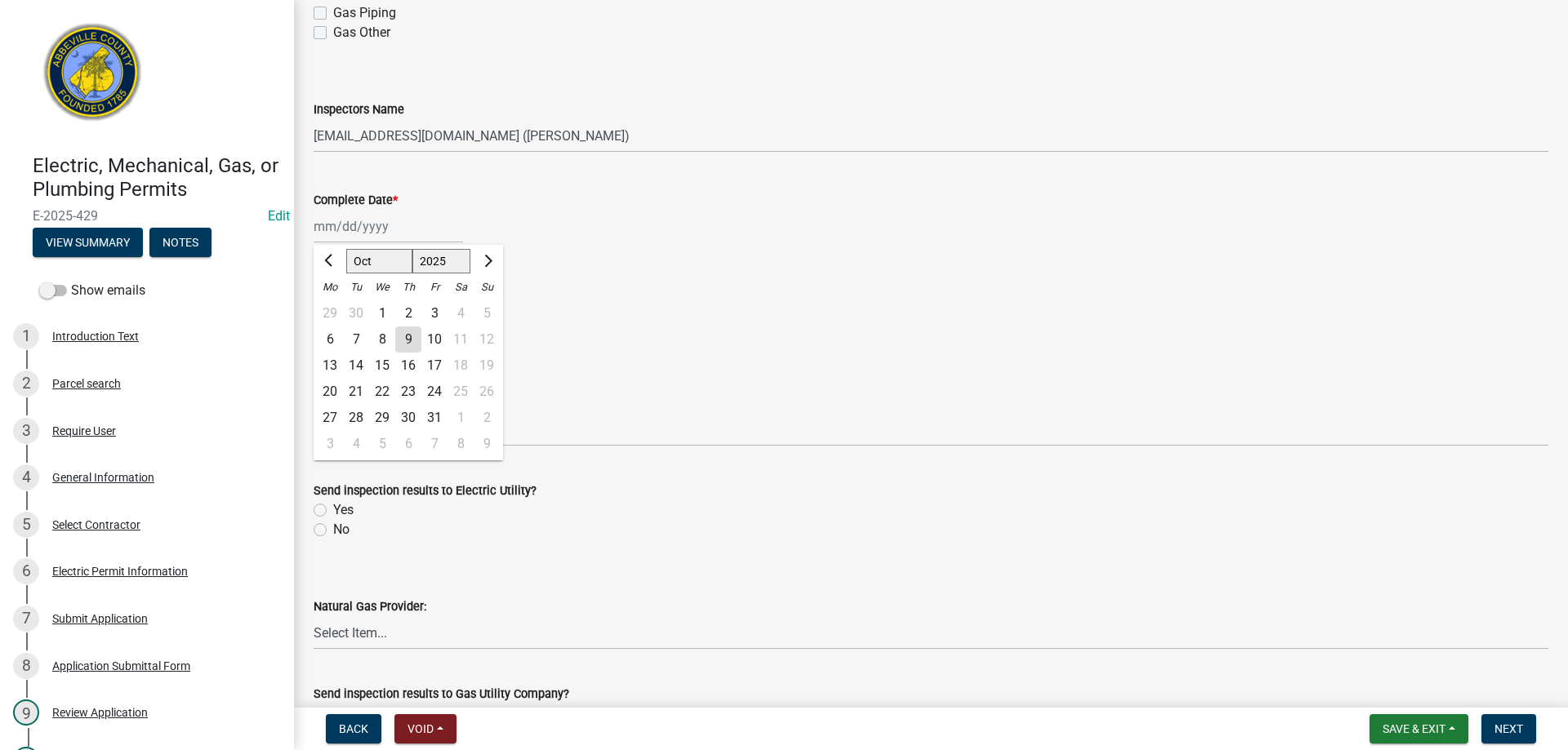
click at [379, 231] on div "[PERSON_NAME] Feb Mar Apr [PERSON_NAME][DATE] Oct Nov [DATE] 1526 1527 1528 152…" at bounding box center [388, 226] width 150 height 34
click at [408, 335] on div "9" at bounding box center [408, 339] width 26 height 26
click at [333, 306] on label "Yes" at bounding box center [344, 306] width 20 height 19
click at [333, 306] on input "Yes" at bounding box center [339, 302] width 11 height 11
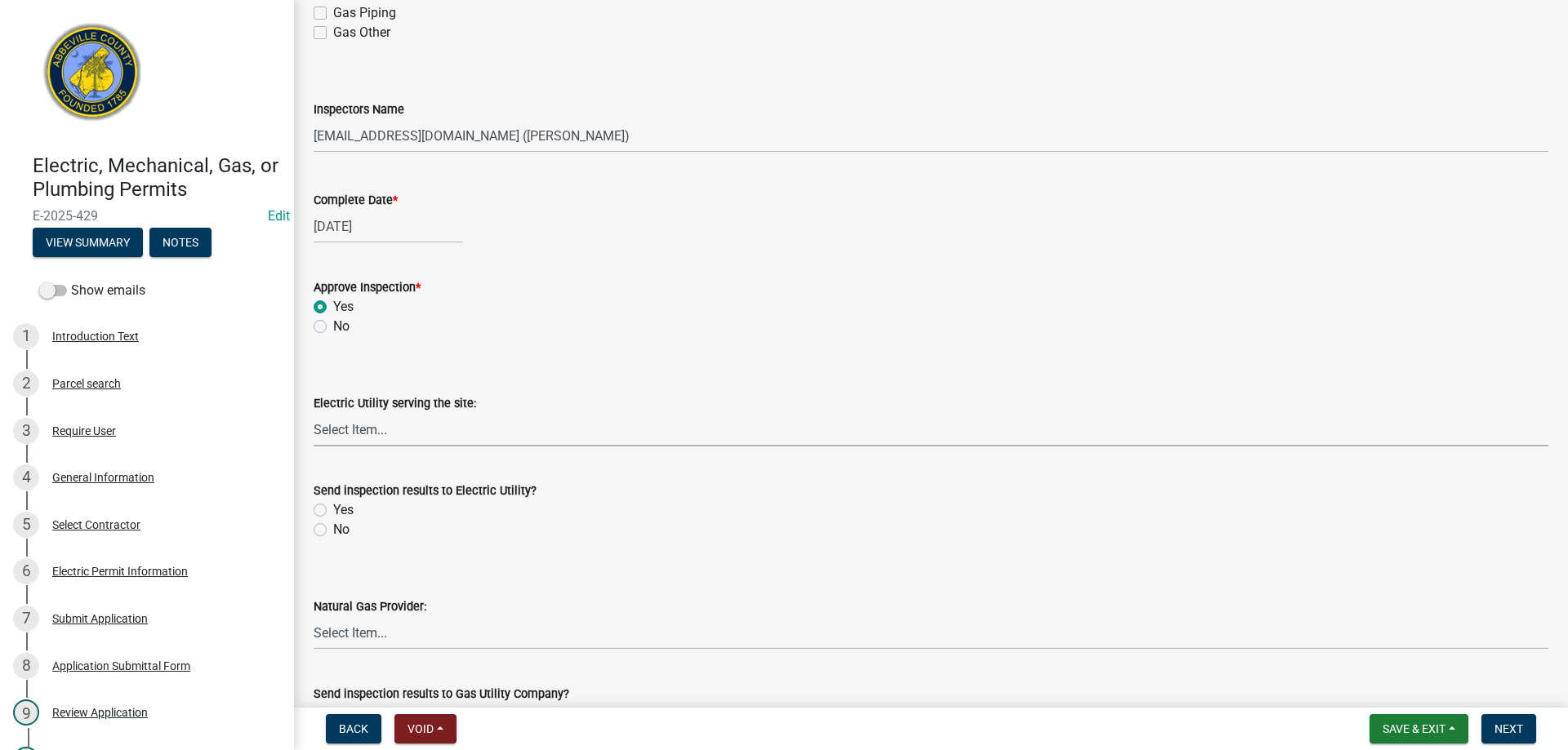
click at [386, 425] on select "Select Item... Little River Electric Co-Op Laurens Electric Co-Op Duke Energy D…" at bounding box center [931, 430] width 1235 height 34
click at [313, 413] on select "Select Item... Little River Electric Co-Op Laurens Electric Co-Op Duke Energy D…" at bounding box center [931, 430] width 1235 height 34
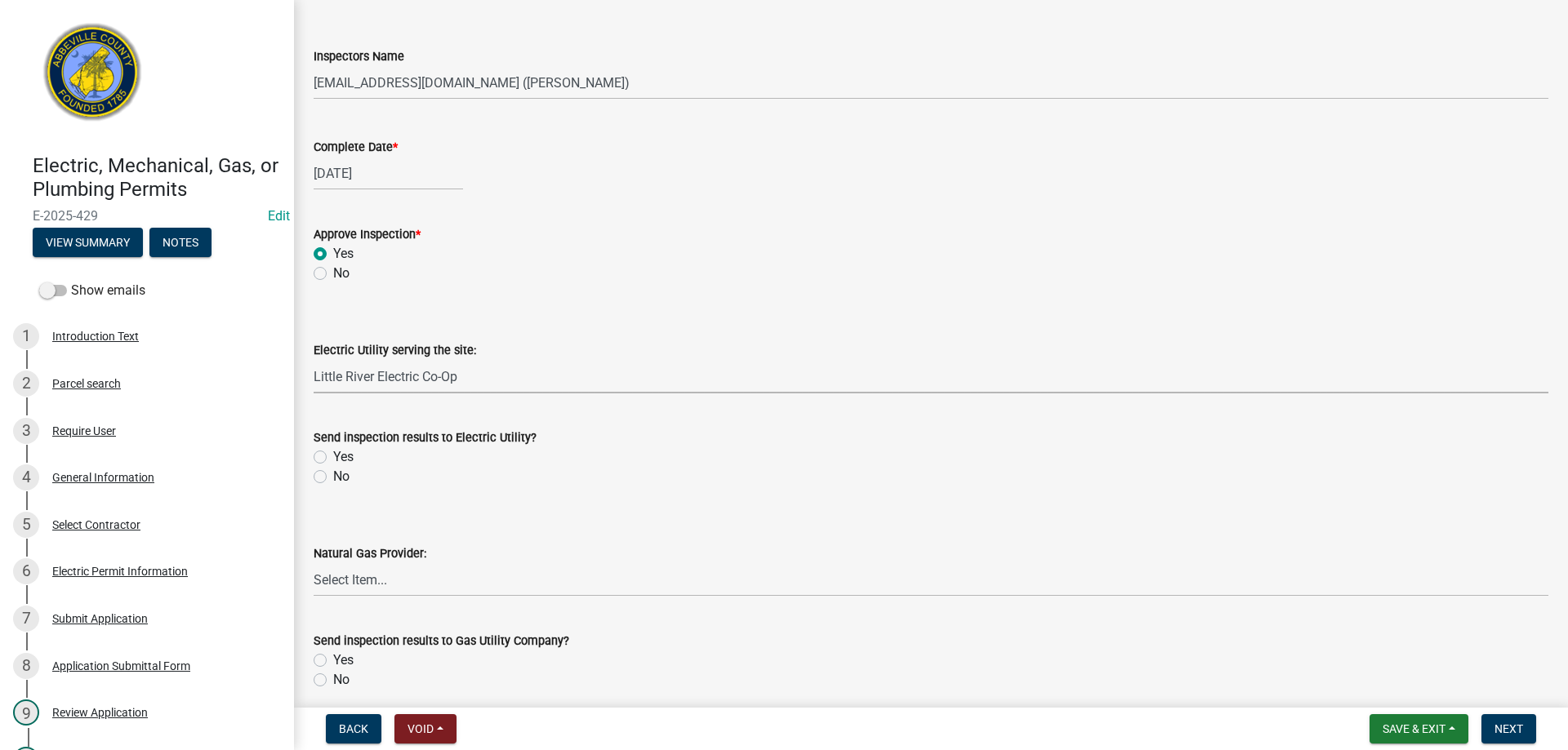
scroll to position [653, 0]
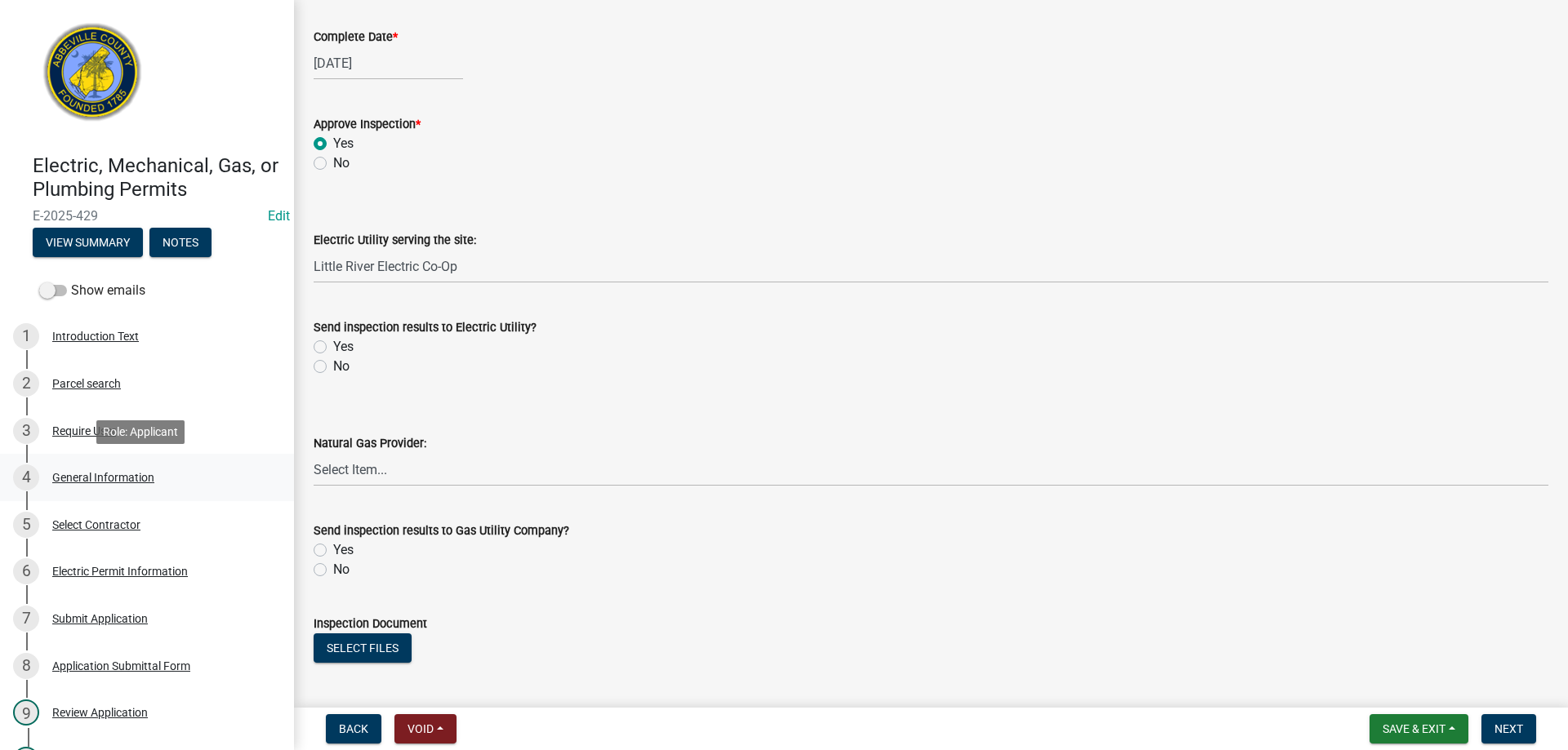
click at [99, 477] on div "General Information" at bounding box center [103, 478] width 102 height 12
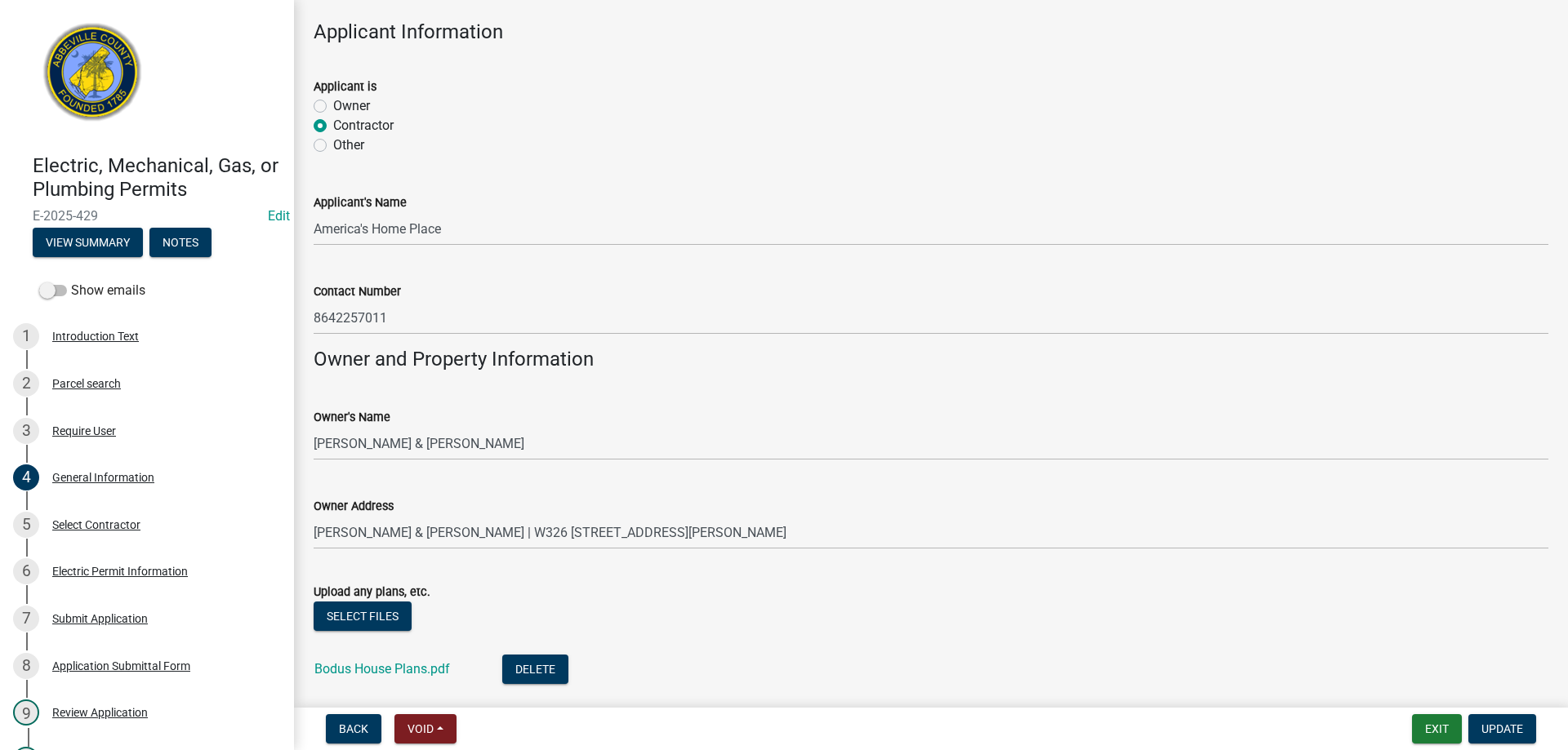
scroll to position [689, 0]
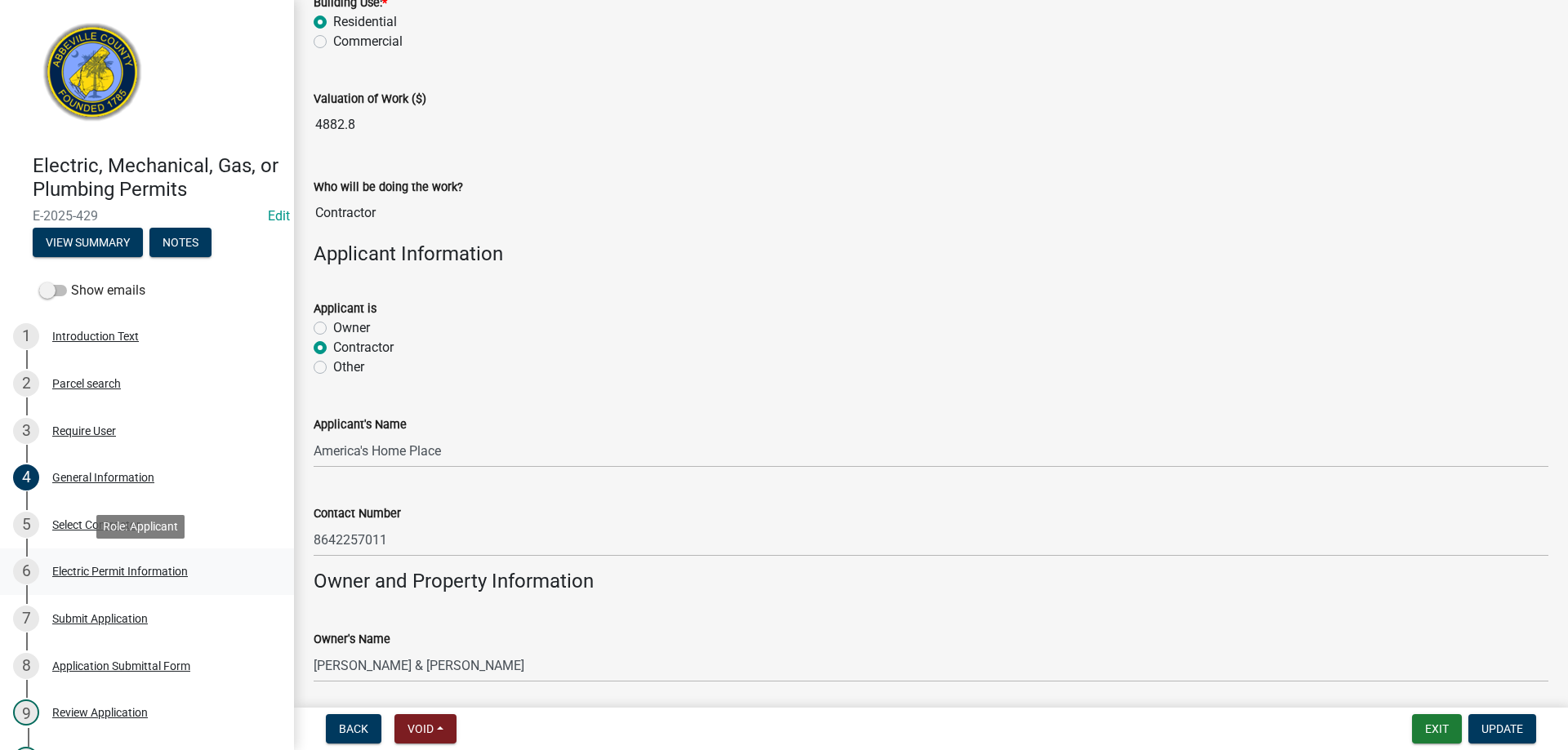
click at [125, 571] on div "Electric Permit Information" at bounding box center [120, 572] width 136 height 12
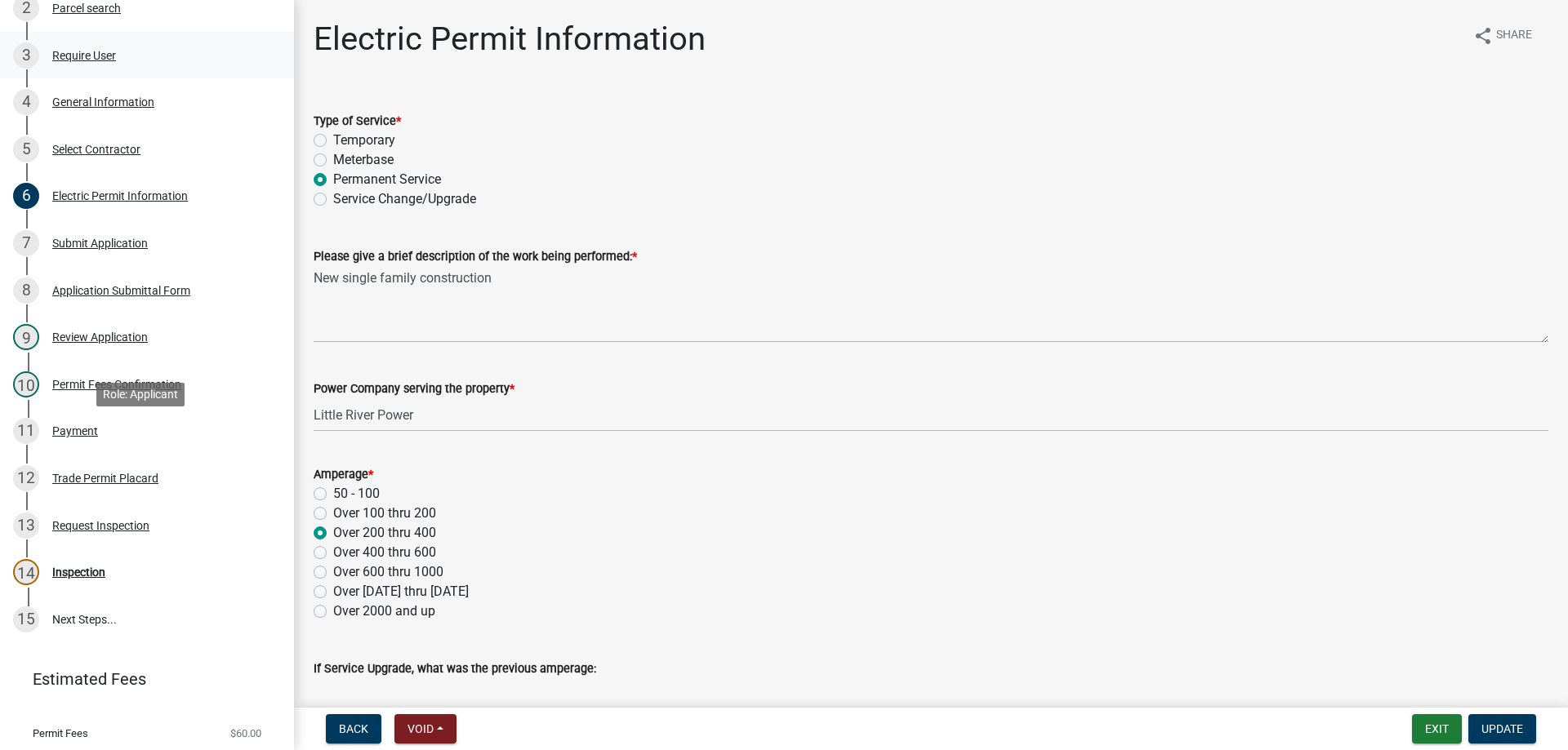
scroll to position [421, 0]
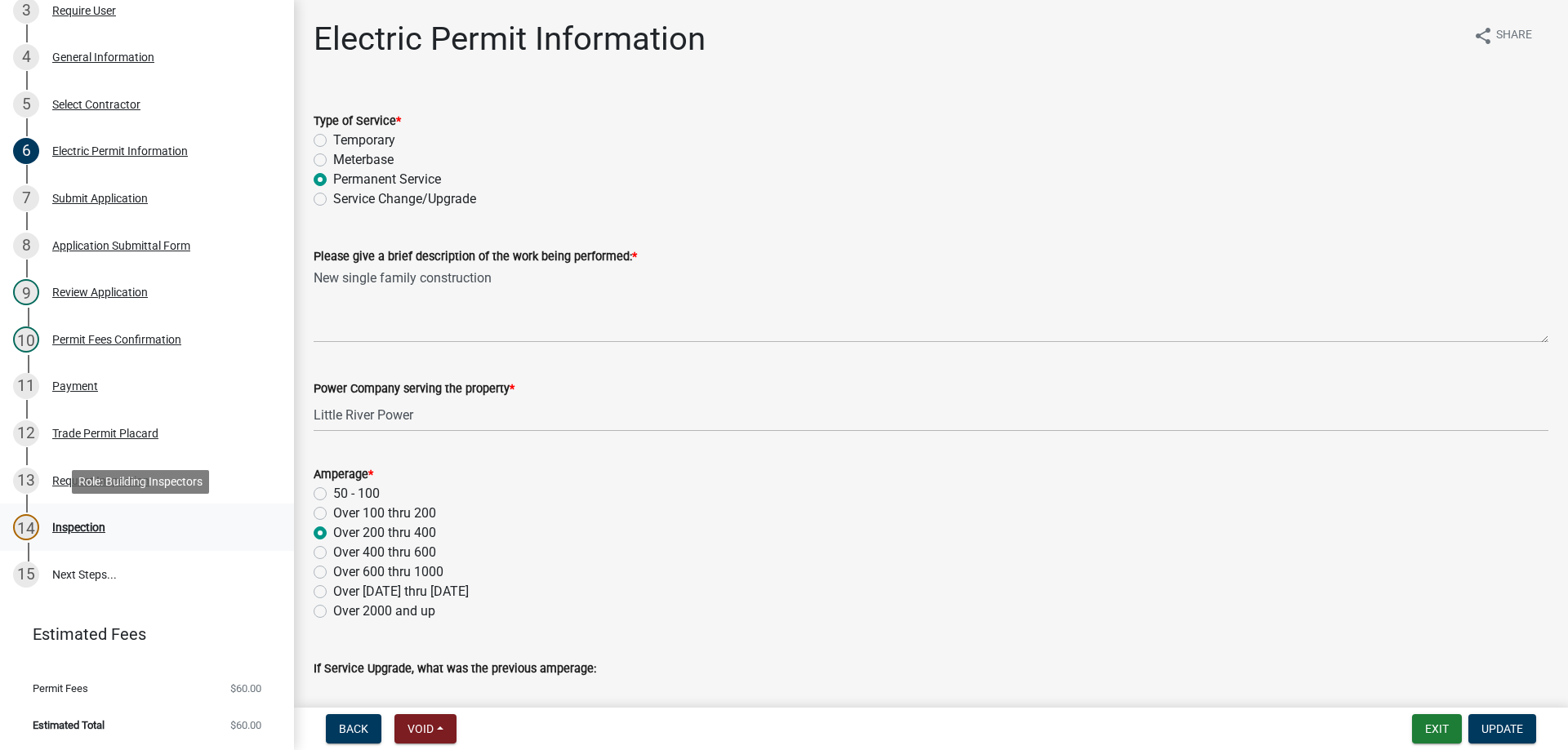
click at [81, 523] on div "Inspection" at bounding box center [78, 528] width 53 height 12
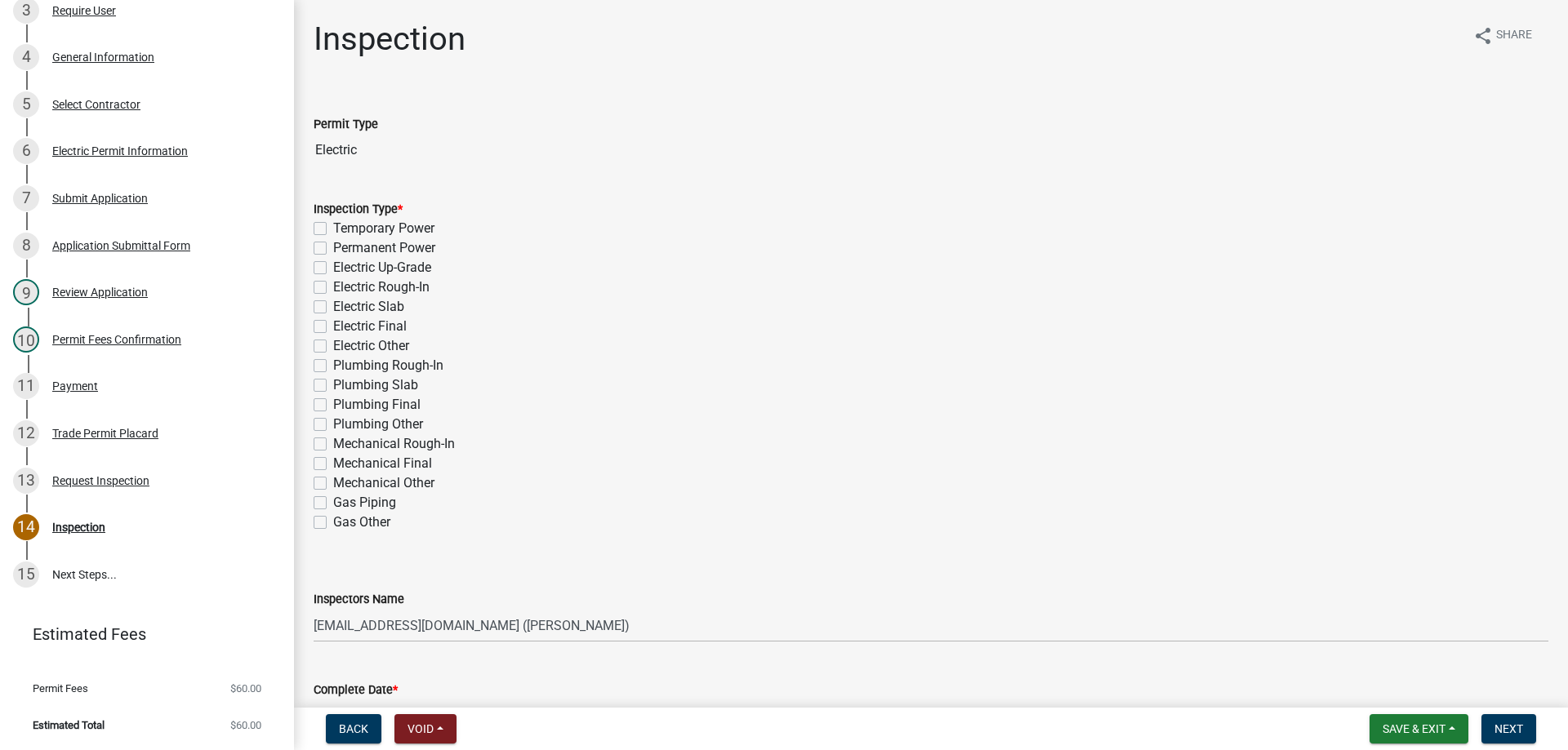
click at [333, 245] on label "Permanent Power" at bounding box center [384, 247] width 102 height 19
click at [333, 245] on input "Permanent Power" at bounding box center [339, 243] width 11 height 11
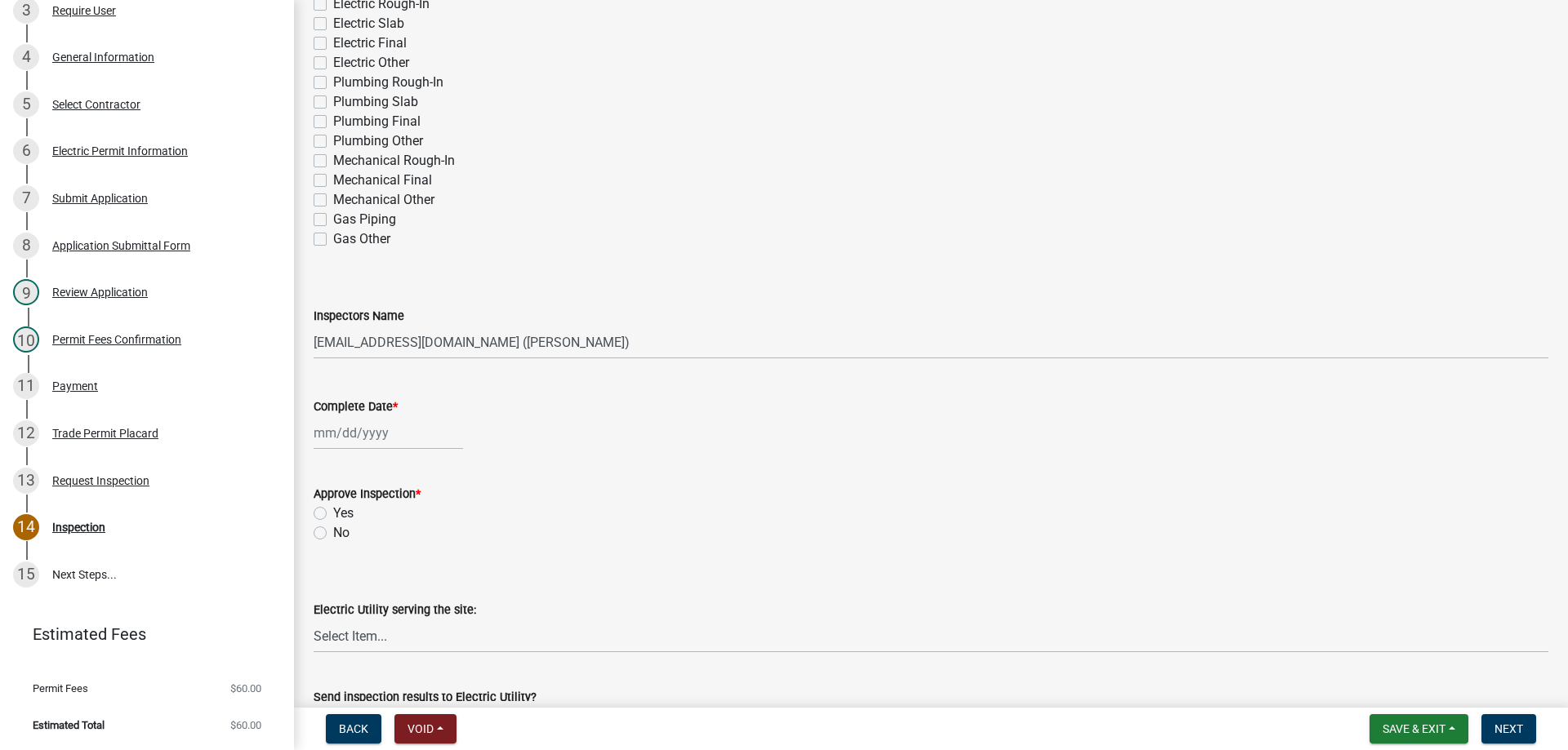
scroll to position [408, 0]
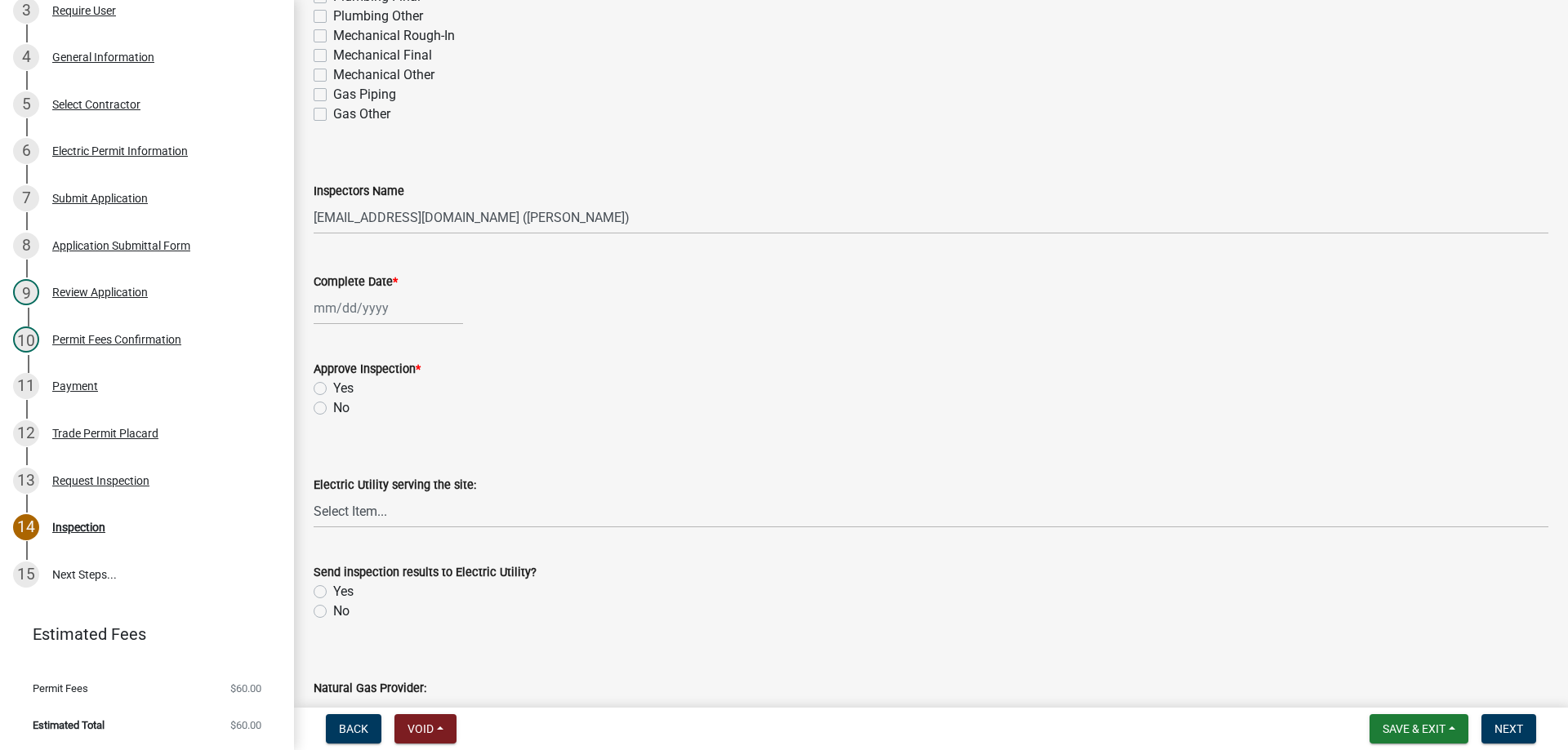
click at [359, 311] on div at bounding box center [388, 308] width 150 height 34
click at [403, 419] on div "9" at bounding box center [408, 421] width 26 height 26
click at [333, 388] on label "Yes" at bounding box center [344, 388] width 20 height 19
click at [333, 388] on input "Yes" at bounding box center [339, 384] width 11 height 11
click at [388, 518] on select "Select Item... Little River Electric Co-Op Laurens Electric Co-Op Duke Energy D…" at bounding box center [931, 512] width 1235 height 34
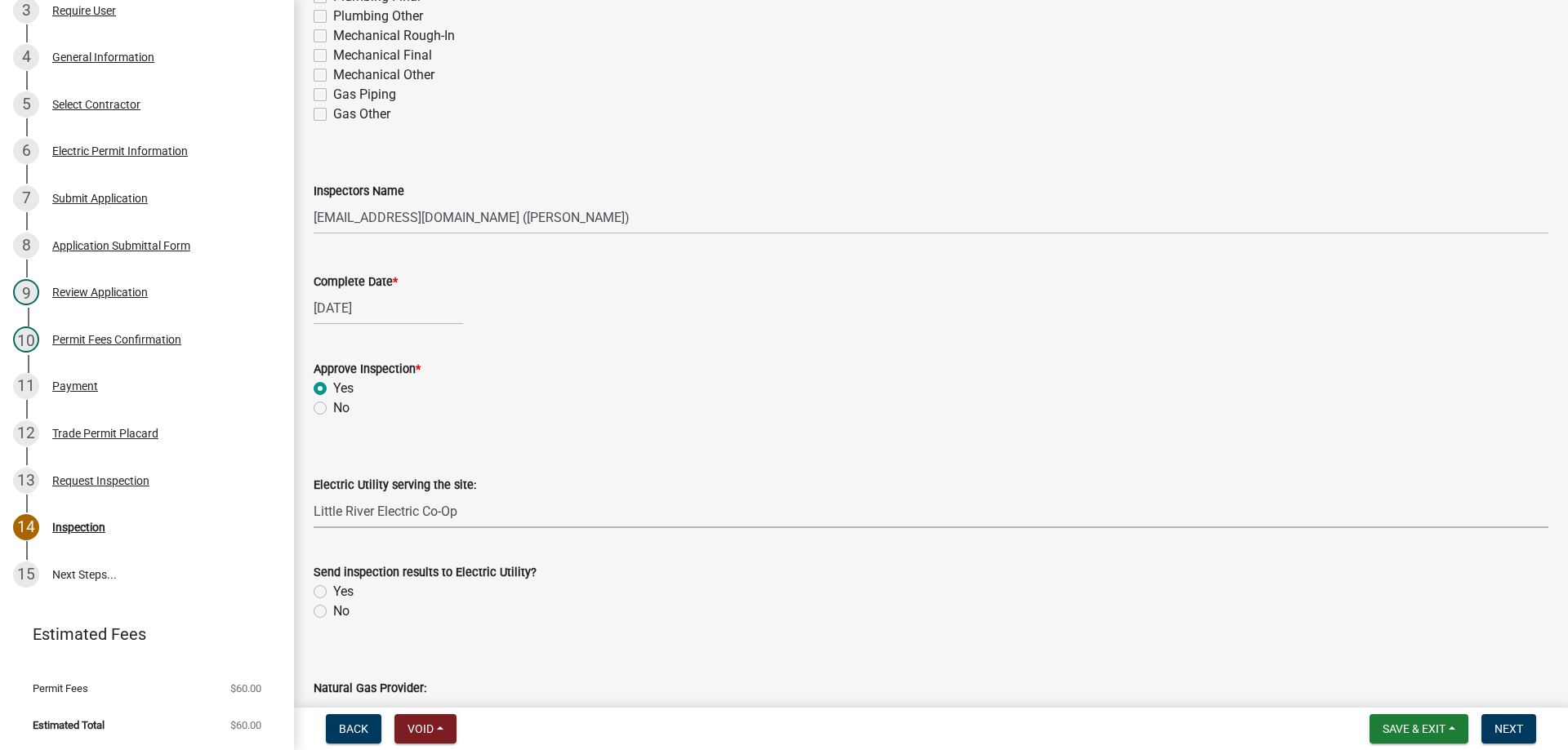
click at [313, 495] on select "Select Item... Little River Electric Co-Op Laurens Electric Co-Op Duke Energy D…" at bounding box center [931, 512] width 1235 height 34
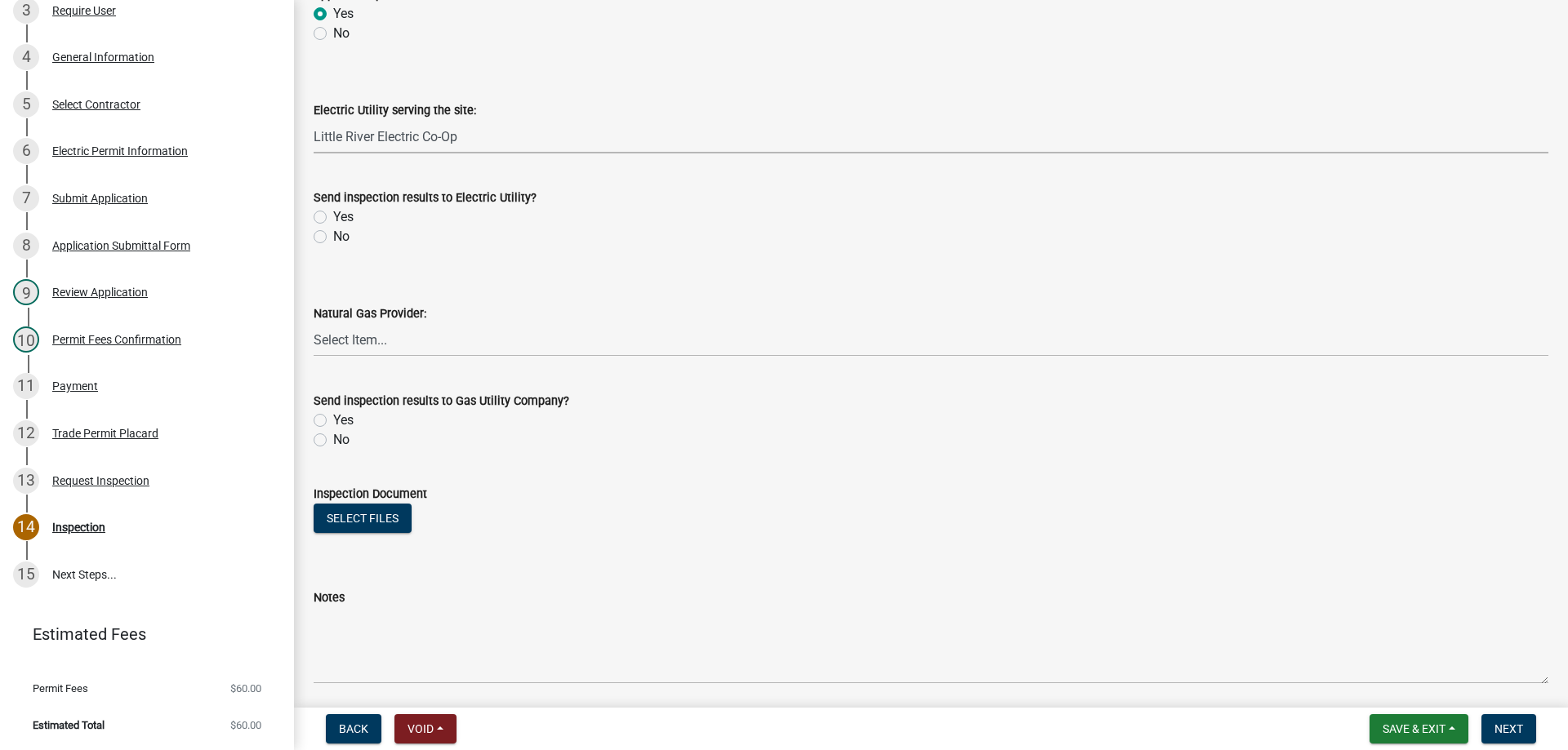
scroll to position [816, 0]
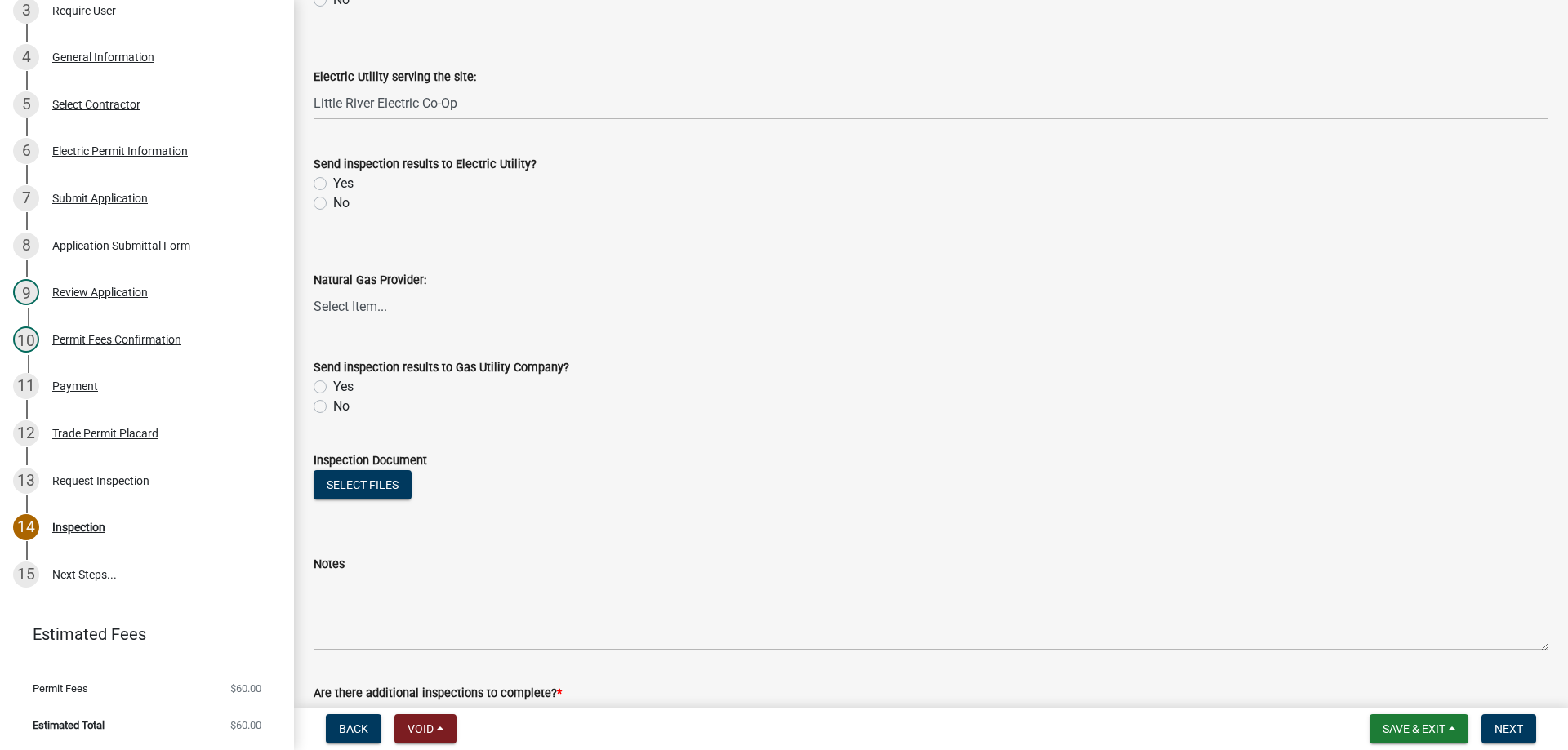
click at [333, 183] on label "Yes" at bounding box center [344, 184] width 20 height 19
click at [333, 183] on input "Yes" at bounding box center [339, 179] width 11 height 11
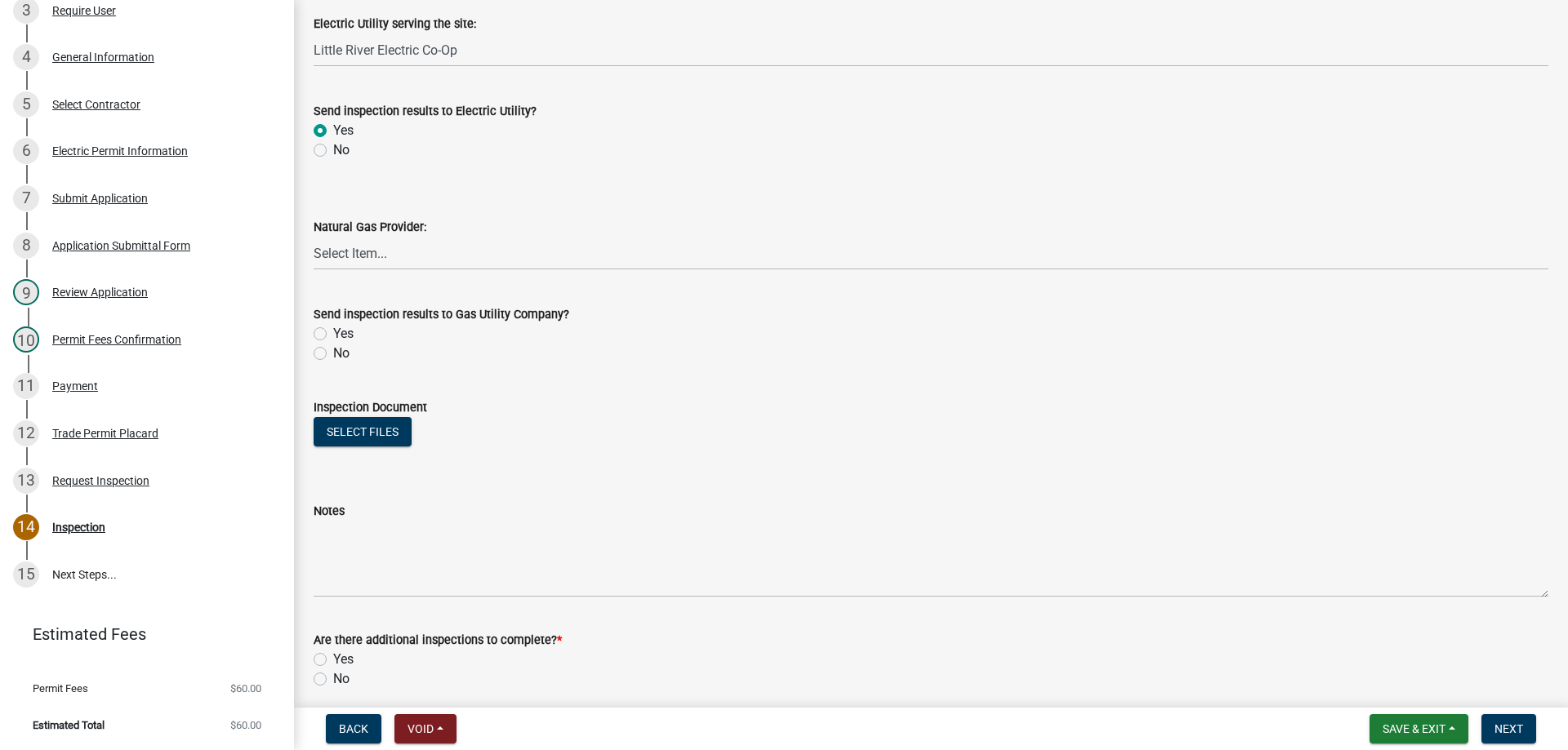
scroll to position [936, 0]
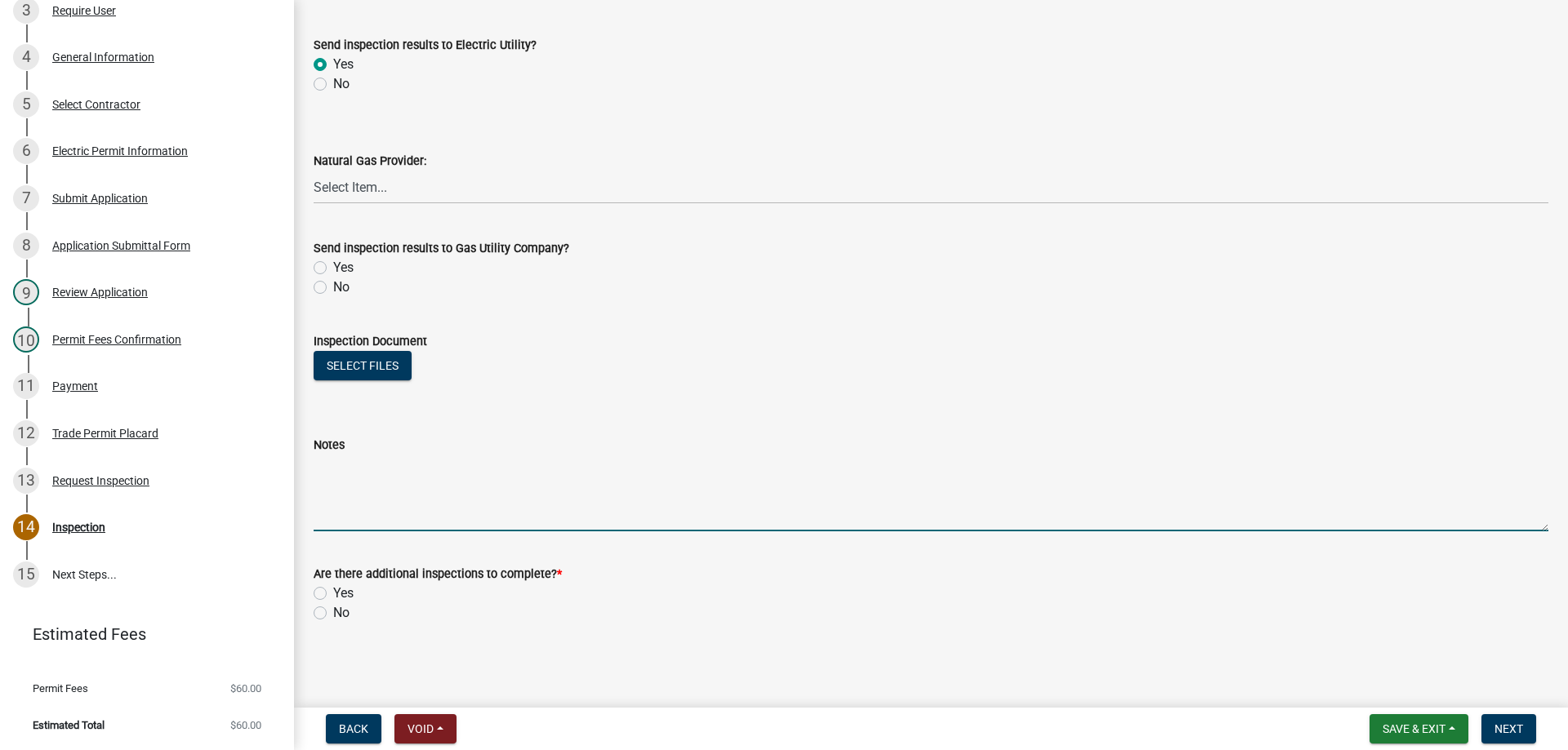
drag, startPoint x: 352, startPoint y: 492, endPoint x: 583, endPoint y: 428, distance: 239.7
click at [360, 485] on textarea "Notes" at bounding box center [931, 492] width 1235 height 77
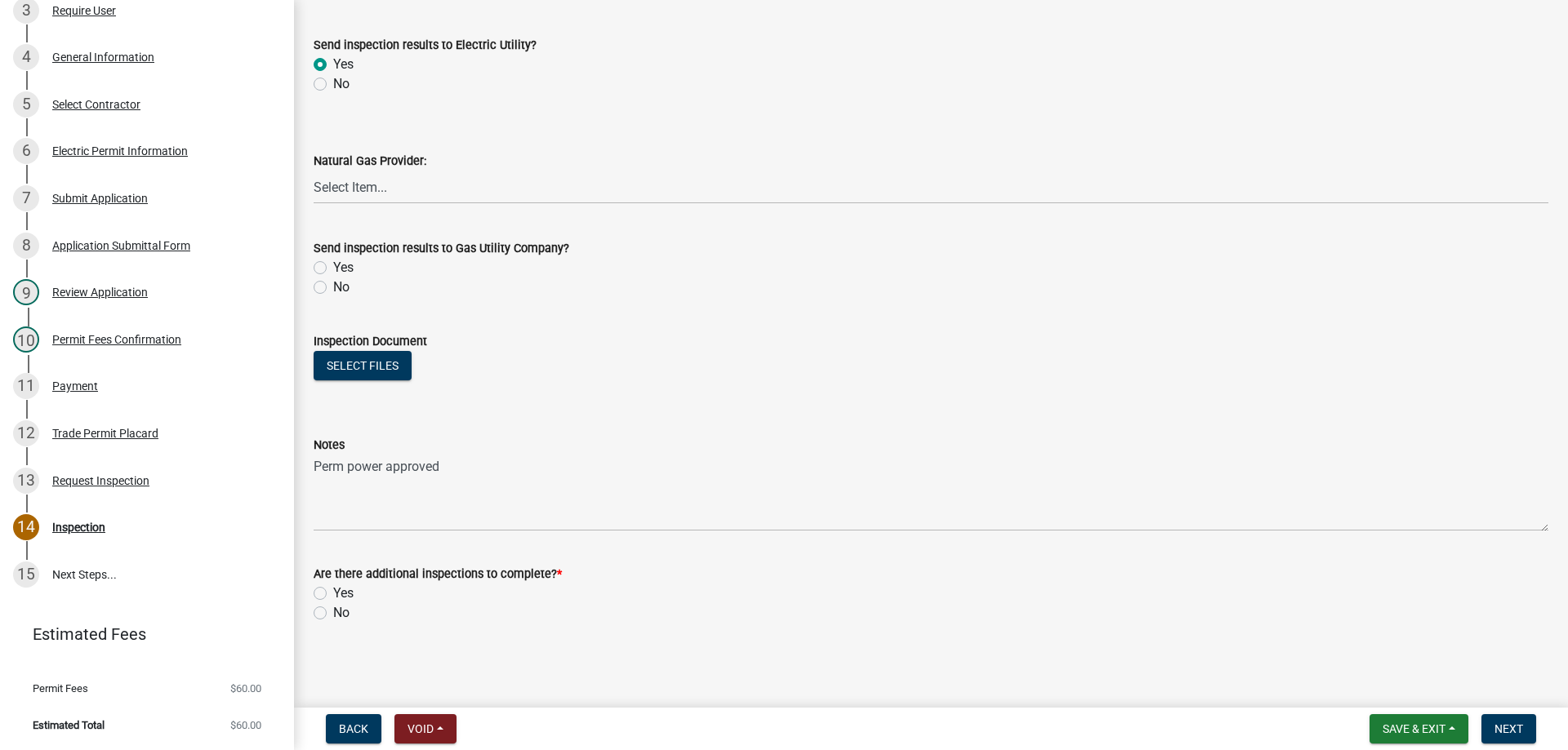
click at [333, 595] on label "Yes" at bounding box center [344, 593] width 20 height 19
click at [333, 594] on input "Yes" at bounding box center [339, 589] width 11 height 11
click at [1502, 736] on span "Next" at bounding box center [1509, 729] width 29 height 13
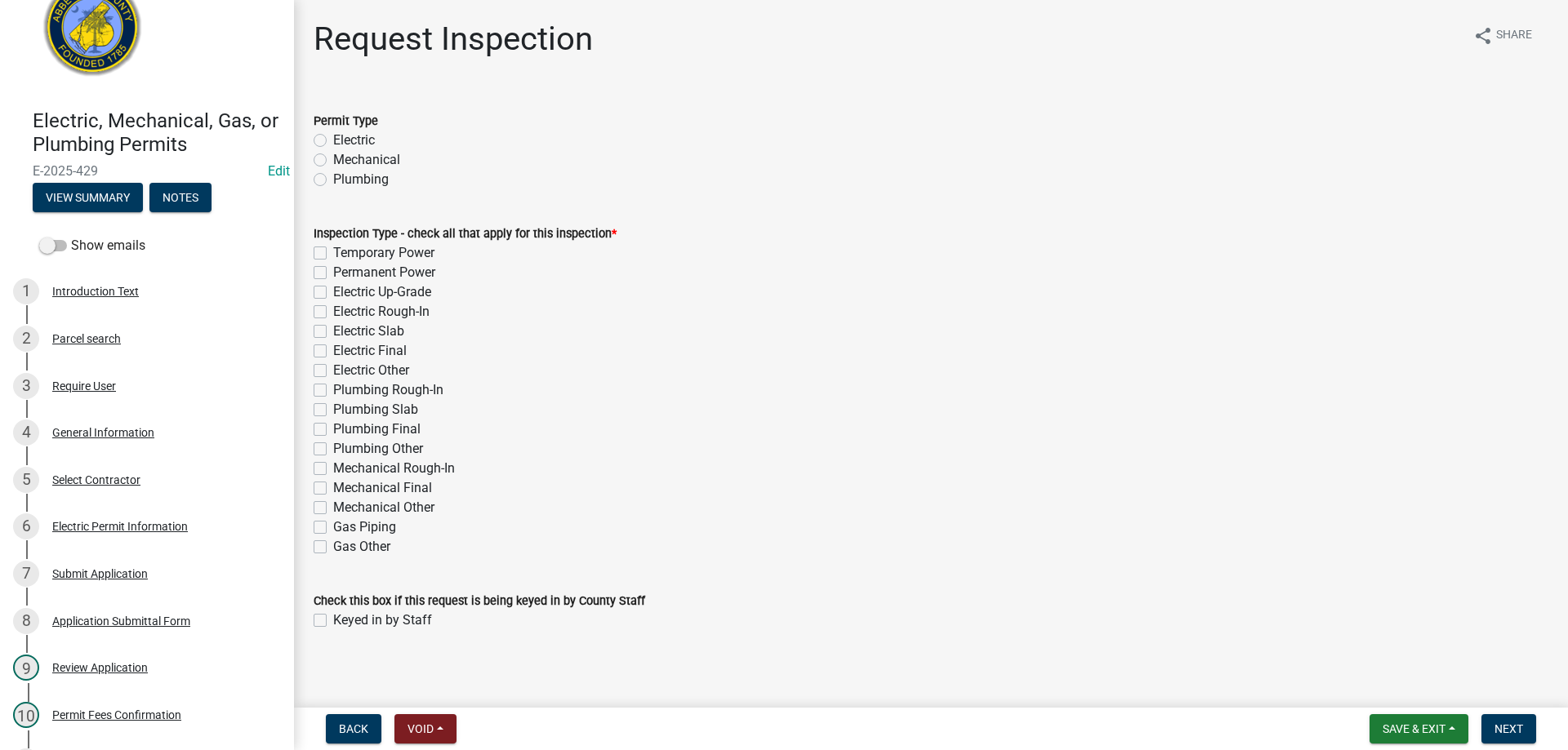
scroll to position [0, 0]
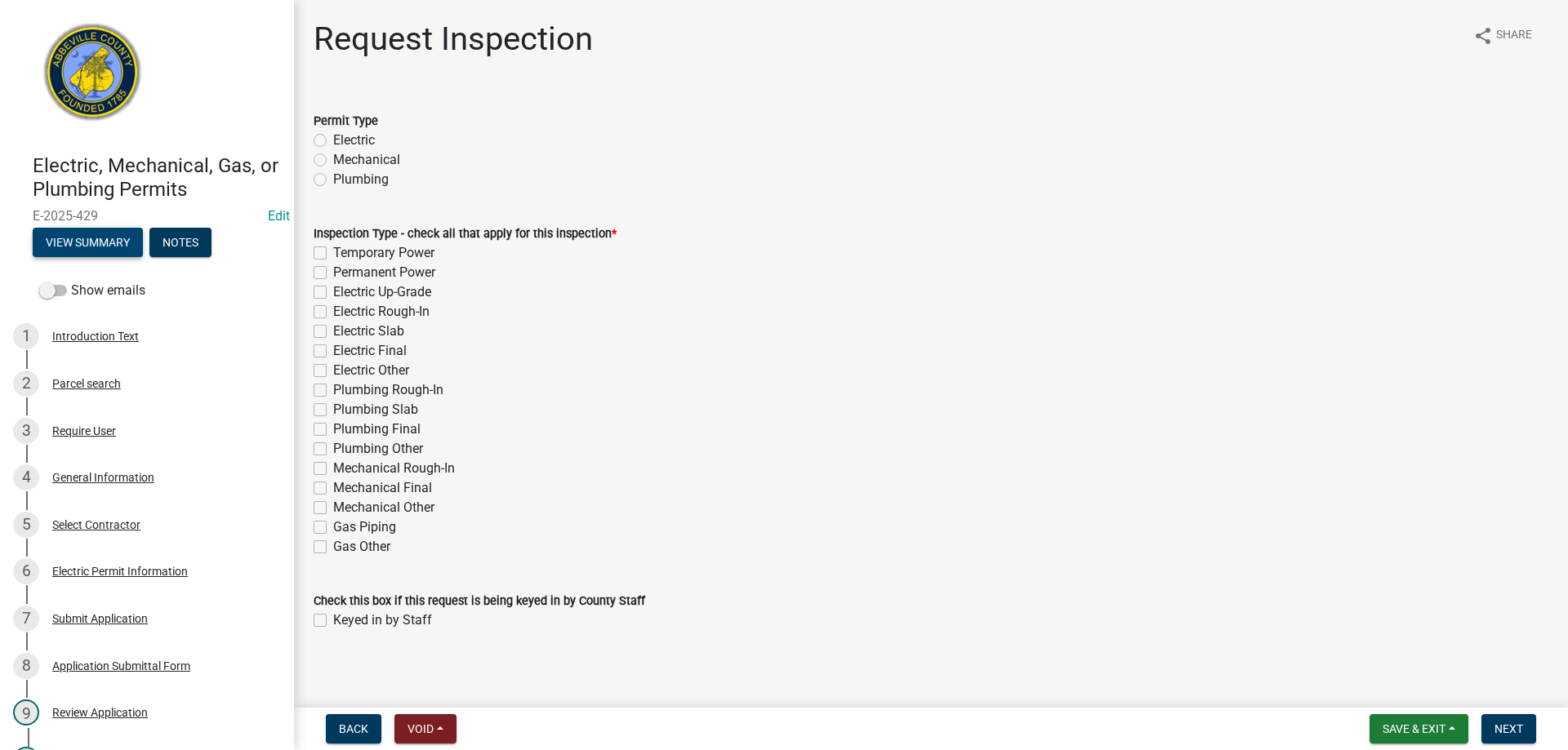
click at [91, 240] on button "View Summary" at bounding box center [88, 242] width 110 height 29
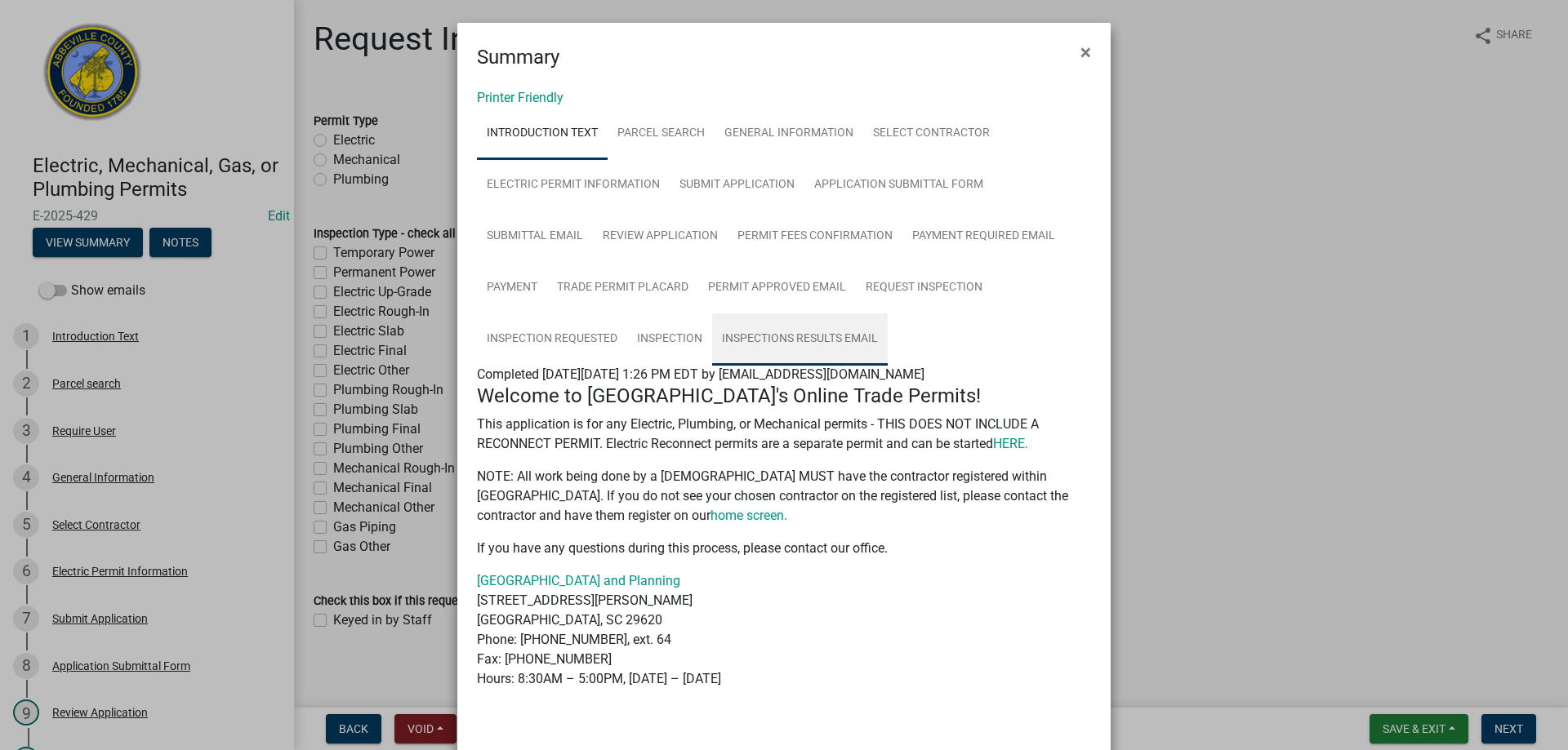
click at [769, 333] on link "Inspections Results Email" at bounding box center [800, 339] width 176 height 52
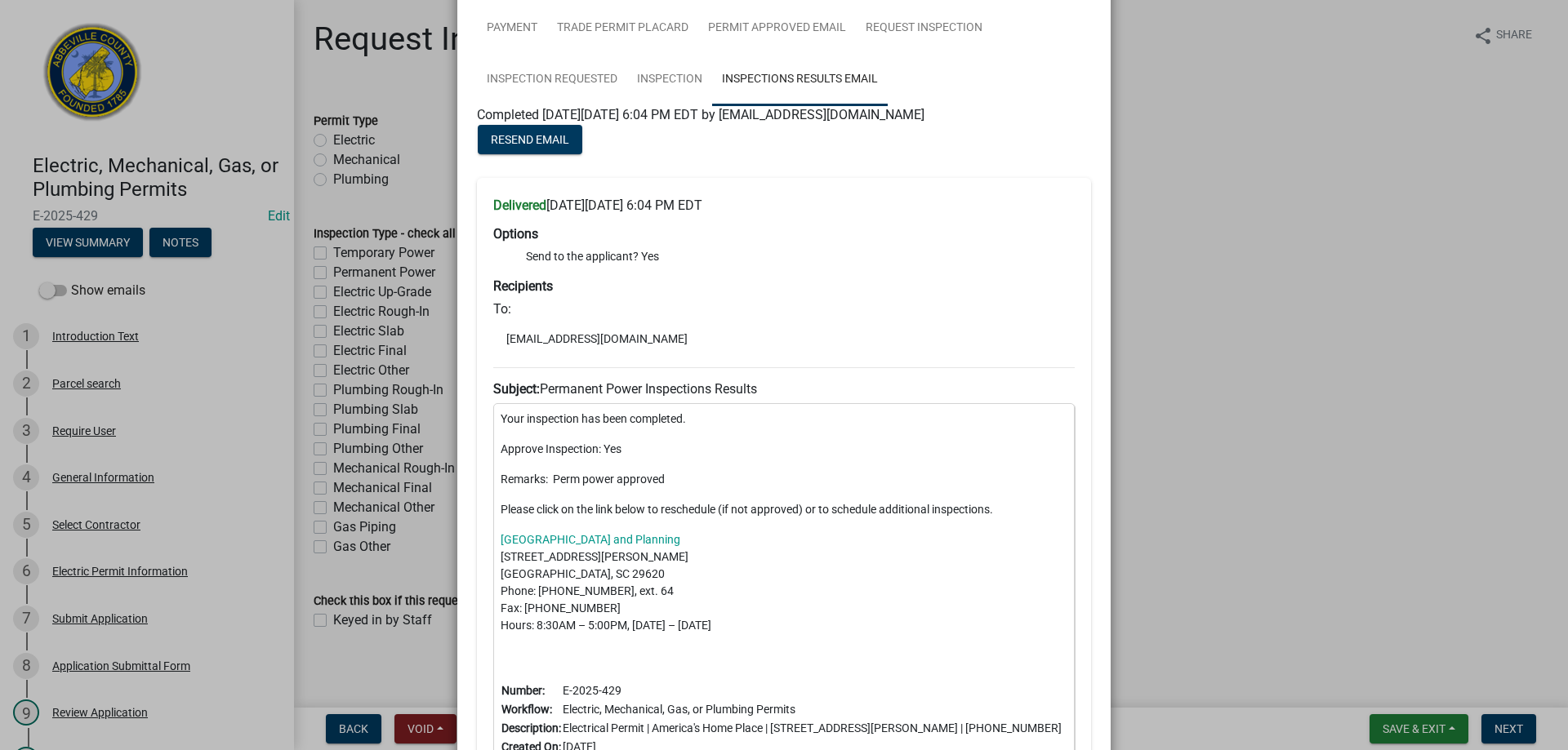
scroll to position [205, 0]
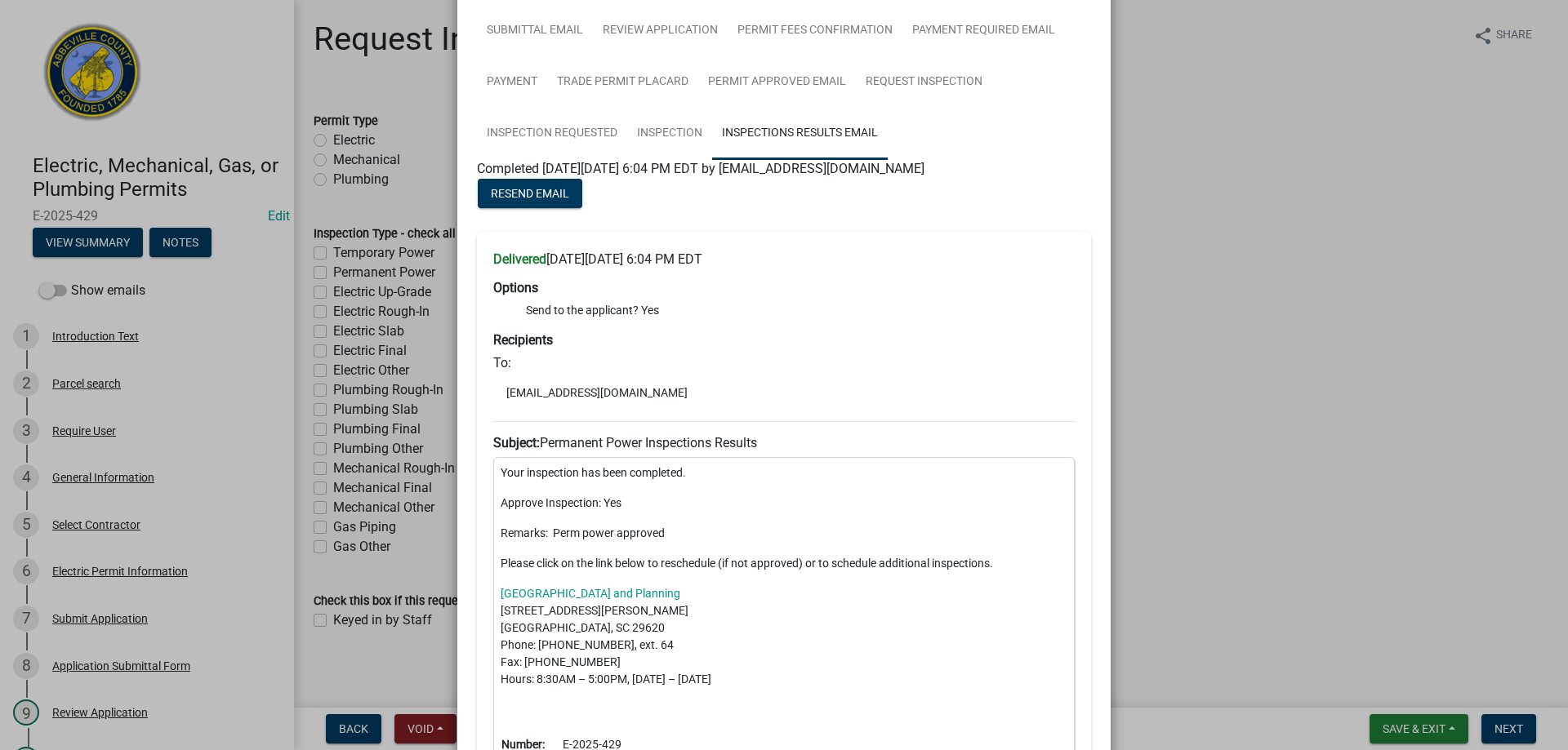
click at [804, 327] on div "Delivered [DATE][DATE] 6:04 PM EDT Options Send to the applicant? Yes Recipient…" at bounding box center [783, 550] width 614 height 637
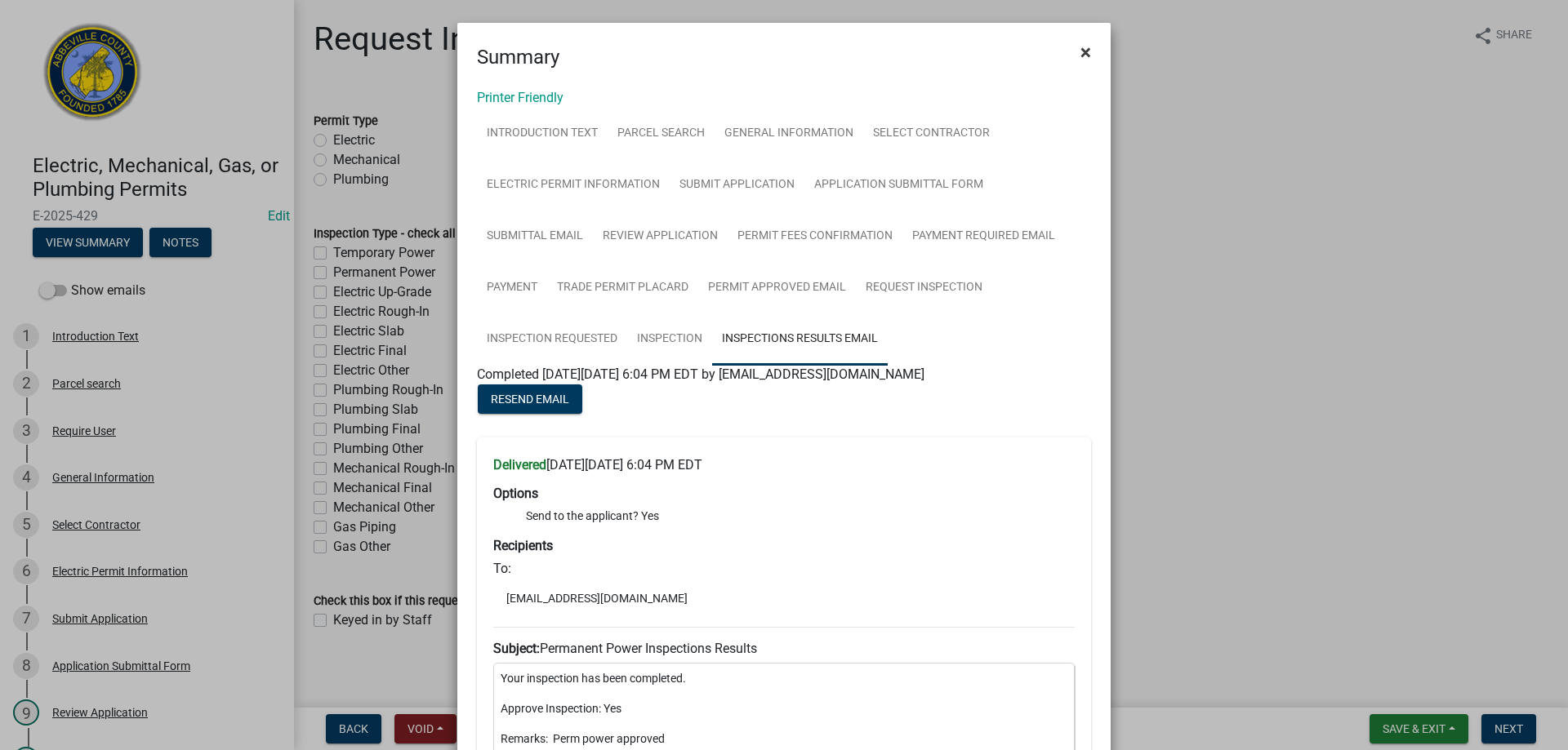
click at [1080, 51] on span "×" at bounding box center [1085, 51] width 11 height 23
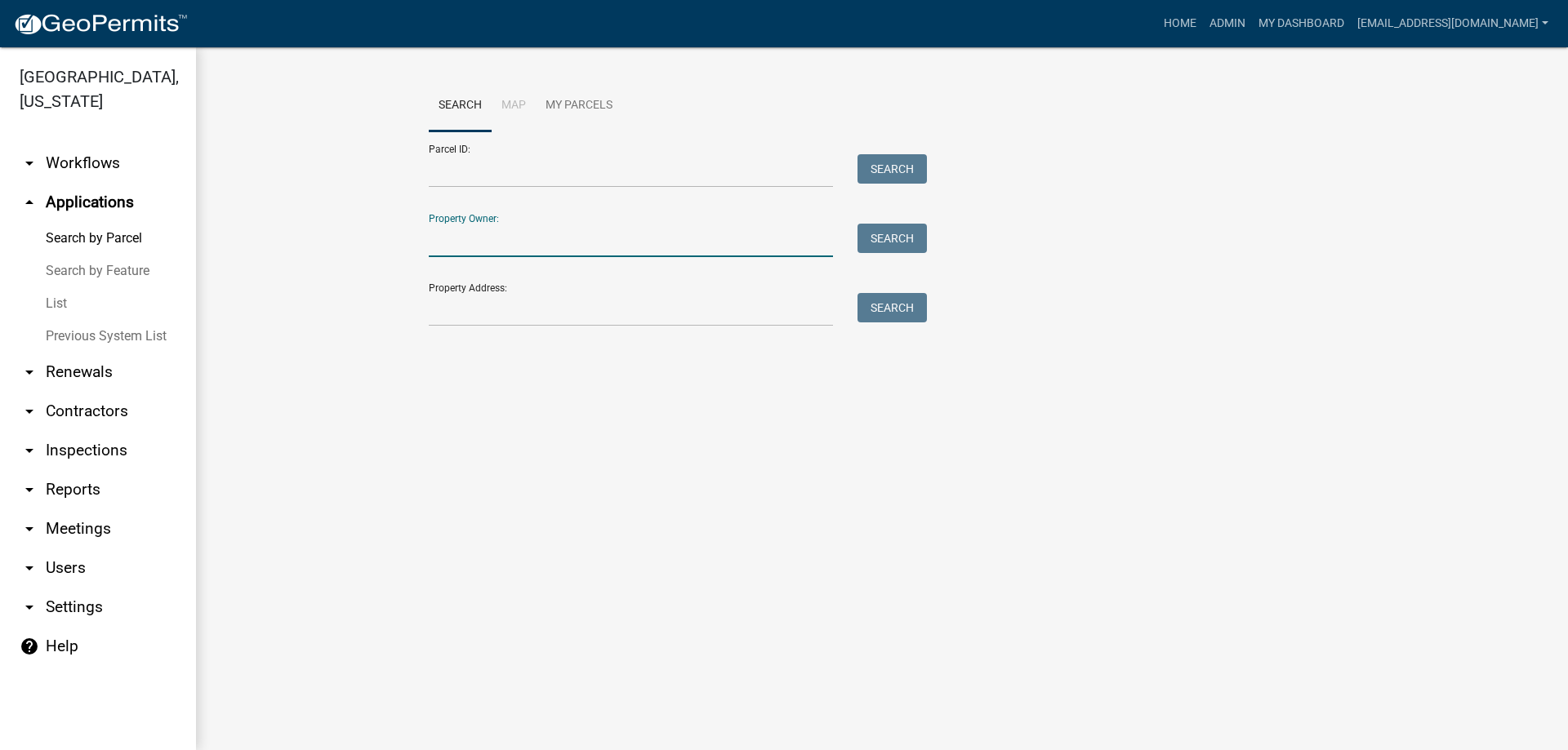
click at [486, 244] on input "Property Owner:" at bounding box center [631, 241] width 404 height 34
click at [877, 240] on button "Search" at bounding box center [892, 238] width 69 height 29
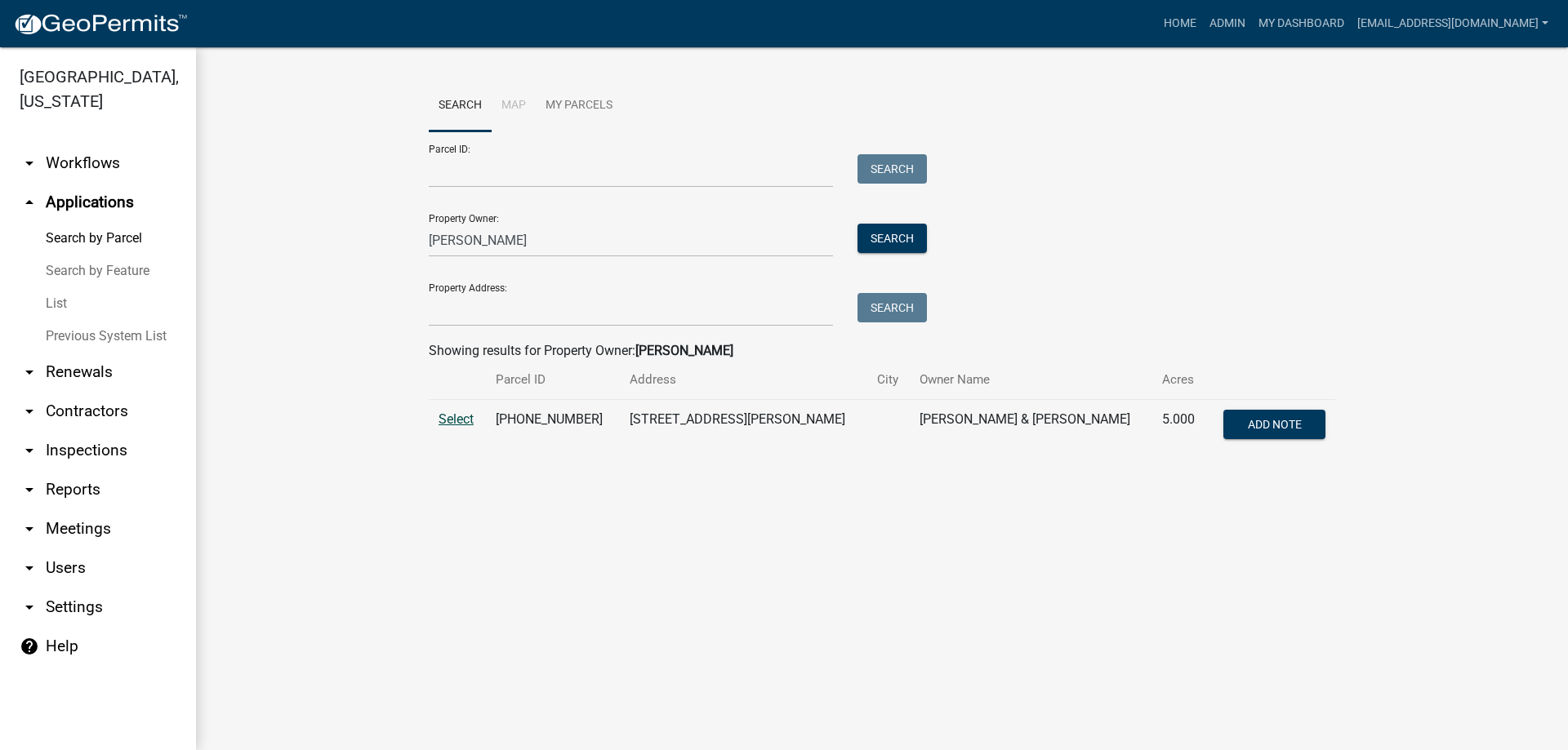
click at [459, 422] on span "Select" at bounding box center [456, 419] width 35 height 15
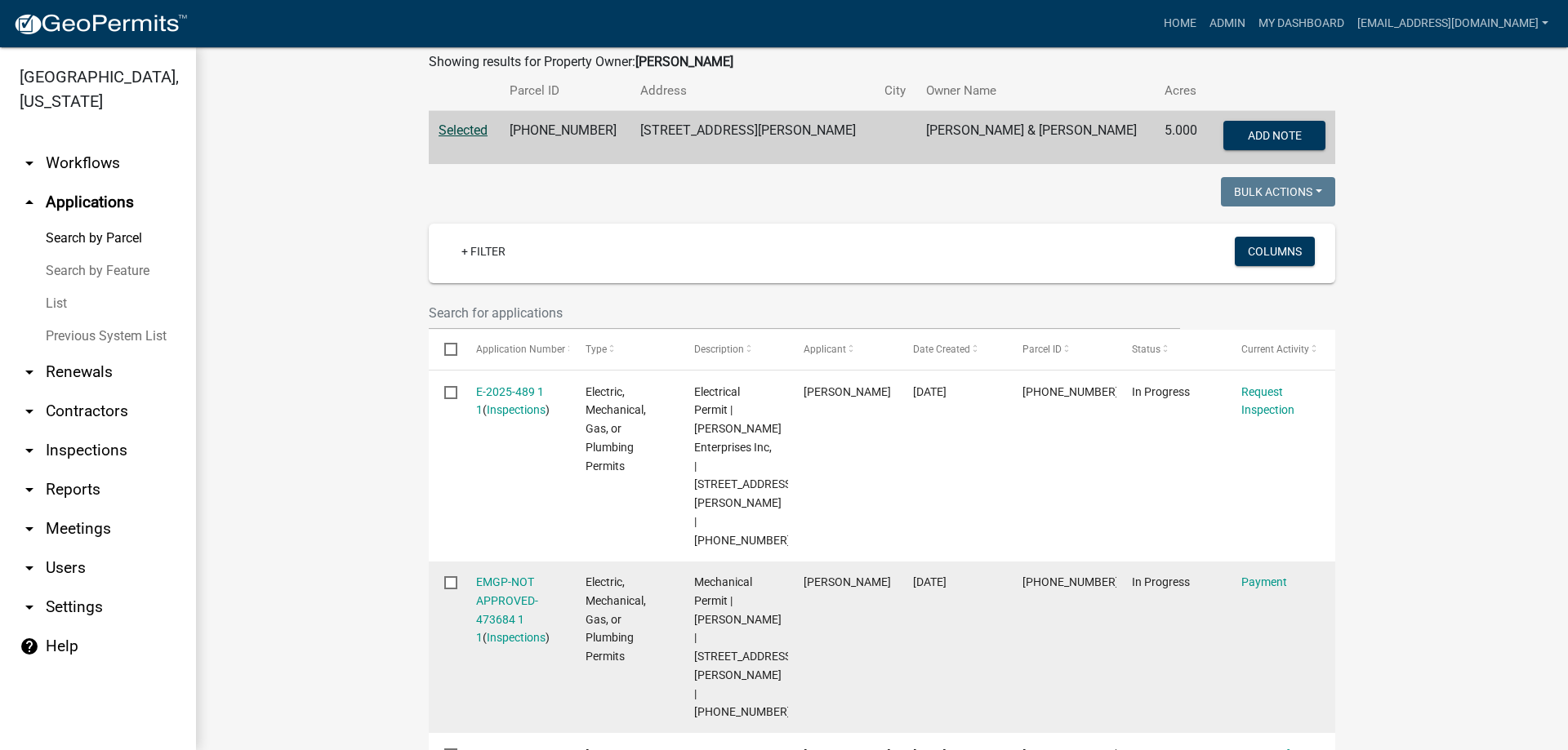
scroll to position [327, 0]
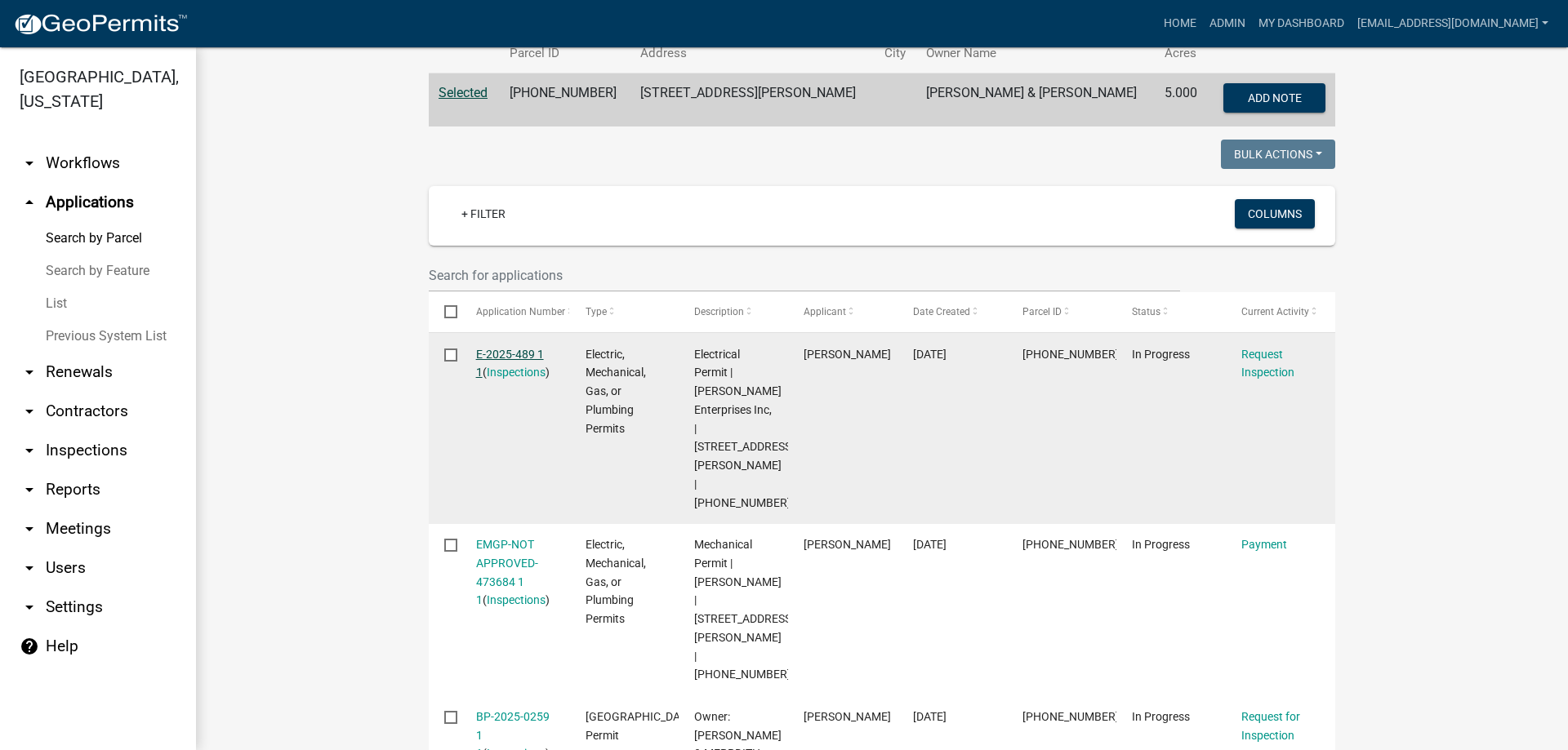
click at [504, 355] on link "E-2025-489 1 1" at bounding box center [509, 364] width 68 height 32
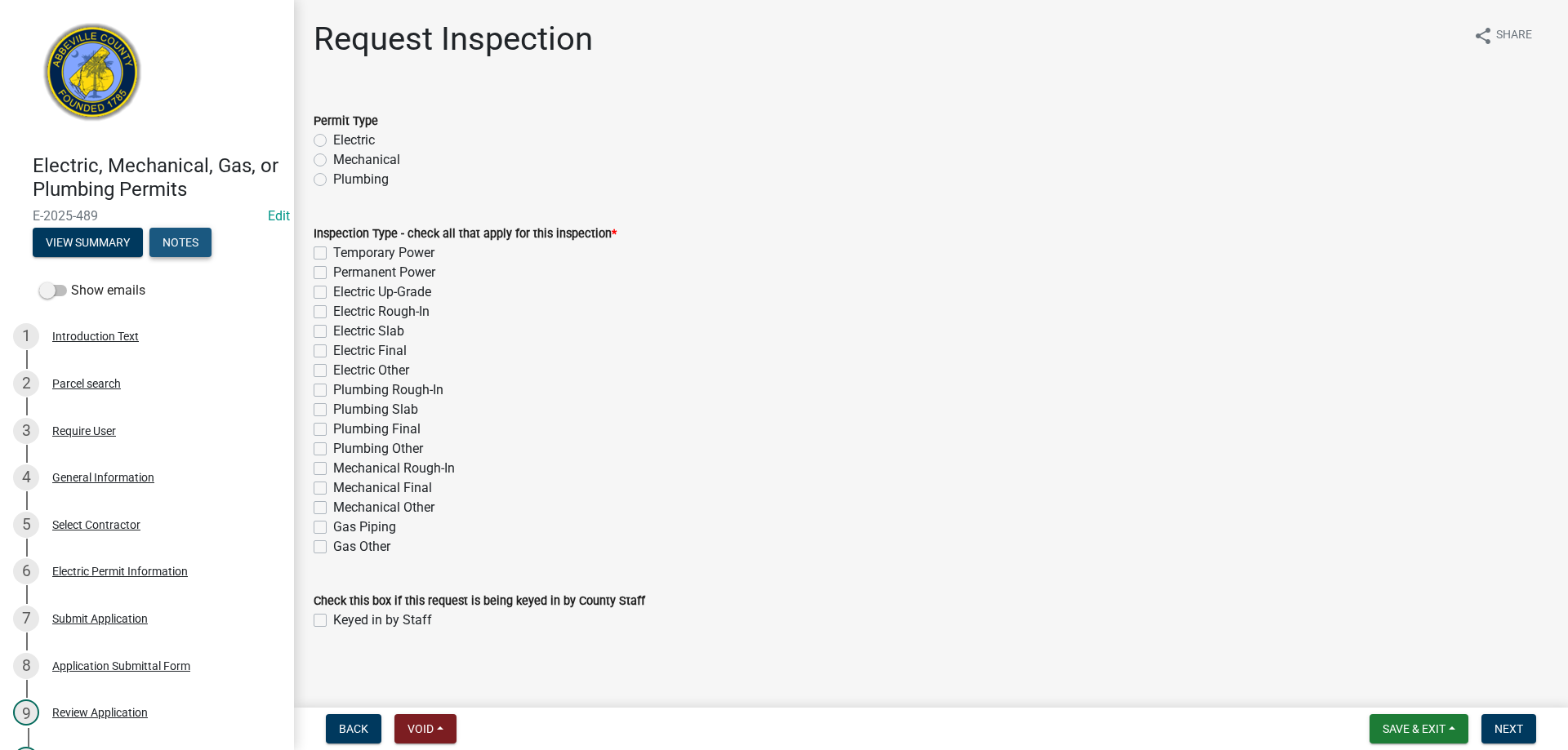
click at [182, 244] on button "Notes" at bounding box center [181, 242] width 62 height 29
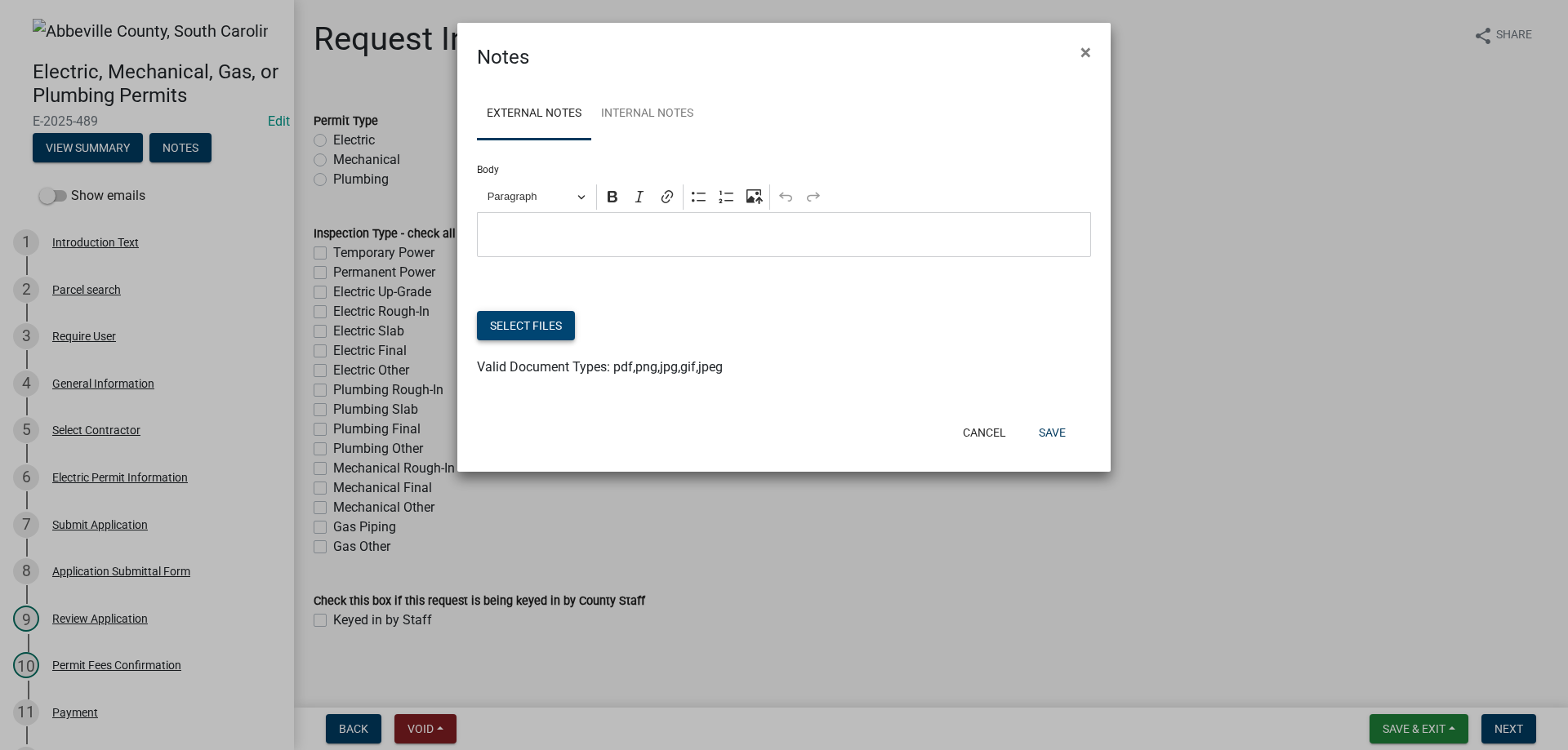
click at [504, 315] on button "Select files" at bounding box center [525, 326] width 98 height 29
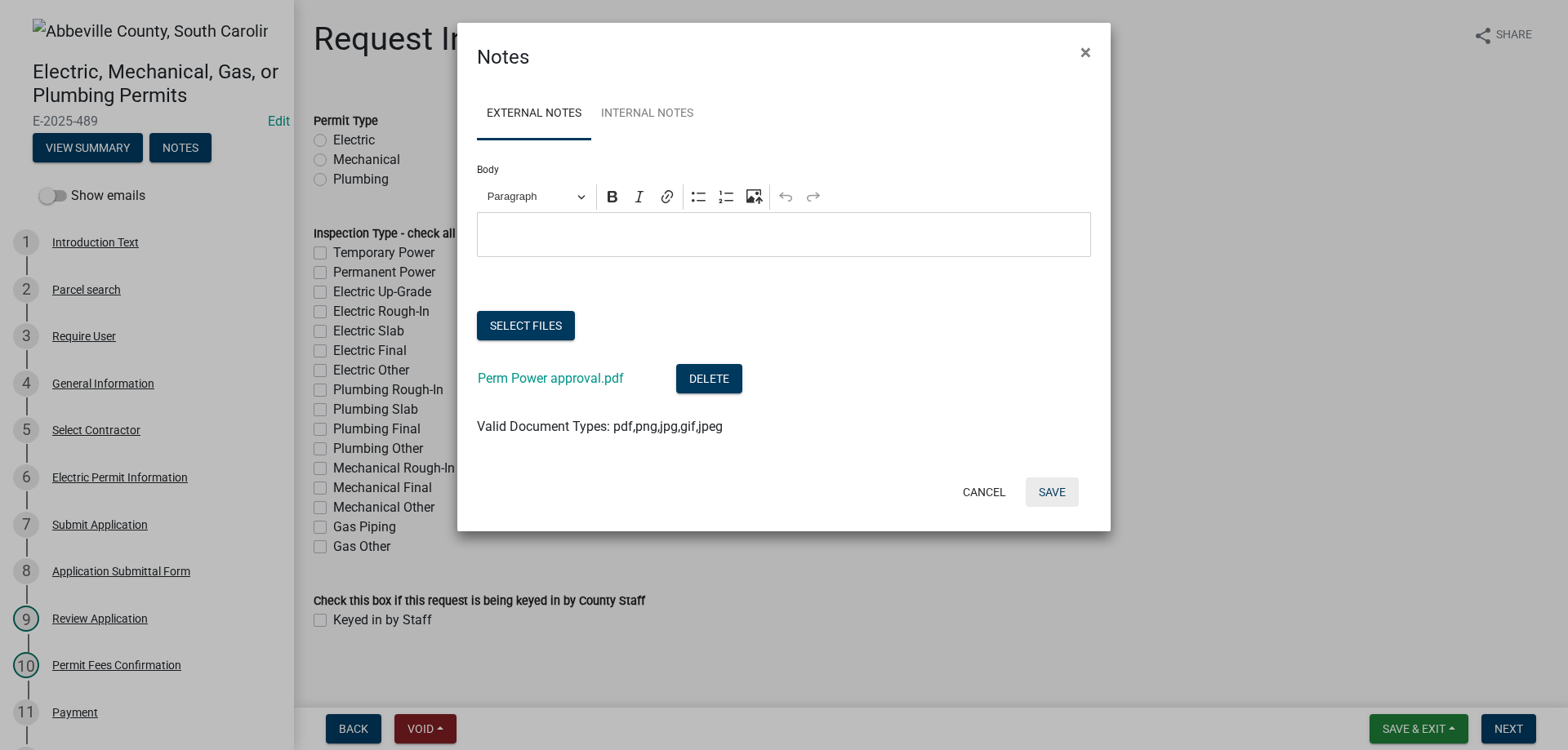
click at [1053, 490] on button "Save" at bounding box center [1052, 492] width 53 height 29
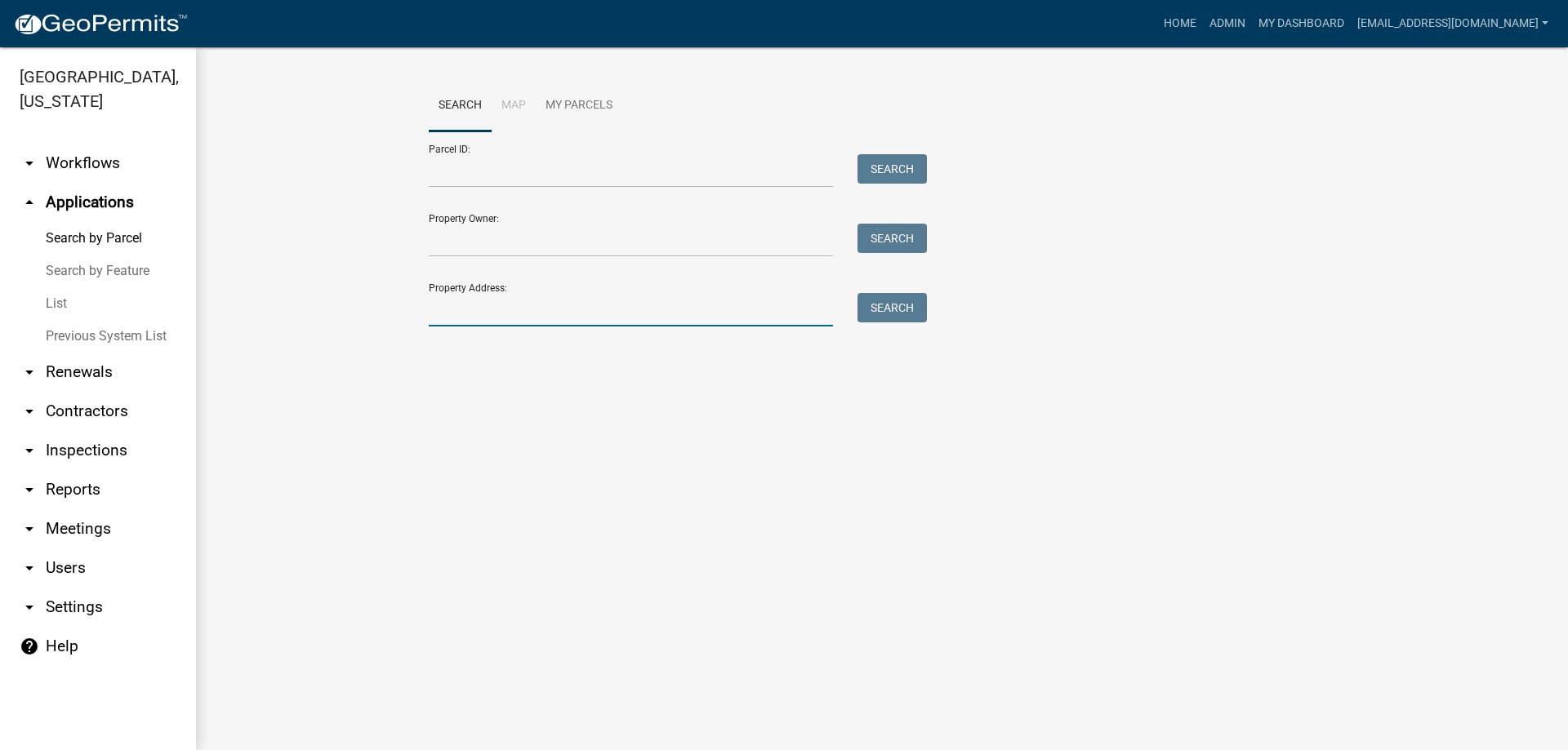
click at [482, 311] on input "Property Address:" at bounding box center [631, 310] width 404 height 34
click at [888, 307] on button "Search" at bounding box center [892, 307] width 69 height 29
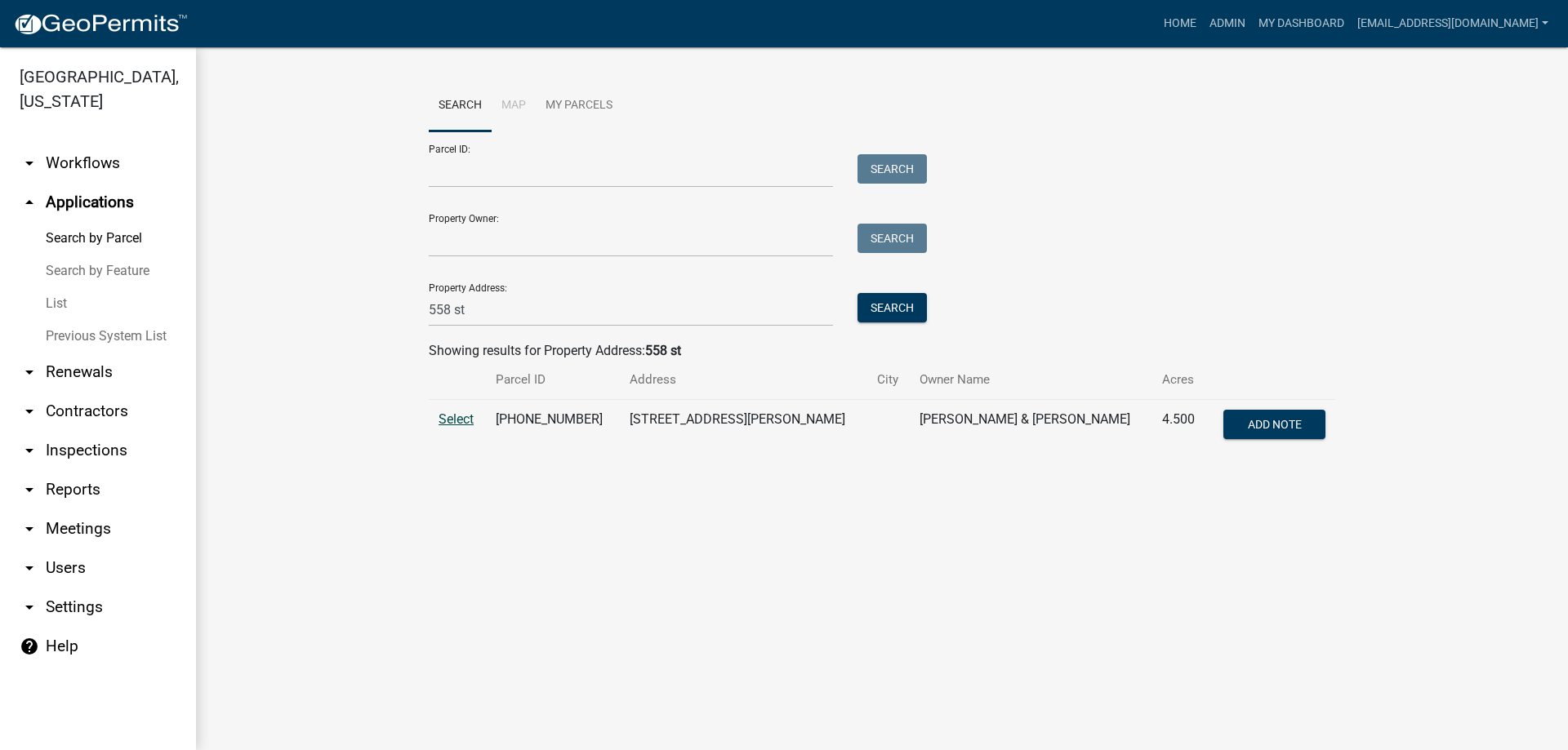
click at [457, 416] on span "Select" at bounding box center [456, 419] width 35 height 15
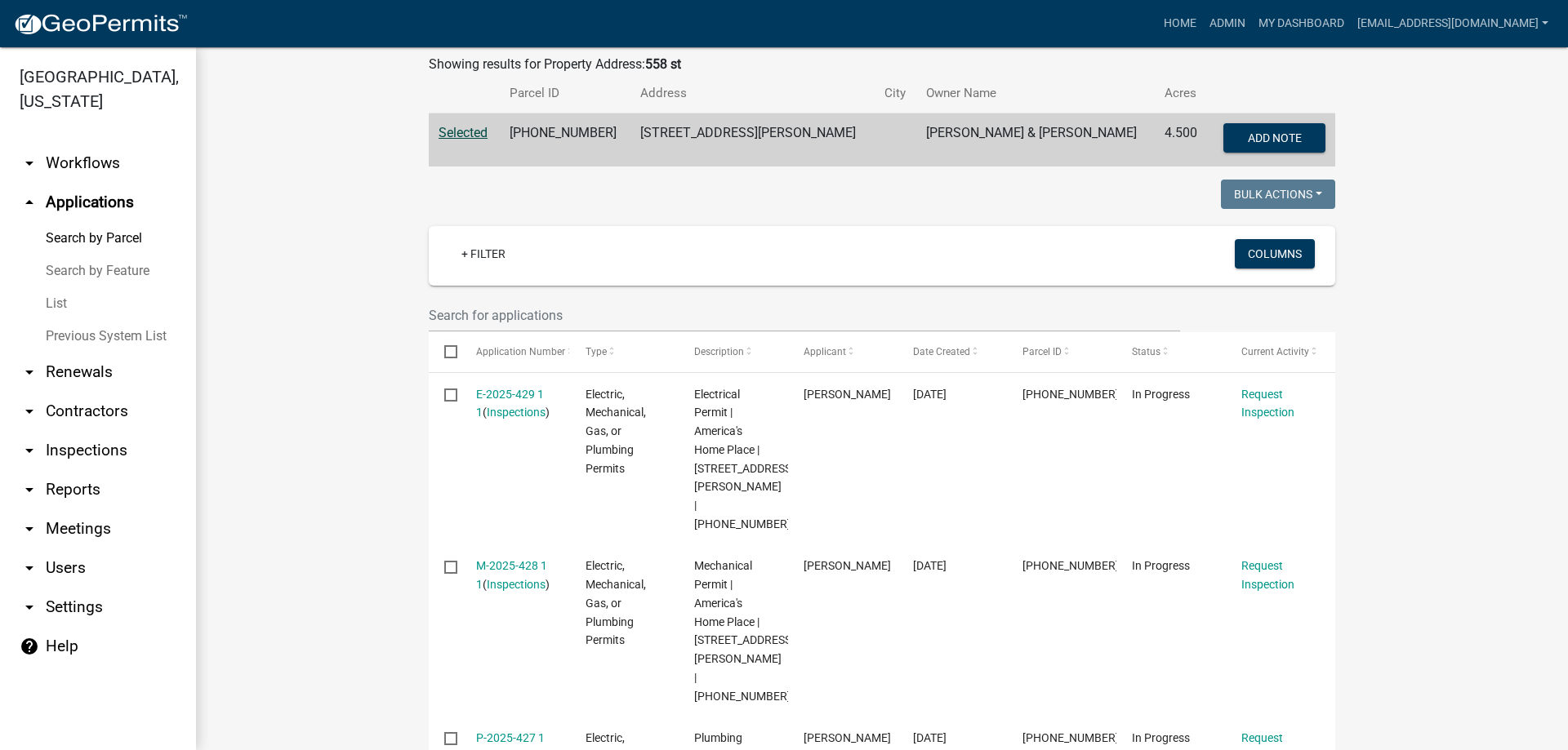
scroll to position [327, 0]
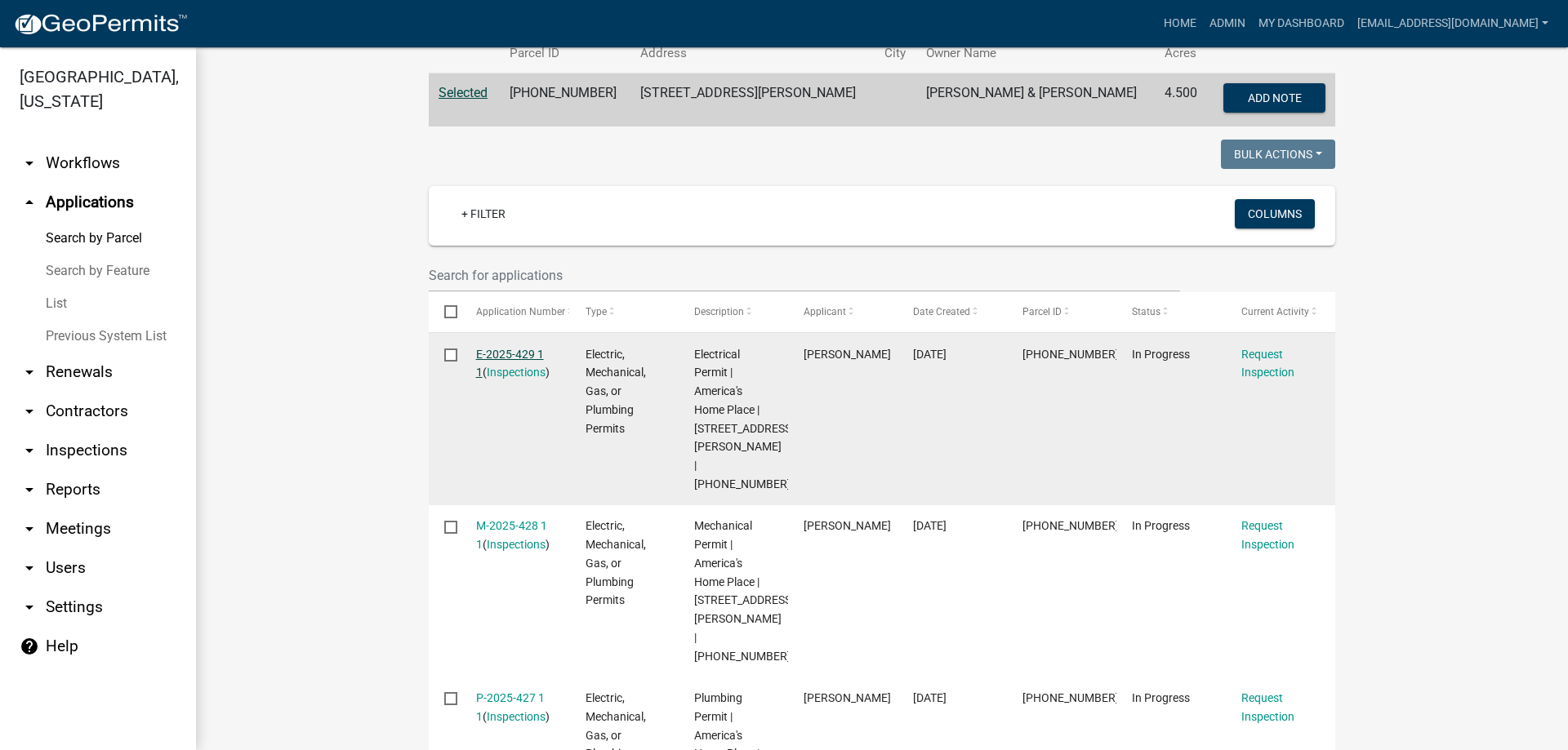
click at [509, 352] on link "E-2025-429 1 1" at bounding box center [509, 364] width 68 height 32
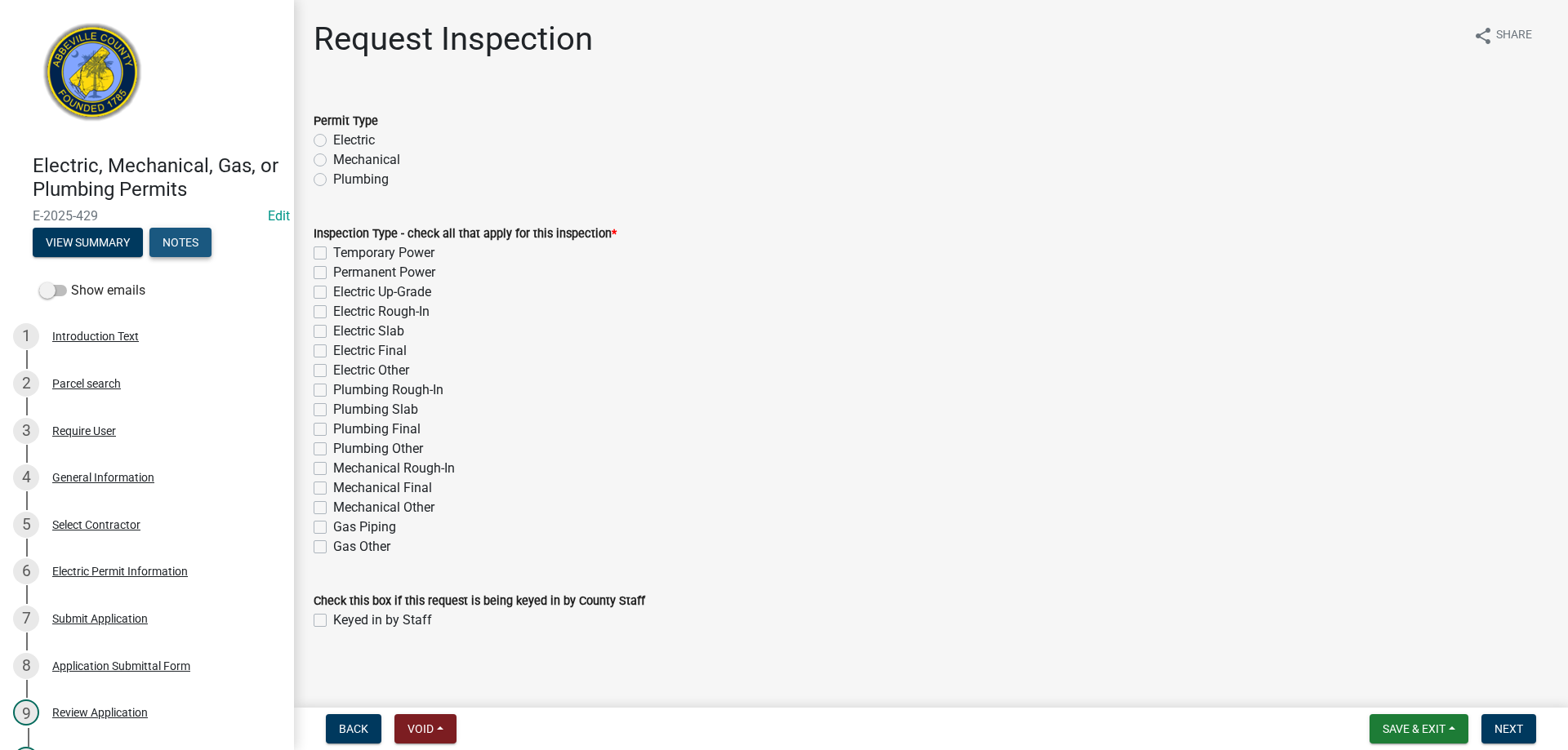
click at [187, 242] on button "Notes" at bounding box center [181, 242] width 62 height 29
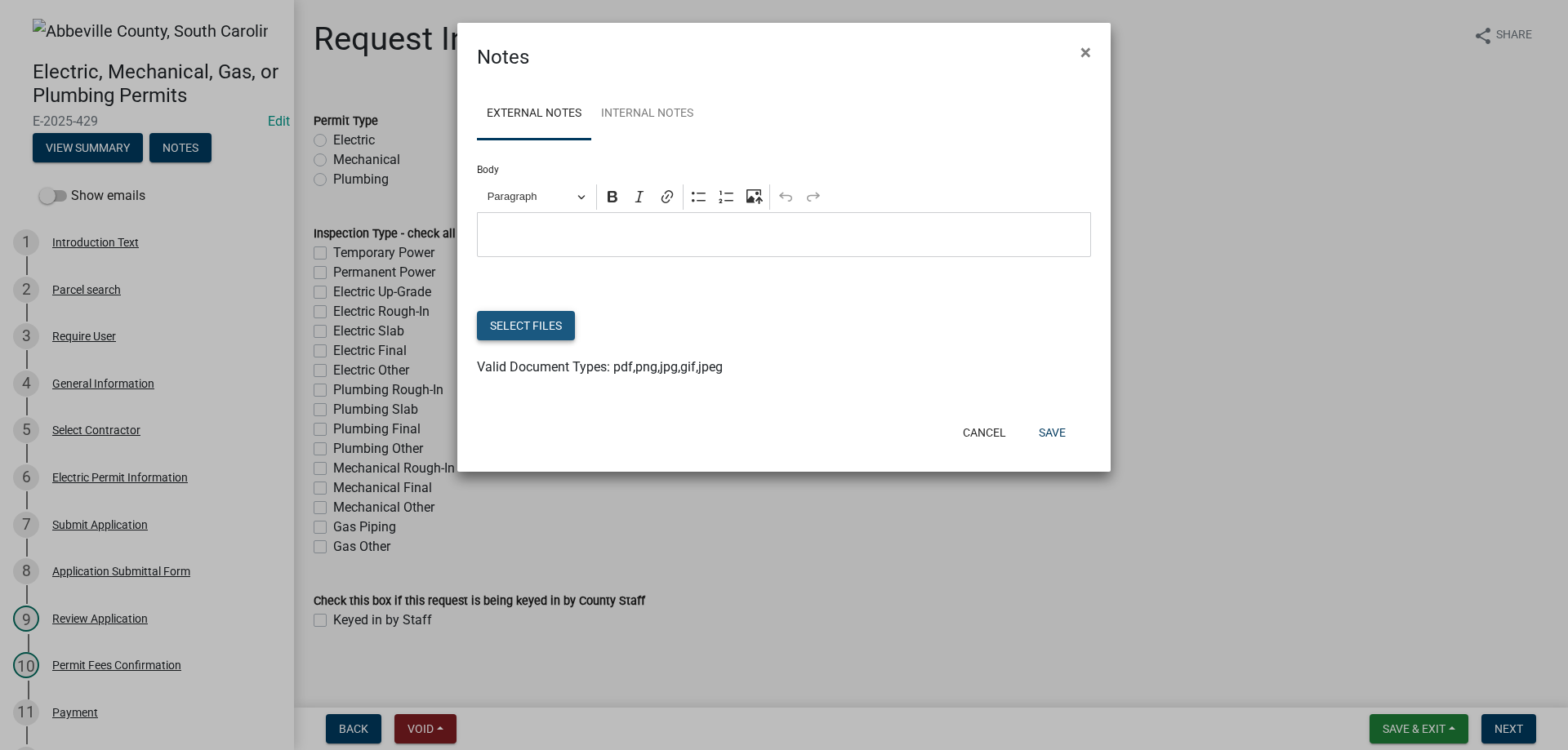
click at [532, 319] on button "Select files" at bounding box center [525, 326] width 98 height 29
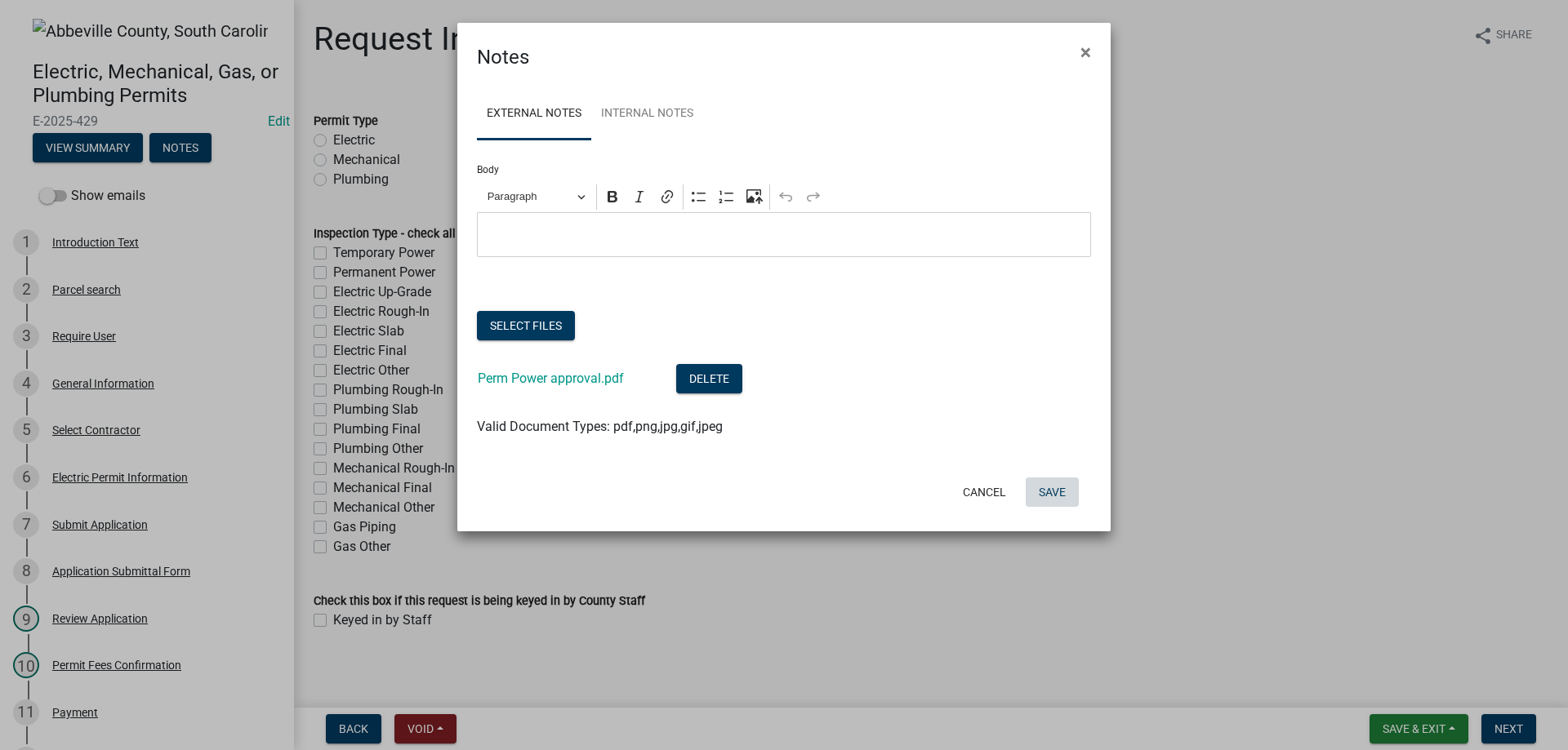
click at [1047, 492] on button "Save" at bounding box center [1052, 492] width 53 height 29
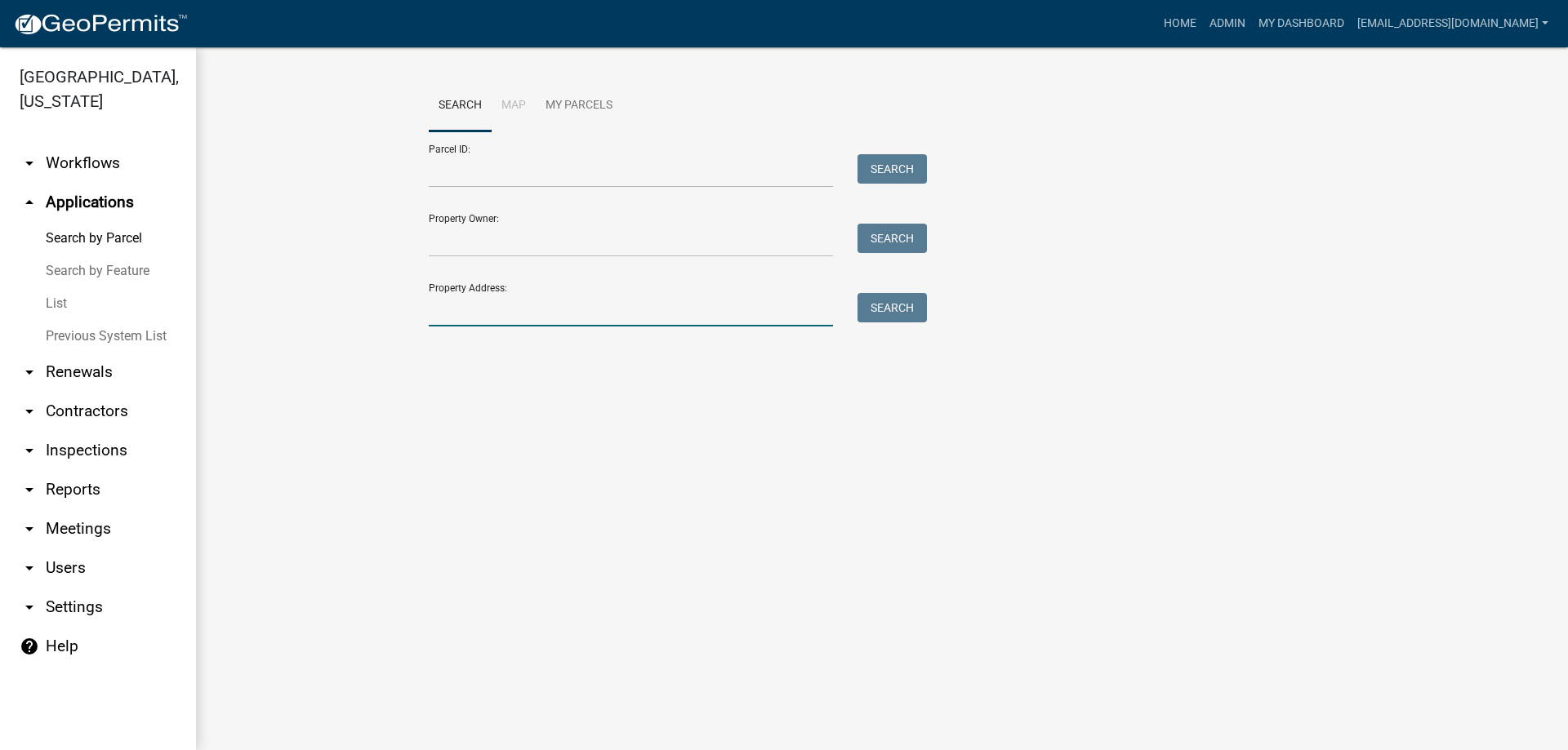
click at [539, 318] on input "Property Address:" at bounding box center [631, 310] width 404 height 34
click at [904, 312] on button "Search" at bounding box center [892, 307] width 69 height 29
click at [571, 310] on input "286 old greenwood" at bounding box center [631, 310] width 404 height 34
click at [64, 302] on link "List" at bounding box center [98, 303] width 196 height 33
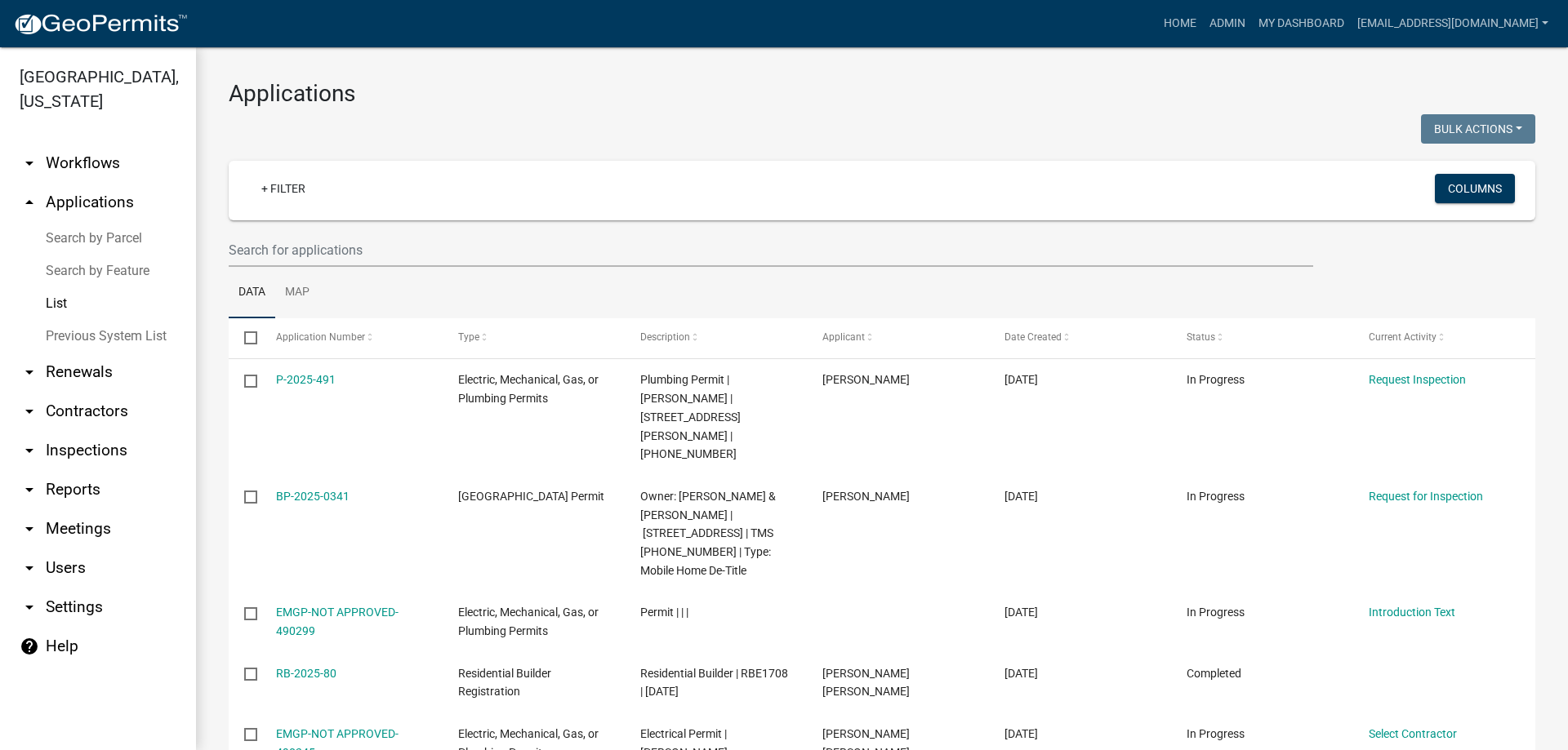
click at [85, 197] on link "arrow_drop_up Applications" at bounding box center [98, 202] width 196 height 40
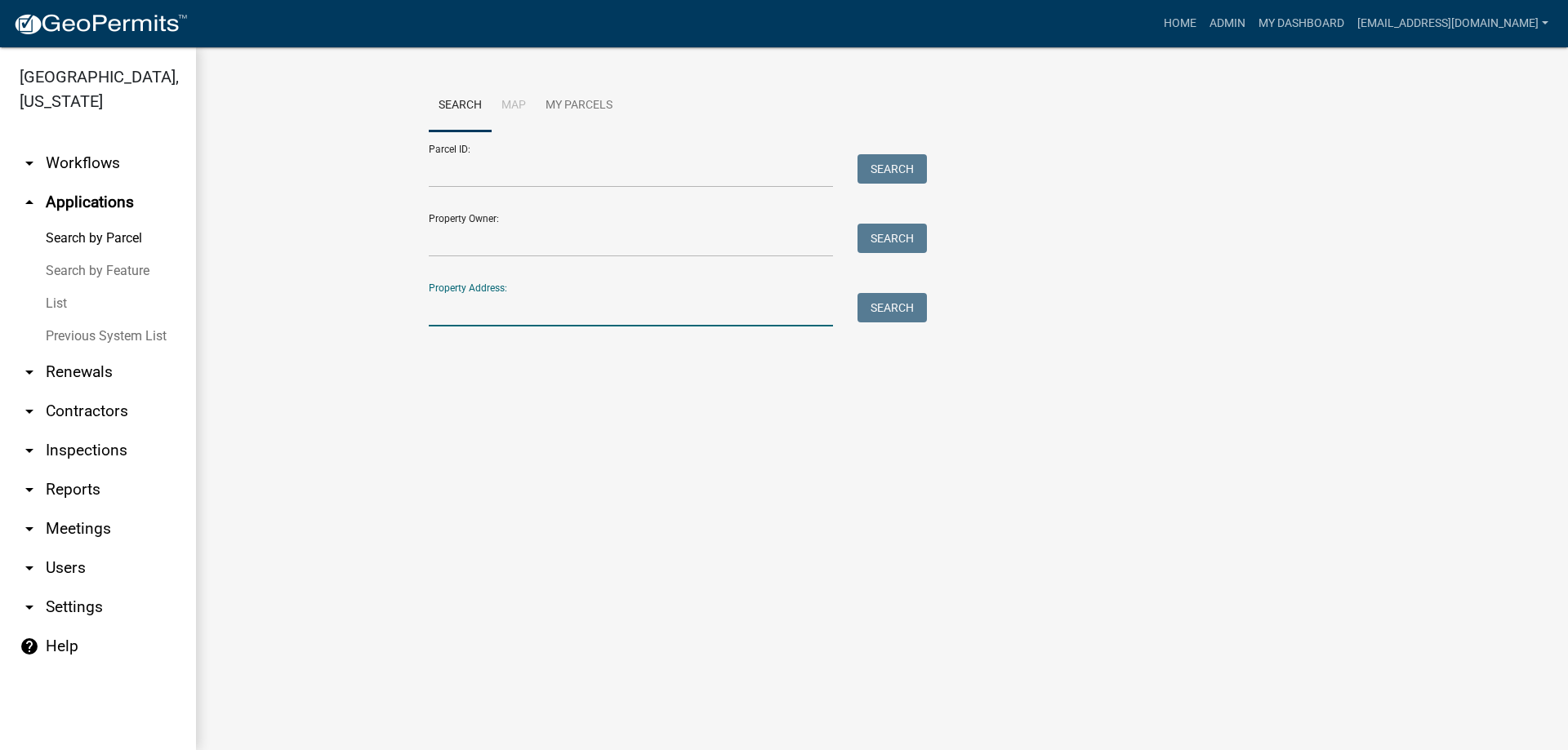
click at [516, 313] on input "Property Address:" at bounding box center [631, 310] width 404 height 34
click at [894, 307] on button "Search" at bounding box center [892, 307] width 69 height 29
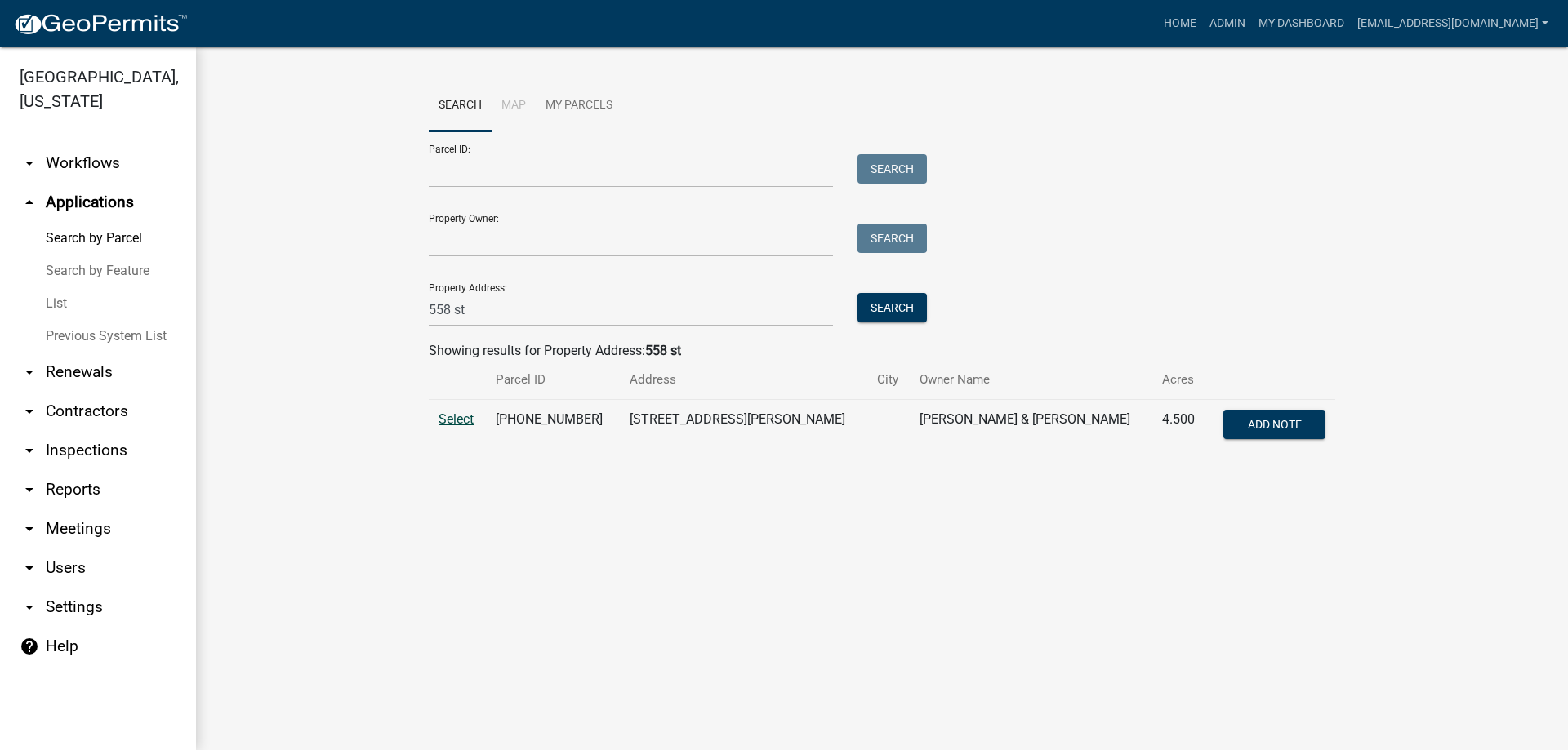
click at [451, 420] on span "Select" at bounding box center [456, 419] width 35 height 15
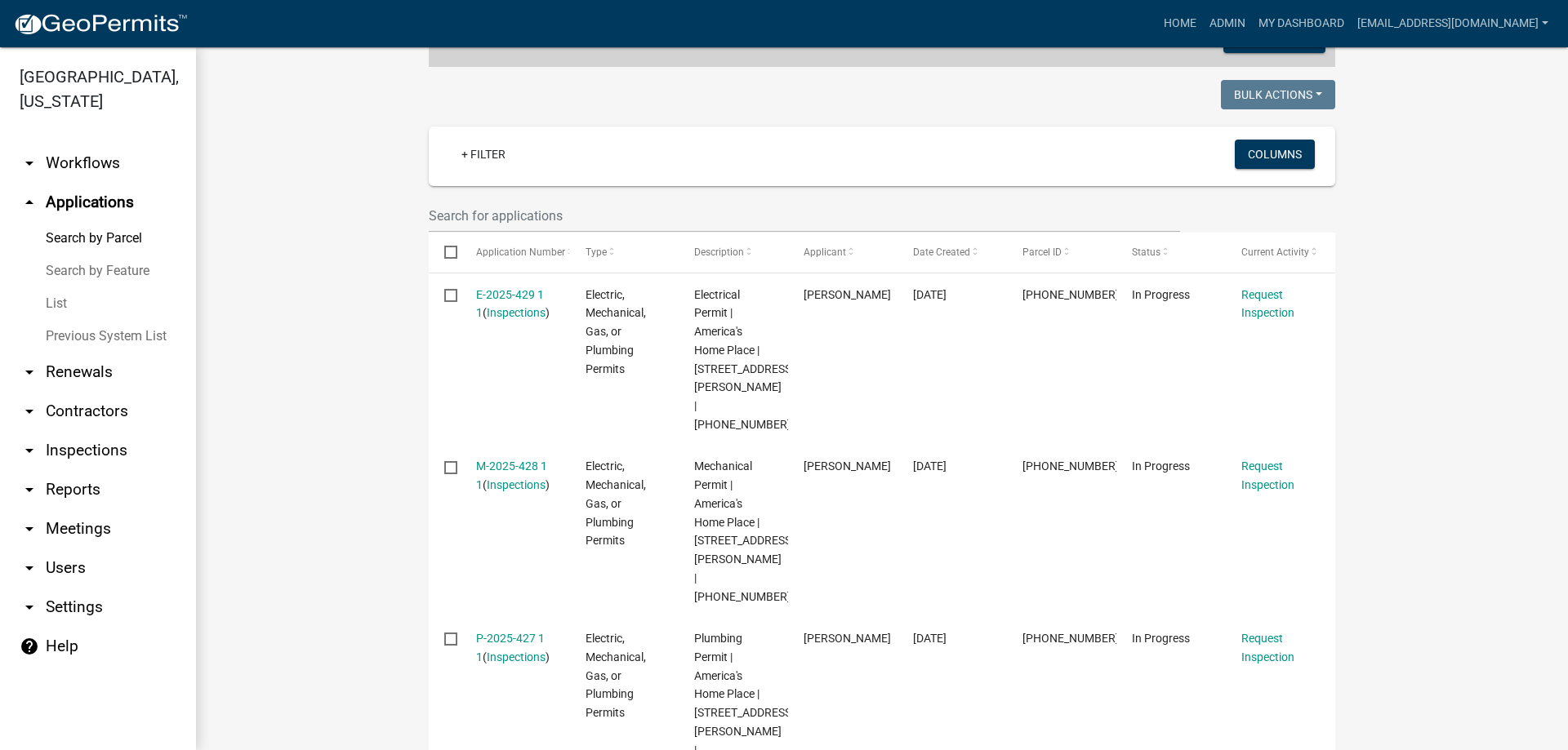
scroll to position [408, 0]
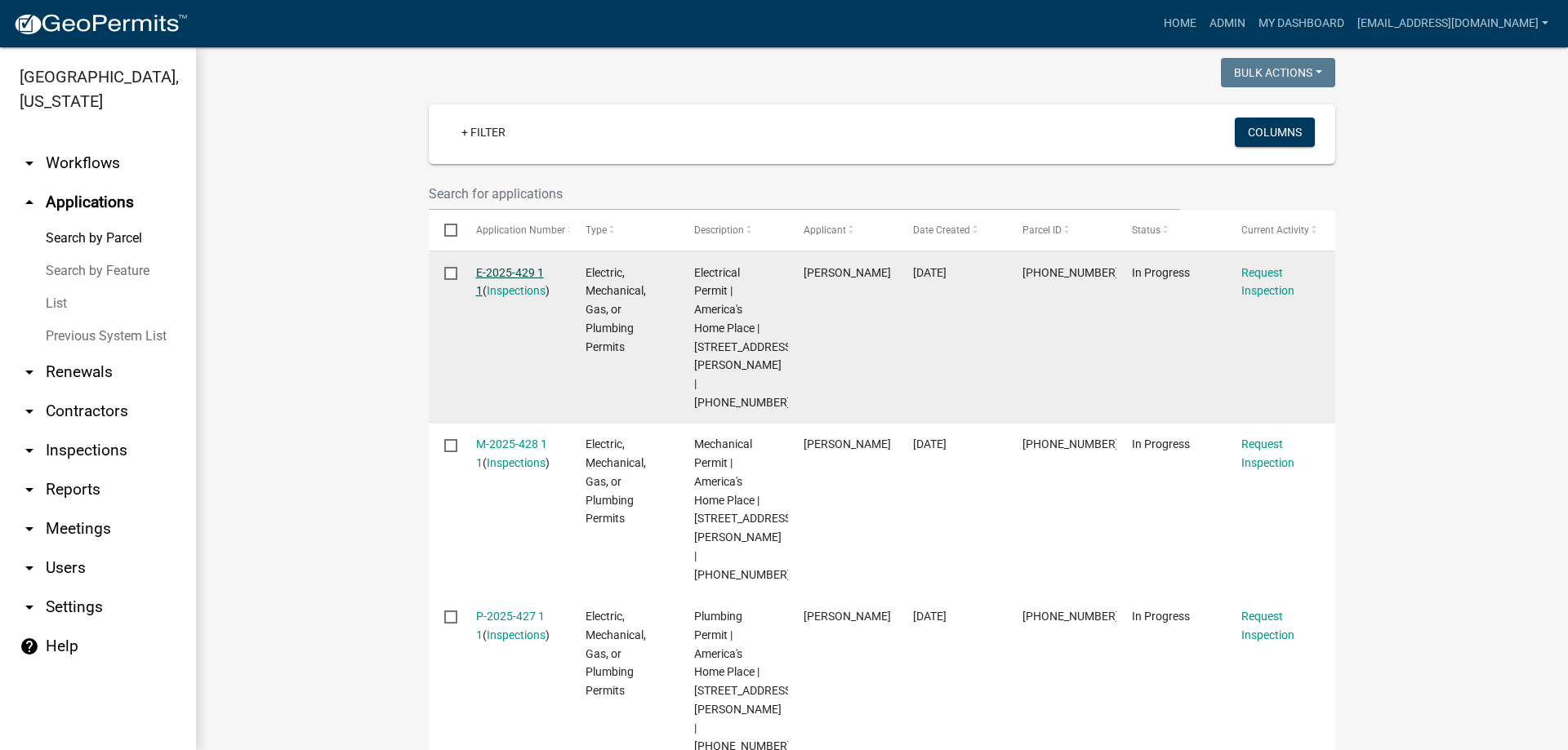
click at [504, 272] on link "E-2025-429 1 1" at bounding box center [509, 282] width 68 height 32
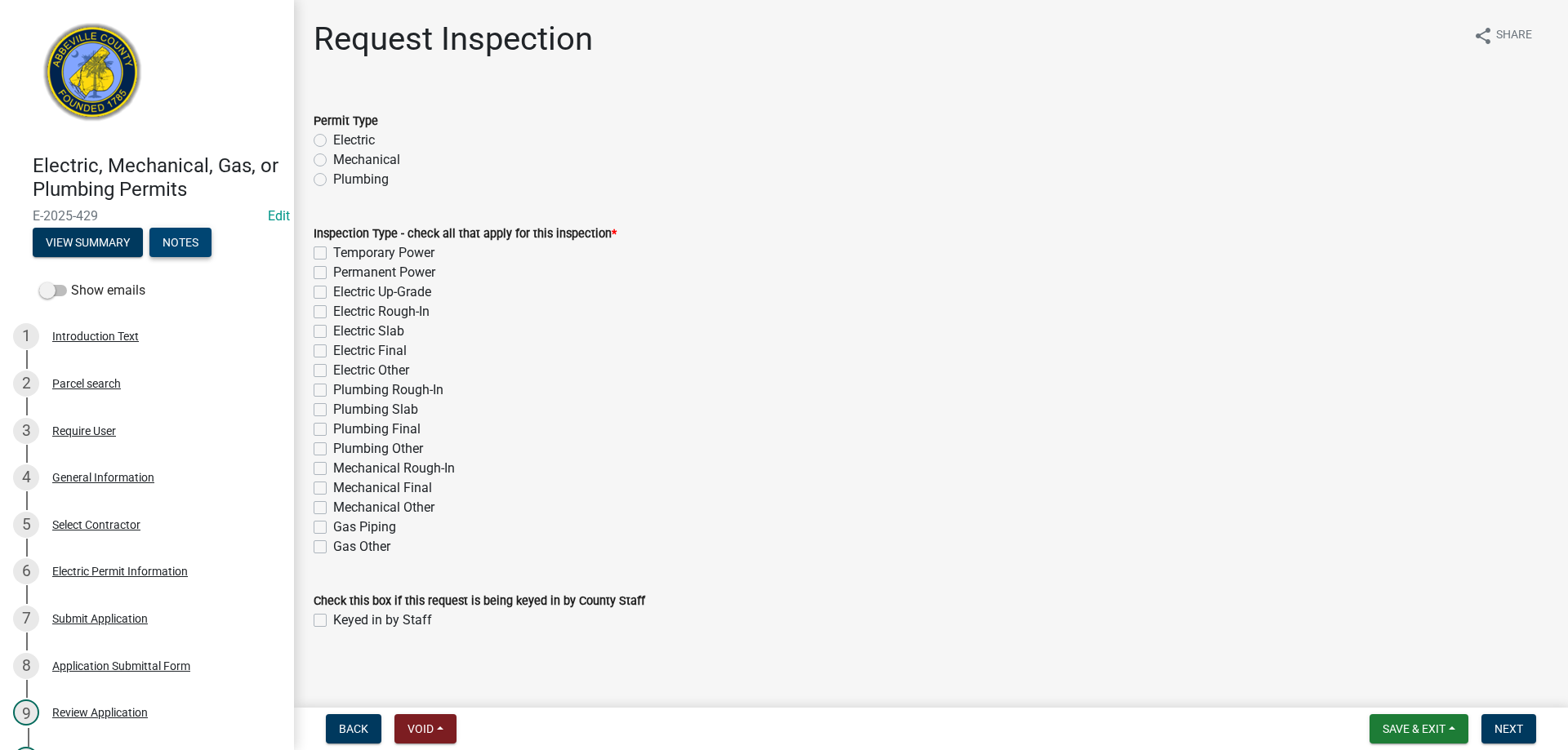
click at [168, 240] on button "Notes" at bounding box center [181, 242] width 62 height 29
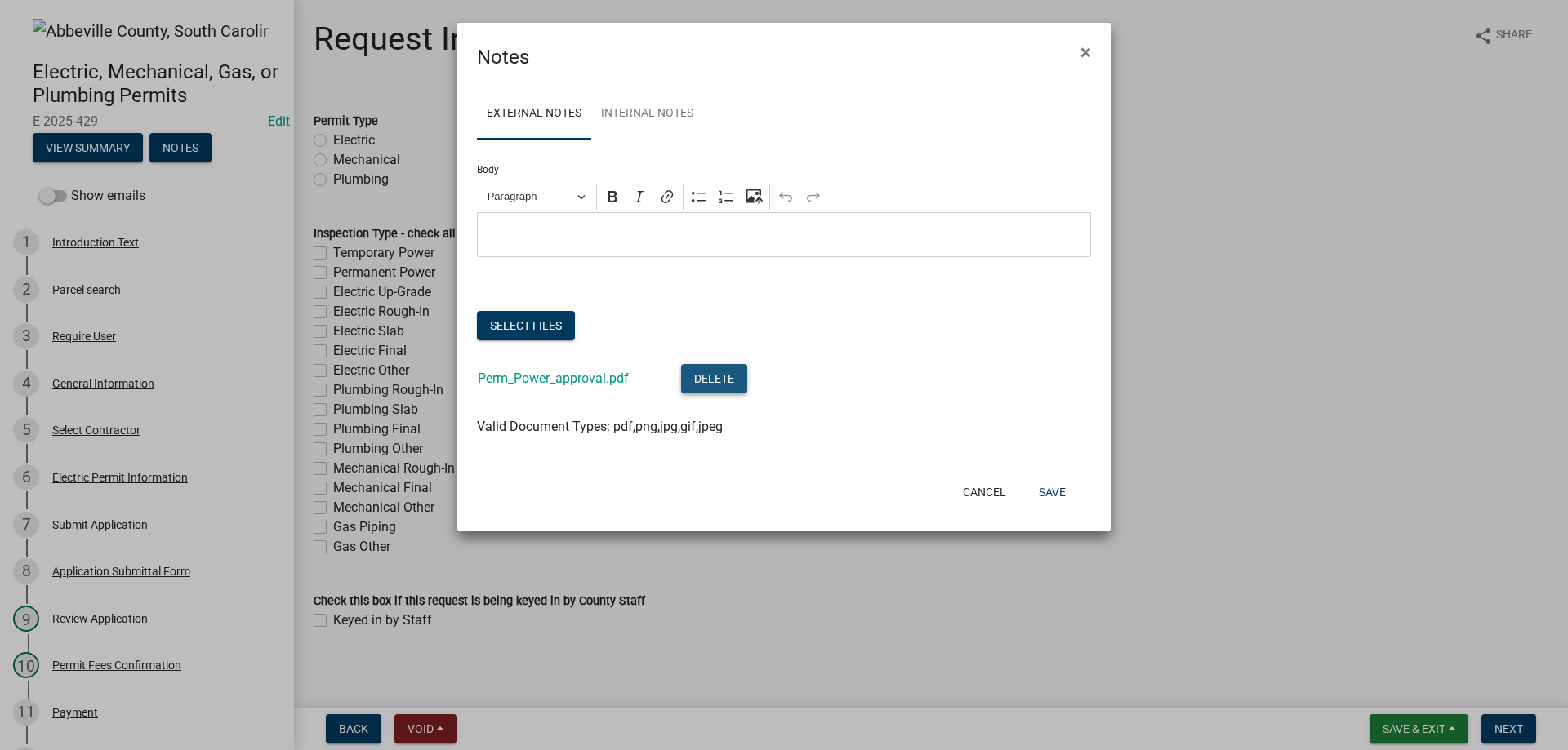
click at [723, 375] on button "Delete" at bounding box center [714, 379] width 67 height 29
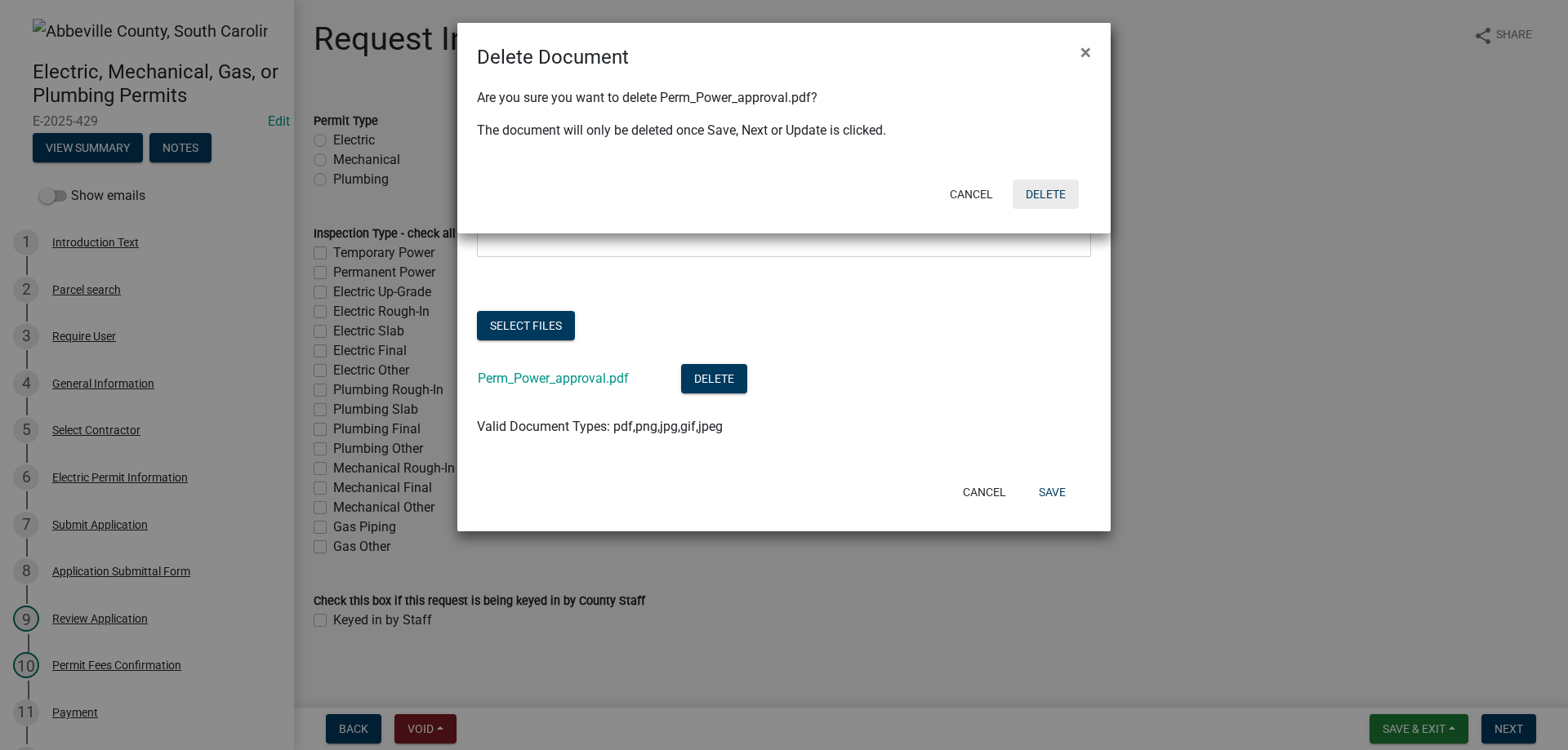
click at [1049, 189] on button "Delete" at bounding box center [1046, 194] width 67 height 29
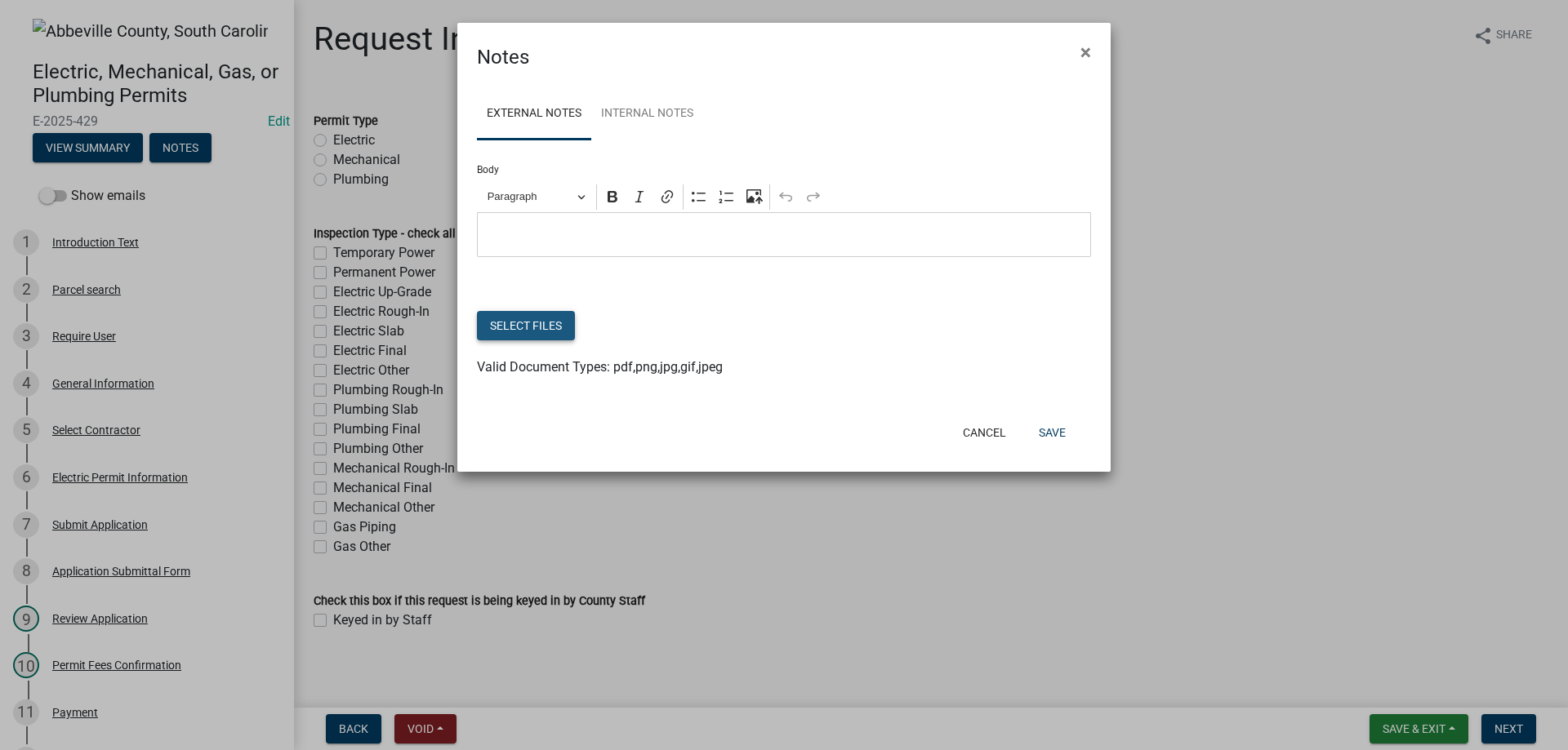
click at [545, 327] on button "Select files" at bounding box center [525, 326] width 98 height 29
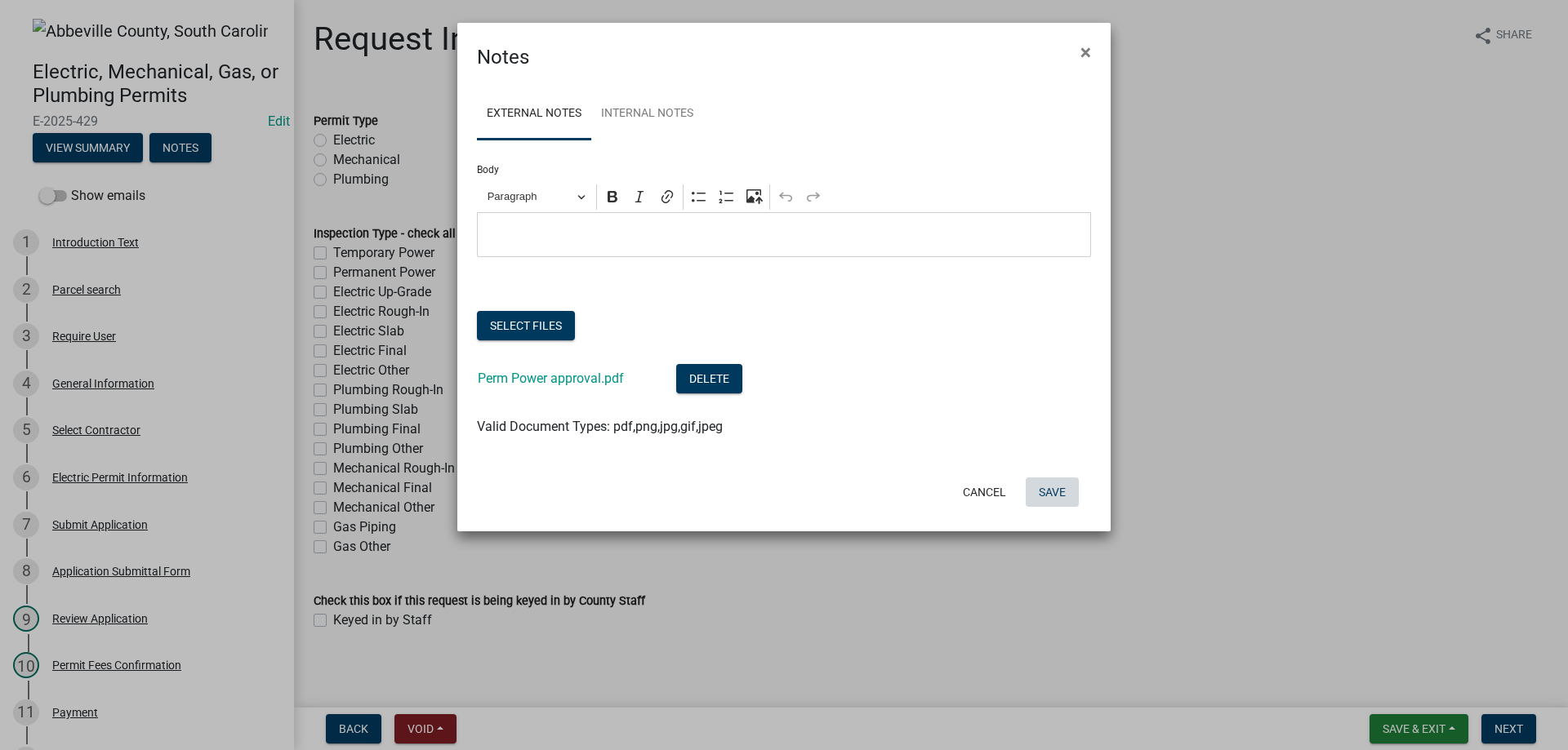
click at [1056, 495] on button "Save" at bounding box center [1052, 492] width 53 height 29
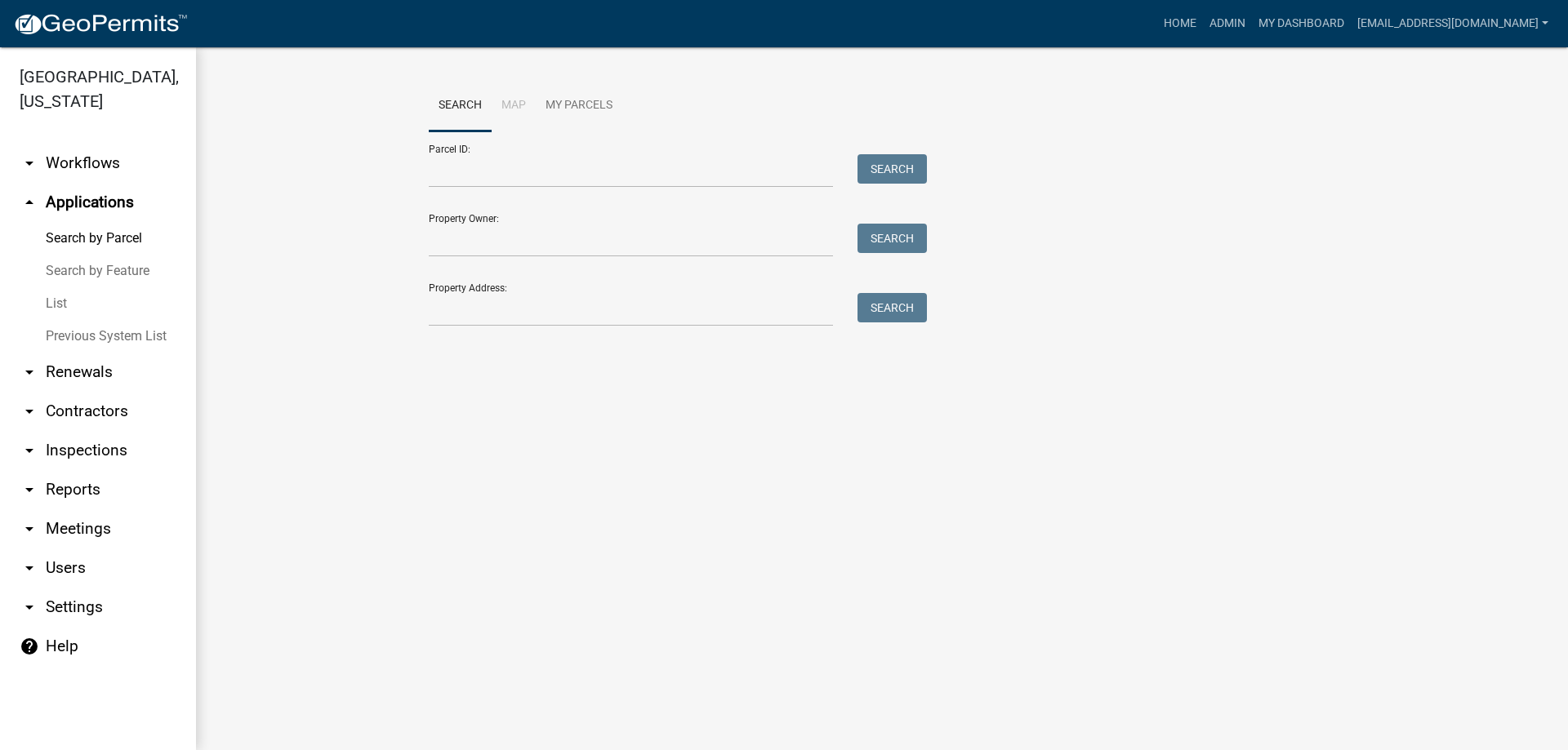
click at [58, 300] on link "List" at bounding box center [98, 303] width 196 height 33
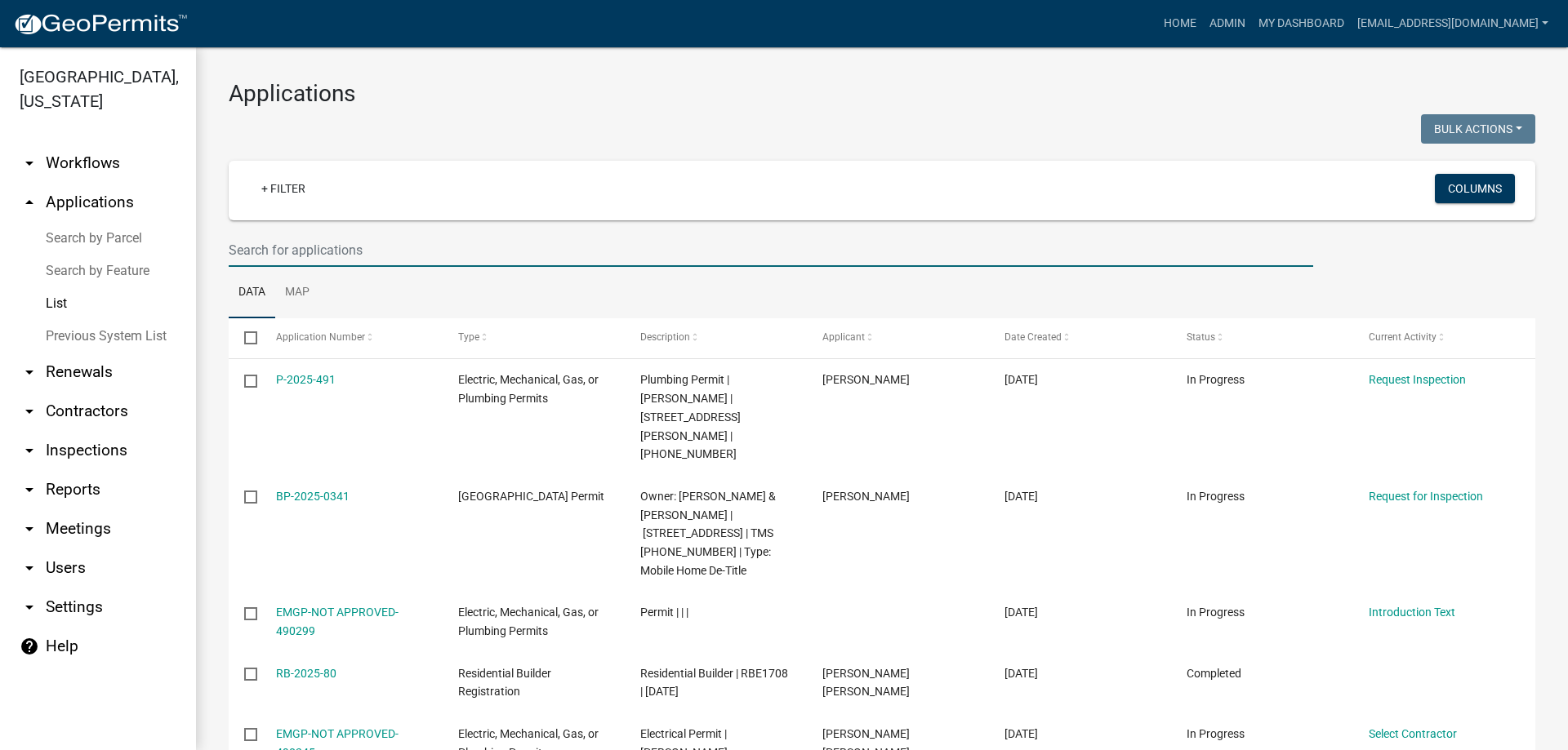
click at [330, 248] on input "text" at bounding box center [771, 250] width 1085 height 34
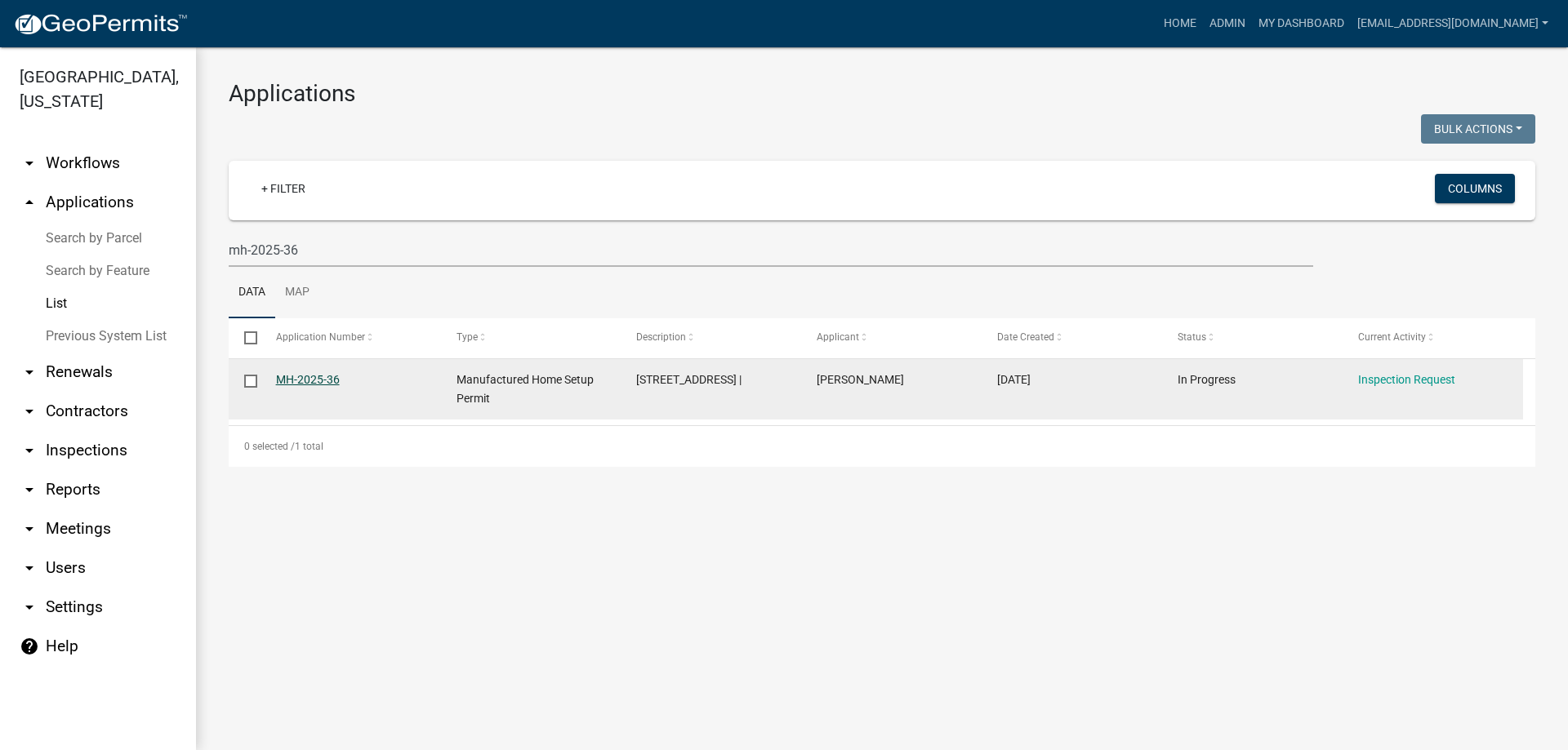
click at [302, 375] on link "MH-2025-36" at bounding box center [308, 380] width 64 height 13
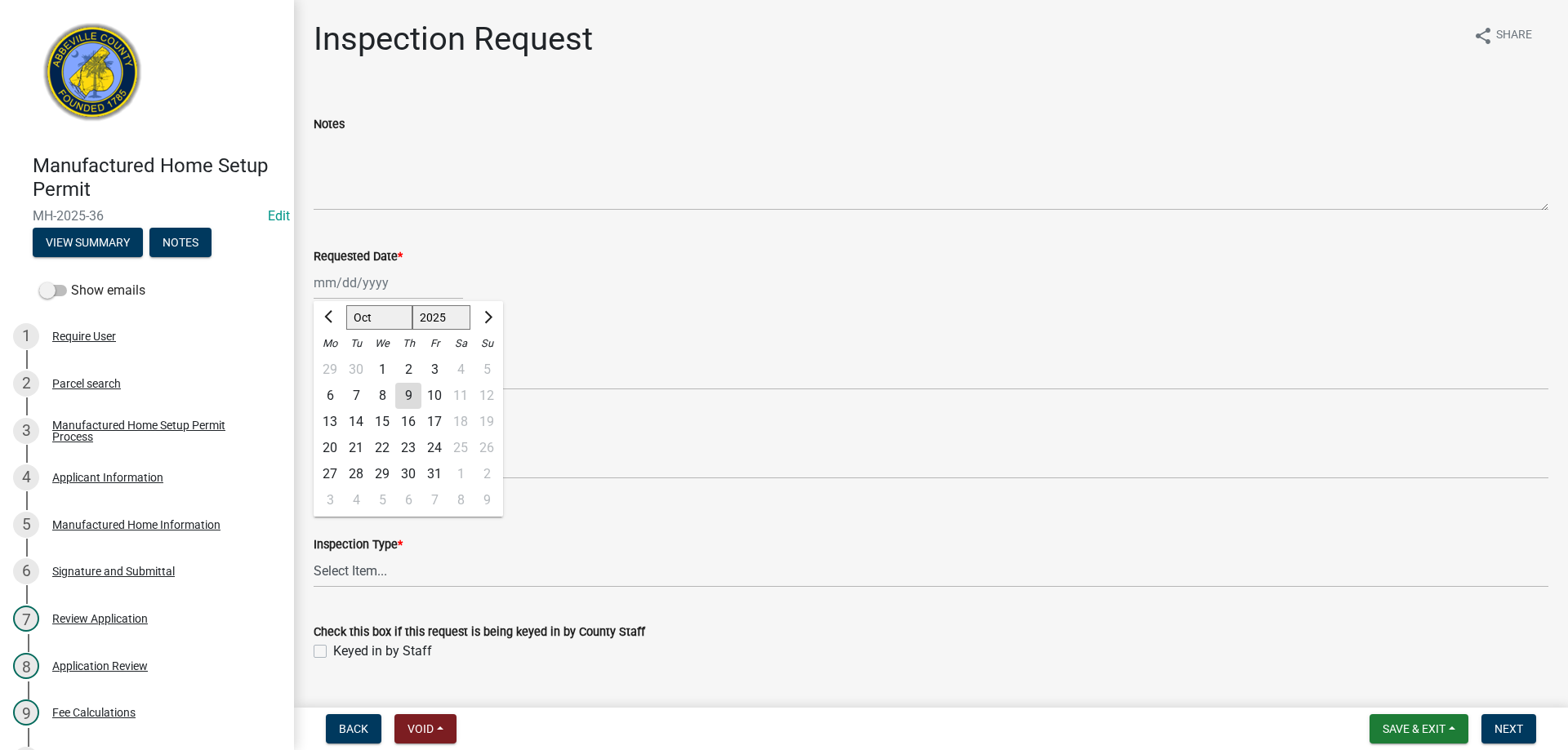
click at [374, 284] on div "[PERSON_NAME] Feb Mar Apr [PERSON_NAME][DATE] Oct Nov [DATE] 1526 1527 1528 152…" at bounding box center [388, 283] width 150 height 34
click at [406, 396] on div "9" at bounding box center [408, 396] width 26 height 26
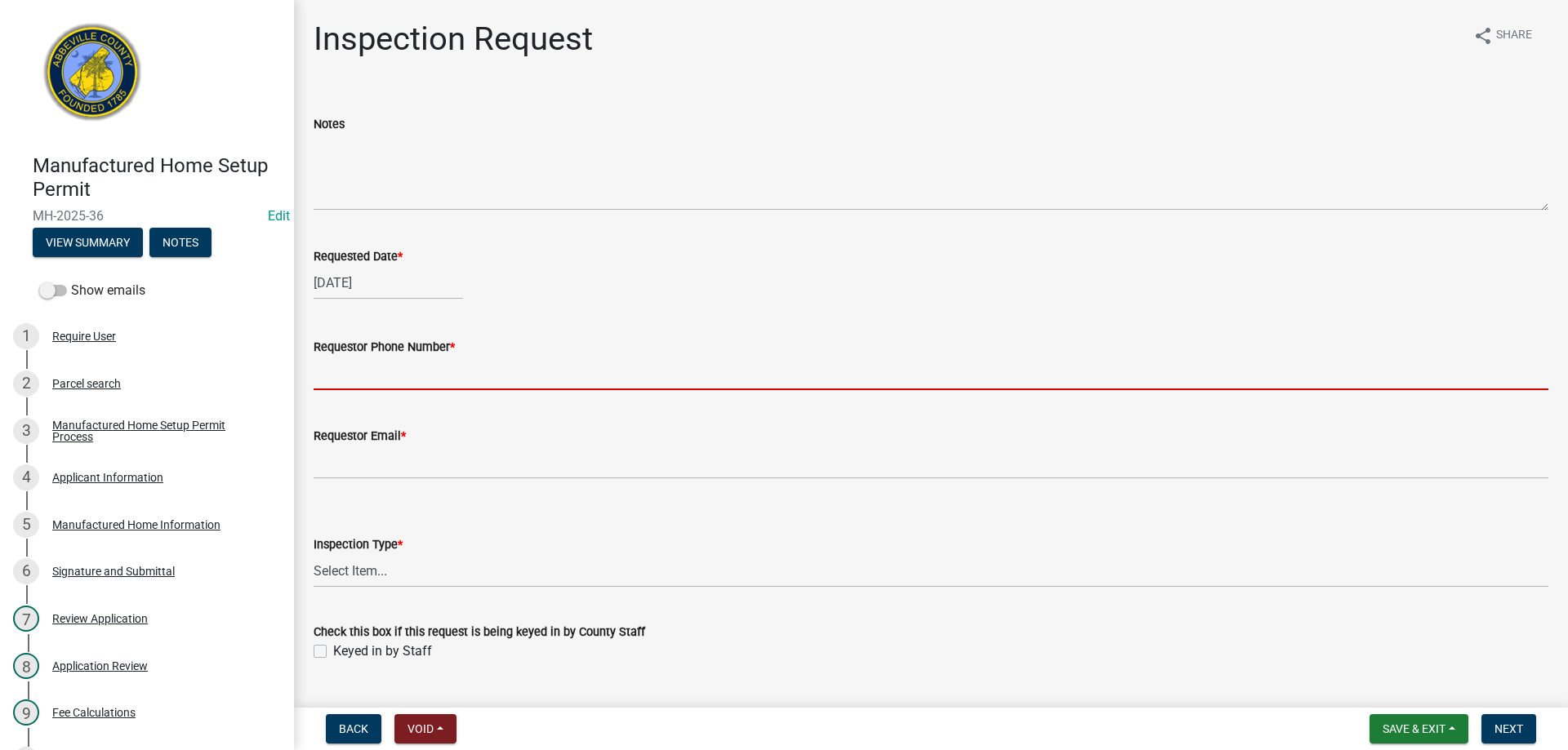
click at [400, 376] on input "Requestor Phone Number *" at bounding box center [931, 374] width 1235 height 34
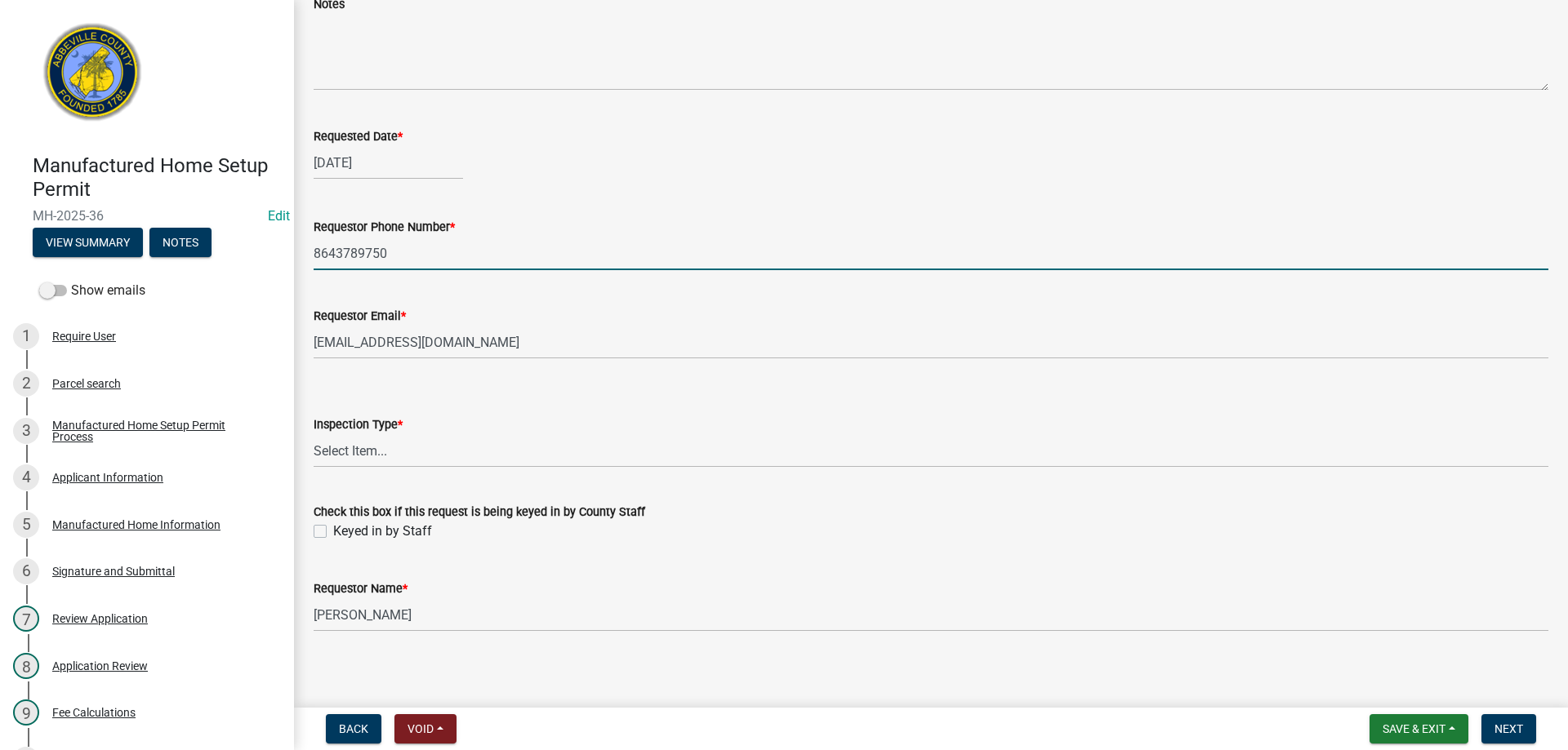
scroll to position [127, 0]
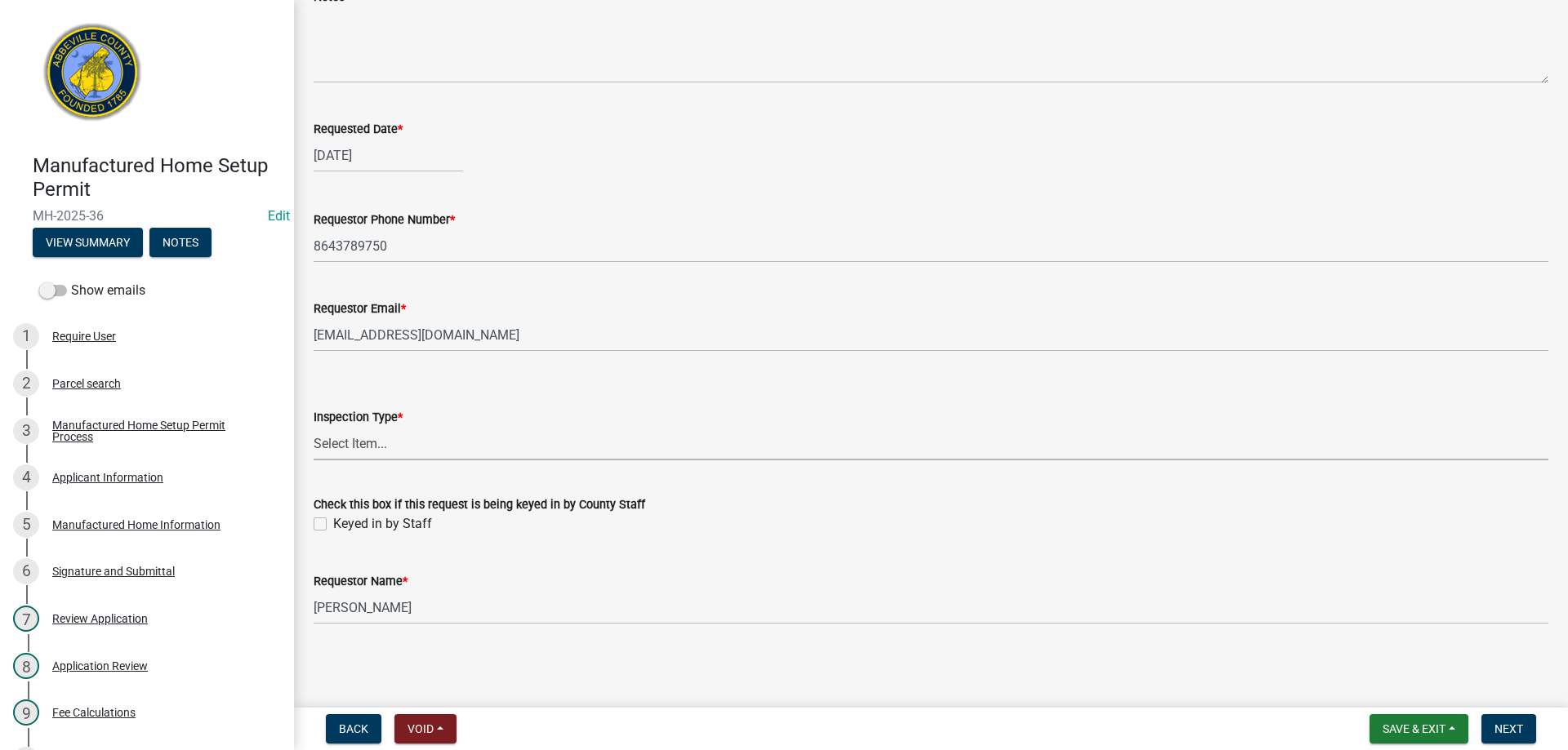
click at [371, 448] on select "Select Item... Inspection 1: Piers, tie-downs, electric, and plumbing Inspectio…" at bounding box center [931, 444] width 1235 height 34
click at [313, 427] on select "Select Item... Inspection 1: Piers, tie-downs, electric, and plumbing Inspectio…" at bounding box center [931, 444] width 1235 height 34
click at [333, 528] on label "Keyed in by Staff" at bounding box center [382, 524] width 99 height 19
click at [333, 525] on input "Keyed in by Staff" at bounding box center [339, 519] width 11 height 11
click at [1496, 721] on button "Next" at bounding box center [1509, 729] width 55 height 29
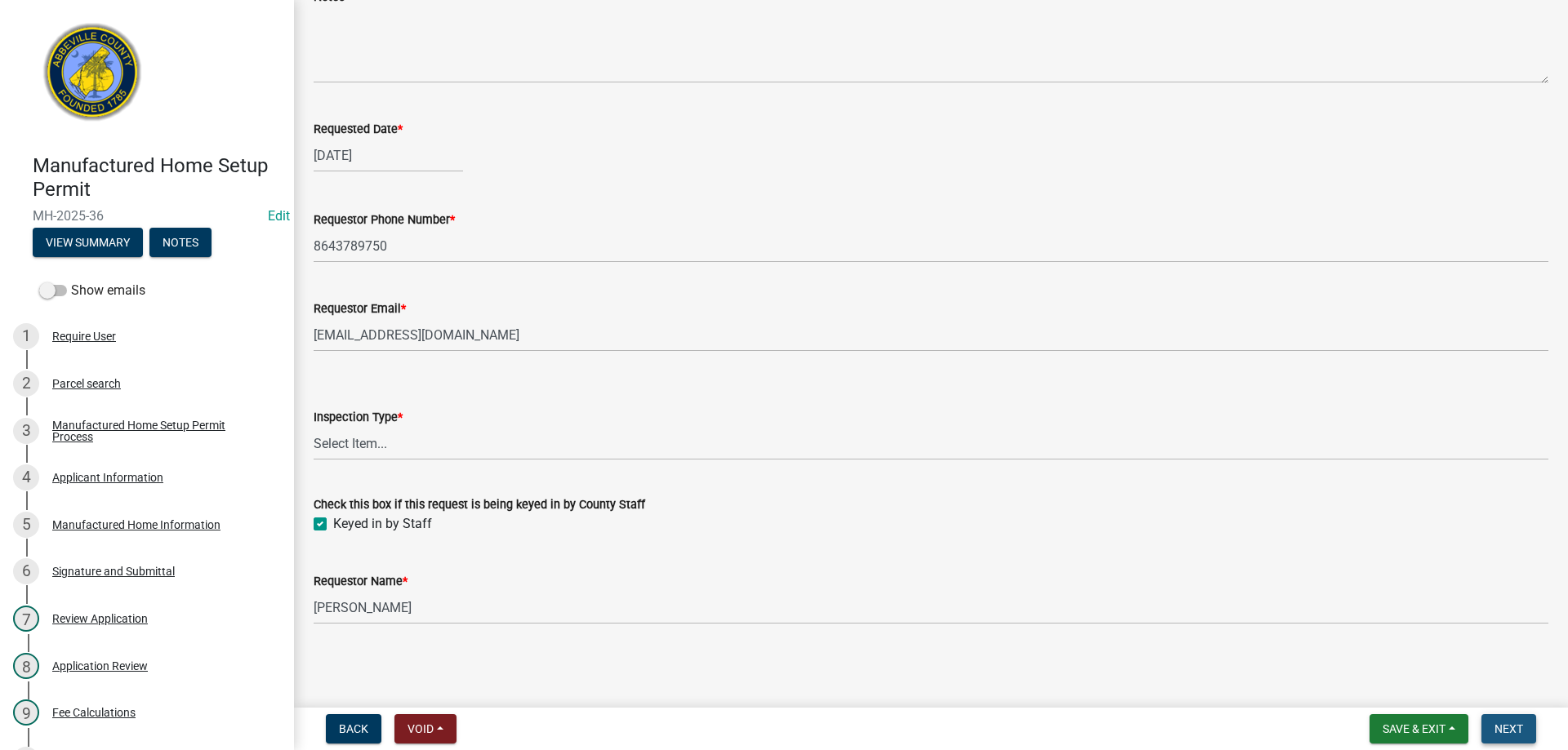
scroll to position [0, 0]
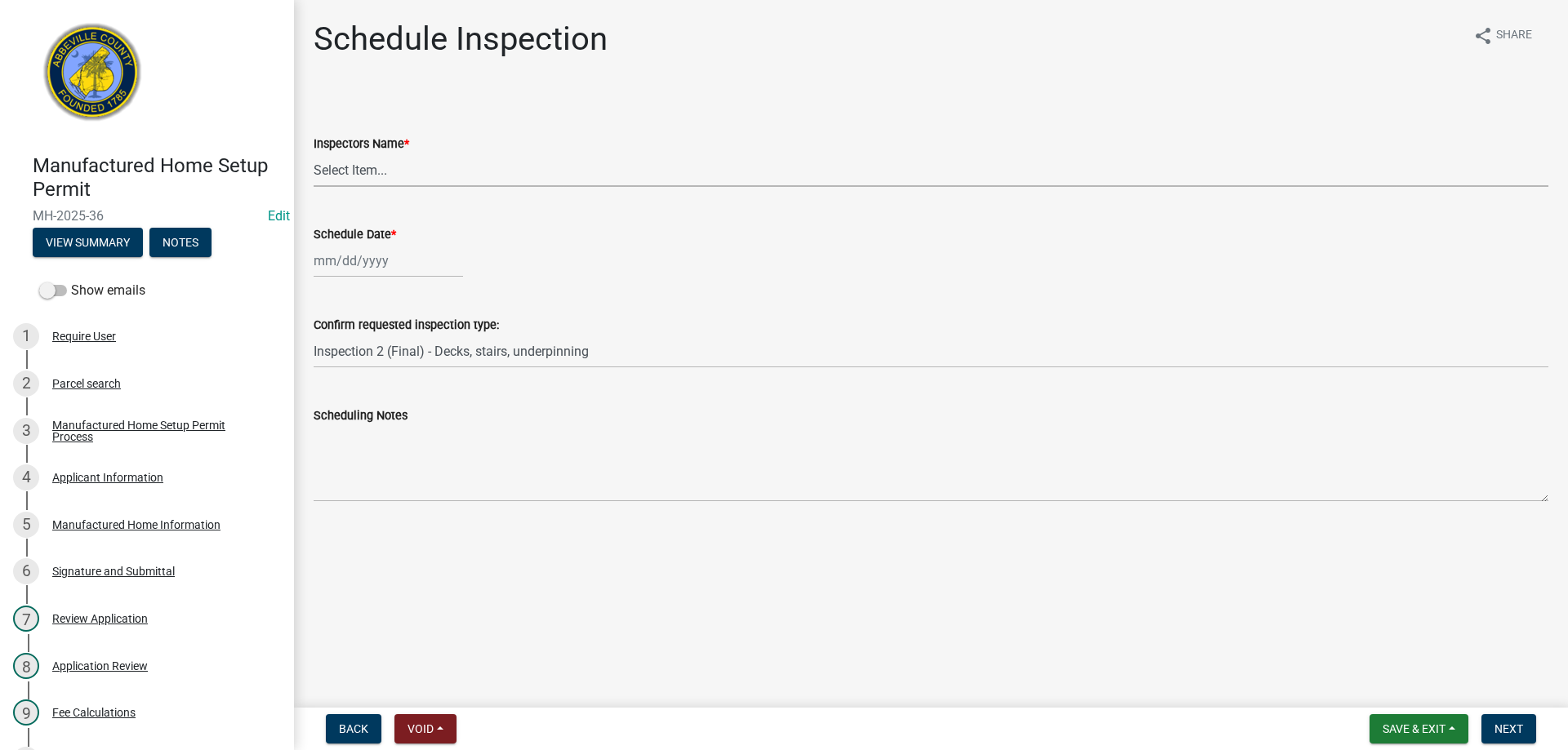
click at [371, 168] on select "Select Item... [EMAIL_ADDRESS][DOMAIN_NAME] ([PERSON_NAME]) [EMAIL_ADDRESS][DOM…" at bounding box center [931, 170] width 1235 height 34
click at [313, 153] on select "Select Item... [EMAIL_ADDRESS][DOMAIN_NAME] ([PERSON_NAME]) [EMAIL_ADDRESS][DOM…" at bounding box center [931, 170] width 1235 height 34
click at [355, 264] on div at bounding box center [388, 261] width 150 height 34
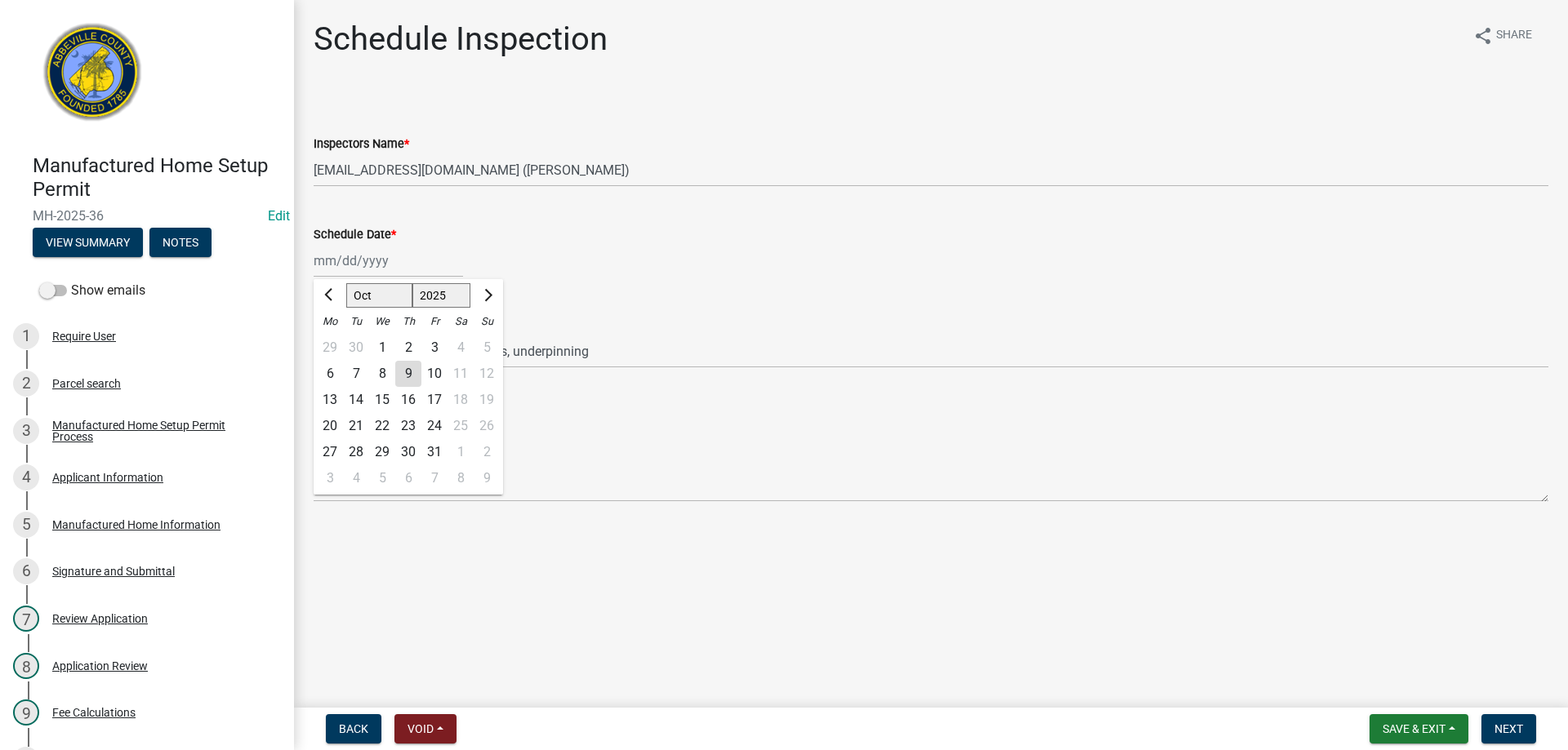
click at [407, 368] on div "9" at bounding box center [408, 374] width 26 height 26
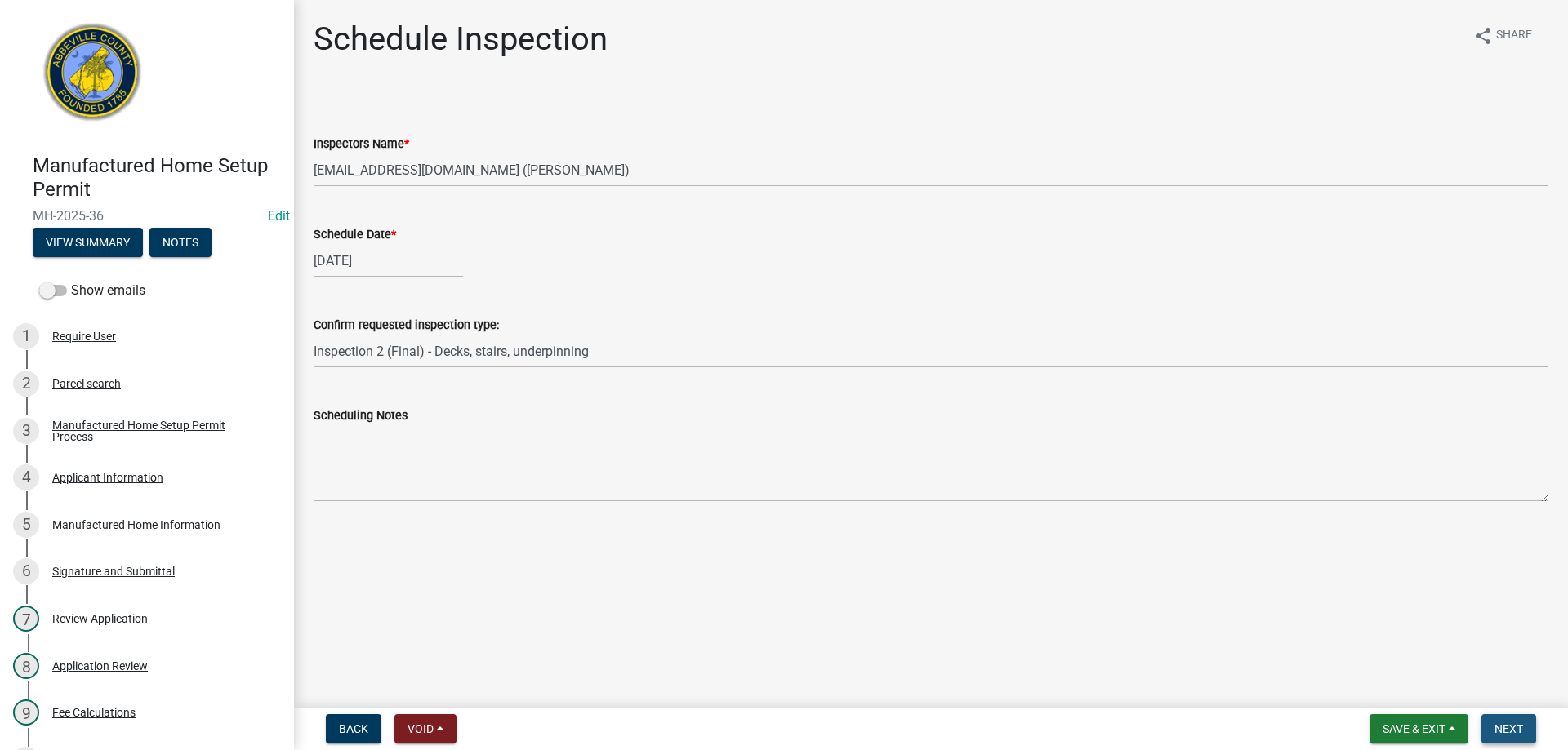
click at [1501, 731] on span "Next" at bounding box center [1509, 729] width 29 height 13
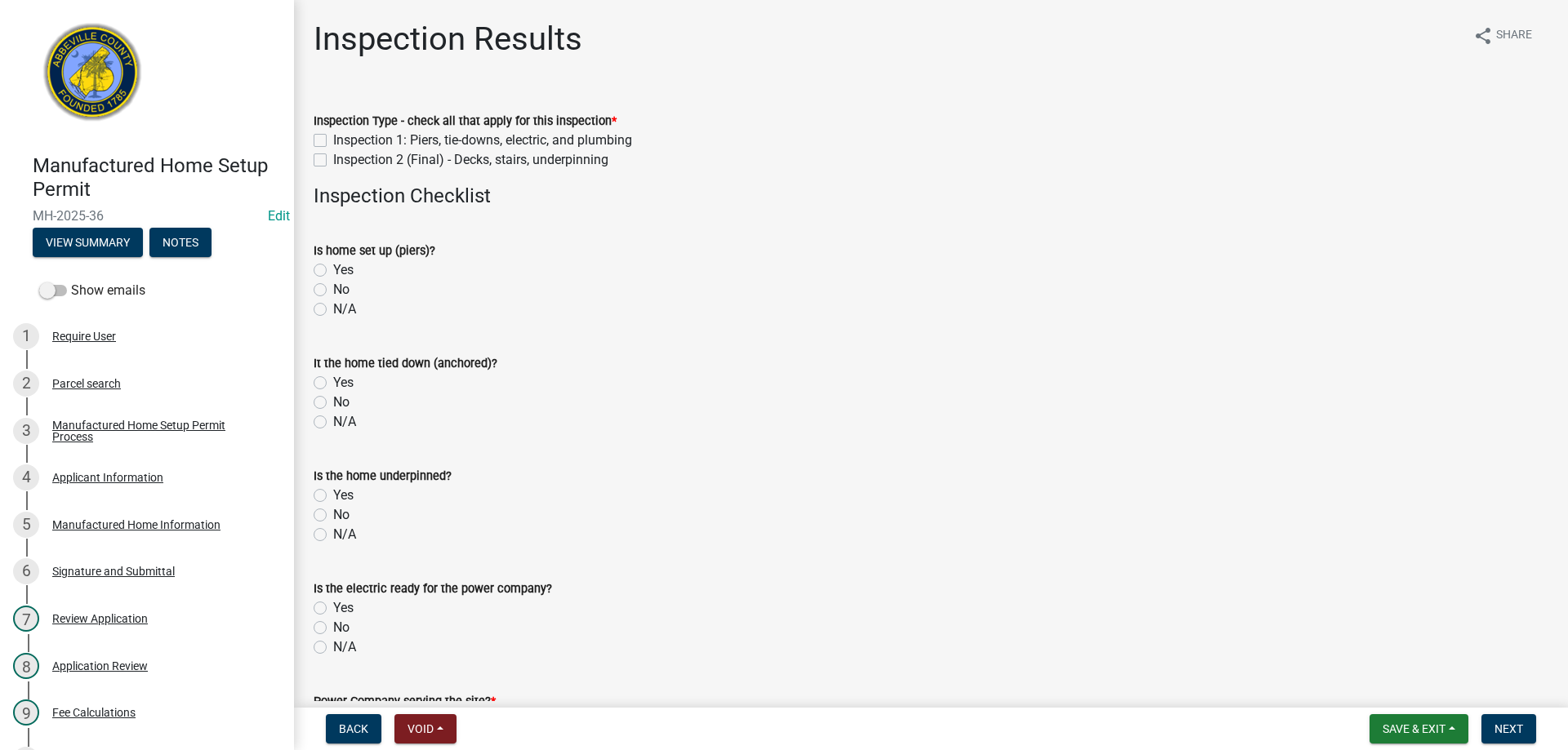
click at [333, 157] on label "Inspection 2 (Final) - Decks, stairs, underpinning" at bounding box center [471, 159] width 275 height 19
click at [333, 157] on input "Inspection 2 (Final) - Decks, stairs, underpinning" at bounding box center [339, 155] width 11 height 11
click at [333, 265] on label "Yes" at bounding box center [344, 269] width 20 height 19
click at [333, 265] on input "Yes" at bounding box center [339, 265] width 11 height 11
click at [333, 381] on label "Yes" at bounding box center [344, 382] width 20 height 19
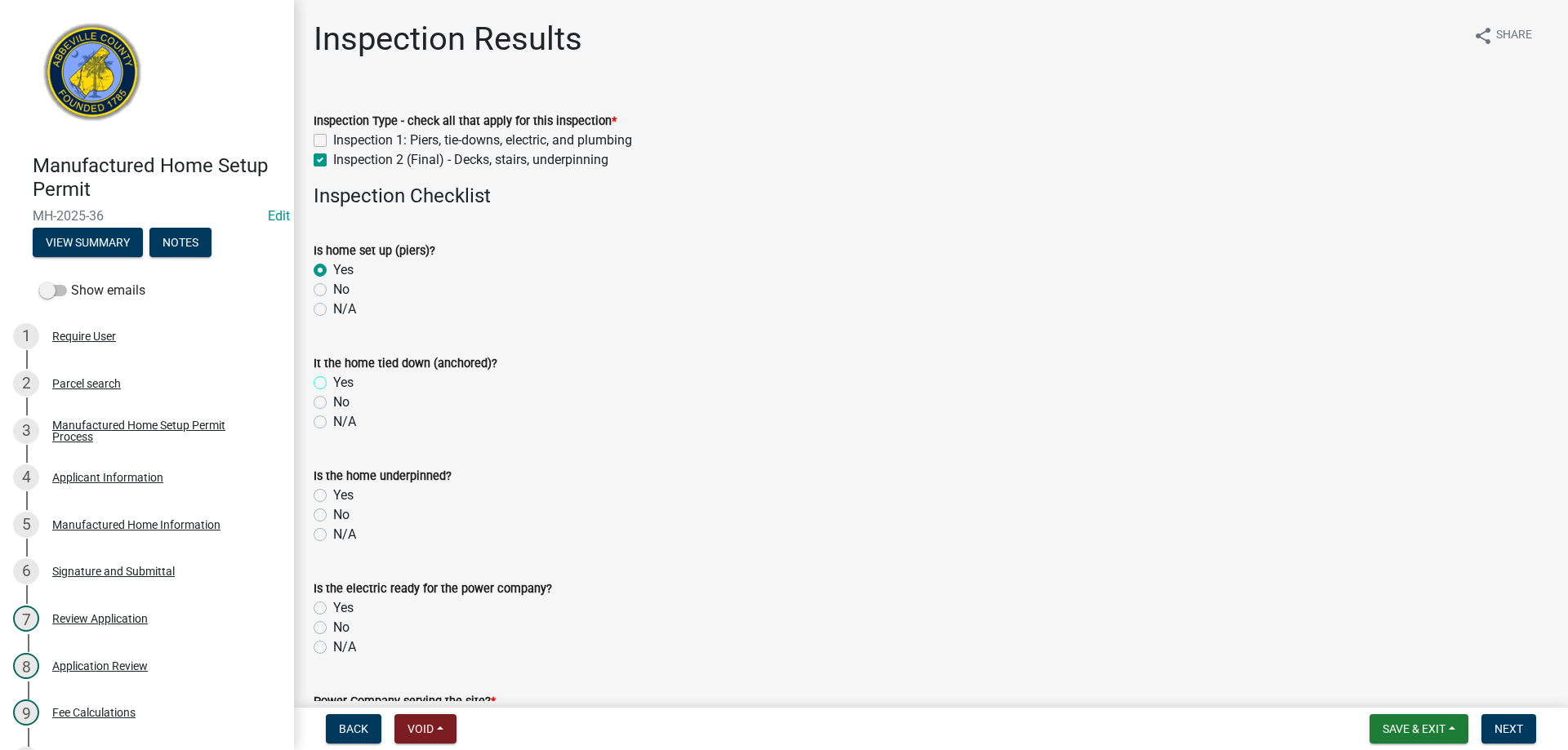
click at [333, 381] on input "Yes" at bounding box center [339, 378] width 11 height 11
click at [333, 495] on label "Yes" at bounding box center [344, 495] width 20 height 19
click at [333, 495] on input "Yes" at bounding box center [339, 491] width 11 height 11
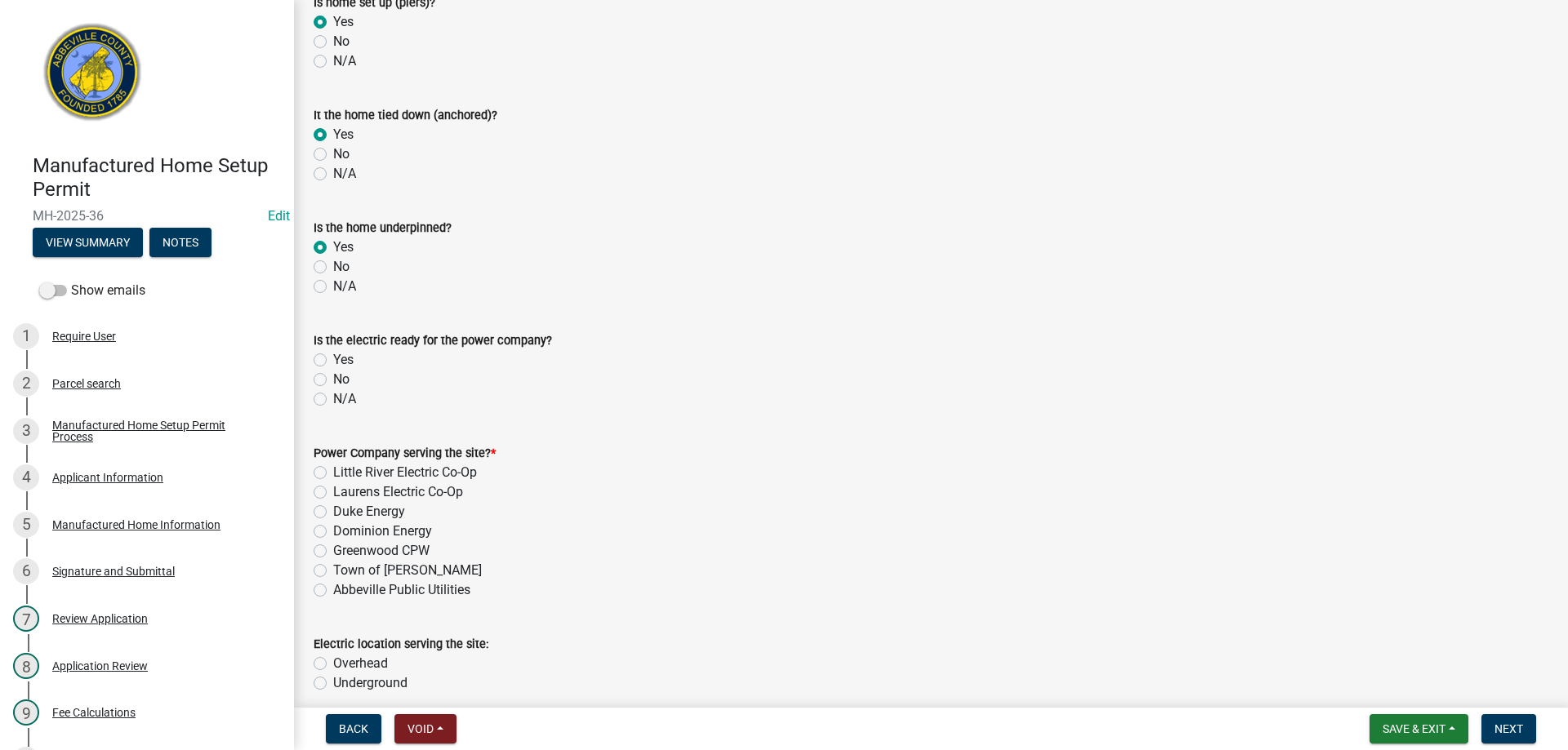
scroll to position [408, 0]
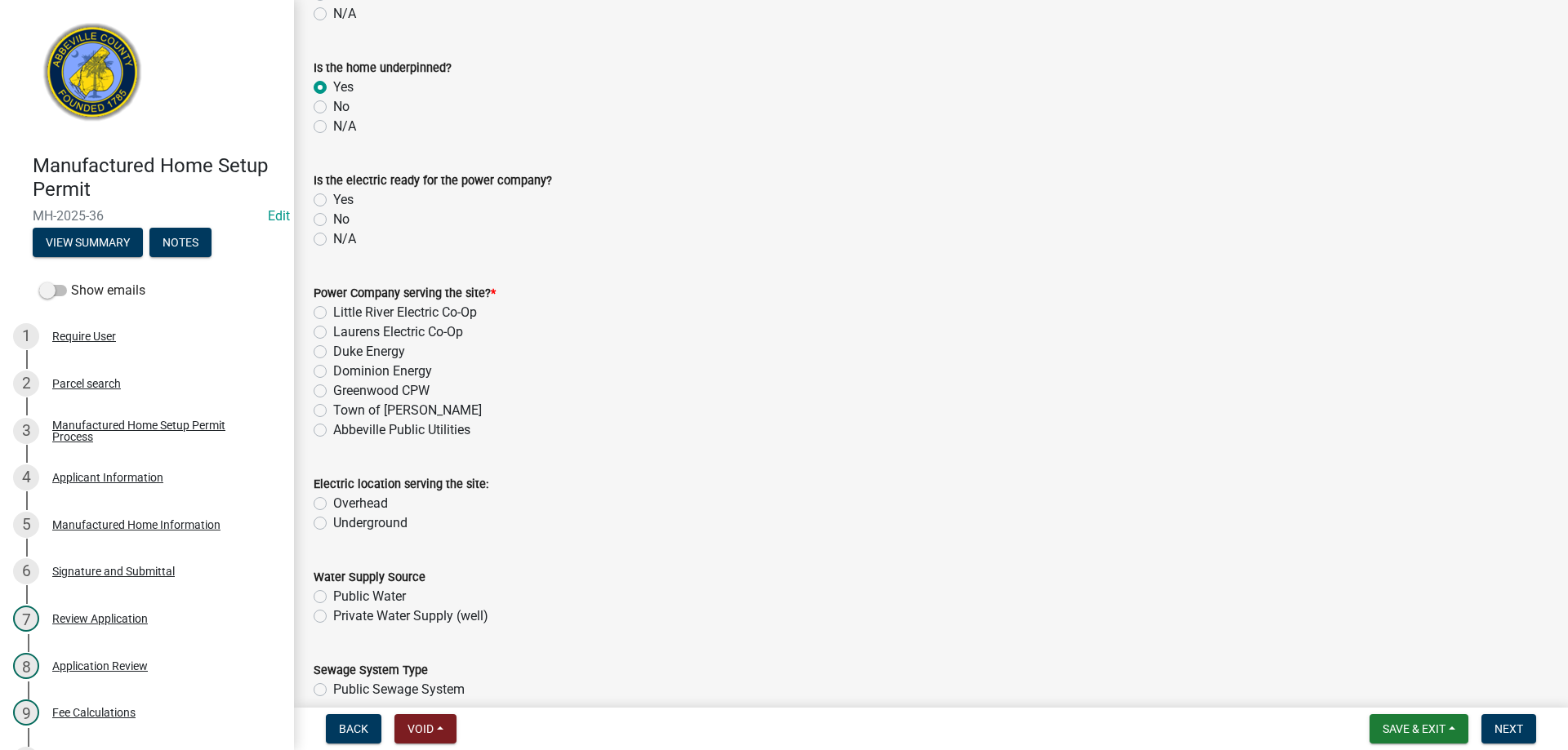
click at [333, 199] on label "Yes" at bounding box center [344, 199] width 20 height 19
click at [333, 199] on input "Yes" at bounding box center [339, 195] width 11 height 11
click at [333, 241] on label "N/A" at bounding box center [344, 239] width 23 height 19
click at [333, 240] on input "N/A" at bounding box center [339, 235] width 11 height 11
click at [333, 310] on label "Little River Electric Co-Op" at bounding box center [405, 312] width 144 height 19
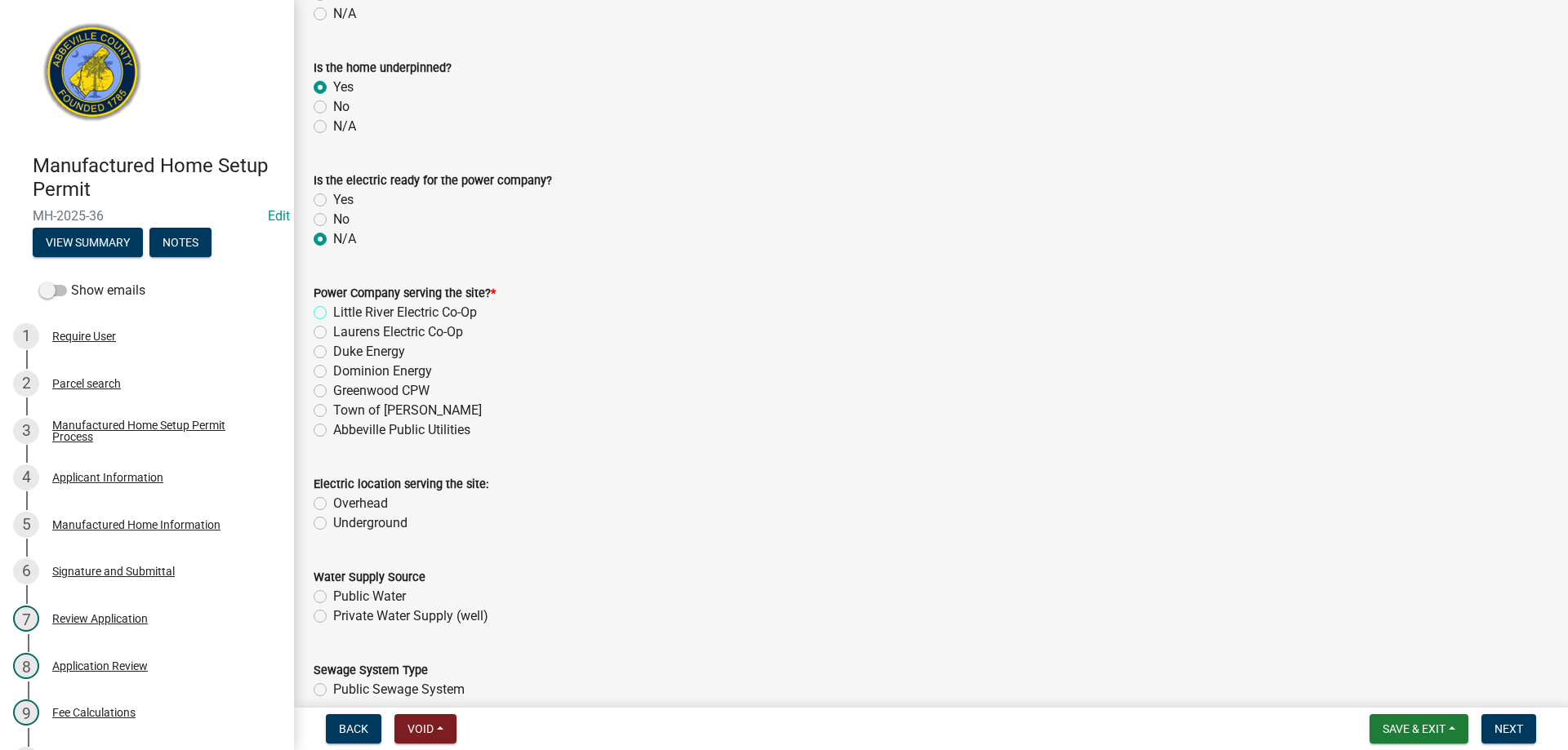
click at [333, 310] on input "Little River Electric Co-Op" at bounding box center [339, 308] width 11 height 11
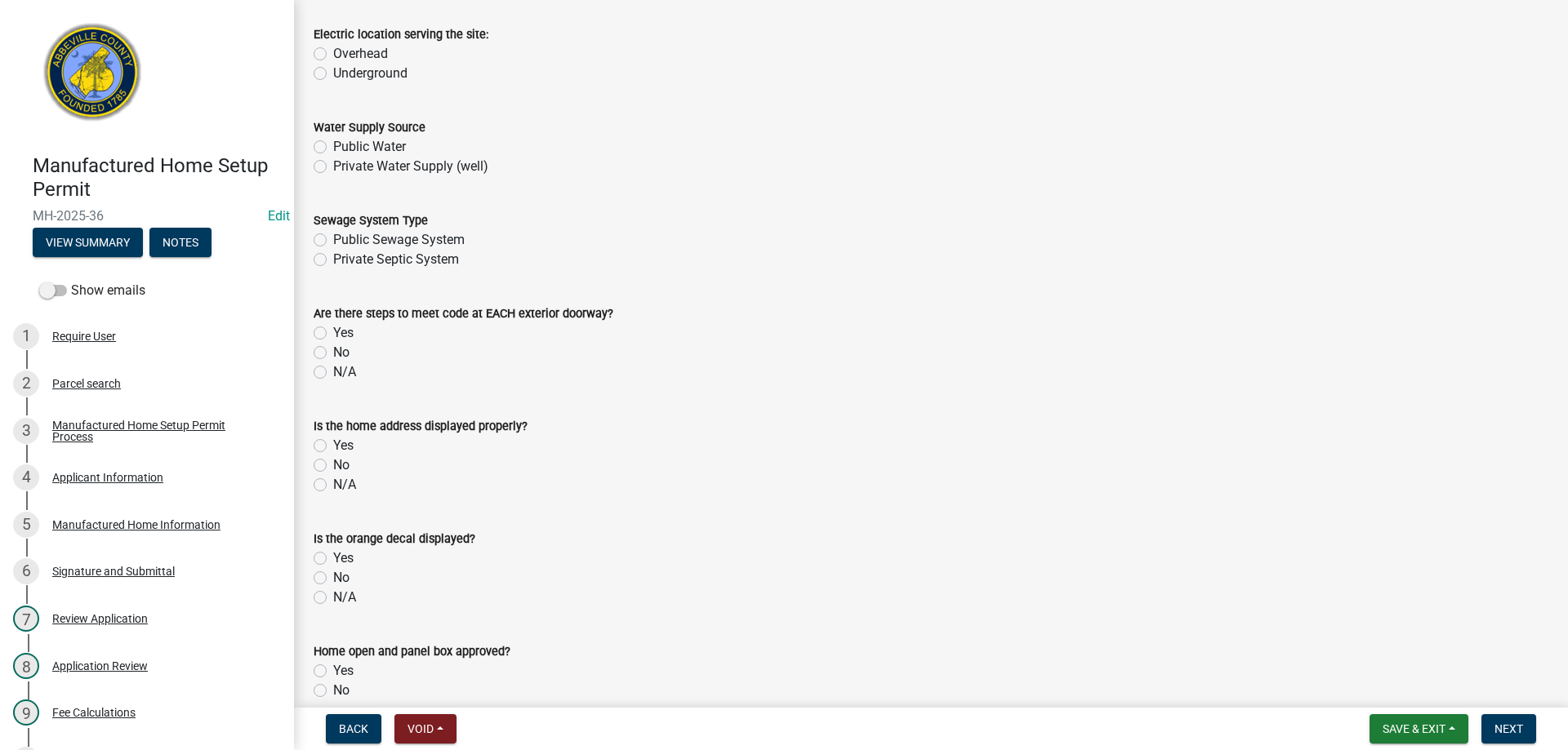
scroll to position [898, 0]
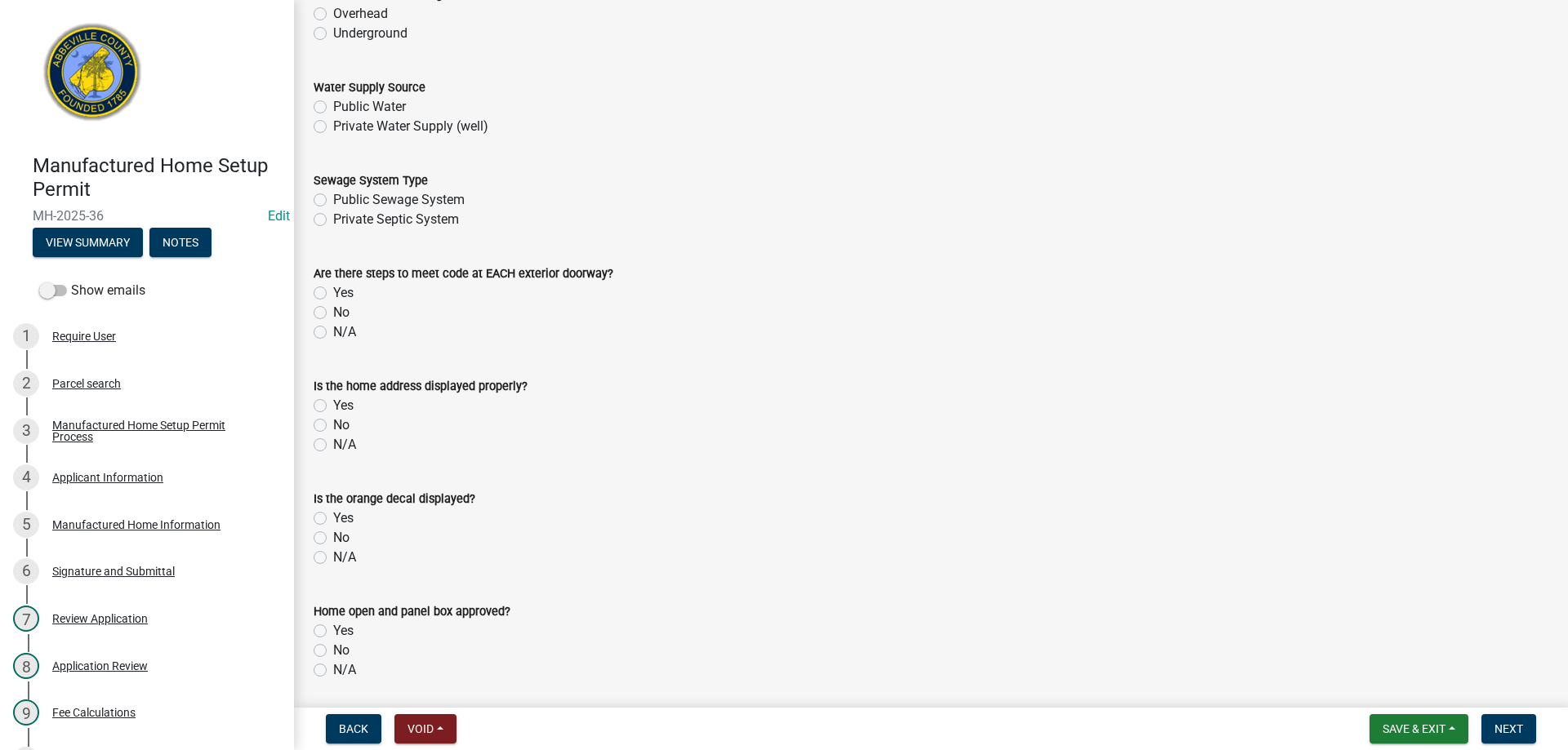
click at [333, 213] on label "Private Septic System" at bounding box center [396, 219] width 125 height 19
click at [333, 213] on input "Private Septic System" at bounding box center [339, 215] width 11 height 11
click at [333, 291] on label "Yes" at bounding box center [344, 293] width 20 height 19
click at [333, 291] on input "Yes" at bounding box center [339, 289] width 11 height 11
click at [333, 403] on label "Yes" at bounding box center [344, 405] width 20 height 19
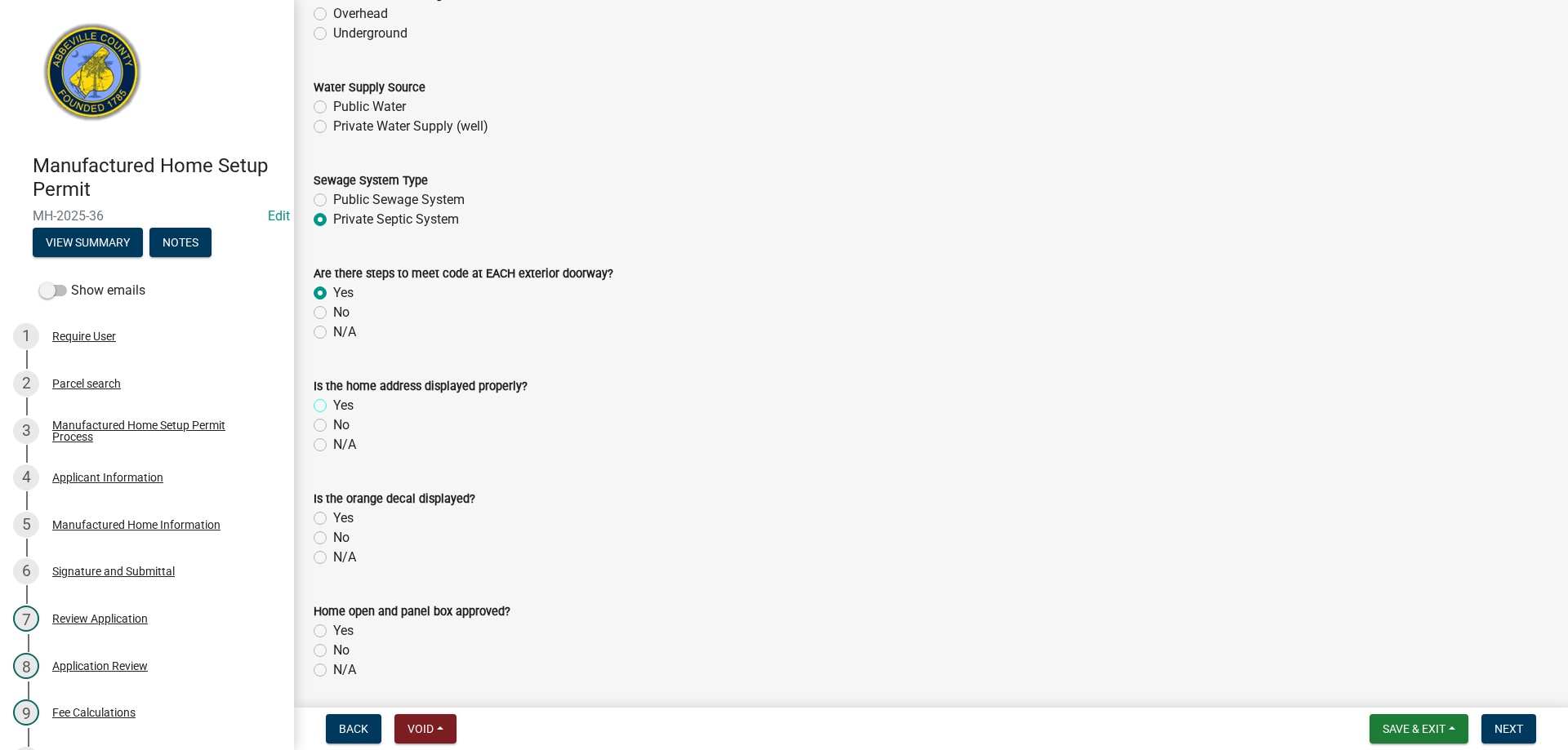
click at [333, 403] on input "Yes" at bounding box center [339, 401] width 11 height 11
click at [333, 518] on label "Yes" at bounding box center [344, 518] width 20 height 19
click at [333, 518] on input "Yes" at bounding box center [339, 513] width 11 height 11
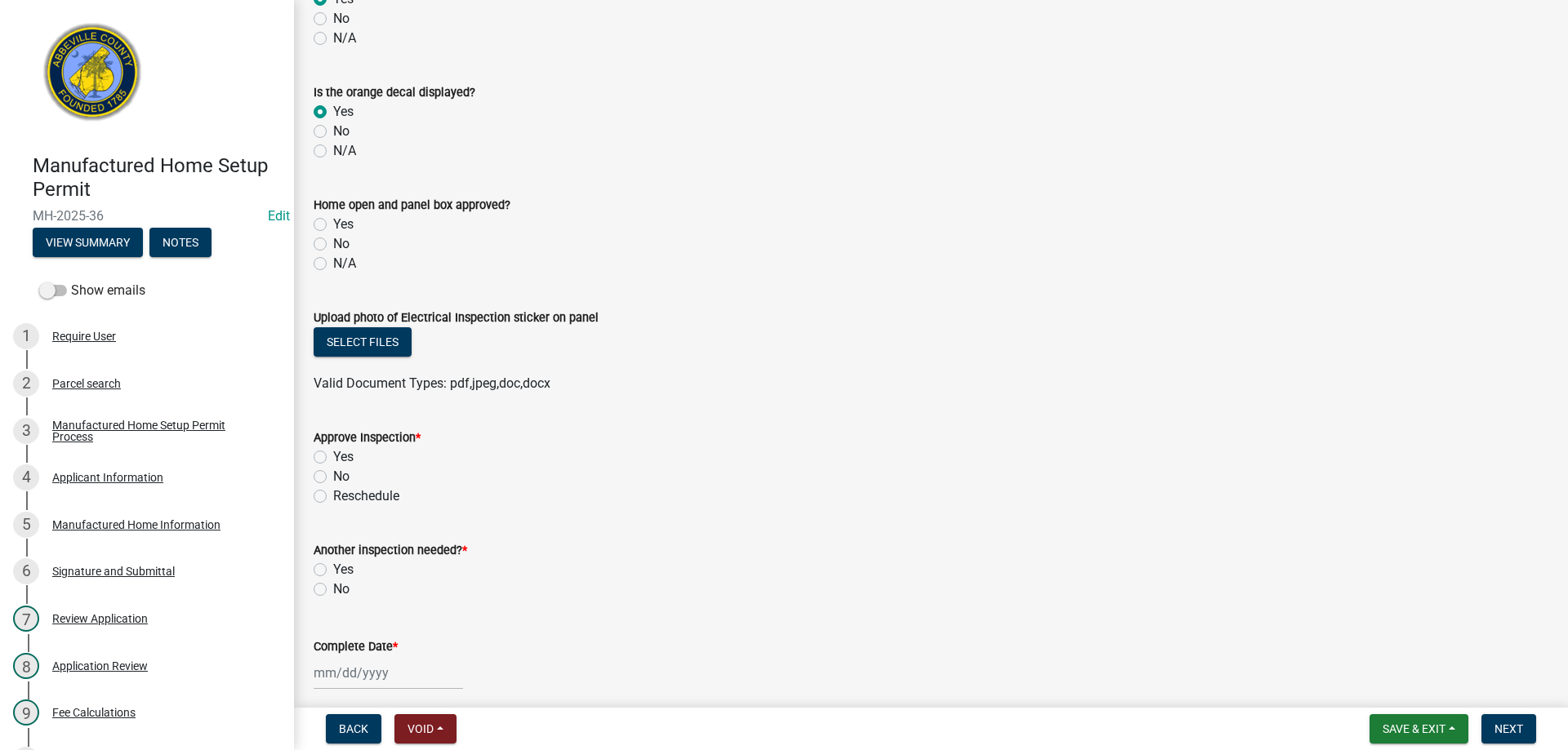
scroll to position [1306, 0]
click at [333, 458] on label "Yes" at bounding box center [344, 455] width 20 height 19
click at [333, 456] on input "Yes" at bounding box center [339, 451] width 11 height 11
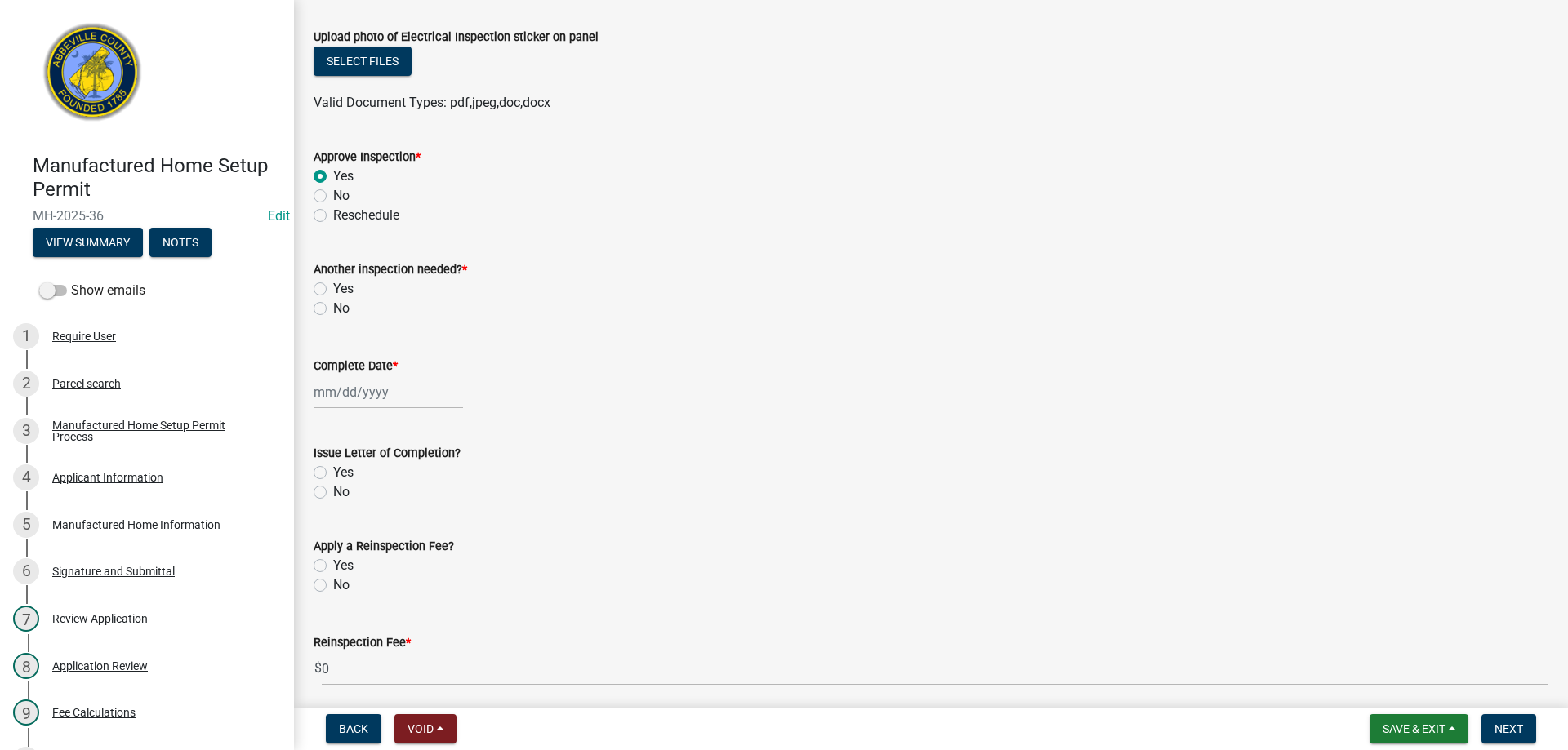
scroll to position [1633, 0]
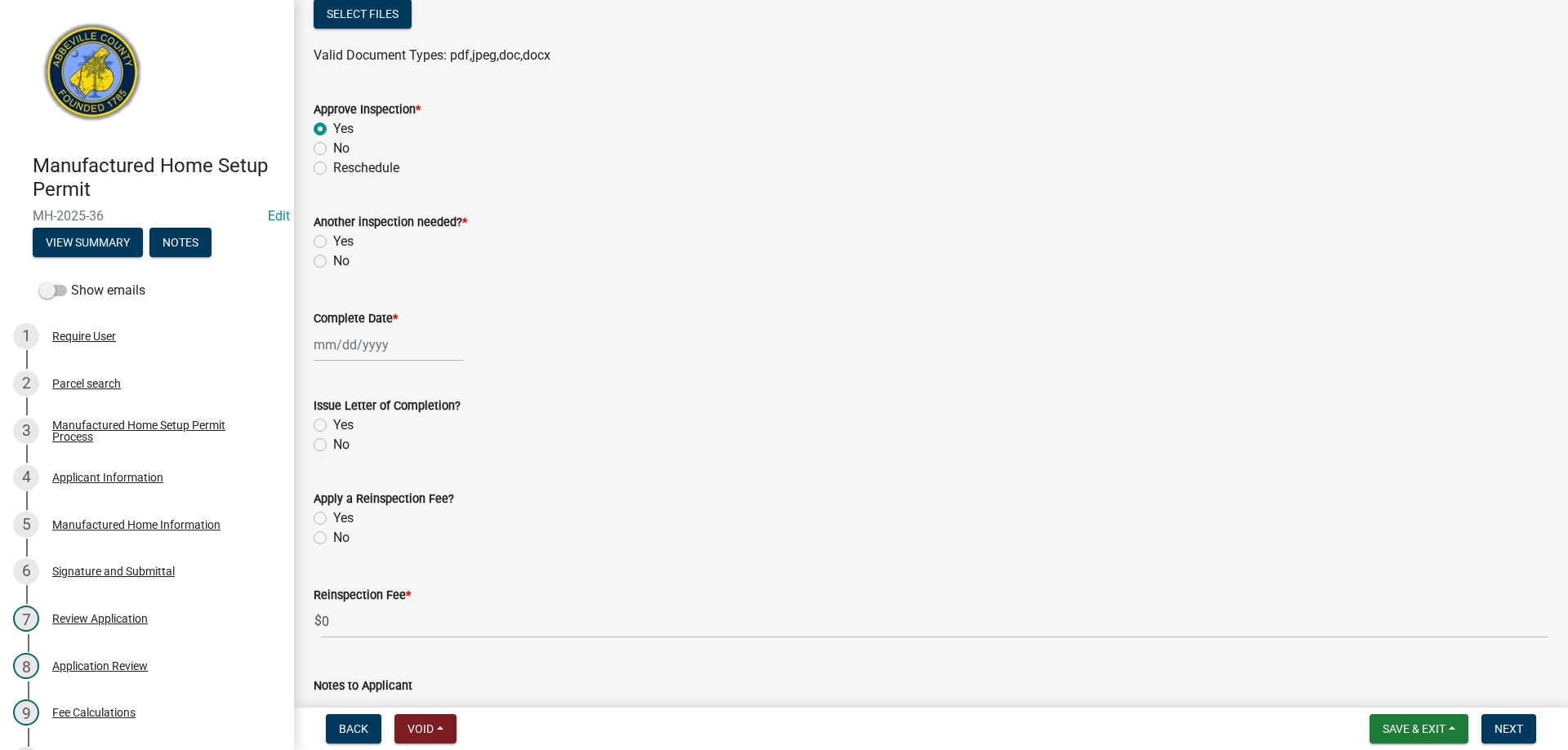
click at [333, 261] on label "No" at bounding box center [341, 261] width 16 height 19
click at [333, 261] on input "No" at bounding box center [339, 257] width 11 height 11
click at [352, 347] on div at bounding box center [388, 345] width 150 height 34
click at [406, 459] on div "9" at bounding box center [408, 458] width 26 height 26
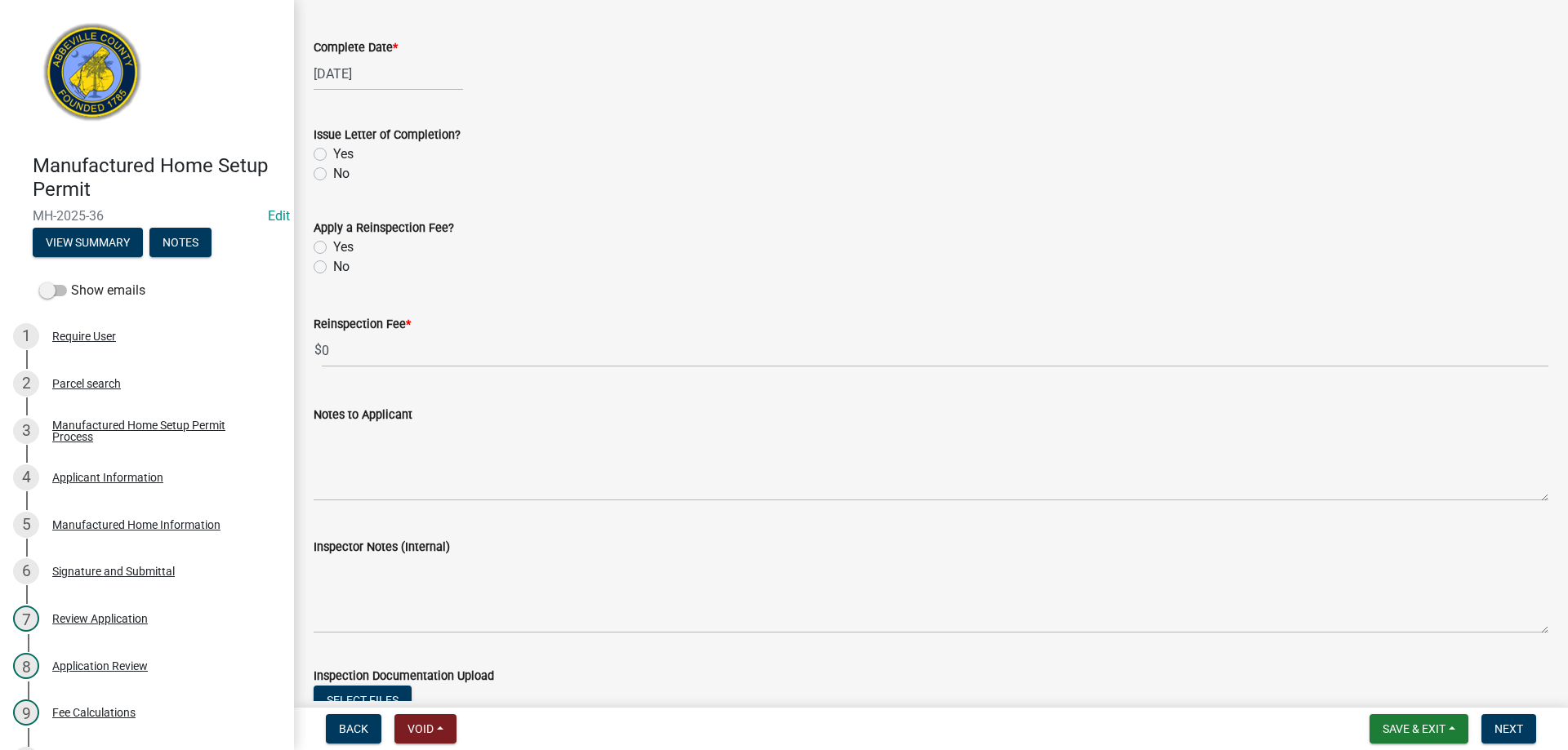
scroll to position [1960, 0]
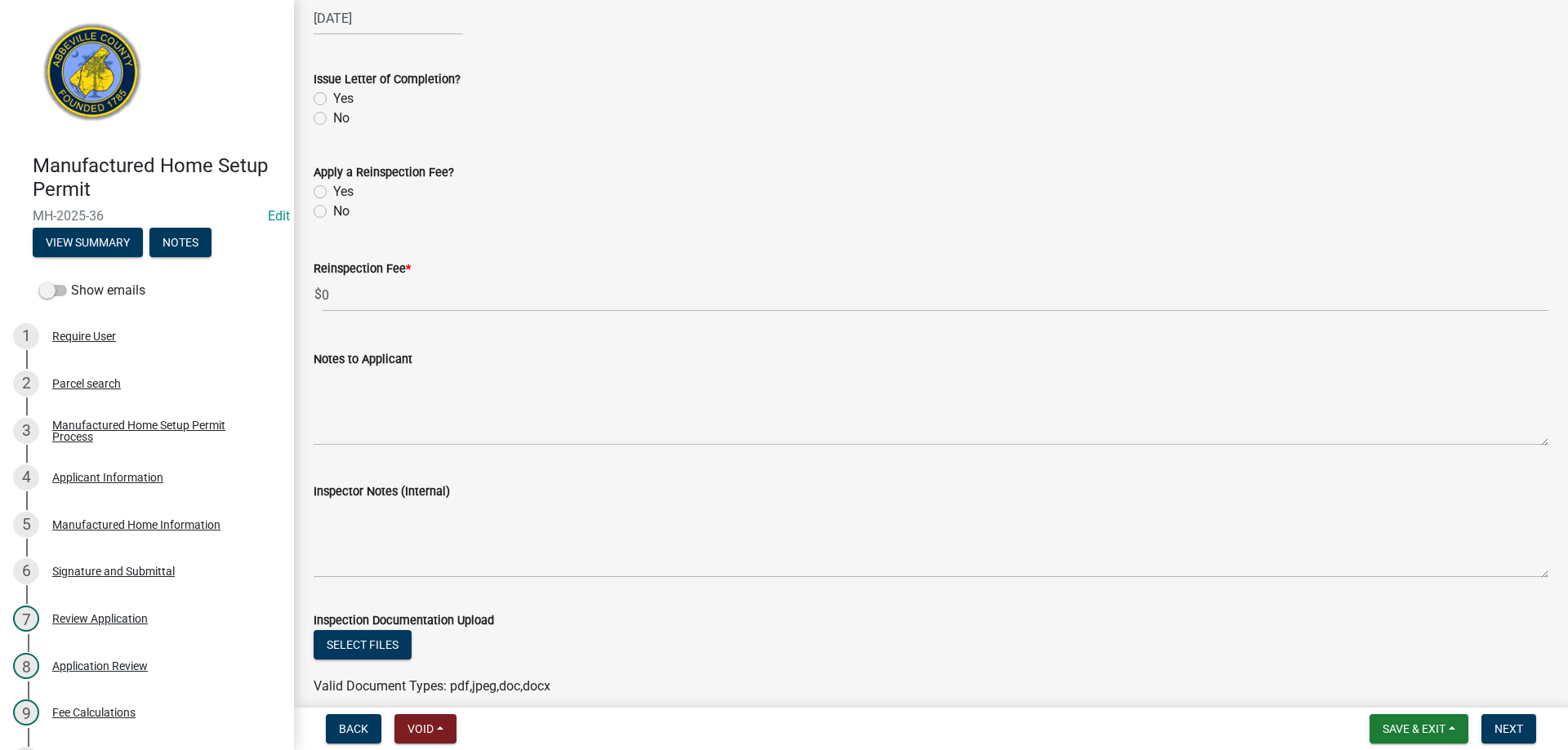
click at [333, 98] on label "Yes" at bounding box center [344, 98] width 20 height 19
click at [333, 98] on input "Yes" at bounding box center [339, 94] width 11 height 11
click at [333, 210] on label "No" at bounding box center [341, 211] width 16 height 19
click at [333, 210] on input "No" at bounding box center [339, 207] width 11 height 11
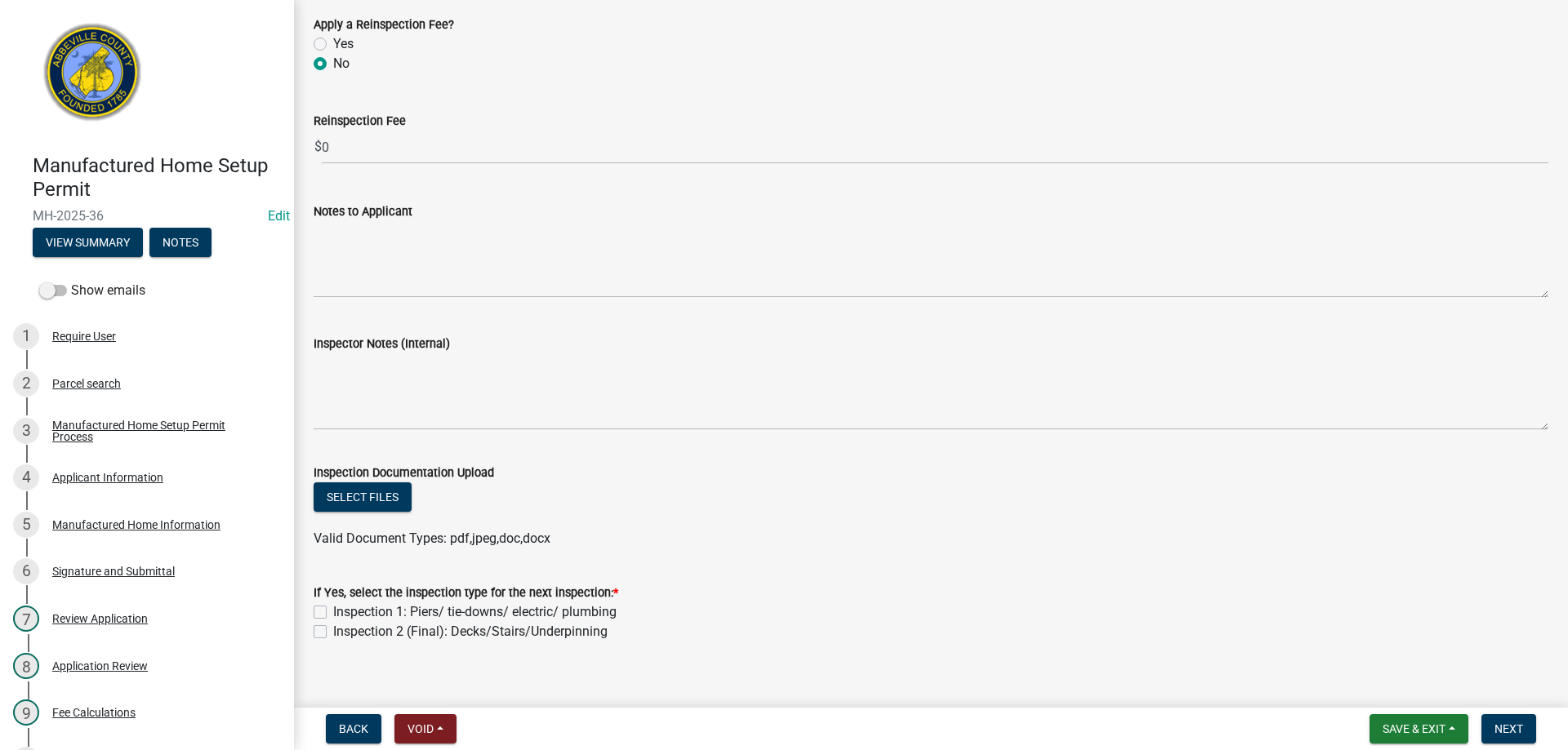
scroll to position [2126, 0]
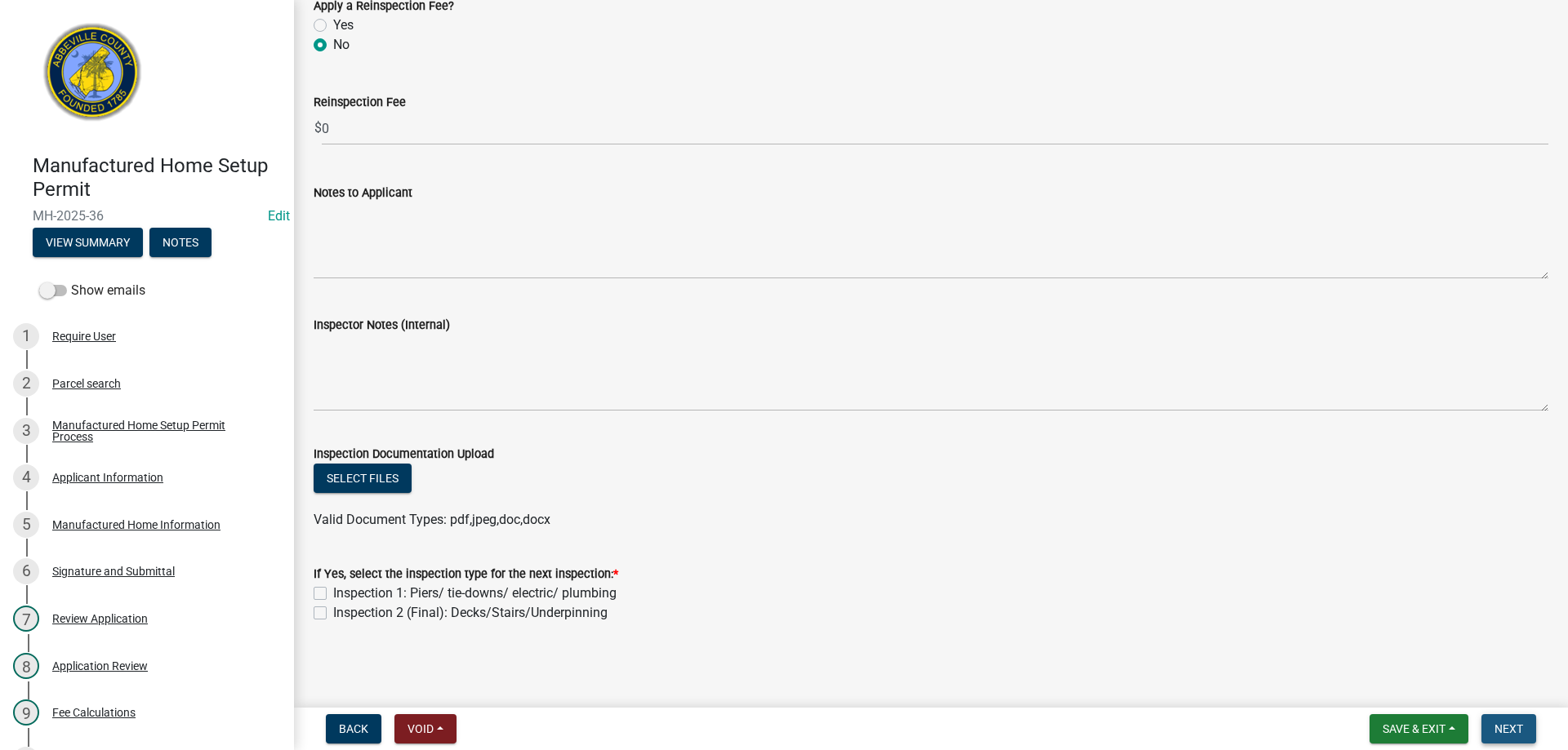
click at [1492, 730] on button "Next" at bounding box center [1509, 729] width 55 height 29
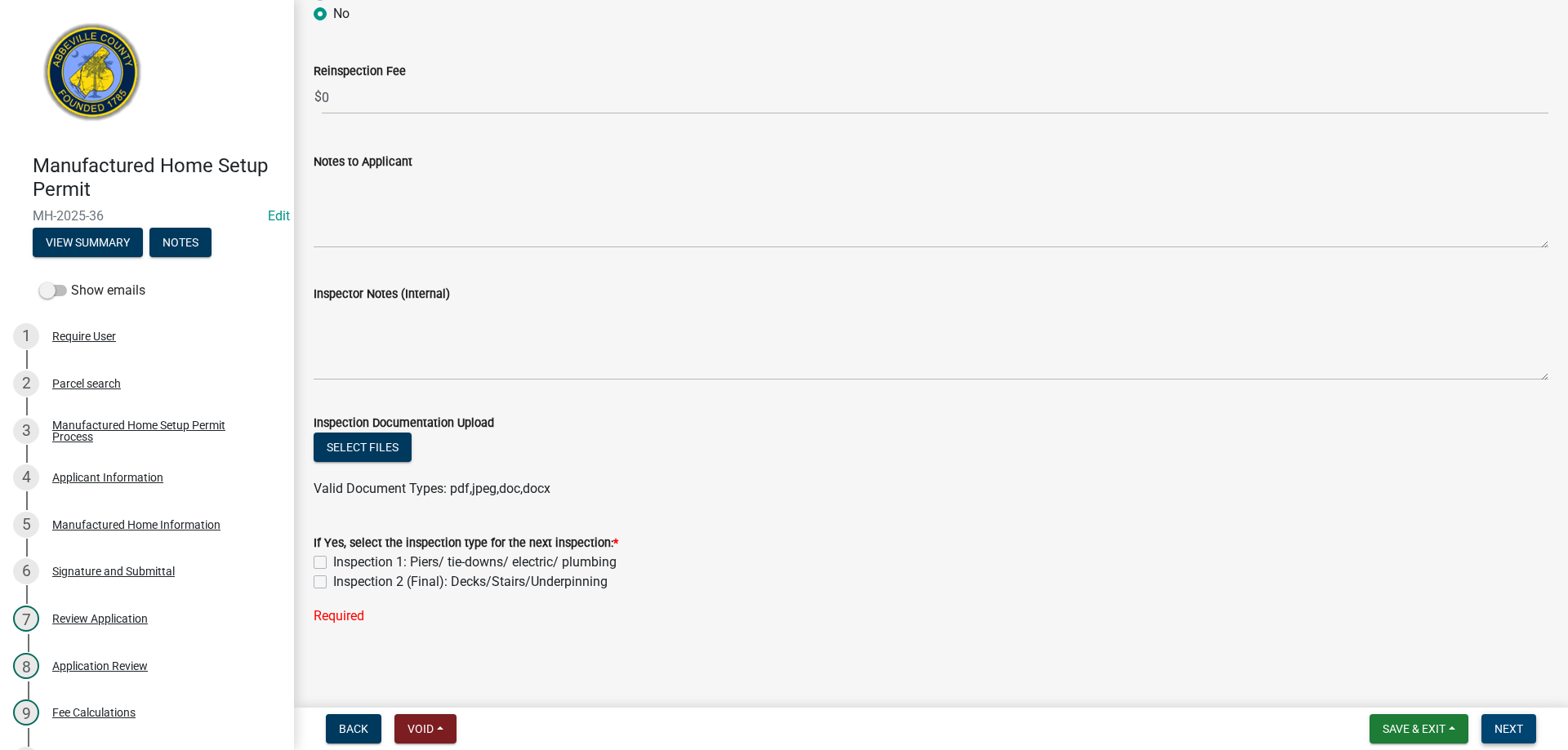
scroll to position [2159, 0]
drag, startPoint x: 315, startPoint y: 577, endPoint x: 731, endPoint y: 613, distance: 417.6
click at [333, 577] on label "Inspection 2 (Final): Decks/Stairs/Underpinning" at bounding box center [471, 580] width 275 height 19
click at [333, 577] on input "Inspection 2 (Final): Decks/Stairs/Underpinning" at bounding box center [339, 576] width 11 height 11
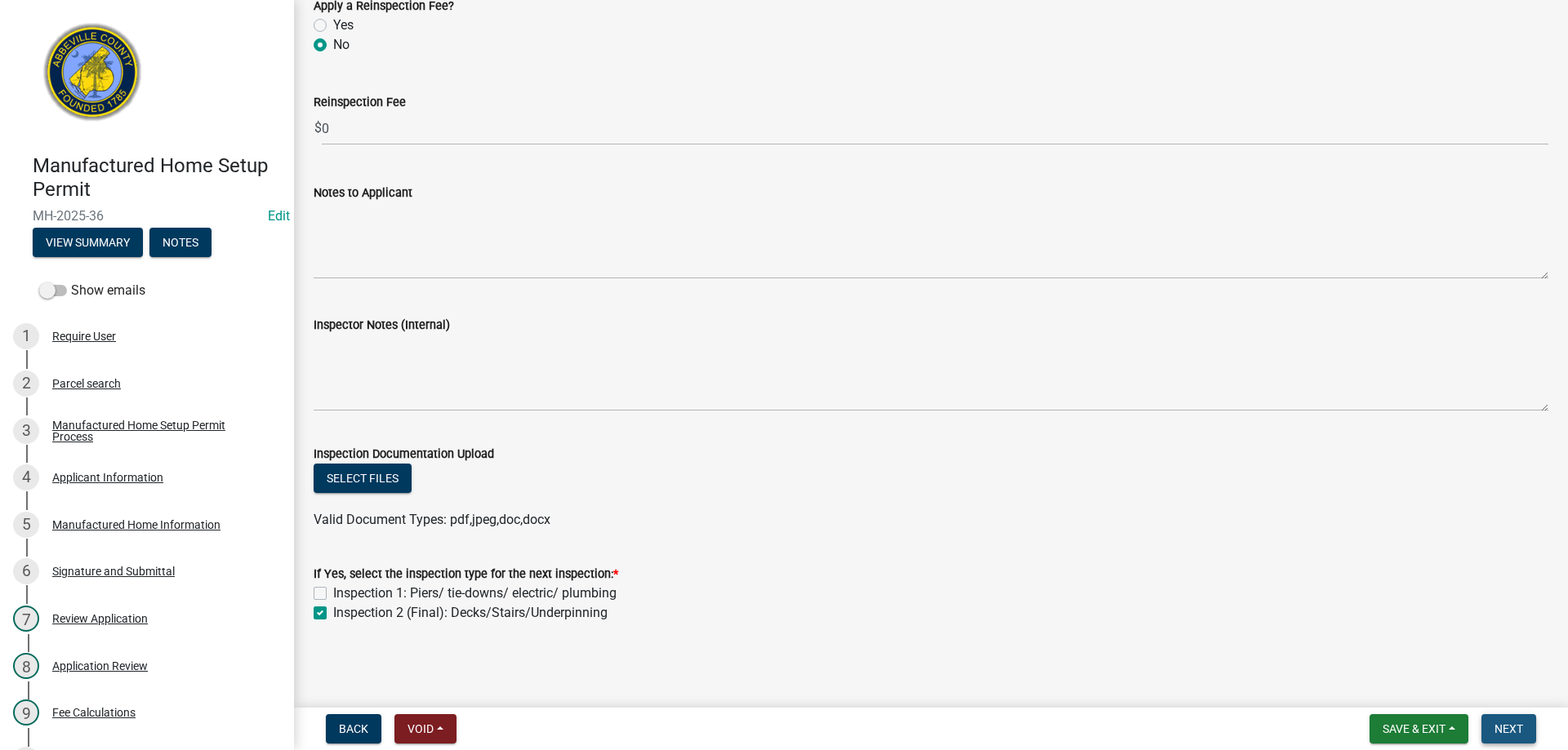
click at [1506, 721] on button "Next" at bounding box center [1509, 729] width 55 height 29
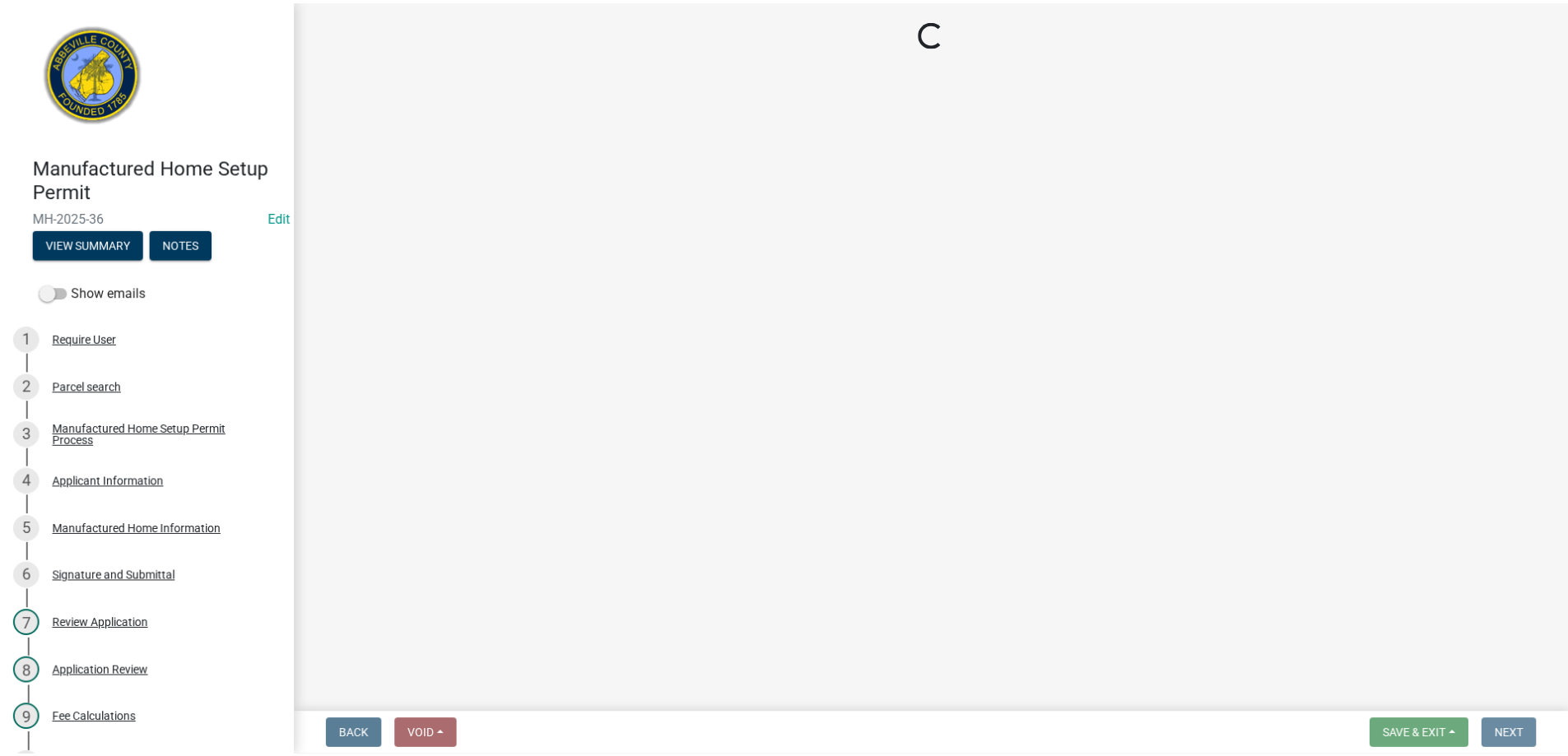
scroll to position [0, 0]
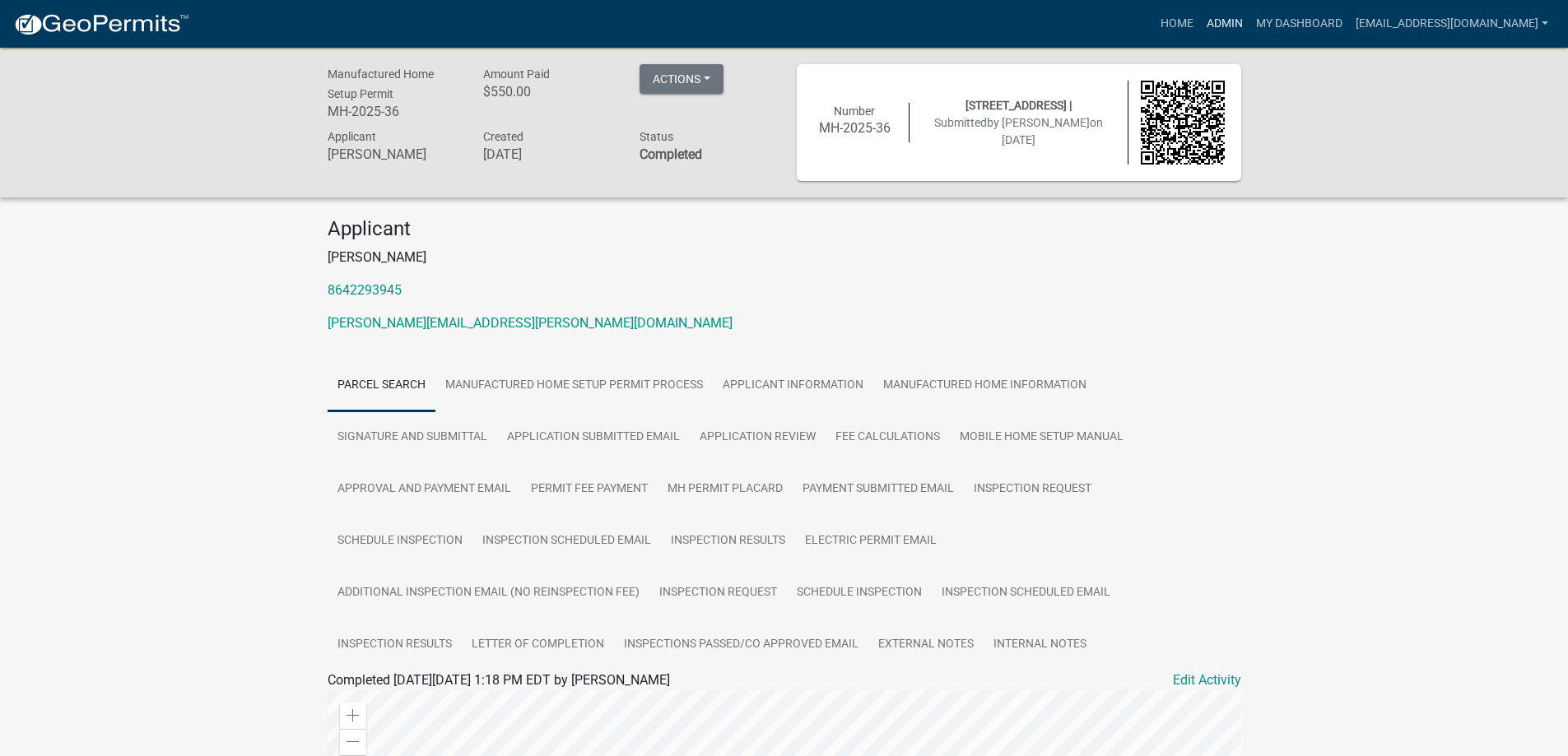
click at [1201, 23] on link "Admin" at bounding box center [1224, 24] width 49 height 31
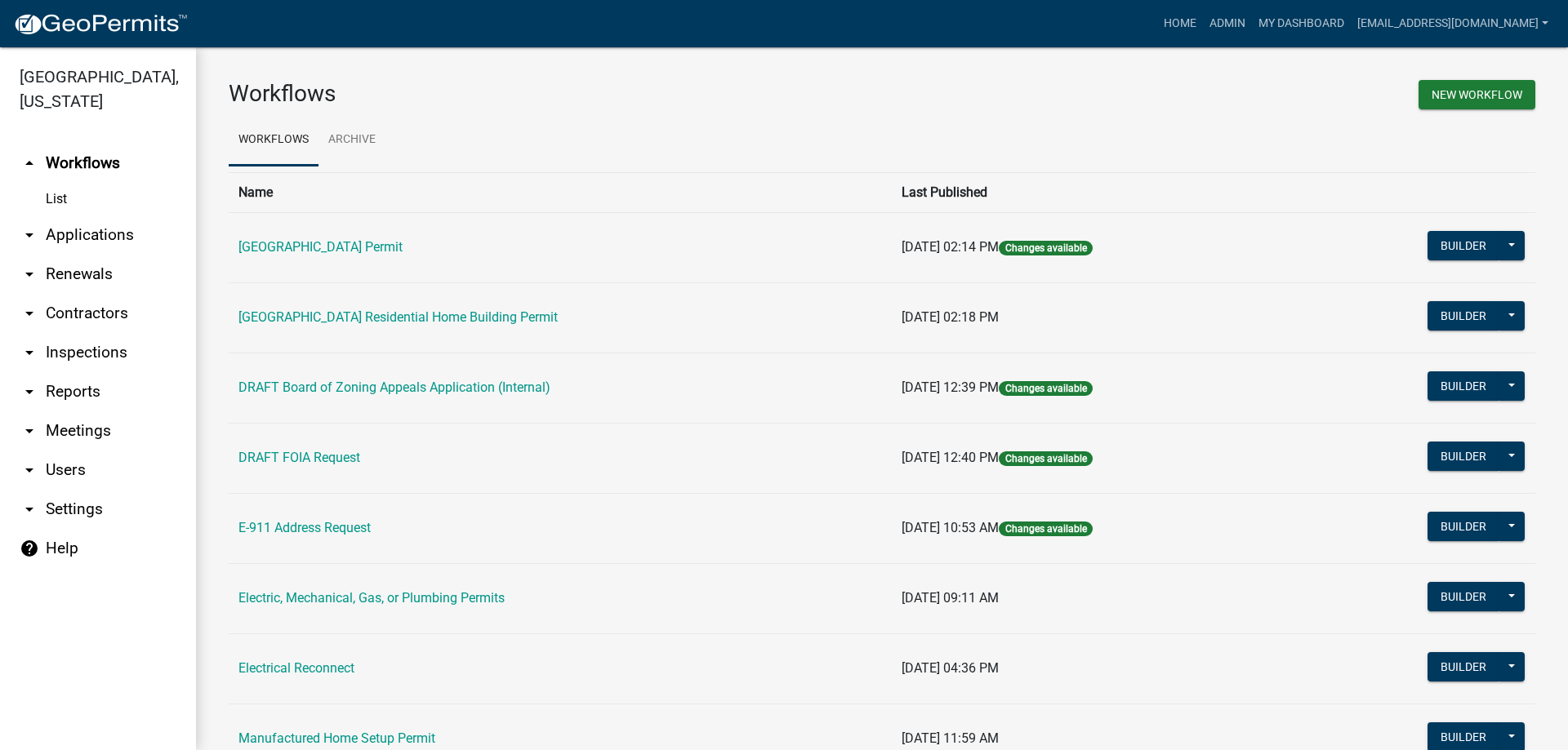
click at [97, 231] on link "arrow_drop_down Applications" at bounding box center [98, 235] width 196 height 40
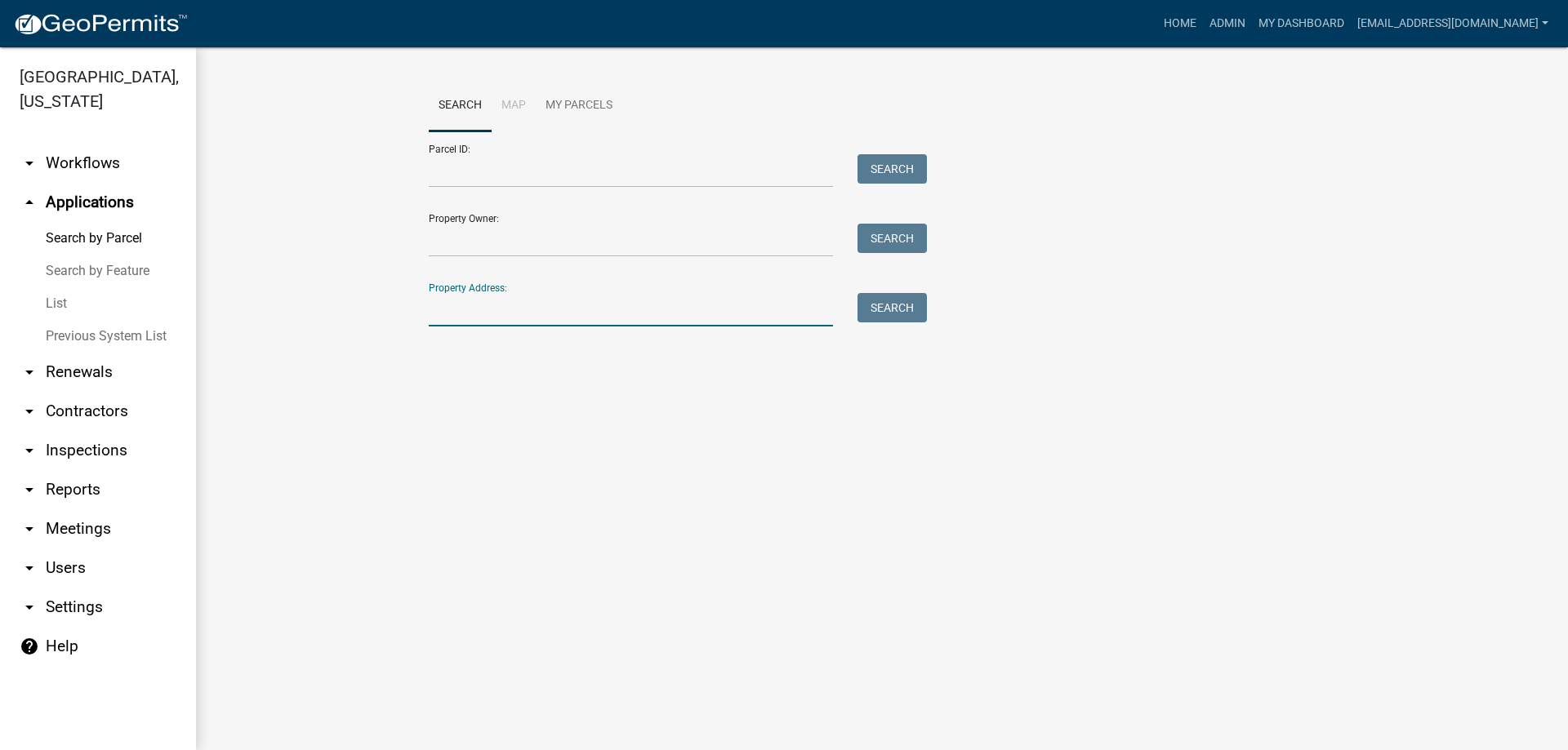
click at [620, 318] on input "Property Address:" at bounding box center [631, 310] width 404 height 34
click at [884, 308] on button "Search" at bounding box center [892, 307] width 69 height 29
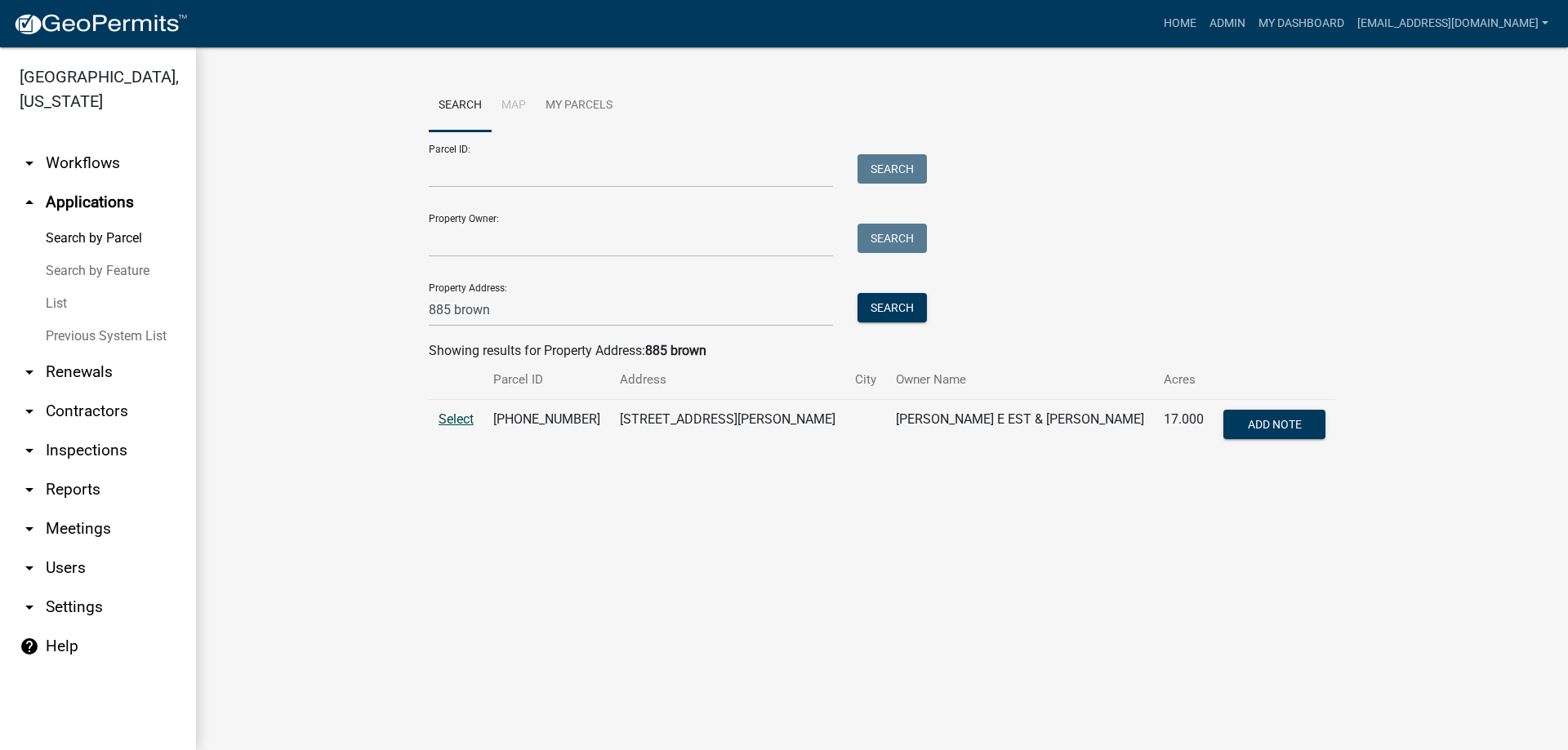
click at [454, 422] on span "Select" at bounding box center [456, 419] width 35 height 15
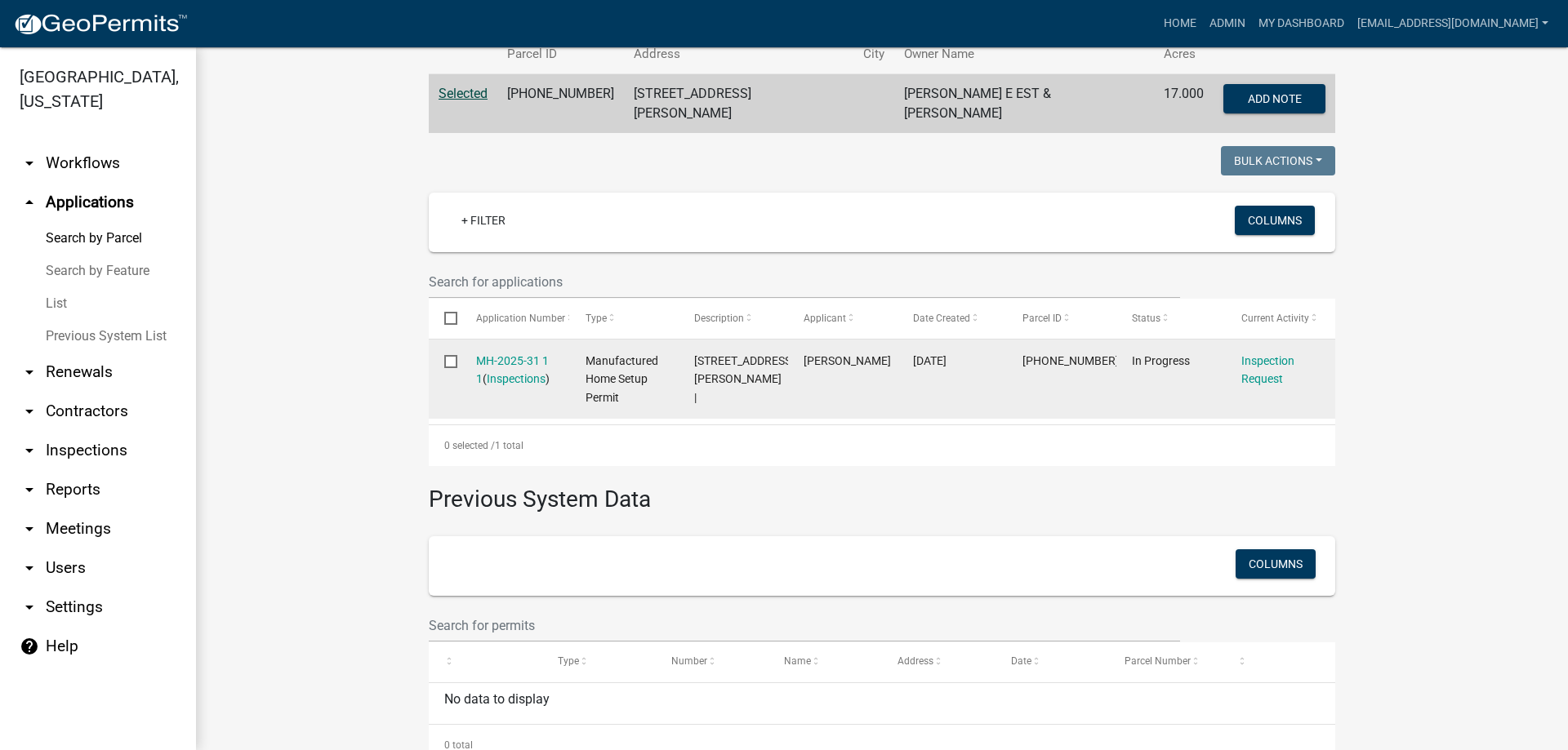
scroll to position [327, 0]
click at [493, 354] on link "MH-2025-31 1 1" at bounding box center [512, 370] width 72 height 32
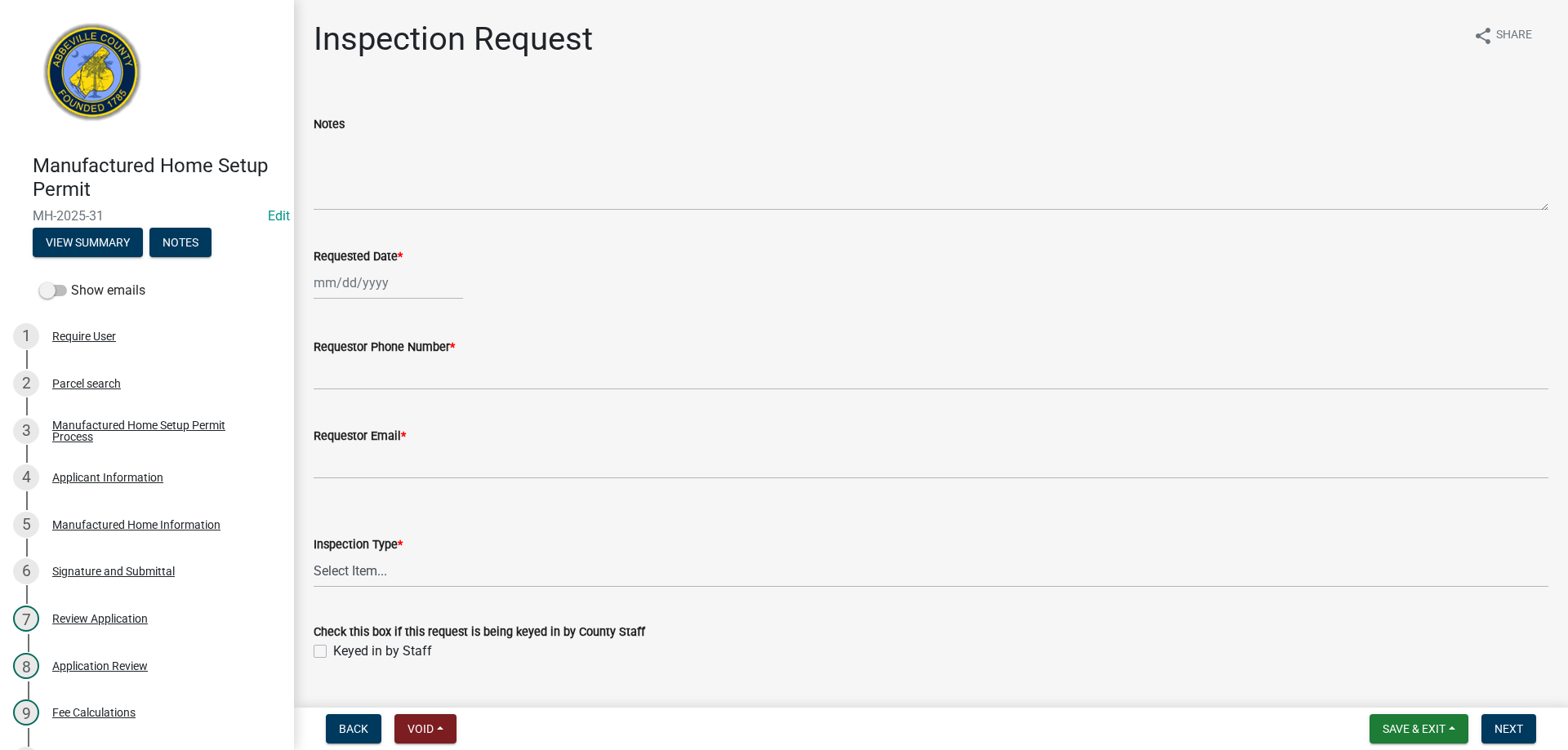
click at [383, 287] on div at bounding box center [388, 283] width 150 height 34
click at [407, 394] on div "9" at bounding box center [408, 396] width 26 height 26
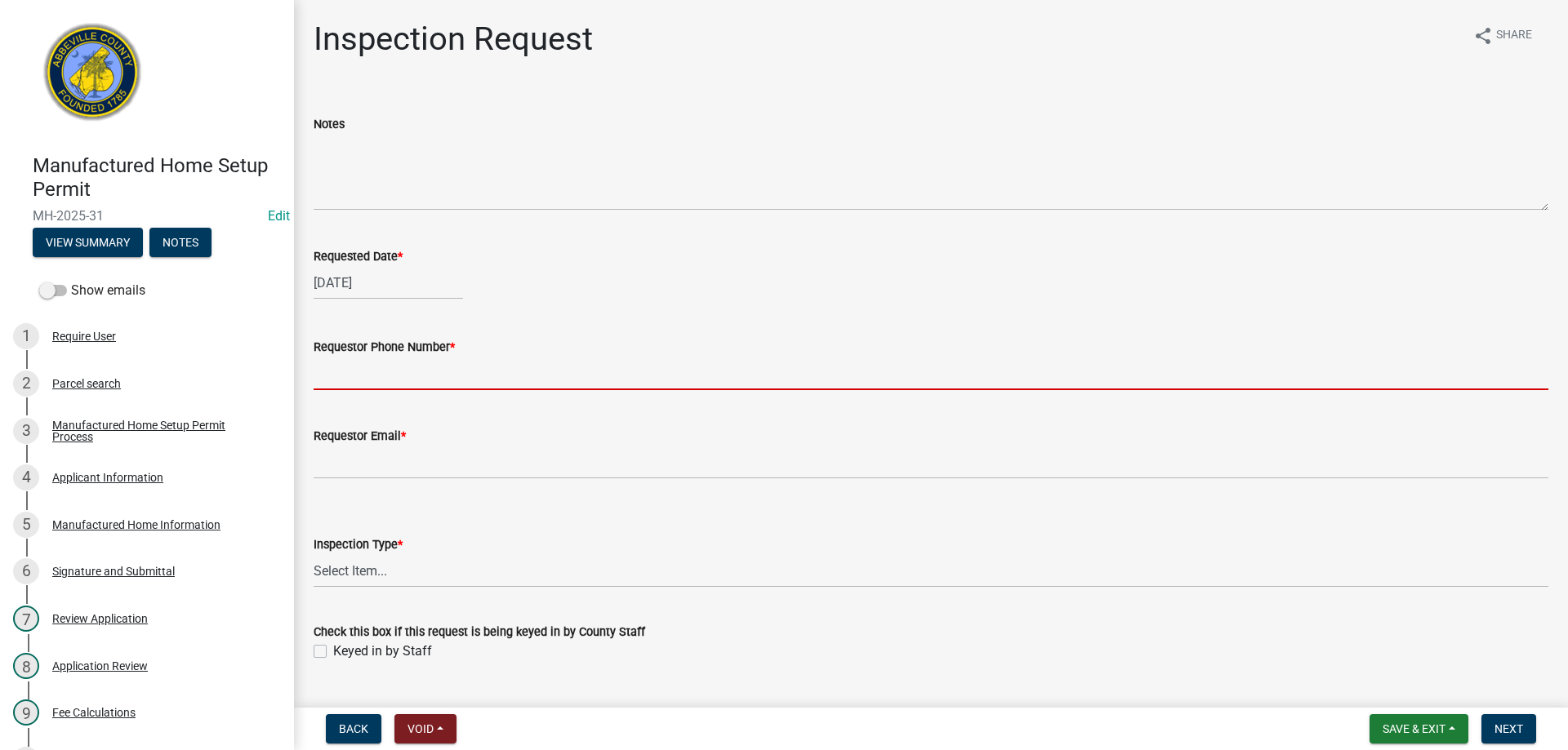
click at [382, 370] on input "Requestor Phone Number *" at bounding box center [931, 374] width 1235 height 34
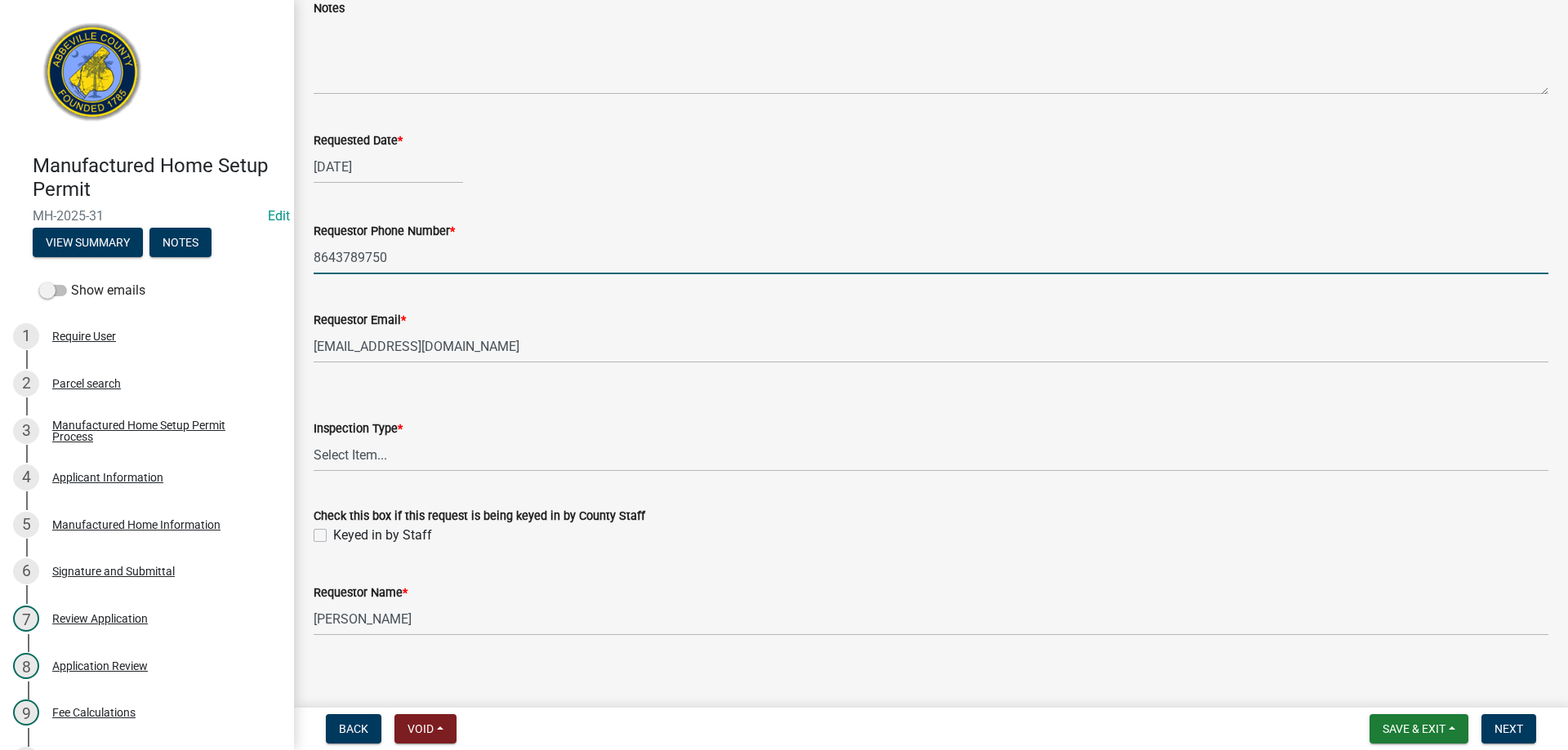
scroll to position [127, 0]
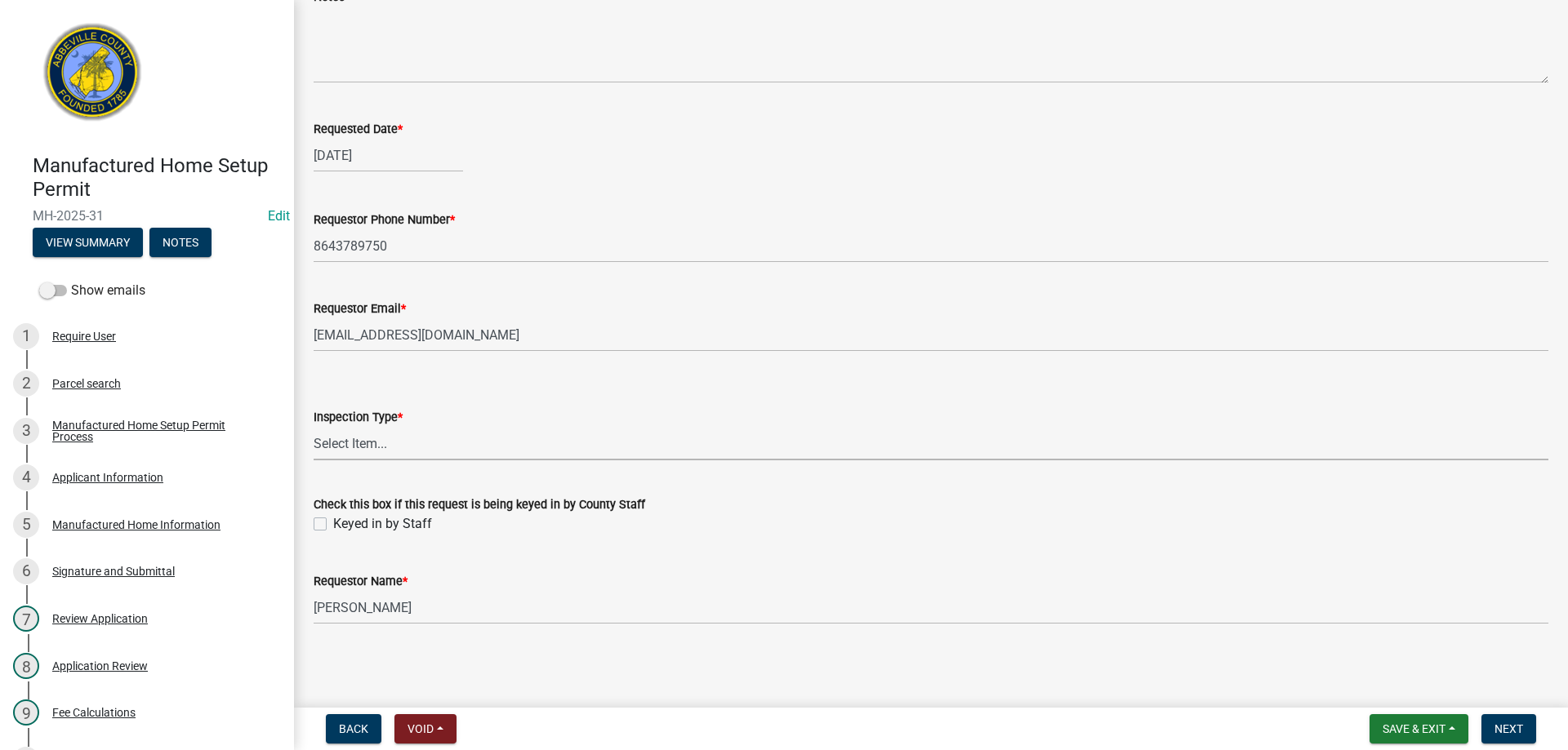
click at [379, 444] on select "Select Item... Inspection 1: Piers, tie-downs, electric, and plumbing Inspectio…" at bounding box center [931, 444] width 1235 height 34
click at [313, 427] on select "Select Item... Inspection 1: Piers, tie-downs, electric, and plumbing Inspectio…" at bounding box center [931, 444] width 1235 height 34
click at [333, 525] on label "Keyed in by Staff" at bounding box center [382, 524] width 99 height 19
click at [333, 525] on input "Keyed in by Staff" at bounding box center [339, 519] width 11 height 11
click at [1513, 729] on span "Next" at bounding box center [1509, 729] width 29 height 13
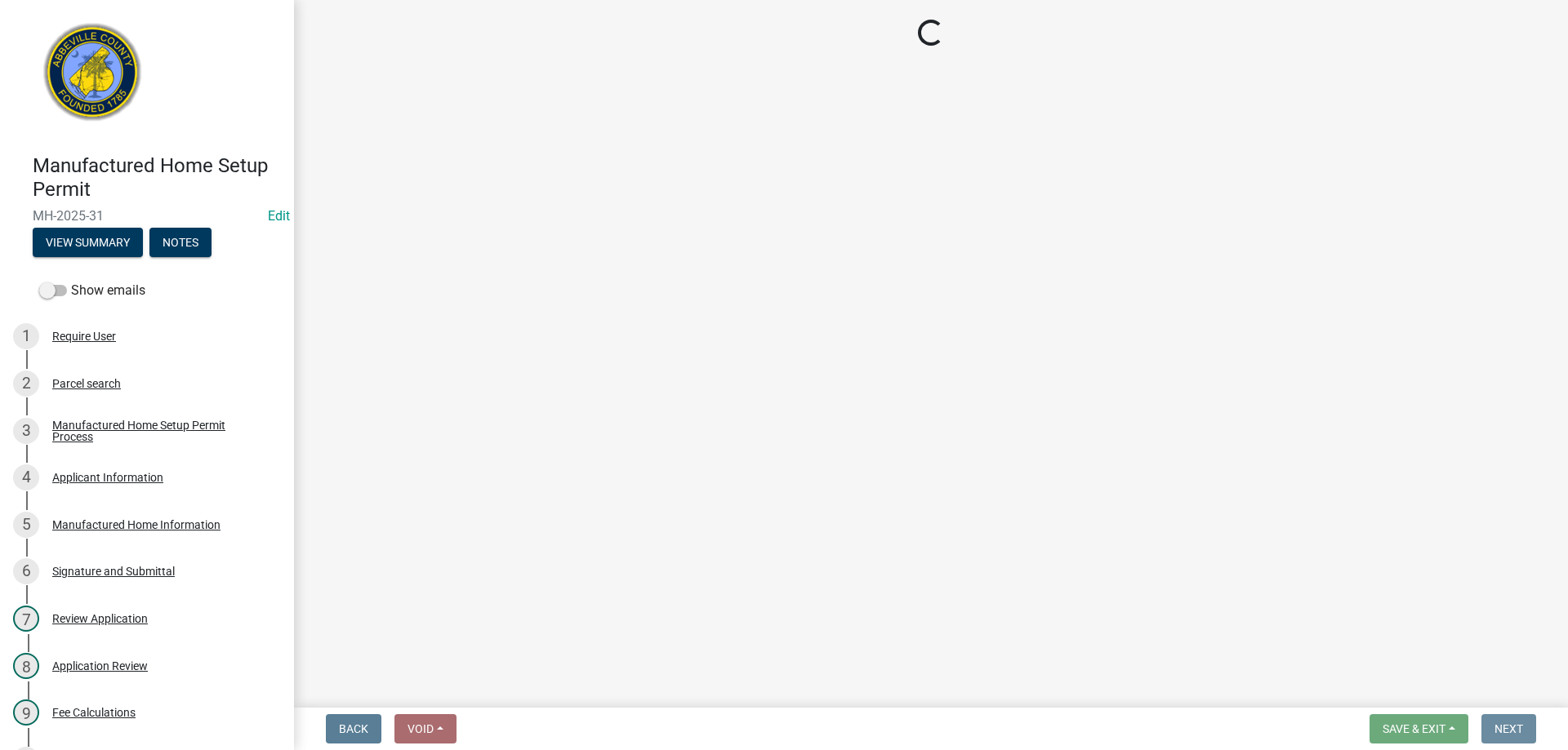
scroll to position [0, 0]
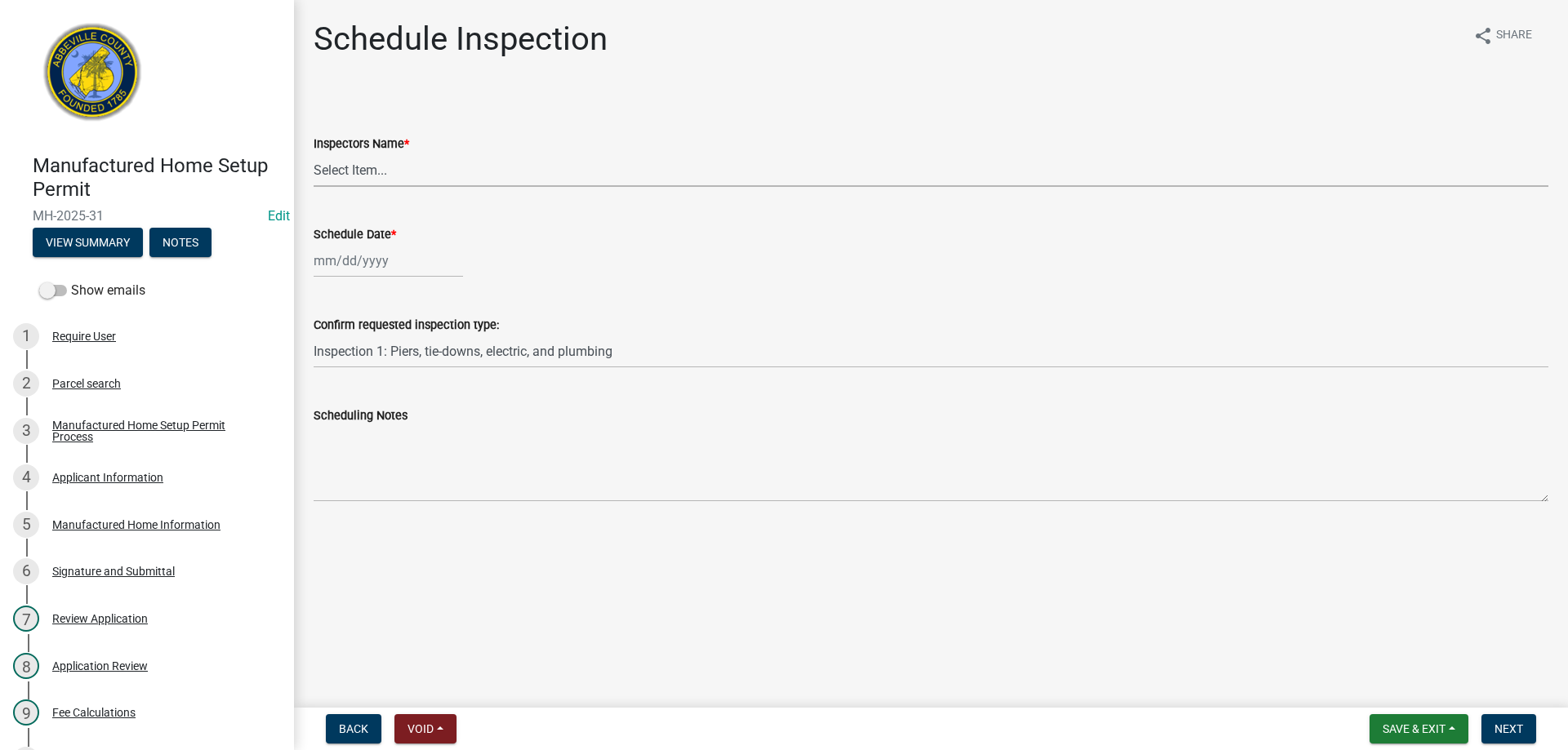
click at [377, 170] on select "Select Item... [EMAIL_ADDRESS][DOMAIN_NAME] ([PERSON_NAME]) [EMAIL_ADDRESS][DOM…" at bounding box center [931, 170] width 1235 height 34
click at [313, 153] on select "Select Item... [EMAIL_ADDRESS][DOMAIN_NAME] ([PERSON_NAME]) [EMAIL_ADDRESS][DOM…" at bounding box center [931, 170] width 1235 height 34
click at [378, 262] on div at bounding box center [388, 261] width 150 height 34
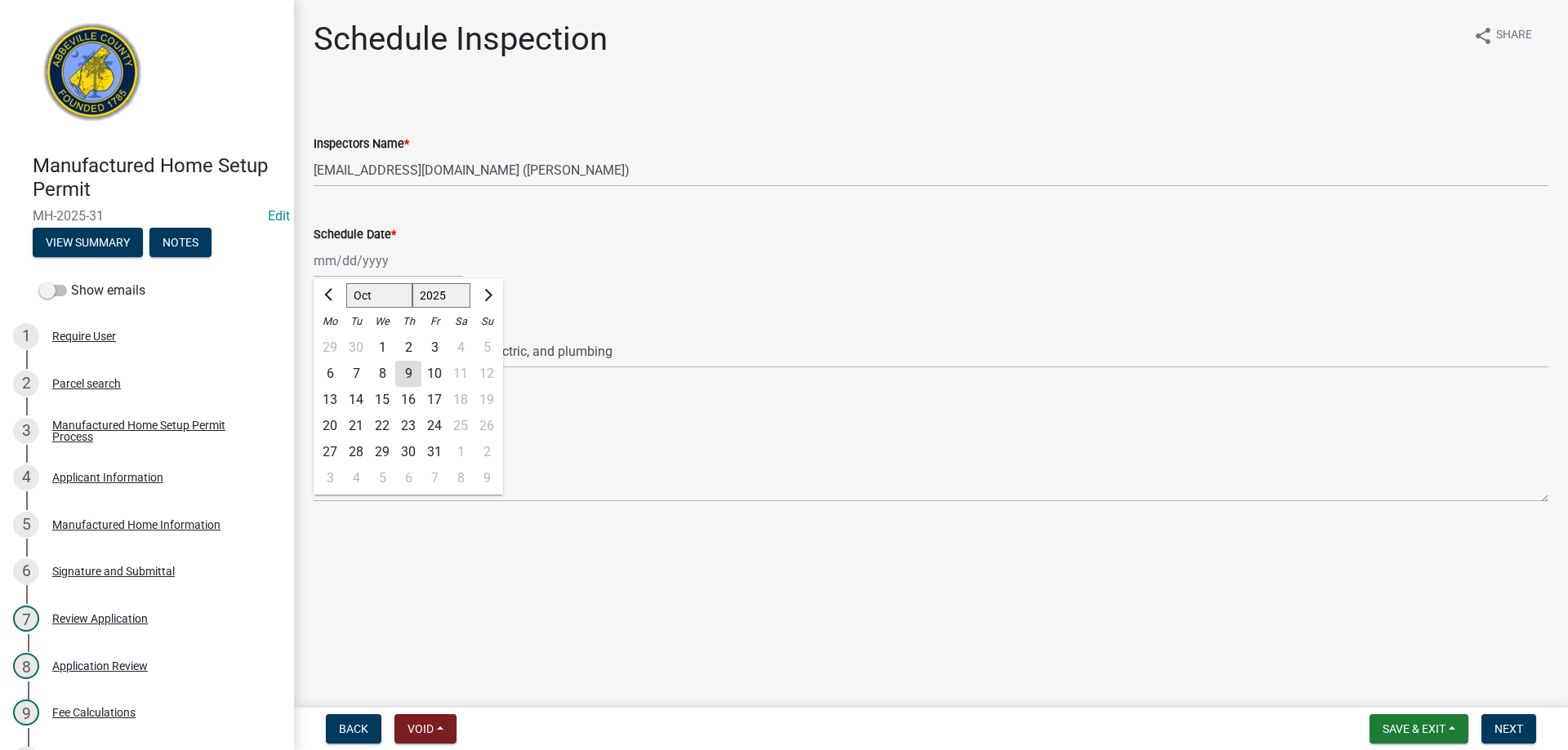
click at [409, 372] on div "9" at bounding box center [408, 374] width 26 height 26
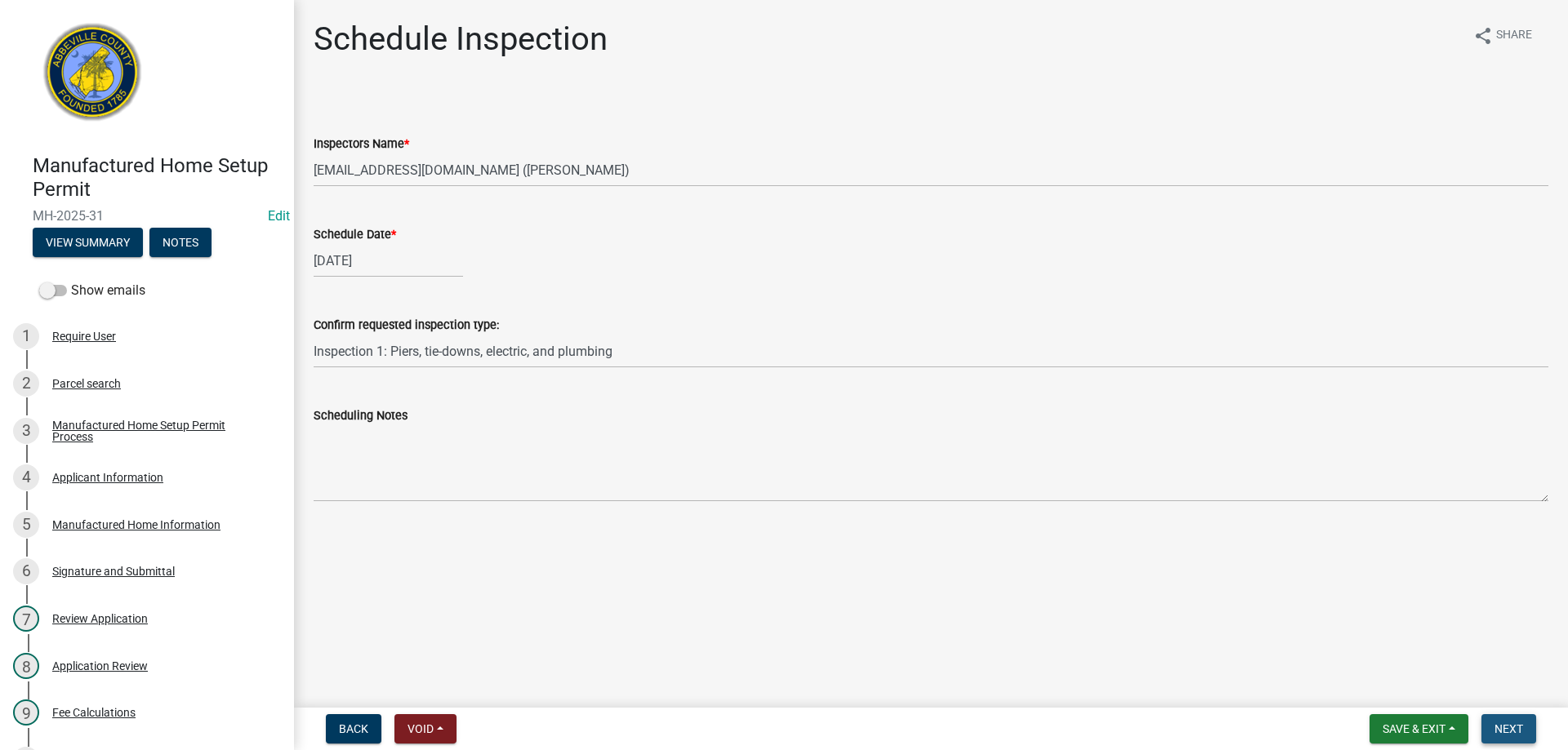
click at [1519, 722] on span "Next" at bounding box center [1509, 729] width 29 height 13
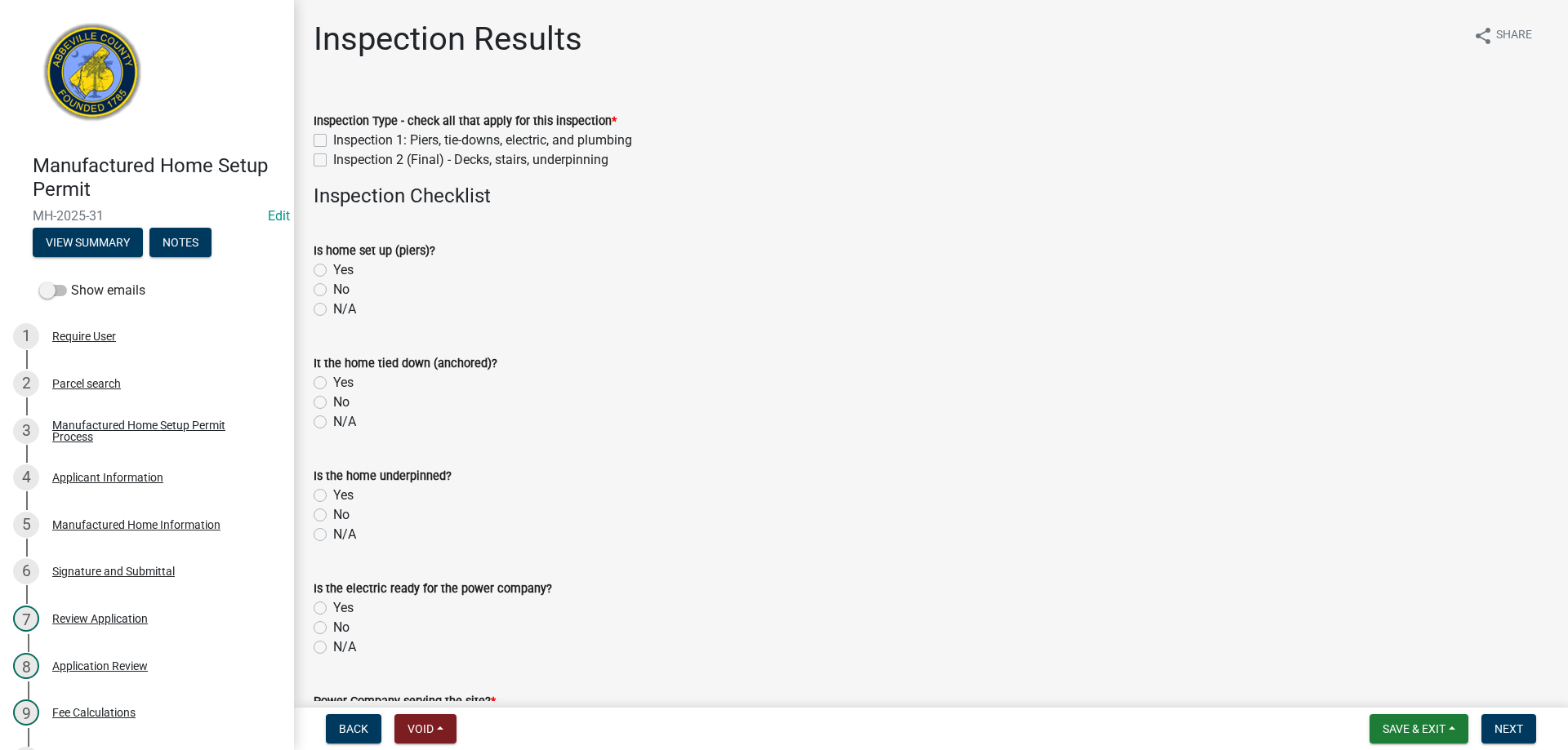
click at [333, 136] on label "Inspection 1: Piers, tie-downs, electric, and plumbing" at bounding box center [483, 140] width 299 height 19
click at [333, 136] on input "Inspection 1: Piers, tie-downs, electric, and plumbing" at bounding box center [339, 136] width 11 height 11
click at [333, 271] on label "Yes" at bounding box center [344, 269] width 20 height 19
click at [333, 271] on input "Yes" at bounding box center [339, 265] width 11 height 11
click at [333, 380] on label "Yes" at bounding box center [344, 382] width 20 height 19
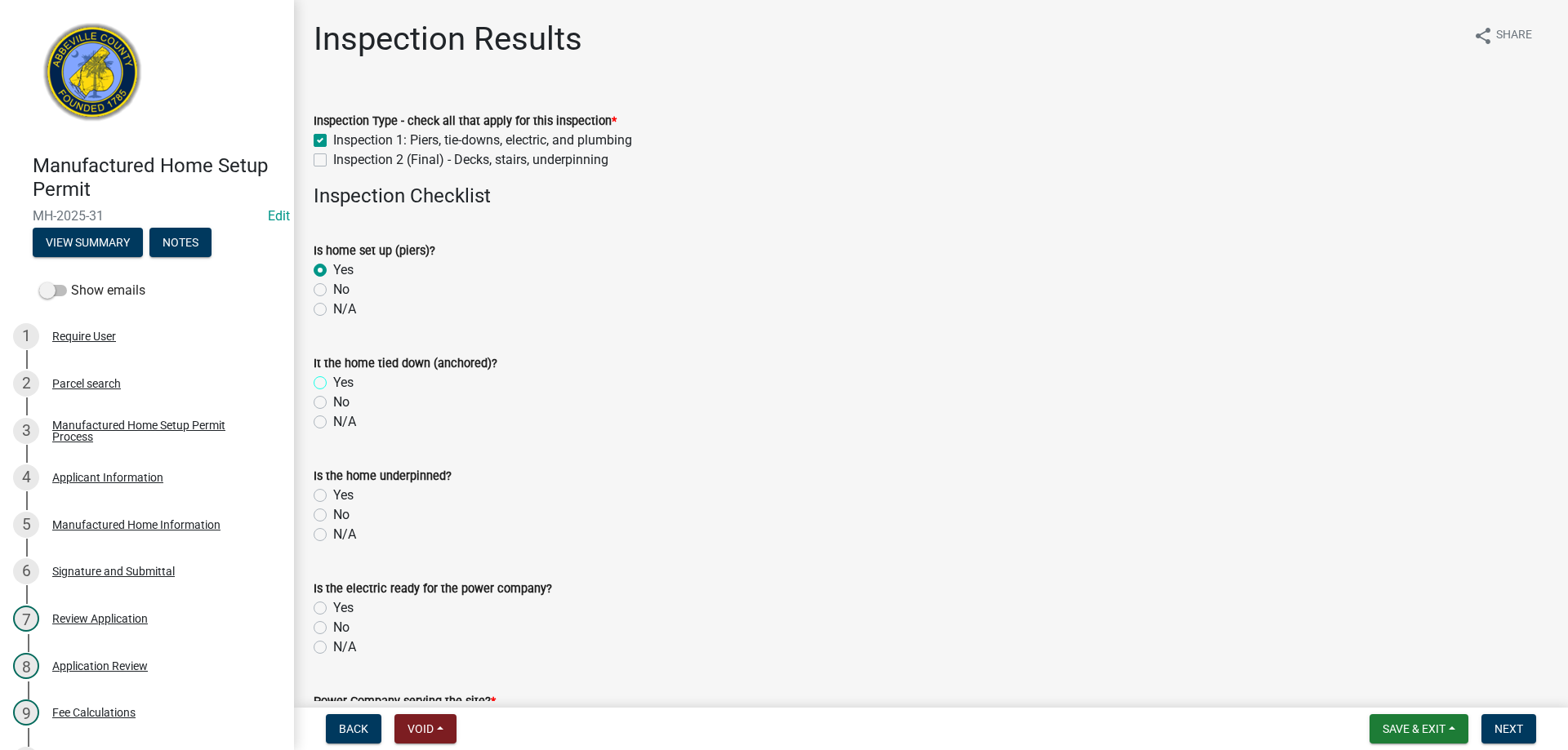
click at [333, 380] on input "Yes" at bounding box center [339, 378] width 11 height 11
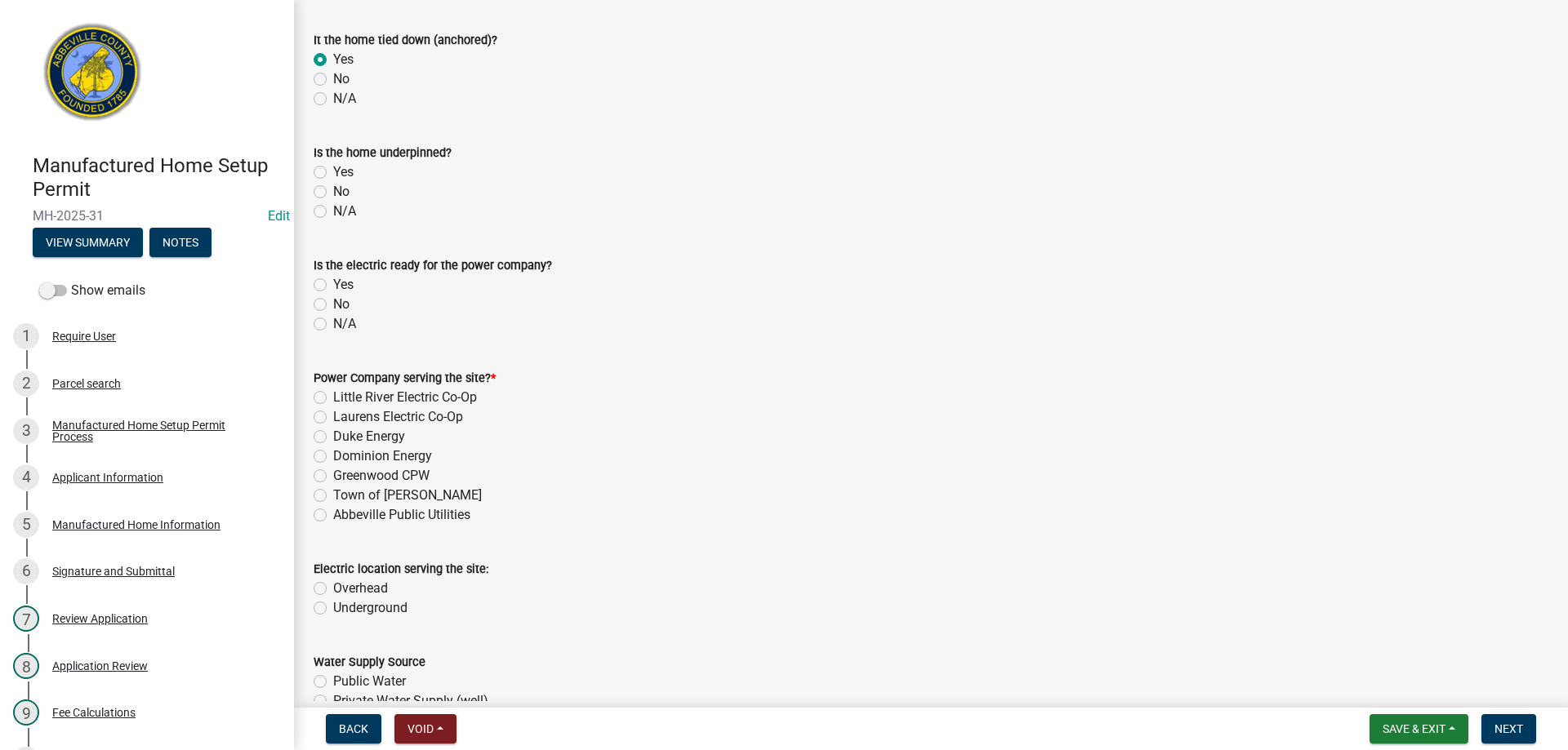
scroll to position [327, 0]
click at [333, 188] on label "No" at bounding box center [341, 188] width 16 height 19
click at [333, 188] on input "No" at bounding box center [339, 184] width 11 height 11
click at [333, 283] on label "Yes" at bounding box center [344, 281] width 20 height 19
click at [333, 283] on input "Yes" at bounding box center [339, 277] width 11 height 11
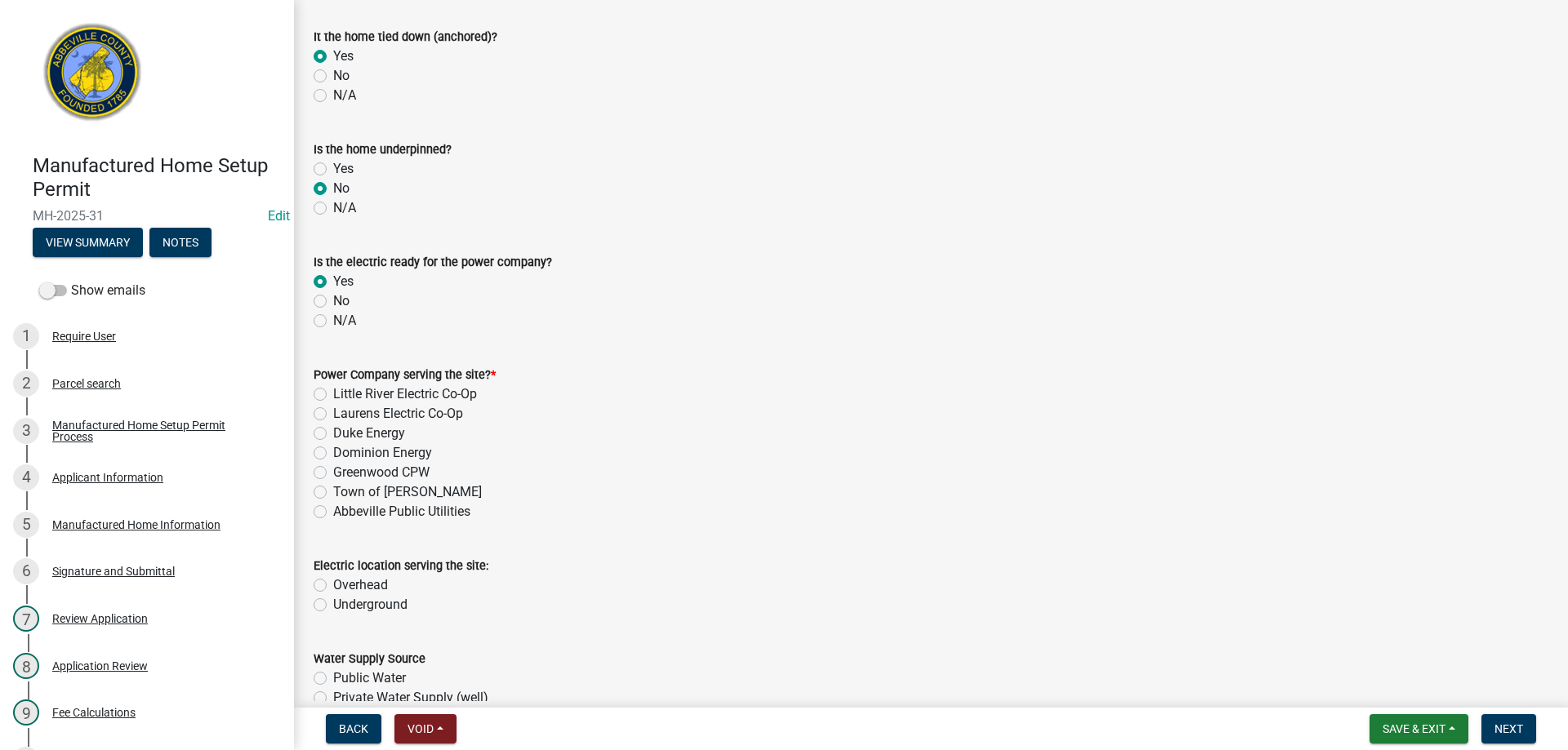
click at [333, 391] on label "Little River Electric Co-Op" at bounding box center [405, 394] width 144 height 19
click at [333, 391] on input "Little River Electric Co-Op" at bounding box center [339, 390] width 11 height 11
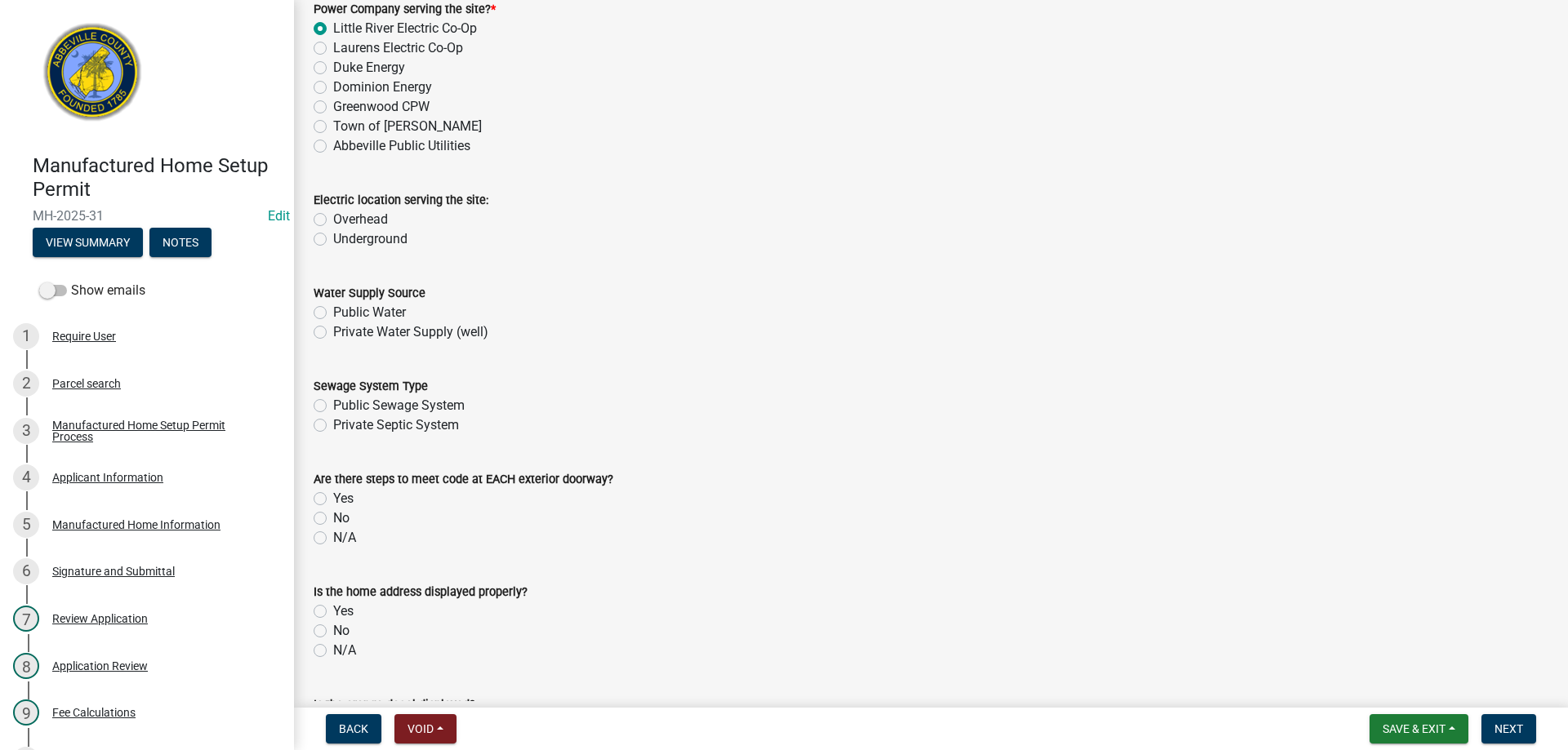
scroll to position [735, 0]
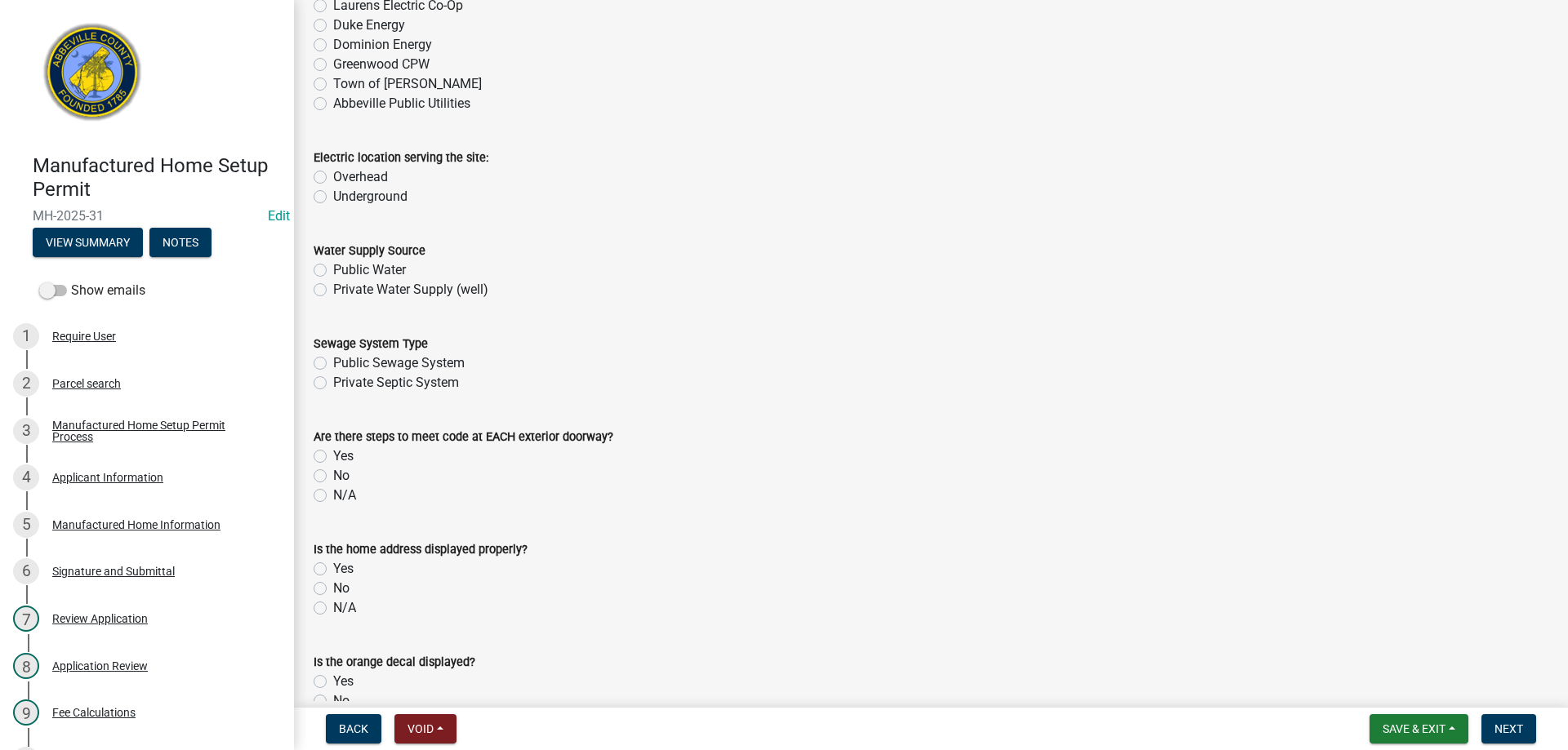
click at [333, 197] on label "Underground" at bounding box center [371, 196] width 74 height 19
click at [333, 197] on input "Underground" at bounding box center [339, 192] width 11 height 11
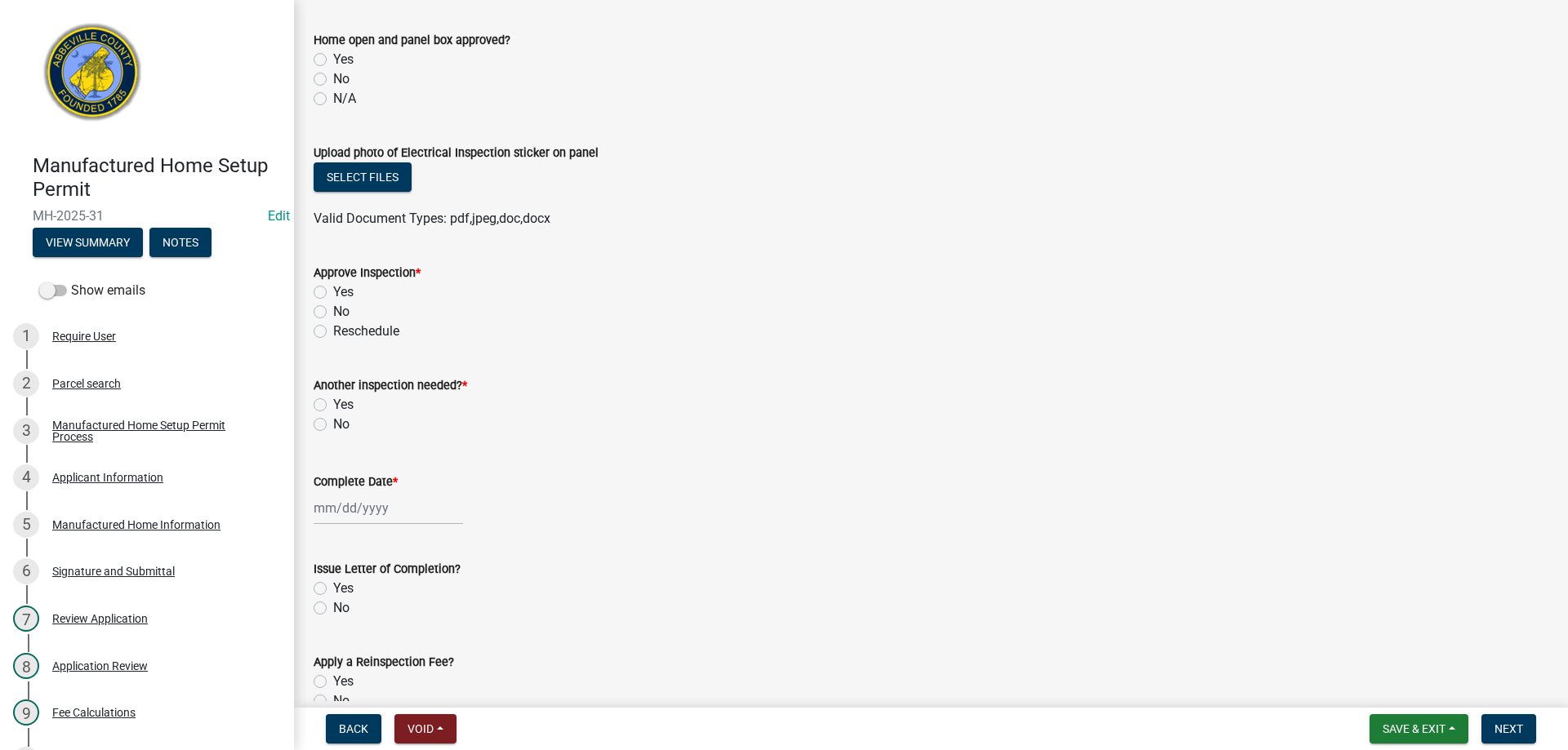
scroll to position [1551, 0]
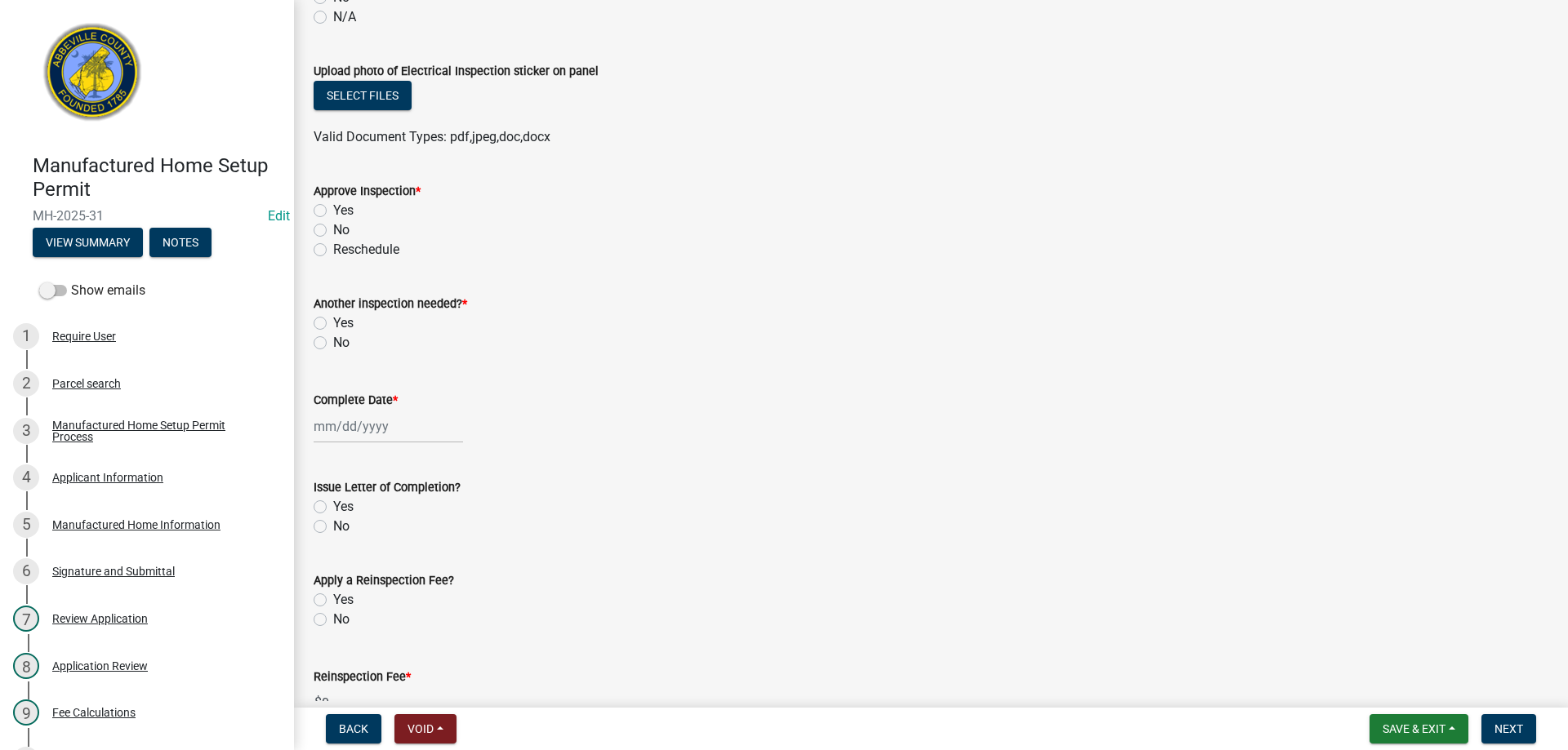
click at [333, 210] on label "Yes" at bounding box center [344, 210] width 20 height 19
click at [333, 210] on input "Yes" at bounding box center [339, 206] width 11 height 11
click at [333, 320] on label "Yes" at bounding box center [344, 322] width 20 height 19
click at [333, 320] on input "Yes" at bounding box center [339, 318] width 11 height 11
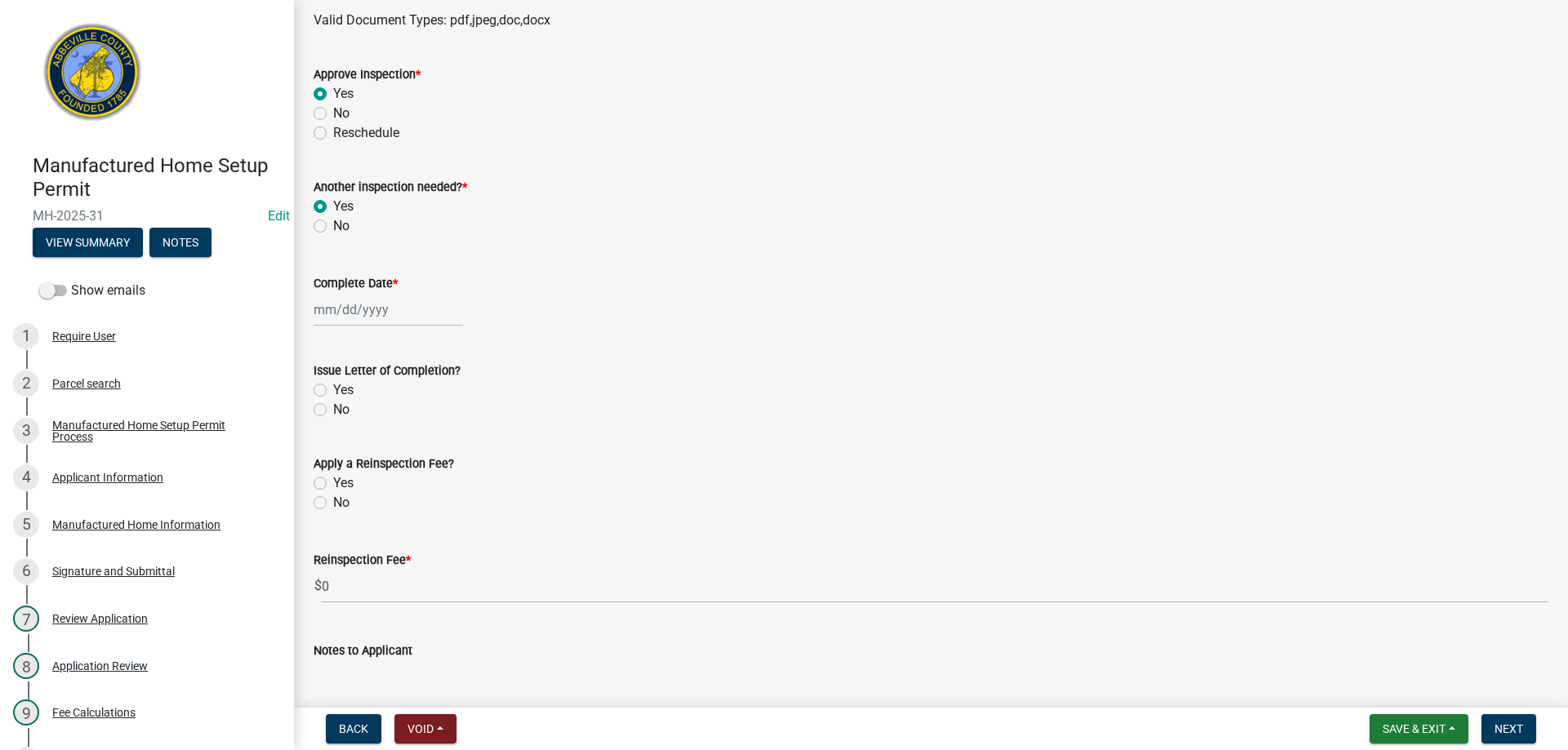
scroll to position [1796, 0]
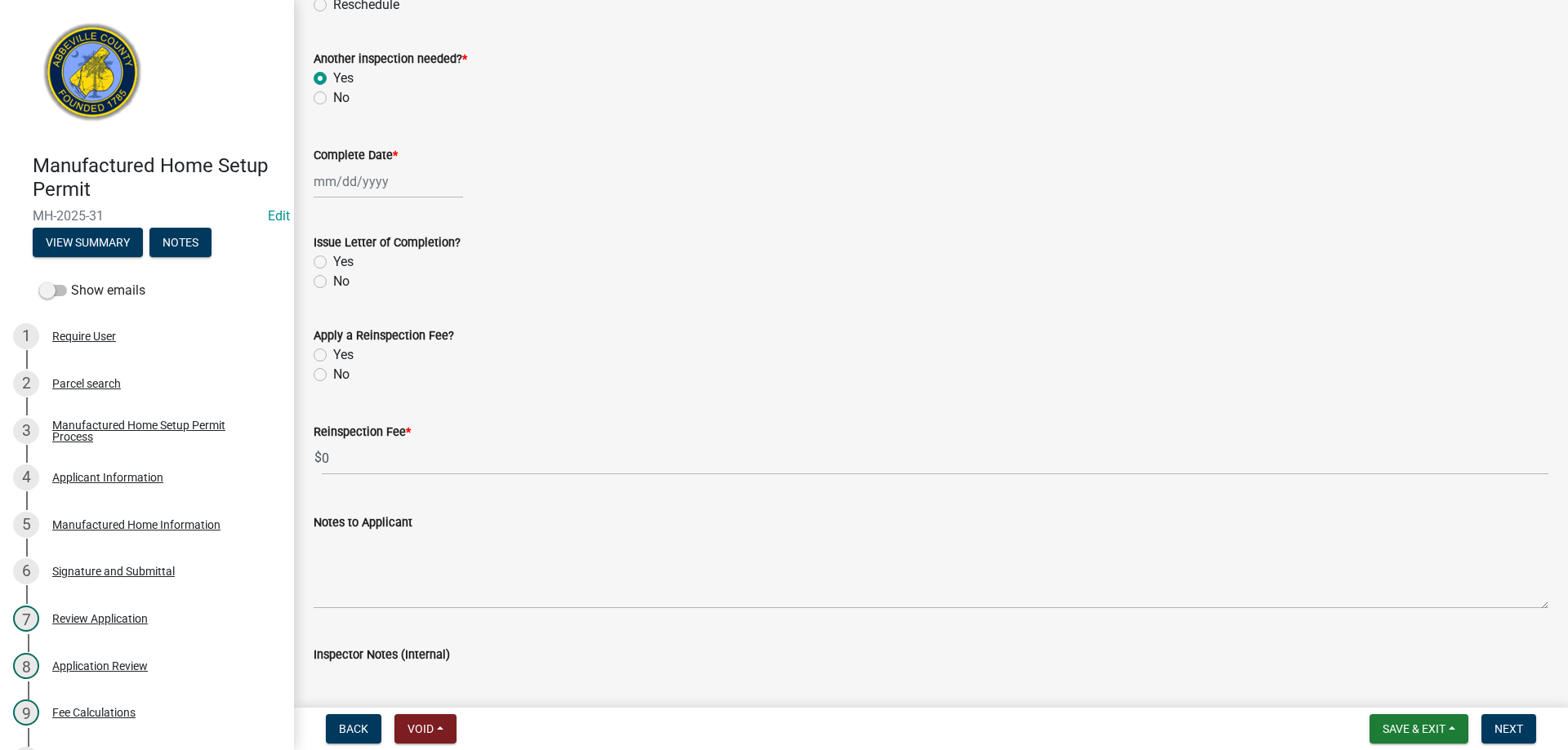
click at [380, 182] on div at bounding box center [388, 182] width 150 height 34
click at [412, 292] on div "9" at bounding box center [408, 295] width 26 height 26
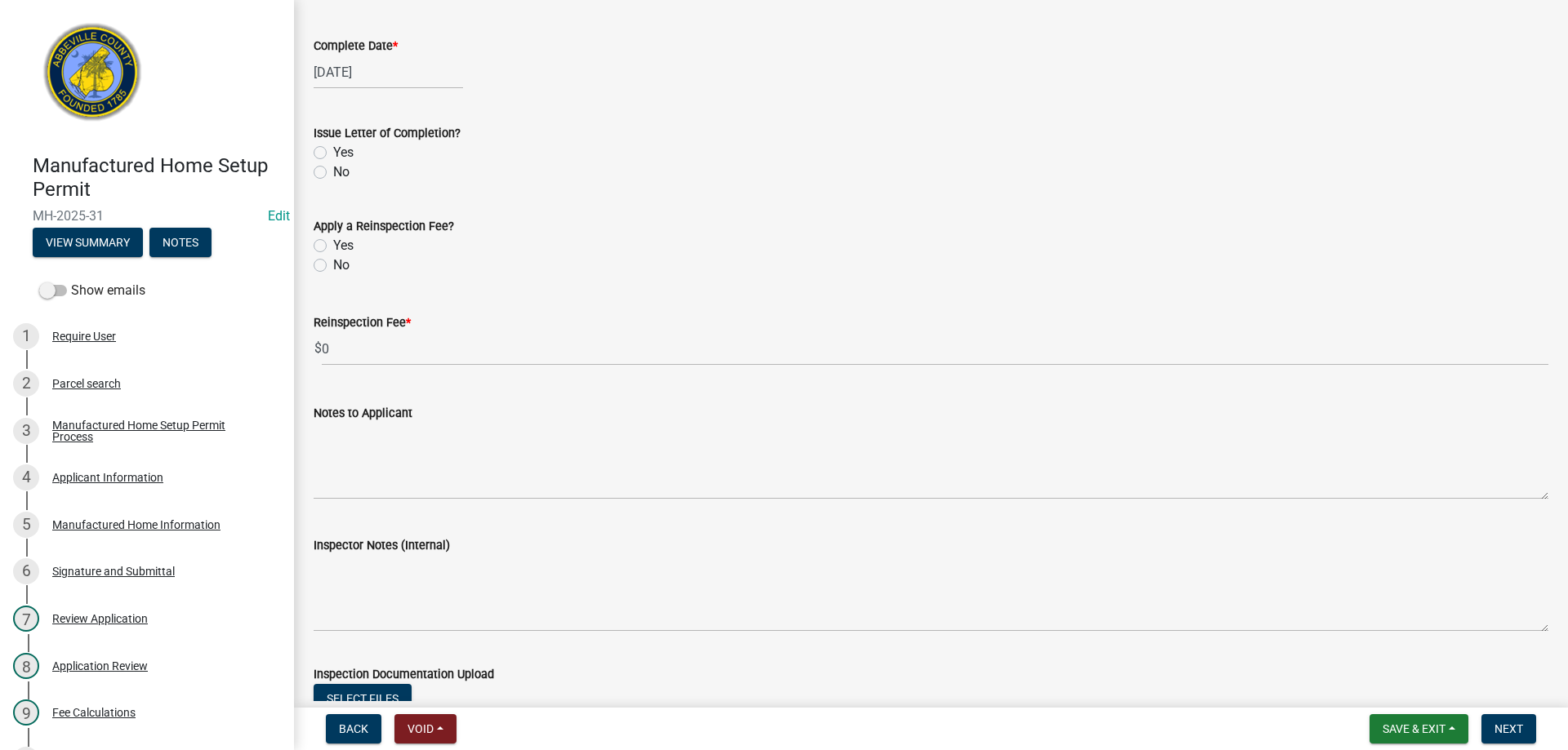
scroll to position [1960, 0]
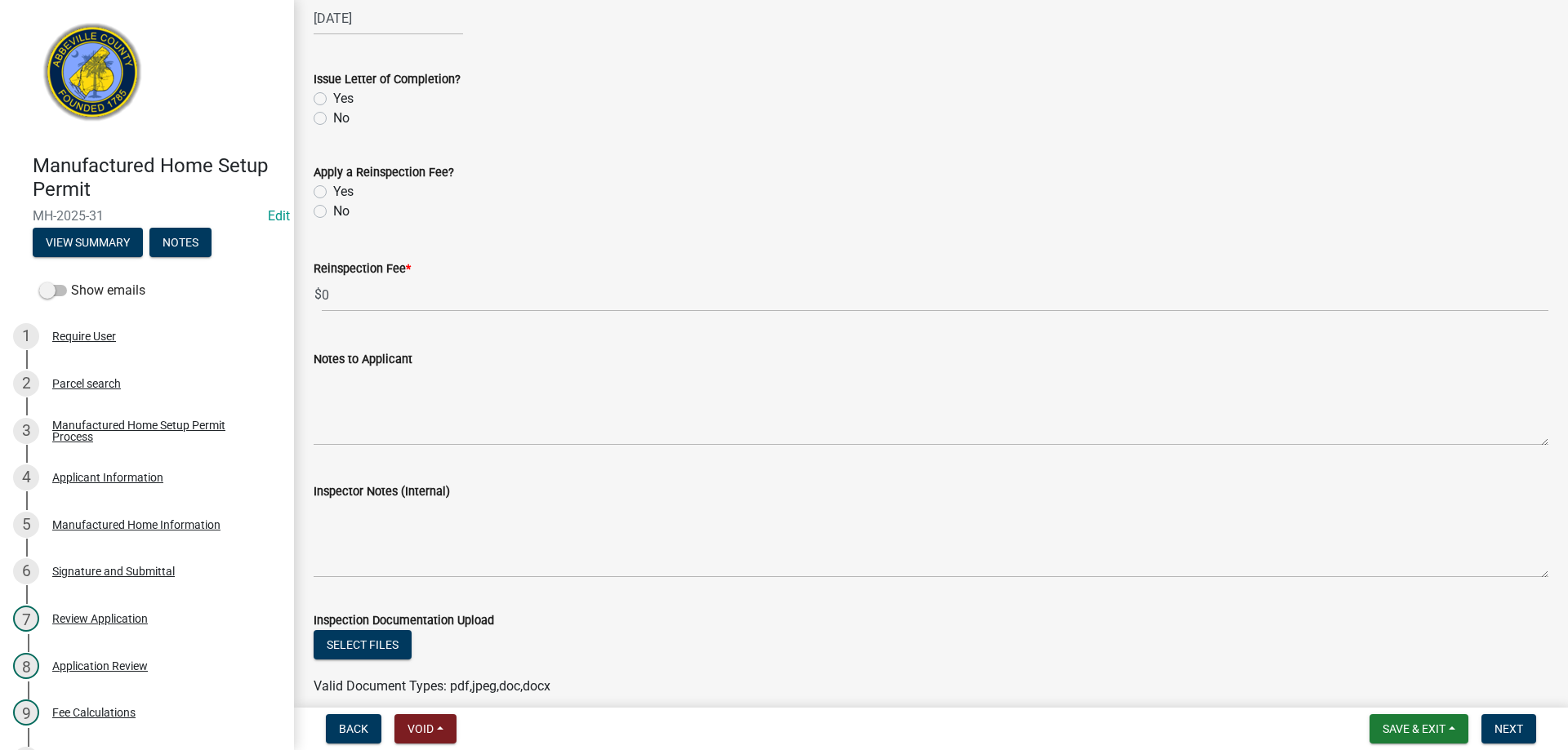
click at [333, 210] on label "No" at bounding box center [341, 211] width 16 height 19
click at [333, 210] on input "No" at bounding box center [339, 207] width 11 height 11
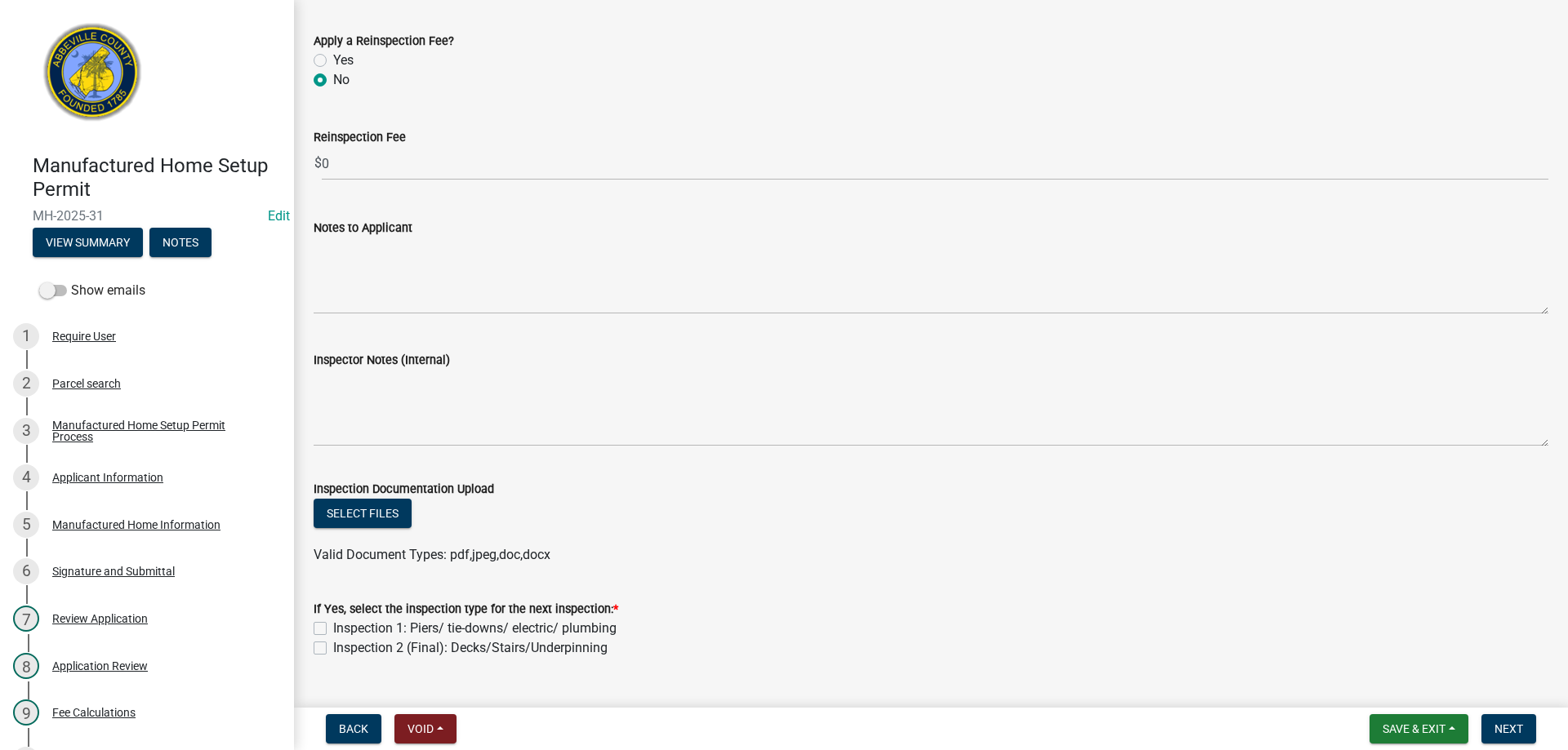
scroll to position [2126, 0]
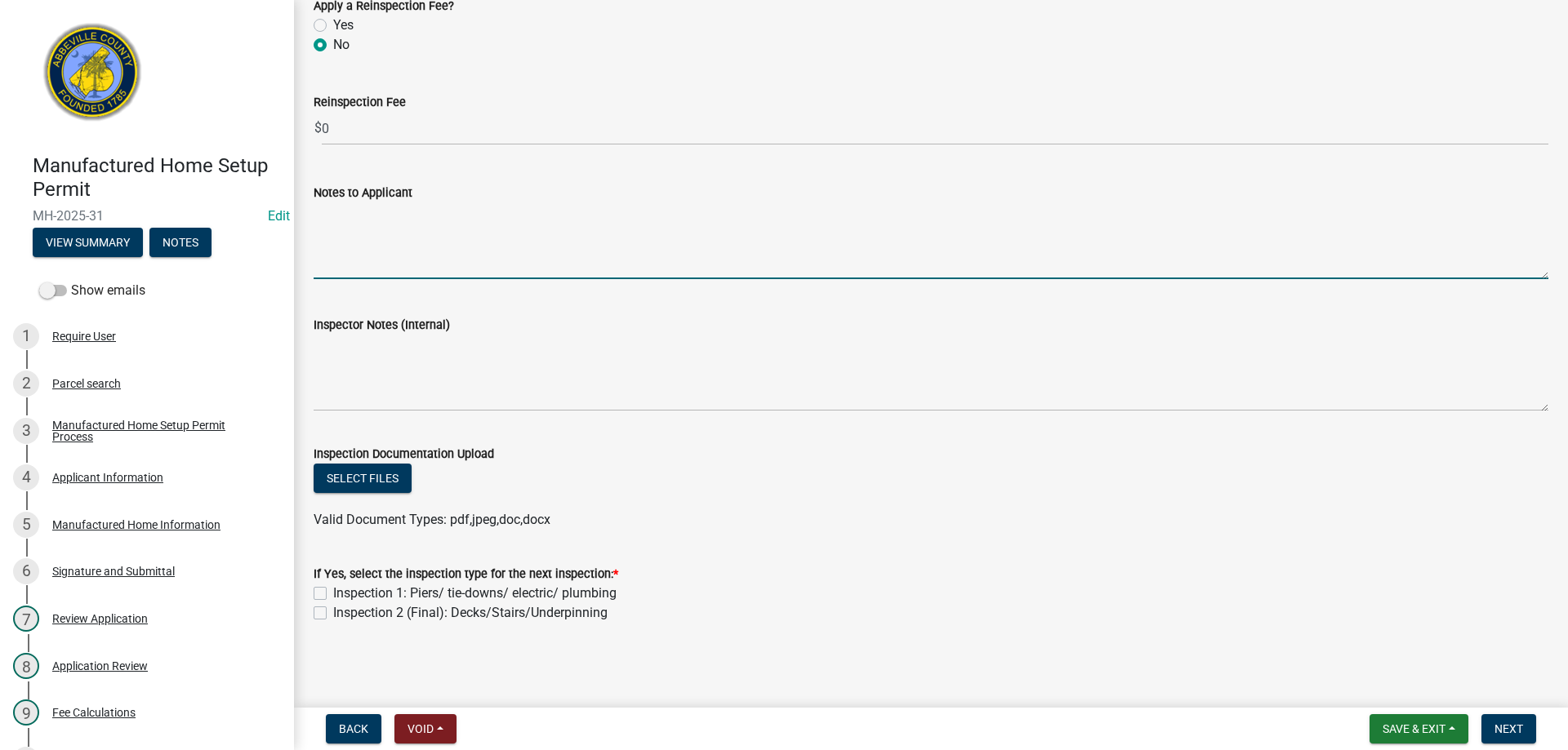
click at [385, 275] on textarea "Notes to Applicant" at bounding box center [931, 241] width 1235 height 77
click at [333, 612] on label "Inspection 2 (Final): Decks/Stairs/Underpinning" at bounding box center [471, 613] width 275 height 19
click at [333, 612] on input "Inspection 2 (Final): Decks/Stairs/Underpinning" at bounding box center [339, 609] width 11 height 11
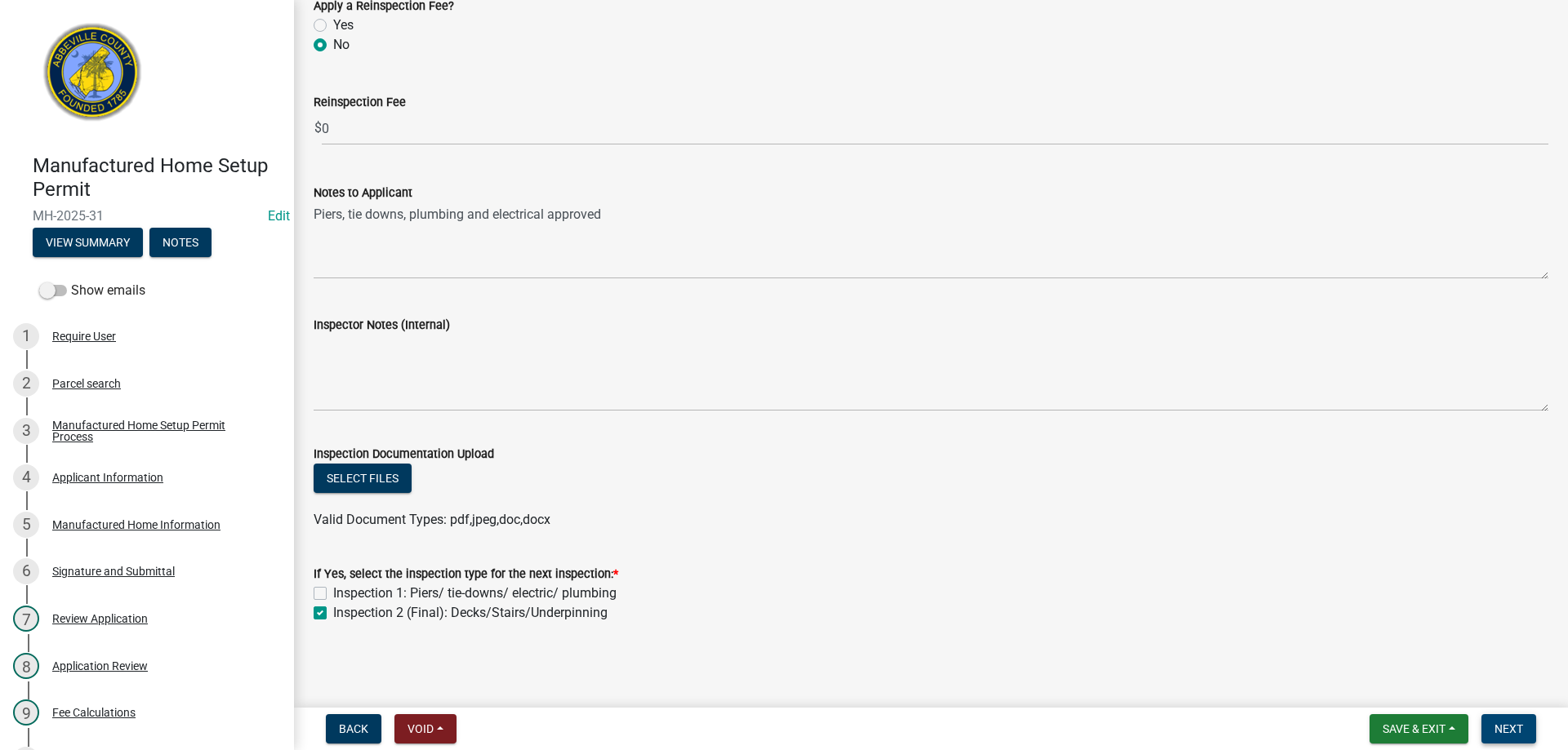
click at [1489, 724] on button "Next" at bounding box center [1509, 729] width 55 height 29
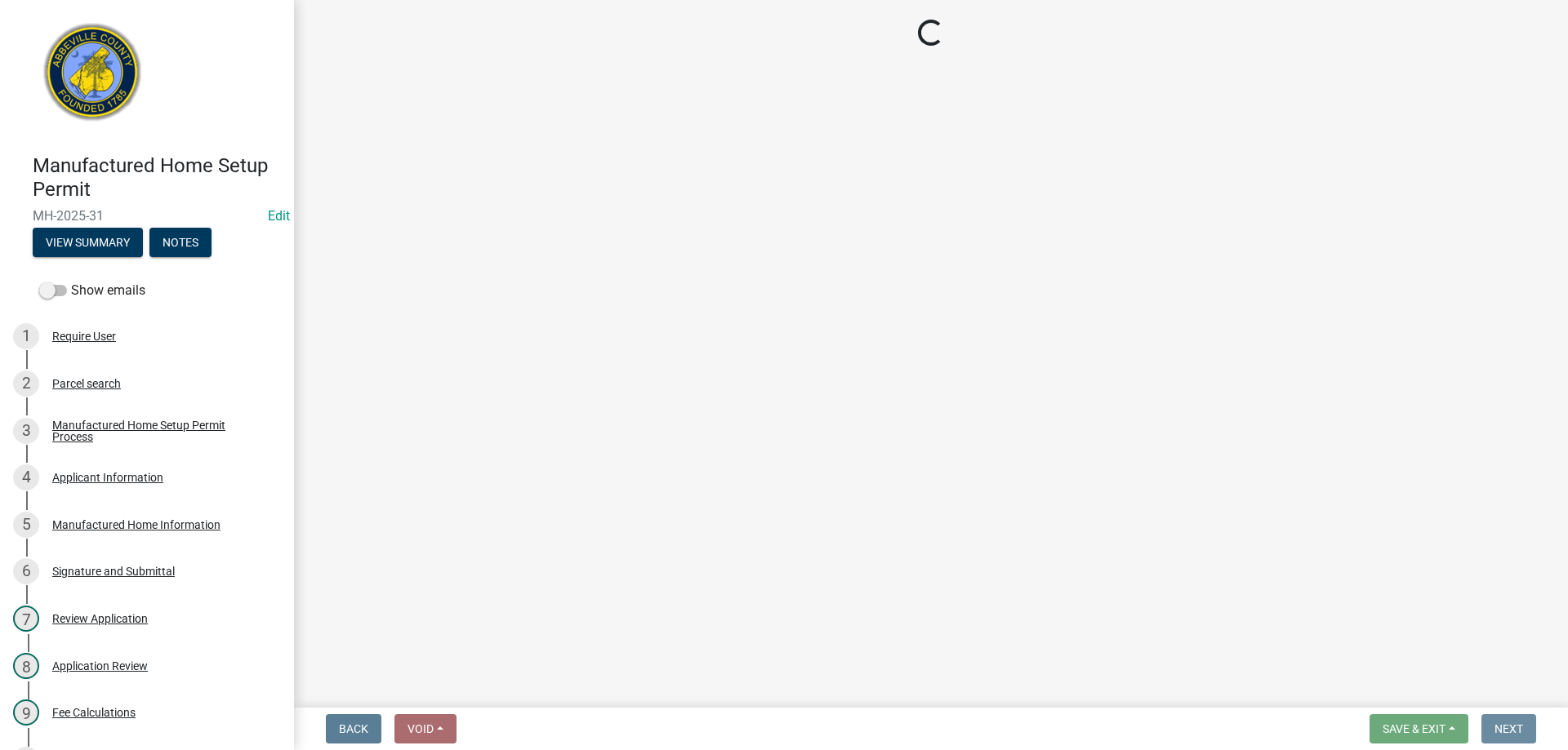
scroll to position [0, 0]
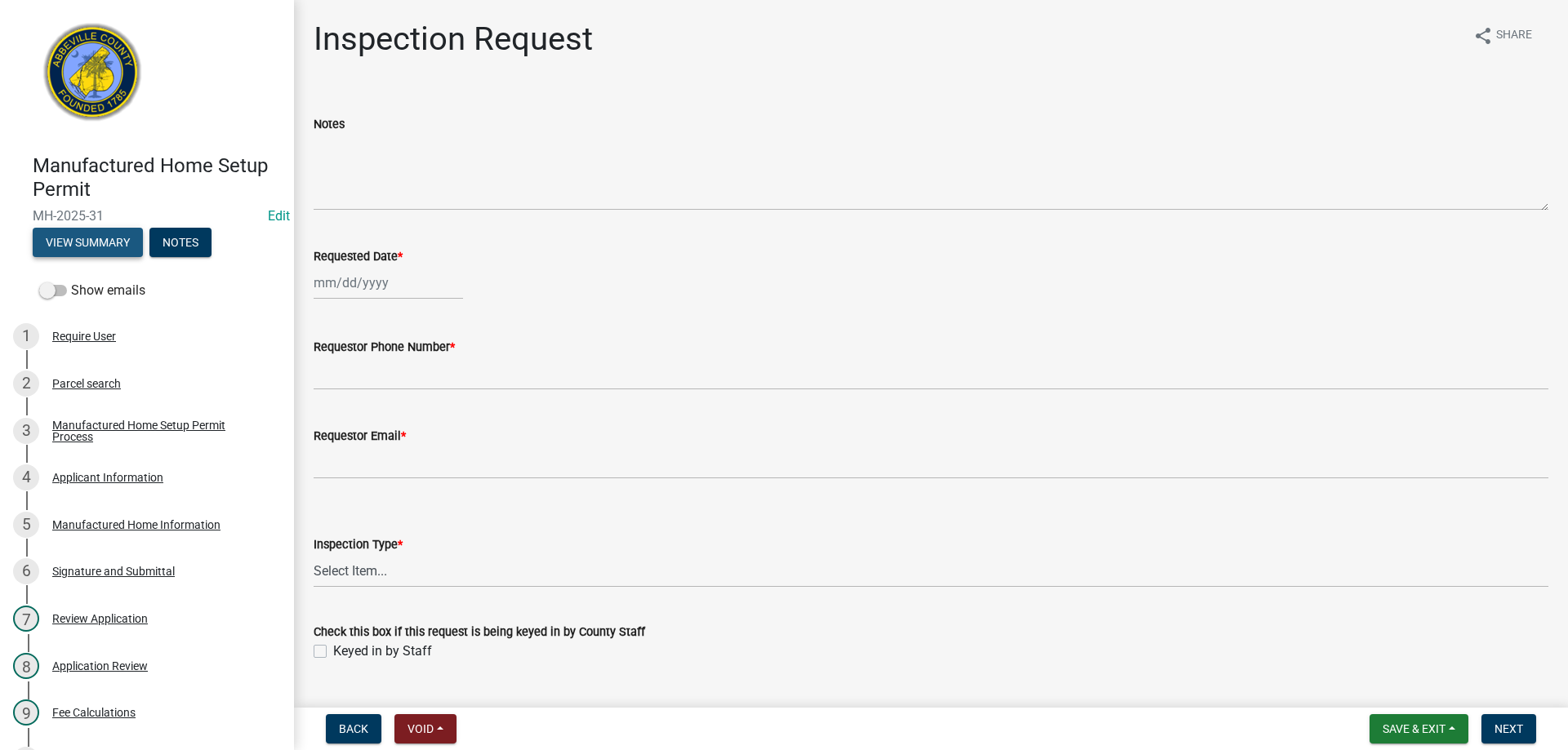
click at [96, 240] on button "View Summary" at bounding box center [88, 242] width 110 height 29
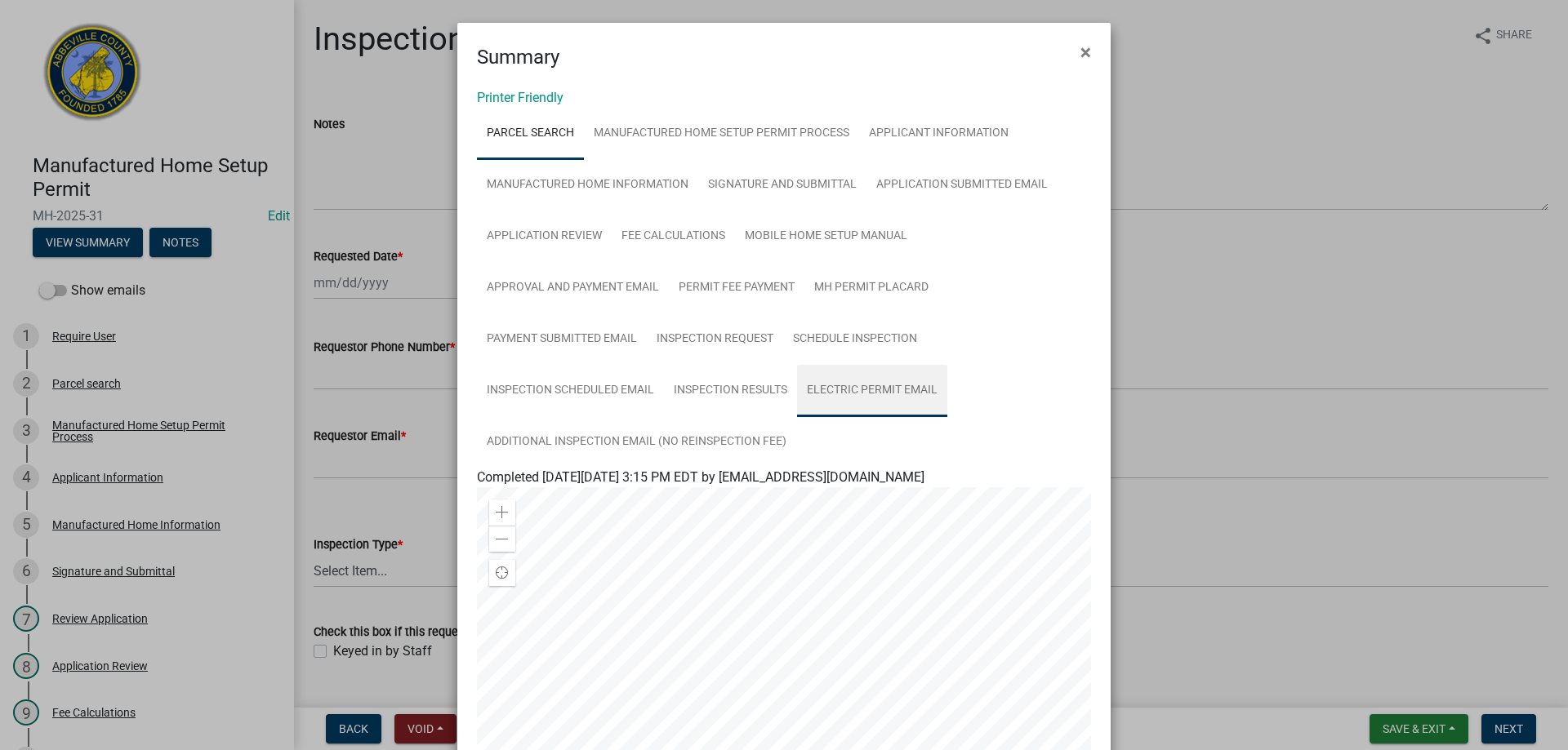
click at [859, 384] on link "Electric Permit Email" at bounding box center [872, 391] width 150 height 52
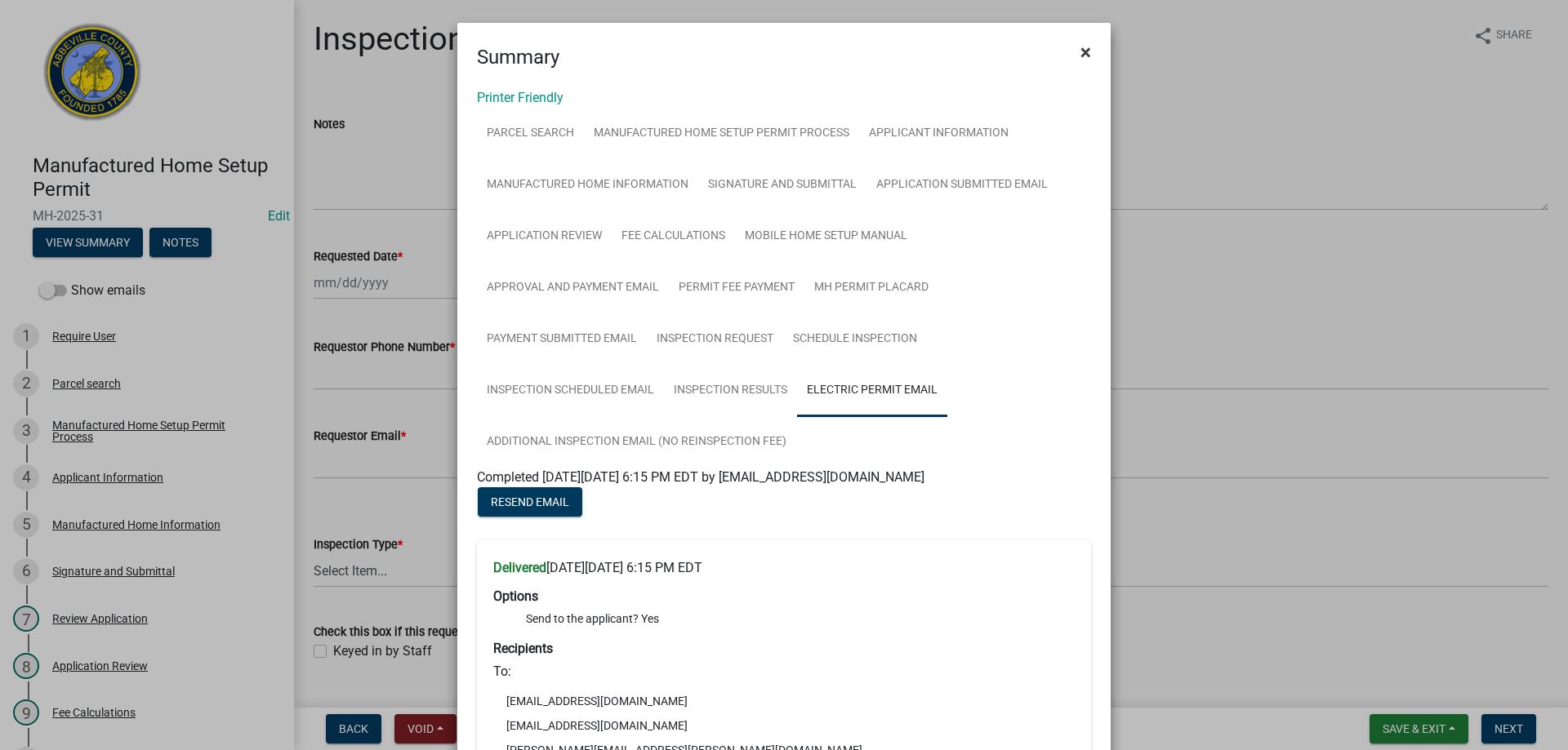
click at [1081, 45] on span "×" at bounding box center [1085, 51] width 11 height 23
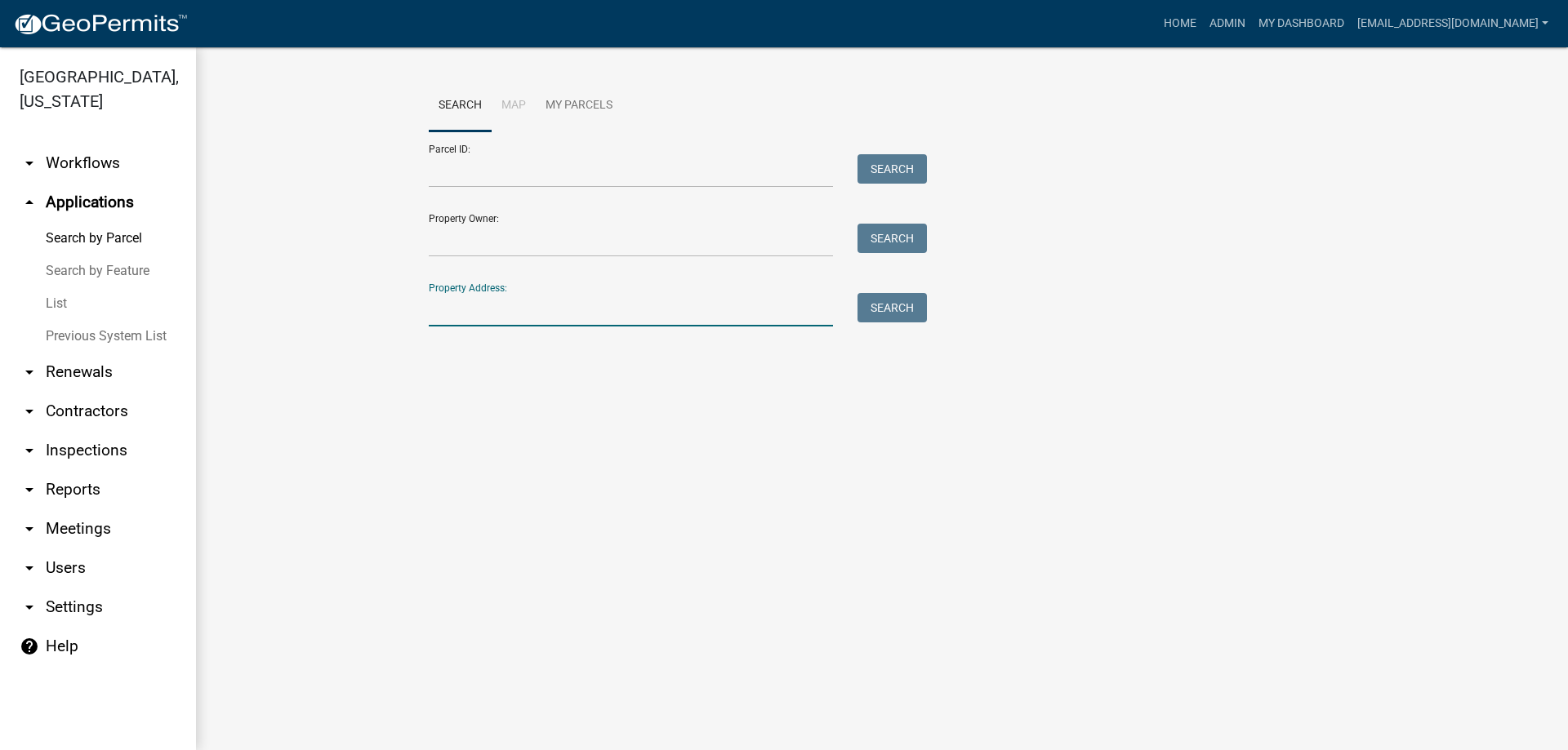
click at [542, 306] on input "Property Address:" at bounding box center [631, 310] width 404 height 34
click at [904, 308] on button "Search" at bounding box center [892, 307] width 69 height 29
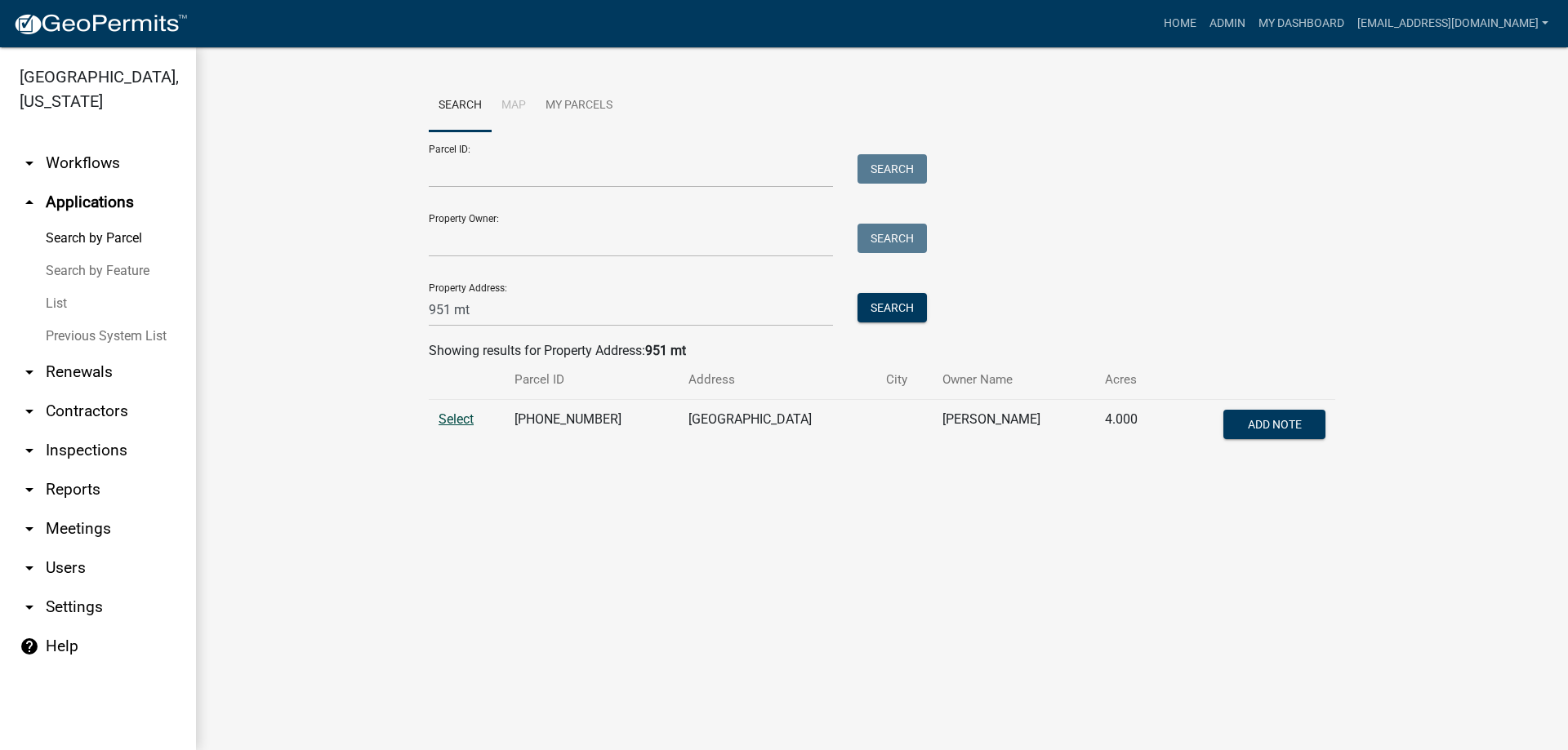
click at [456, 418] on span "Select" at bounding box center [456, 419] width 35 height 15
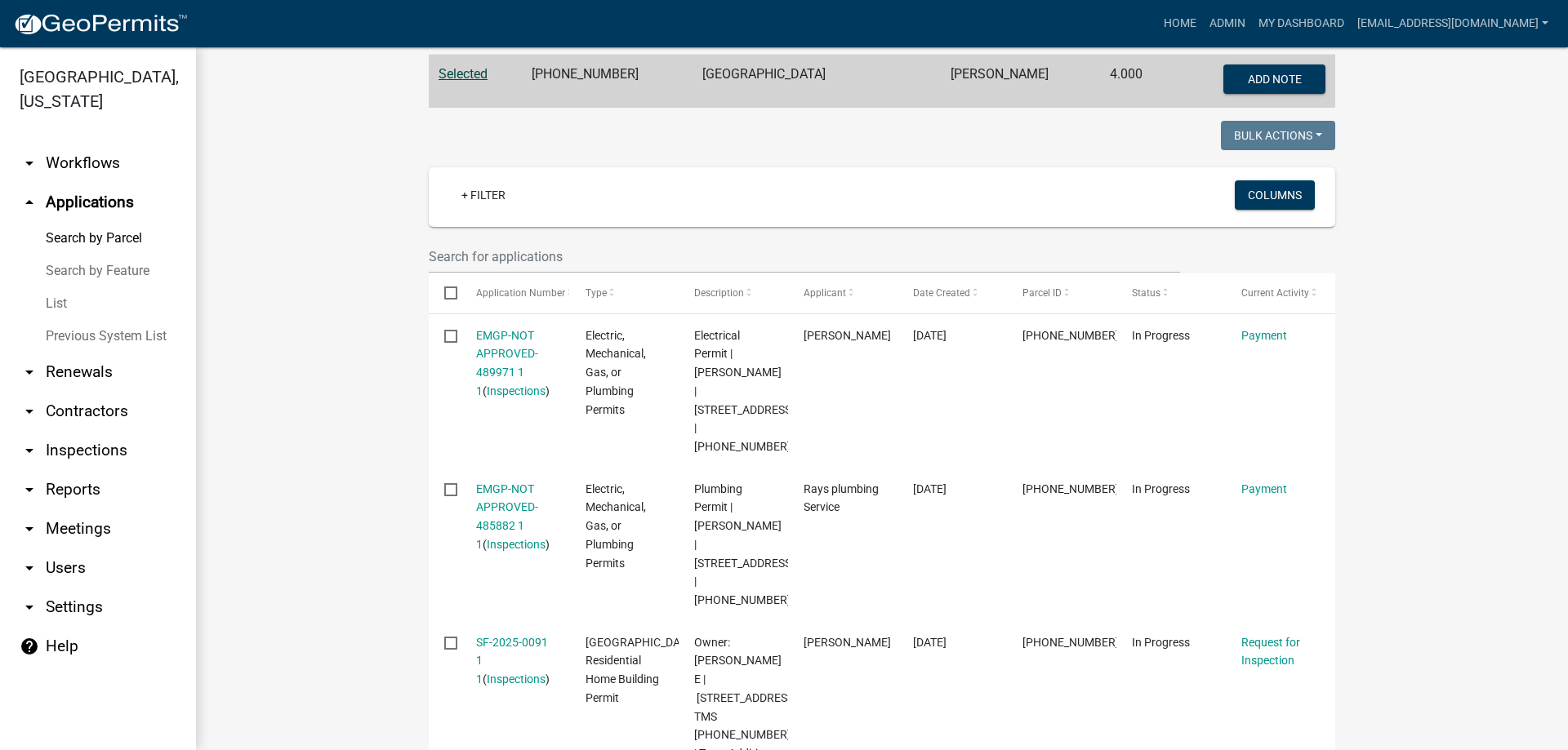
scroll to position [408, 0]
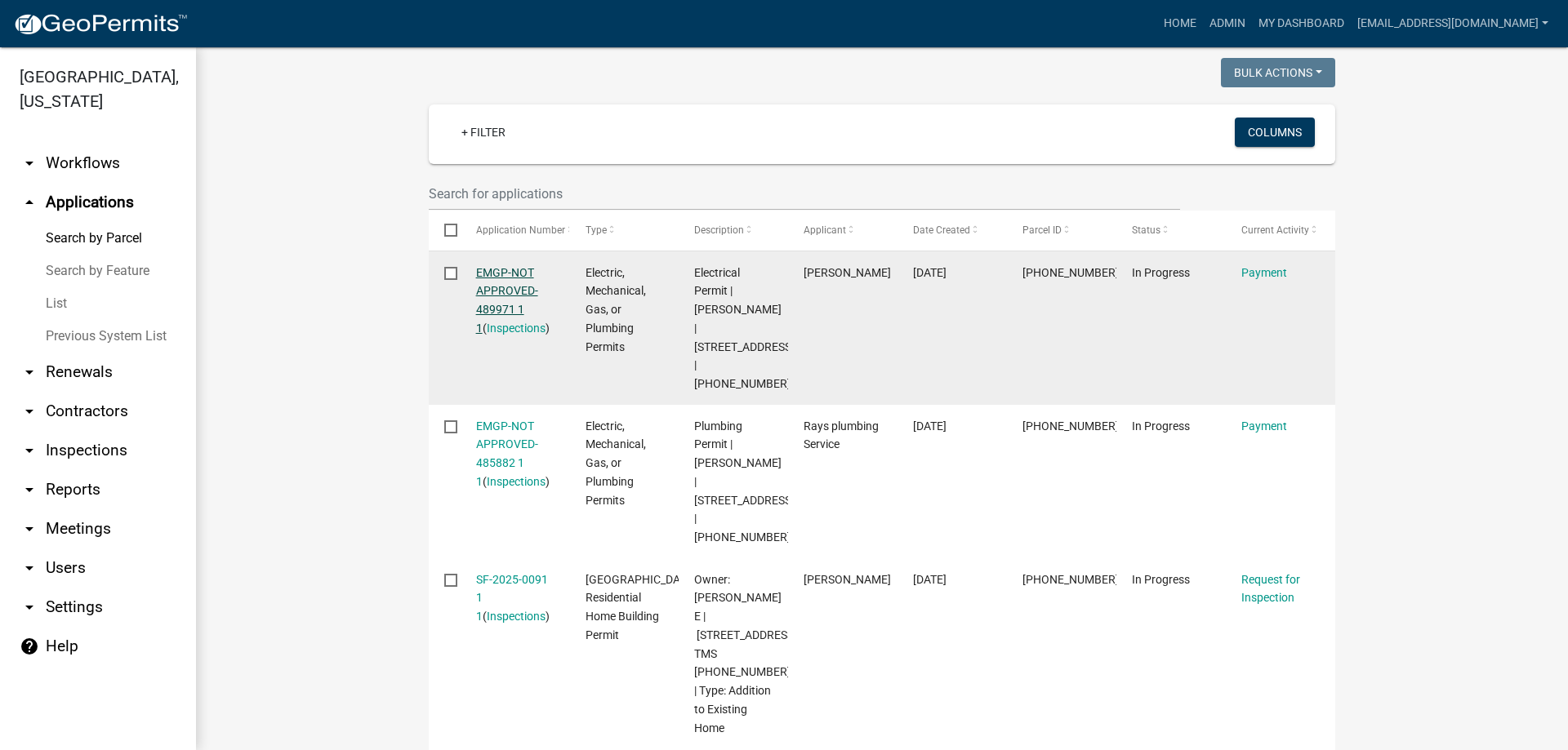
click at [504, 269] on link "EMGP-NOT APPROVED-489971 1 1" at bounding box center [507, 300] width 62 height 68
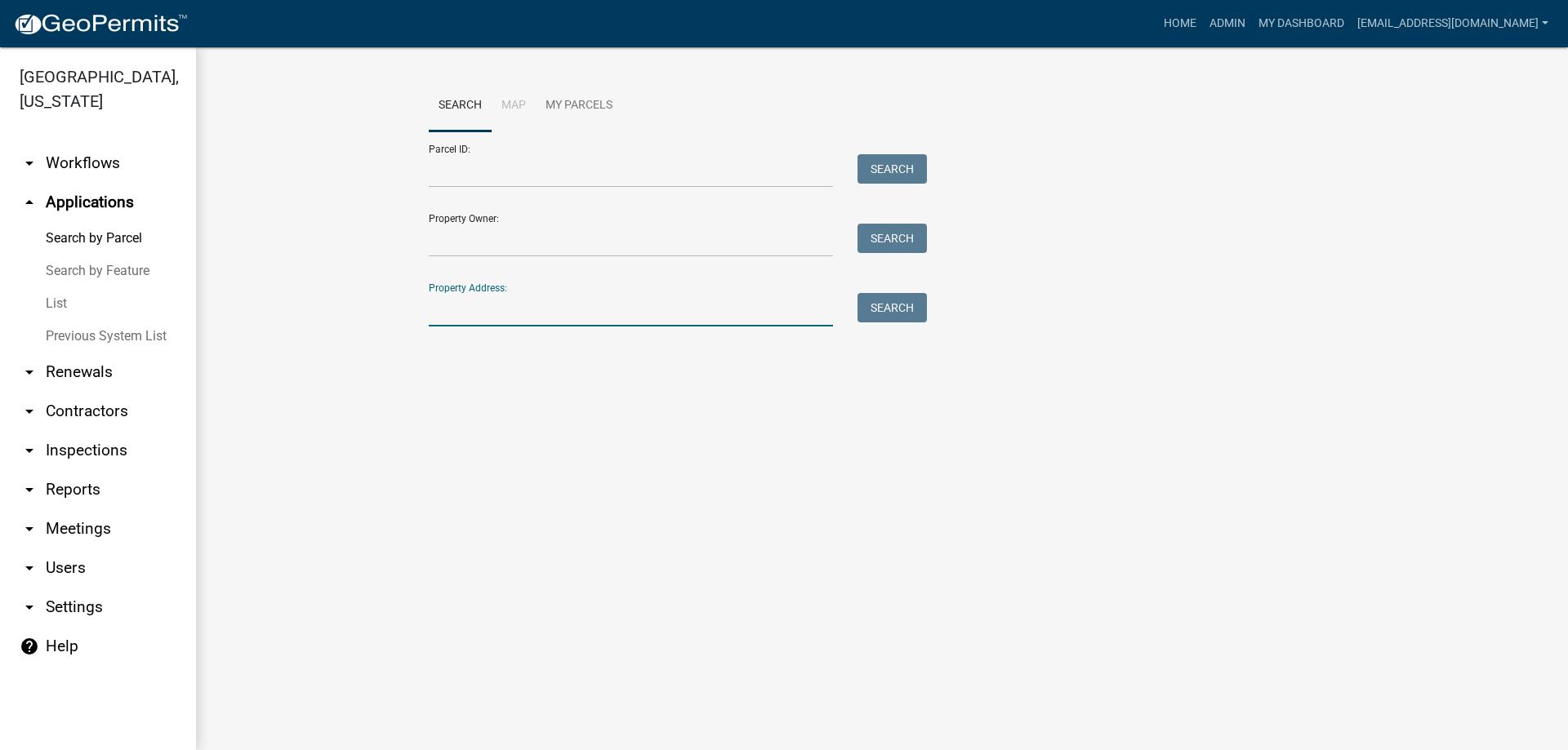
click at [508, 305] on input "Property Address:" at bounding box center [631, 310] width 404 height 34
click at [870, 301] on button "Search" at bounding box center [892, 307] width 69 height 29
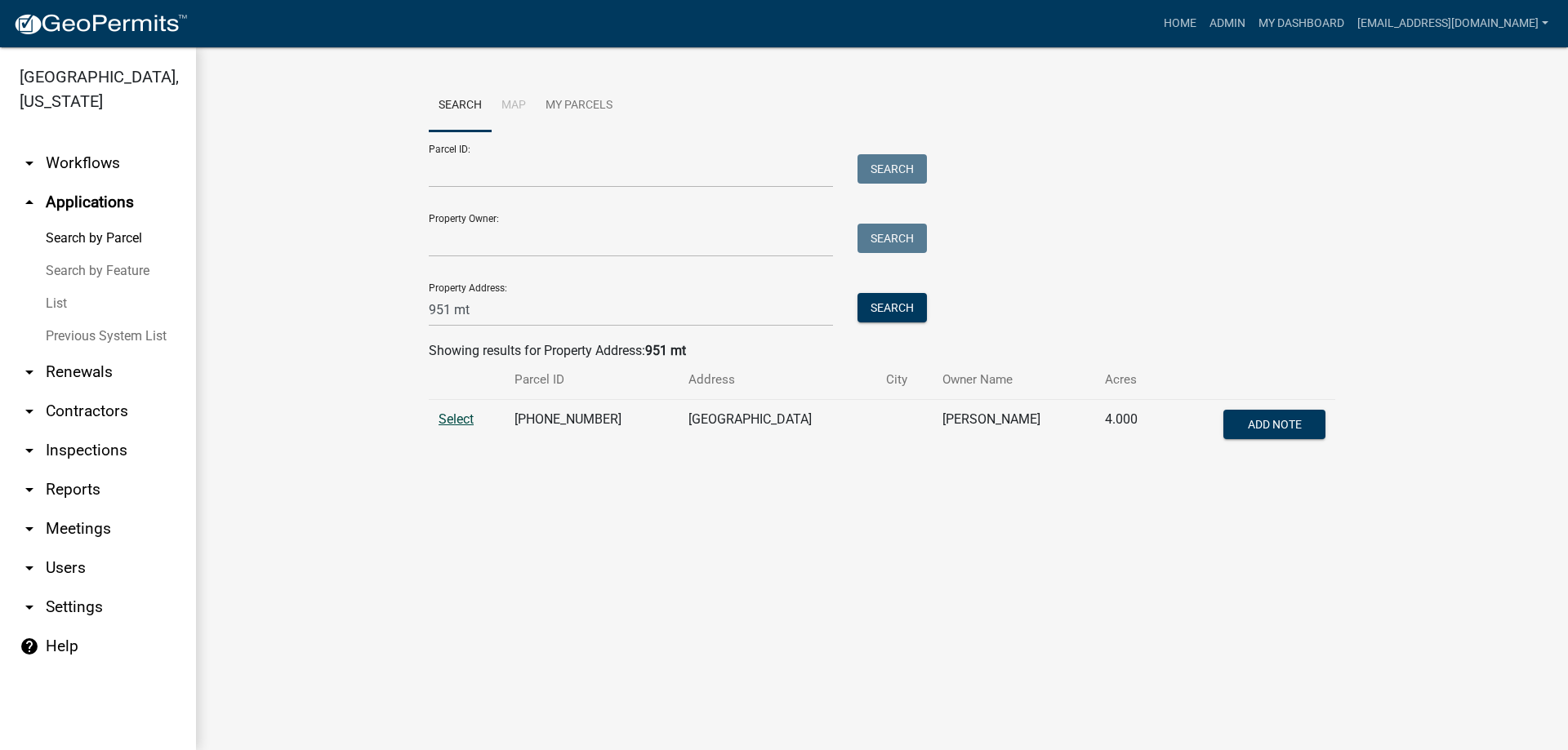
click at [439, 417] on span "Select" at bounding box center [456, 419] width 35 height 15
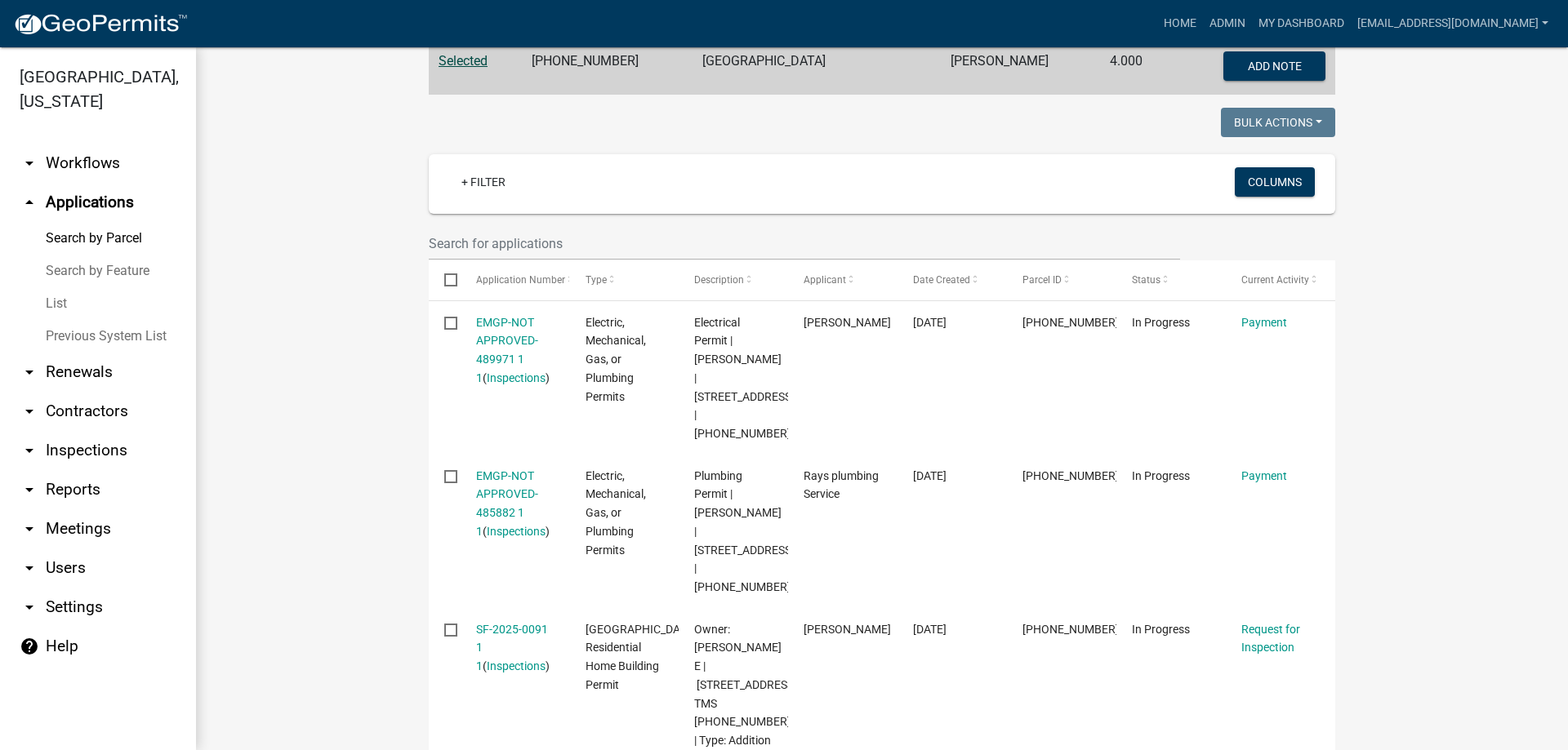
scroll to position [408, 0]
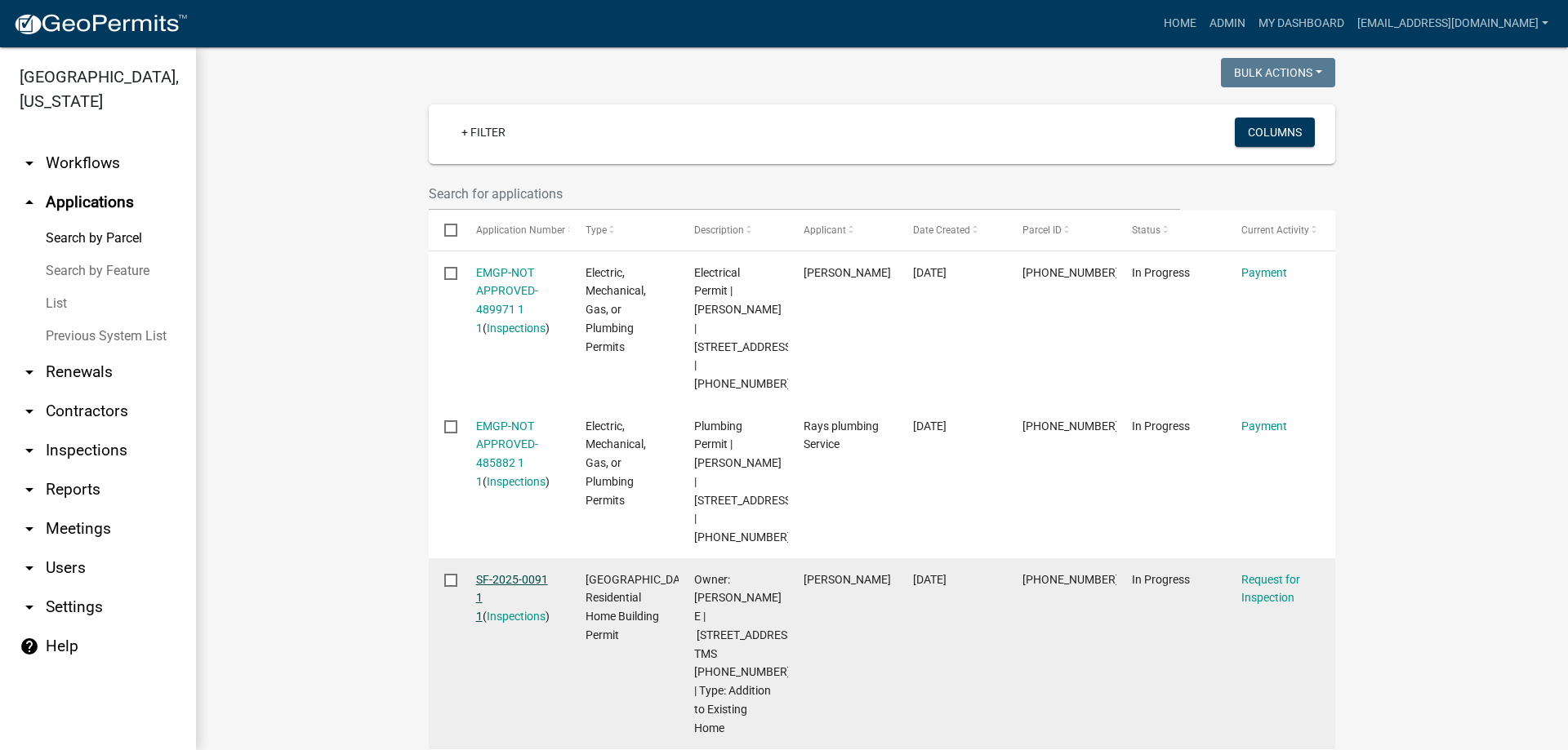
click at [493, 573] on link "SF-2025-0091 1 1" at bounding box center [511, 598] width 72 height 51
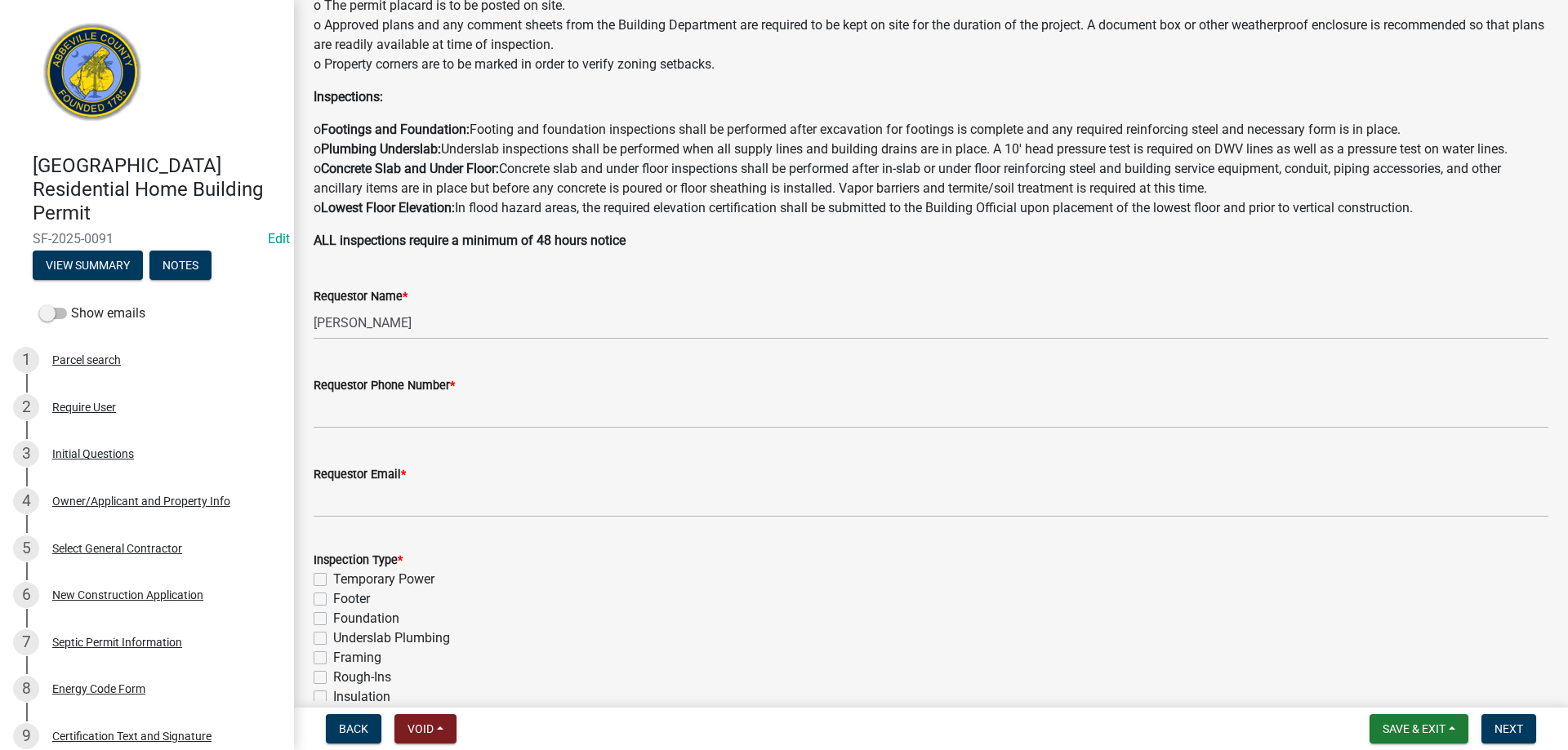
scroll to position [245, 0]
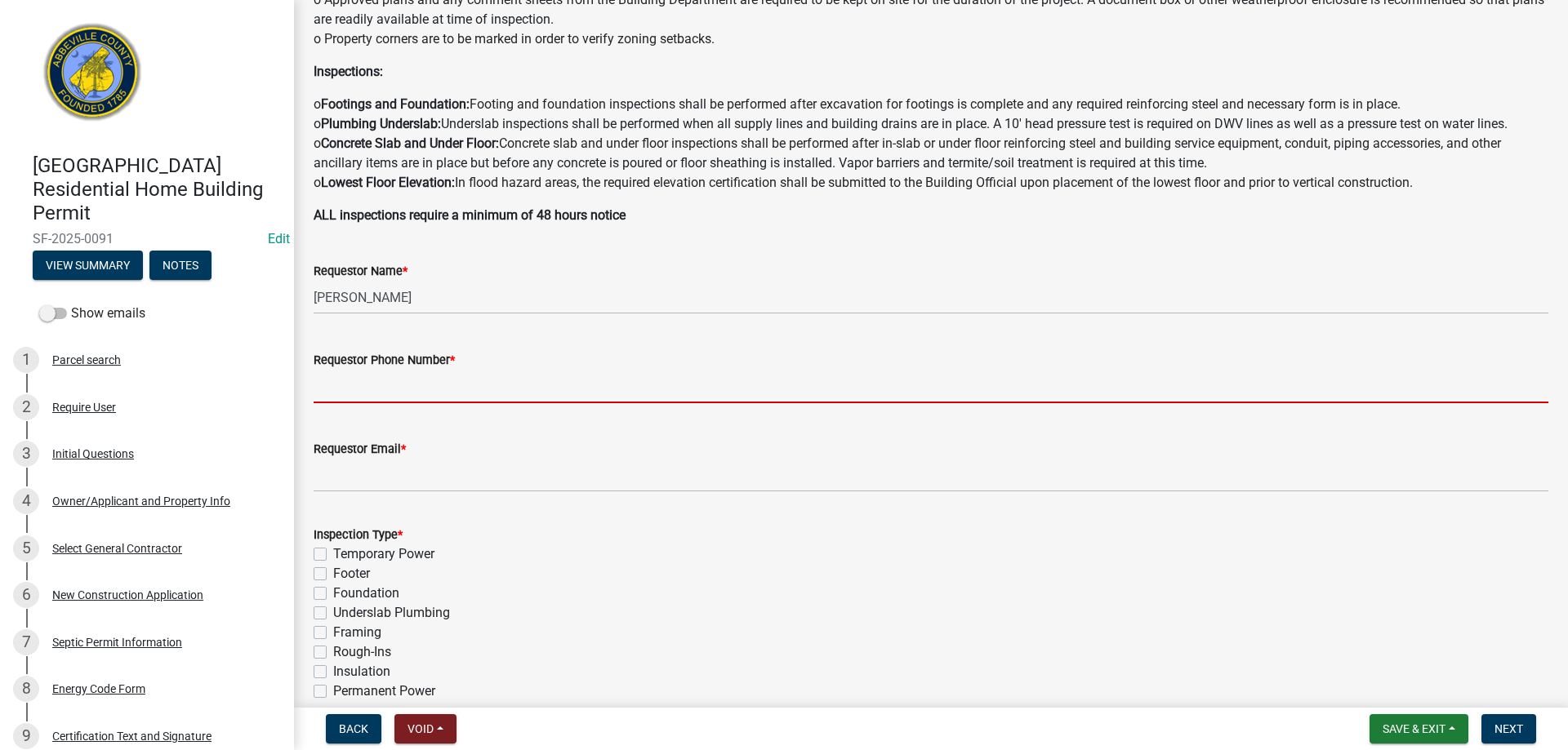
click at [398, 402] on input "Requestor Phone Number *" at bounding box center [931, 386] width 1235 height 34
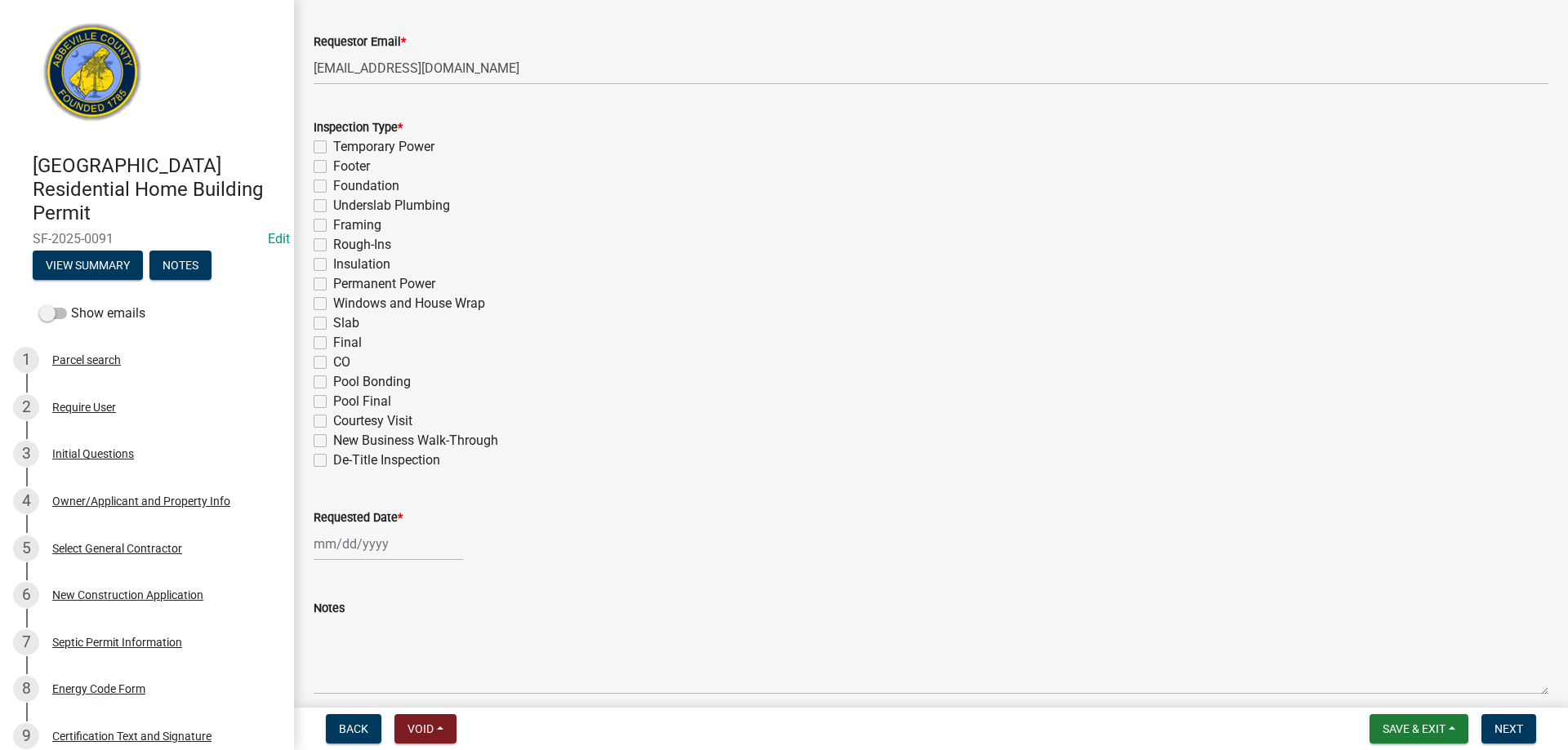
scroll to position [653, 0]
drag, startPoint x: 315, startPoint y: 218, endPoint x: 328, endPoint y: 225, distance: 14.8
click at [333, 219] on label "Framing" at bounding box center [357, 224] width 48 height 19
click at [333, 219] on input "Framing" at bounding box center [339, 220] width 11 height 11
click at [333, 243] on label "Rough-Ins" at bounding box center [362, 243] width 58 height 19
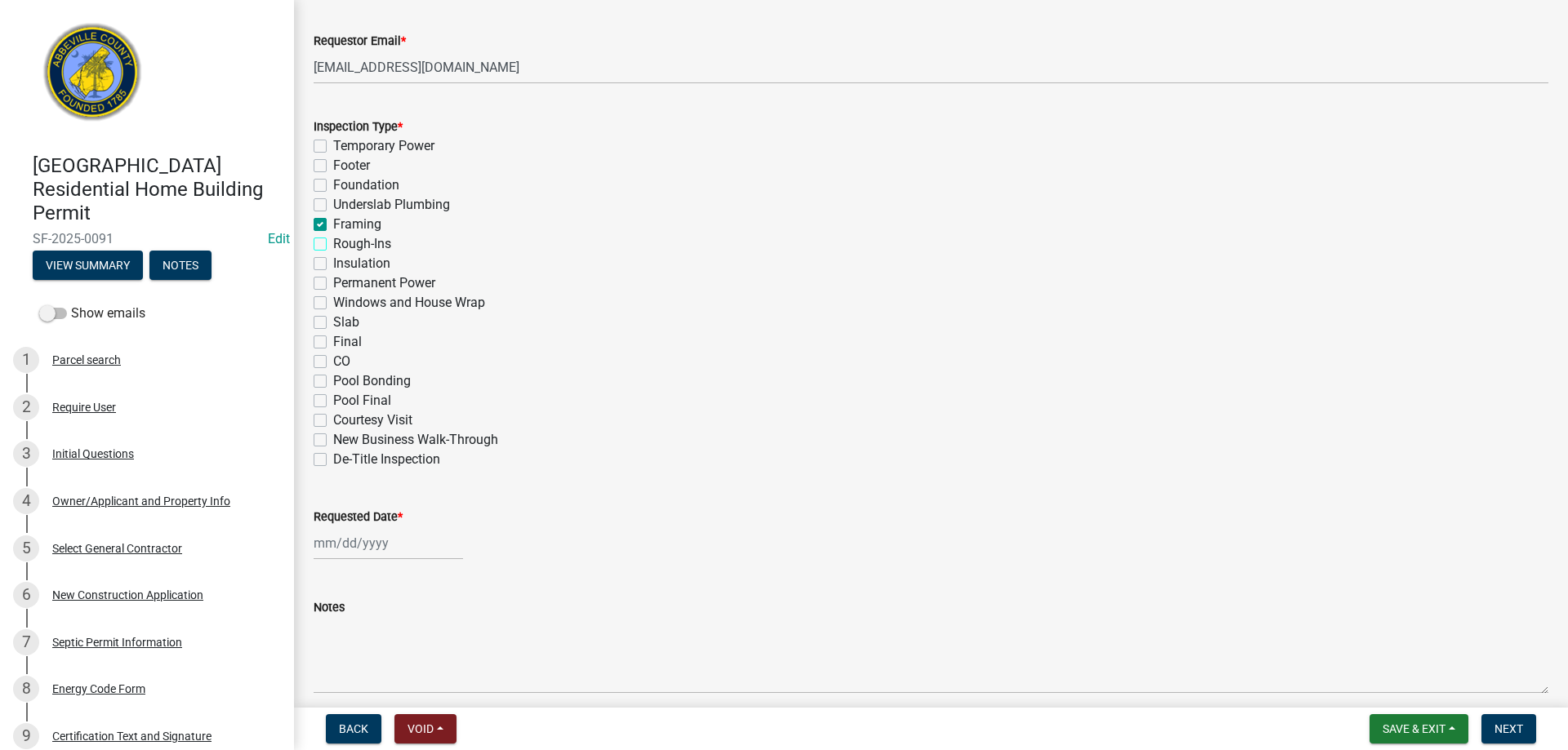
click at [333, 243] on input "Rough-Ins" at bounding box center [339, 239] width 11 height 11
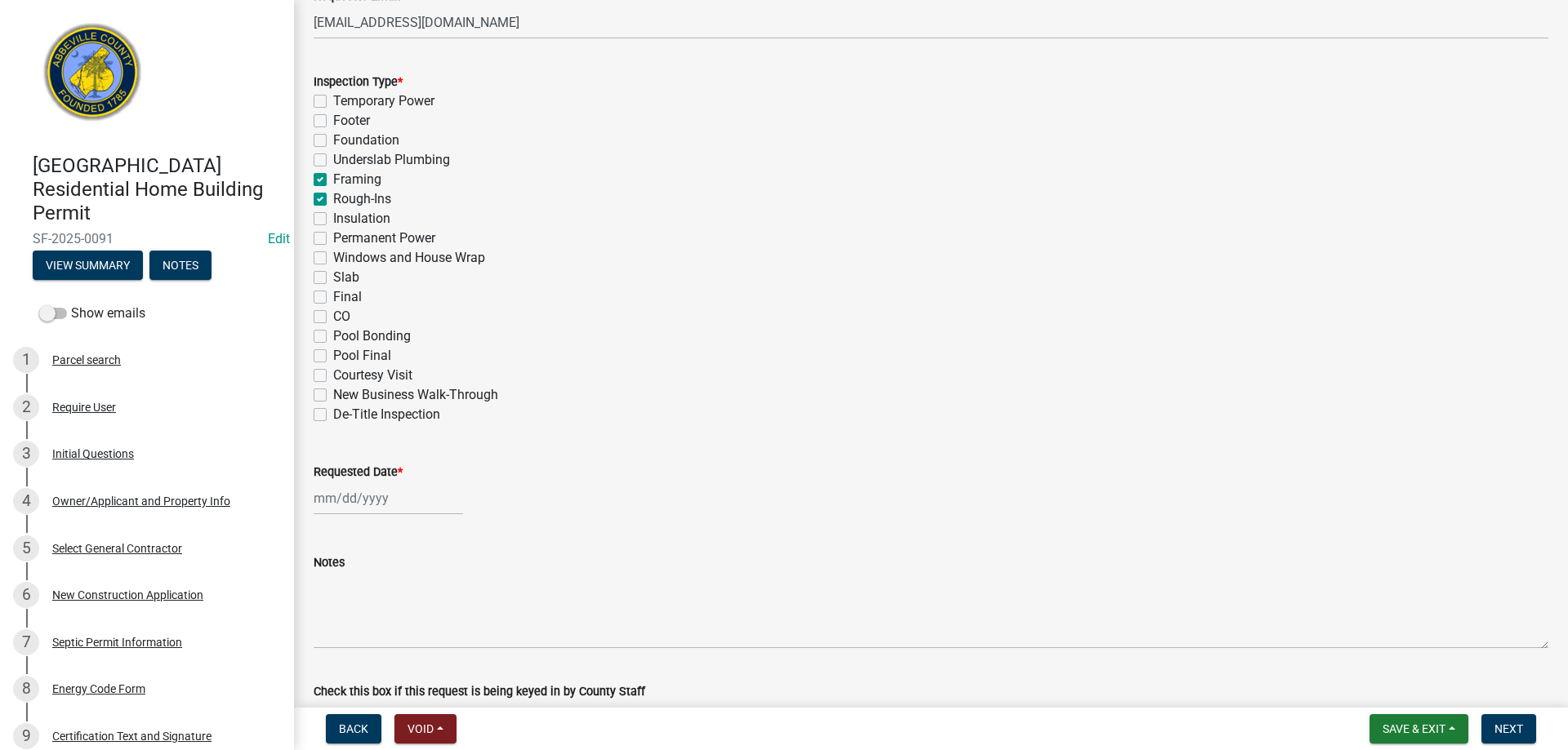
scroll to position [735, 0]
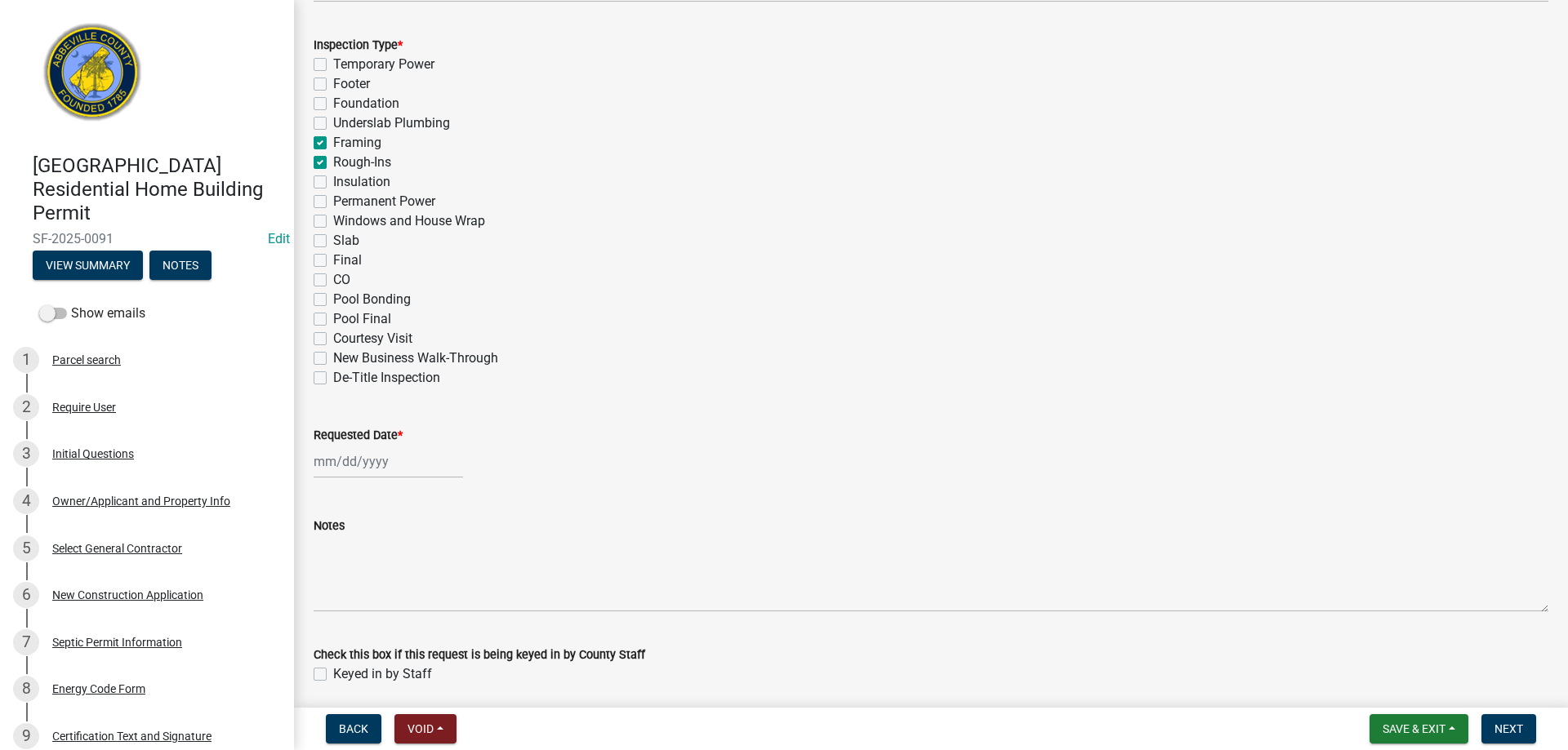
click at [333, 221] on label "Windows and House Wrap" at bounding box center [409, 221] width 152 height 19
click at [333, 221] on input "Windows and House Wrap" at bounding box center [339, 216] width 11 height 11
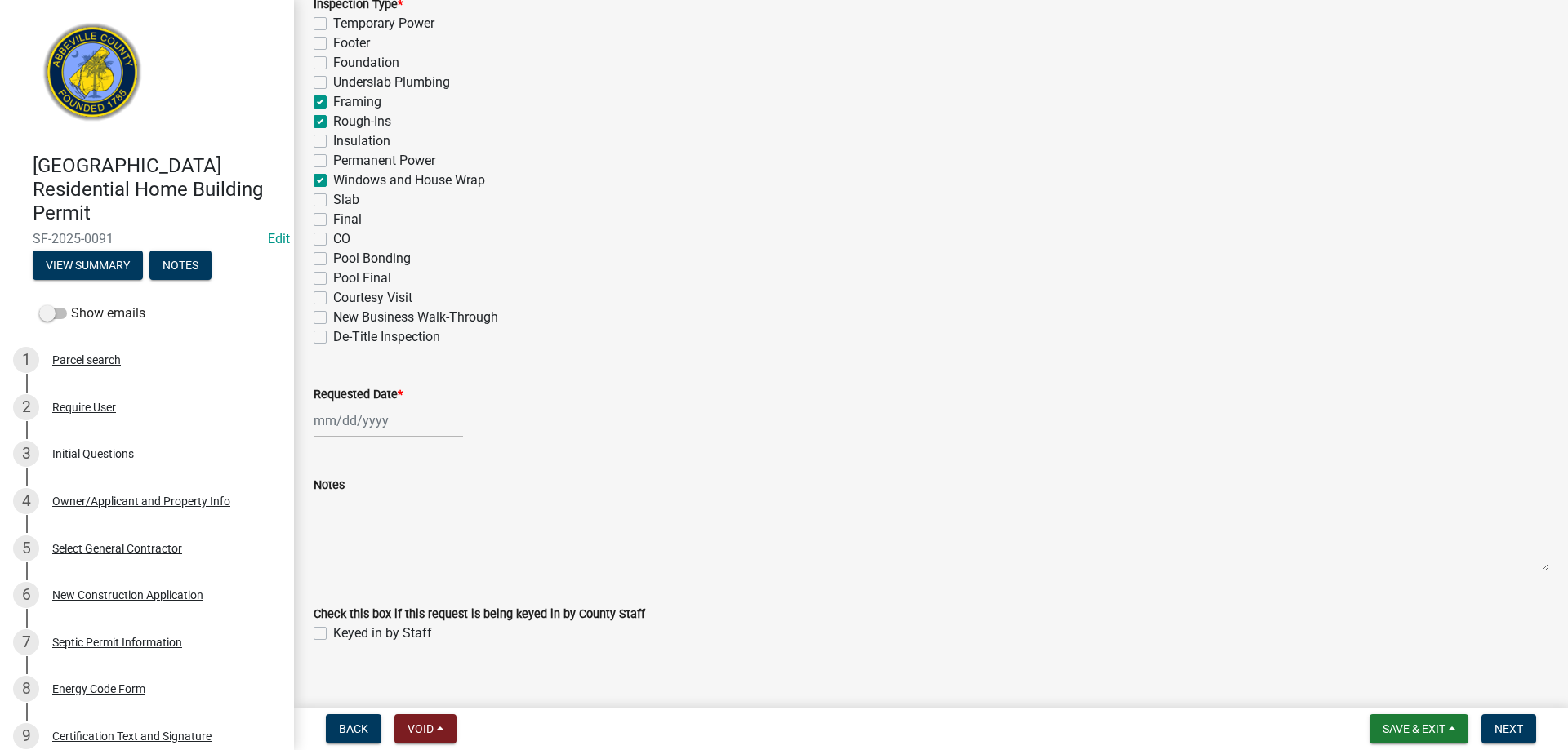
scroll to position [796, 0]
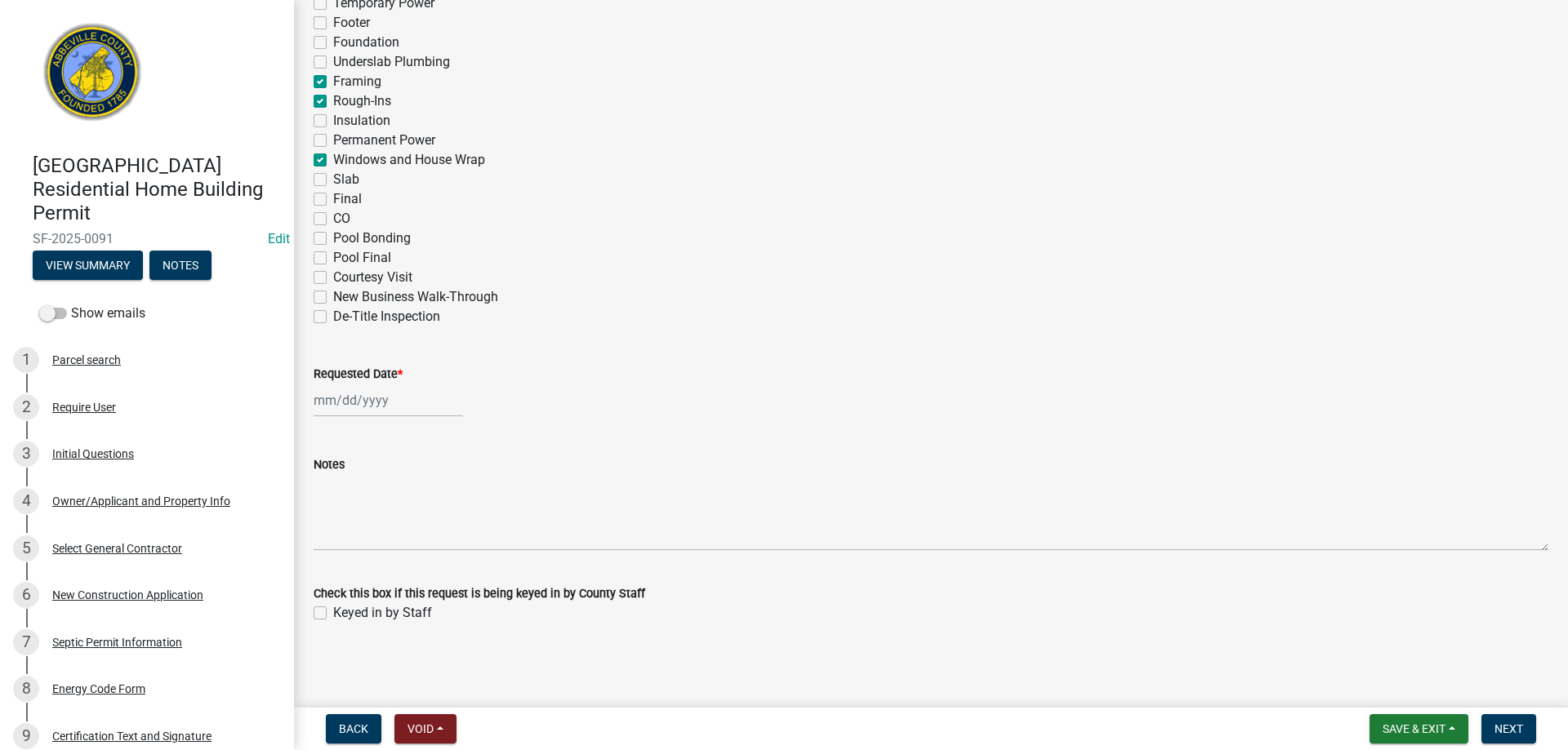
click at [370, 405] on div at bounding box center [388, 401] width 150 height 34
click at [410, 511] on div "9" at bounding box center [408, 513] width 26 height 26
drag, startPoint x: 317, startPoint y: 614, endPoint x: 326, endPoint y: 612, distance: 9.2
click at [333, 614] on label "Keyed in by Staff" at bounding box center [382, 613] width 99 height 19
click at [333, 614] on input "Keyed in by Staff" at bounding box center [339, 609] width 11 height 11
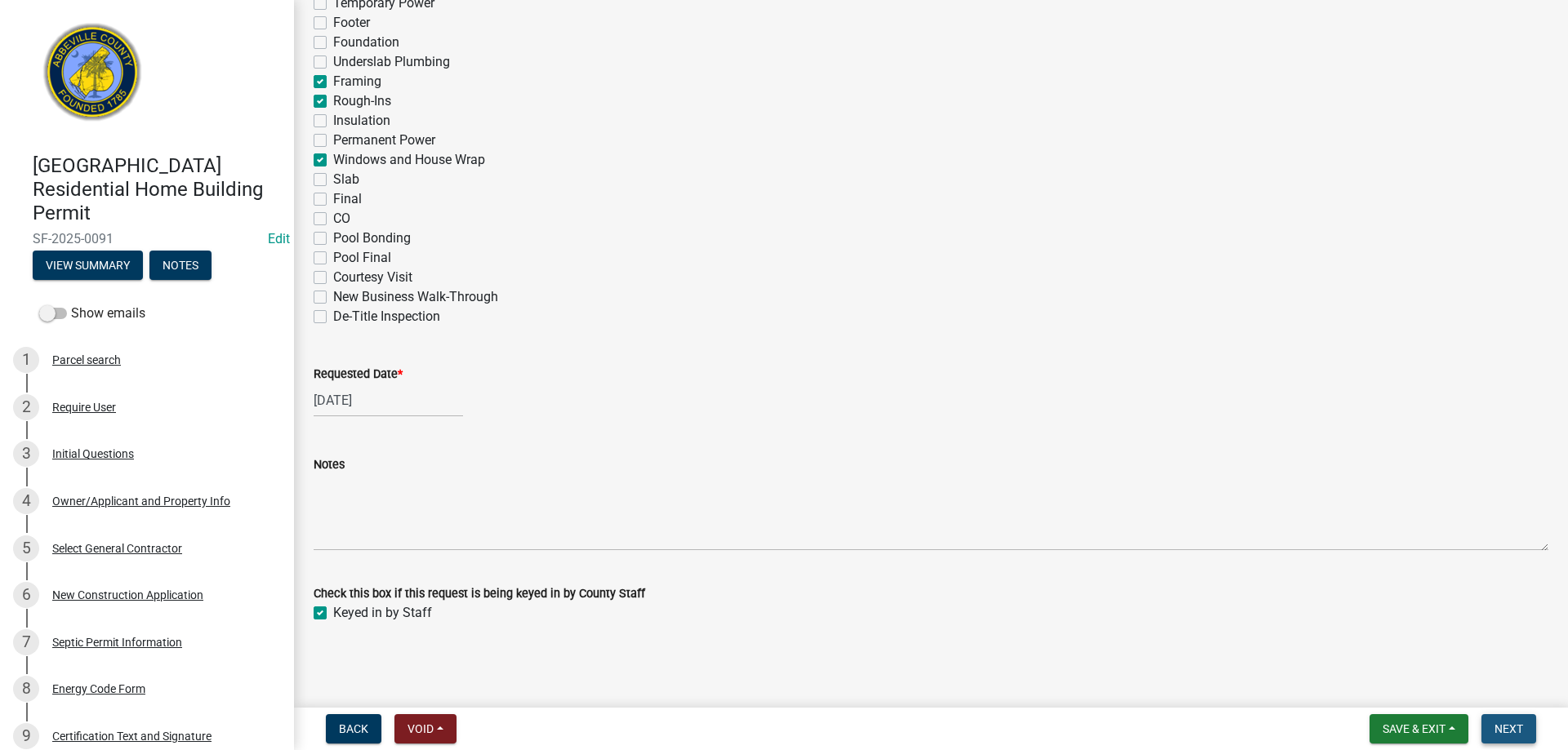
click at [1508, 726] on span "Next" at bounding box center [1509, 729] width 29 height 13
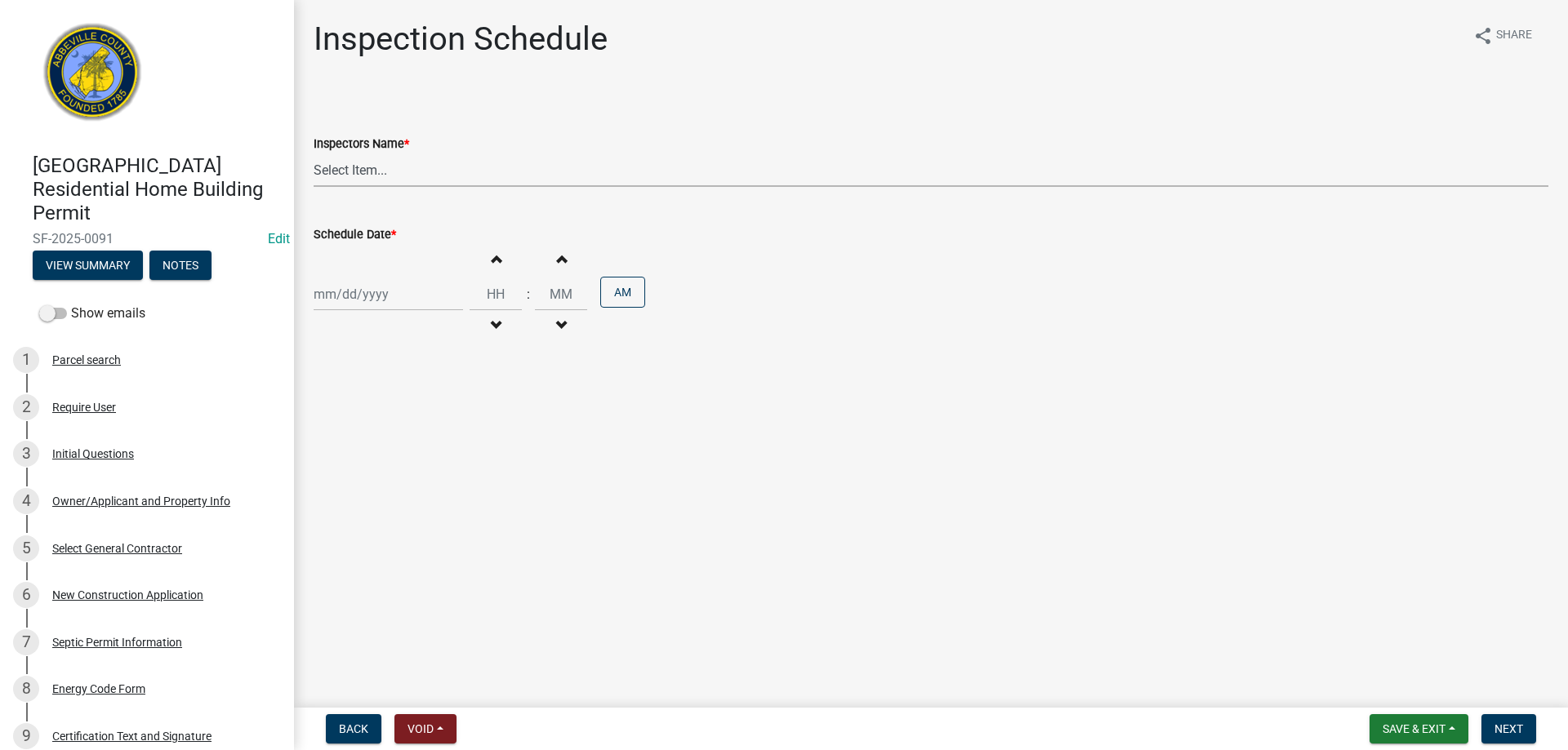
click at [367, 168] on select "Select Item... [EMAIL_ADDRESS][DOMAIN_NAME] ([PERSON_NAME]) [EMAIL_ADDRESS][DOM…" at bounding box center [931, 170] width 1235 height 34
click at [313, 153] on select "Select Item... [EMAIL_ADDRESS][DOMAIN_NAME] ([PERSON_NAME]) [EMAIL_ADDRESS][DOM…" at bounding box center [931, 170] width 1235 height 34
click at [394, 303] on div at bounding box center [388, 295] width 150 height 34
click at [403, 405] on div "9" at bounding box center [408, 407] width 26 height 26
click at [614, 294] on button "AM" at bounding box center [622, 292] width 45 height 31
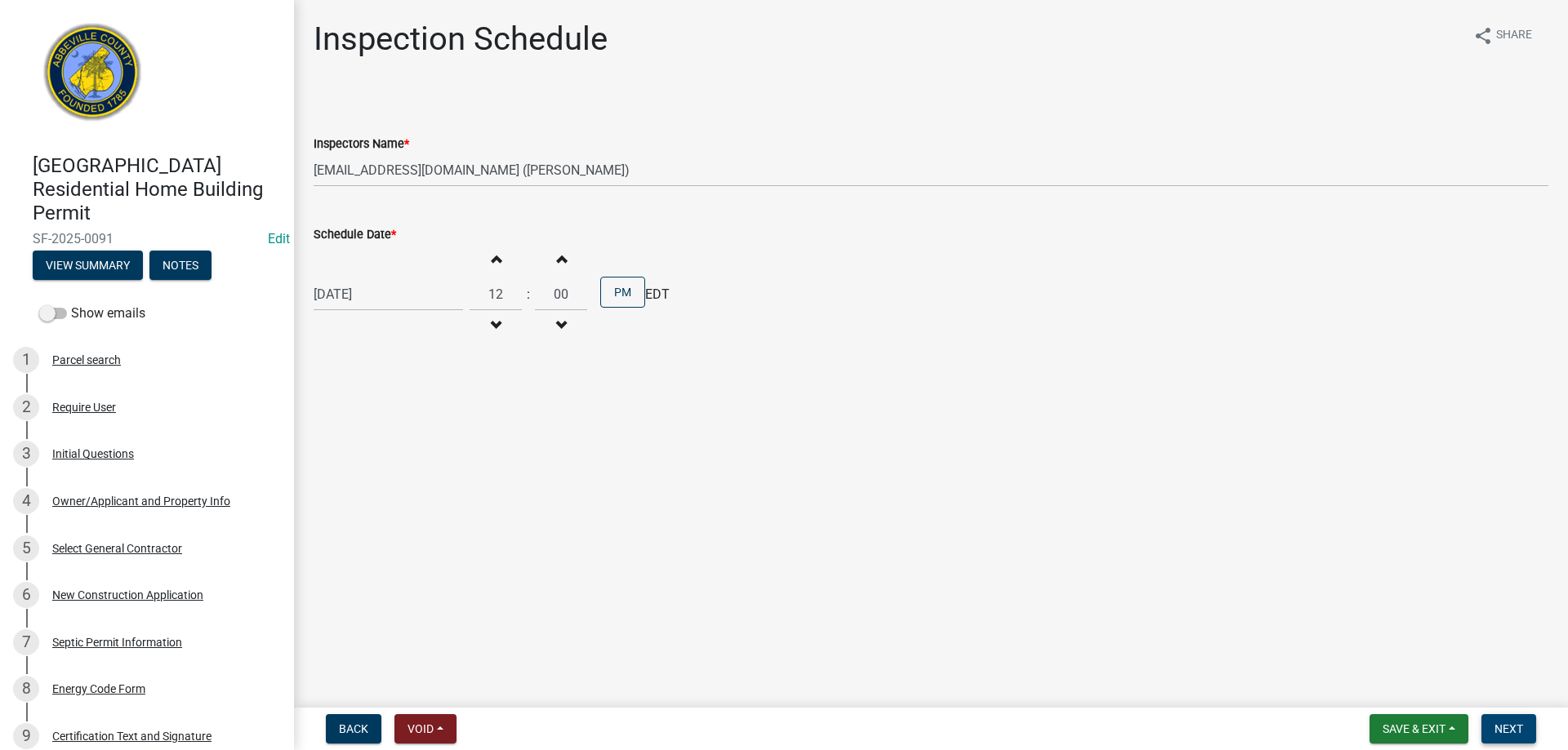
click at [1502, 724] on span "Next" at bounding box center [1509, 729] width 29 height 13
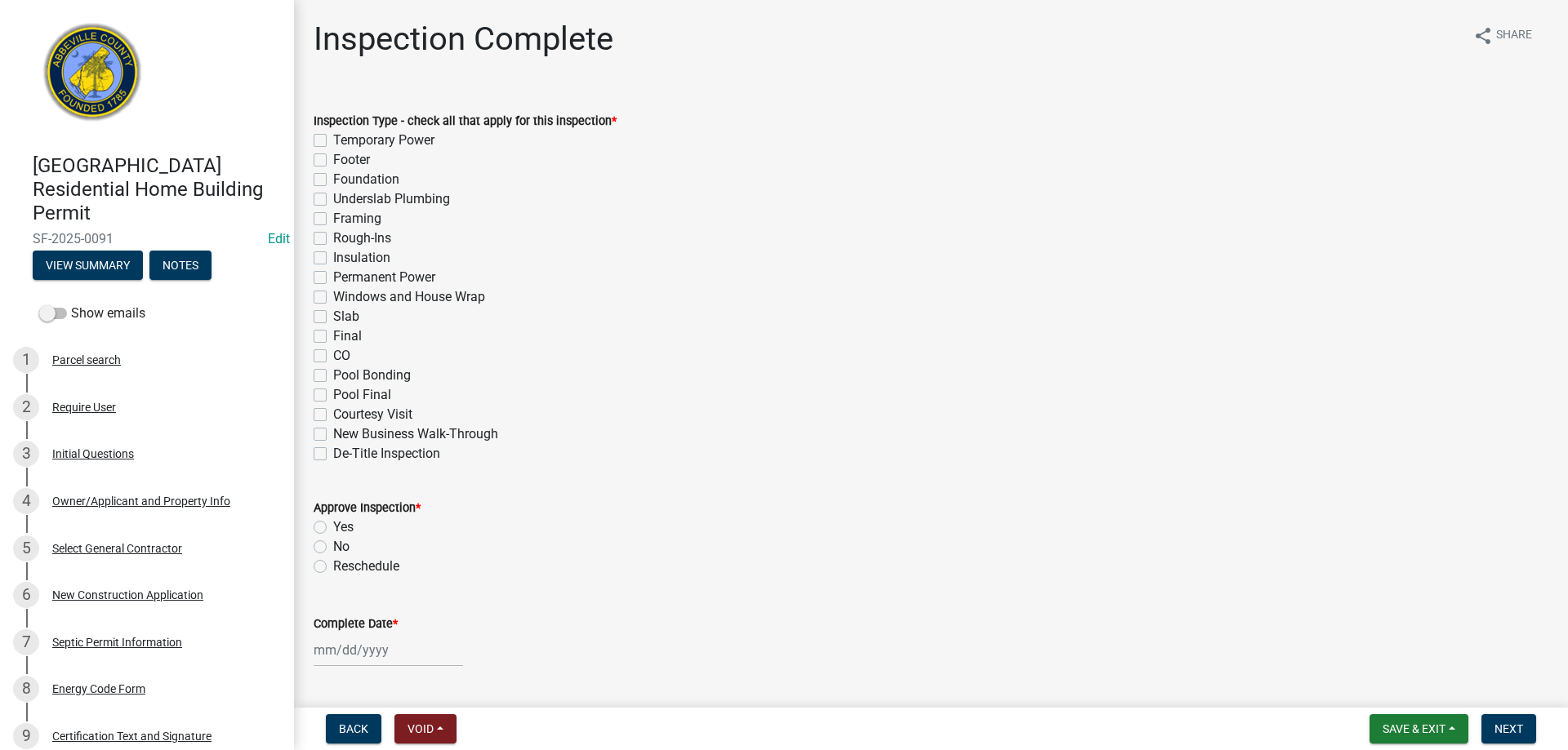
click at [333, 214] on label "Framing" at bounding box center [357, 218] width 48 height 19
click at [333, 214] on input "Framing" at bounding box center [339, 214] width 11 height 11
click at [333, 239] on label "Rough-Ins" at bounding box center [362, 238] width 58 height 19
click at [333, 239] on input "Rough-Ins" at bounding box center [339, 234] width 11 height 11
click at [333, 295] on label "Windows and House Wrap" at bounding box center [409, 296] width 152 height 19
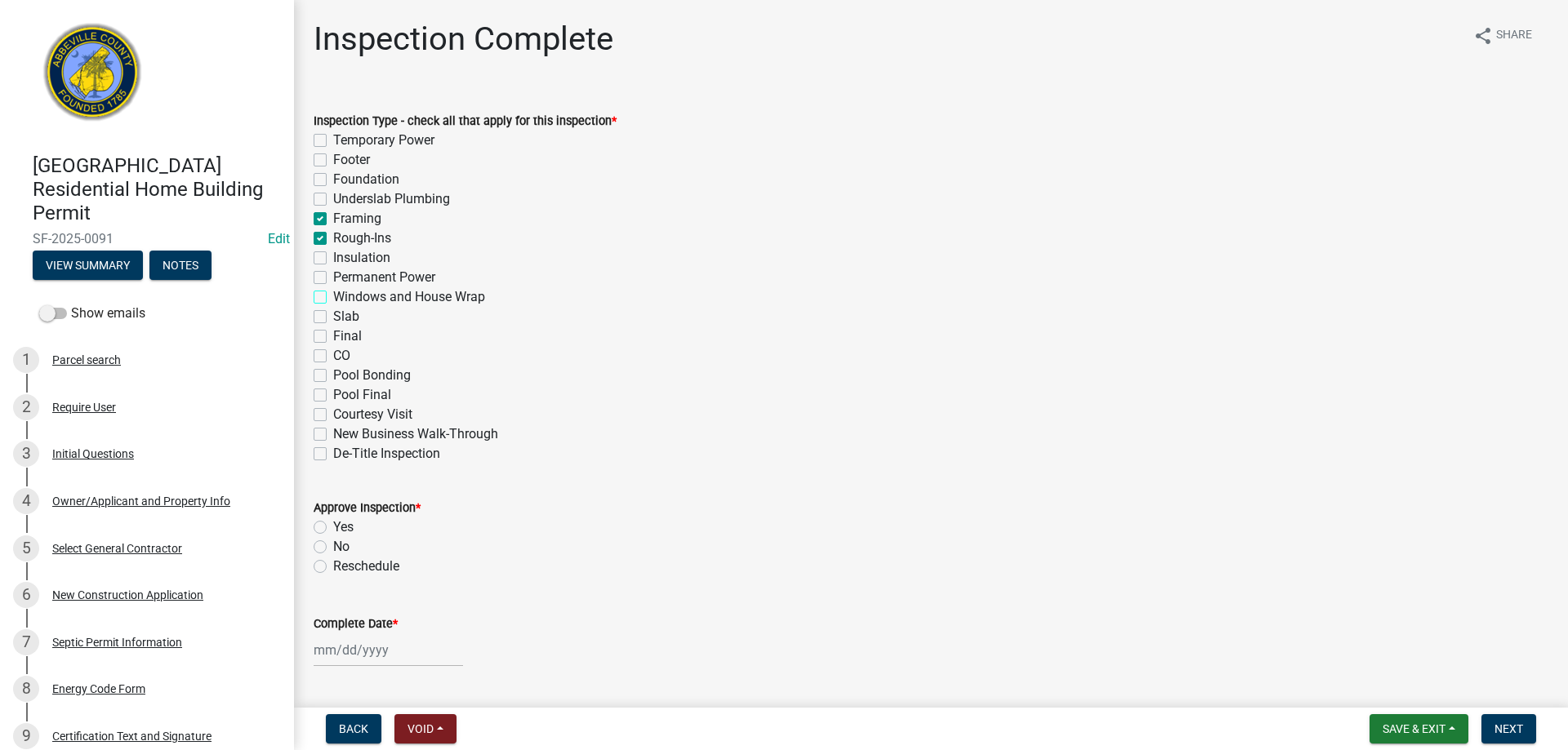
click at [333, 295] on input "Windows and House Wrap" at bounding box center [339, 292] width 11 height 11
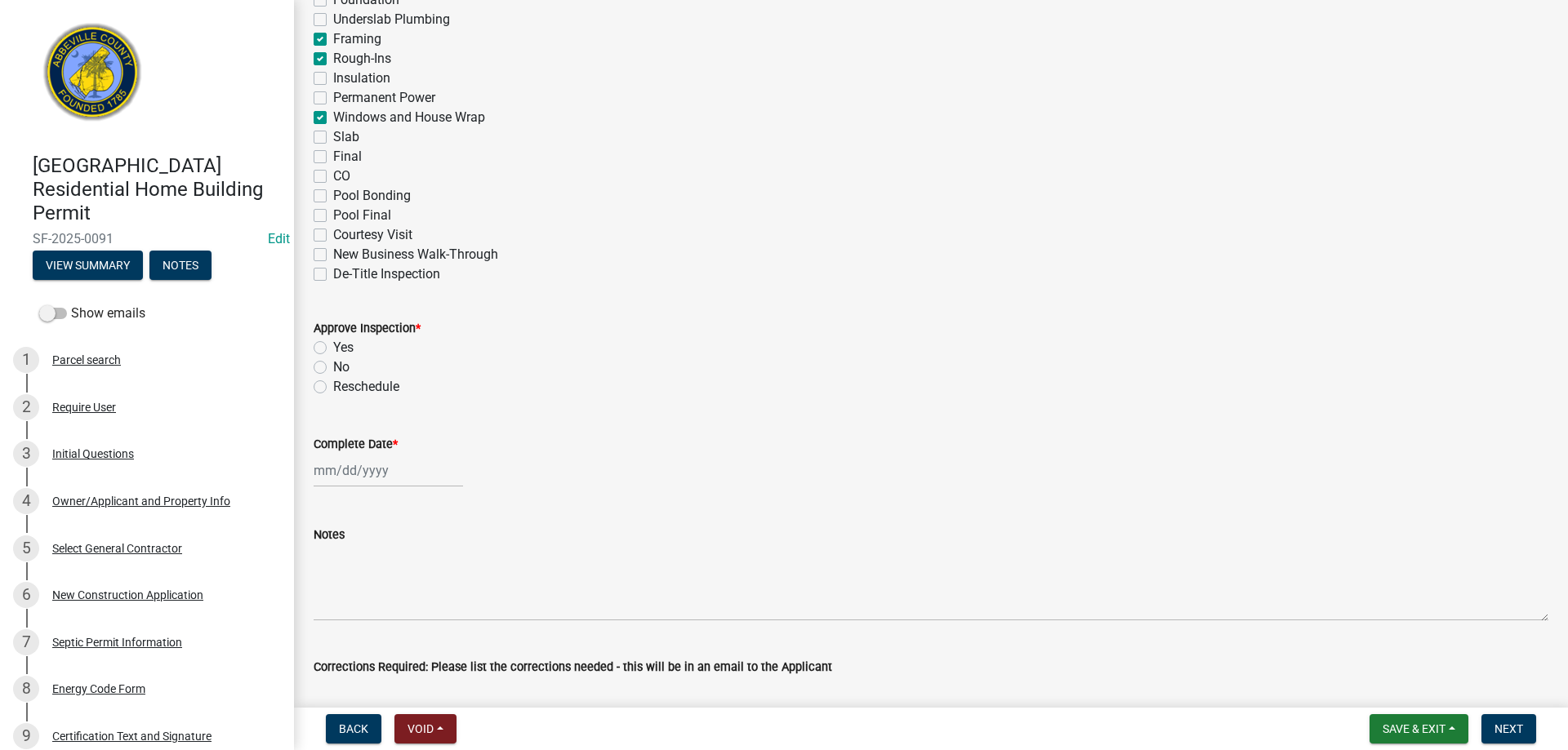
scroll to position [245, 0]
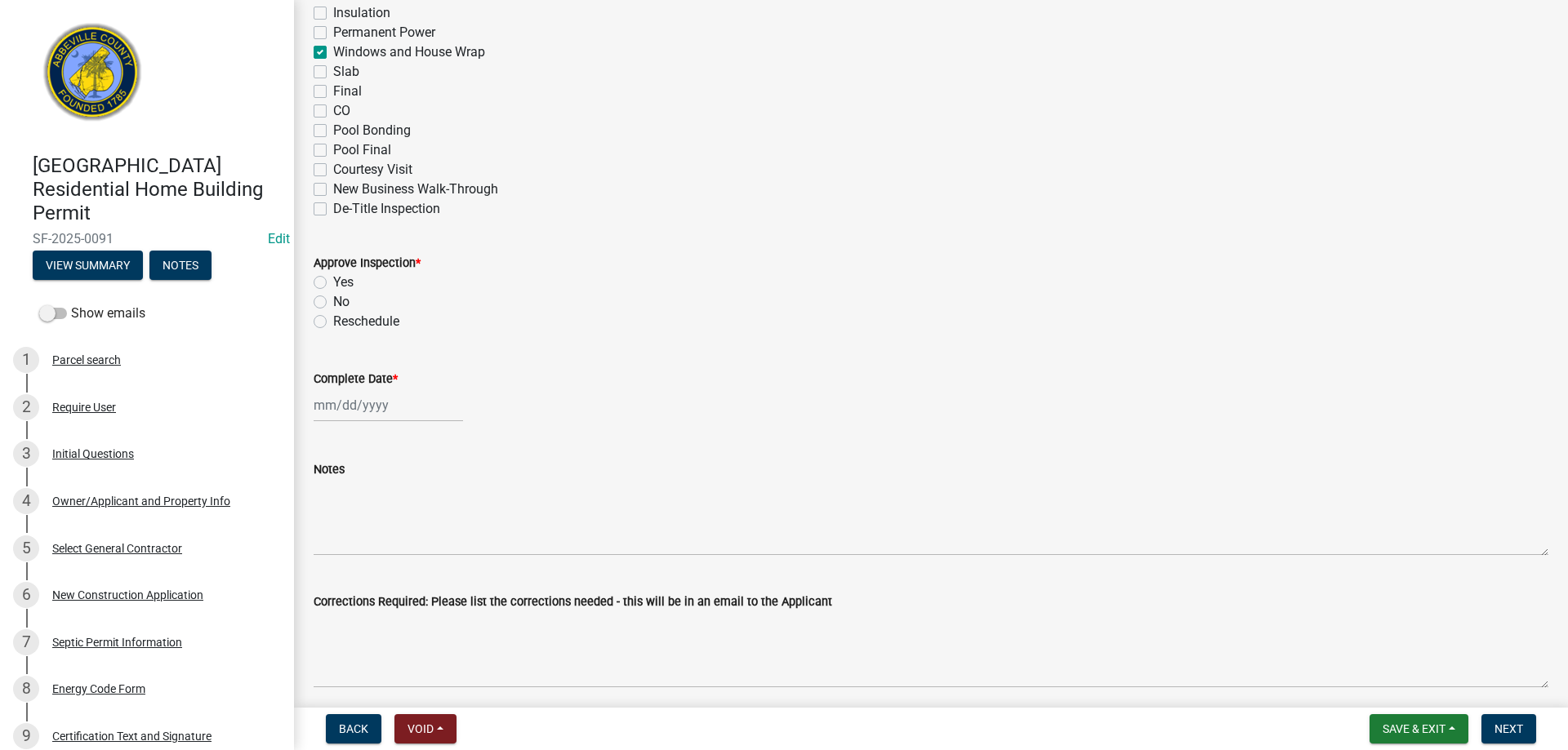
click at [333, 282] on label "Yes" at bounding box center [344, 282] width 20 height 19
click at [333, 282] on input "Yes" at bounding box center [339, 278] width 11 height 11
click at [353, 411] on div "[PERSON_NAME] Feb Mar Apr [PERSON_NAME][DATE] Oct Nov [DATE] 1526 1527 1528 152…" at bounding box center [388, 406] width 150 height 34
click at [406, 511] on div "9" at bounding box center [408, 518] width 26 height 26
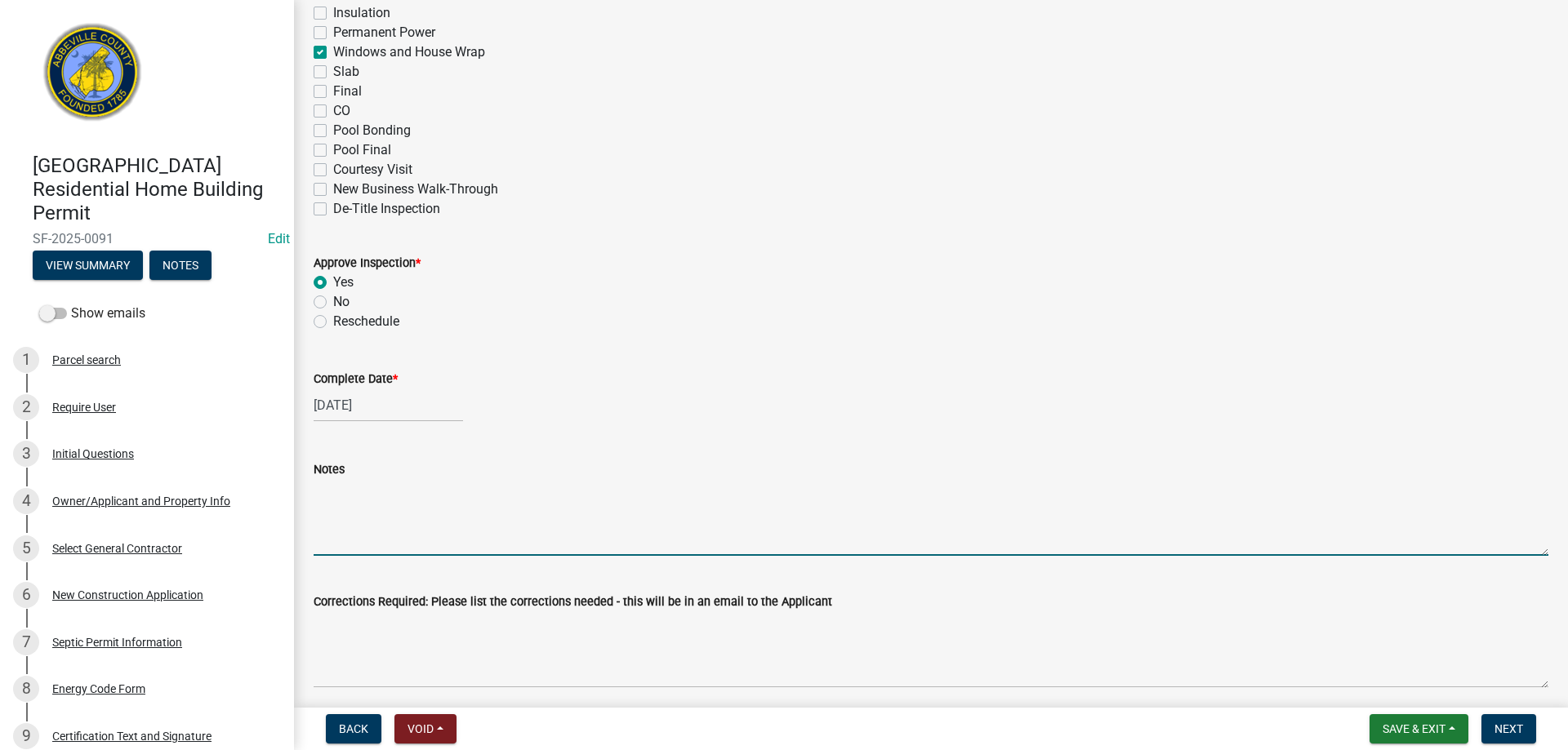
drag, startPoint x: 363, startPoint y: 538, endPoint x: 935, endPoint y: 376, distance: 594.5
click at [417, 519] on textarea "Notes" at bounding box center [931, 517] width 1235 height 77
click at [1509, 726] on span "Next" at bounding box center [1509, 729] width 29 height 13
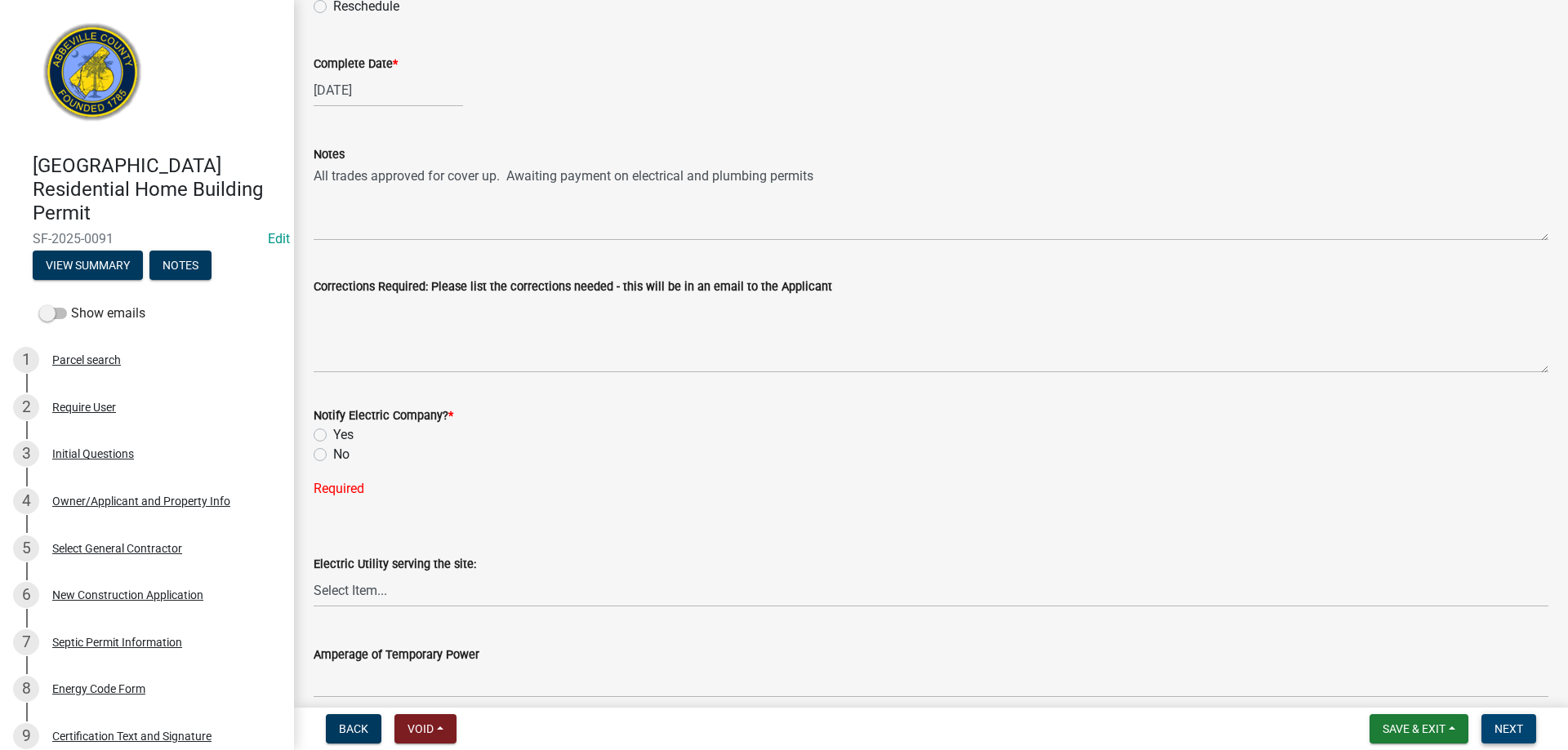
scroll to position [572, 0]
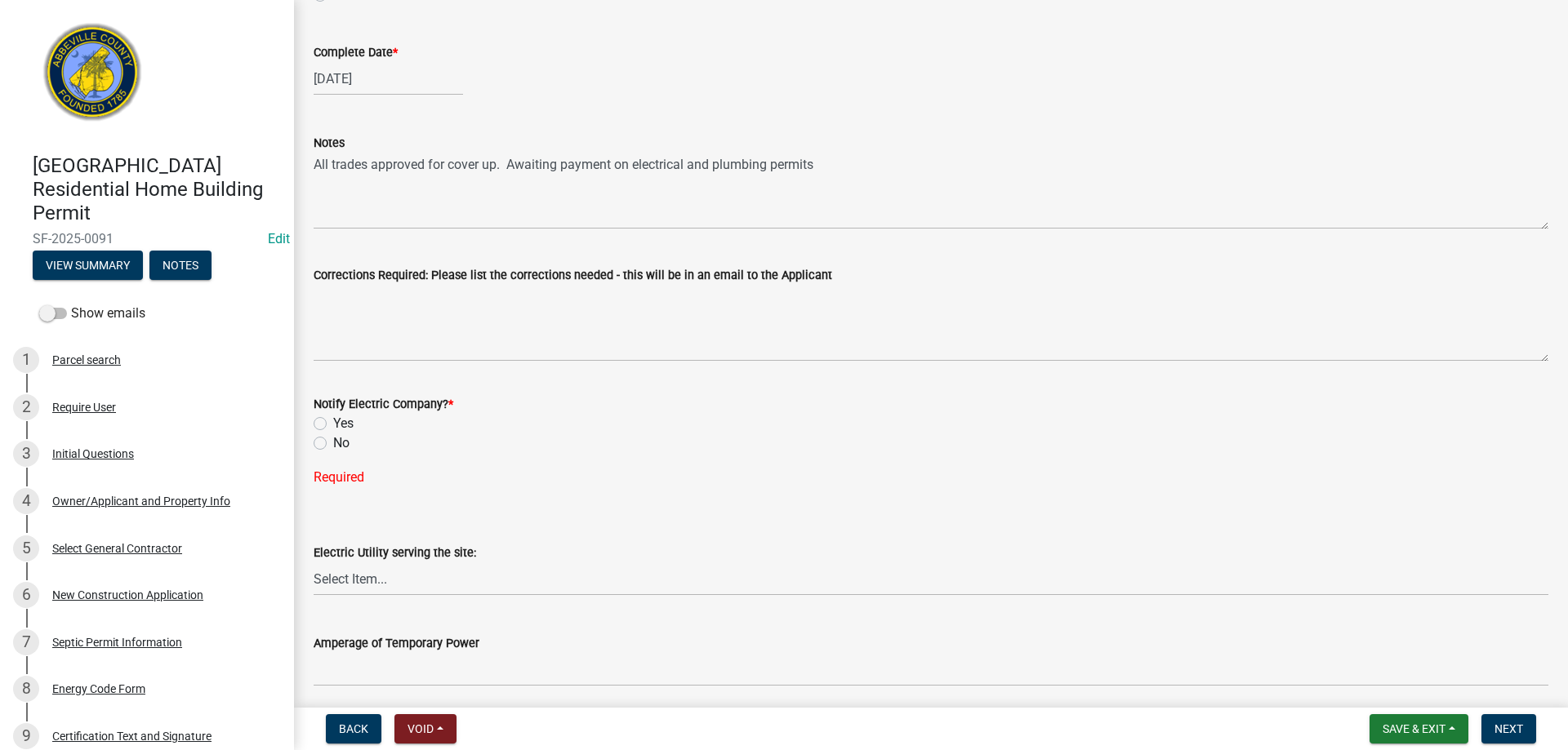
click at [333, 442] on label "No" at bounding box center [341, 443] width 16 height 19
click at [333, 442] on input "No" at bounding box center [339, 439] width 11 height 11
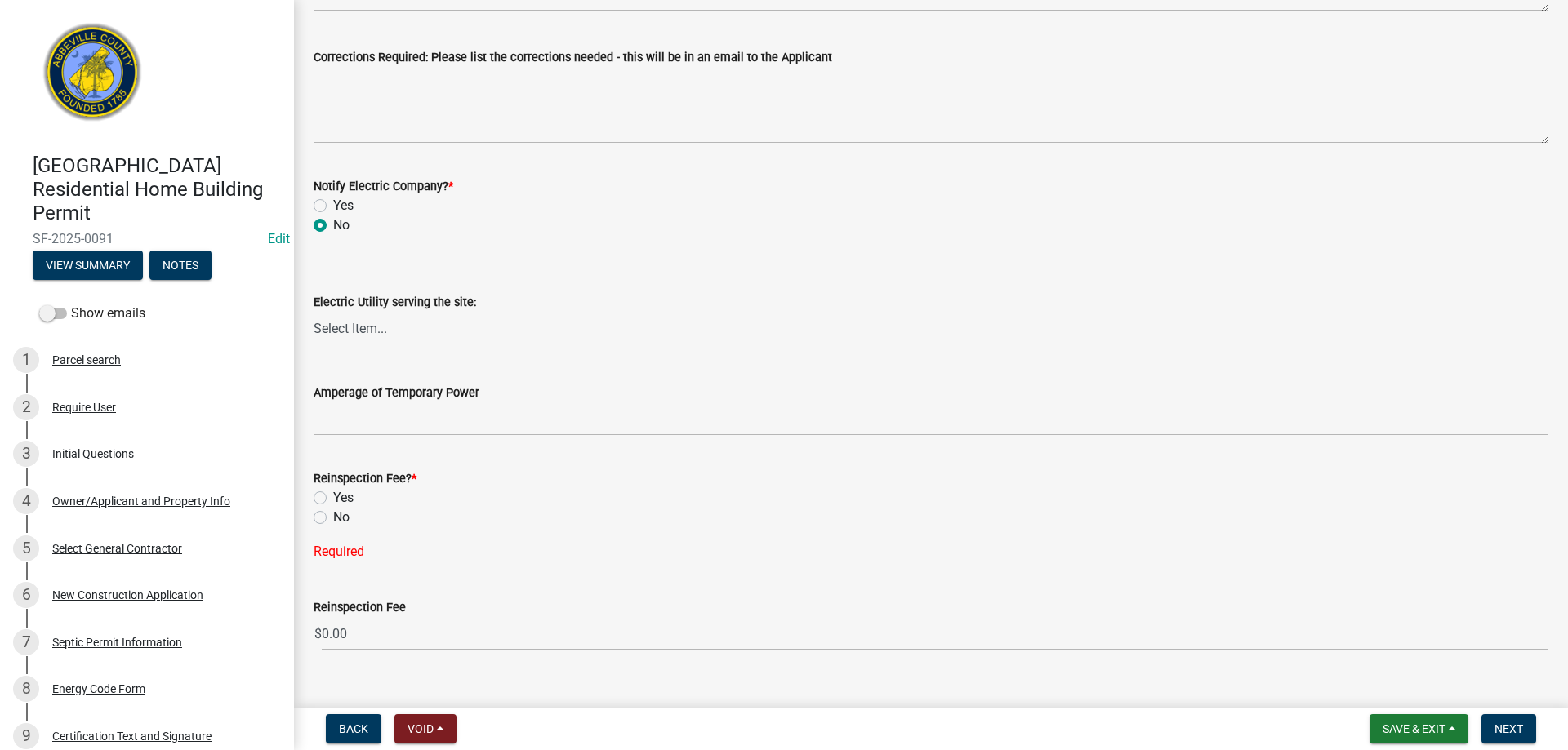
scroll to position [817, 0]
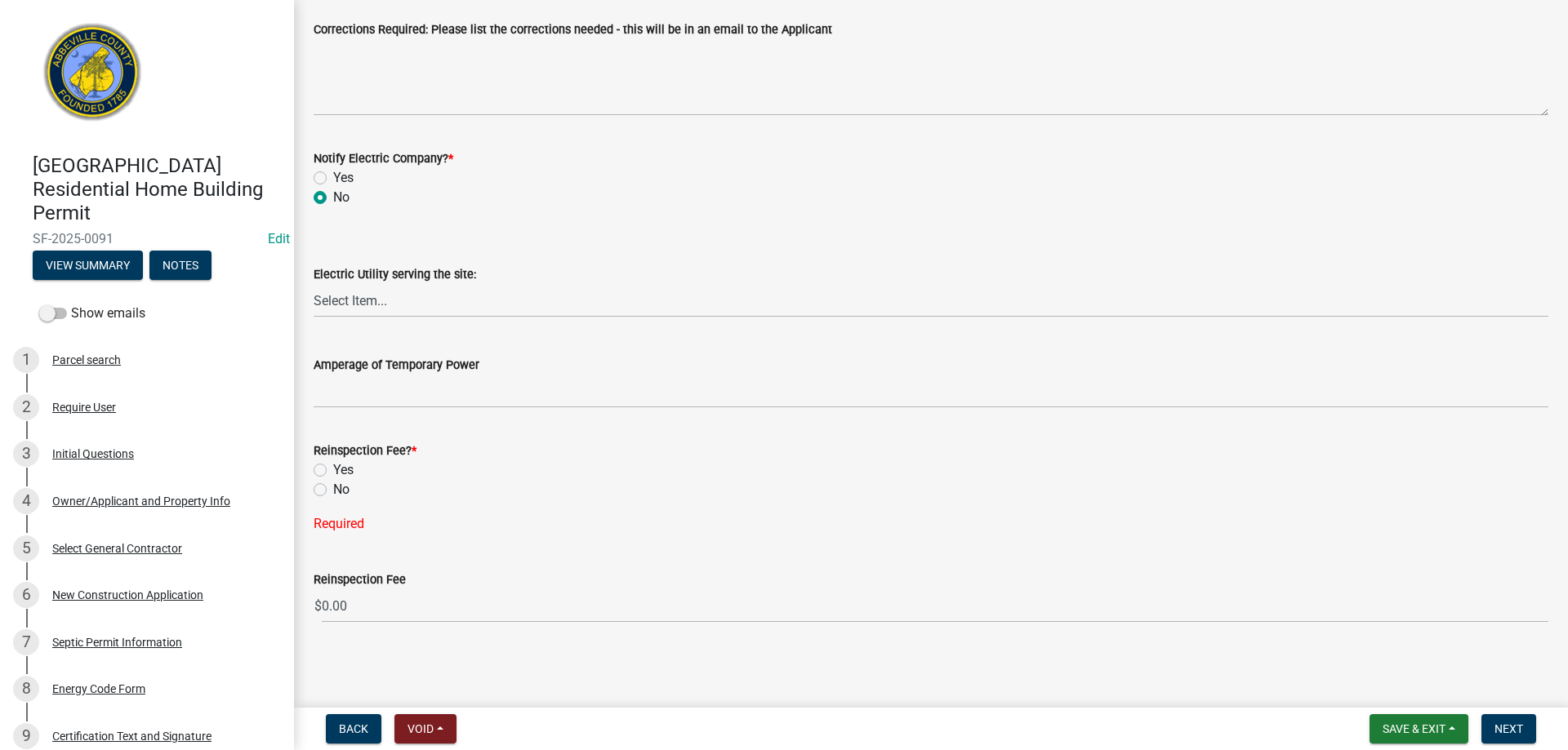
click at [333, 490] on label "No" at bounding box center [341, 489] width 16 height 19
click at [333, 490] on input "No" at bounding box center [339, 485] width 11 height 11
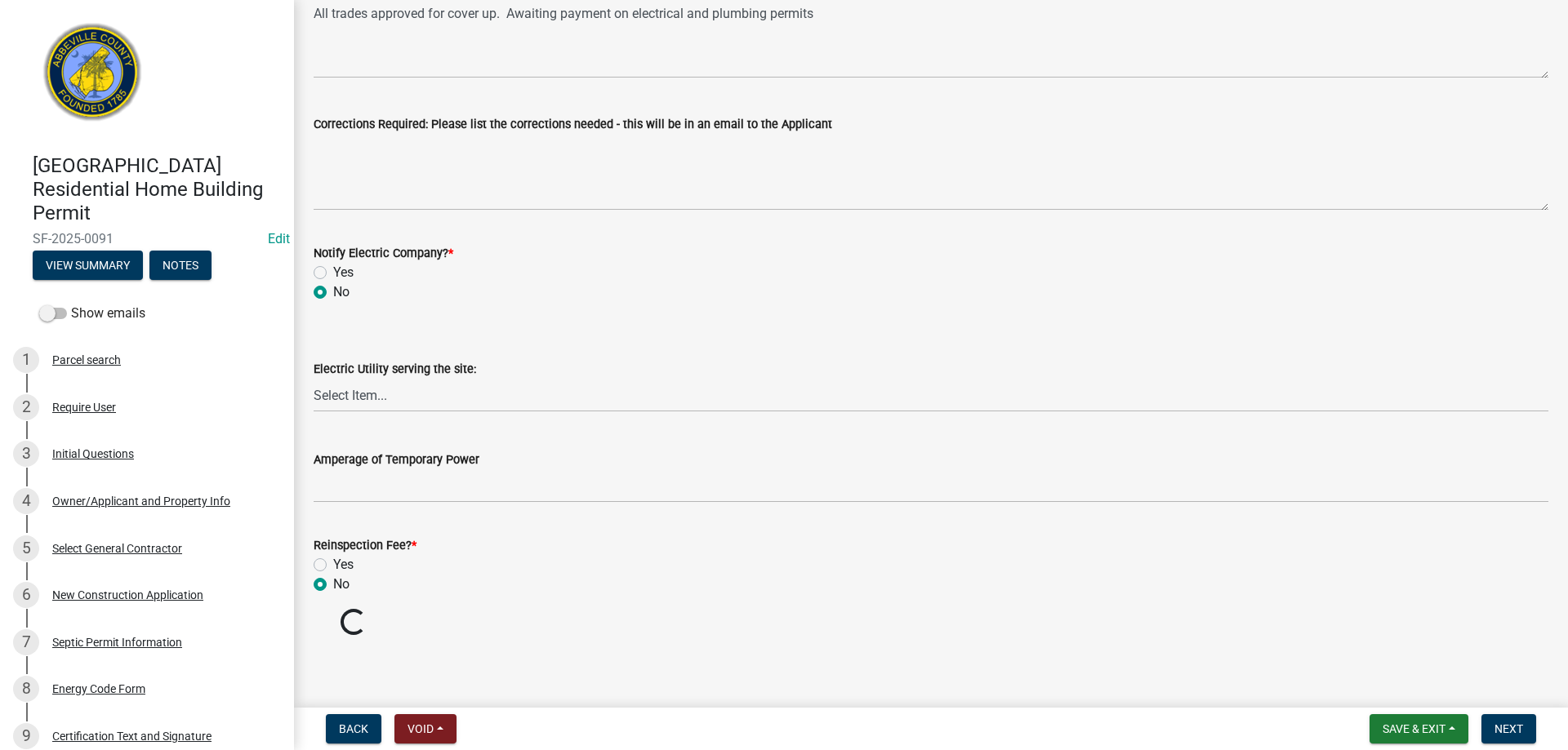
scroll to position [785, 0]
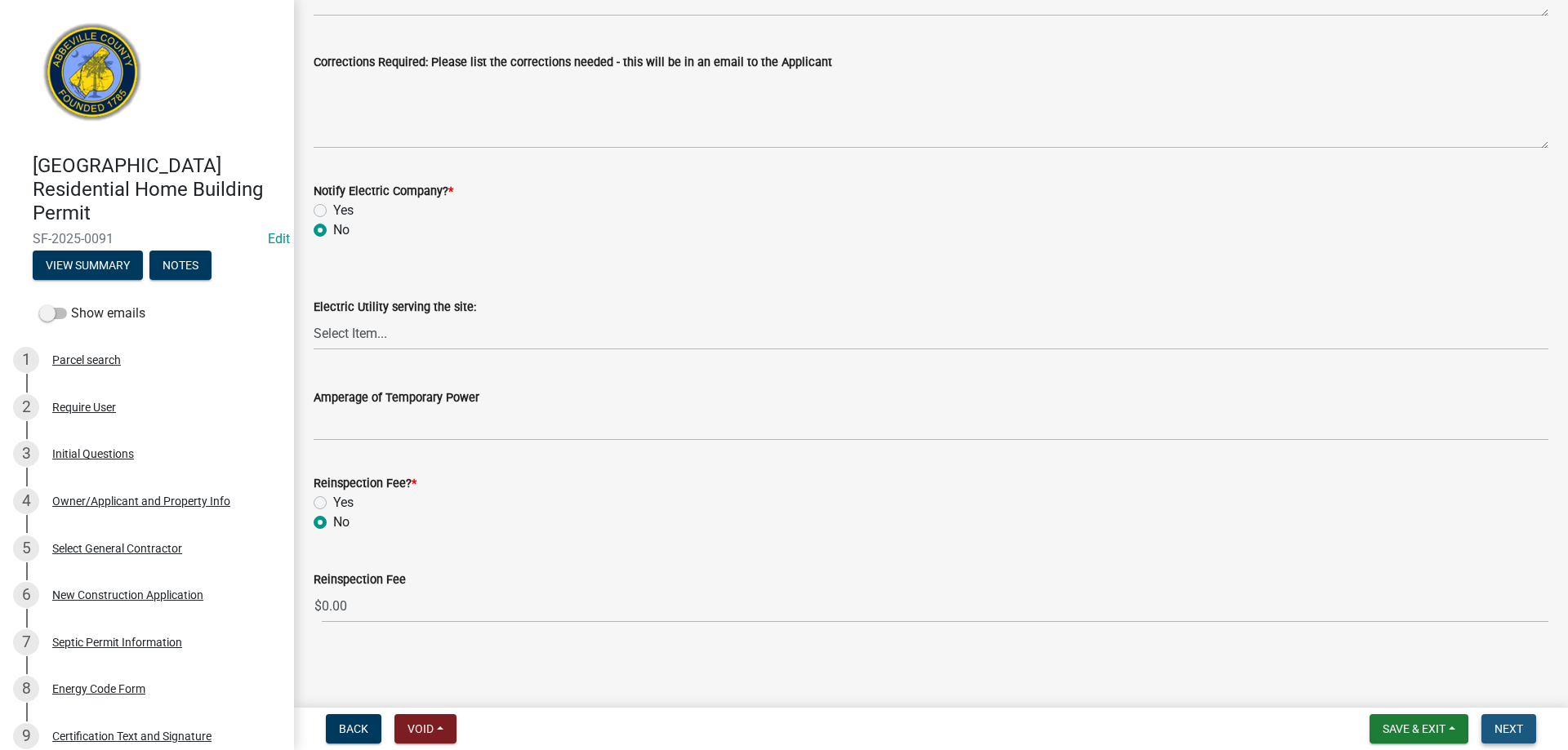
click at [1501, 727] on span "Next" at bounding box center [1509, 729] width 29 height 13
